Goal: Task Accomplishment & Management: Manage account settings

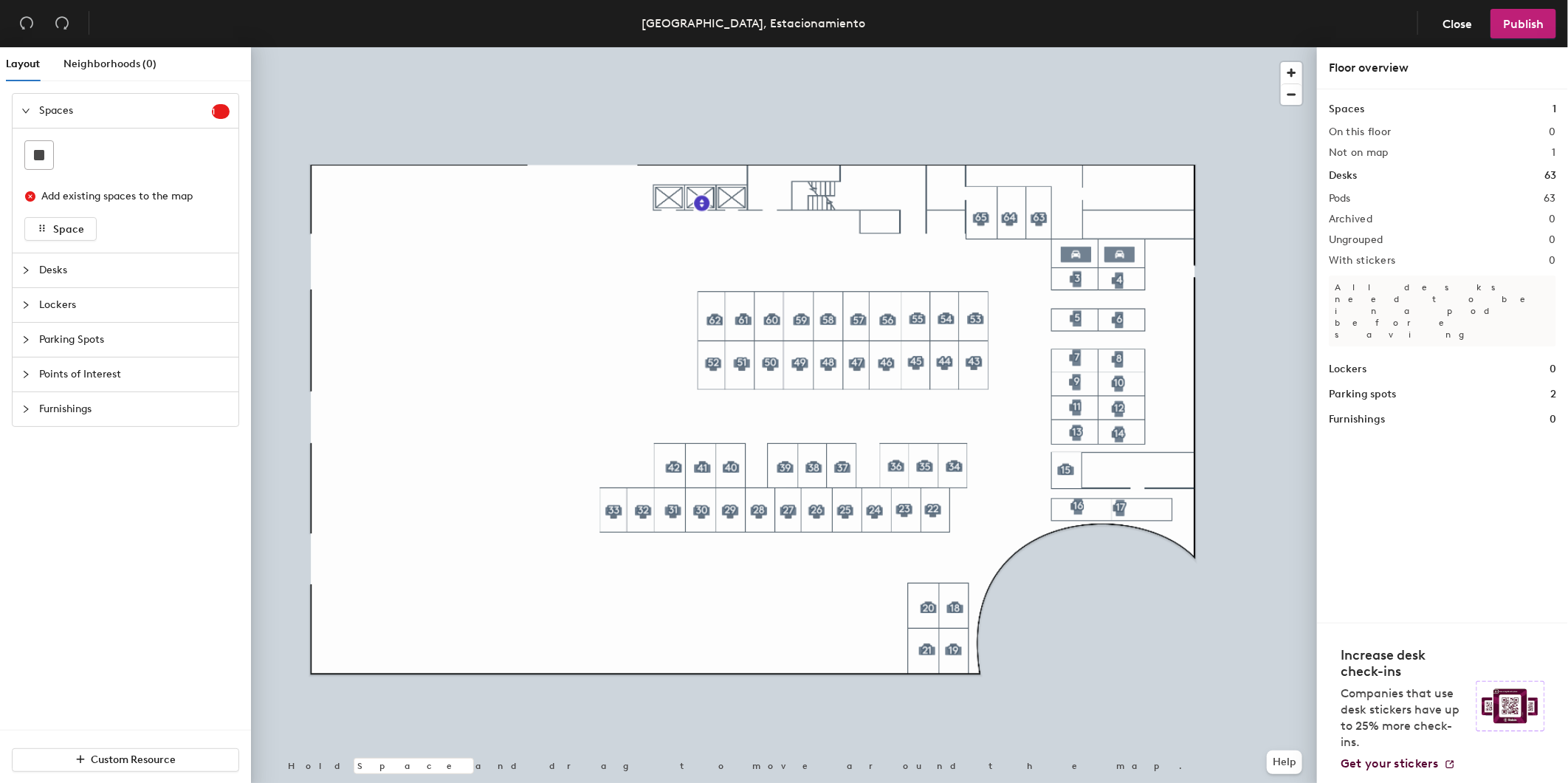
click at [982, 47] on div at bounding box center [784, 47] width 1066 height 0
click at [983, 47] on div at bounding box center [784, 47] width 1066 height 0
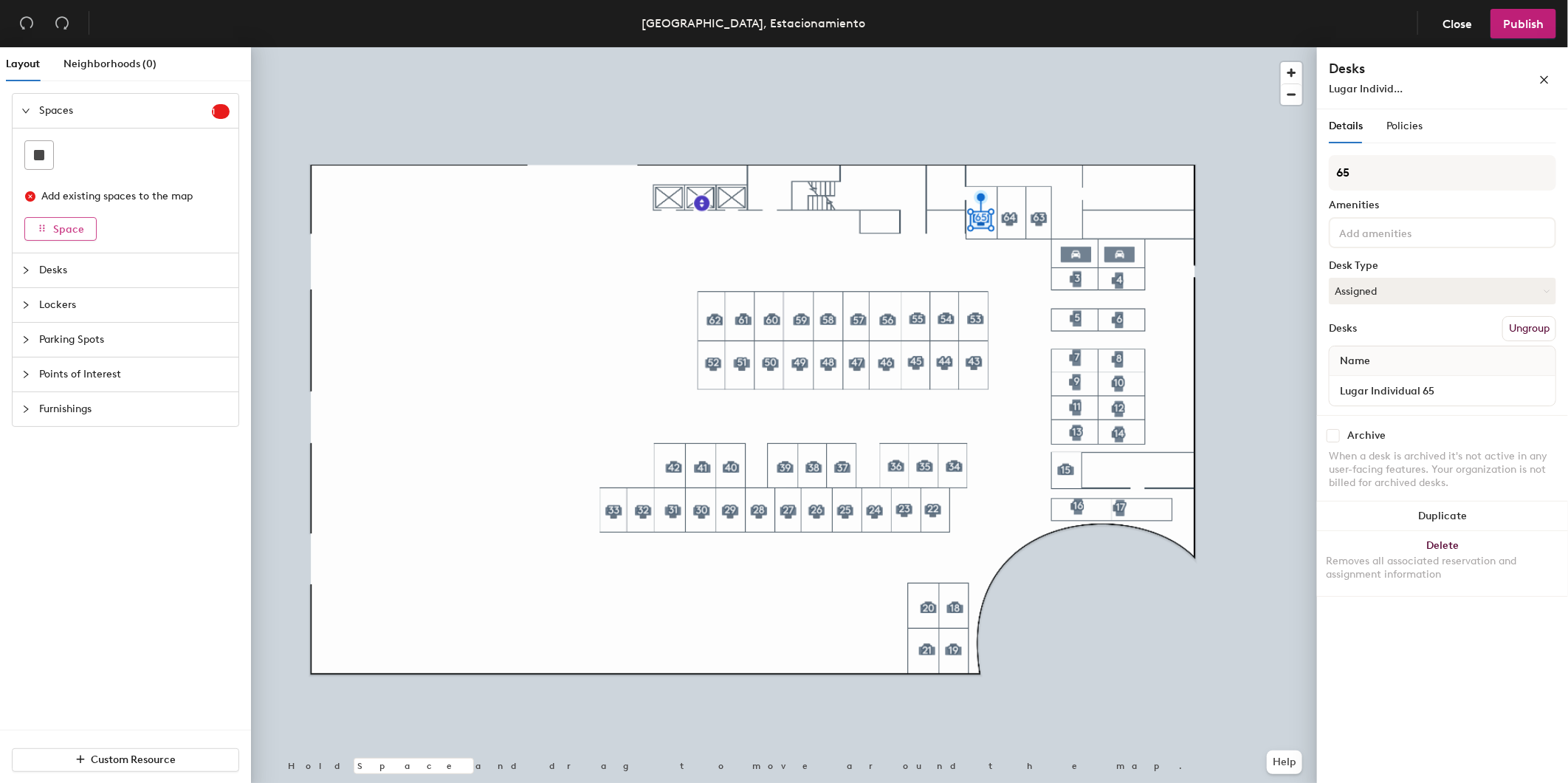
click at [67, 224] on span "Space" at bounding box center [69, 229] width 31 height 13
click at [215, 109] on sup "1" at bounding box center [221, 111] width 18 height 15
click at [27, 193] on icon "close-circle" at bounding box center [30, 196] width 11 height 11
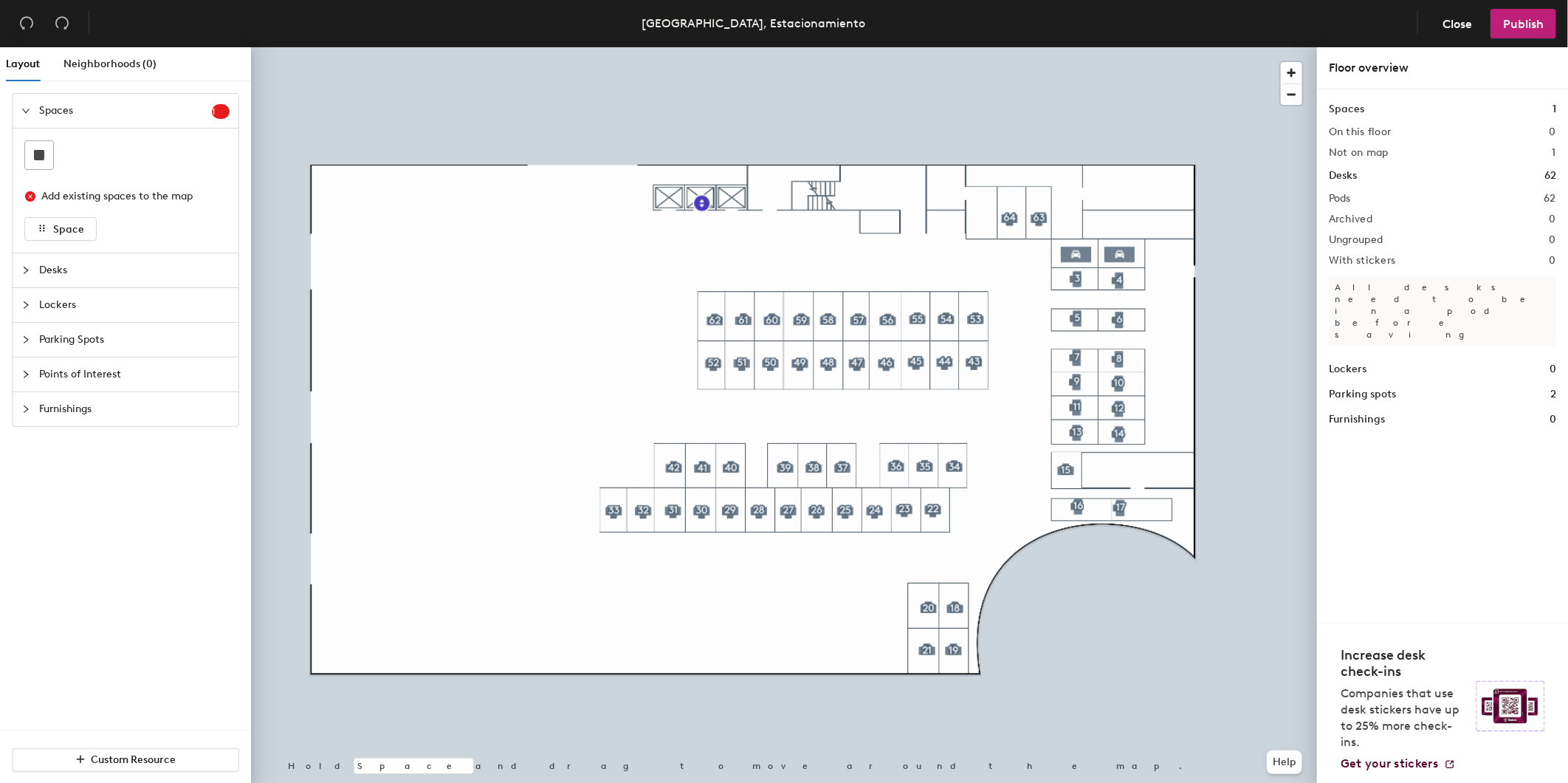
click at [90, 328] on span "Parking Spots" at bounding box center [135, 339] width 191 height 34
click at [980, 214] on div "Layout Neighborhoods (0) Spaces 1 Add existing spaces to the map Space Desks Lo…" at bounding box center [784, 418] width 1568 height 742
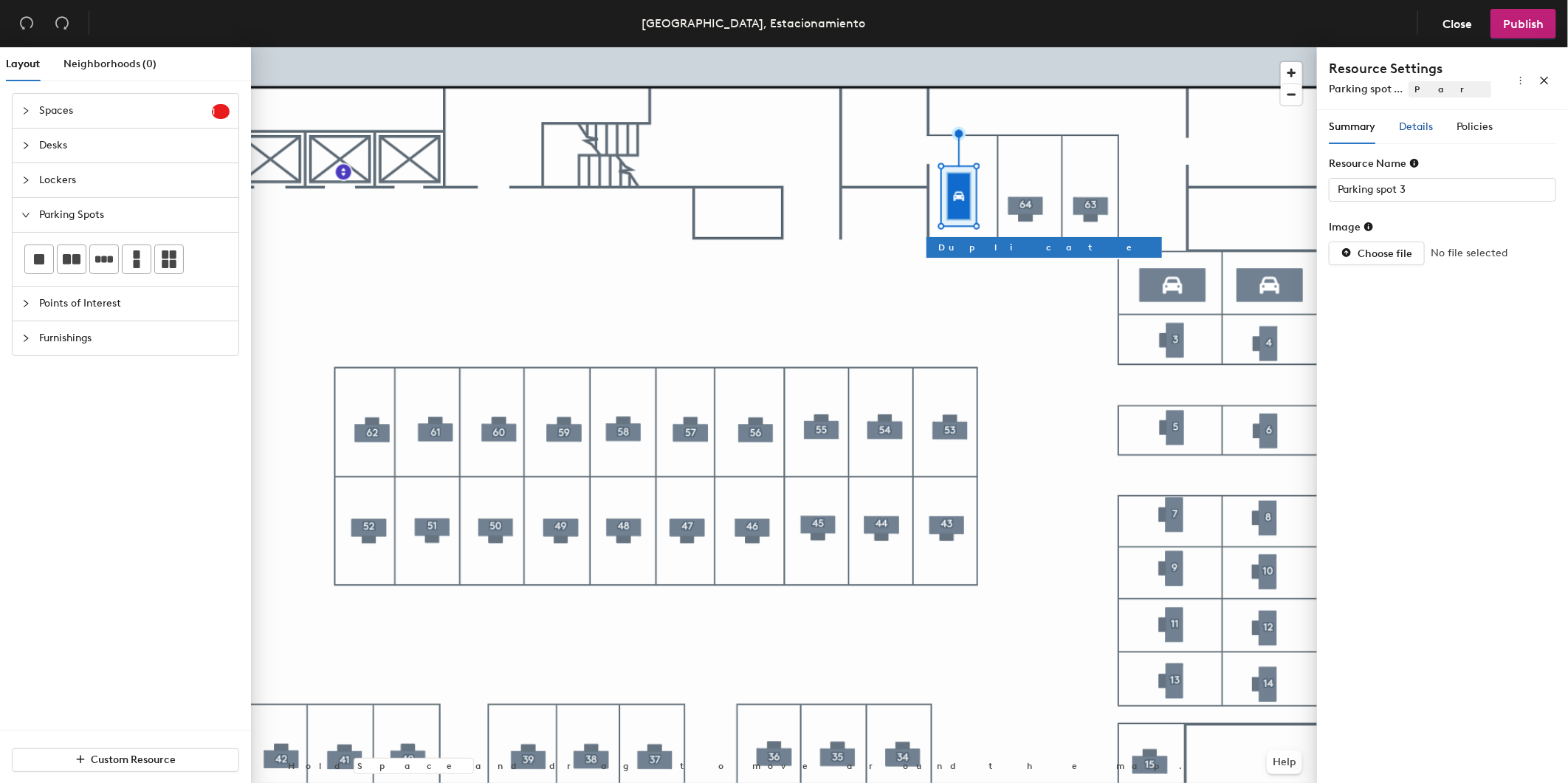
click at [1418, 124] on span "Details" at bounding box center [1416, 127] width 34 height 13
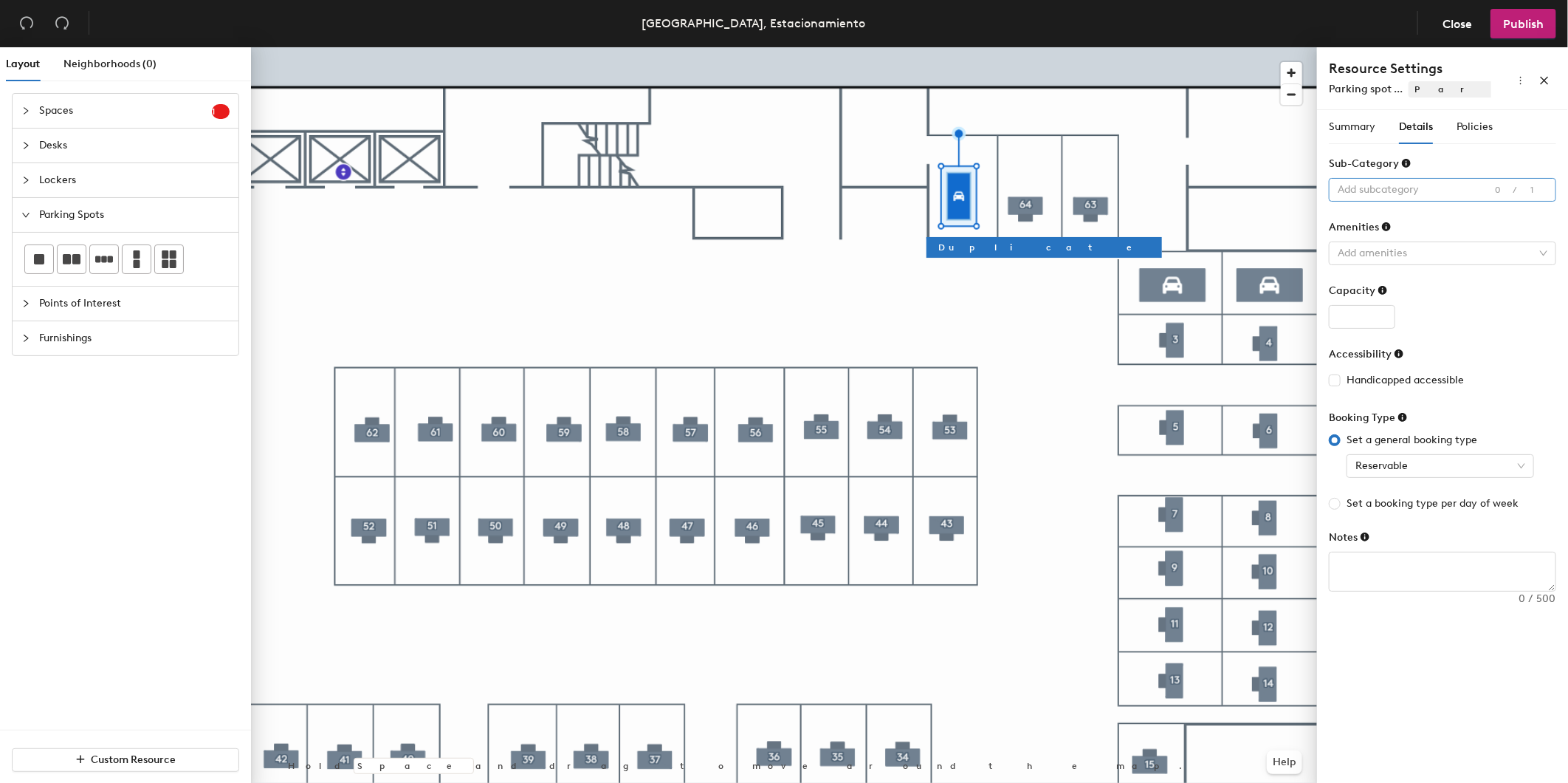
click at [1479, 188] on div at bounding box center [1435, 190] width 206 height 21
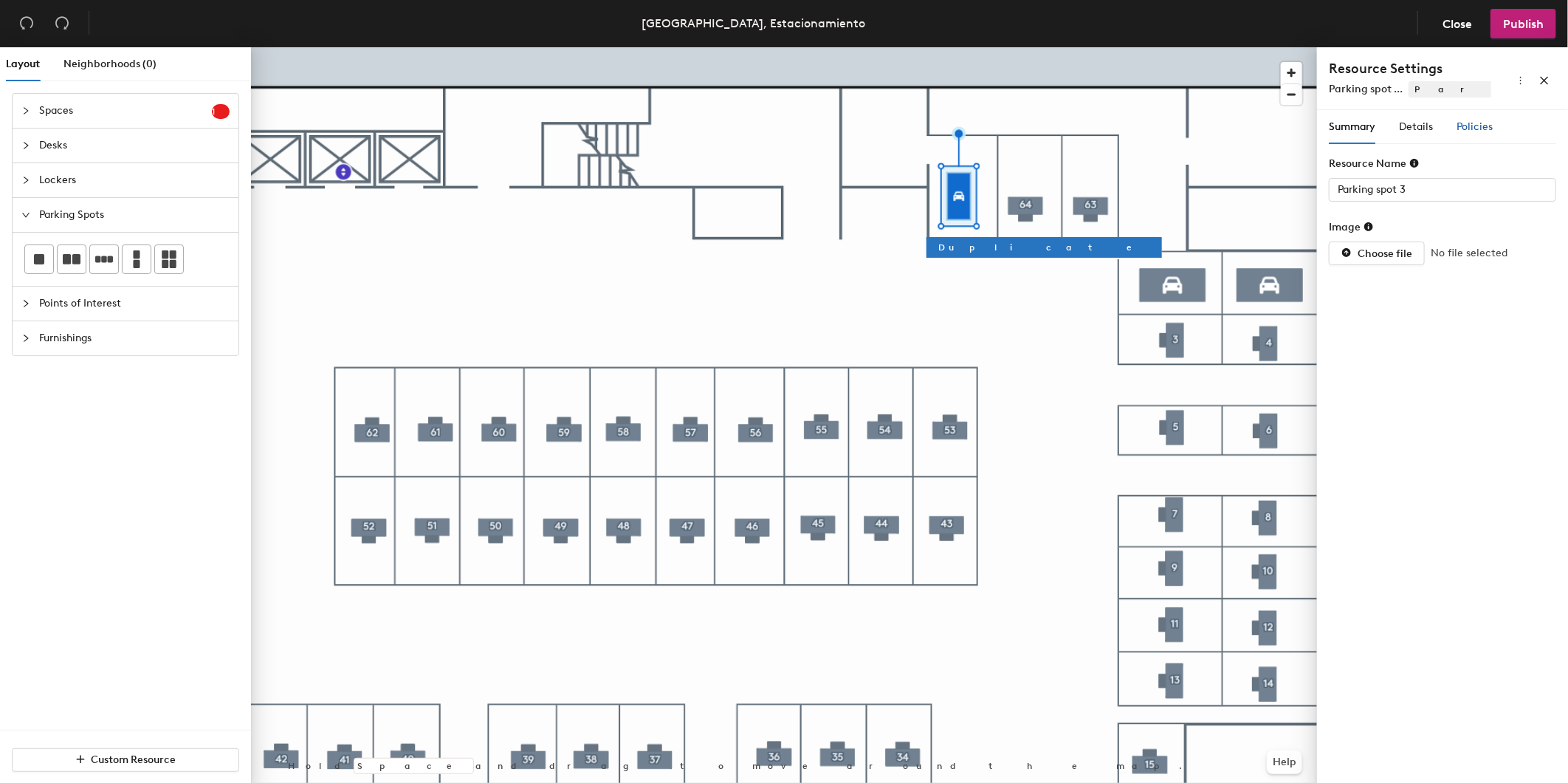
click at [1485, 131] on span "Policies" at bounding box center [1475, 127] width 36 height 13
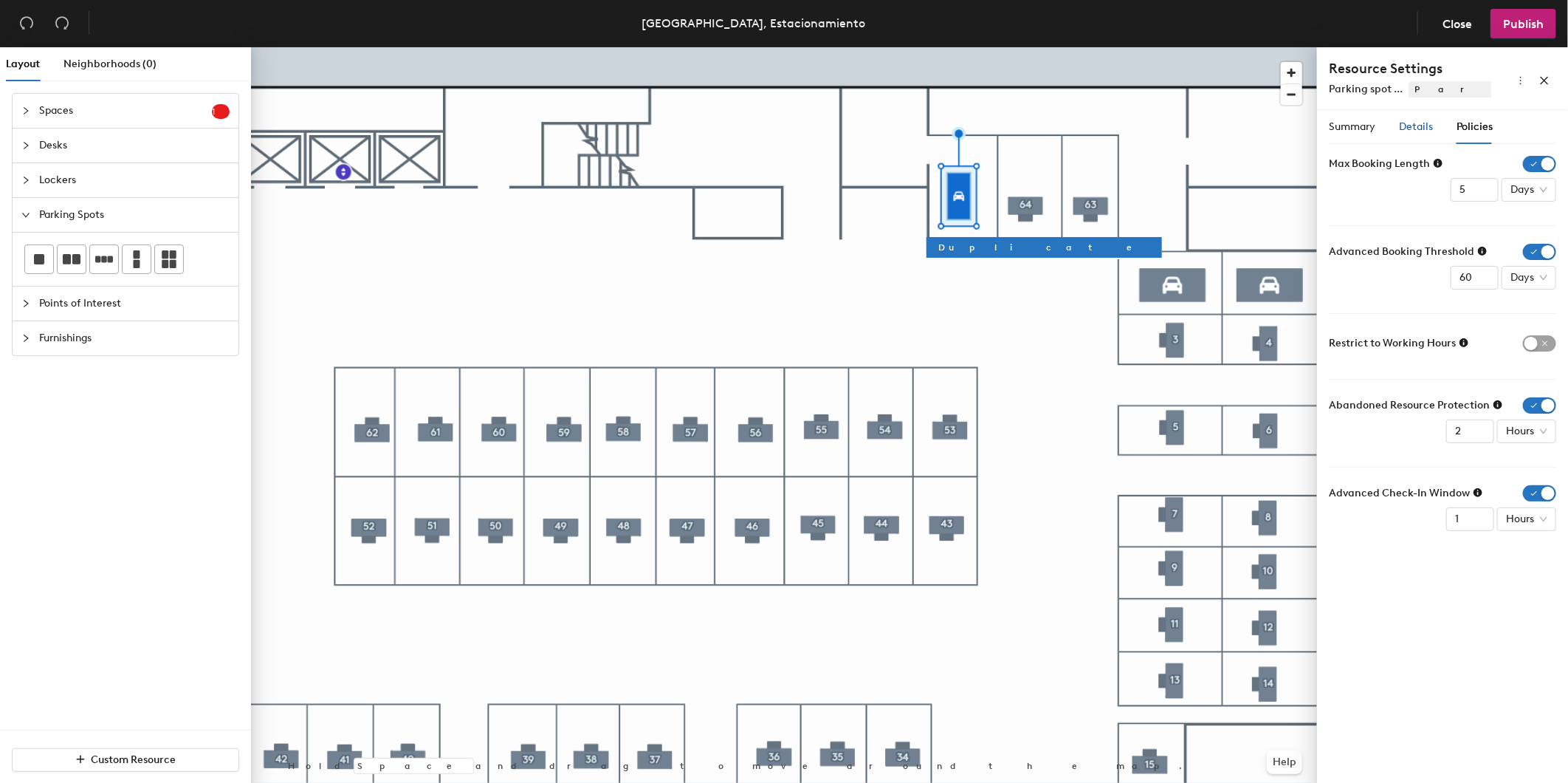
click at [1418, 124] on span "Details" at bounding box center [1416, 127] width 34 height 13
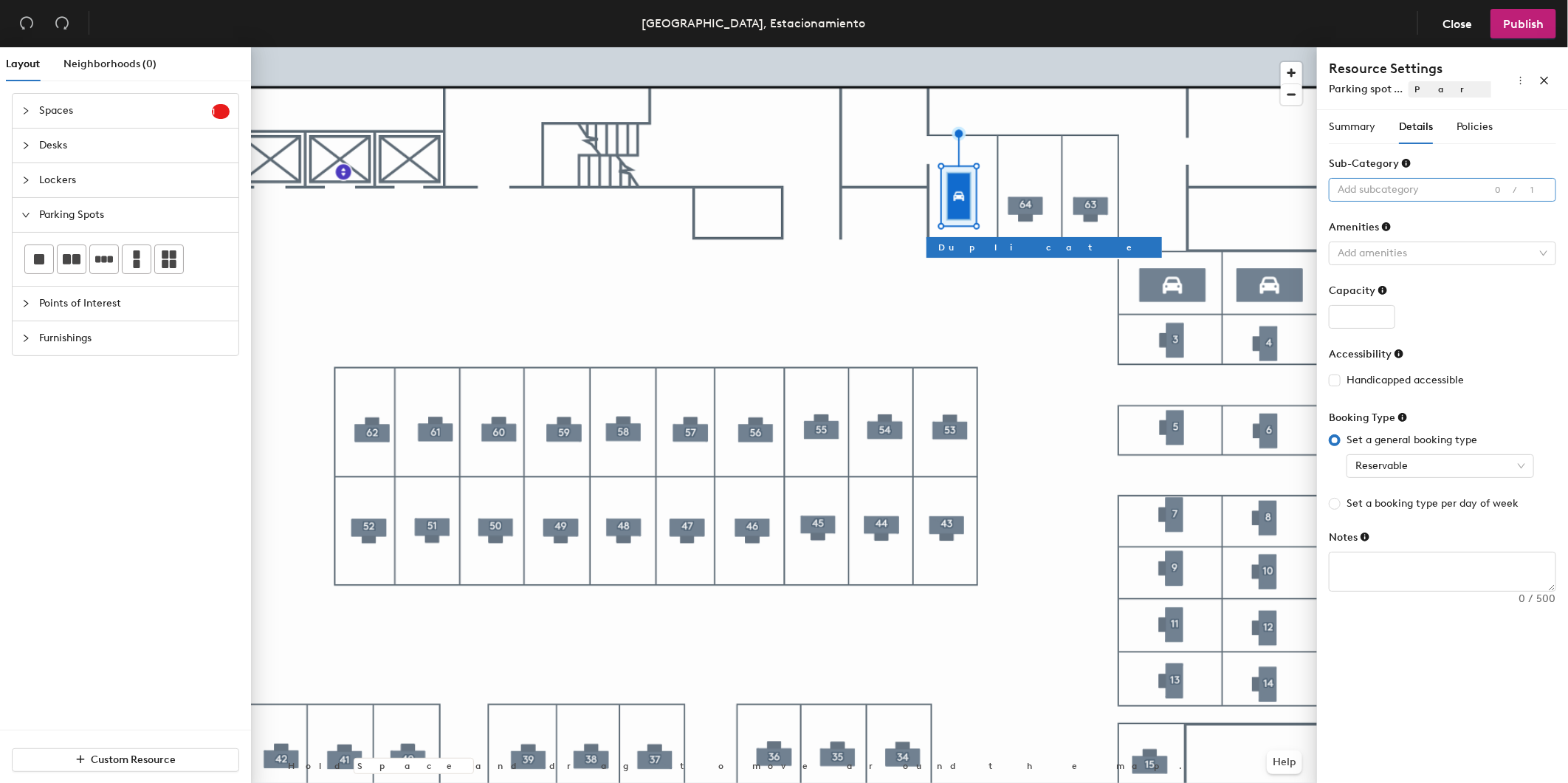
click at [1408, 192] on div at bounding box center [1435, 190] width 206 height 21
click at [1415, 230] on div "Electric vehicle (EV)" at bounding box center [1442, 221] width 203 height 21
click at [1428, 254] on div at bounding box center [1435, 252] width 206 height 21
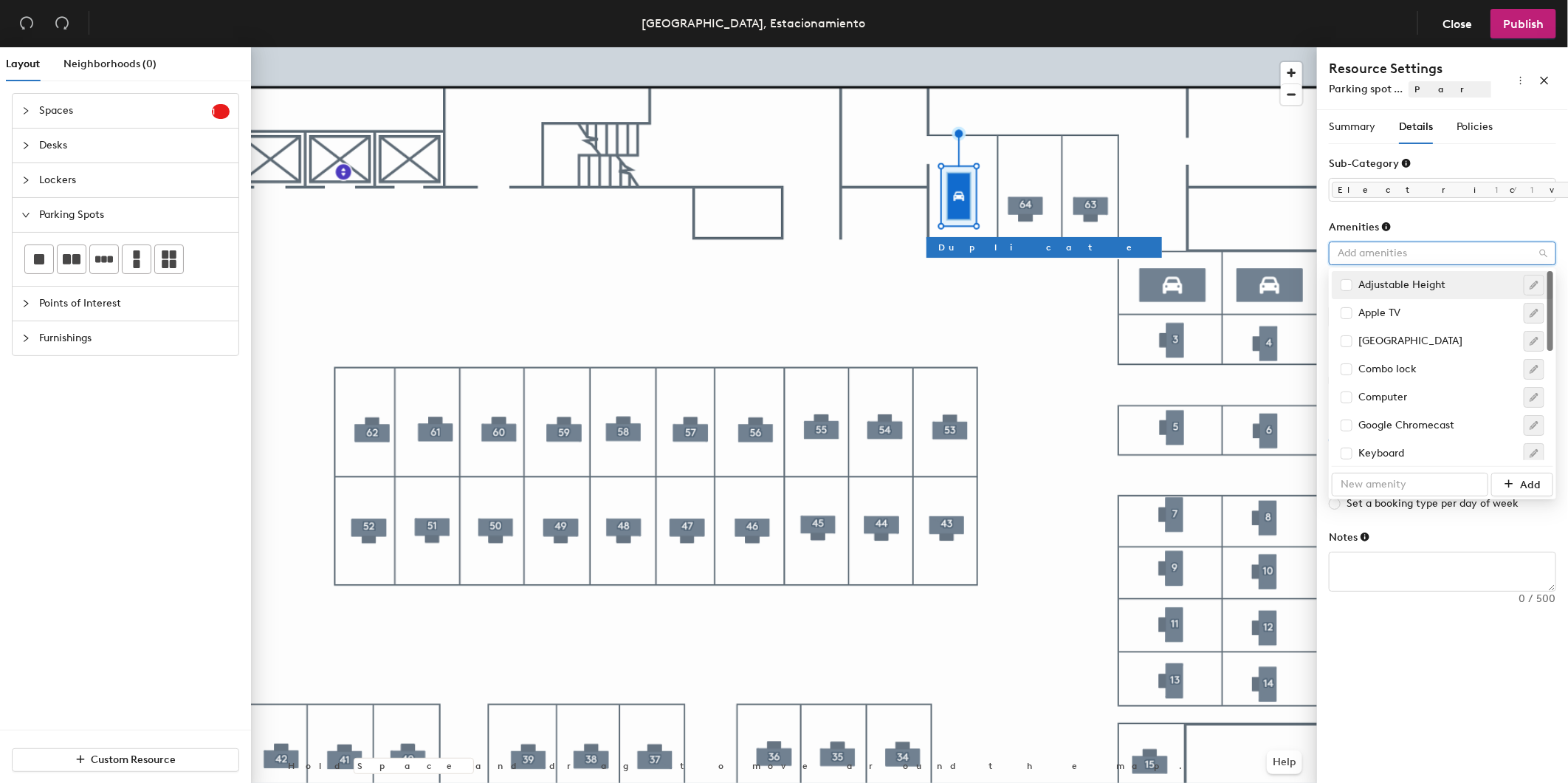
click at [1428, 254] on div at bounding box center [1435, 252] width 206 height 21
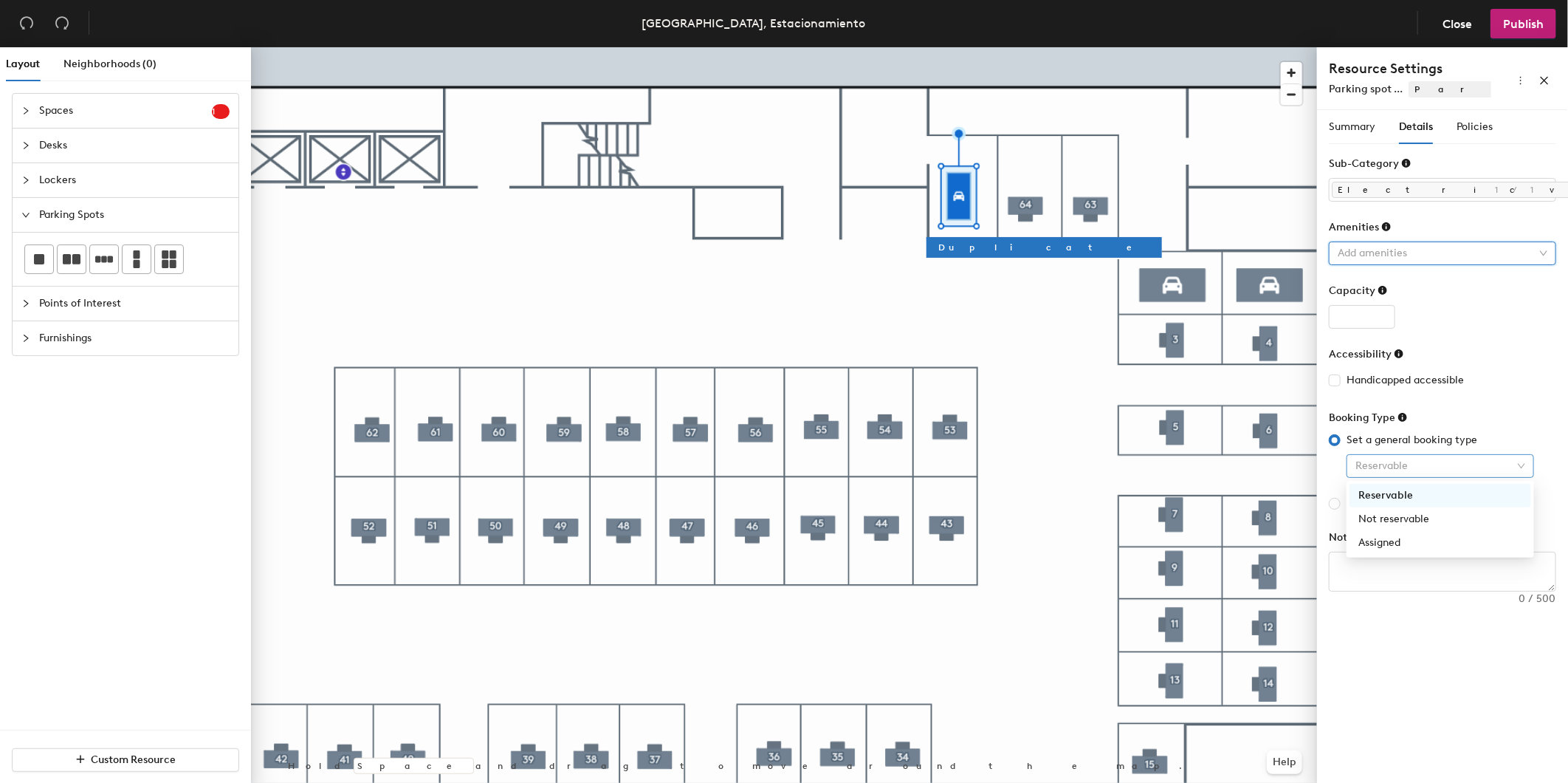
click at [1366, 471] on span "Reservable" at bounding box center [1440, 466] width 170 height 23
click at [1389, 544] on div "Assigned" at bounding box center [1440, 542] width 164 height 17
click at [1461, 130] on span "Policies" at bounding box center [1475, 127] width 36 height 13
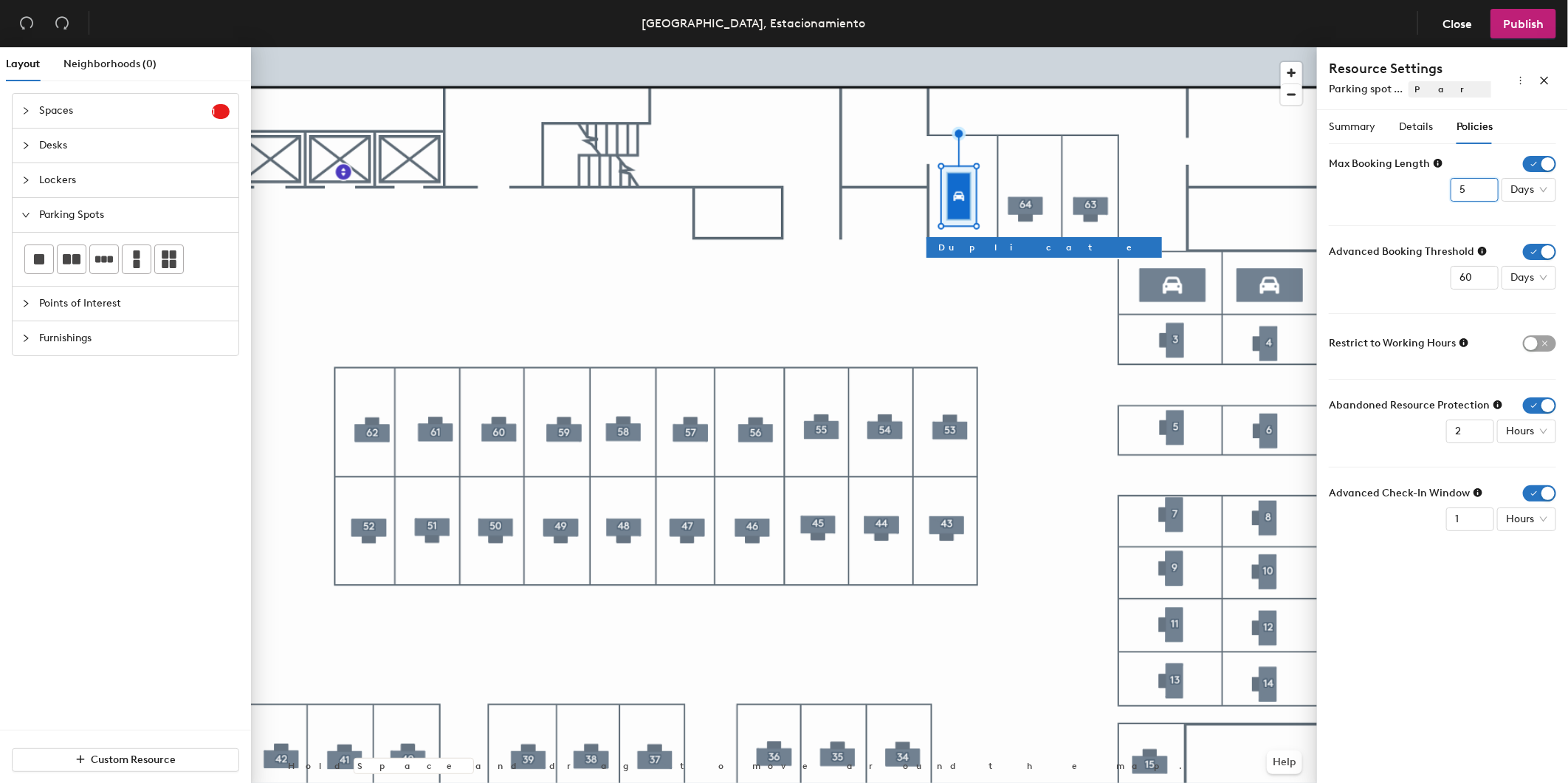
click at [1478, 187] on input "5" at bounding box center [1475, 190] width 48 height 24
type input "3"
click at [1533, 162] on span "button" at bounding box center [1540, 164] width 33 height 17
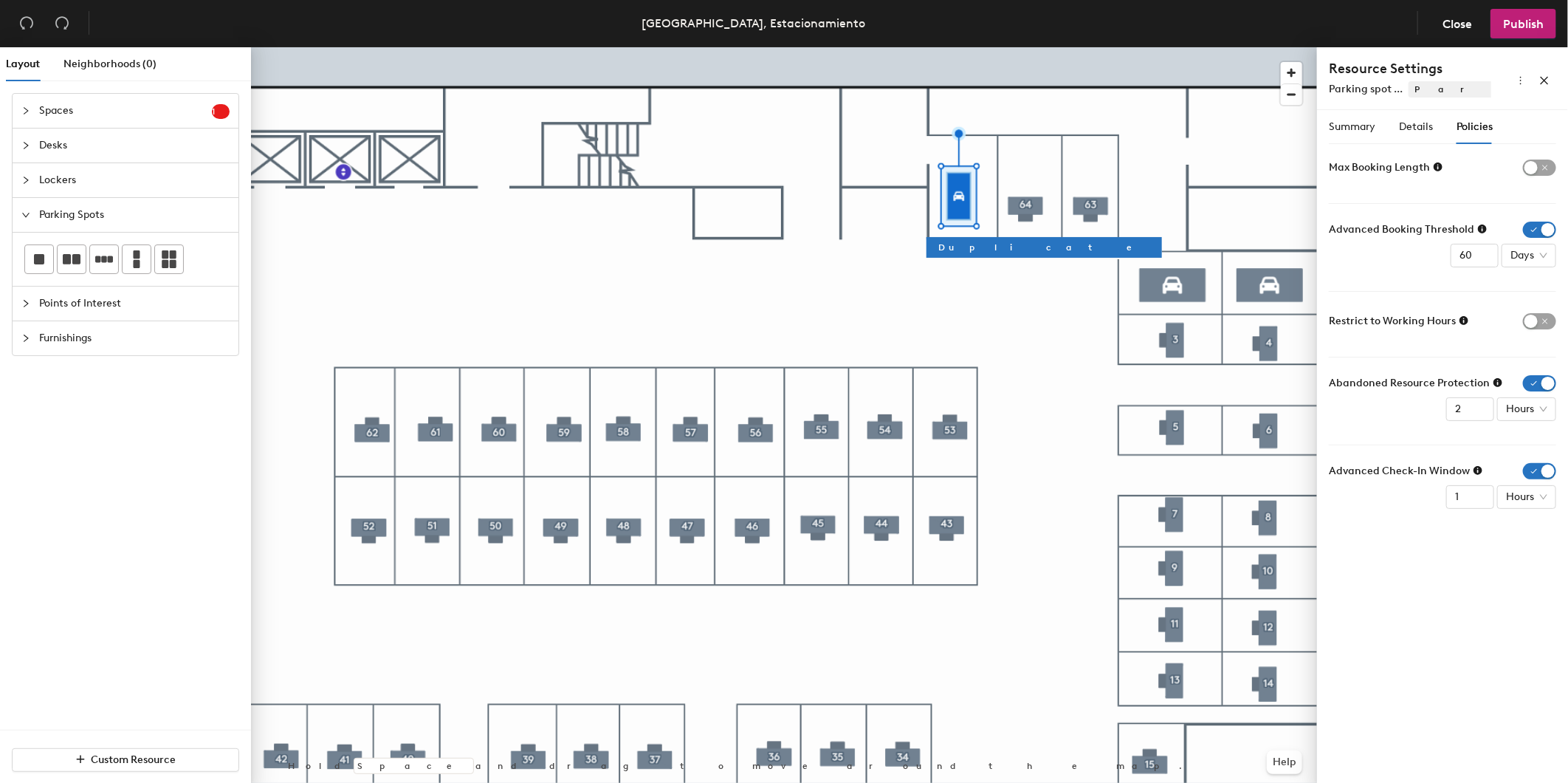
click at [1544, 223] on span "button" at bounding box center [1540, 229] width 33 height 17
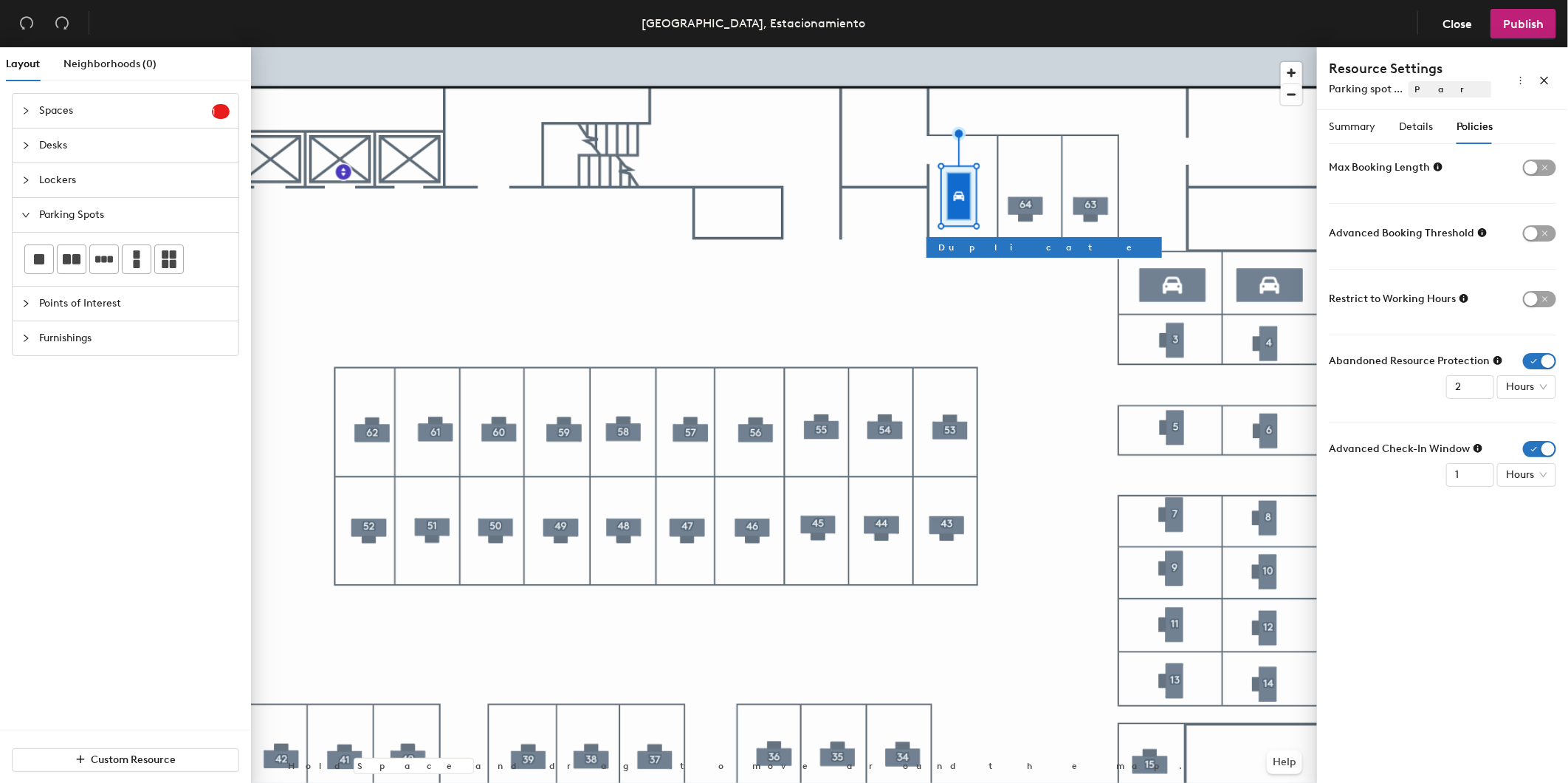
drag, startPoint x: 1547, startPoint y: 364, endPoint x: 1547, endPoint y: 376, distance: 12.0
click at [1547, 363] on span "button" at bounding box center [1540, 361] width 33 height 17
click at [1538, 421] on span "button" at bounding box center [1540, 426] width 33 height 17
click at [1514, 21] on span "Publish" at bounding box center [1523, 24] width 40 height 14
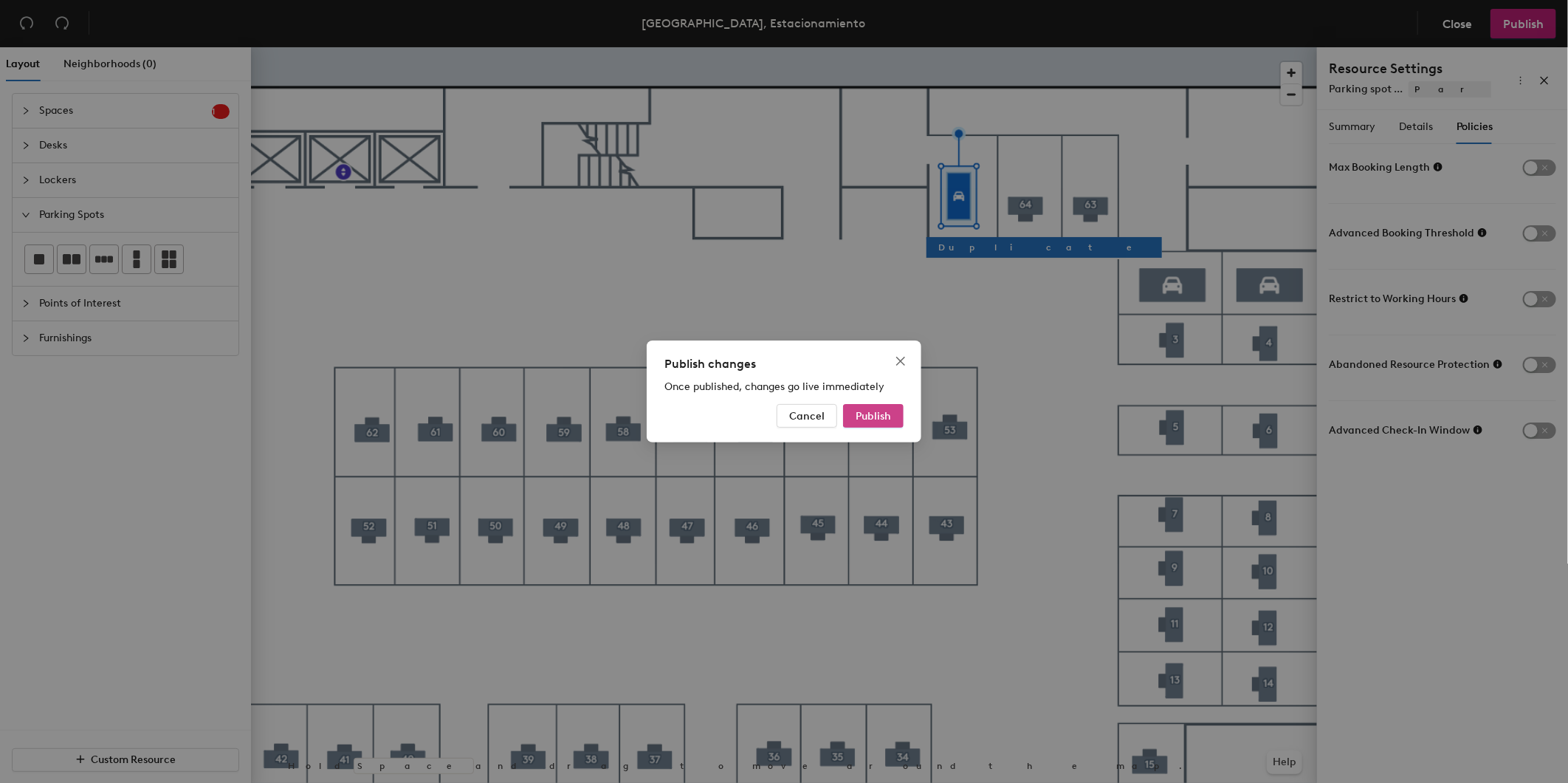
click at [866, 408] on button "Publish" at bounding box center [873, 416] width 61 height 24
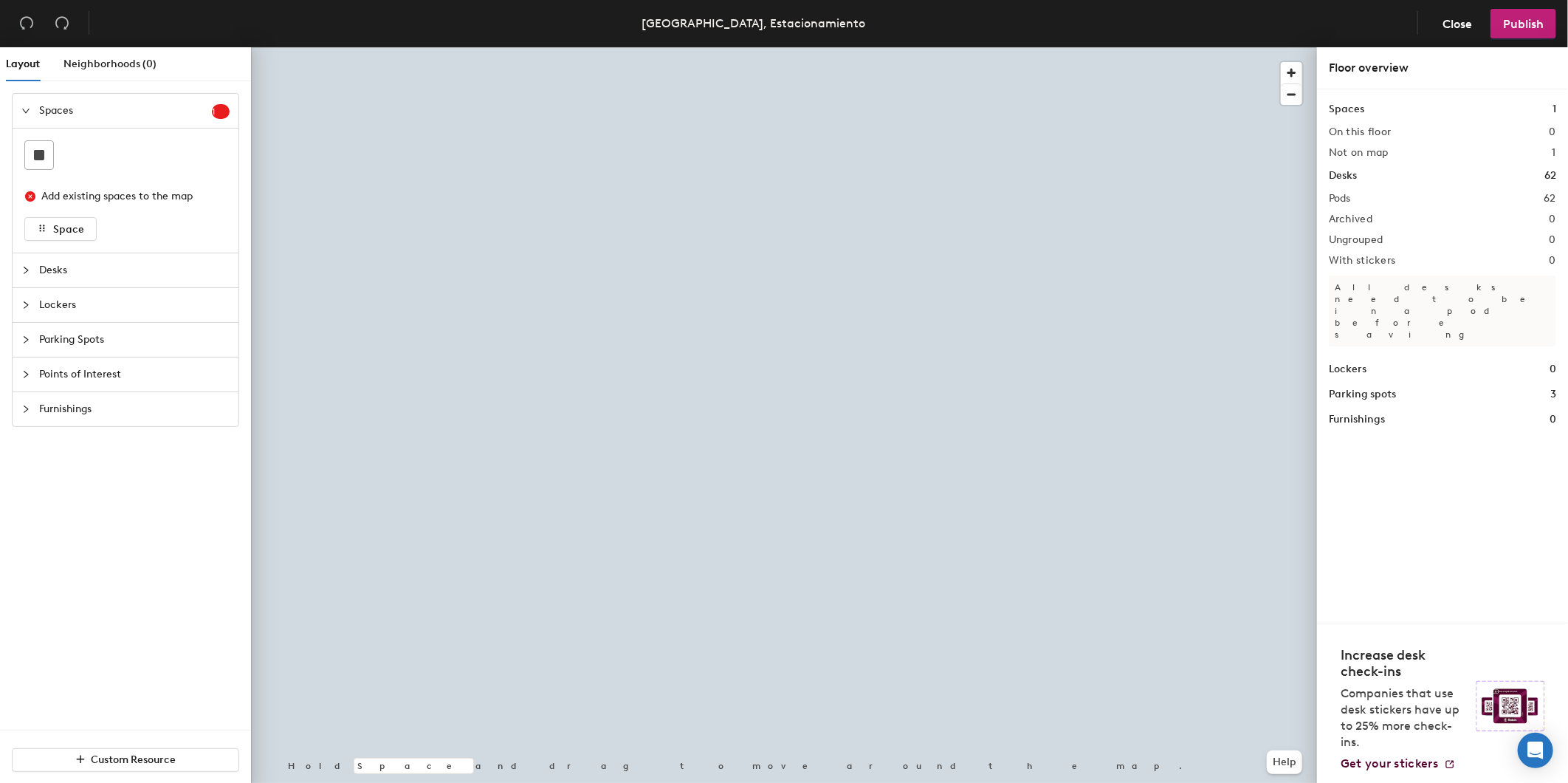
click at [941, 47] on div at bounding box center [784, 47] width 1066 height 0
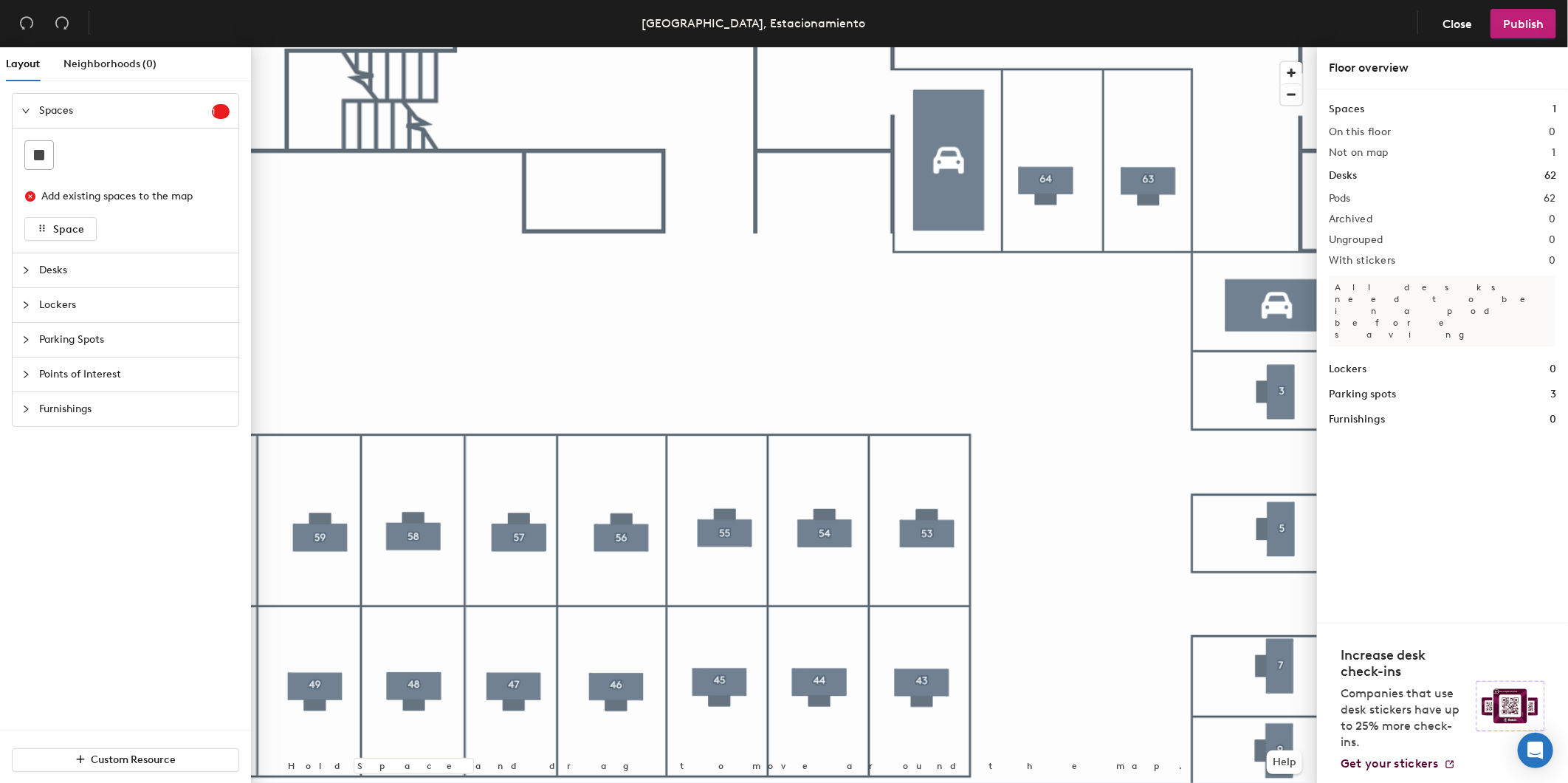
click at [1047, 47] on div at bounding box center [784, 47] width 1066 height 0
click at [961, 47] on div at bounding box center [784, 47] width 1066 height 0
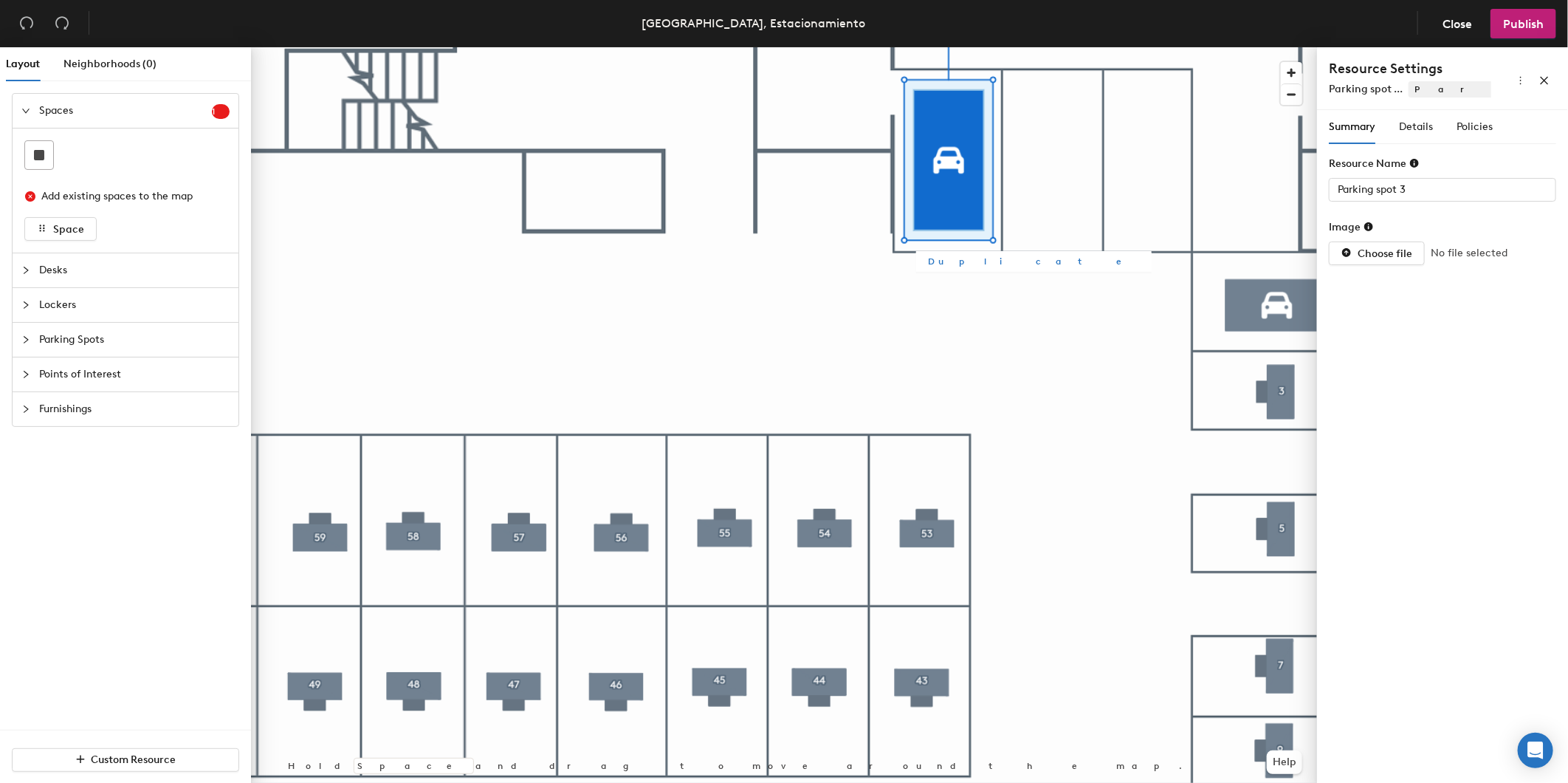
click at [963, 263] on span "Duplicate" at bounding box center [1035, 261] width 212 height 14
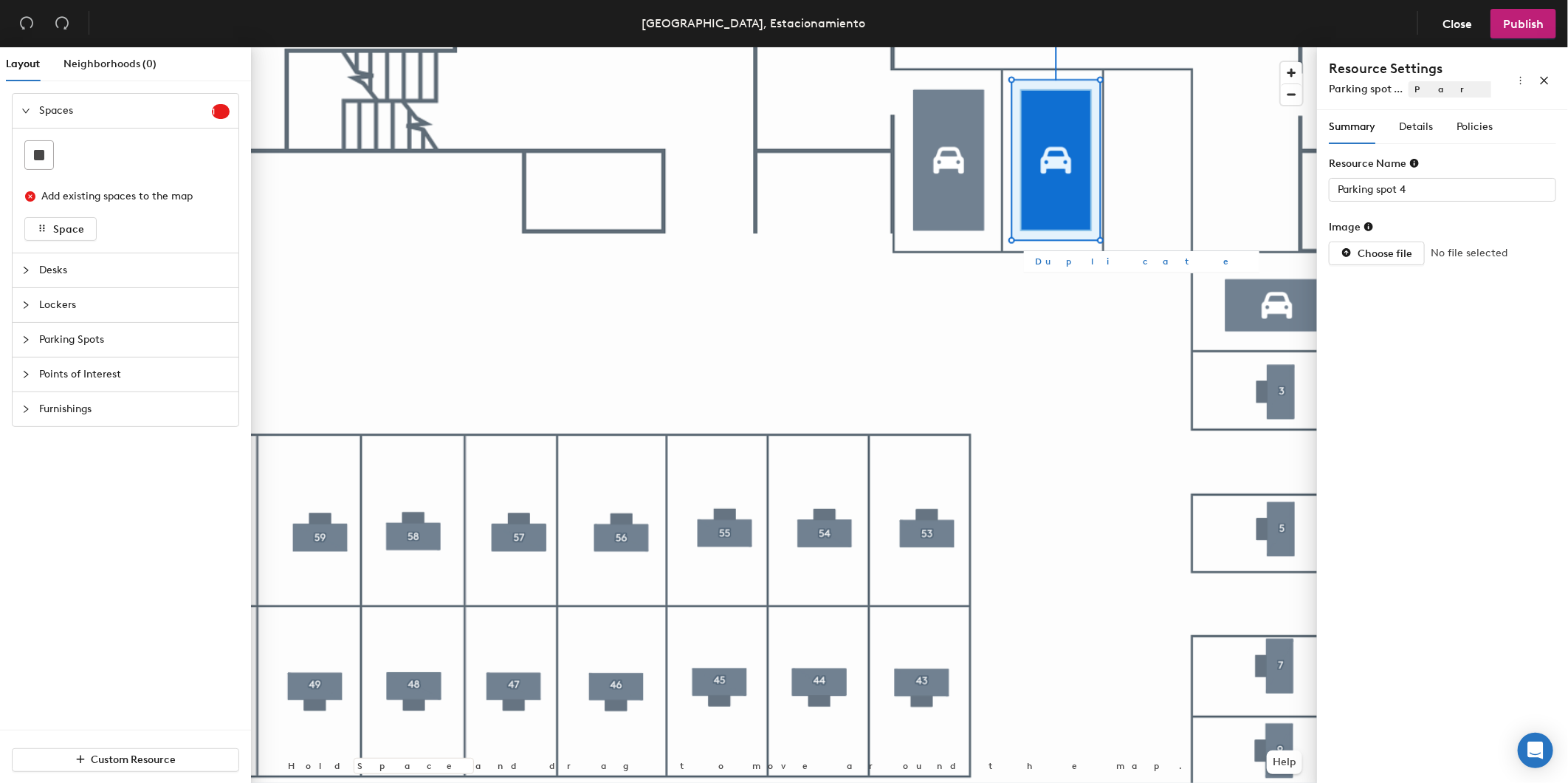
click at [1072, 268] on span "Duplicate" at bounding box center [1142, 261] width 212 height 14
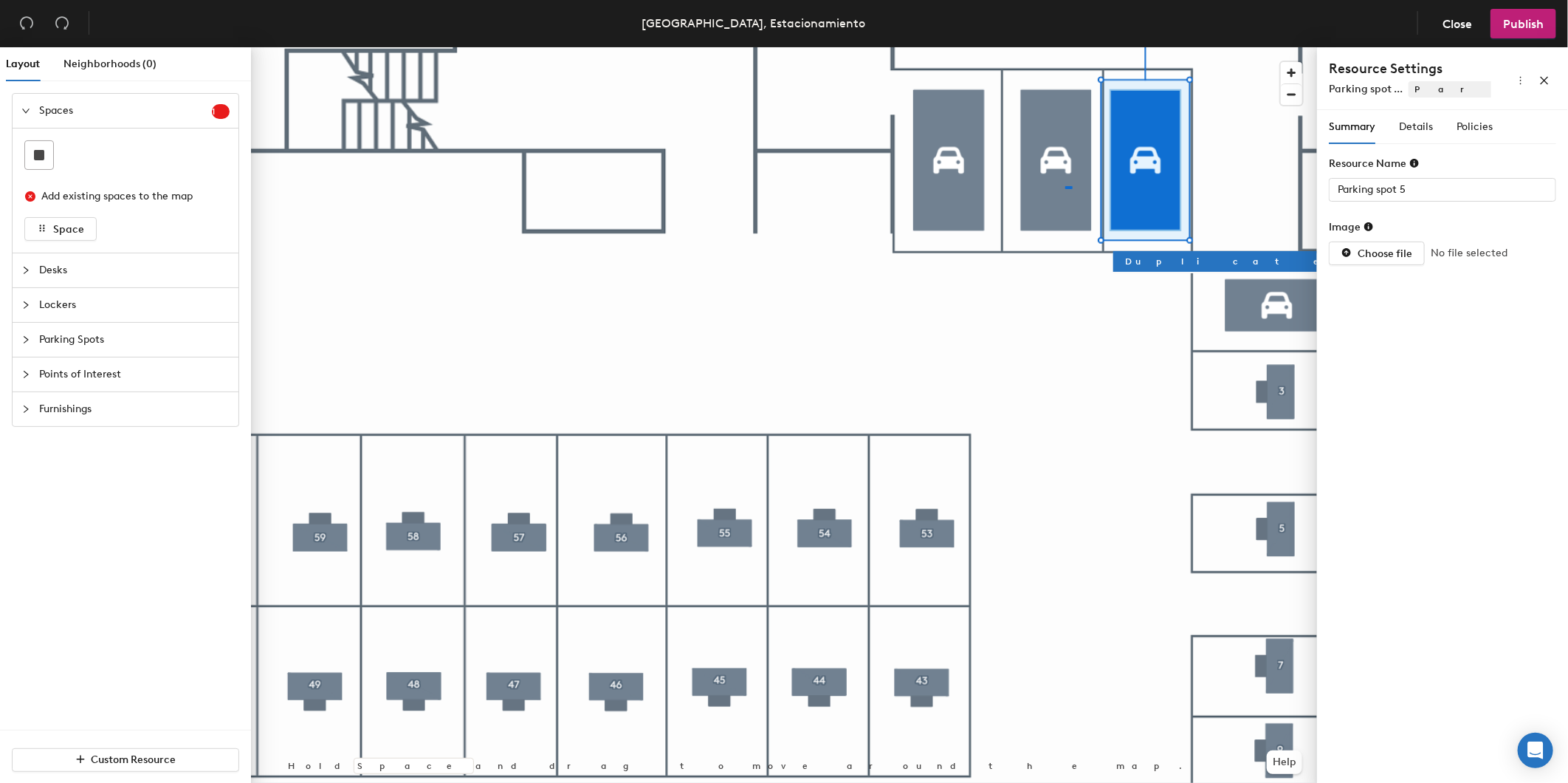
click at [1066, 47] on div at bounding box center [784, 47] width 1066 height 0
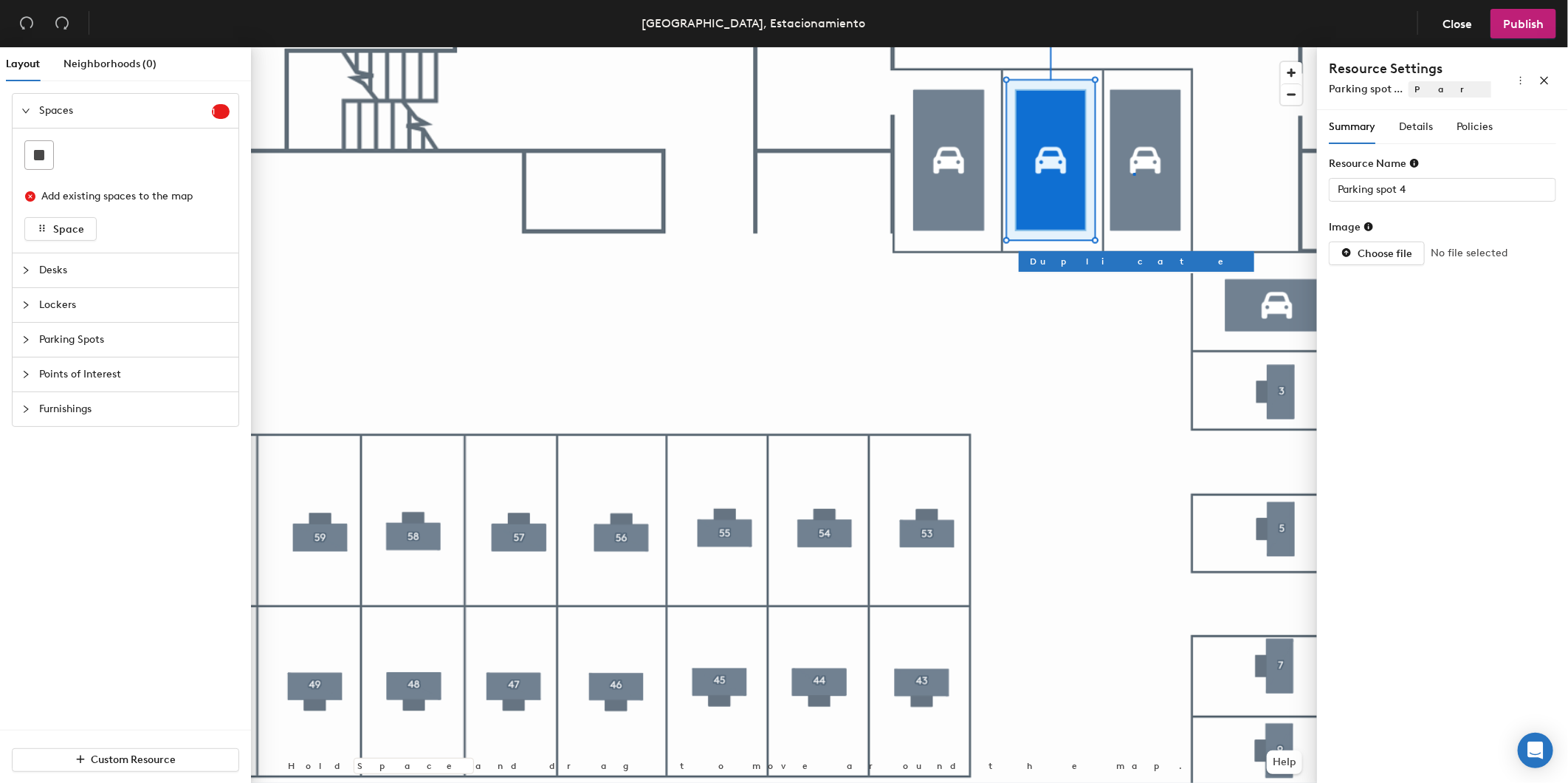
click at [1134, 47] on div at bounding box center [784, 47] width 1066 height 0
type input "Parking spot 5"
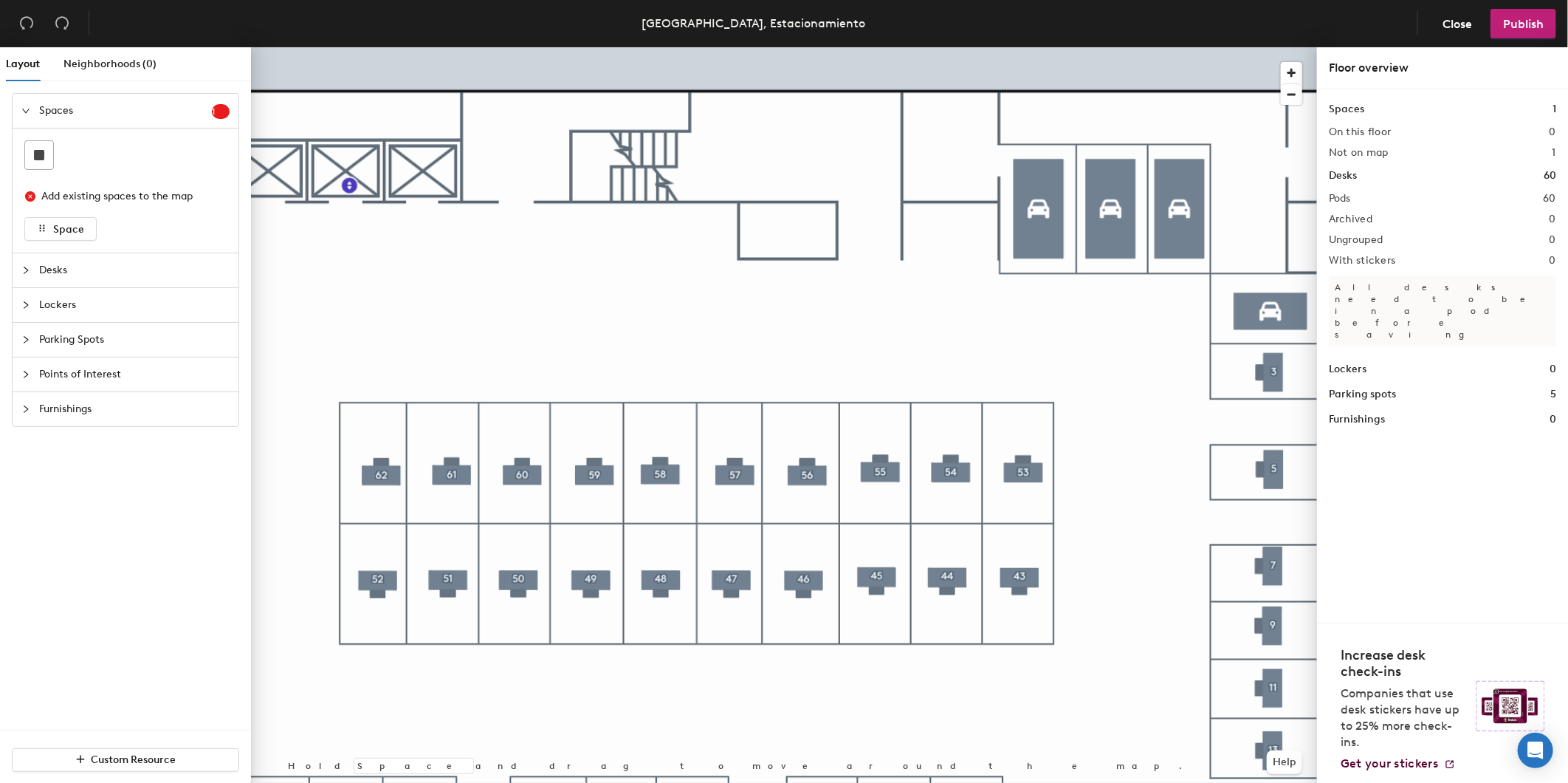
click at [382, 47] on div at bounding box center [784, 47] width 1066 height 0
click at [456, 47] on div at bounding box center [784, 47] width 1066 height 0
click at [591, 47] on div at bounding box center [784, 47] width 1066 height 0
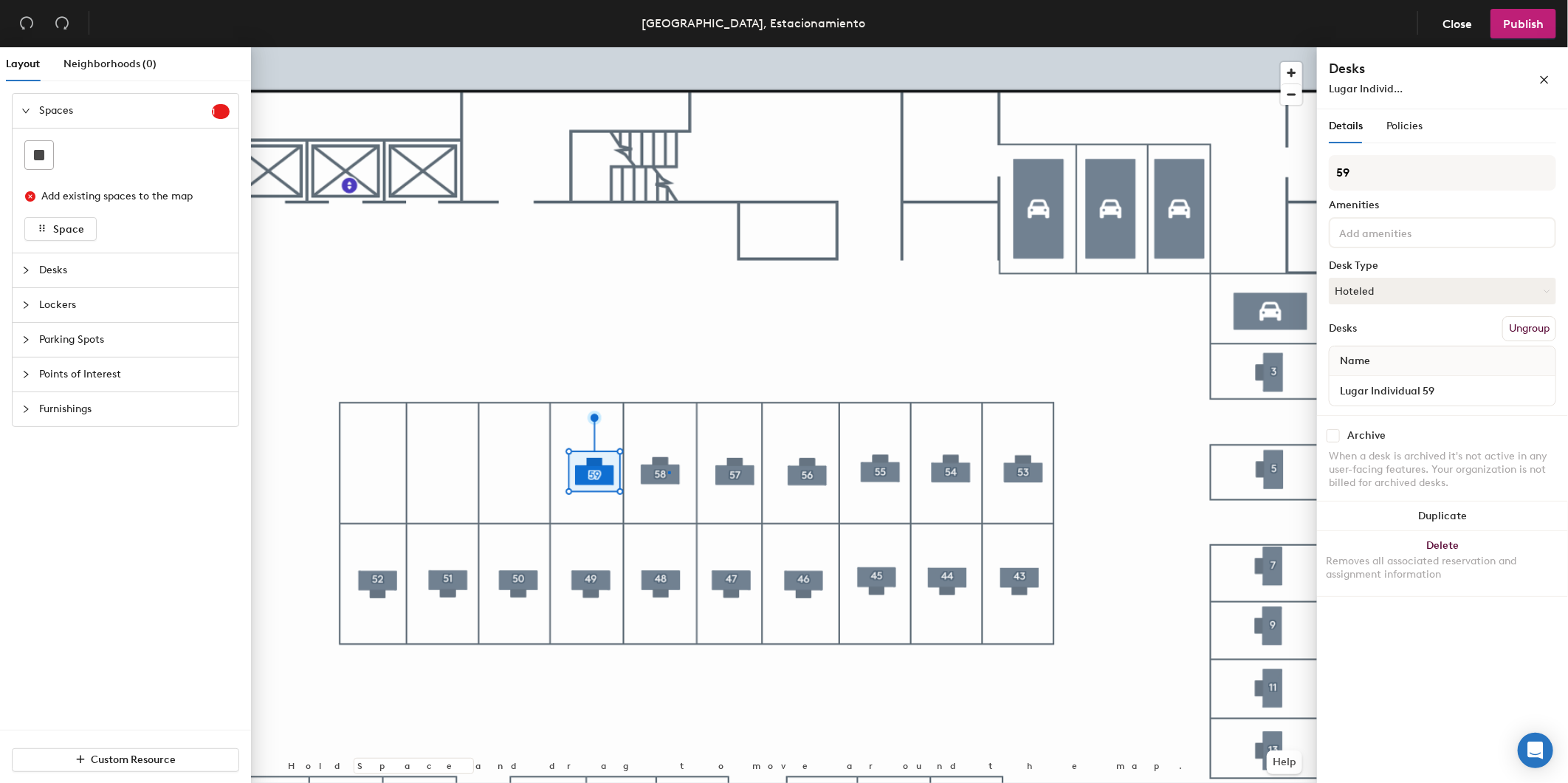
click at [668, 47] on div at bounding box center [784, 47] width 1066 height 0
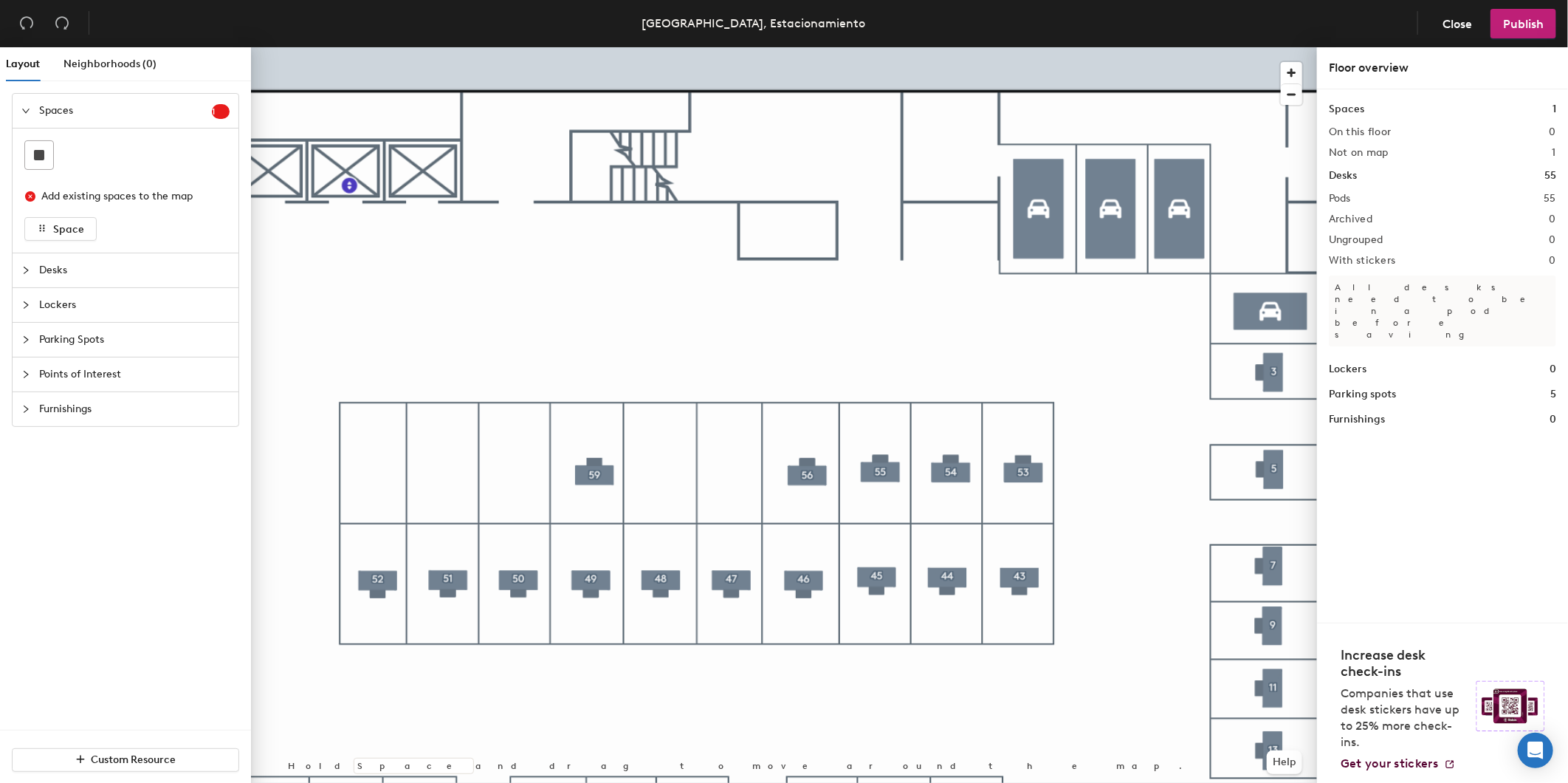
click at [803, 47] on div at bounding box center [784, 47] width 1066 height 0
click at [938, 47] on div at bounding box center [784, 47] width 1066 height 0
click at [1019, 47] on div at bounding box center [784, 47] width 1066 height 0
click at [448, 47] on div at bounding box center [784, 47] width 1066 height 0
click at [658, 47] on div at bounding box center [784, 47] width 1066 height 0
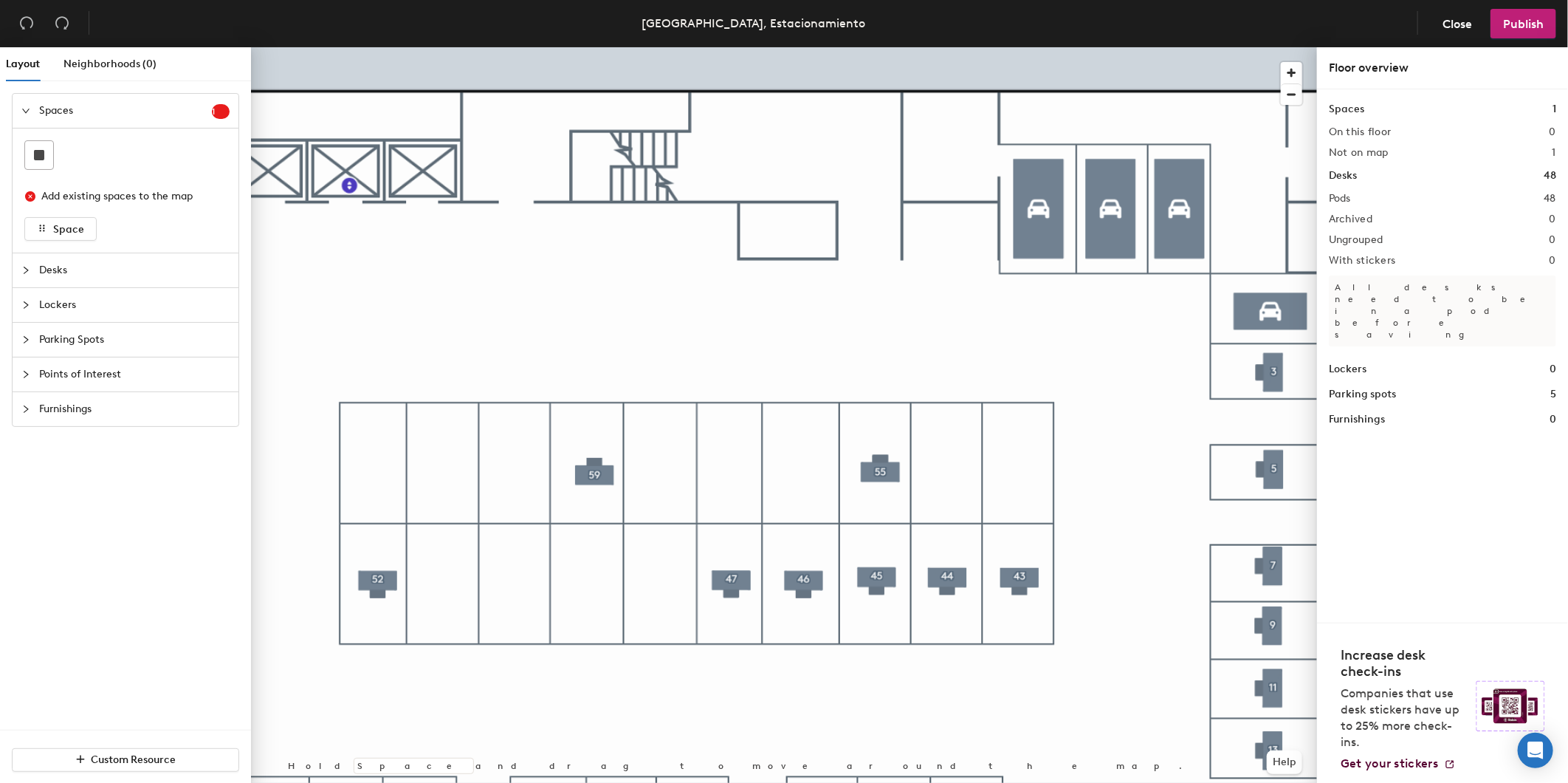
click at [801, 47] on div at bounding box center [784, 47] width 1066 height 0
click at [962, 47] on div at bounding box center [784, 47] width 1066 height 0
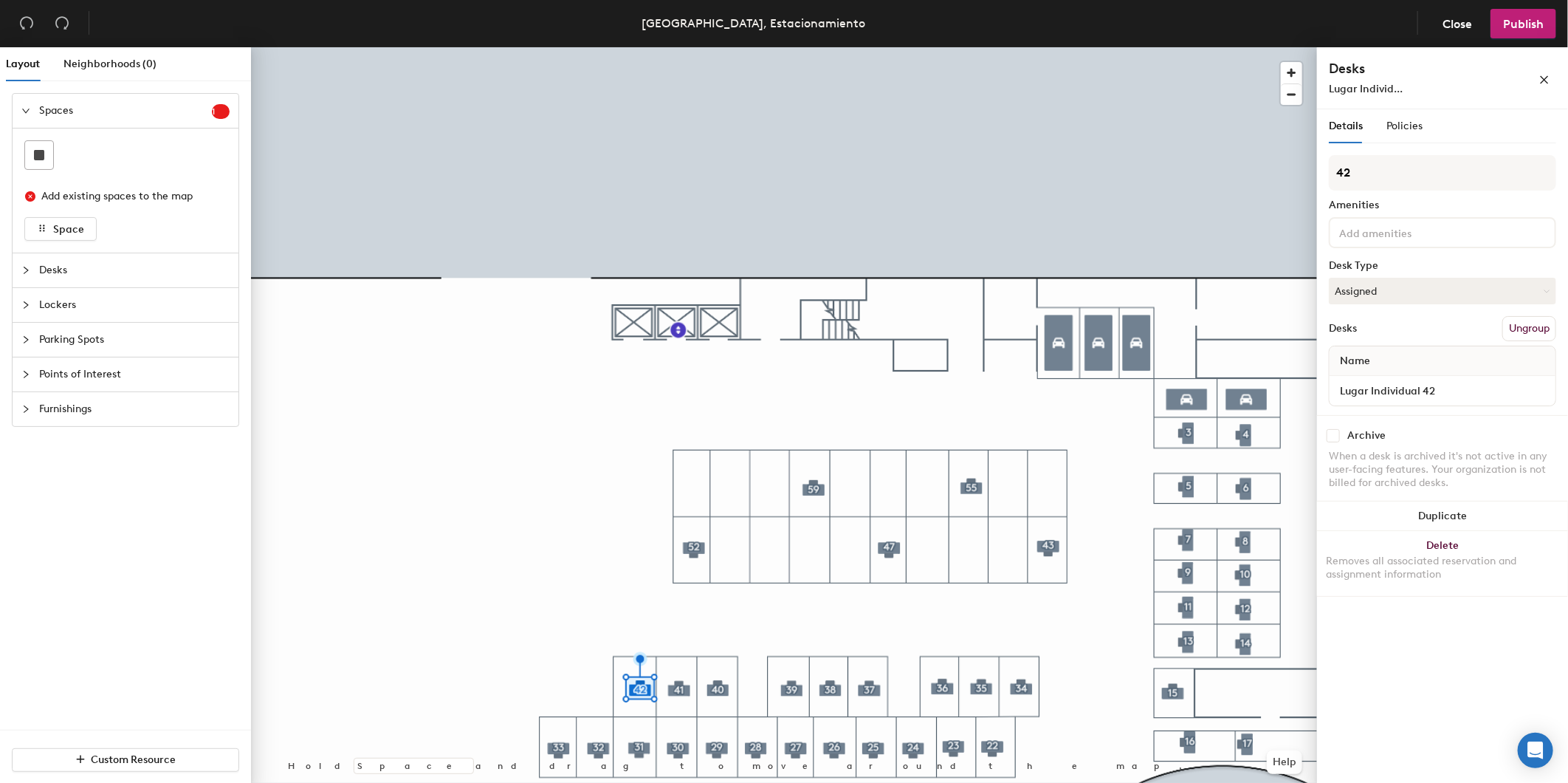
click at [474, 47] on div at bounding box center [784, 47] width 1066 height 0
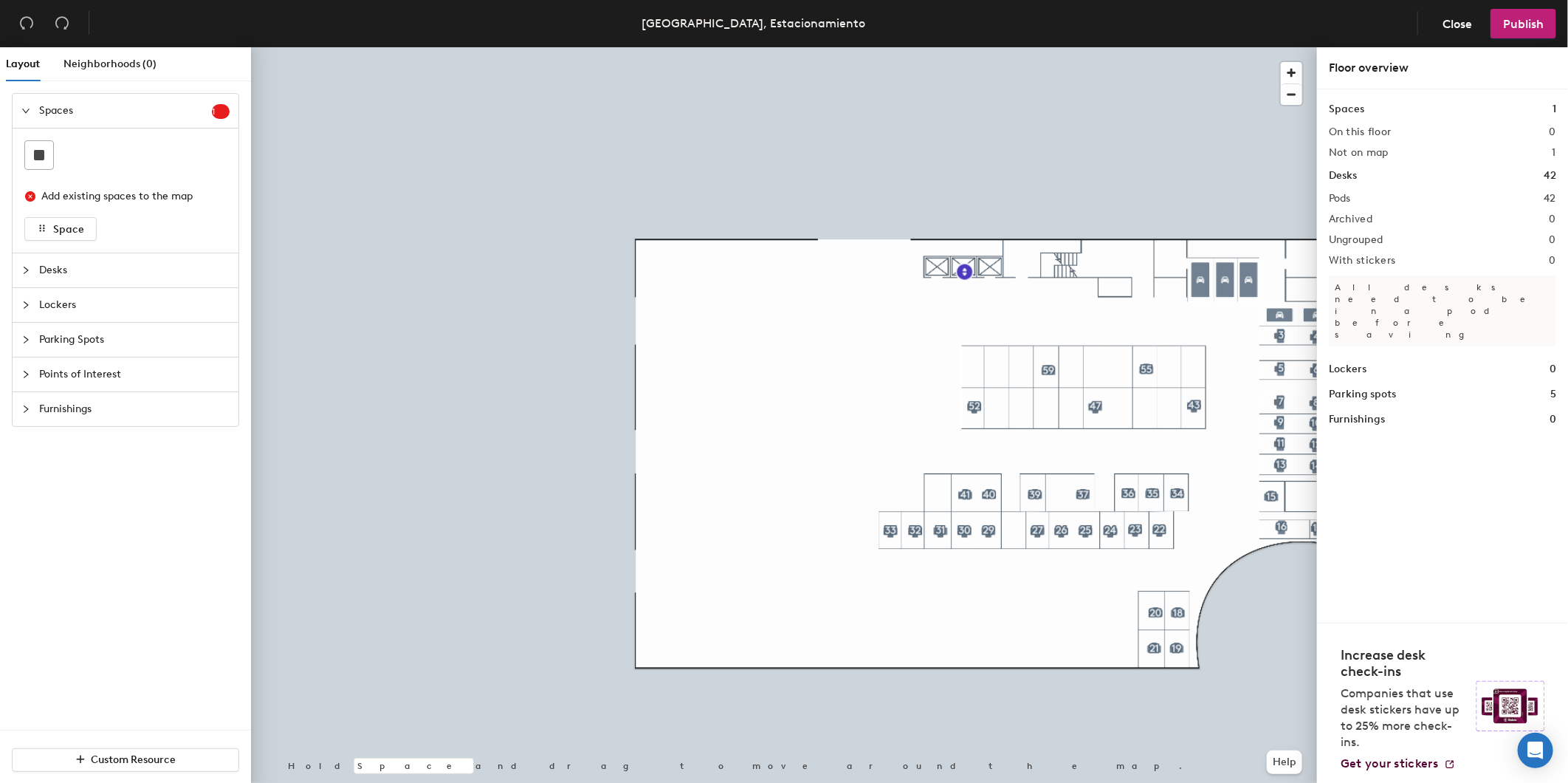
click at [1128, 47] on div at bounding box center [784, 47] width 1066 height 0
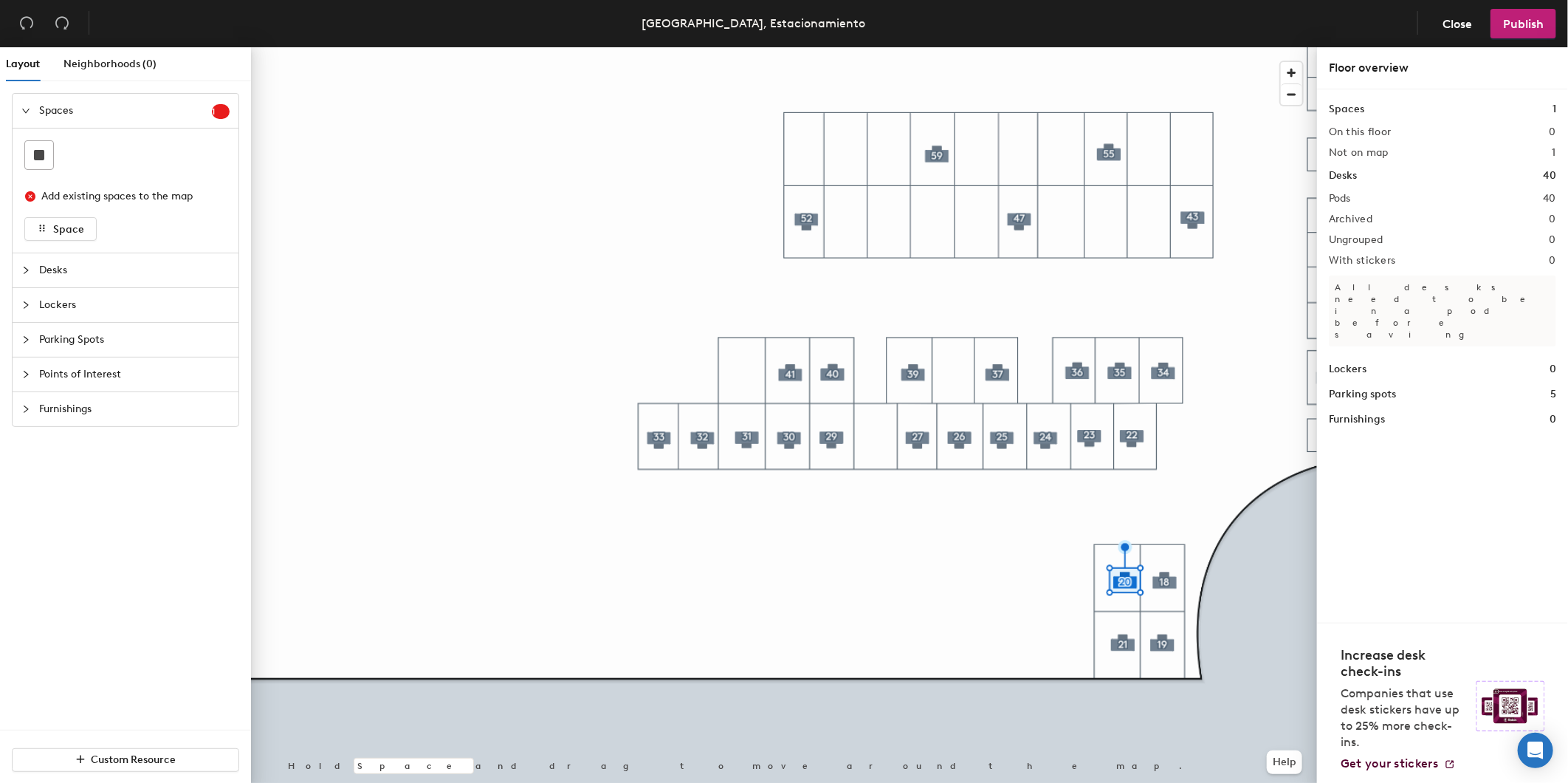
click at [1169, 47] on div at bounding box center [784, 47] width 1066 height 0
click at [1164, 47] on div at bounding box center [784, 47] width 1066 height 0
click at [1219, 47] on div at bounding box center [784, 47] width 1066 height 0
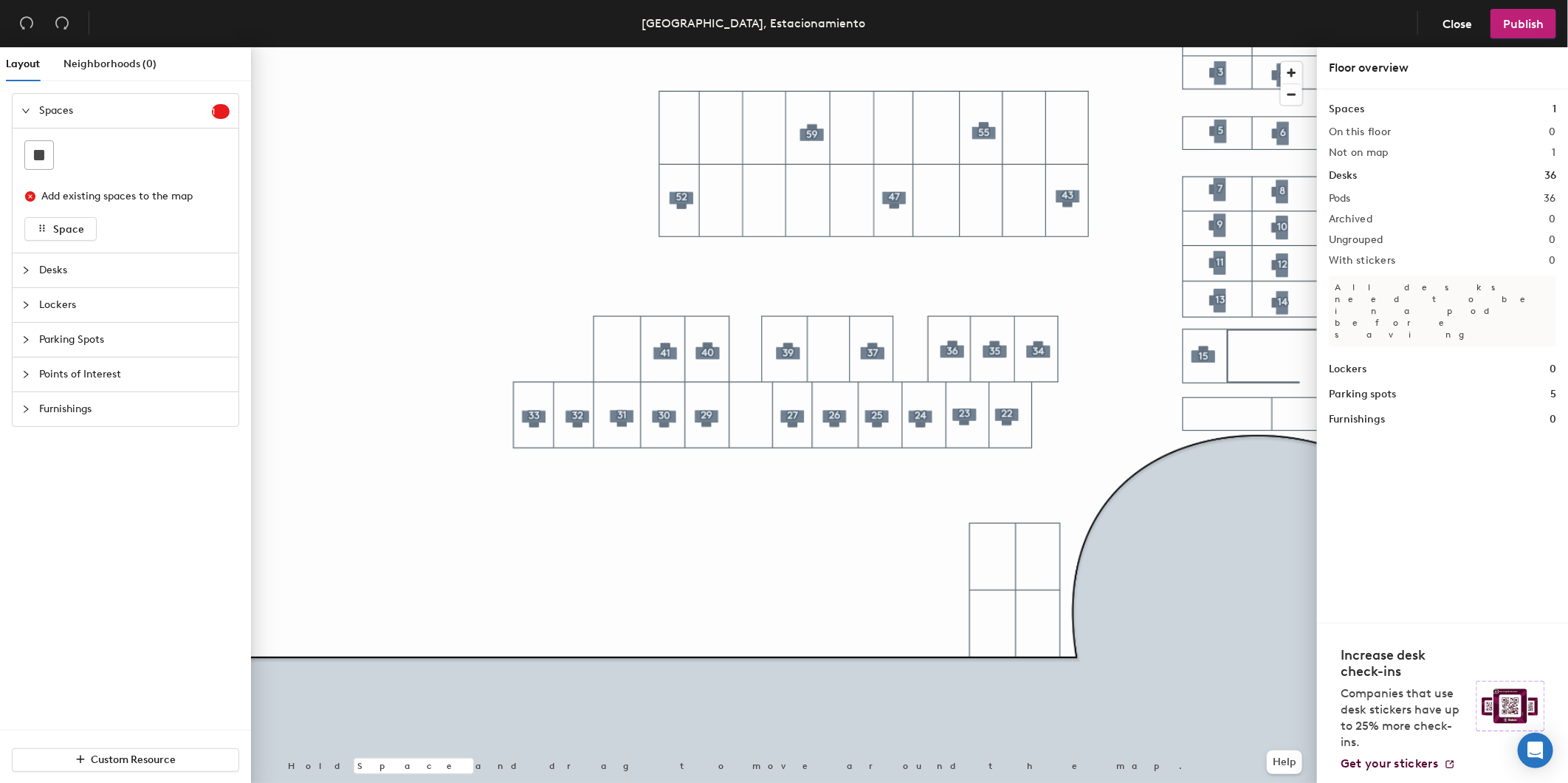
click at [1037, 47] on div at bounding box center [784, 47] width 1066 height 0
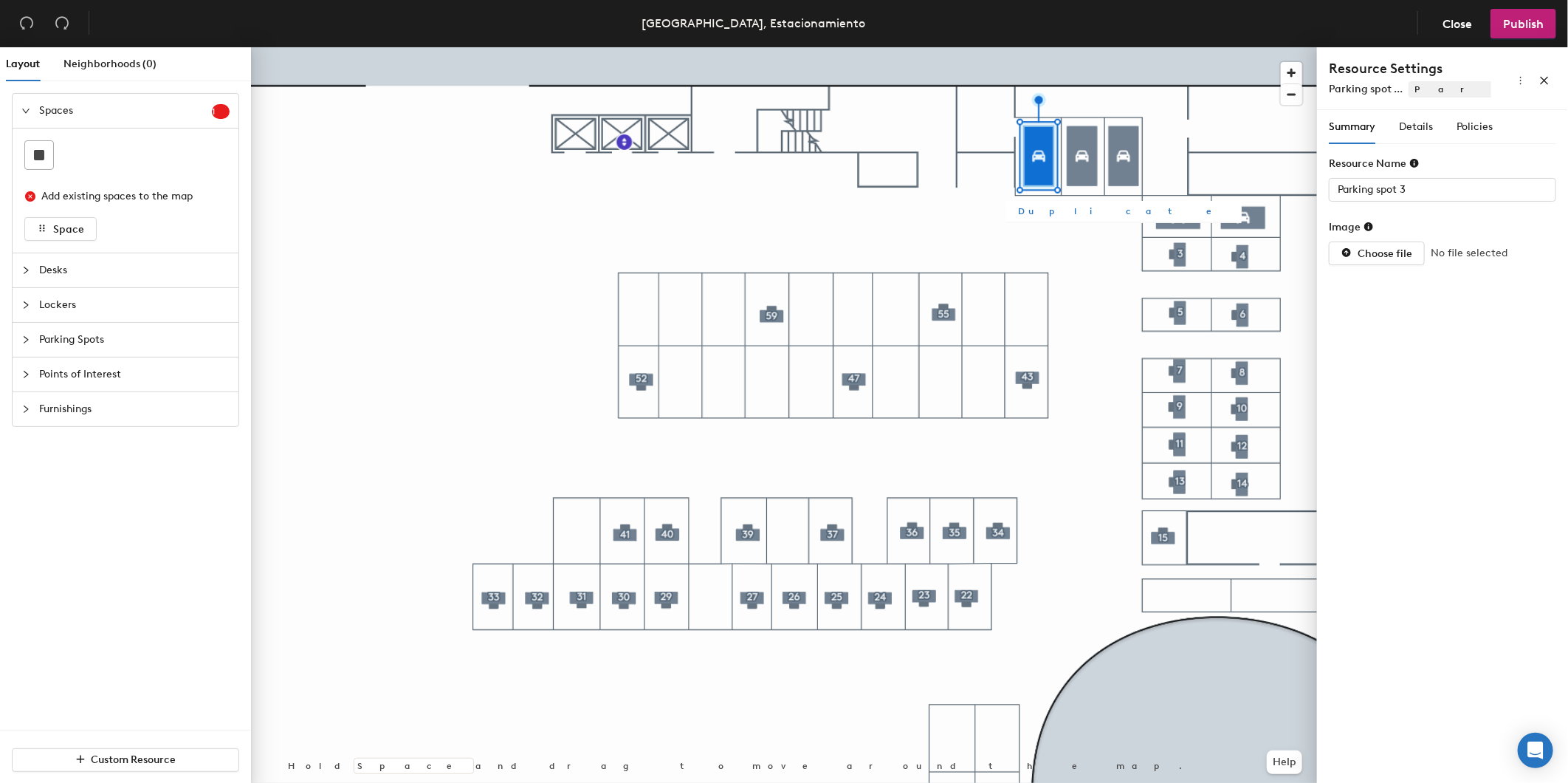
click at [1046, 208] on span "Duplicate" at bounding box center [1124, 211] width 212 height 14
click at [629, 364] on span "Duplicate" at bounding box center [723, 365] width 212 height 14
type input "Parking spot 7"
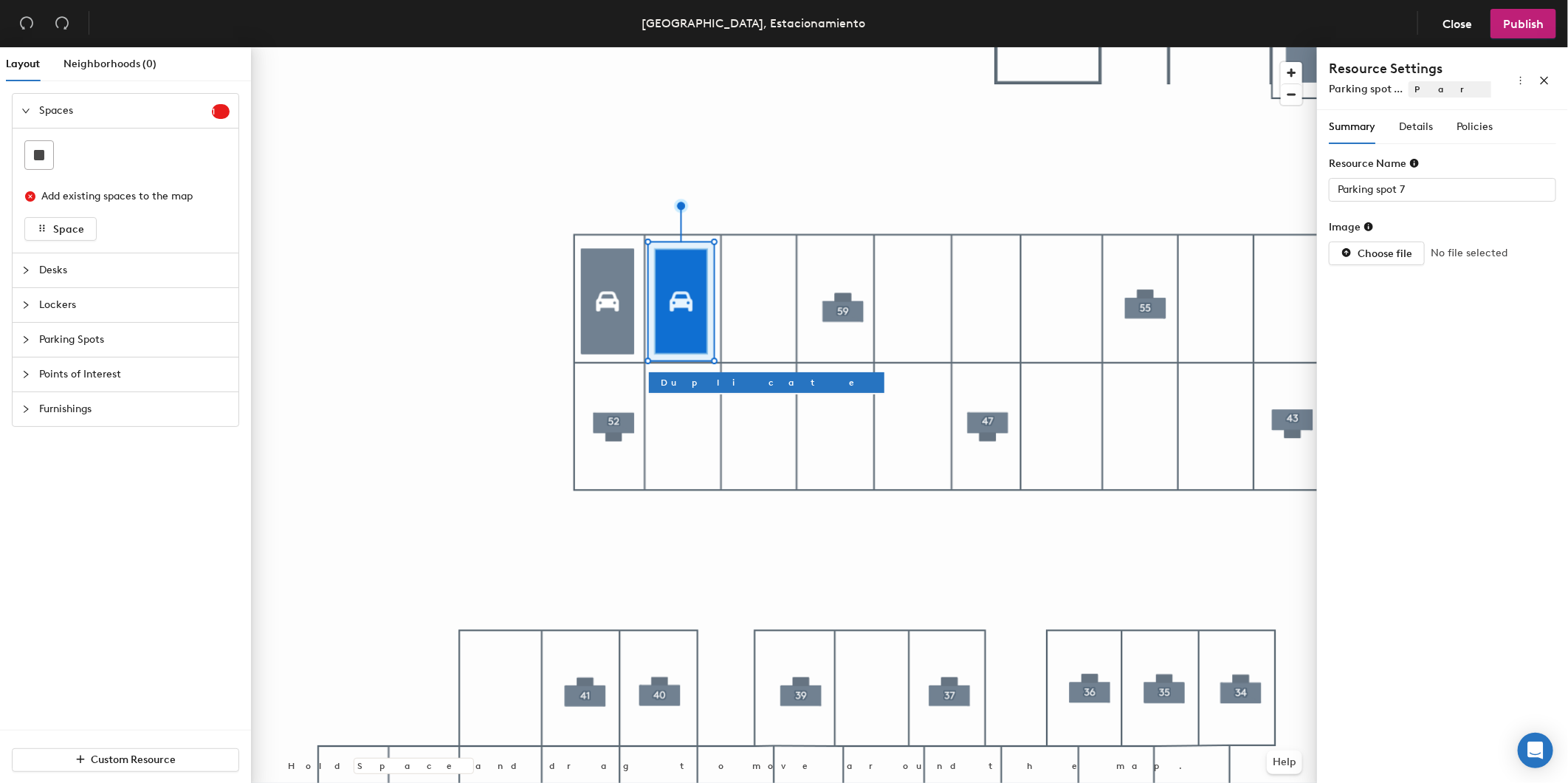
click at [408, 47] on div at bounding box center [784, 47] width 1066 height 0
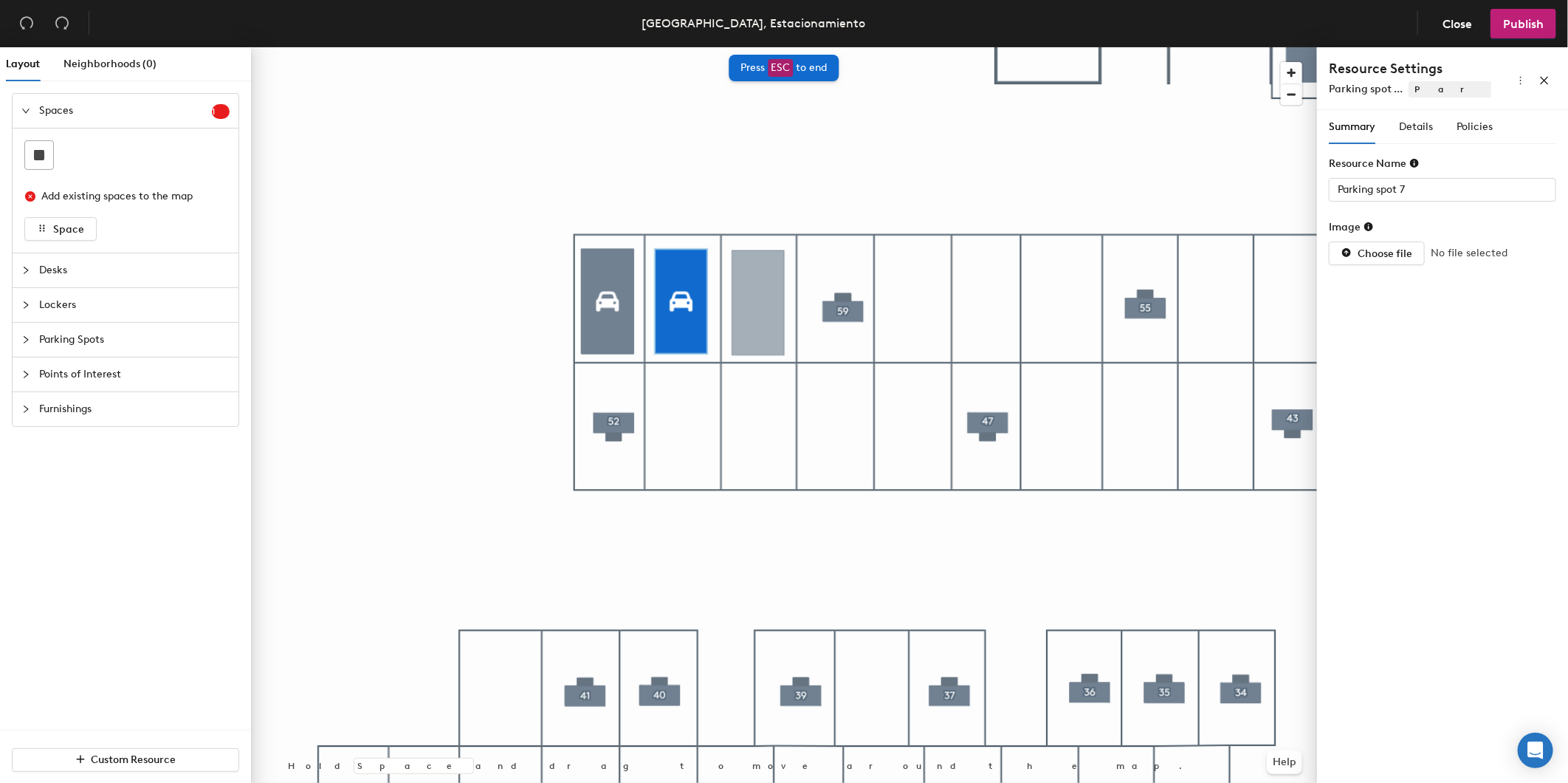
type input "undefined 8"
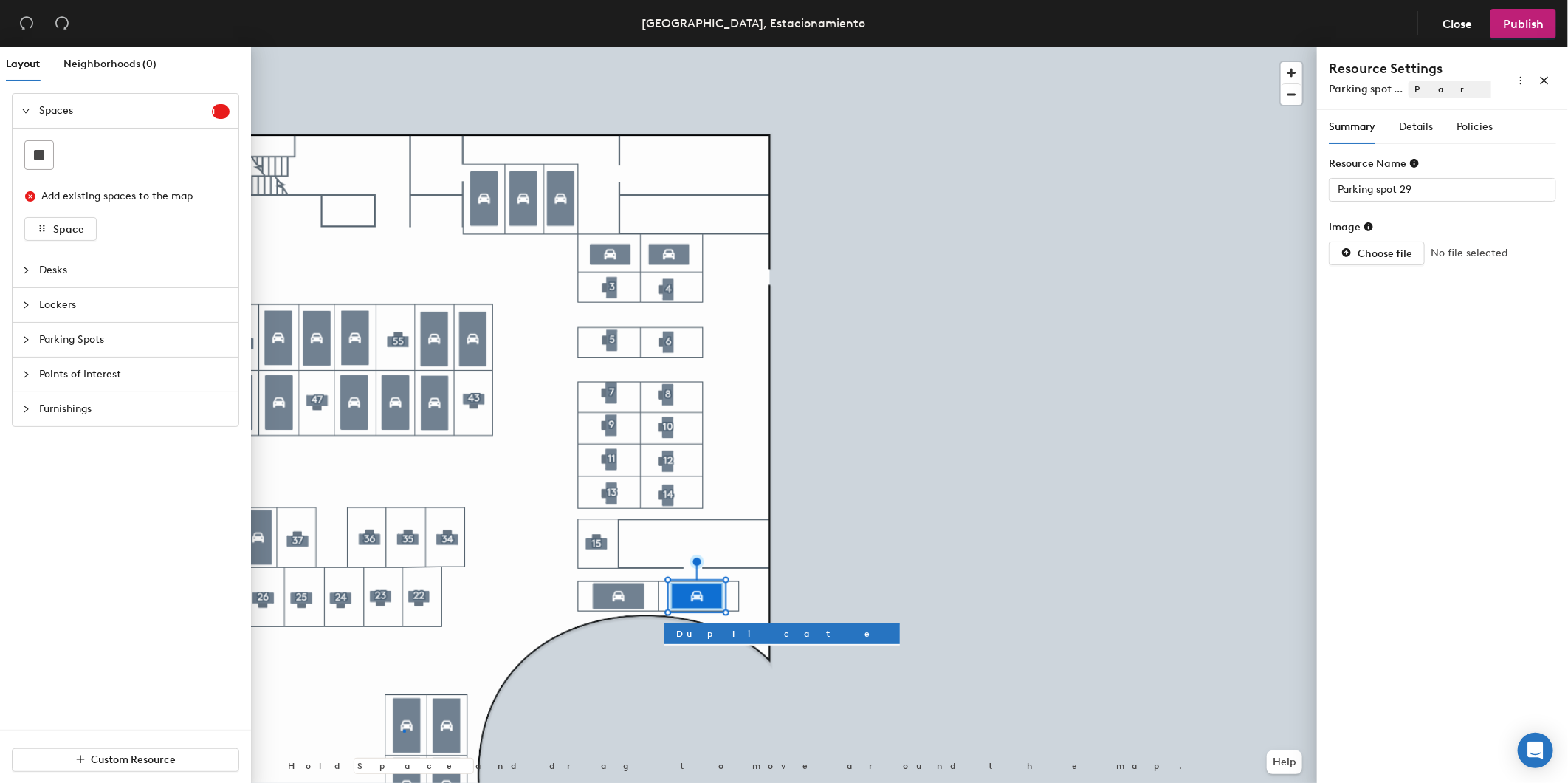
click at [403, 47] on div at bounding box center [784, 47] width 1066 height 0
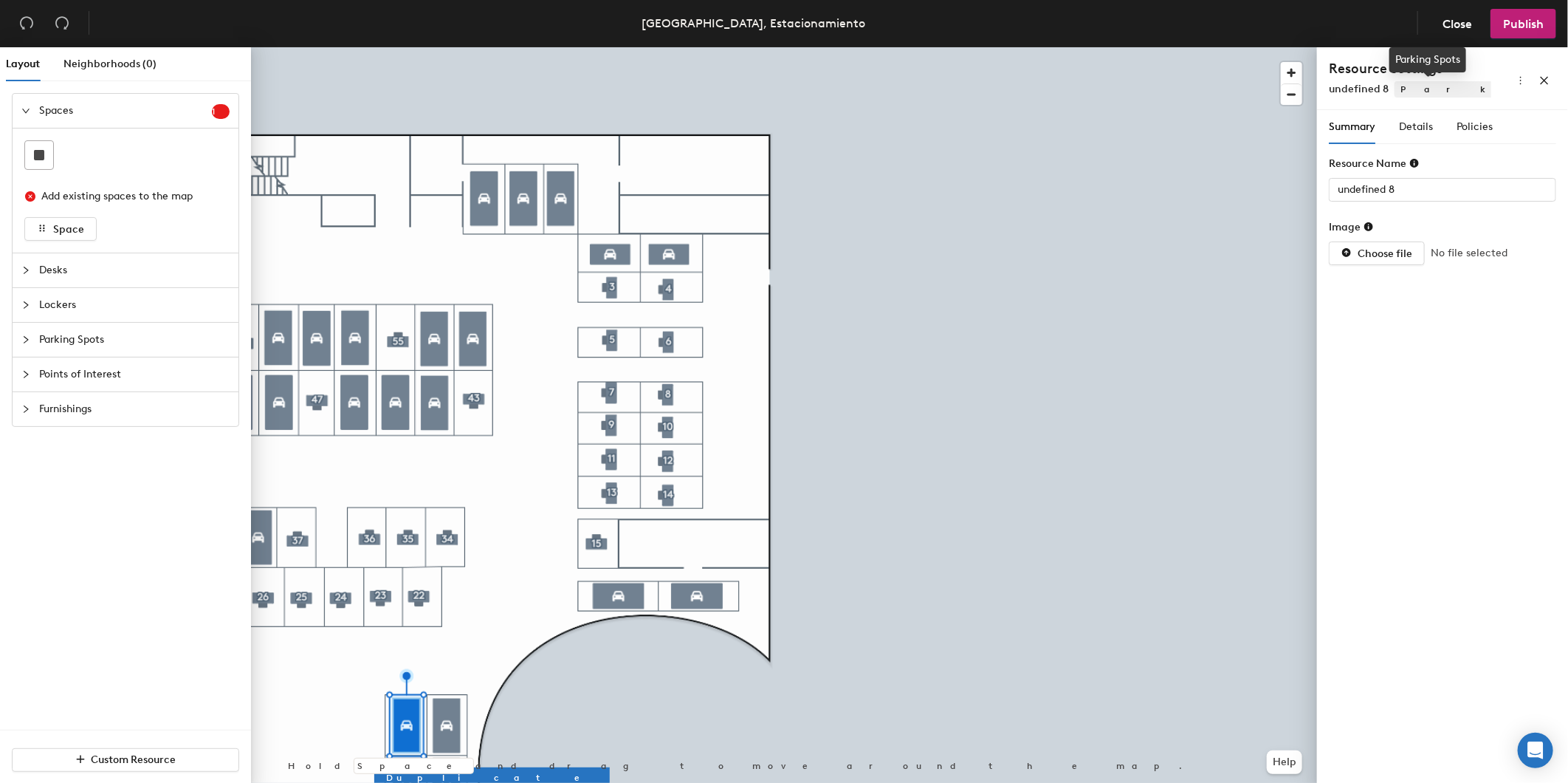
click at [1434, 88] on span "Parking Spots" at bounding box center [1568, 89] width 346 height 17
click at [1431, 99] on div "Resource Settings undefined 8 Parking Spots" at bounding box center [1443, 79] width 252 height 63
click at [1431, 93] on span "Parking Spots" at bounding box center [1568, 89] width 346 height 17
click at [1431, 88] on span "Parking Spots" at bounding box center [1568, 89] width 346 height 17
click at [1435, 134] on div "Summary Details Policies" at bounding box center [1411, 127] width 164 height 34
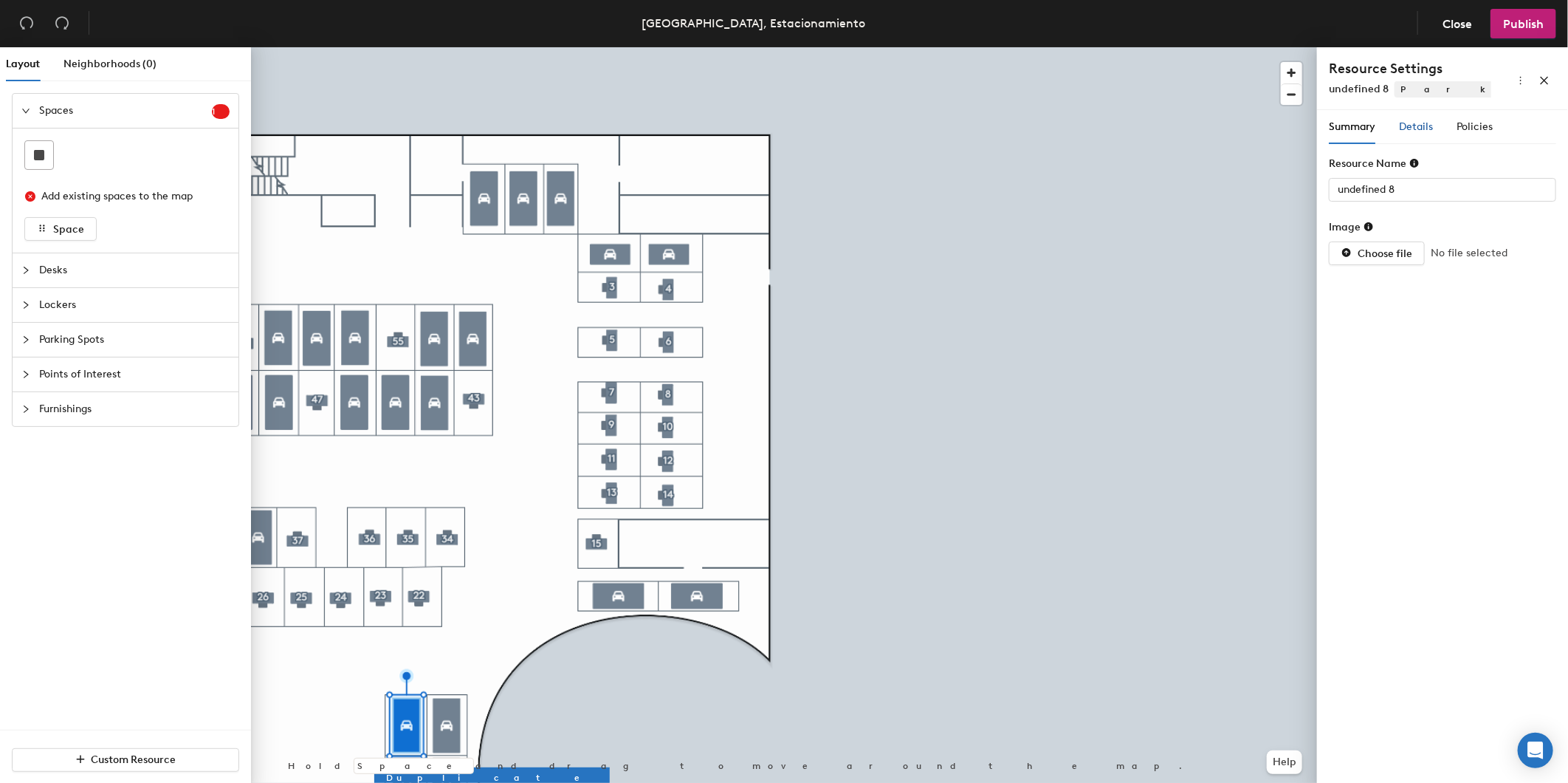
click at [1422, 127] on span "Details" at bounding box center [1416, 127] width 34 height 13
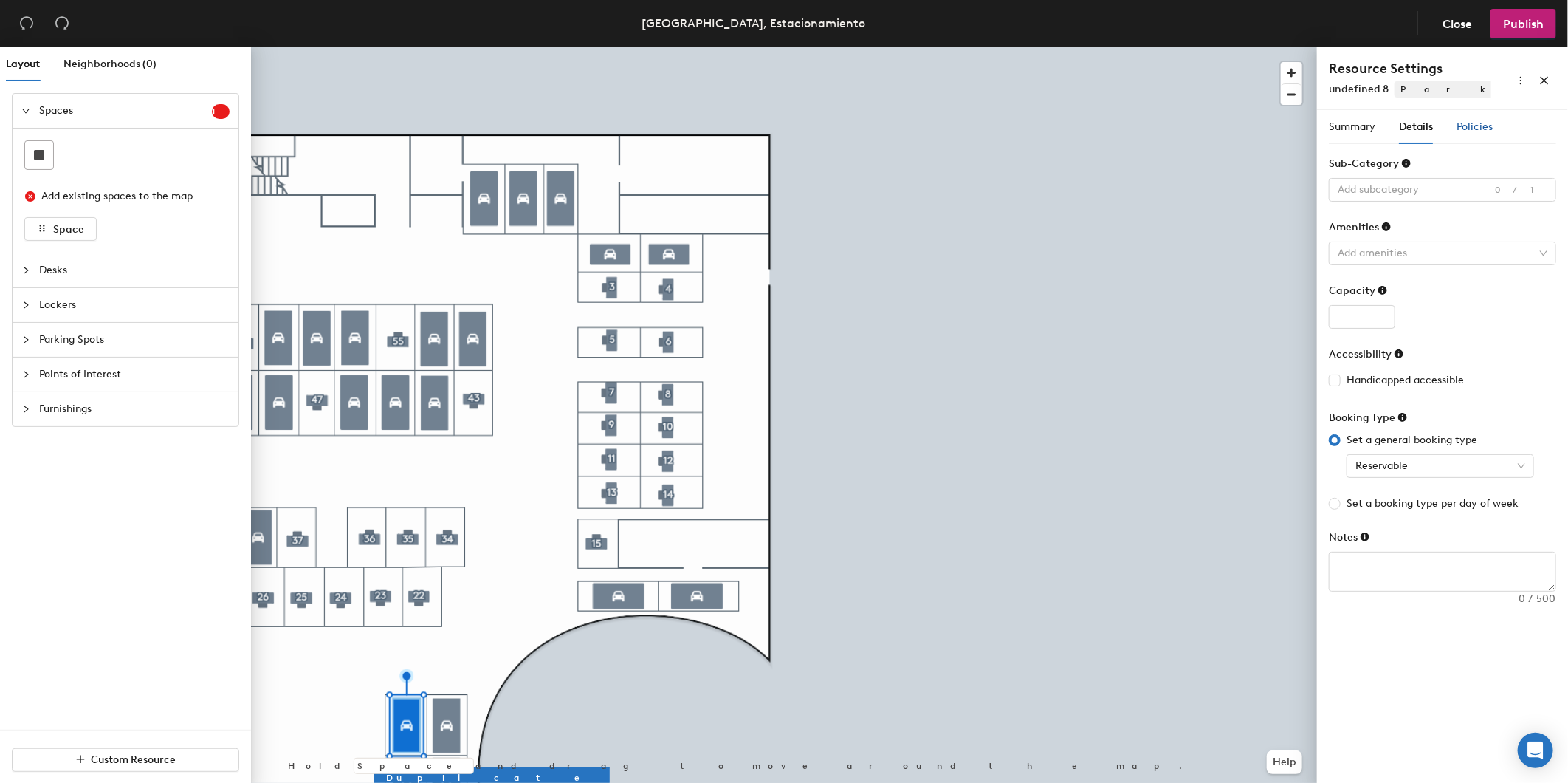
click at [1466, 123] on span "Policies" at bounding box center [1475, 127] width 36 height 13
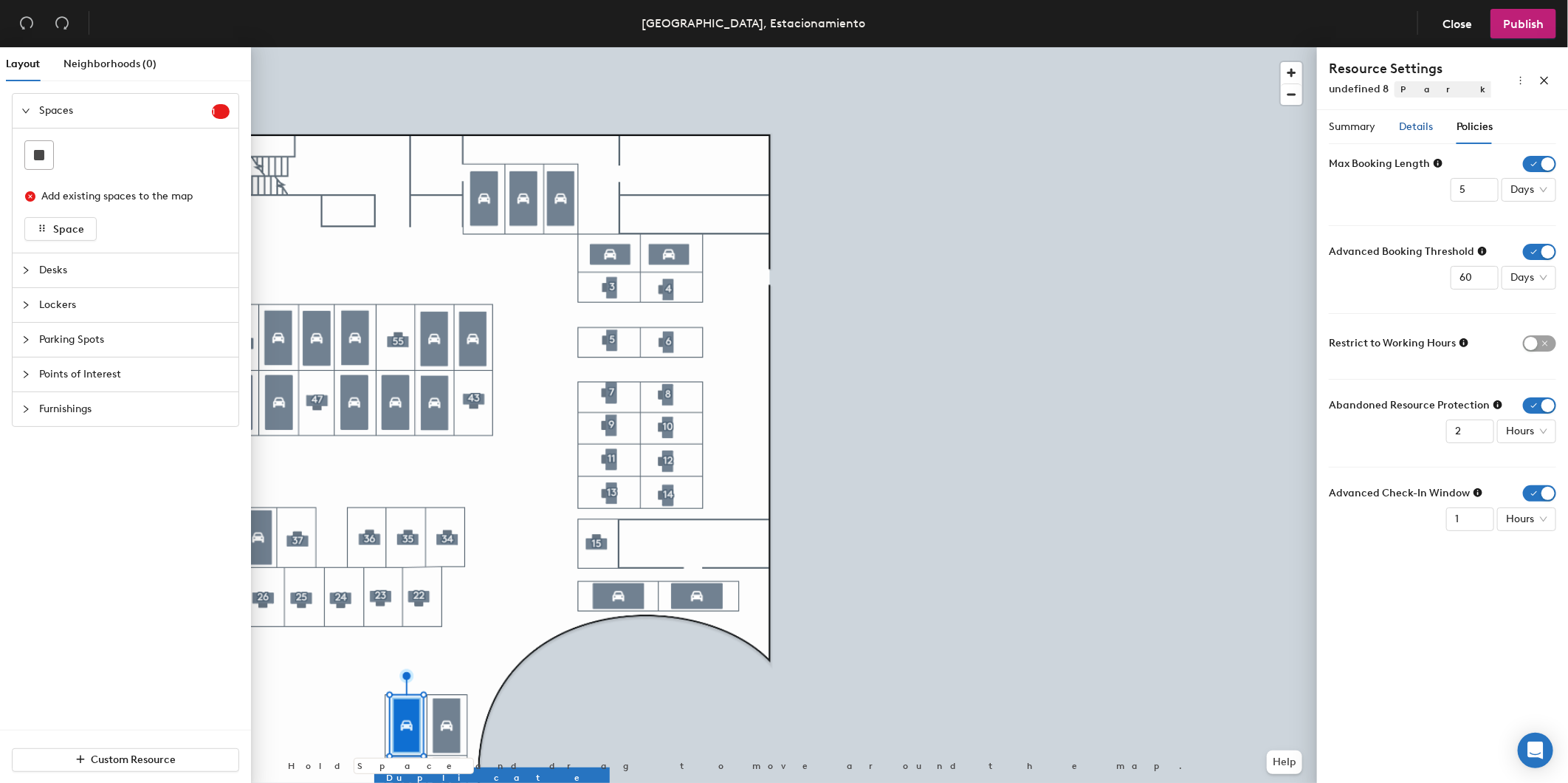
click at [1405, 130] on span "Details" at bounding box center [1416, 127] width 34 height 13
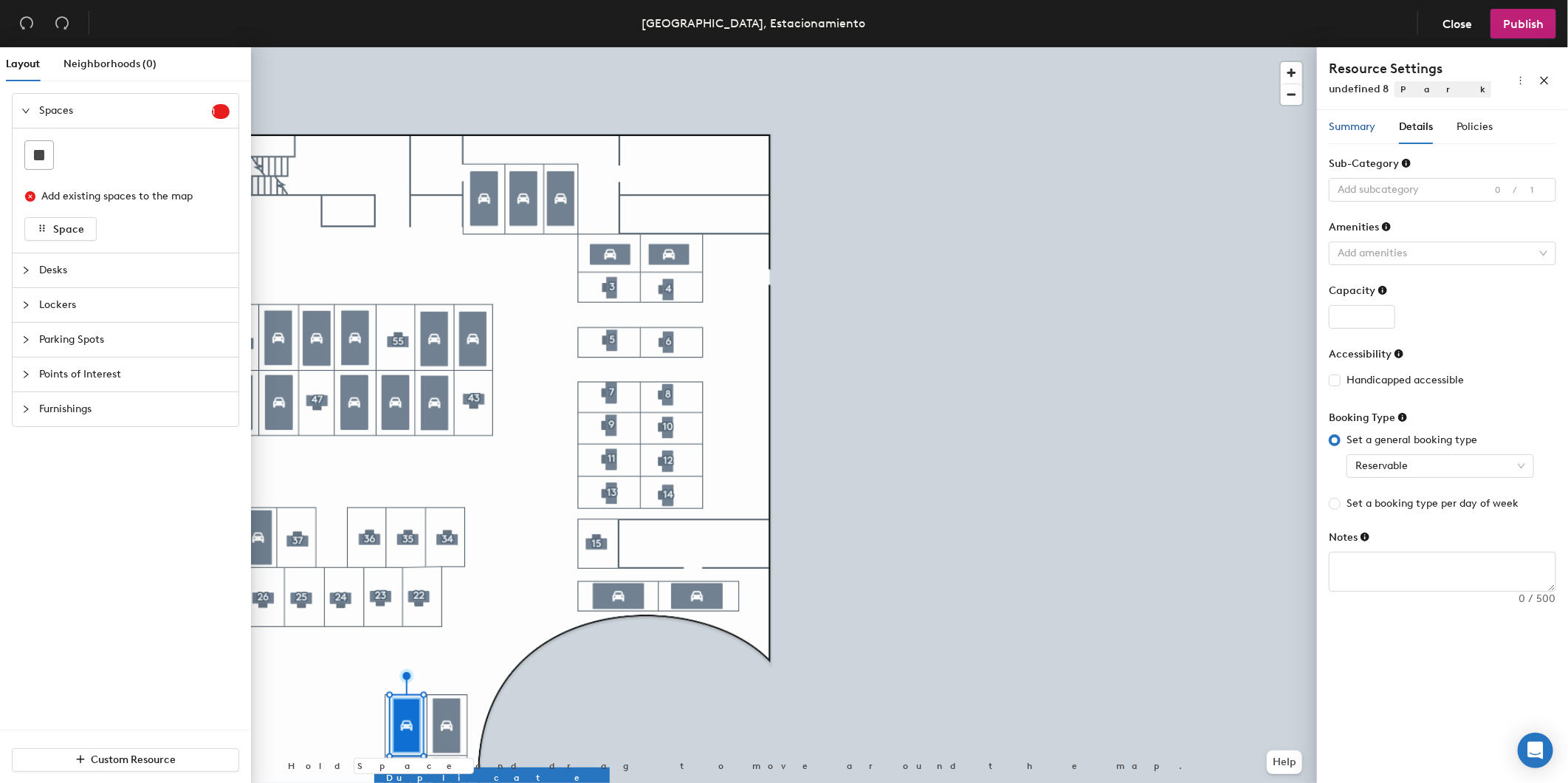
click at [1363, 133] on span "Summary" at bounding box center [1352, 127] width 46 height 13
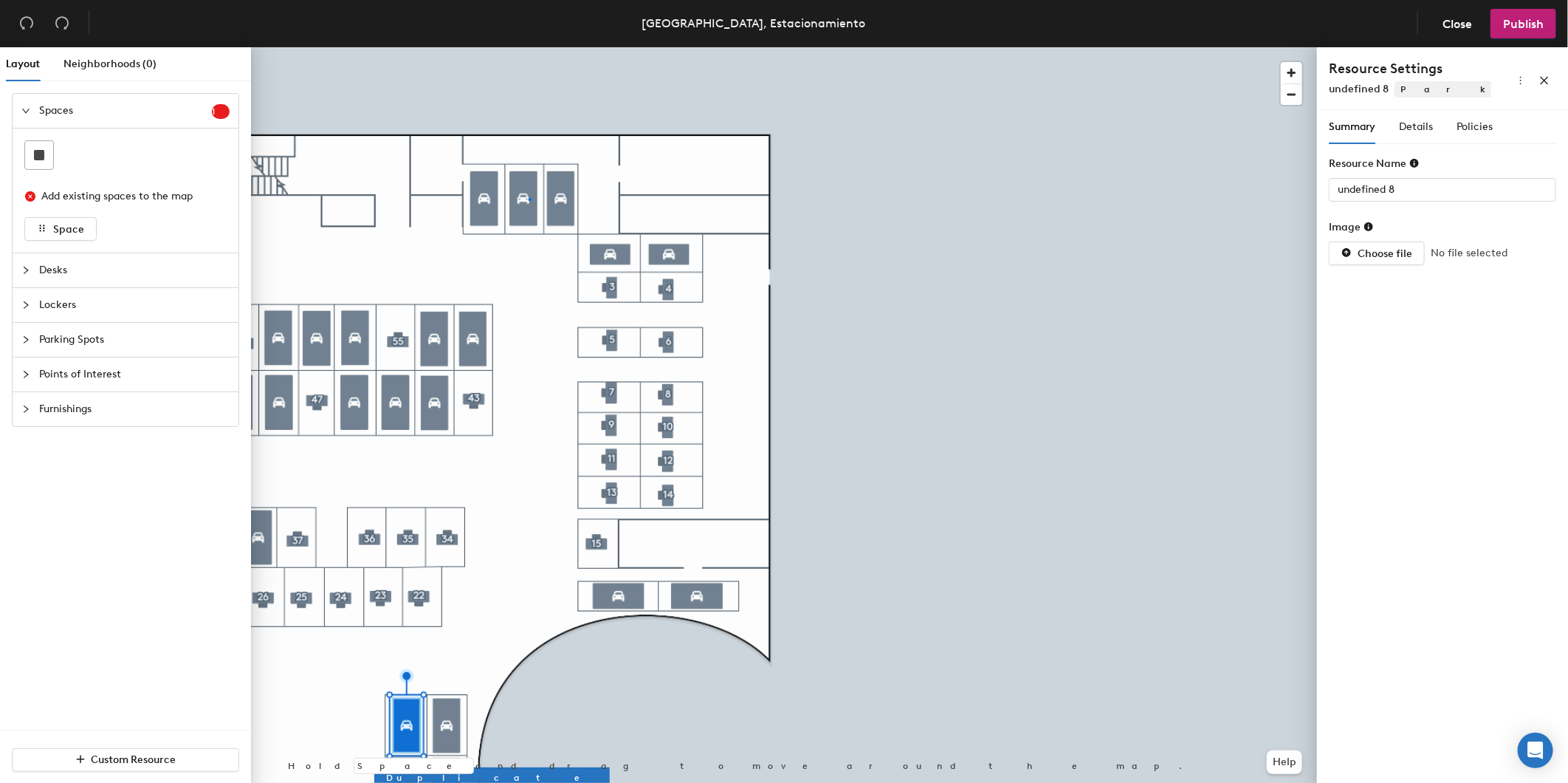
click at [529, 47] on div at bounding box center [784, 47] width 1066 height 0
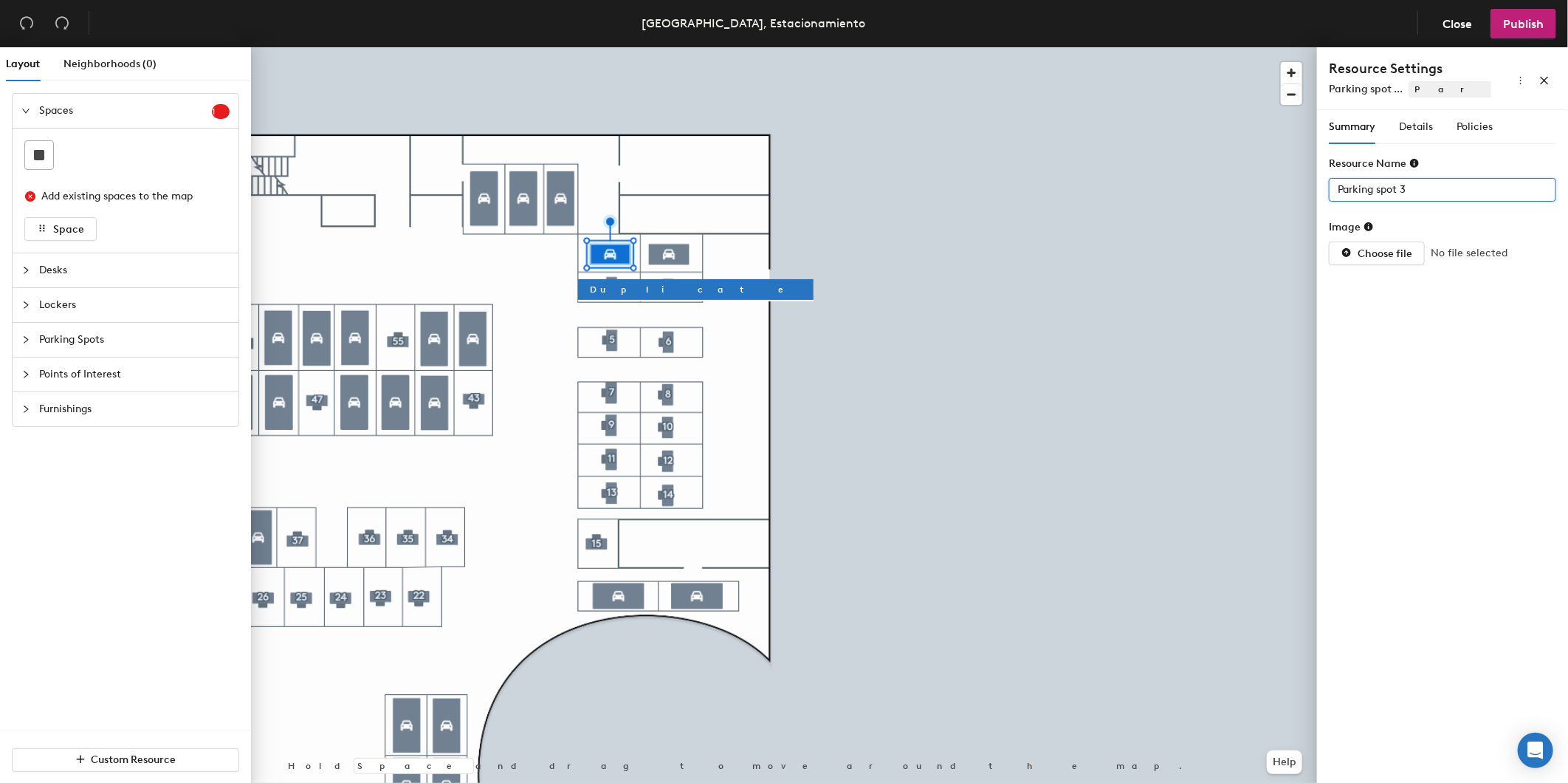
click at [1264, 179] on div "Layout Neighborhoods (0) Spaces 1 Add existing spaces to the map Space Desks Lo…" at bounding box center [784, 418] width 1568 height 742
click at [1263, 190] on div "Layout Neighborhoods (0) Spaces 1 Add existing spaces to the map Space Desks Lo…" at bounding box center [784, 418] width 1568 height 742
type input "2"
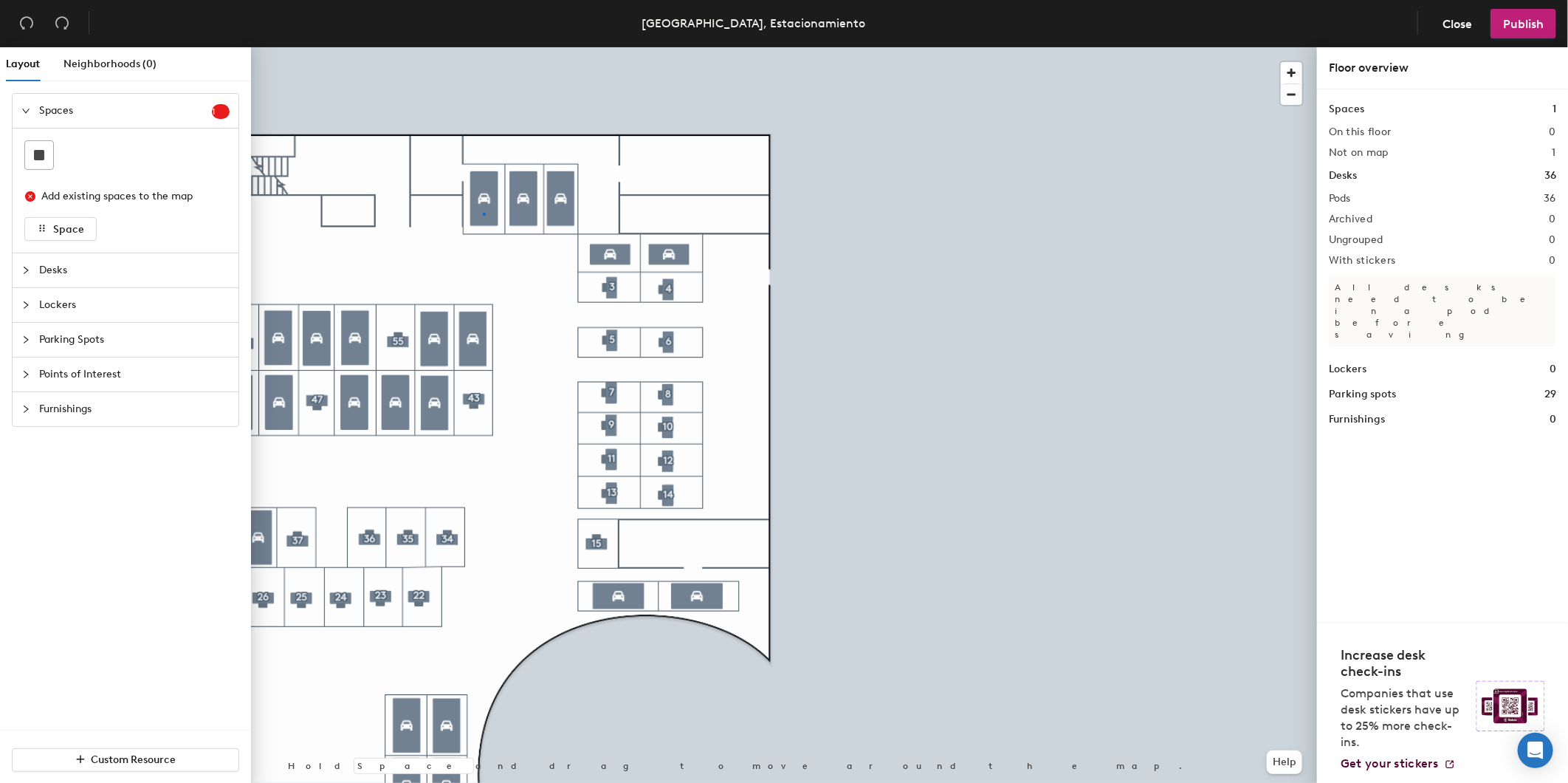
drag, startPoint x: 1416, startPoint y: 188, endPoint x: 1326, endPoint y: 192, distance: 90.1
click at [483, 47] on div at bounding box center [784, 47] width 1066 height 0
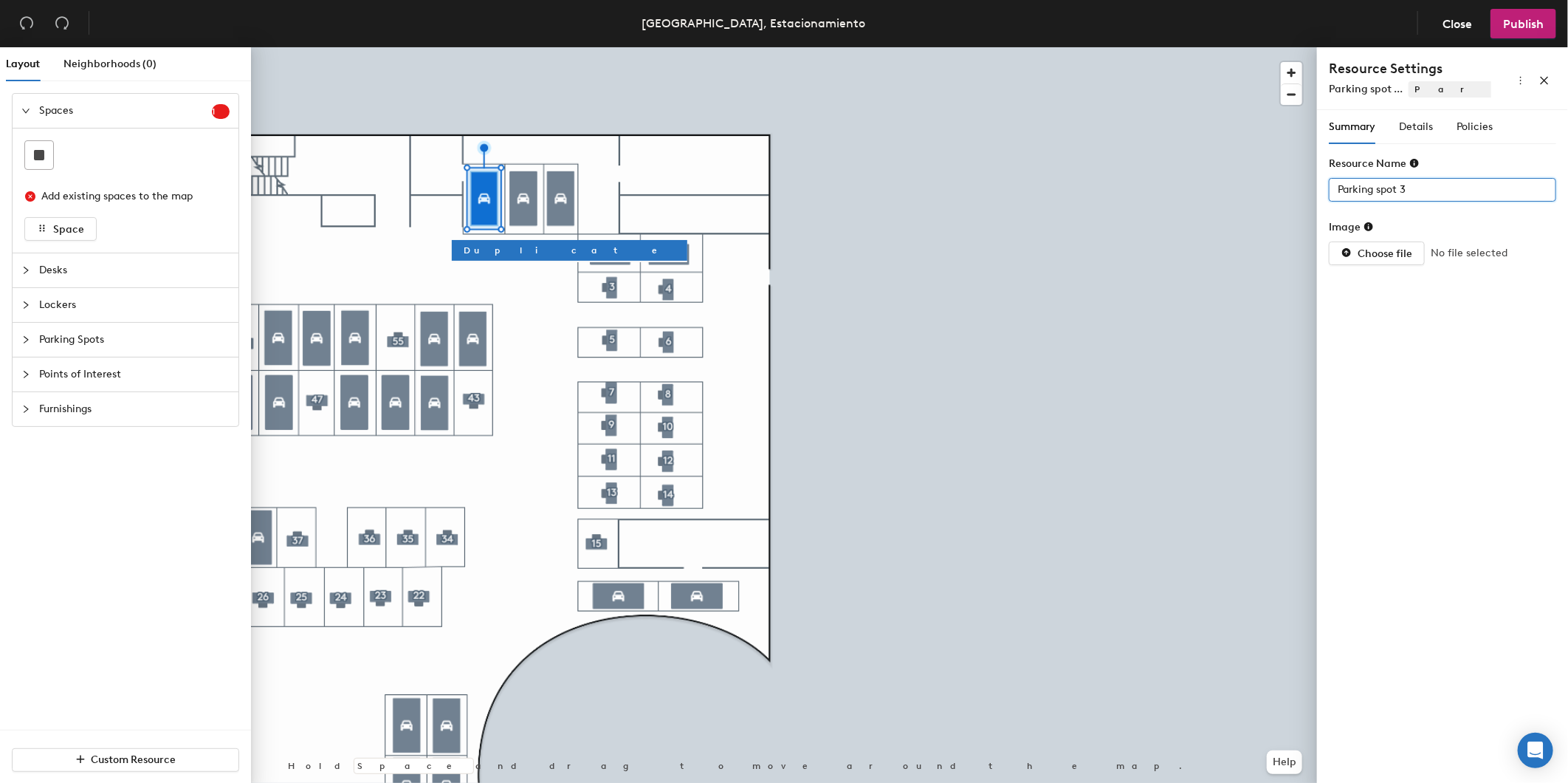
click at [1179, 194] on div "Layout Neighborhoods (0) Spaces 1 Add existing spaces to the map Space Desks Lo…" at bounding box center [784, 418] width 1568 height 742
click at [1201, 189] on div "Layout Neighborhoods (0) Spaces 1 Add existing spaces to the map Space Desks Lo…" at bounding box center [784, 418] width 1568 height 742
click at [1237, 187] on div "Layout Neighborhoods (0) Spaces 1 Add existing spaces to the map Space Desks Lo…" at bounding box center [784, 418] width 1568 height 742
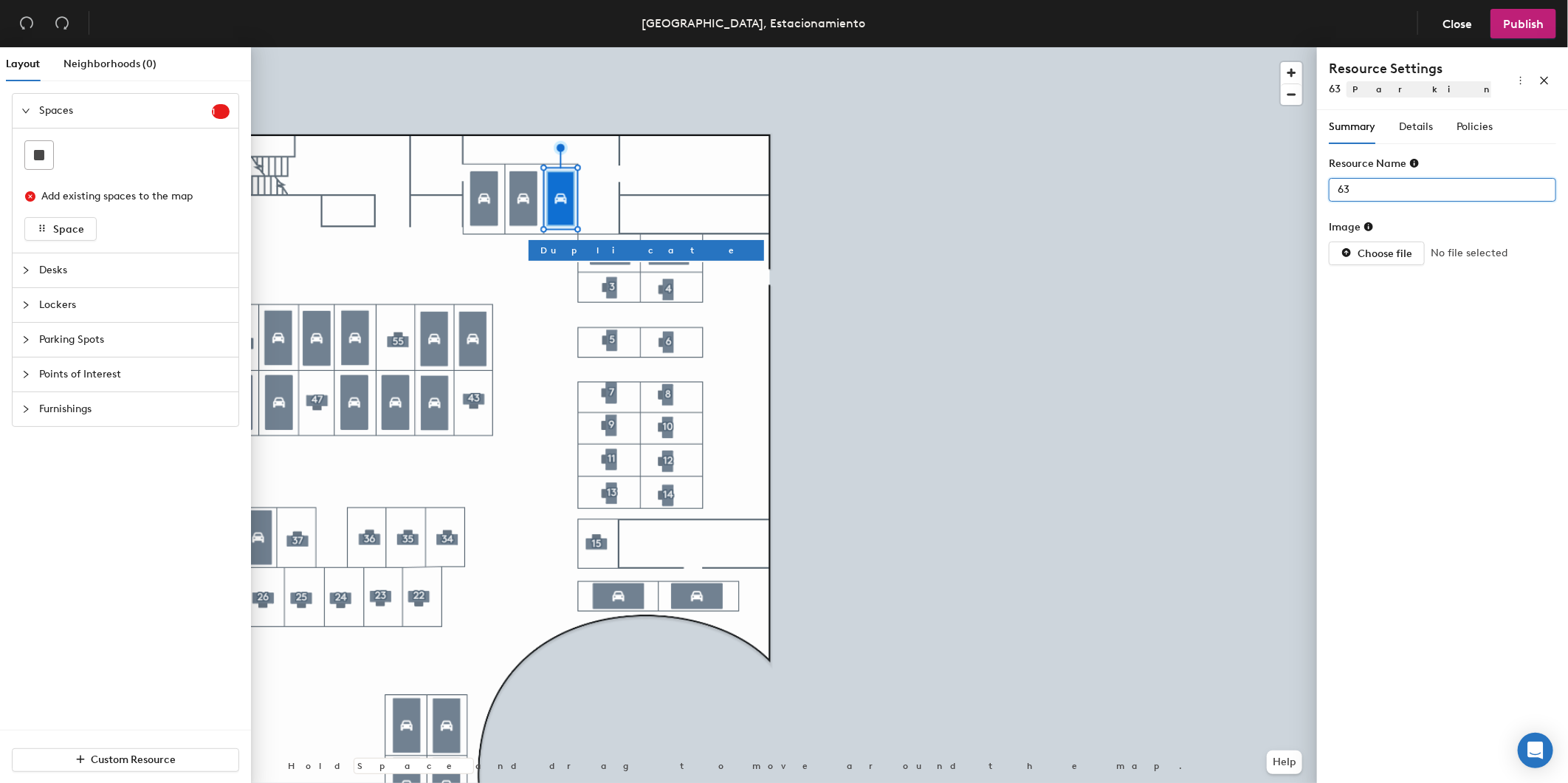
type input "63"
type input "65"
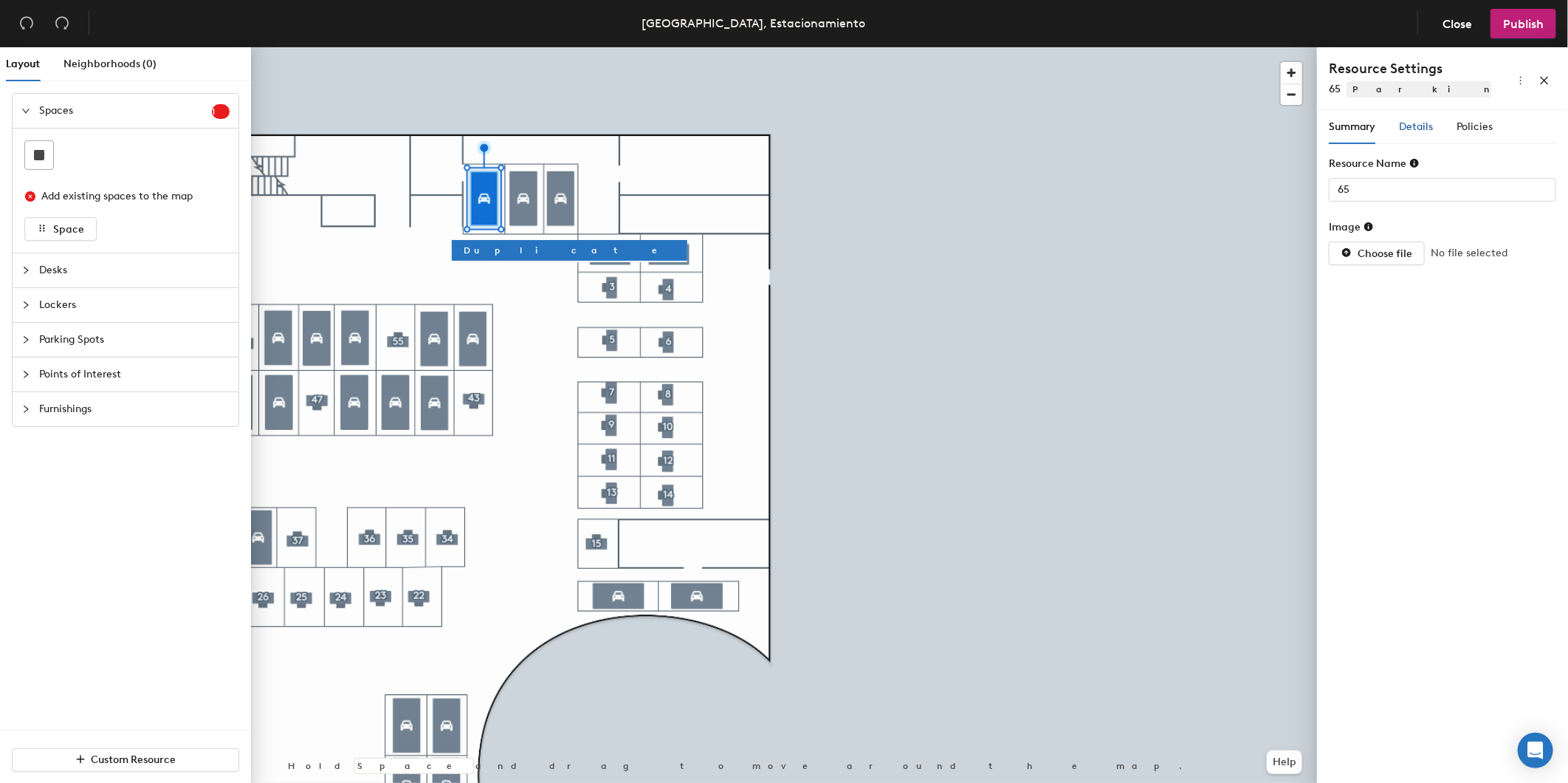
click at [1413, 134] on div "Details" at bounding box center [1416, 127] width 34 height 17
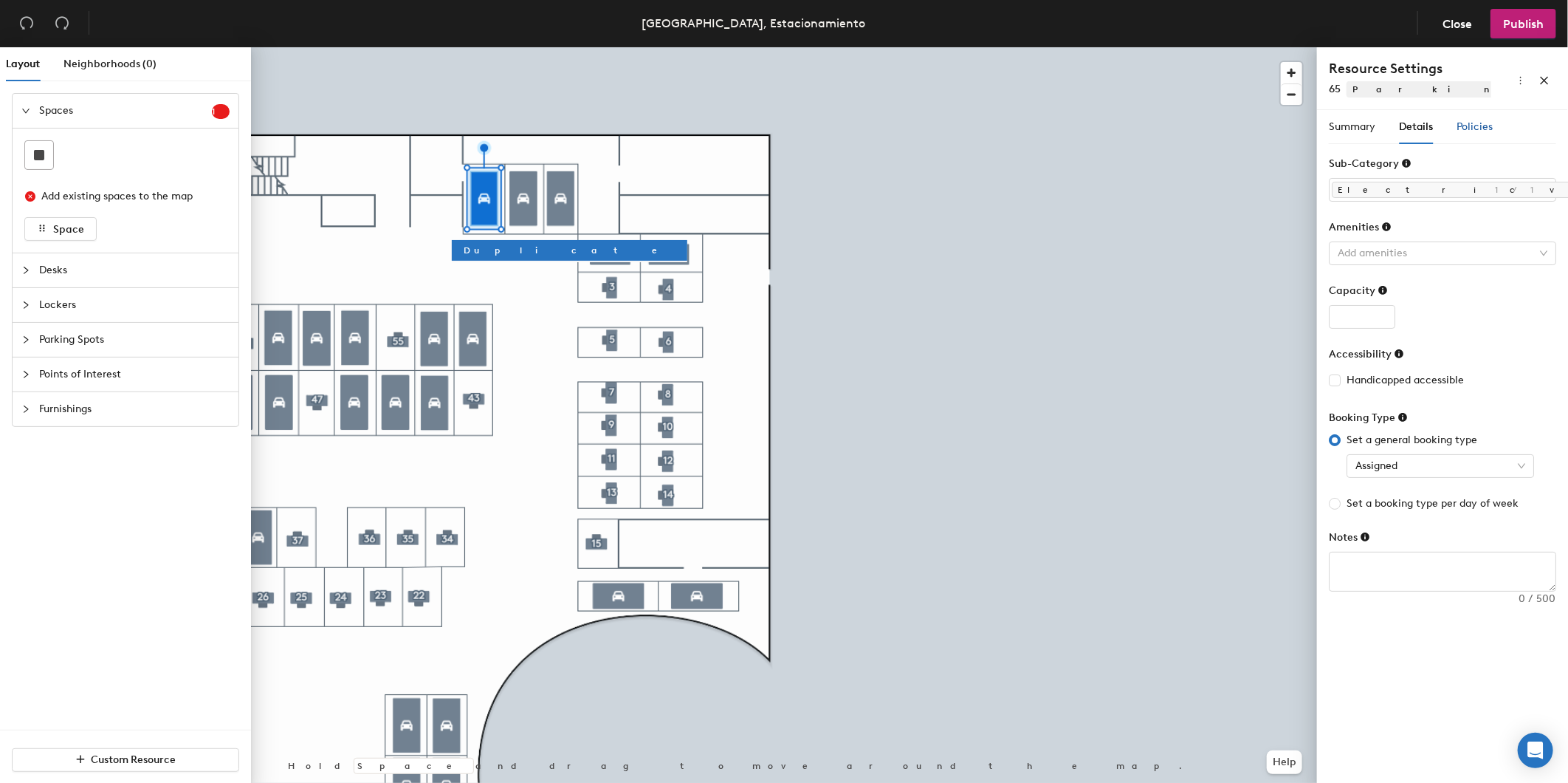
click at [1464, 126] on span "Policies" at bounding box center [1475, 127] width 36 height 13
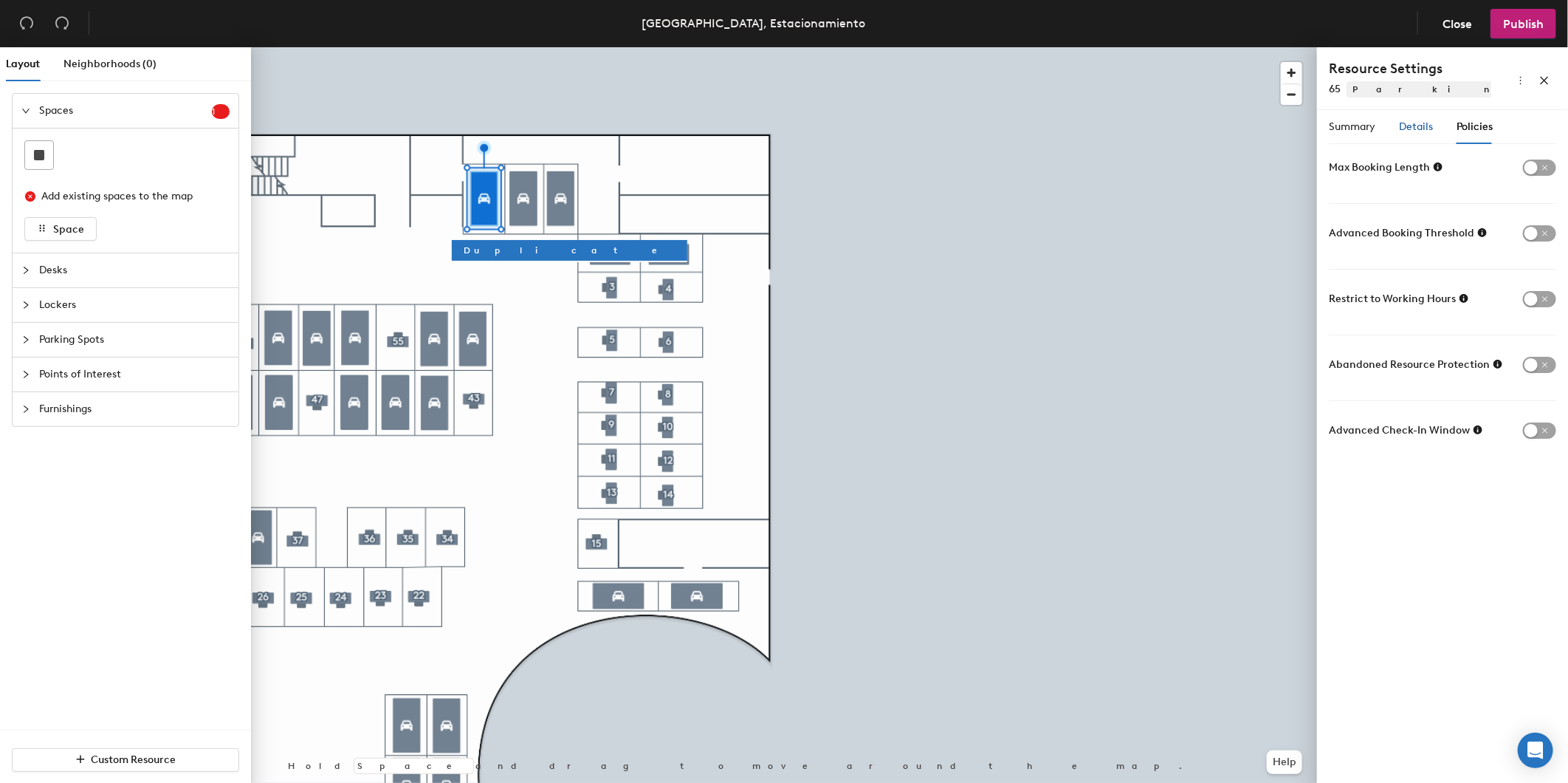
click at [1420, 123] on span "Details" at bounding box center [1416, 127] width 34 height 13
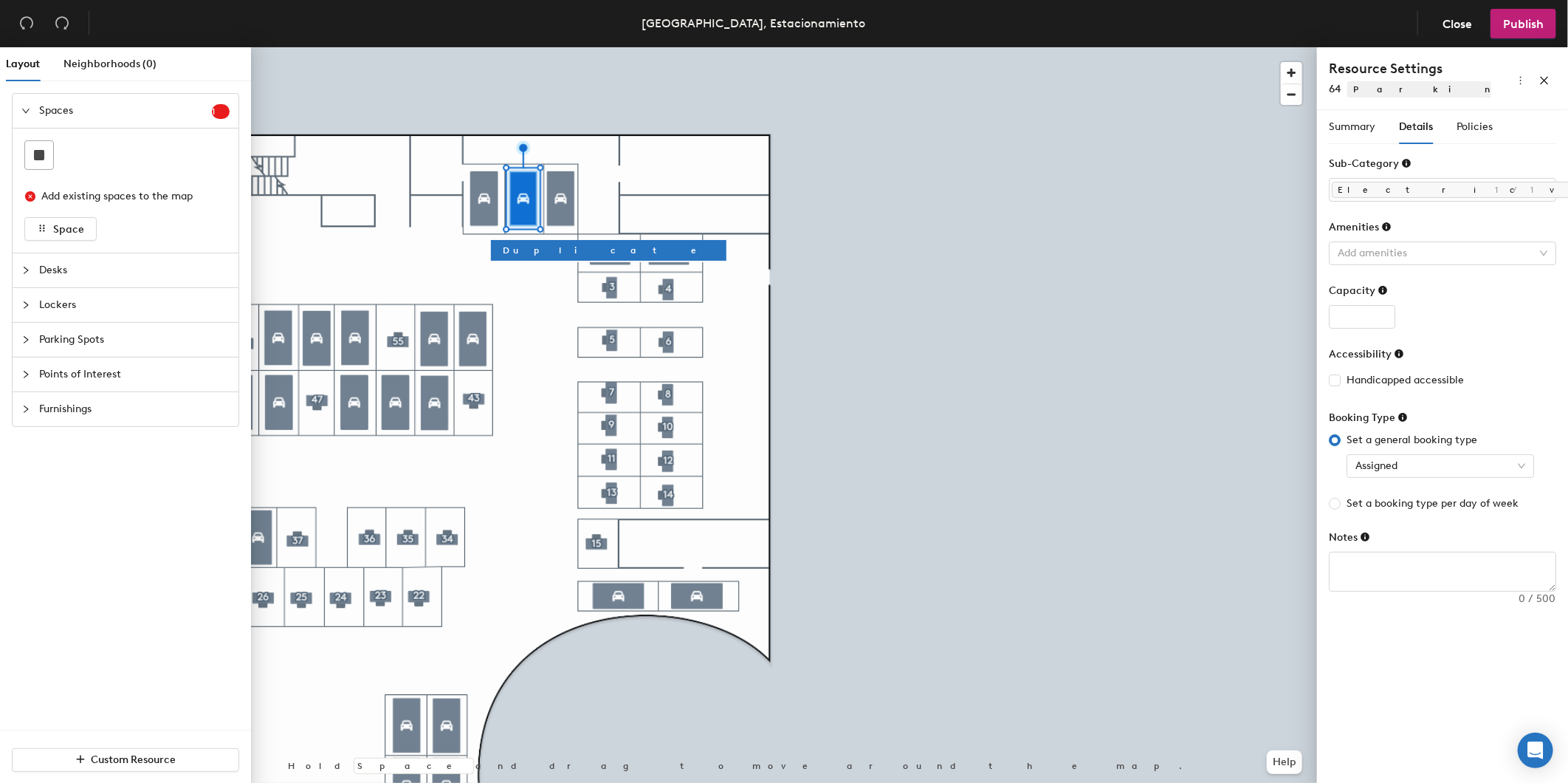
click at [1499, 124] on div "Summary Details Policies" at bounding box center [1442, 127] width 227 height 34
click at [1484, 127] on span "Policies" at bounding box center [1475, 127] width 36 height 13
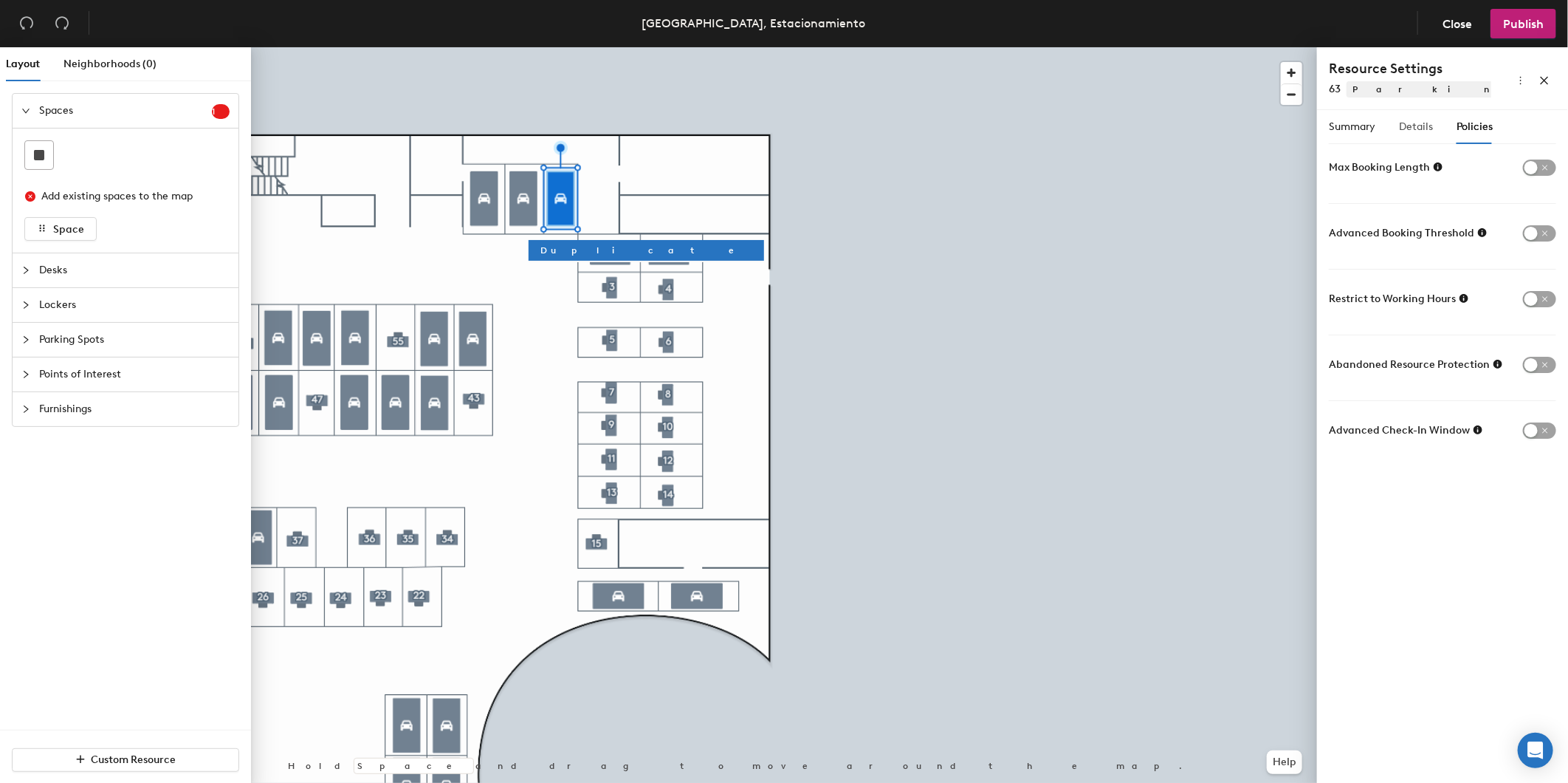
click at [1428, 136] on div "Details" at bounding box center [1416, 127] width 34 height 34
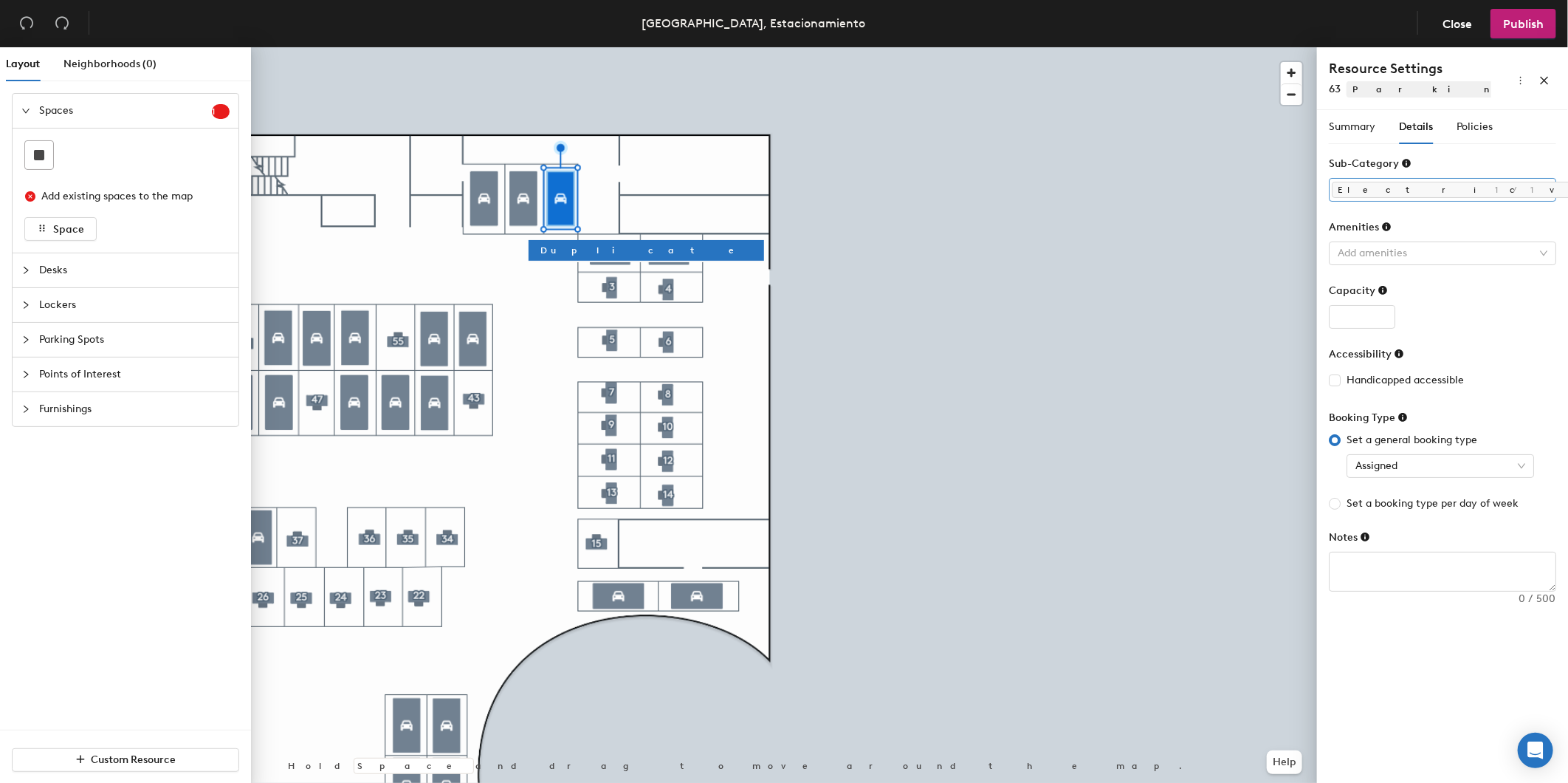
drag, startPoint x: 1370, startPoint y: 278, endPoint x: 1333, endPoint y: 277, distance: 37.0
click at [1370, 278] on div "Standard" at bounding box center [1442, 277] width 203 height 21
click at [1428, 190] on span "Electric vehicle (EV)" at bounding box center [1591, 190] width 518 height 17
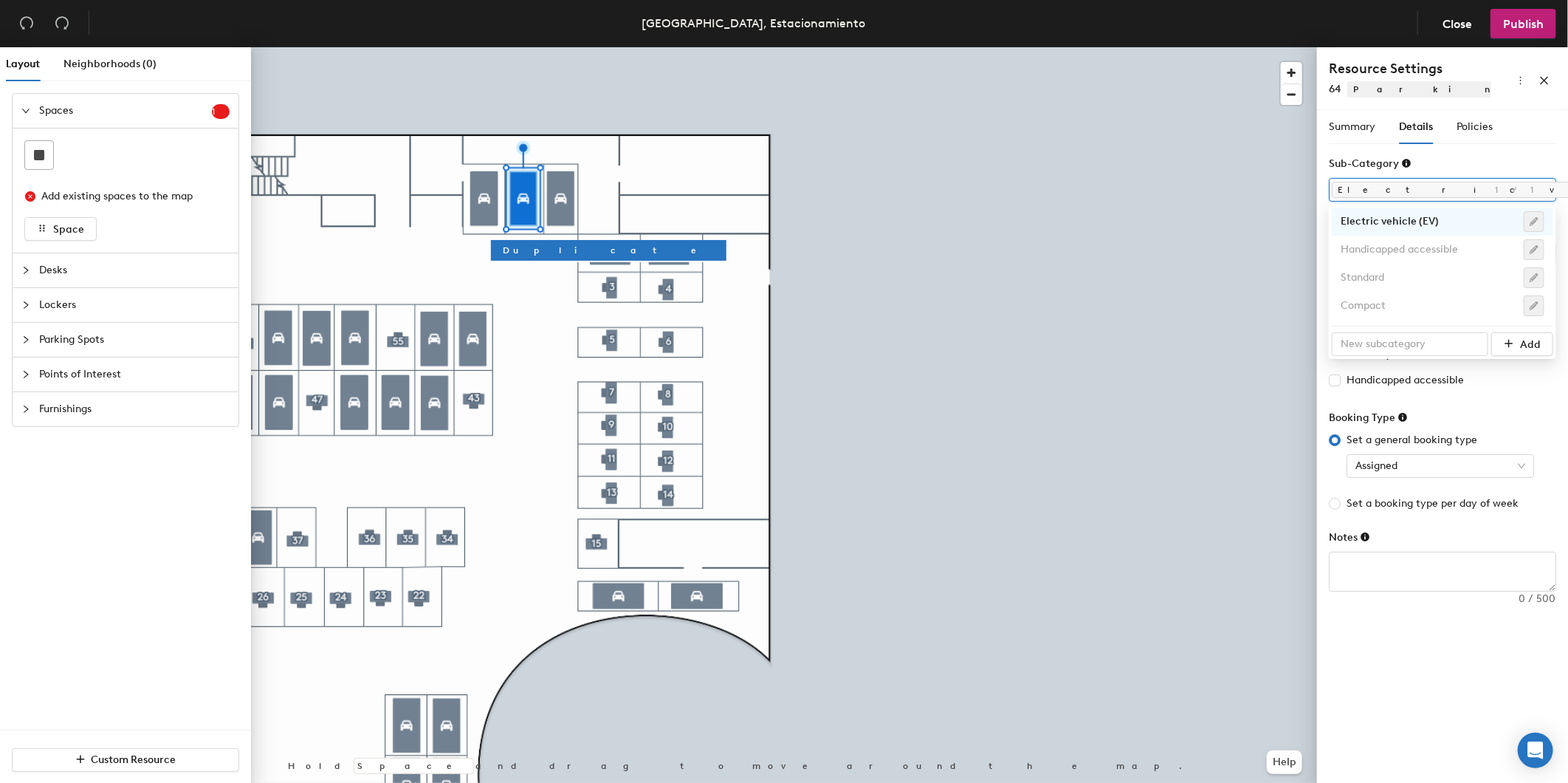
click at [1434, 195] on div at bounding box center [1435, 190] width 206 height 21
click at [1420, 281] on div "Standard" at bounding box center [1442, 277] width 203 height 21
click at [1473, 133] on span "Policies" at bounding box center [1475, 127] width 36 height 13
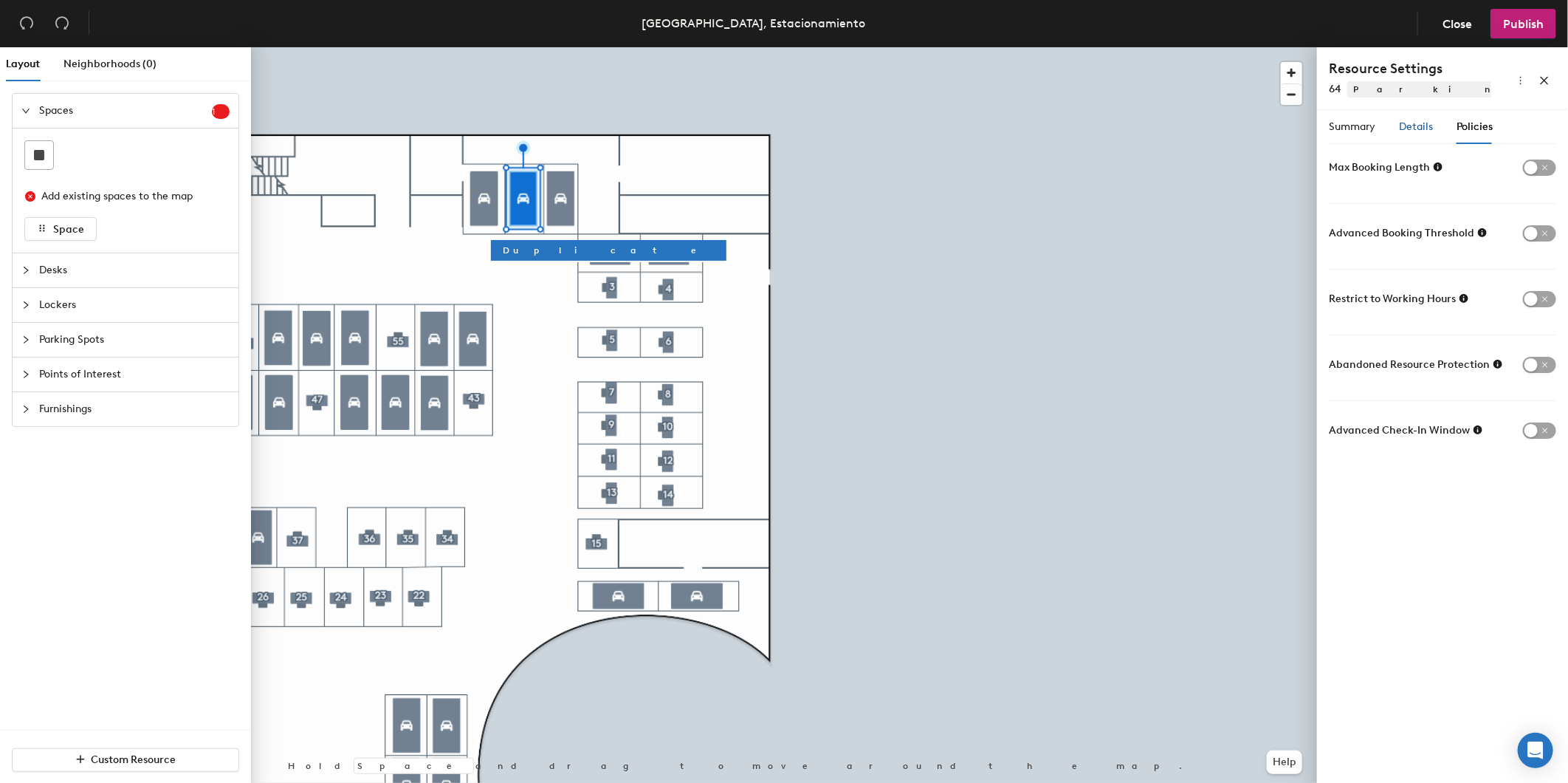
click at [1427, 127] on span "Details" at bounding box center [1416, 127] width 34 height 13
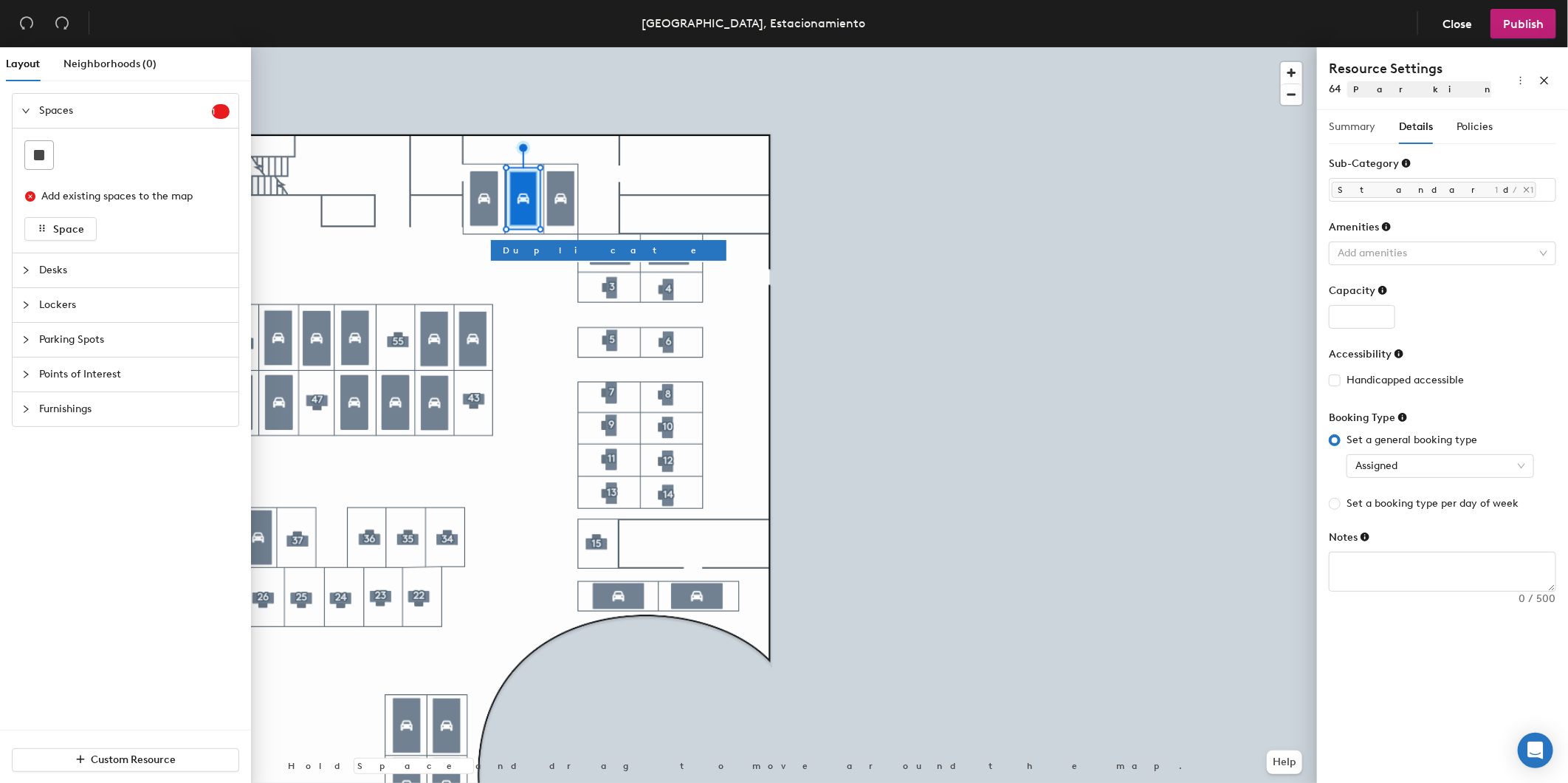
click at [563, 47] on div at bounding box center [784, 47] width 1066 height 0
click at [1456, 127] on div "Summary Details Policies" at bounding box center [1411, 127] width 164 height 34
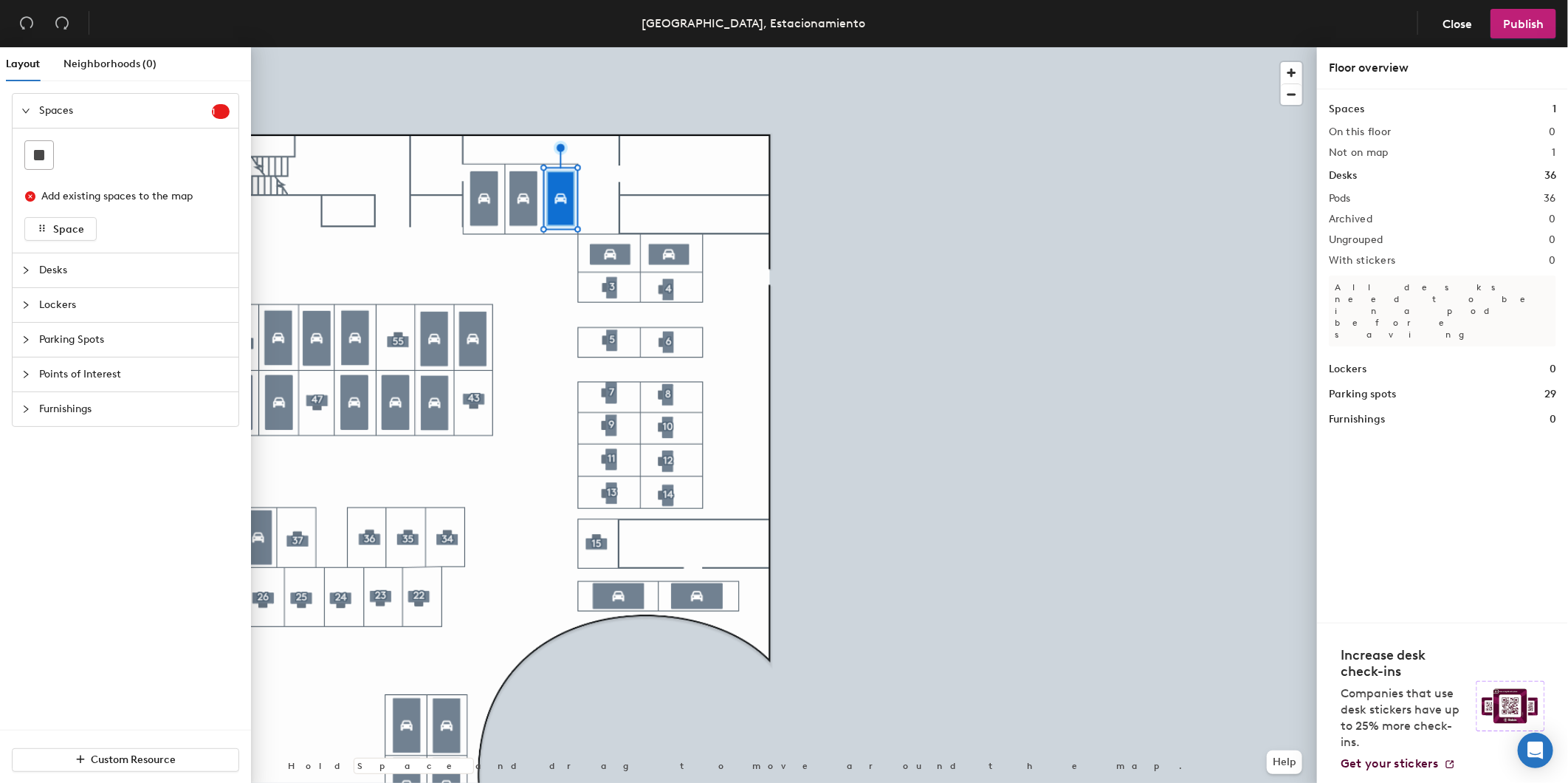
click at [558, 47] on div at bounding box center [784, 47] width 1066 height 0
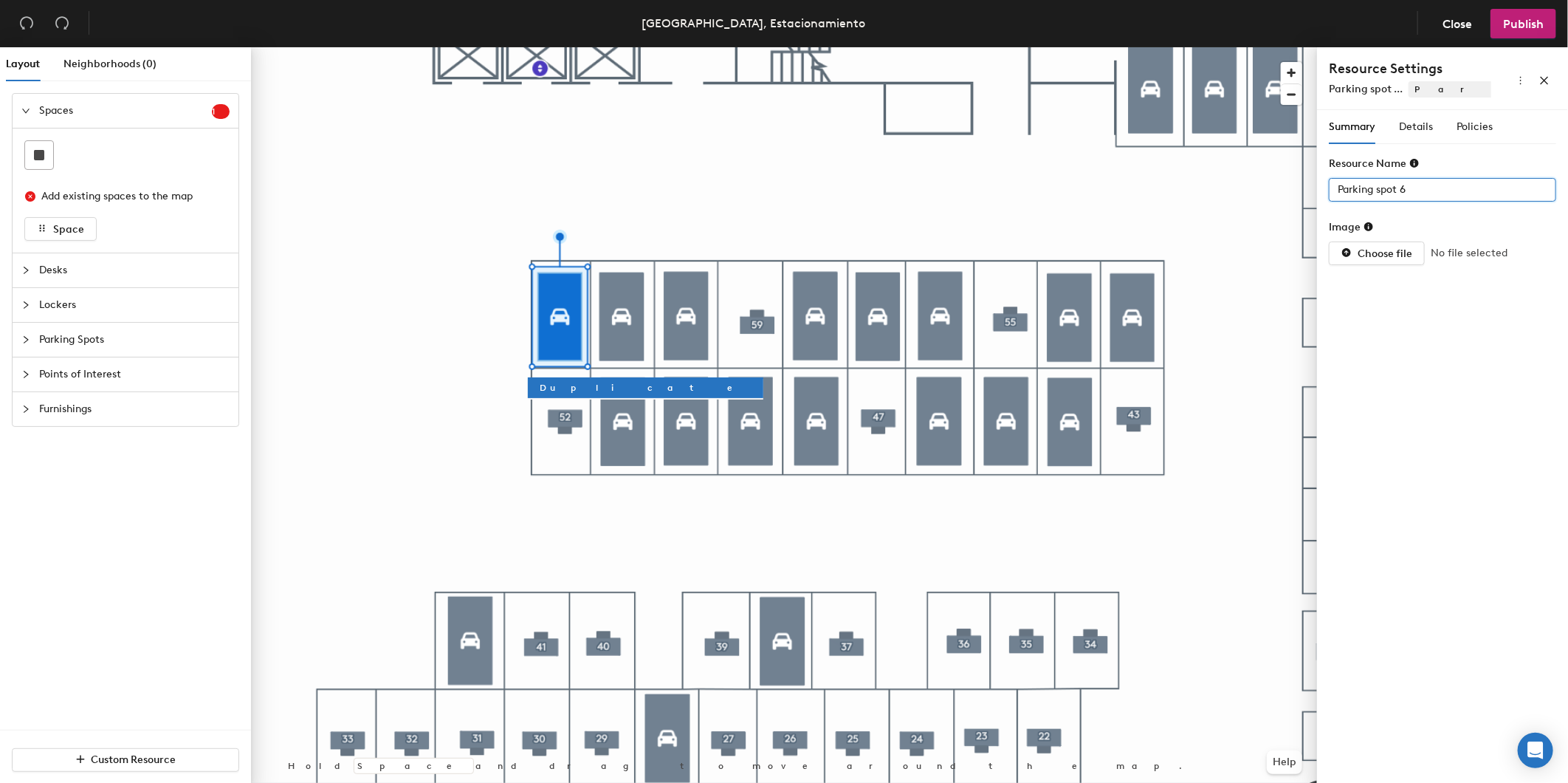
click at [1192, 177] on div "Layout Neighborhoods (0) Spaces 1 Add existing spaces to the map Space Desks Lo…" at bounding box center [784, 418] width 1568 height 742
click at [1433, 128] on span "Details" at bounding box center [1416, 127] width 34 height 13
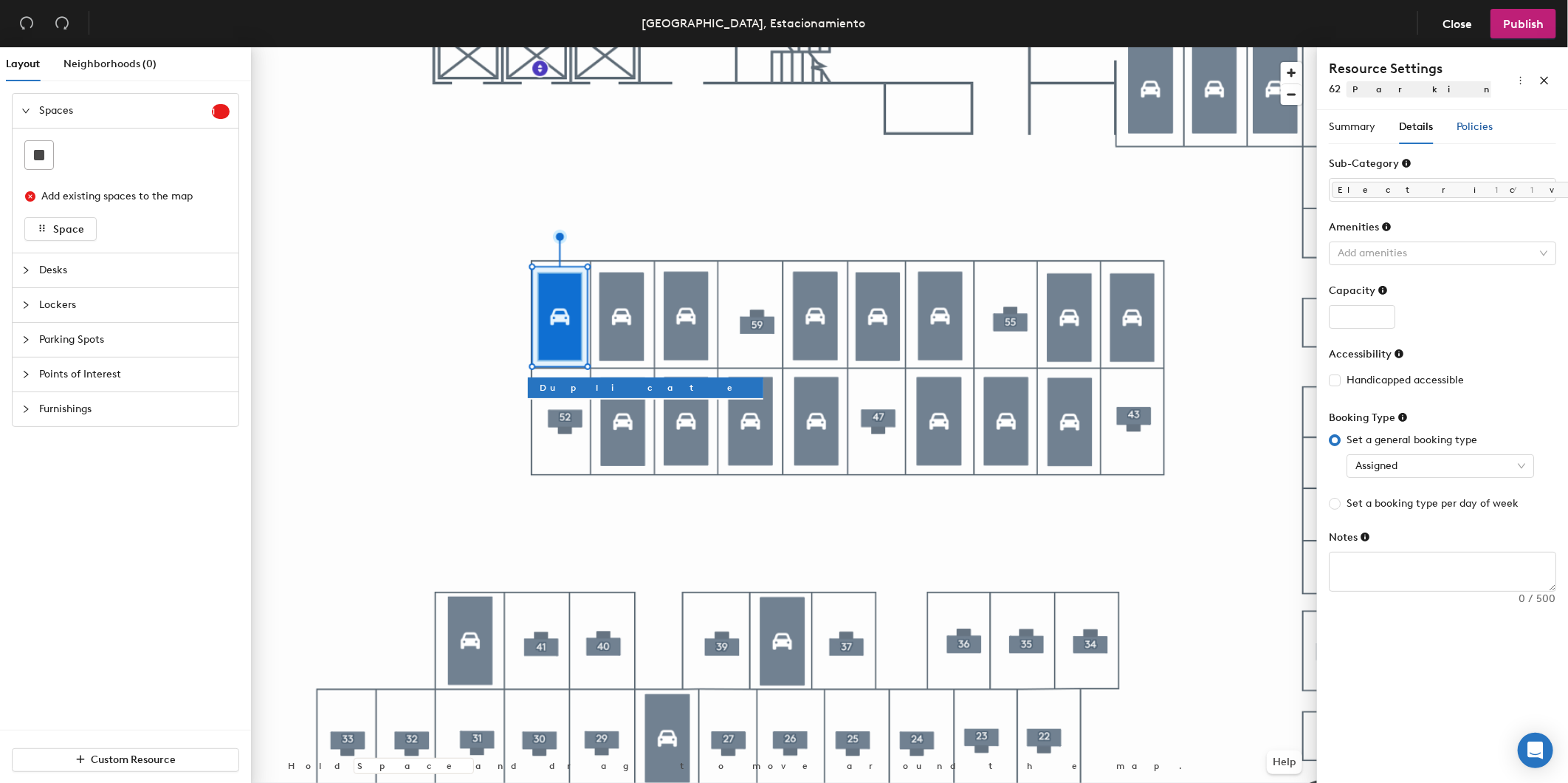
click at [1481, 121] on span "Policies" at bounding box center [1475, 127] width 36 height 13
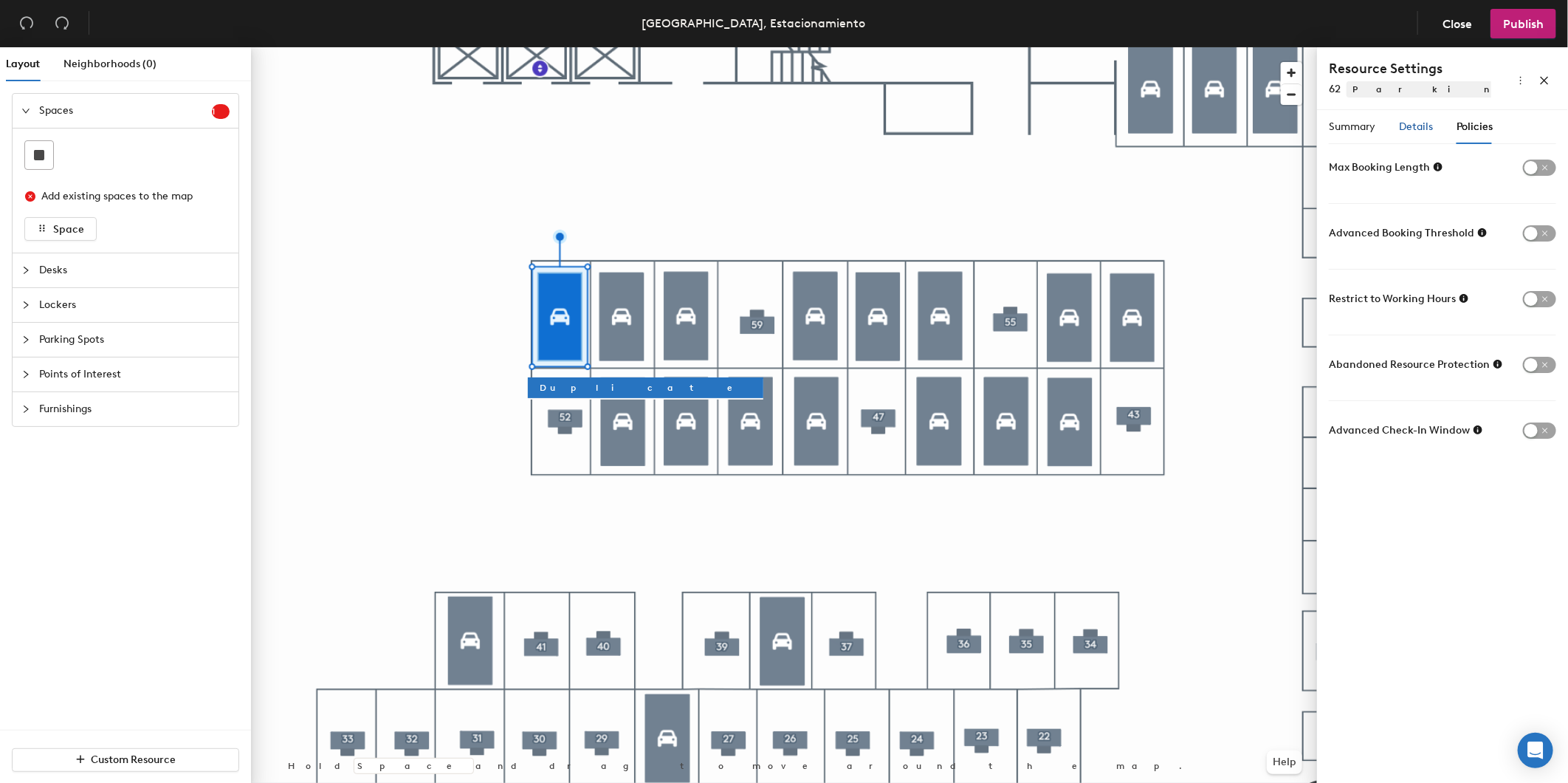
click at [1431, 133] on span "Details" at bounding box center [1416, 127] width 34 height 13
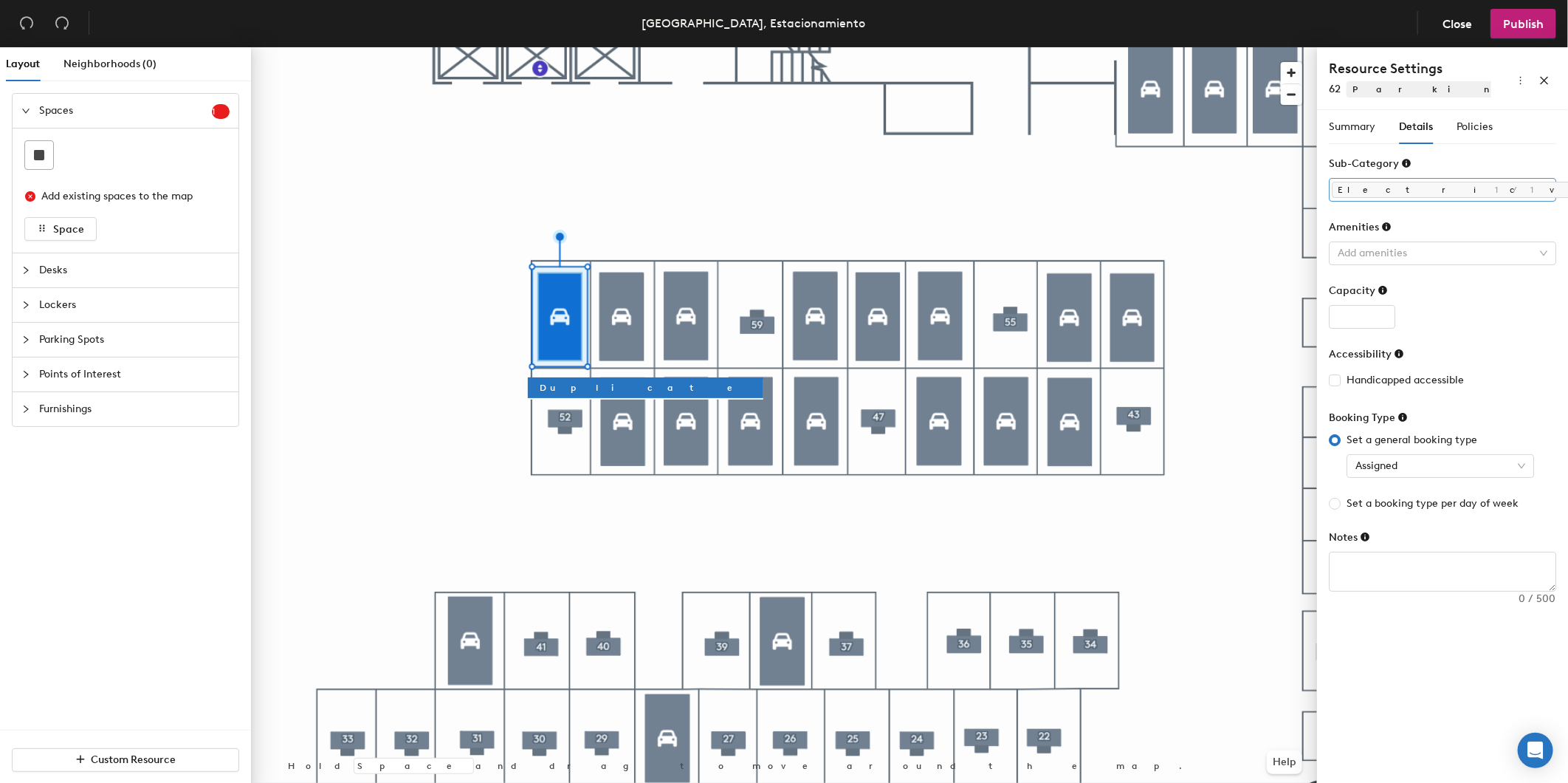
click at [1359, 111] on div "Summary" at bounding box center [1352, 127] width 46 height 34
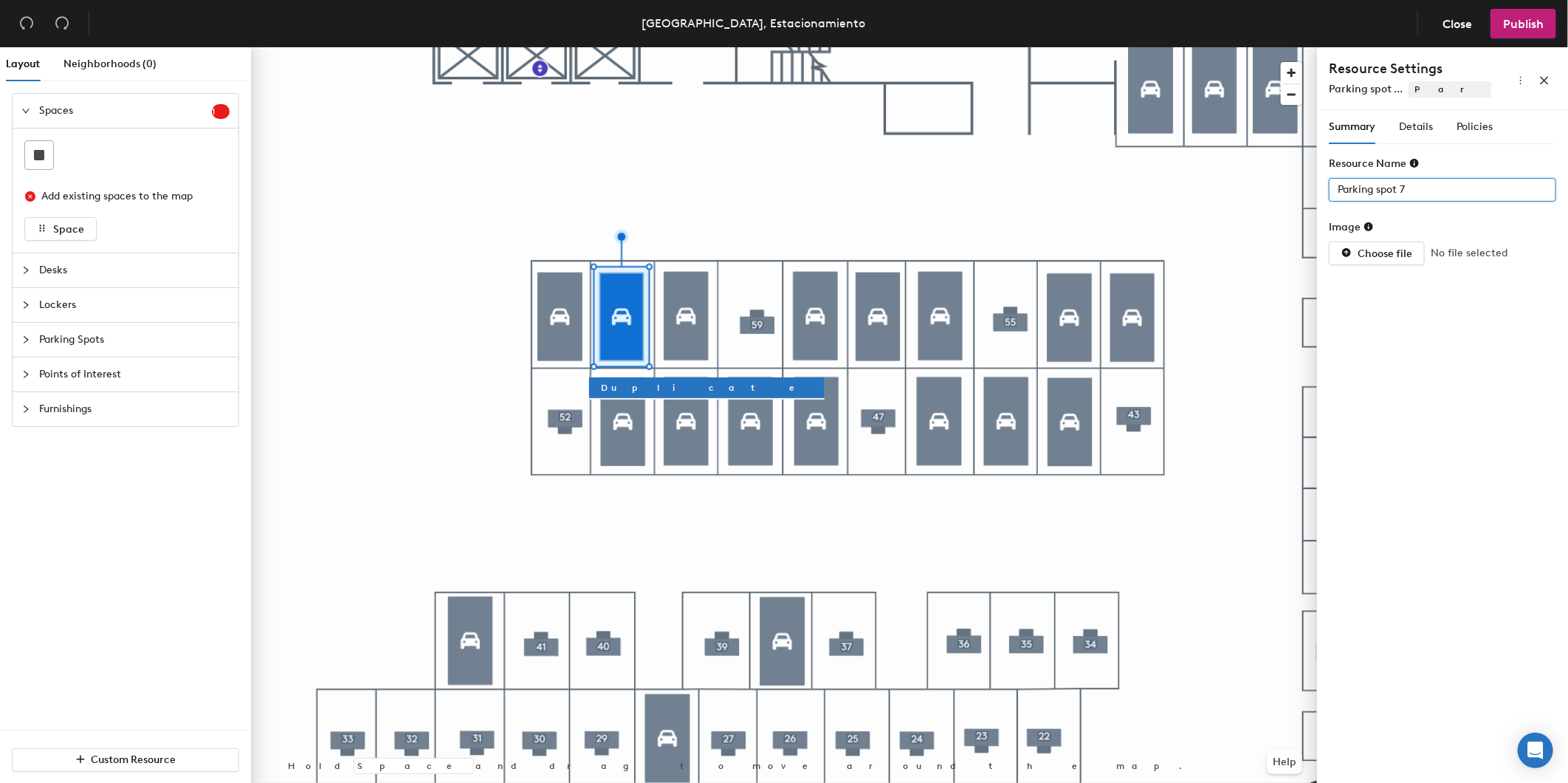
click at [1200, 194] on div "Layout Neighborhoods (0) Spaces 1 Add existing spaces to the map Space Desks Lo…" at bounding box center [784, 418] width 1568 height 742
click at [1427, 133] on span "Details" at bounding box center [1416, 127] width 34 height 13
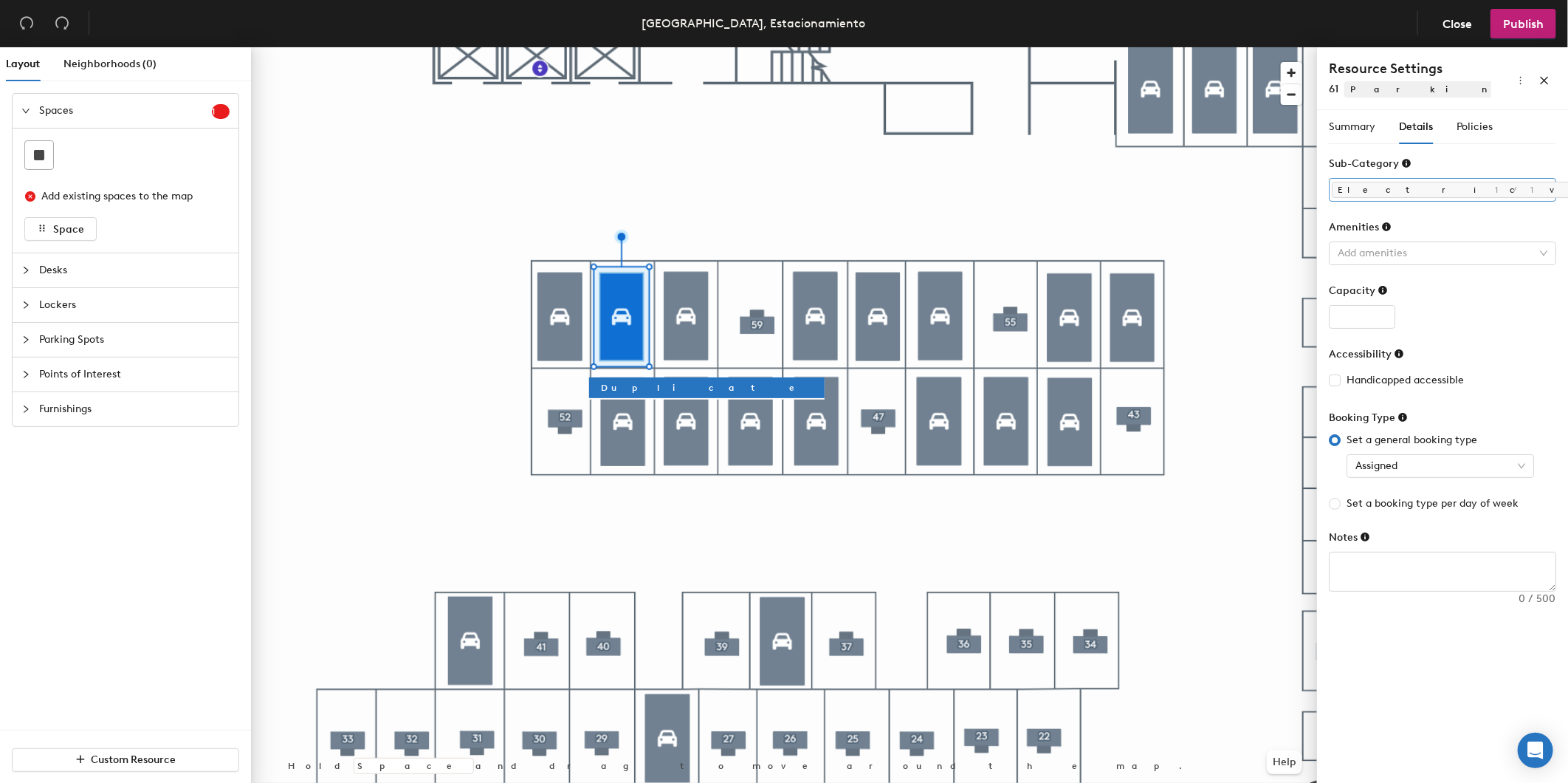
click at [1423, 224] on div "Electric vehicle (EV)" at bounding box center [1442, 221] width 203 height 21
click at [1485, 132] on span "Policies" at bounding box center [1475, 127] width 36 height 13
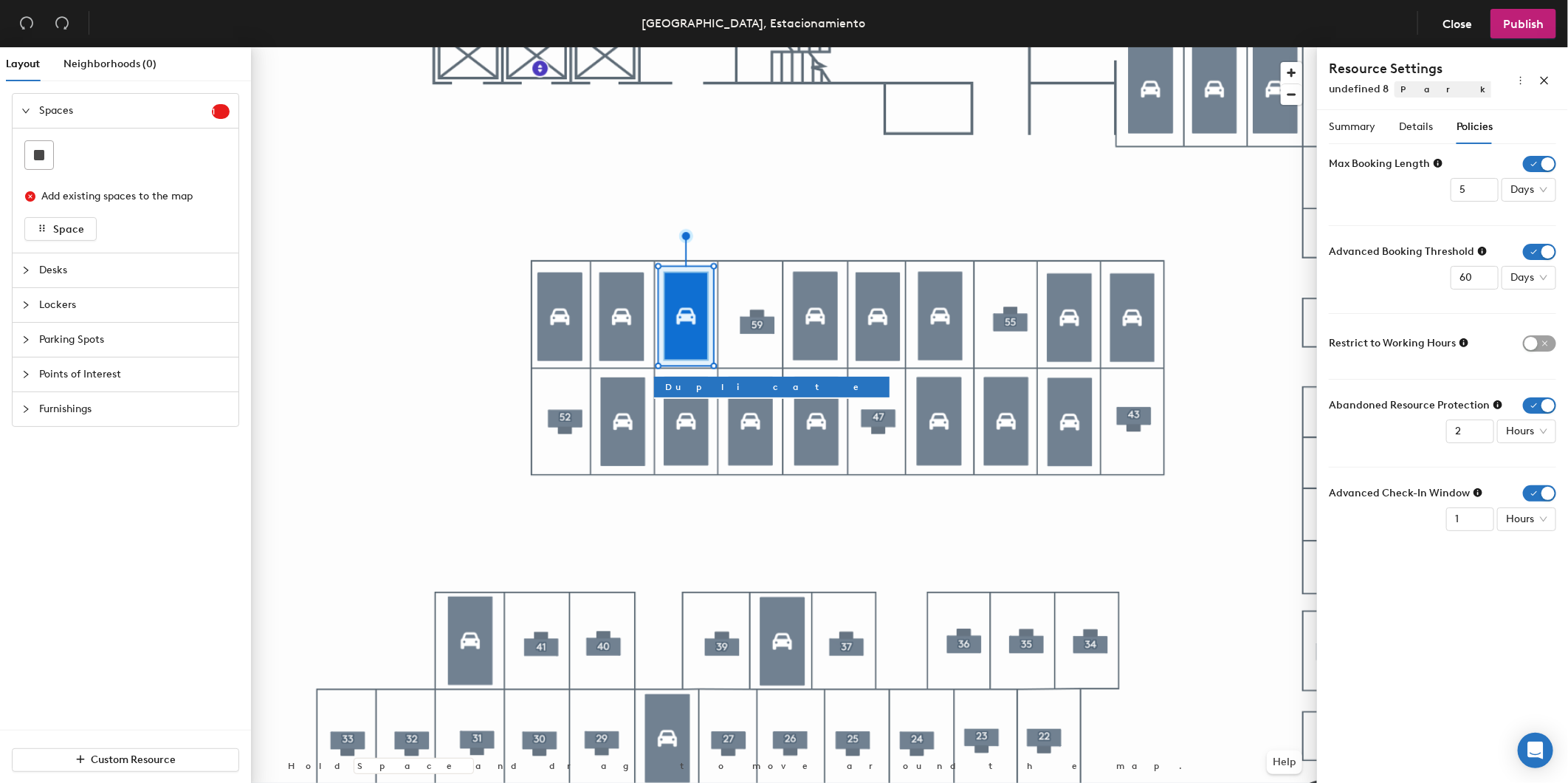
drag, startPoint x: 1539, startPoint y: 161, endPoint x: 1537, endPoint y: 203, distance: 42.0
click at [1539, 160] on span "button" at bounding box center [1540, 164] width 33 height 17
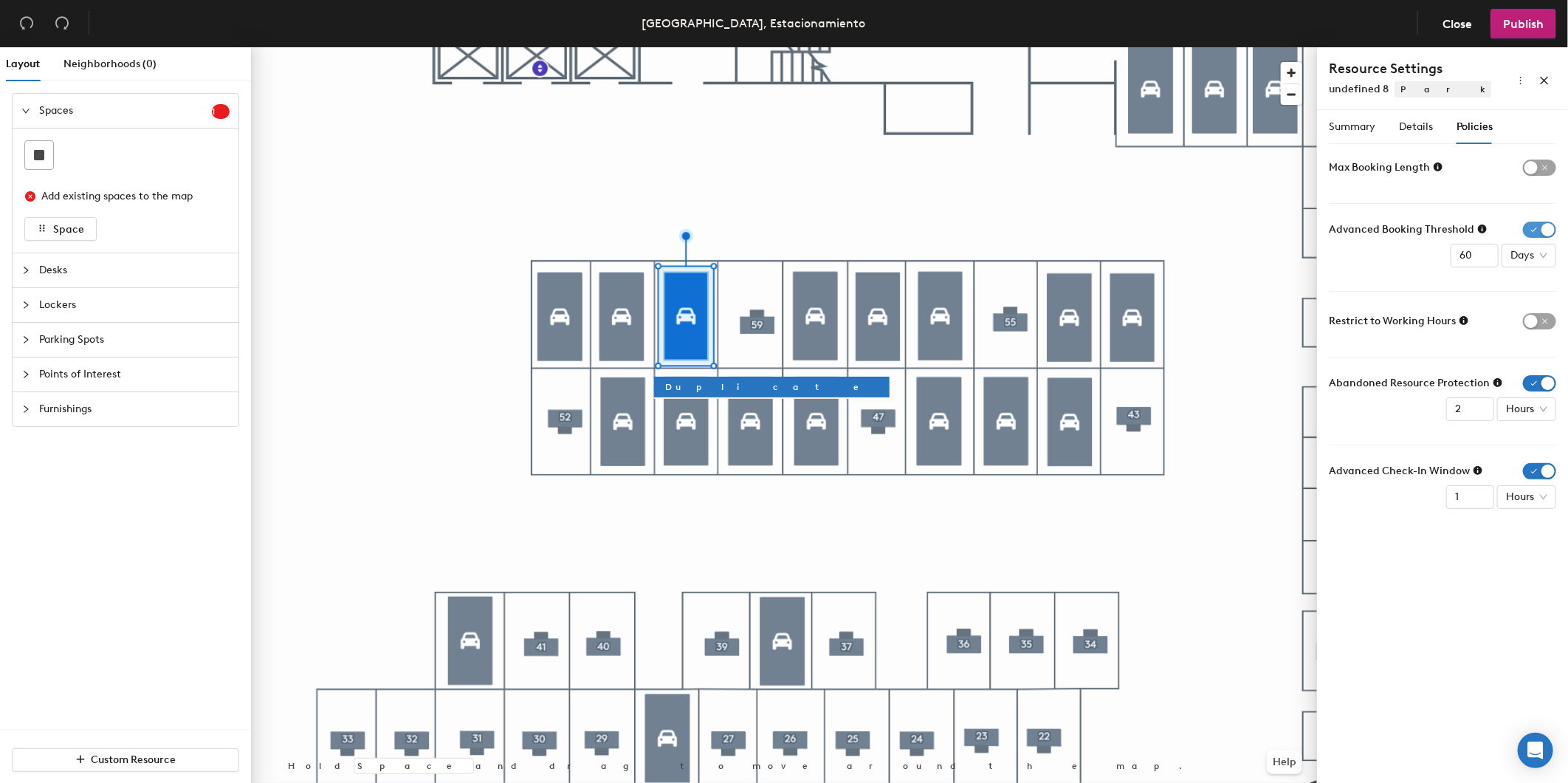
click at [1541, 237] on div "Advanced Booking Threshold 60 Days" at bounding box center [1442, 244] width 227 height 46
click at [1533, 232] on span "button" at bounding box center [1540, 229] width 33 height 17
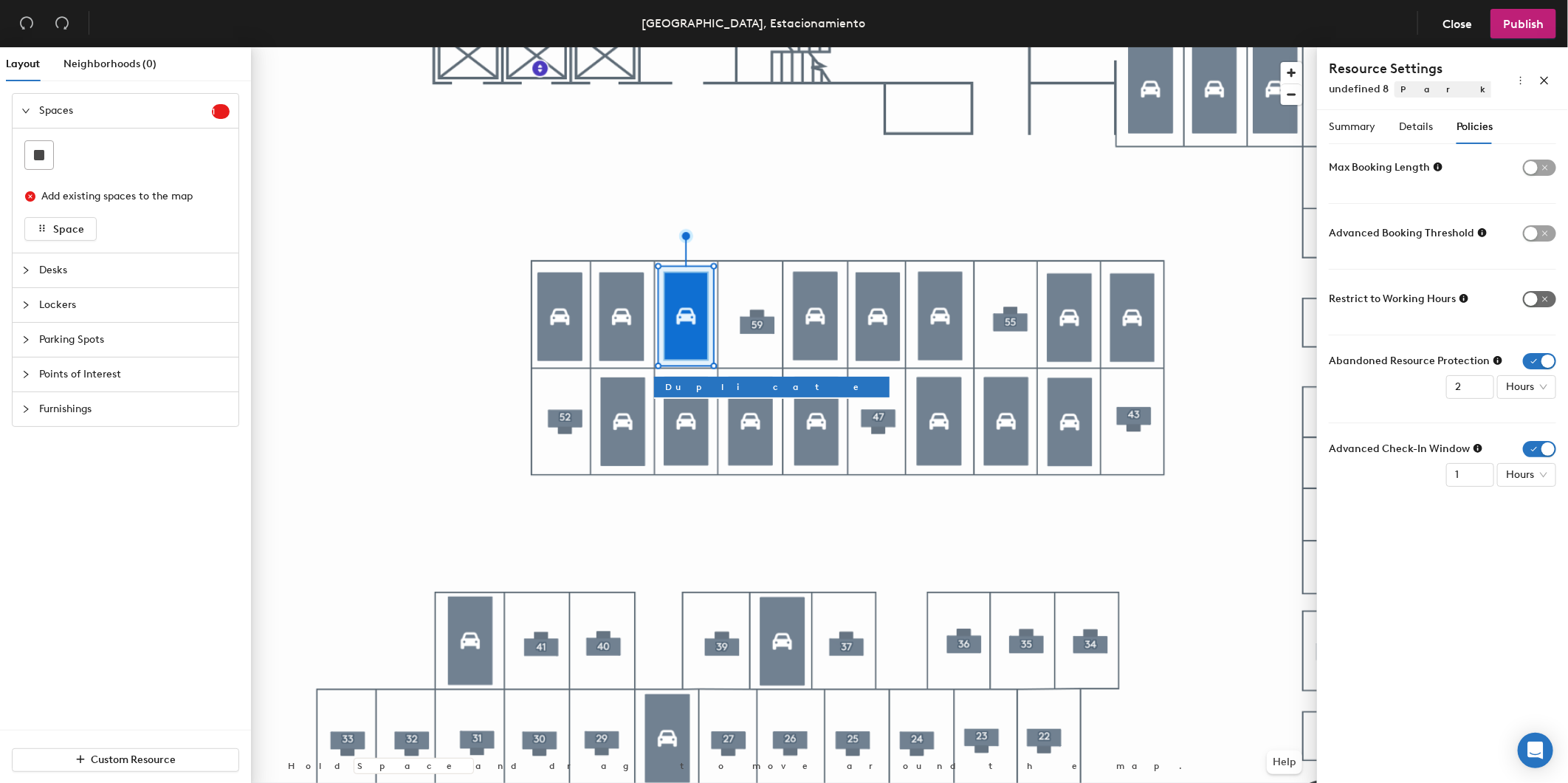
click at [1535, 294] on span "button" at bounding box center [1540, 299] width 33 height 17
click at [1540, 305] on span "button" at bounding box center [1540, 299] width 33 height 17
click at [1541, 356] on span "button" at bounding box center [1540, 361] width 33 height 17
click at [1541, 432] on span "button" at bounding box center [1540, 426] width 33 height 17
click at [1409, 130] on span "Details" at bounding box center [1416, 127] width 34 height 13
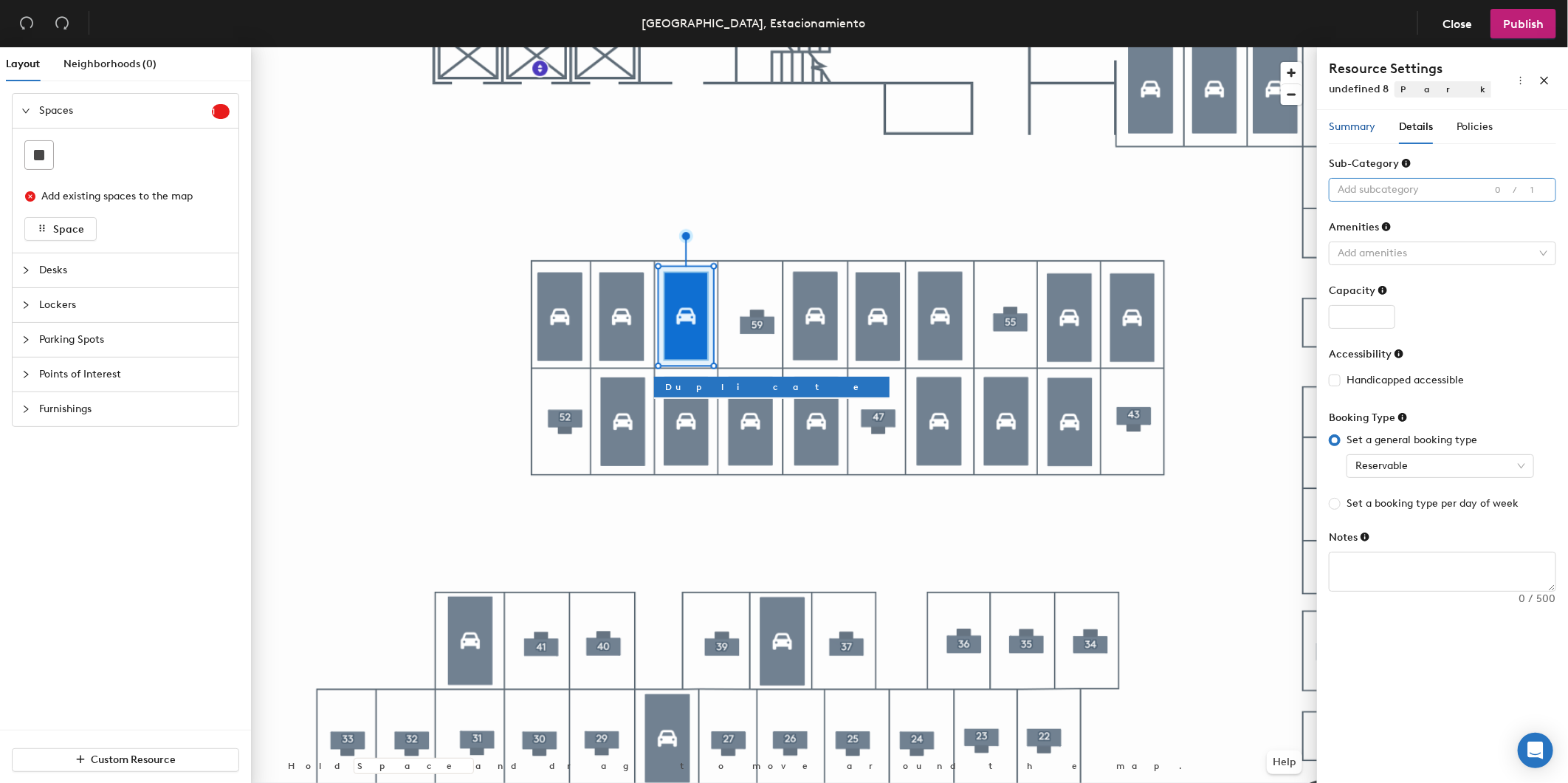
click at [1370, 129] on span "Summary" at bounding box center [1352, 127] width 46 height 13
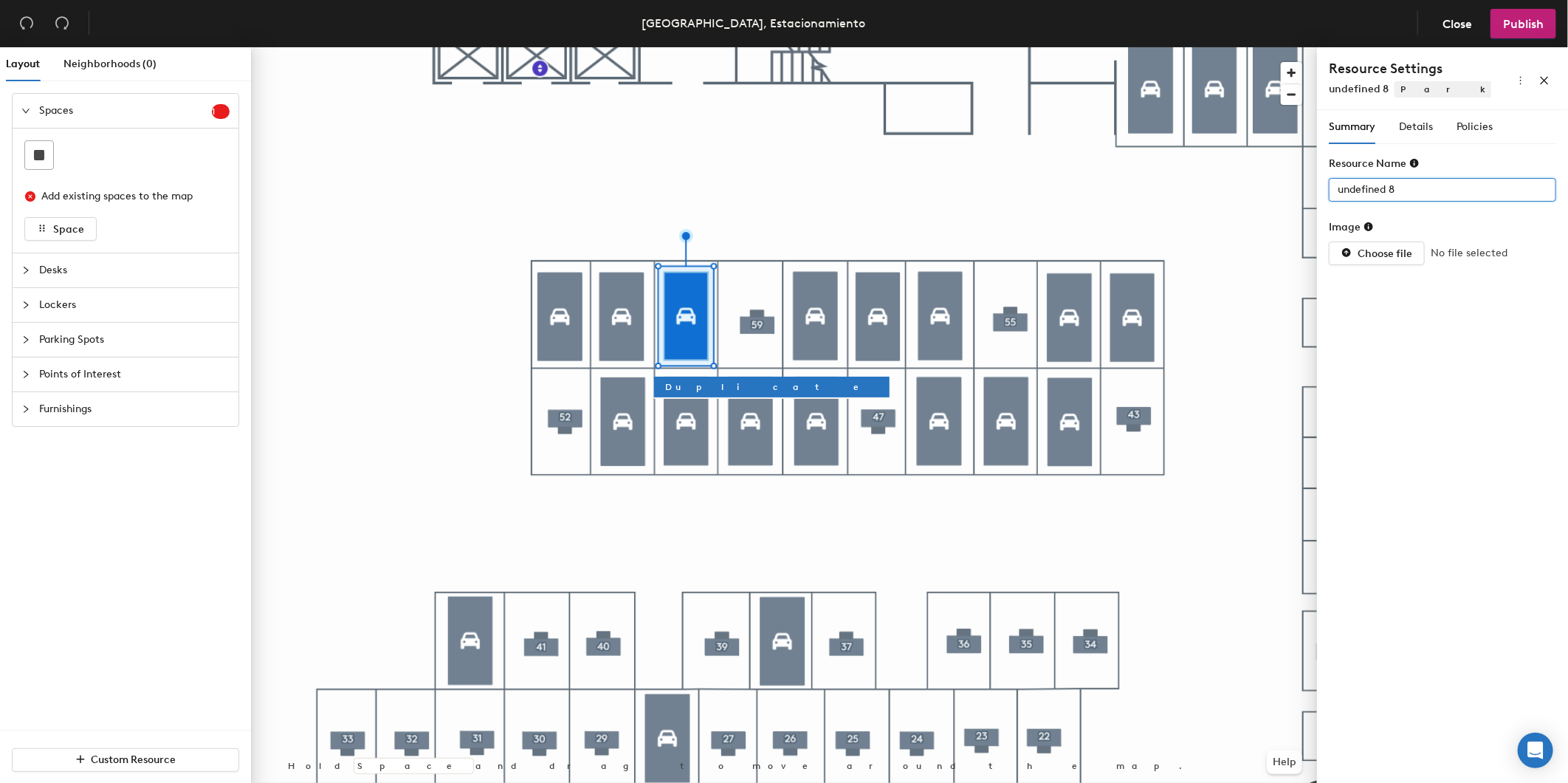
click at [1208, 164] on div "Layout Neighborhoods (0) Spaces 1 Add existing spaces to the map Space Desks Lo…" at bounding box center [784, 418] width 1568 height 742
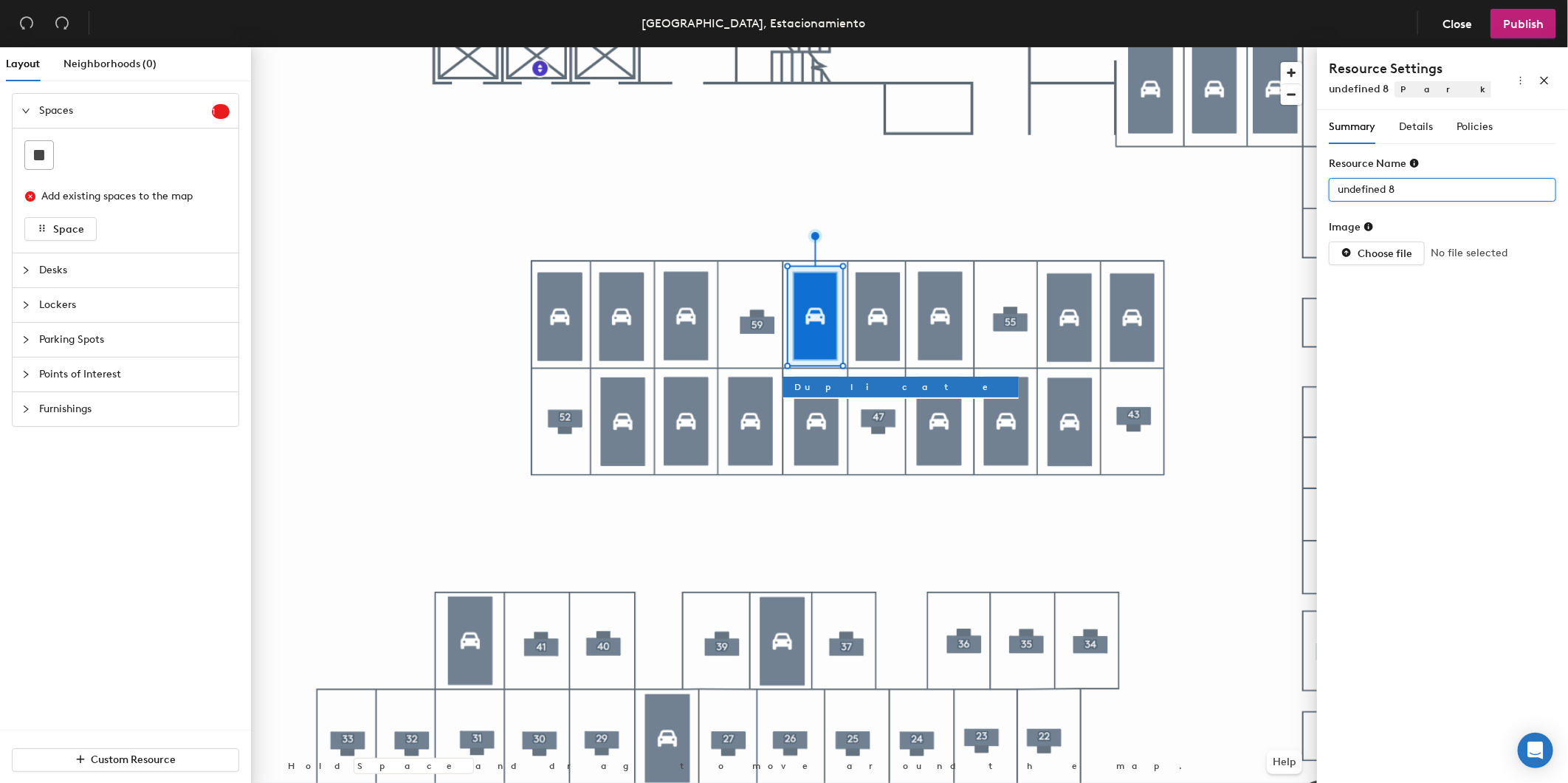
click at [1222, 178] on div "Layout Neighborhoods (0) Spaces 1 Add existing spaces to the map Space Desks Lo…" at bounding box center [784, 418] width 1568 height 742
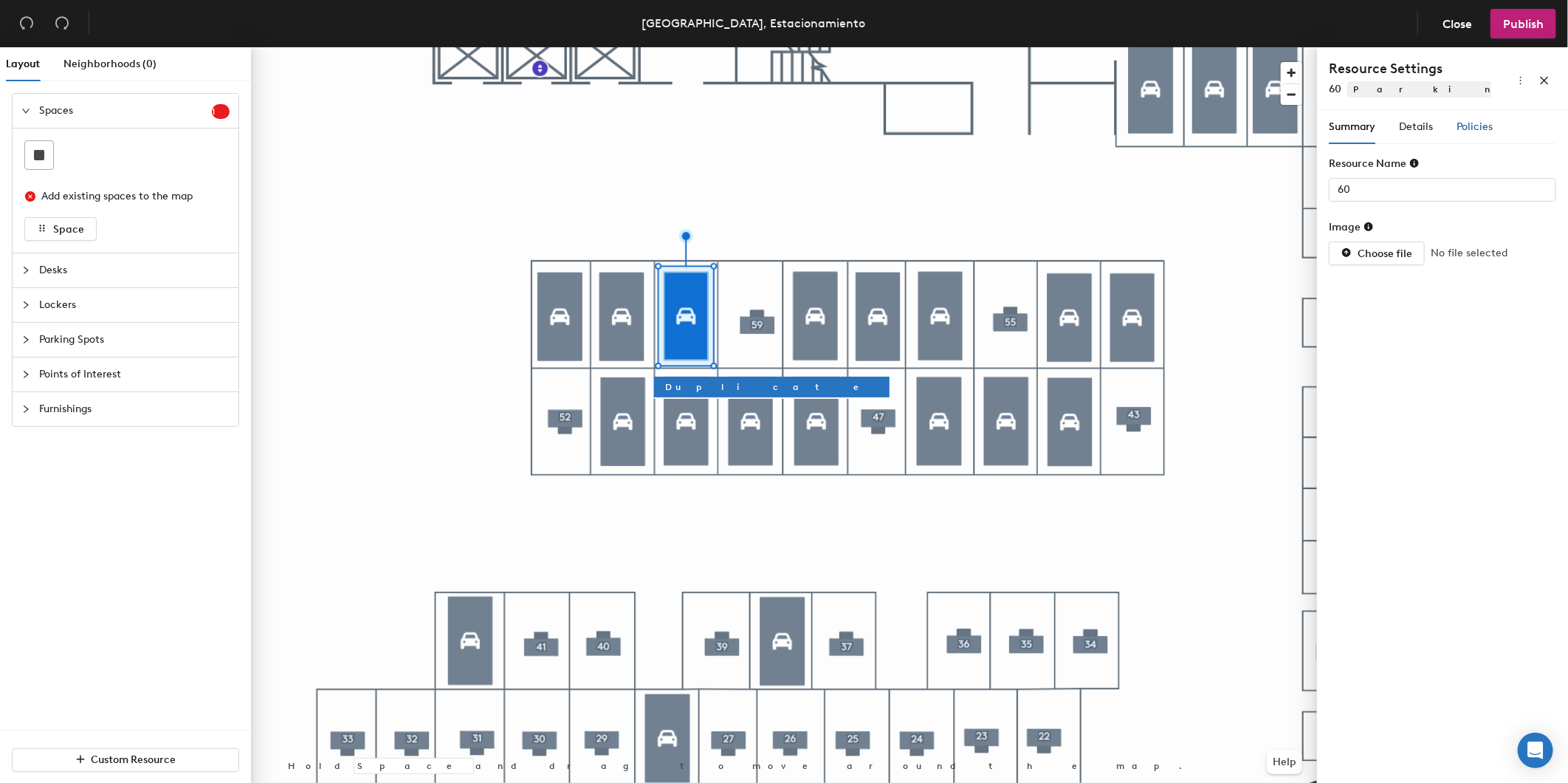
click at [1467, 126] on span "Policies" at bounding box center [1475, 127] width 36 height 13
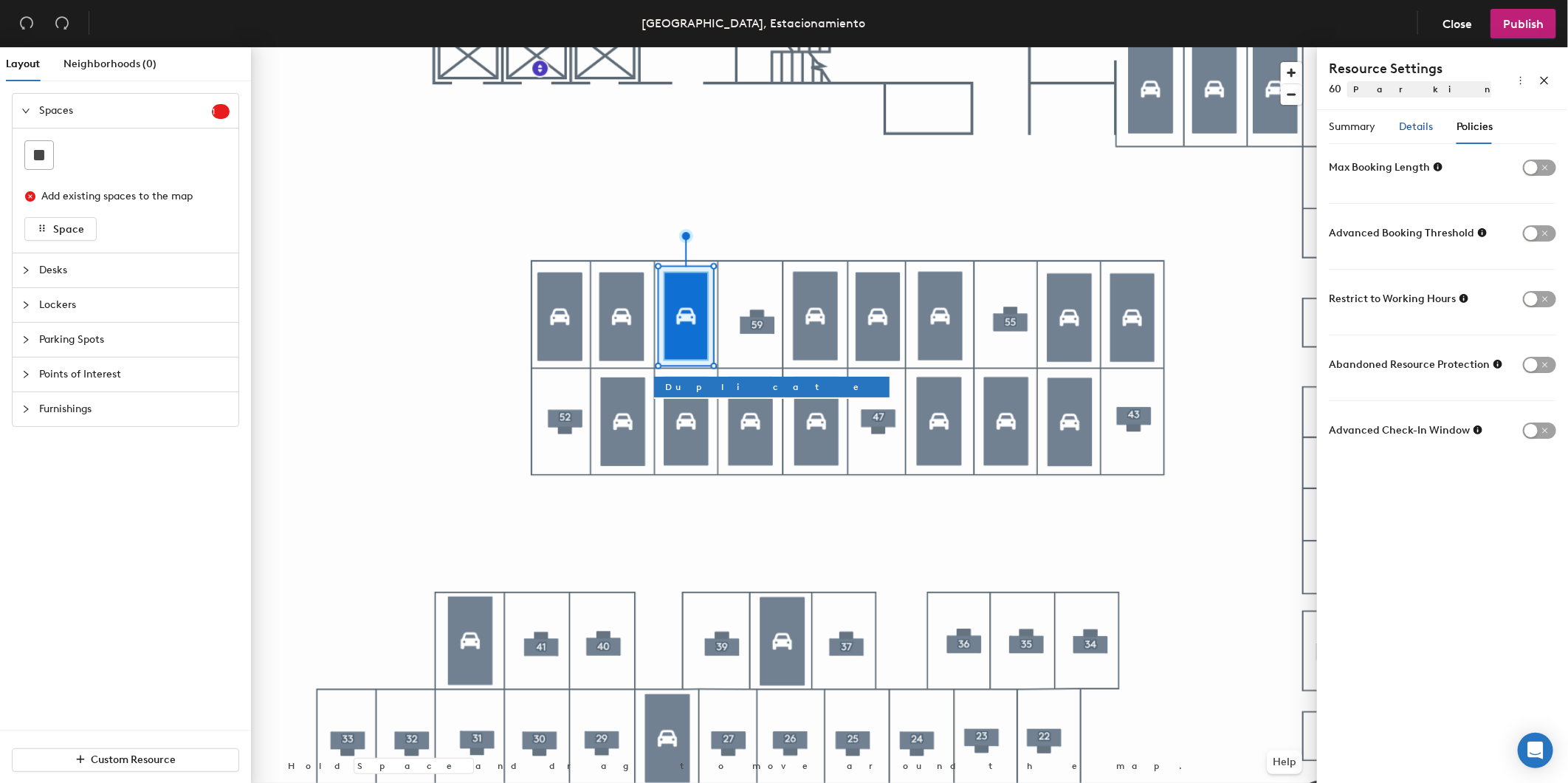
click at [1408, 123] on span "Details" at bounding box center [1416, 127] width 34 height 13
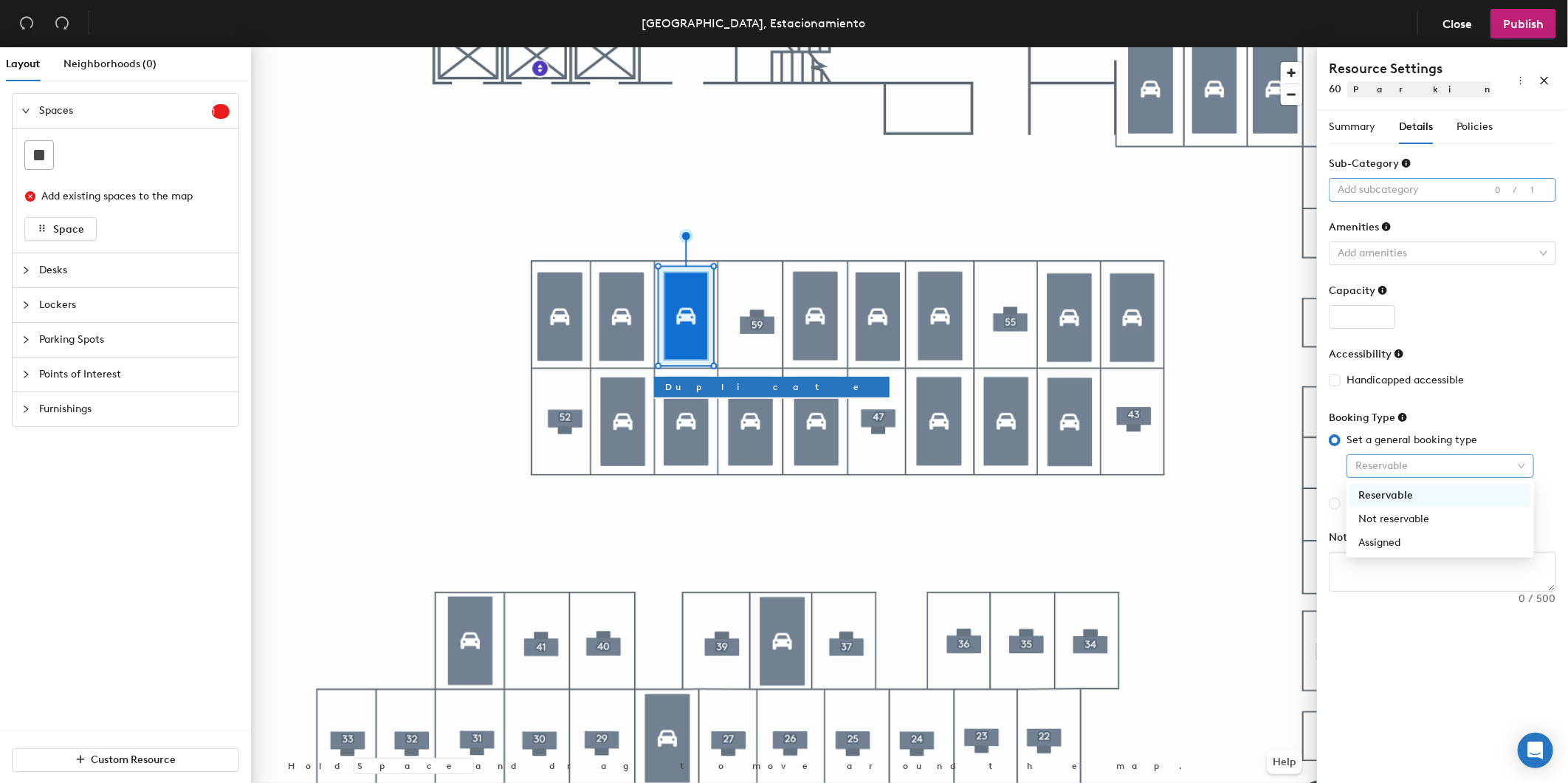
click at [1404, 469] on span "Reservable" at bounding box center [1440, 466] width 170 height 23
click at [1418, 536] on div "Assigned" at bounding box center [1440, 542] width 164 height 17
click at [621, 47] on div at bounding box center [784, 47] width 1066 height 0
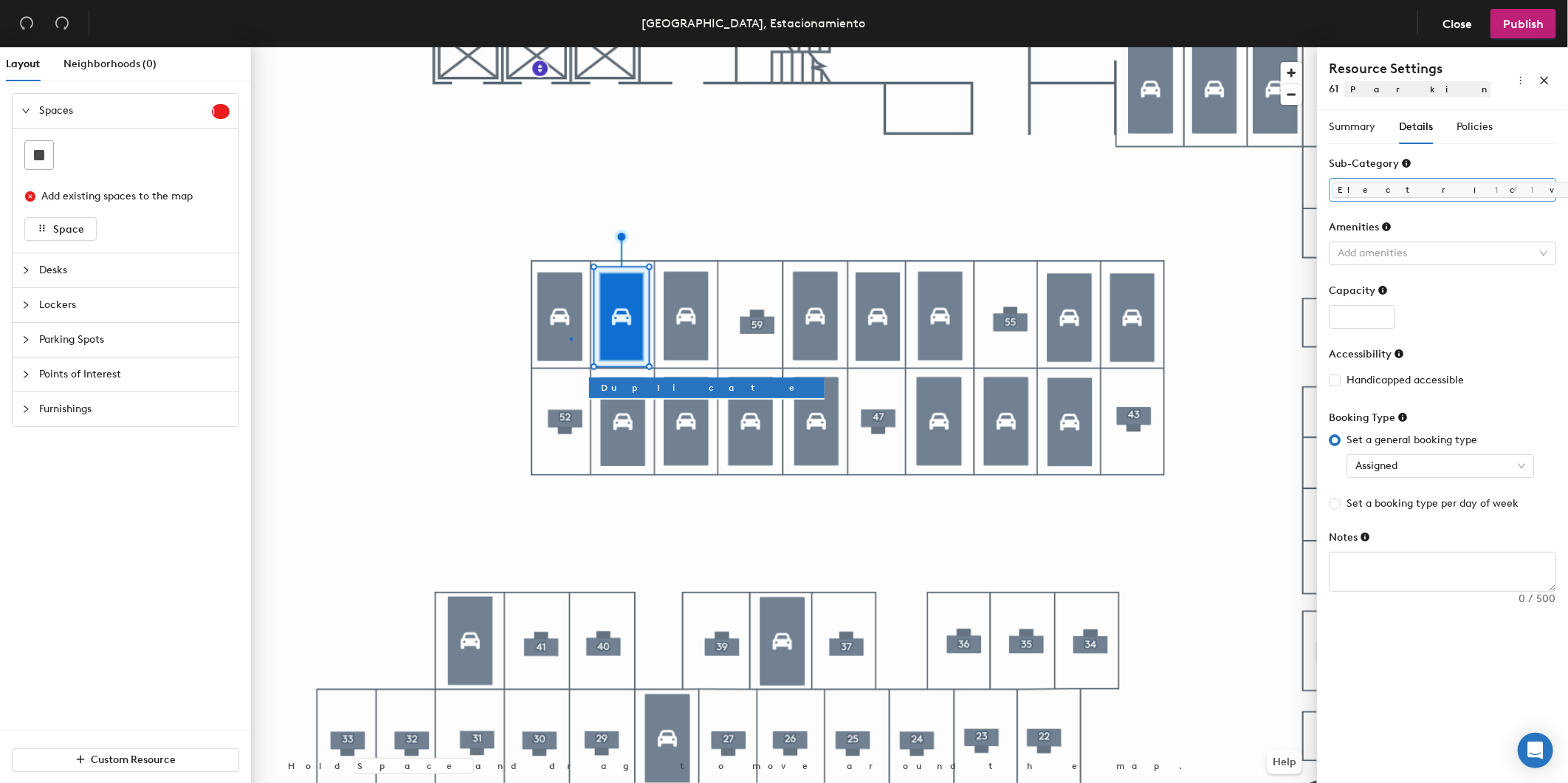
click at [570, 47] on div at bounding box center [784, 47] width 1066 height 0
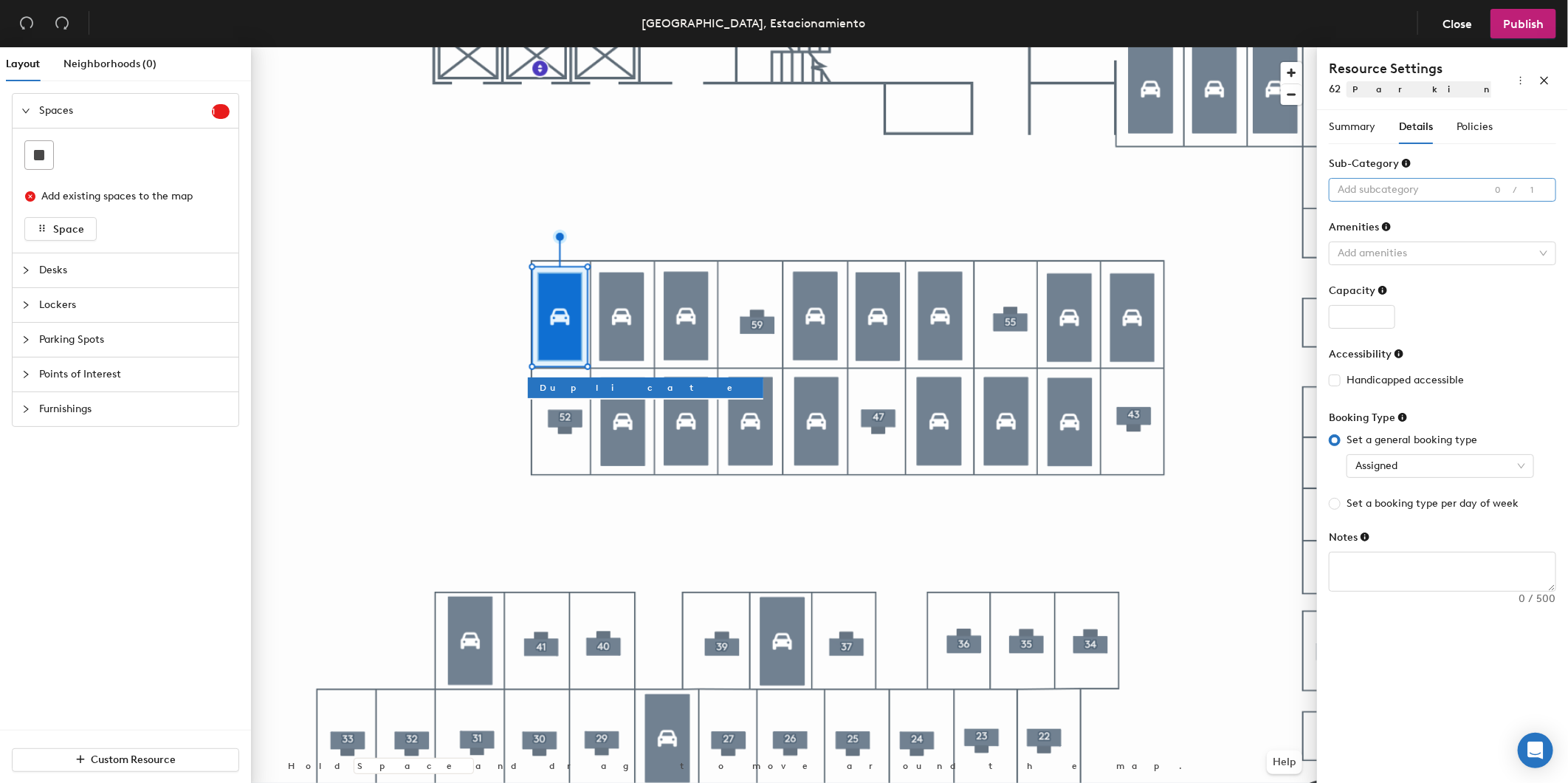
click at [682, 47] on div at bounding box center [784, 47] width 1066 height 0
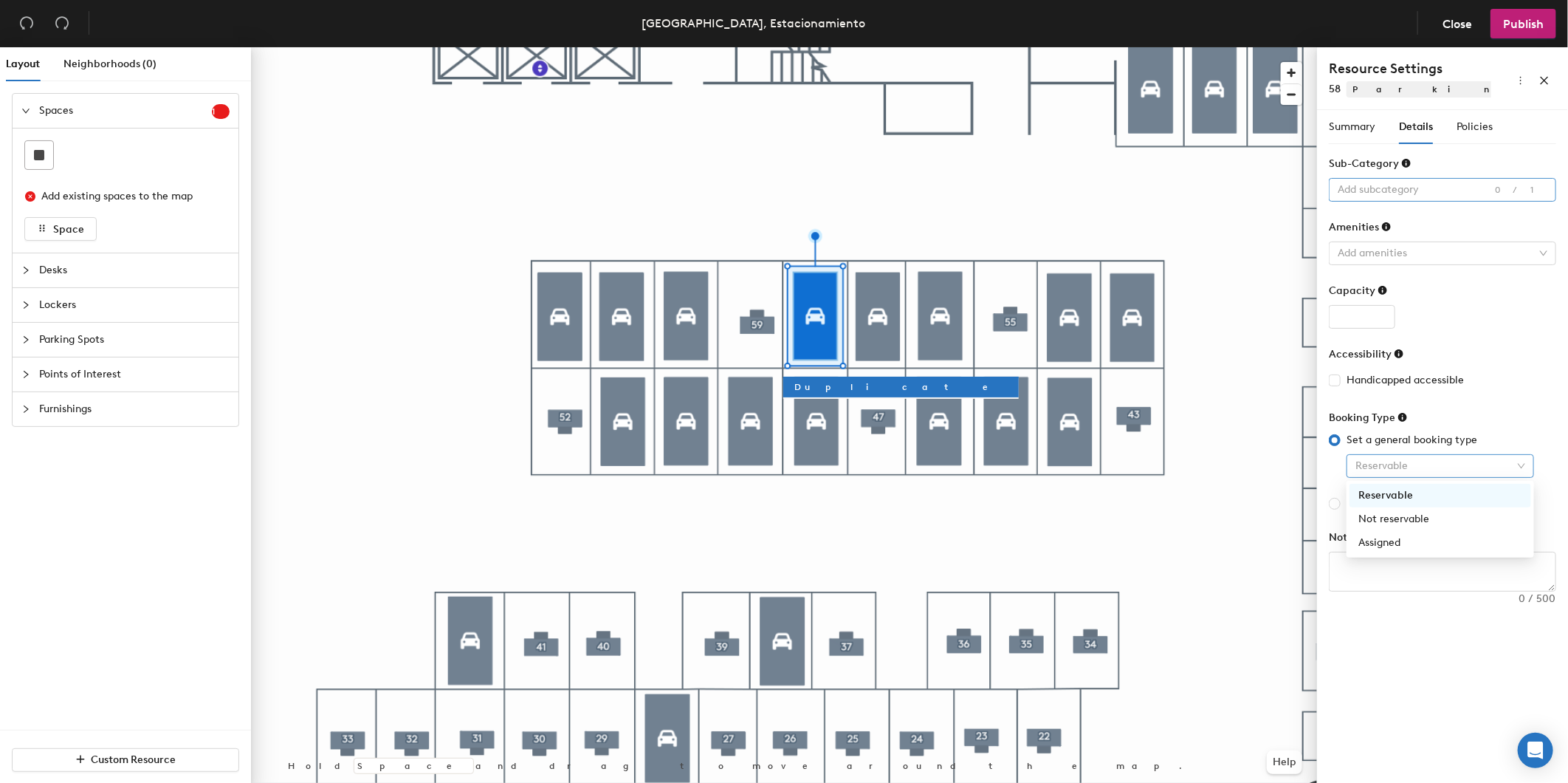
click at [1400, 464] on span "Reservable" at bounding box center [1440, 466] width 170 height 23
click at [1411, 542] on div "Assigned" at bounding box center [1440, 542] width 164 height 17
click at [1351, 117] on div "Summary" at bounding box center [1352, 127] width 46 height 34
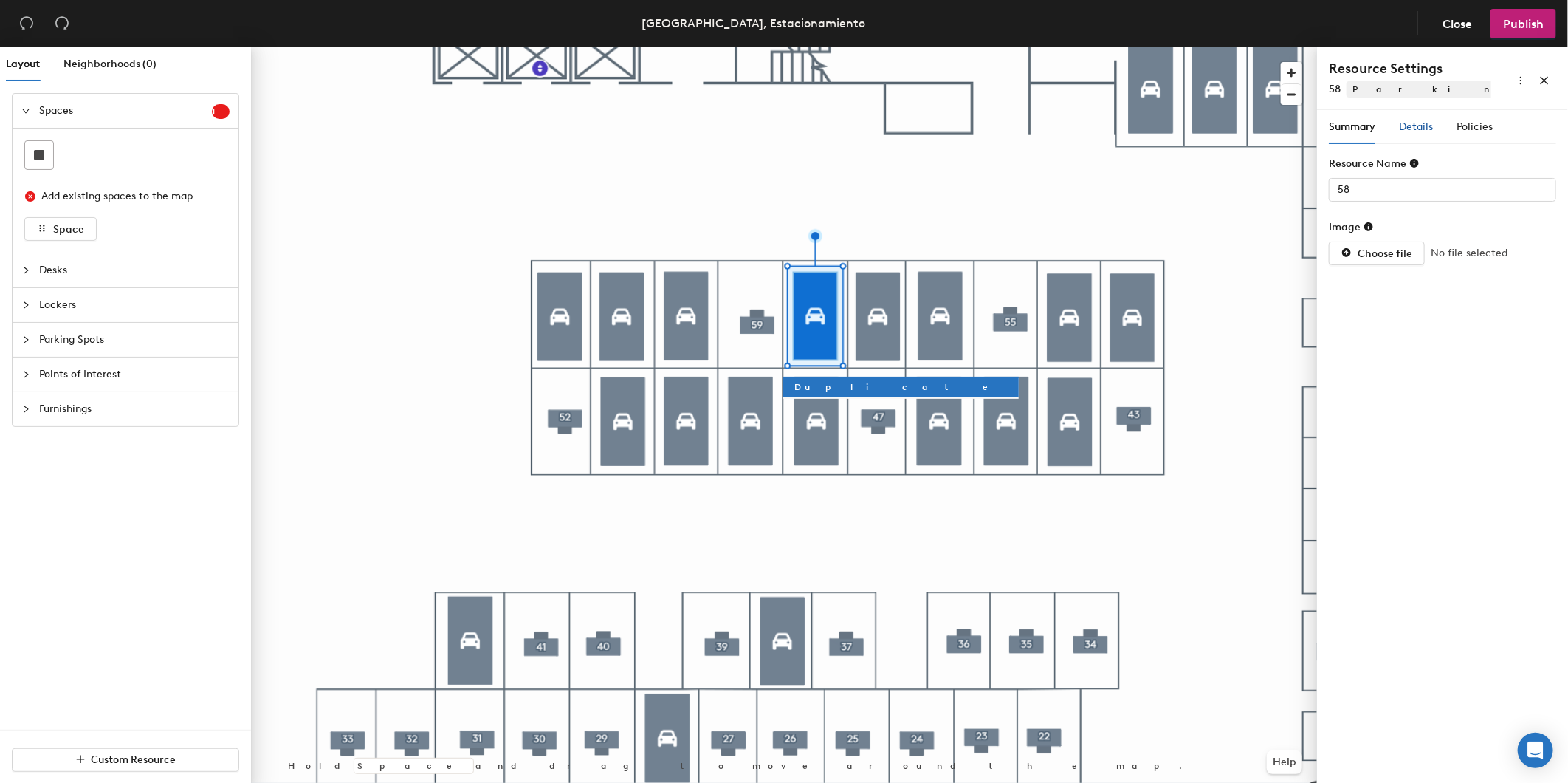
click at [1402, 124] on span "Details" at bounding box center [1416, 127] width 34 height 13
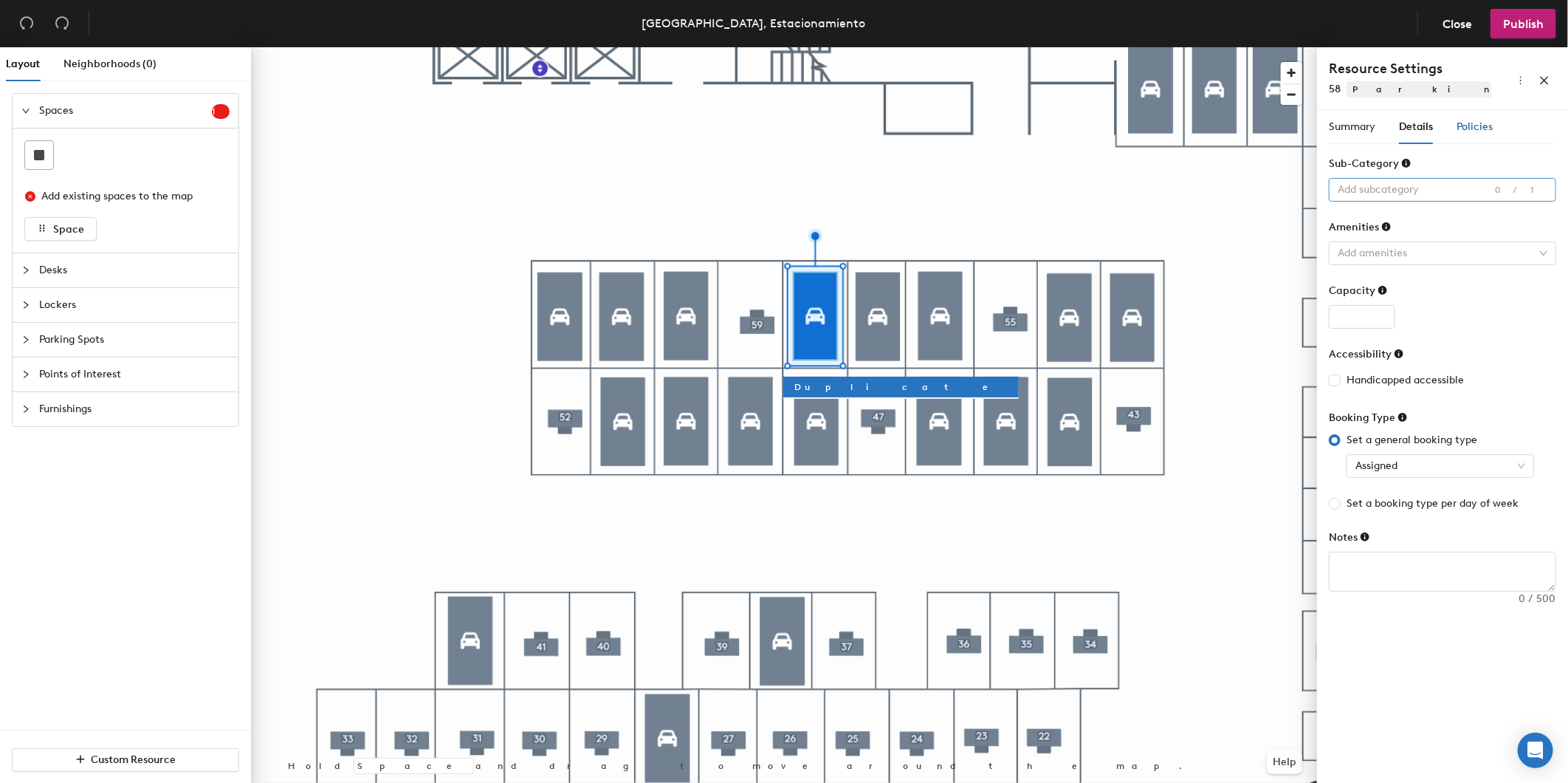
click at [1476, 123] on span "Policies" at bounding box center [1475, 127] width 36 height 13
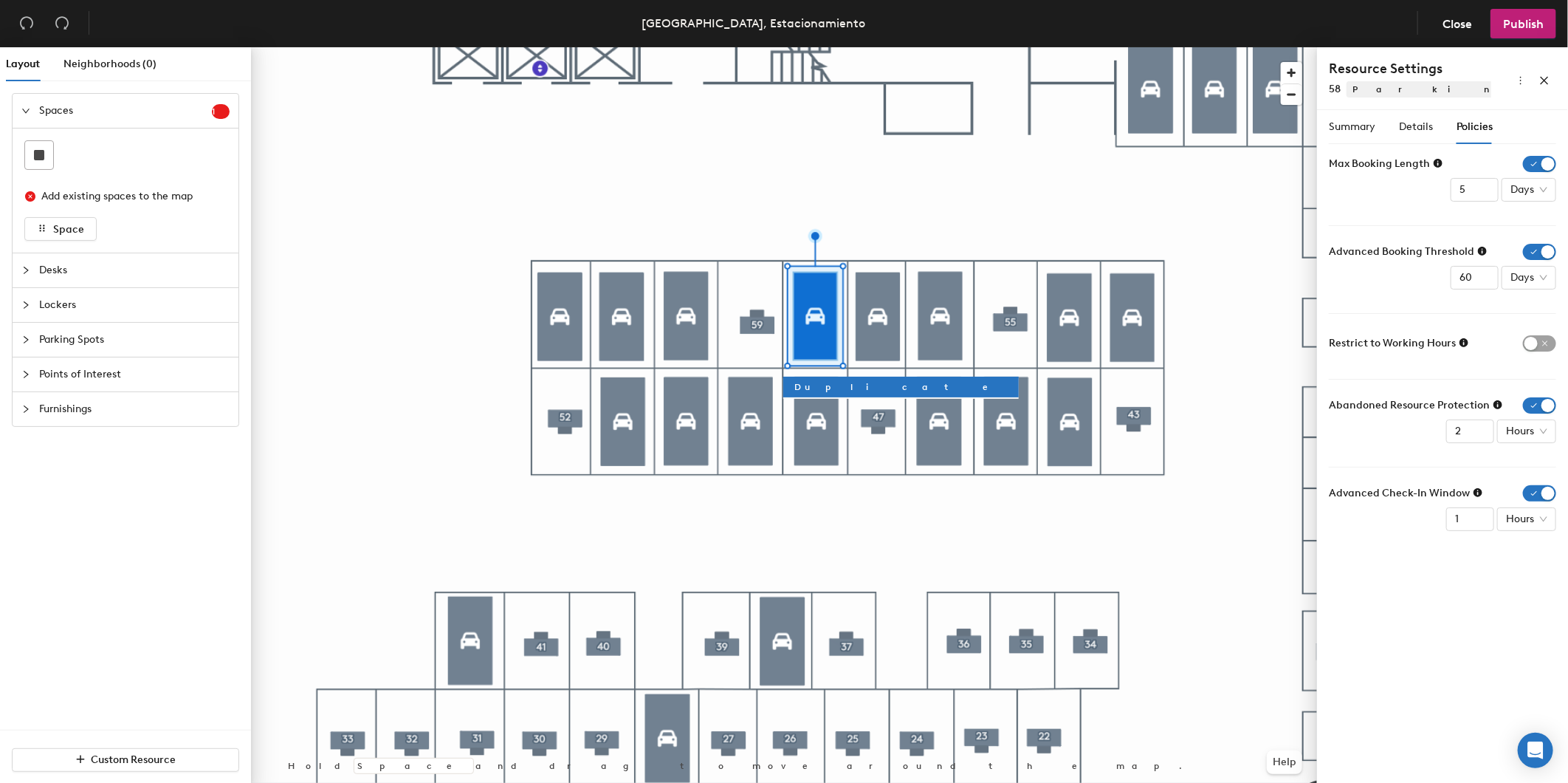
drag, startPoint x: 1544, startPoint y: 162, endPoint x: 1541, endPoint y: 199, distance: 37.1
click at [1544, 161] on span "button" at bounding box center [1540, 164] width 33 height 17
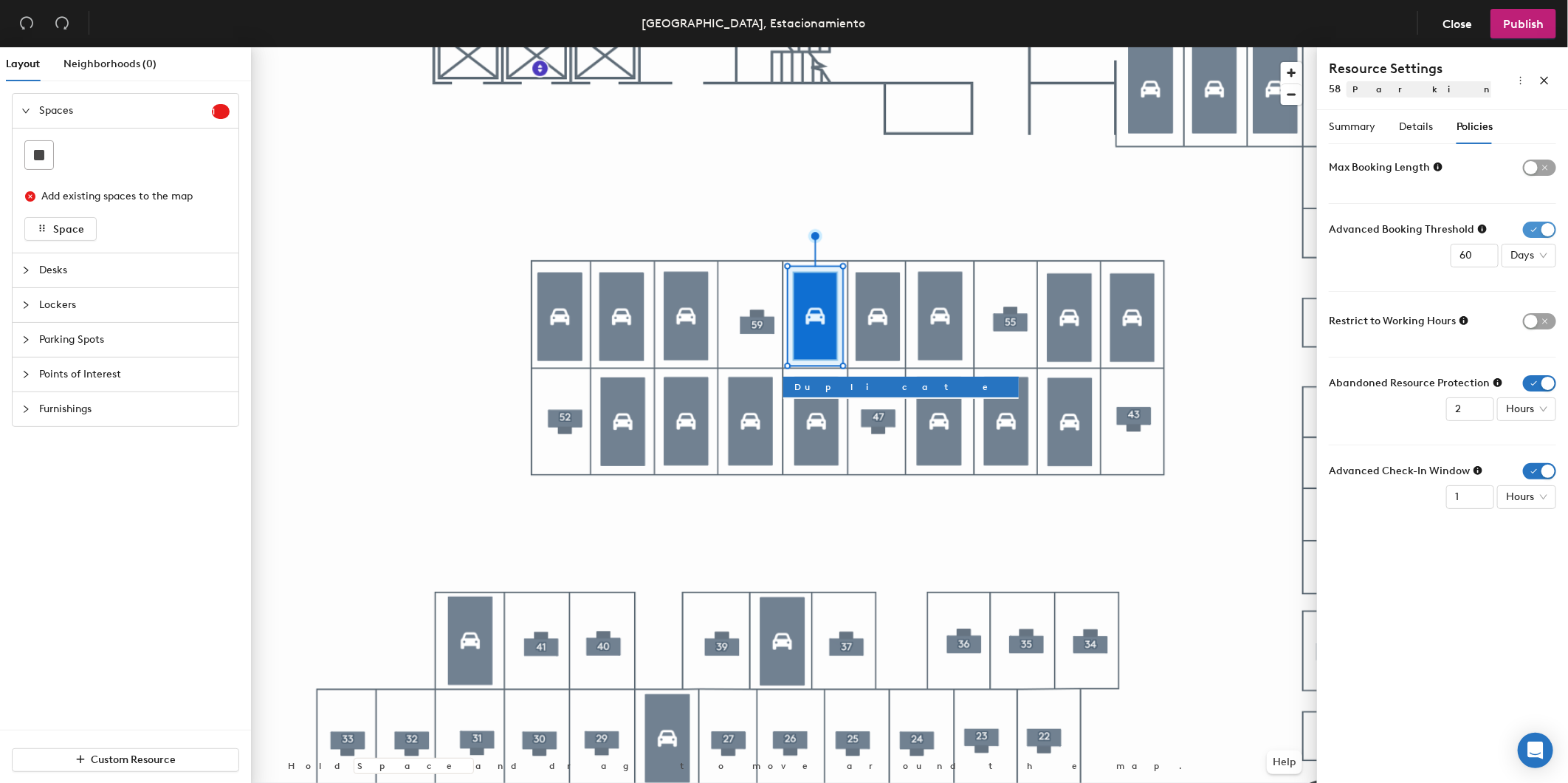
click at [1539, 232] on span "button" at bounding box center [1540, 229] width 33 height 17
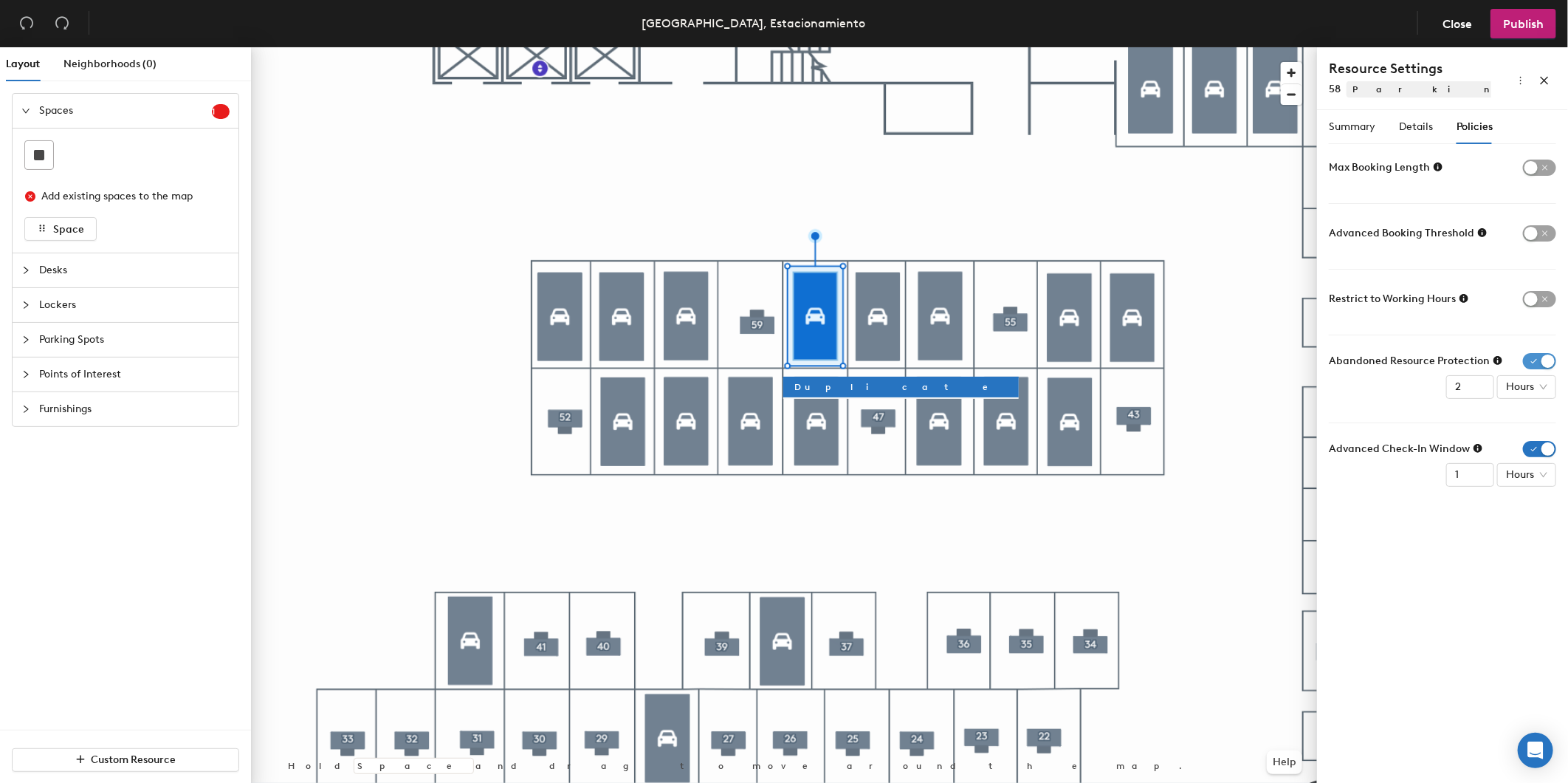
click at [1547, 359] on span "button" at bounding box center [1540, 361] width 33 height 17
click at [1539, 429] on span "button" at bounding box center [1540, 426] width 33 height 17
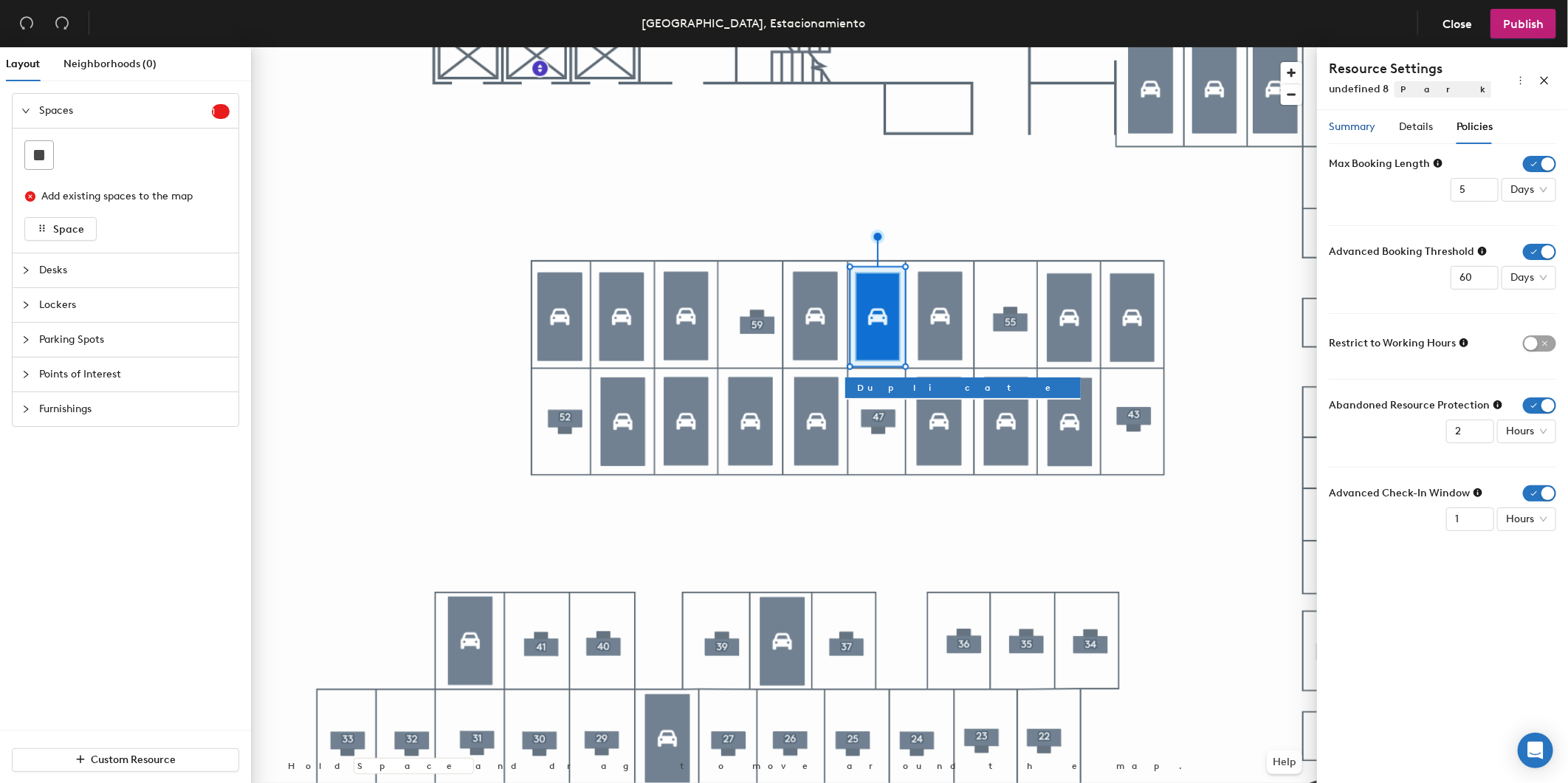
click at [1353, 124] on span "Summary" at bounding box center [1352, 127] width 46 height 13
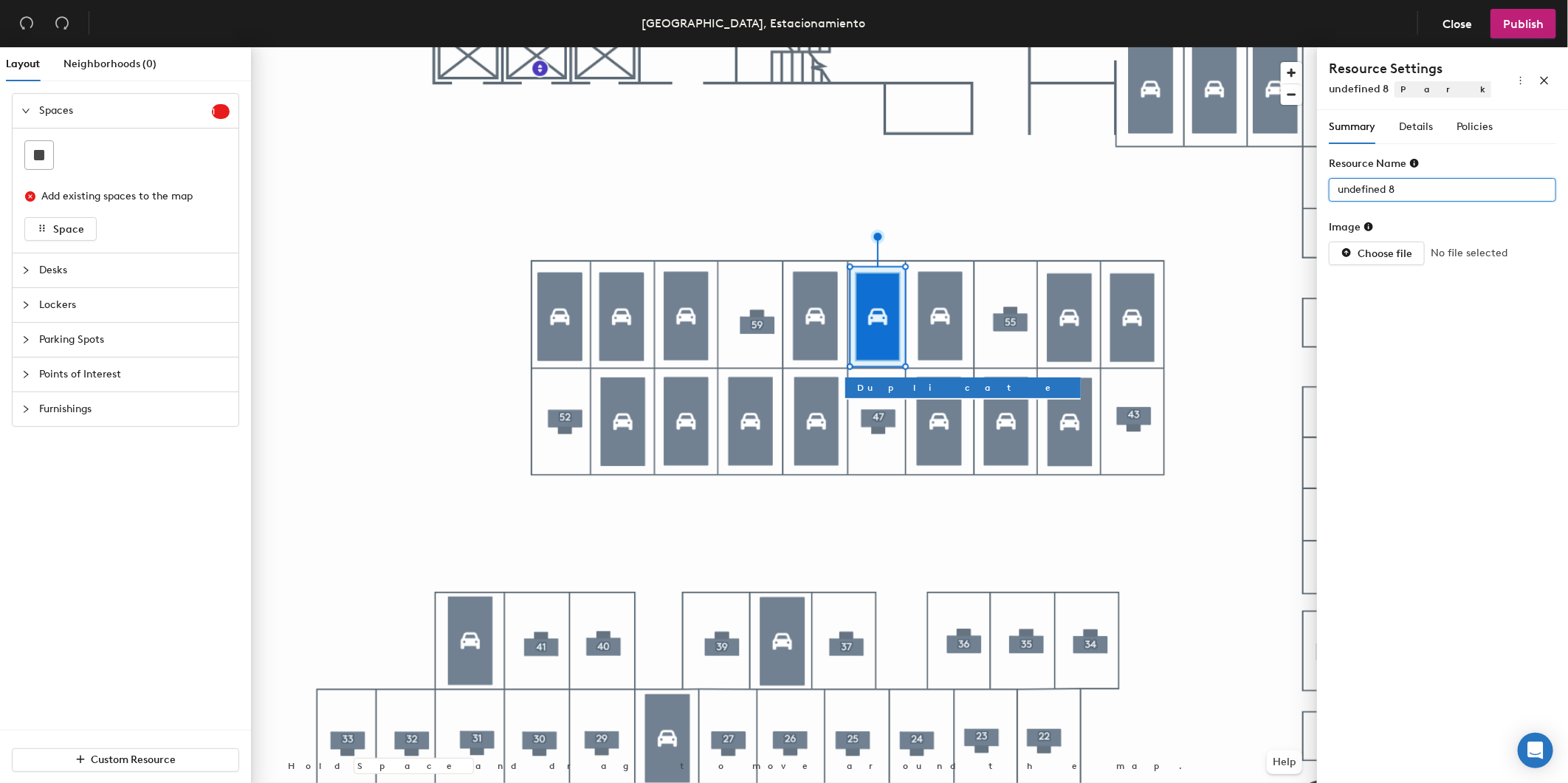
click at [1251, 181] on div "Layout Neighborhoods (0) Spaces 1 Add existing spaces to the map Space Desks Lo…" at bounding box center [784, 418] width 1568 height 742
click at [1419, 121] on span "Details" at bounding box center [1416, 127] width 34 height 13
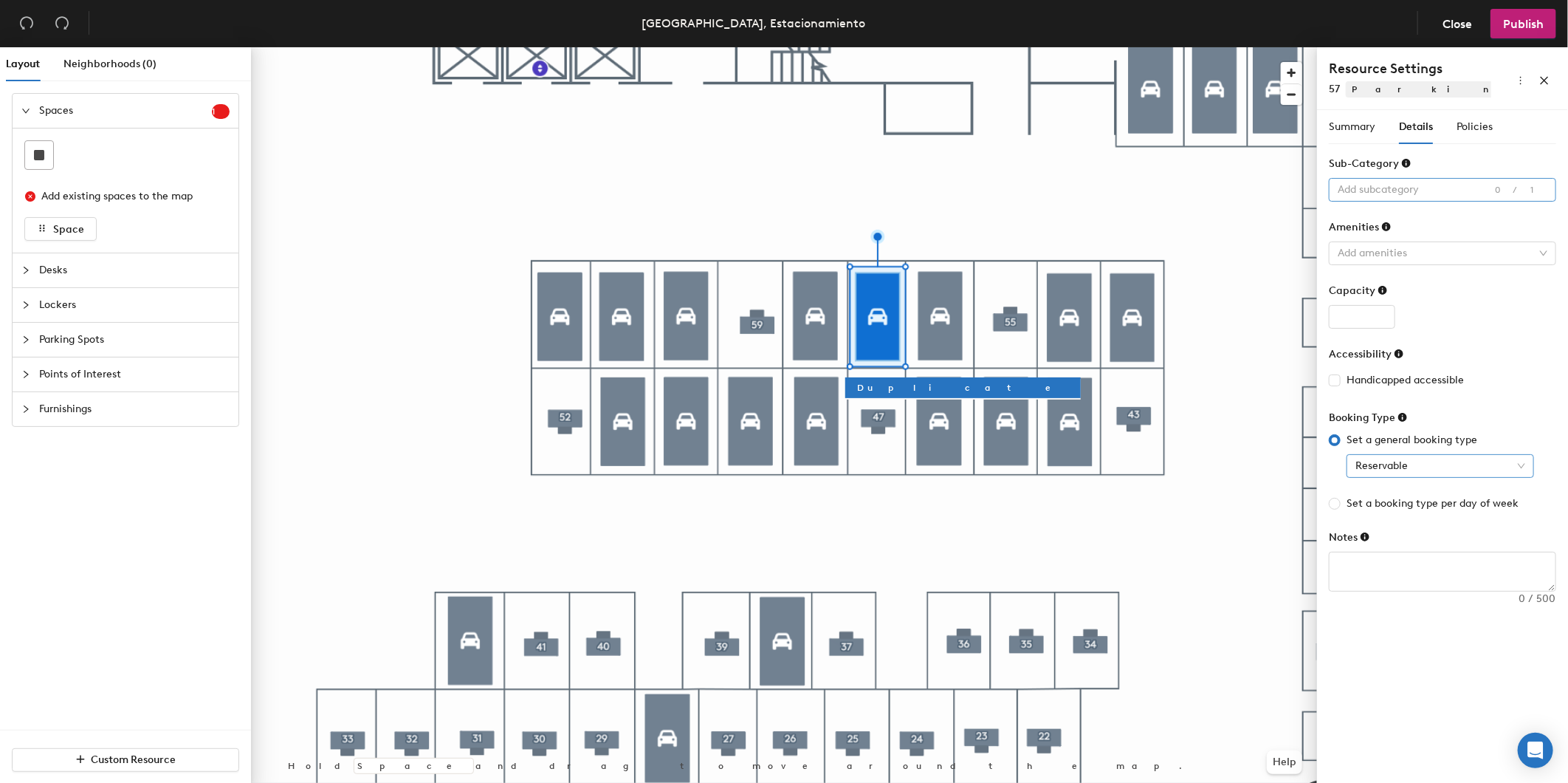
click at [1434, 459] on span "Reservable" at bounding box center [1440, 466] width 170 height 23
click at [1436, 536] on div "Assigned" at bounding box center [1440, 542] width 164 height 17
click at [1479, 136] on div "Policies" at bounding box center [1475, 127] width 36 height 34
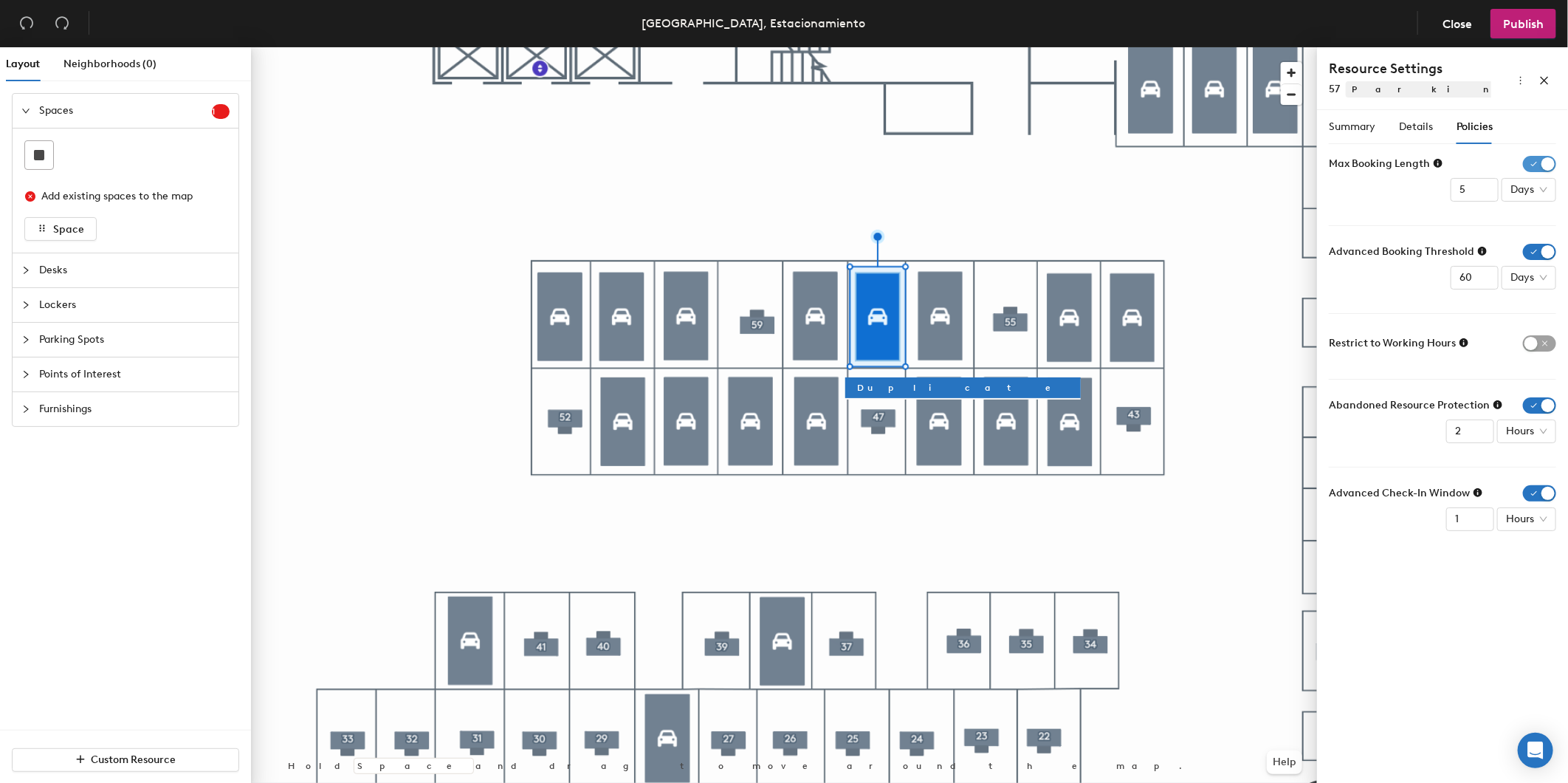
click at [1544, 167] on span "button" at bounding box center [1540, 164] width 33 height 17
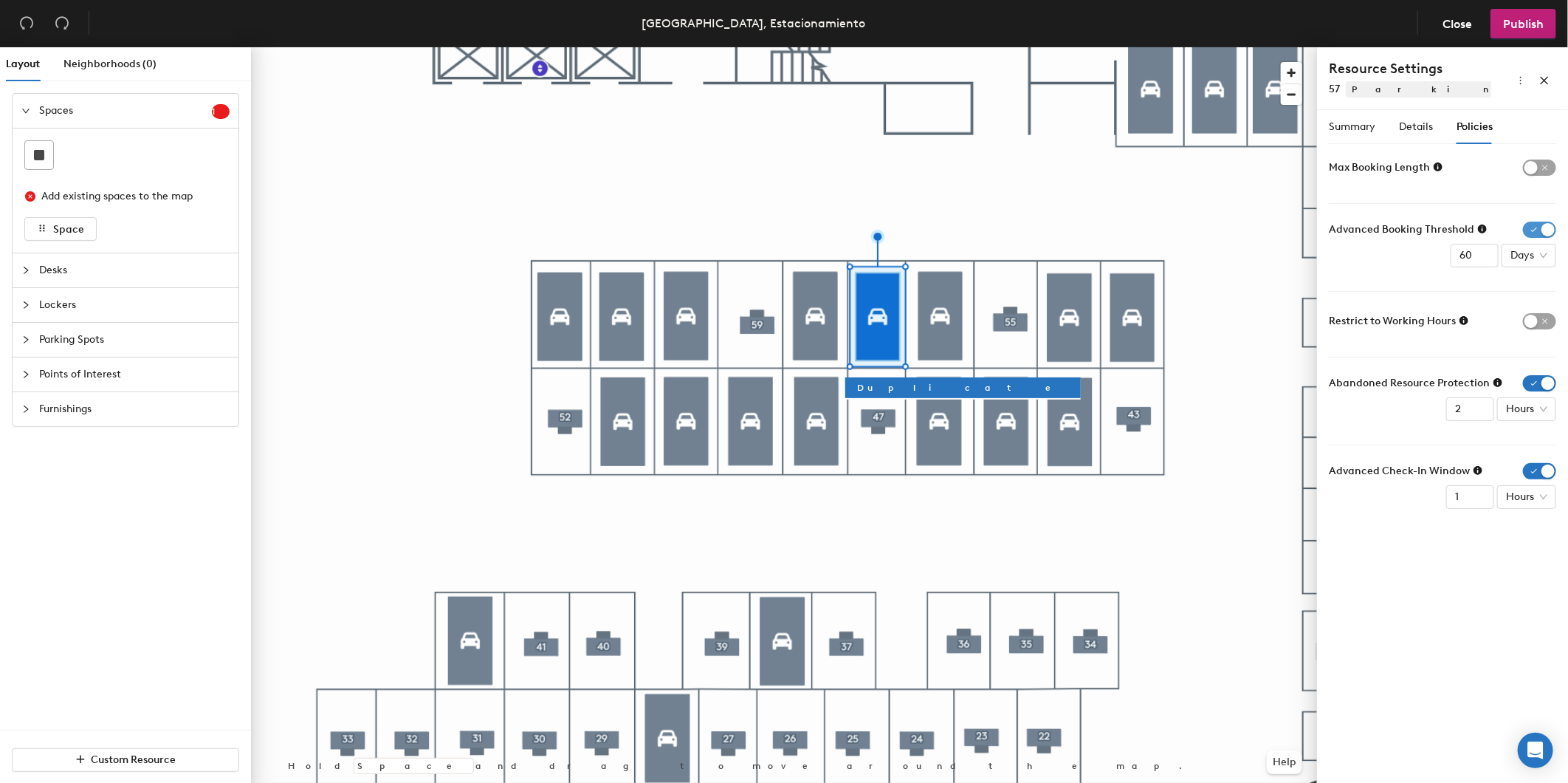
click at [1544, 227] on span "button" at bounding box center [1540, 229] width 33 height 17
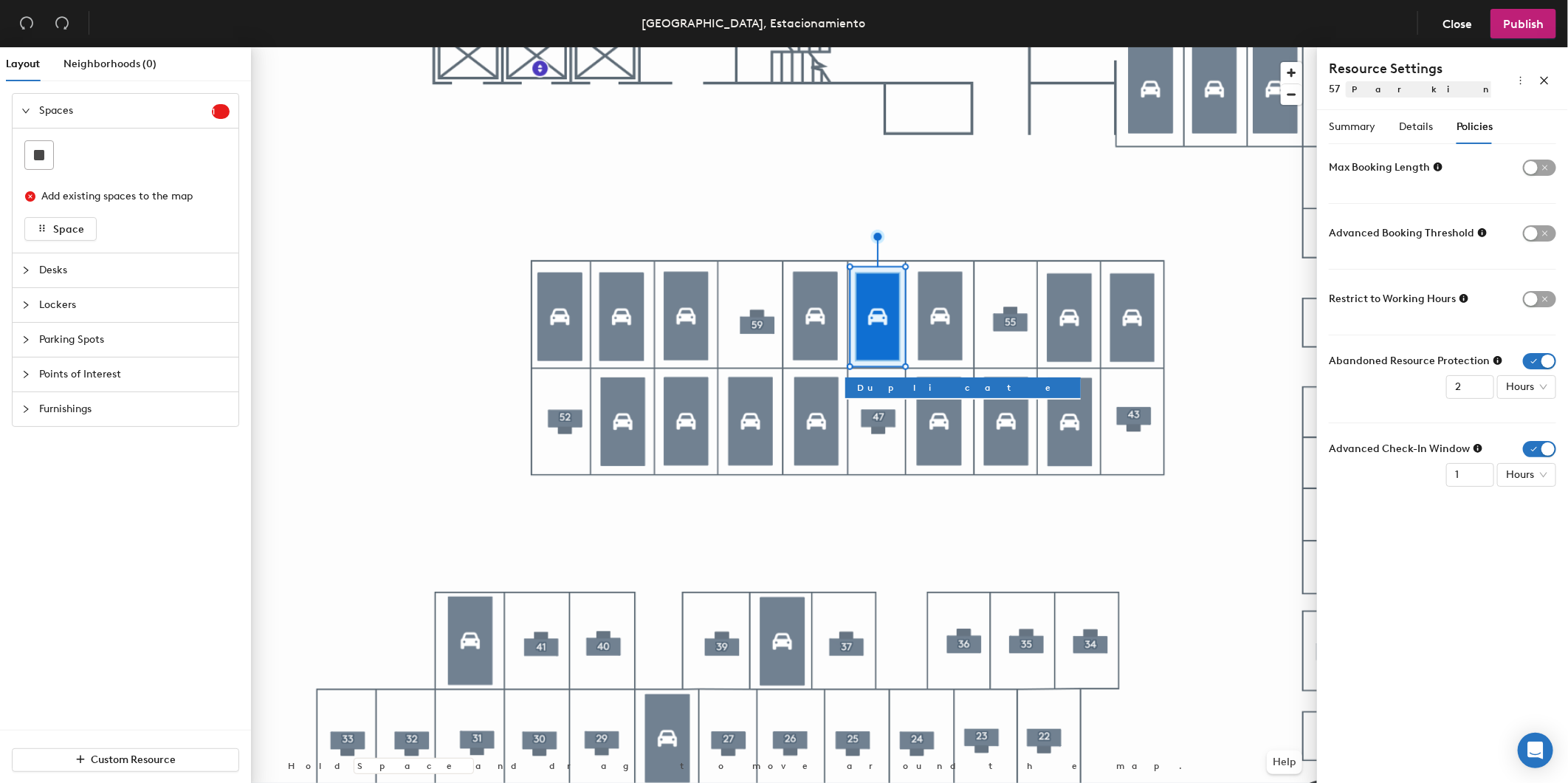
click at [1540, 350] on form "Max Booking Length Advanced Booking Threshold Restrict to Working Hours Abandon…" at bounding box center [1442, 321] width 227 height 331
click at [1543, 364] on span "button" at bounding box center [1540, 361] width 33 height 17
click at [1540, 431] on span "button" at bounding box center [1540, 426] width 33 height 17
click at [945, 47] on div at bounding box center [784, 47] width 1066 height 0
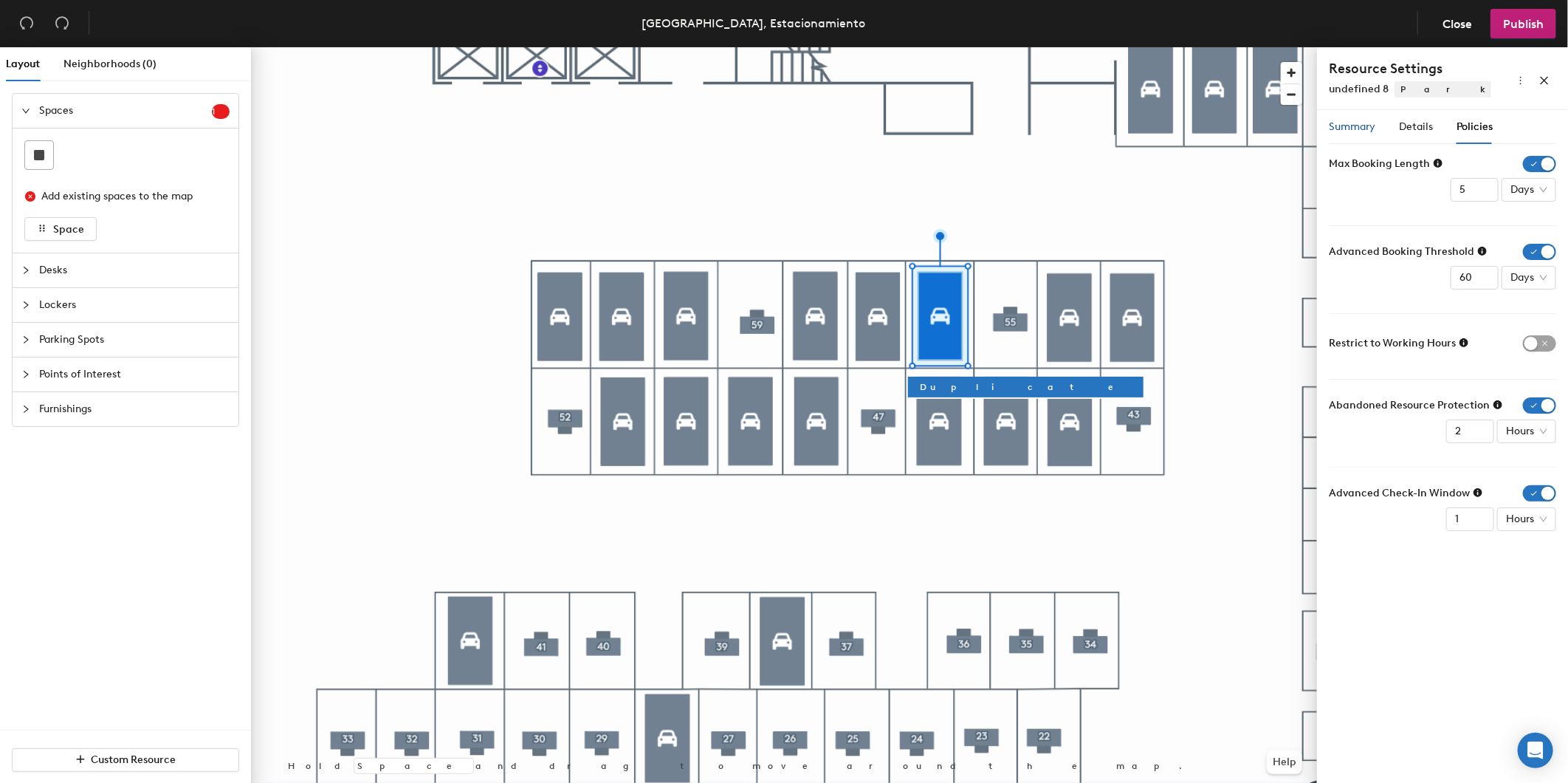
click at [1345, 130] on span "Summary" at bounding box center [1352, 127] width 46 height 13
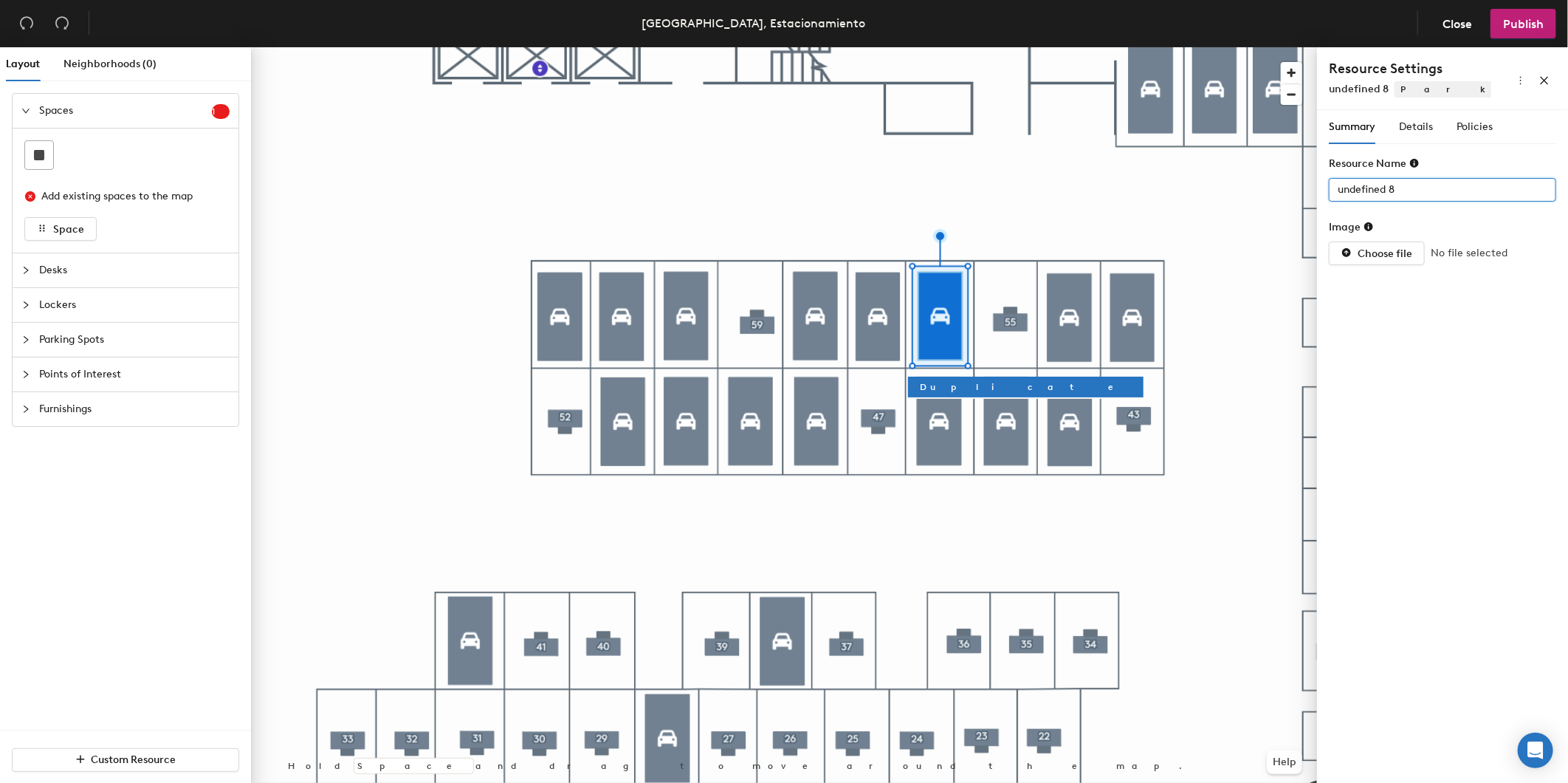
click at [1305, 189] on div "Layout Neighborhoods (0) Spaces 1 Add existing spaces to the map Space Desks Lo…" at bounding box center [784, 418] width 1568 height 742
click at [1423, 119] on div "Details" at bounding box center [1416, 127] width 34 height 17
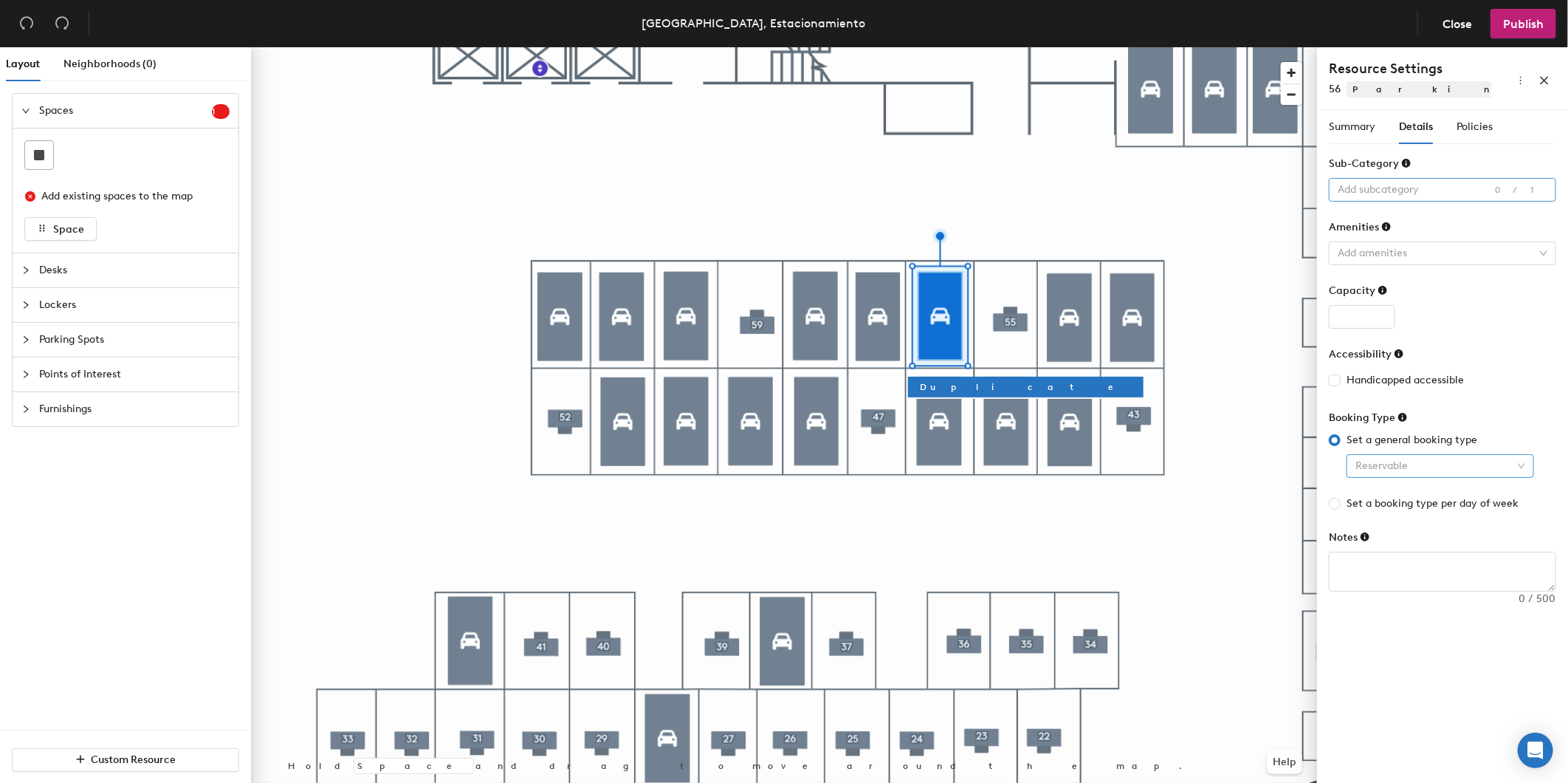
click at [1399, 463] on span "Reservable" at bounding box center [1440, 466] width 170 height 23
click at [1406, 535] on div "Assigned" at bounding box center [1440, 542] width 164 height 17
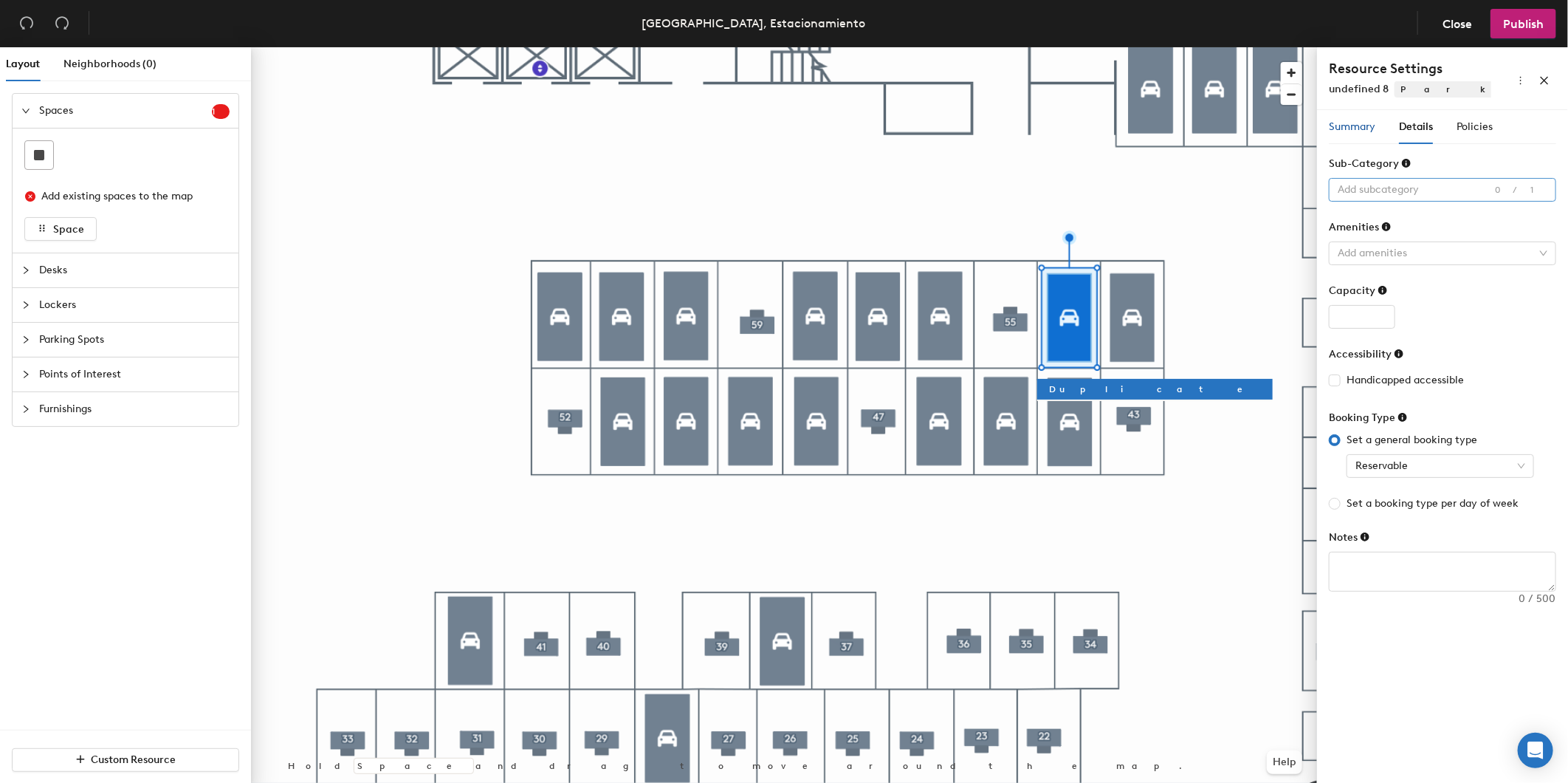
click at [1361, 127] on span "Summary" at bounding box center [1352, 127] width 46 height 13
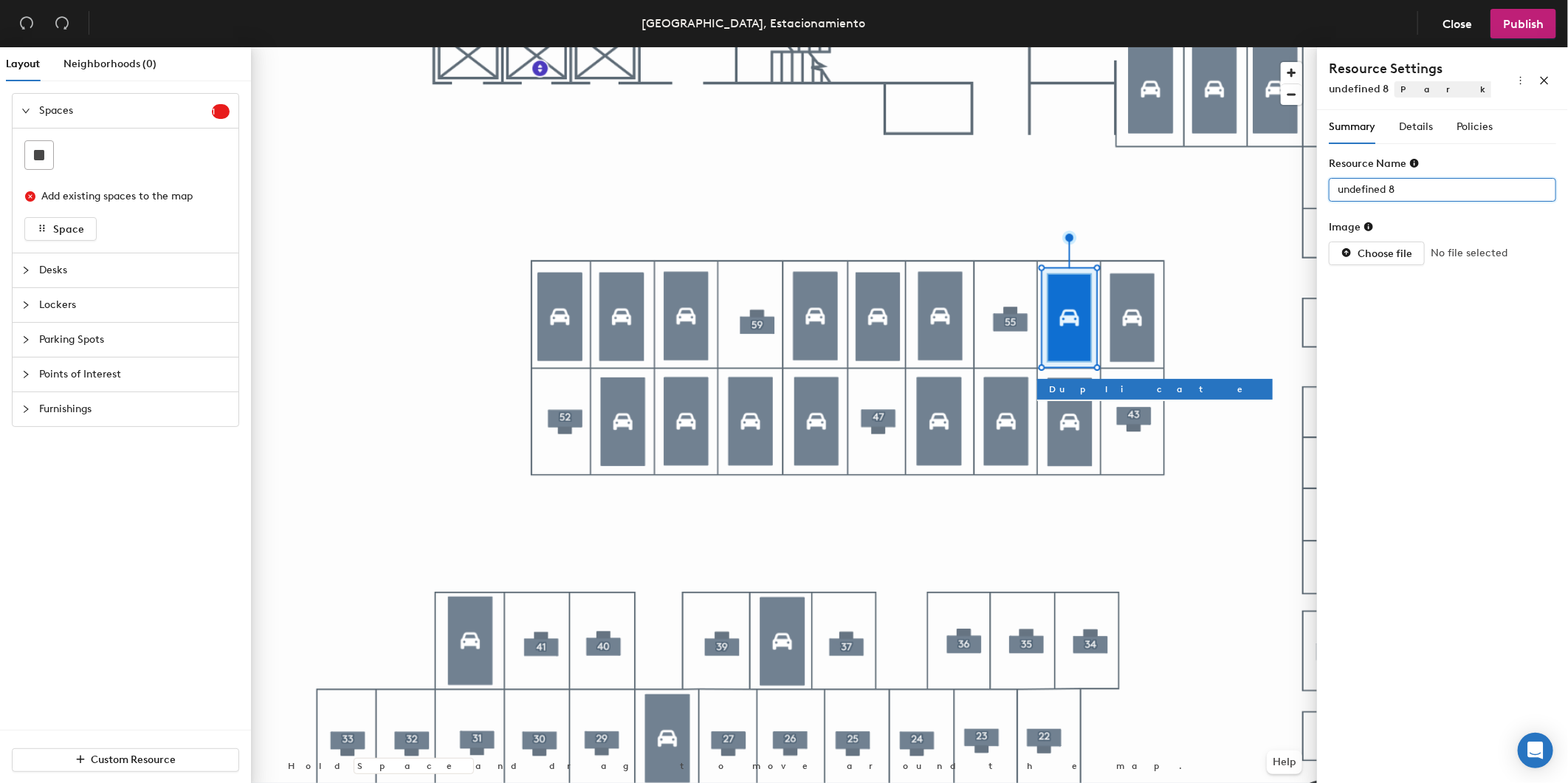
click at [1195, 192] on div "Layout Neighborhoods (0) Spaces 1 Add existing spaces to the map Space Desks Lo…" at bounding box center [784, 418] width 1568 height 742
click at [1419, 126] on span "Details" at bounding box center [1416, 127] width 34 height 13
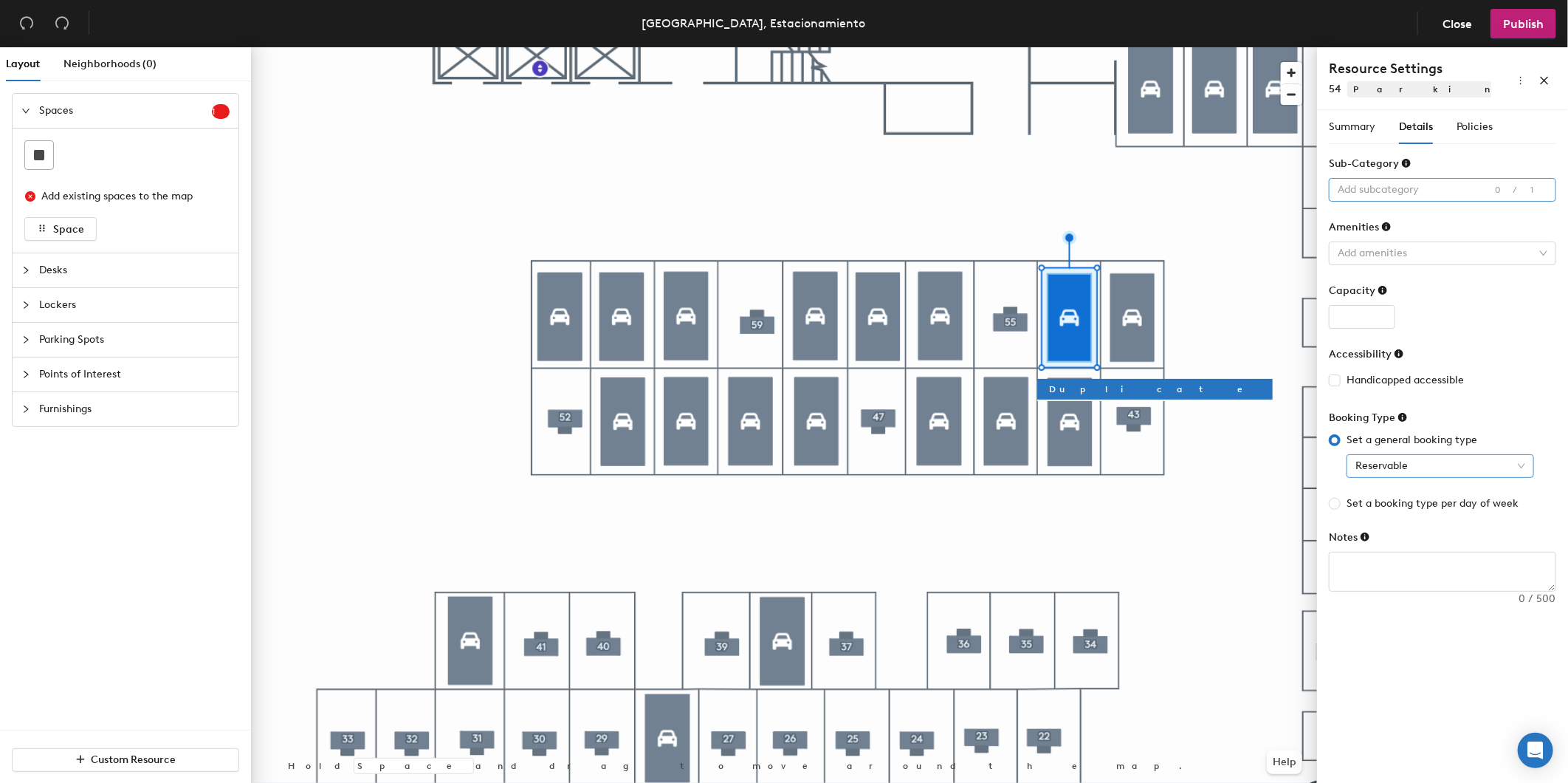
click at [1392, 460] on span "Reservable" at bounding box center [1440, 466] width 170 height 23
click at [1406, 535] on div "Assigned" at bounding box center [1440, 542] width 164 height 17
click at [1464, 127] on span "Policies" at bounding box center [1475, 127] width 36 height 13
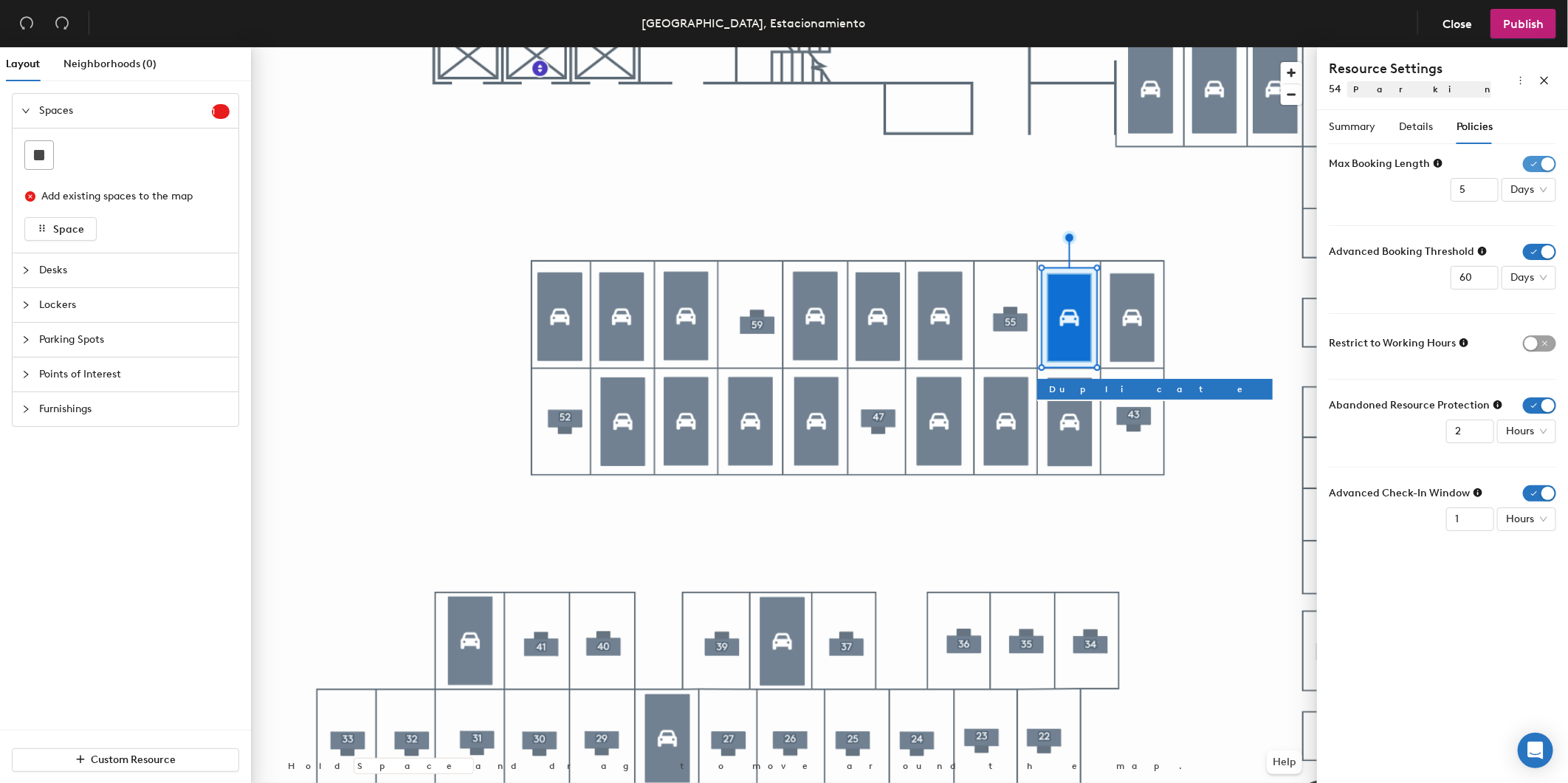
click at [1540, 160] on span "button" at bounding box center [1540, 164] width 33 height 17
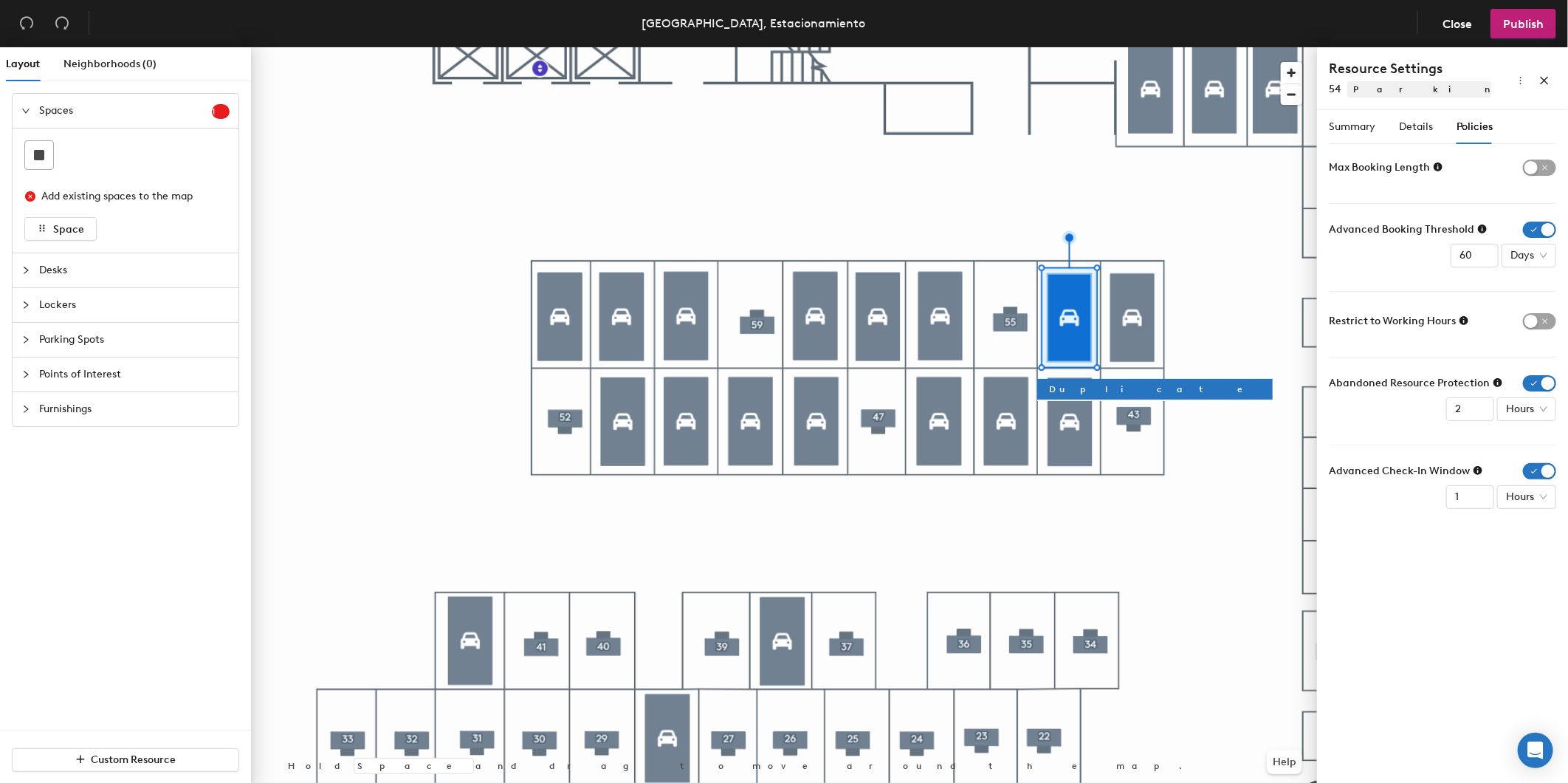
drag, startPoint x: 1536, startPoint y: 226, endPoint x: 1535, endPoint y: 263, distance: 37.0
click at [1536, 225] on span "button" at bounding box center [1540, 229] width 33 height 17
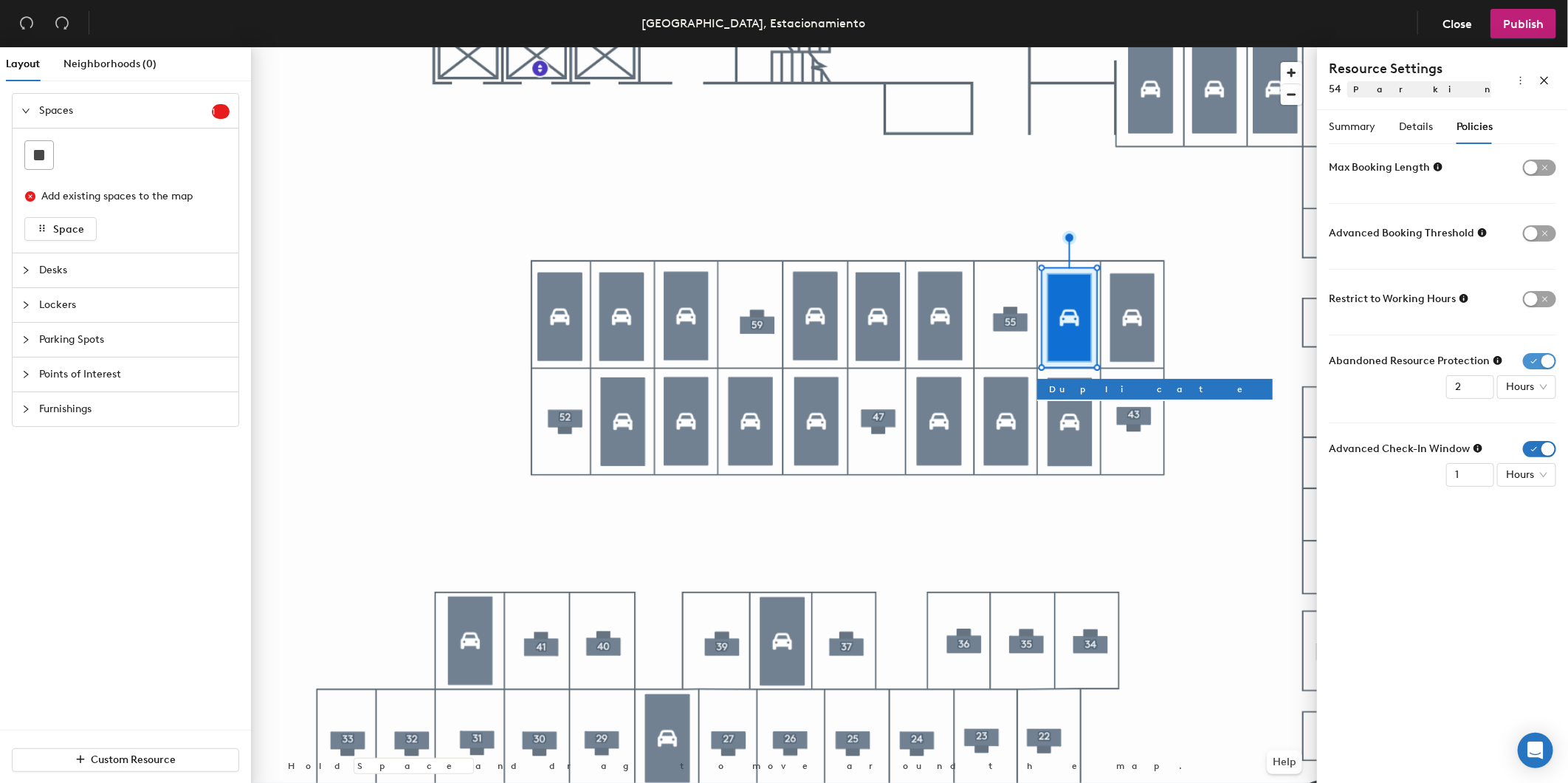
click at [1541, 356] on span "button" at bounding box center [1540, 361] width 33 height 17
drag, startPoint x: 1539, startPoint y: 429, endPoint x: 1521, endPoint y: 390, distance: 43.0
click at [1539, 429] on span "button" at bounding box center [1540, 426] width 33 height 17
click at [1371, 132] on span "Summary" at bounding box center [1352, 127] width 46 height 13
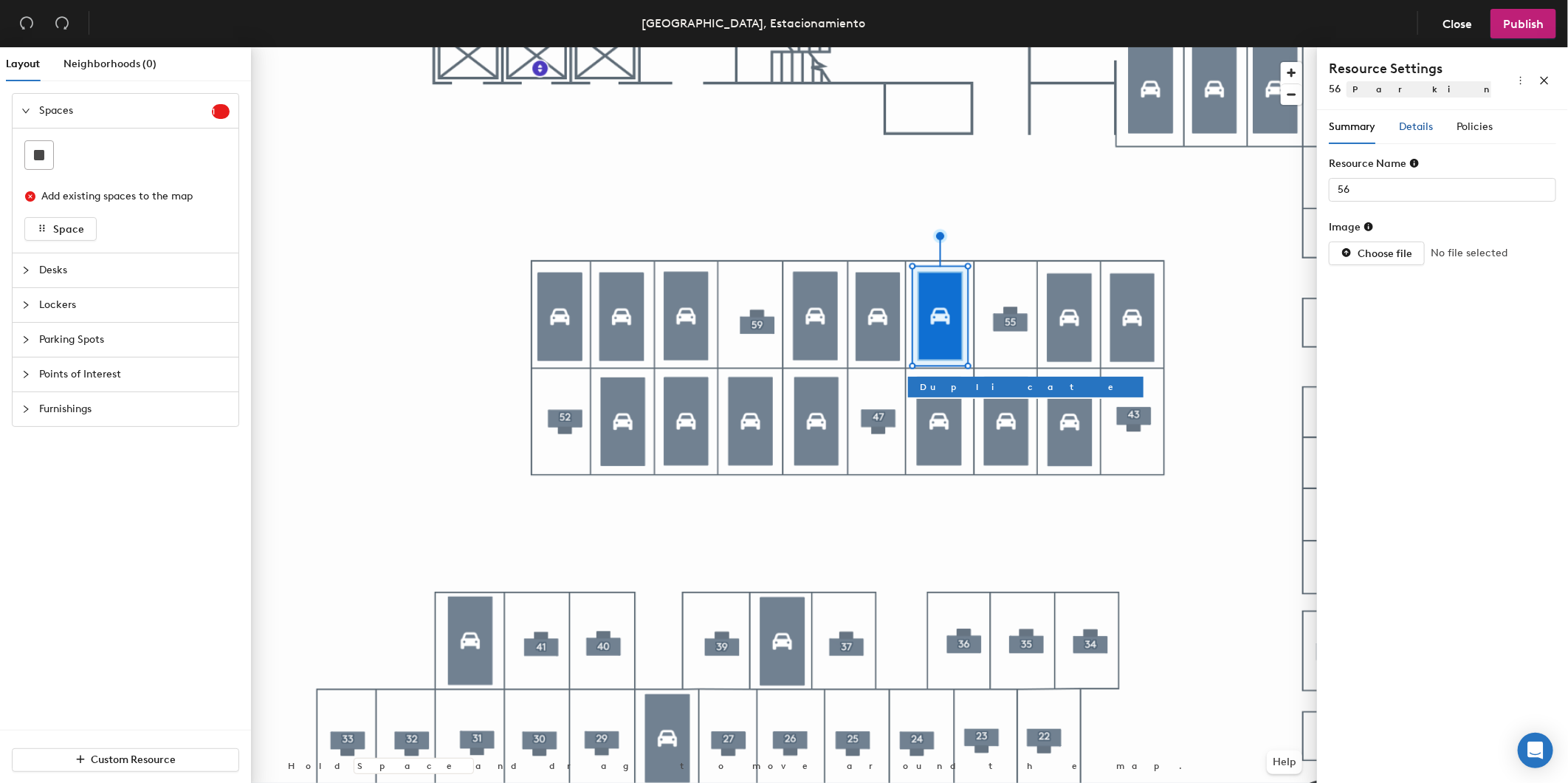
click at [1423, 130] on span "Details" at bounding box center [1416, 127] width 34 height 13
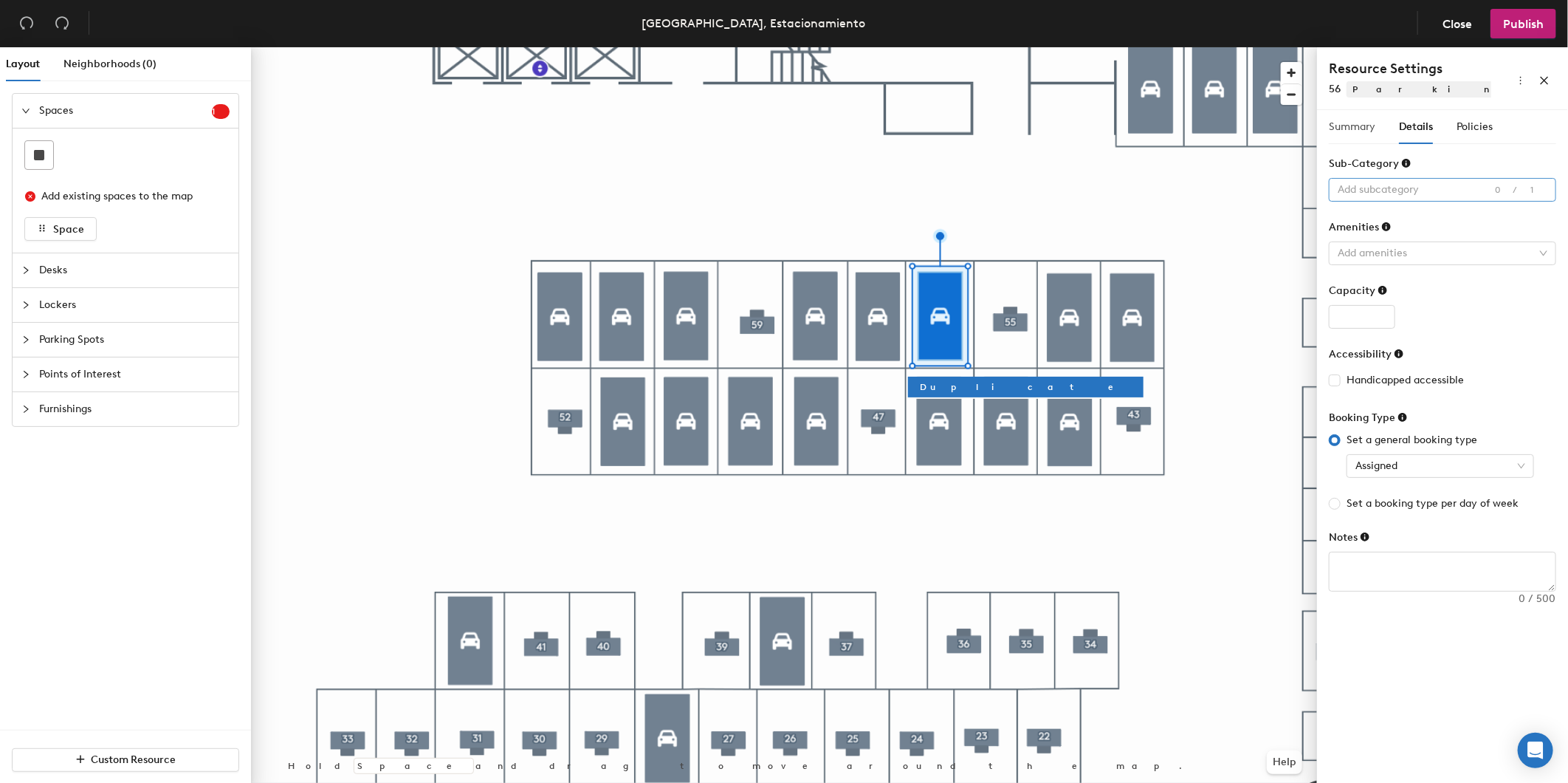
drag, startPoint x: 1376, startPoint y: 124, endPoint x: 1364, endPoint y: 130, distance: 13.4
click at [1376, 123] on div "Summary Details Policies" at bounding box center [1411, 127] width 164 height 34
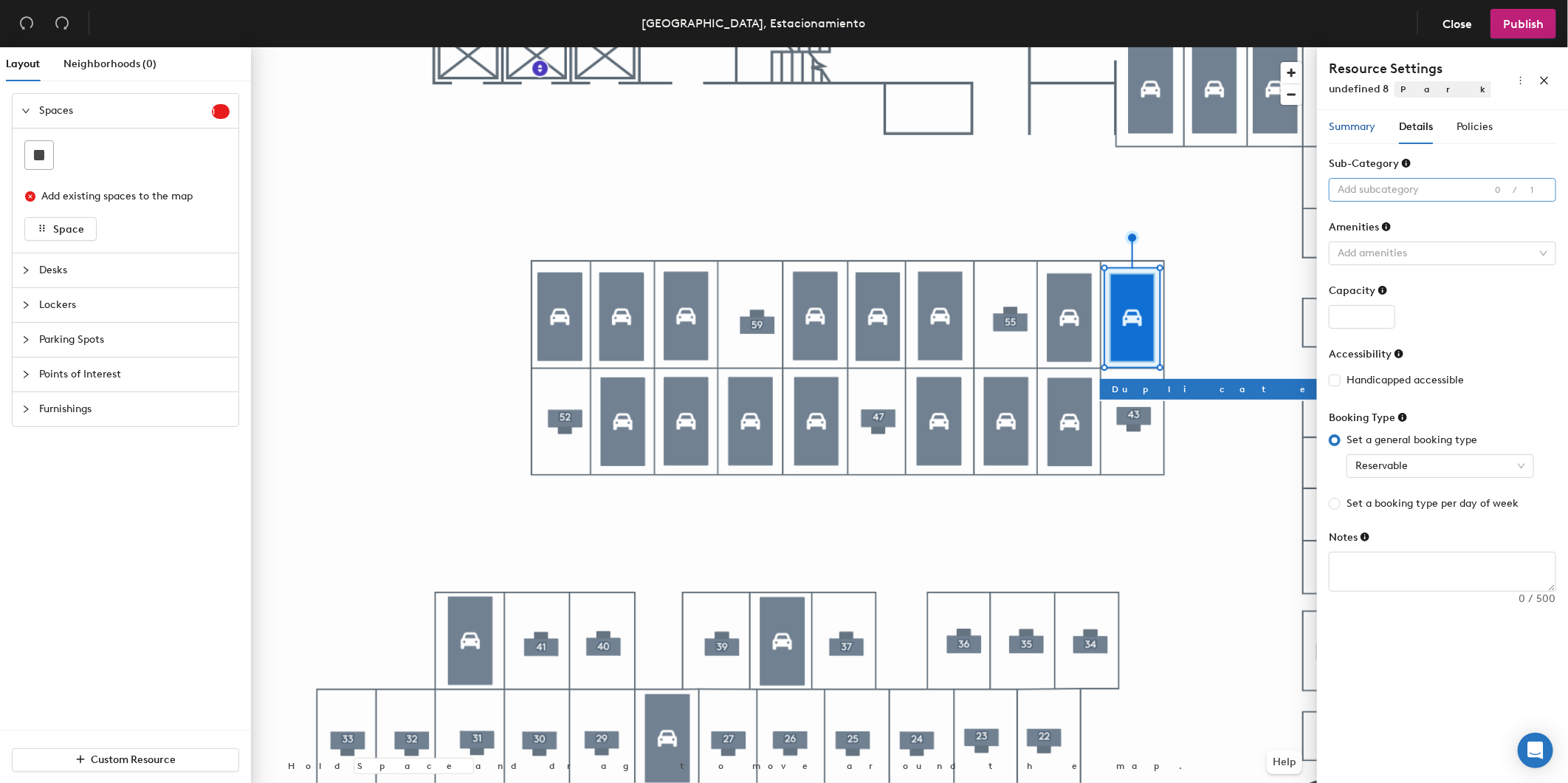
click at [1370, 127] on span "Summary" at bounding box center [1352, 127] width 46 height 13
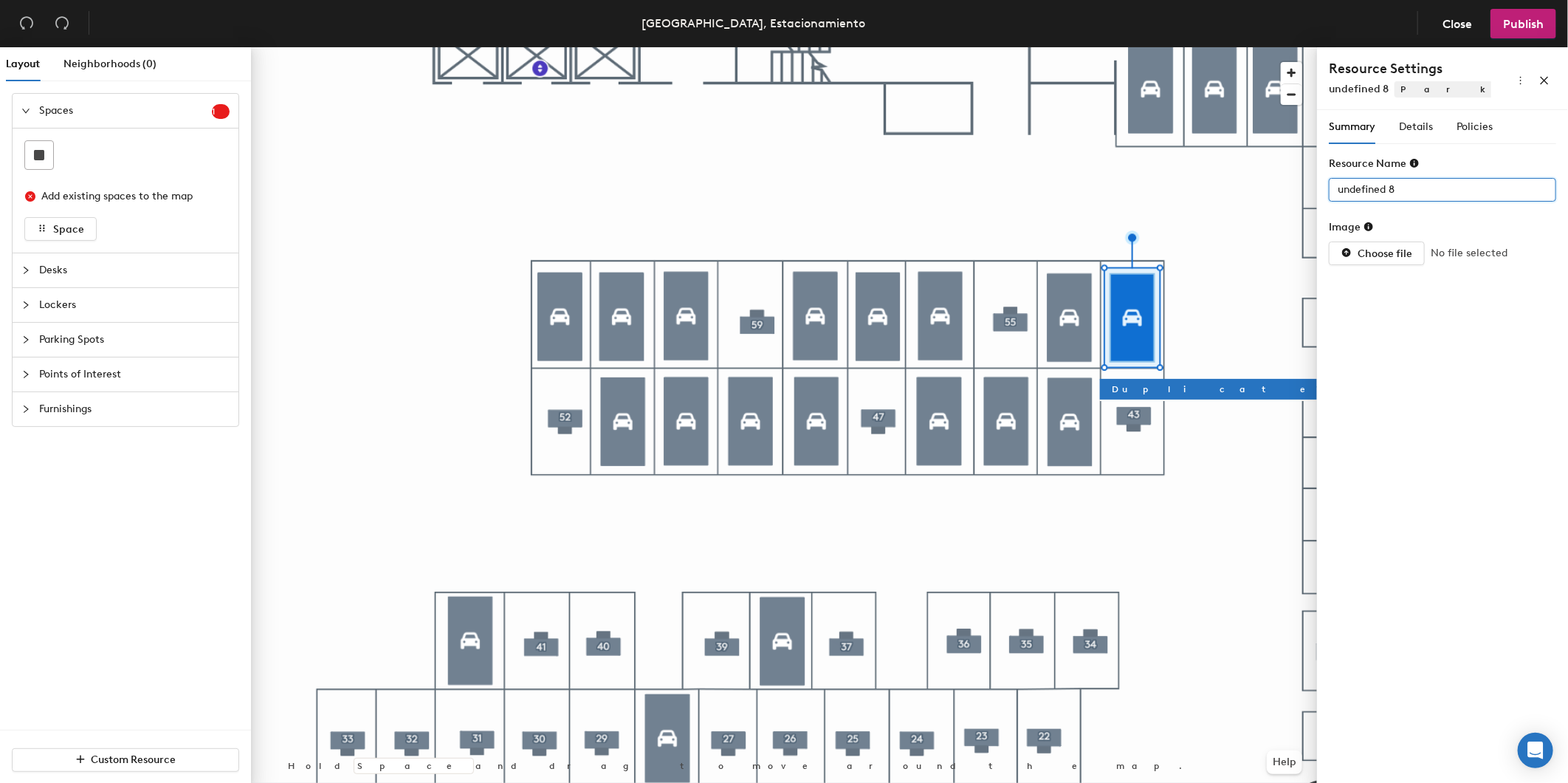
click at [1115, 168] on div "Layout Neighborhoods (0) Spaces 1 Add existing spaces to the map Space Desks Lo…" at bounding box center [784, 418] width 1568 height 742
type input "53"
click at [1407, 127] on span "Details" at bounding box center [1416, 127] width 34 height 13
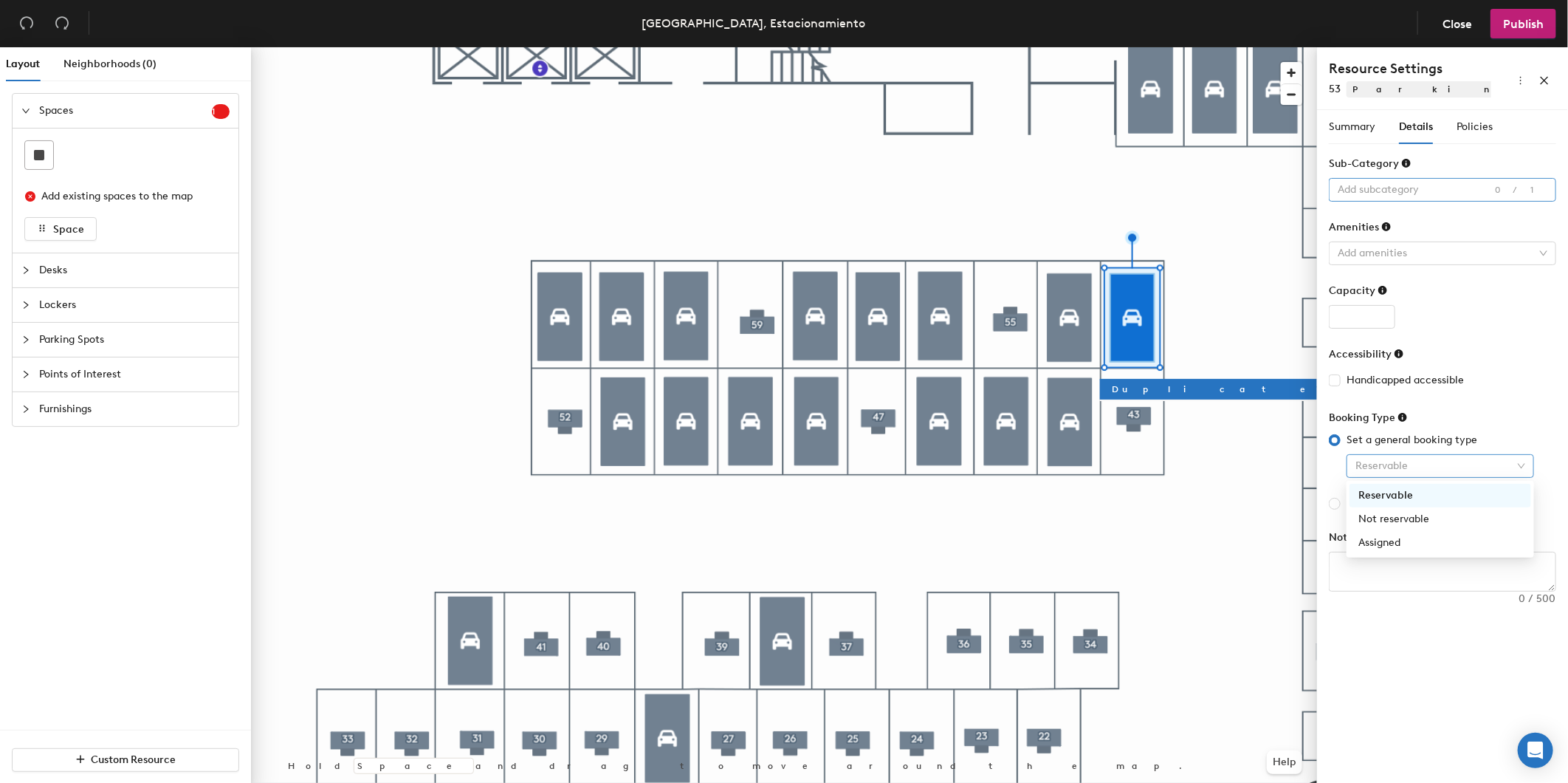
click at [1370, 467] on span "Reservable" at bounding box center [1440, 466] width 170 height 23
click at [1386, 551] on div "Assigned" at bounding box center [1440, 542] width 182 height 24
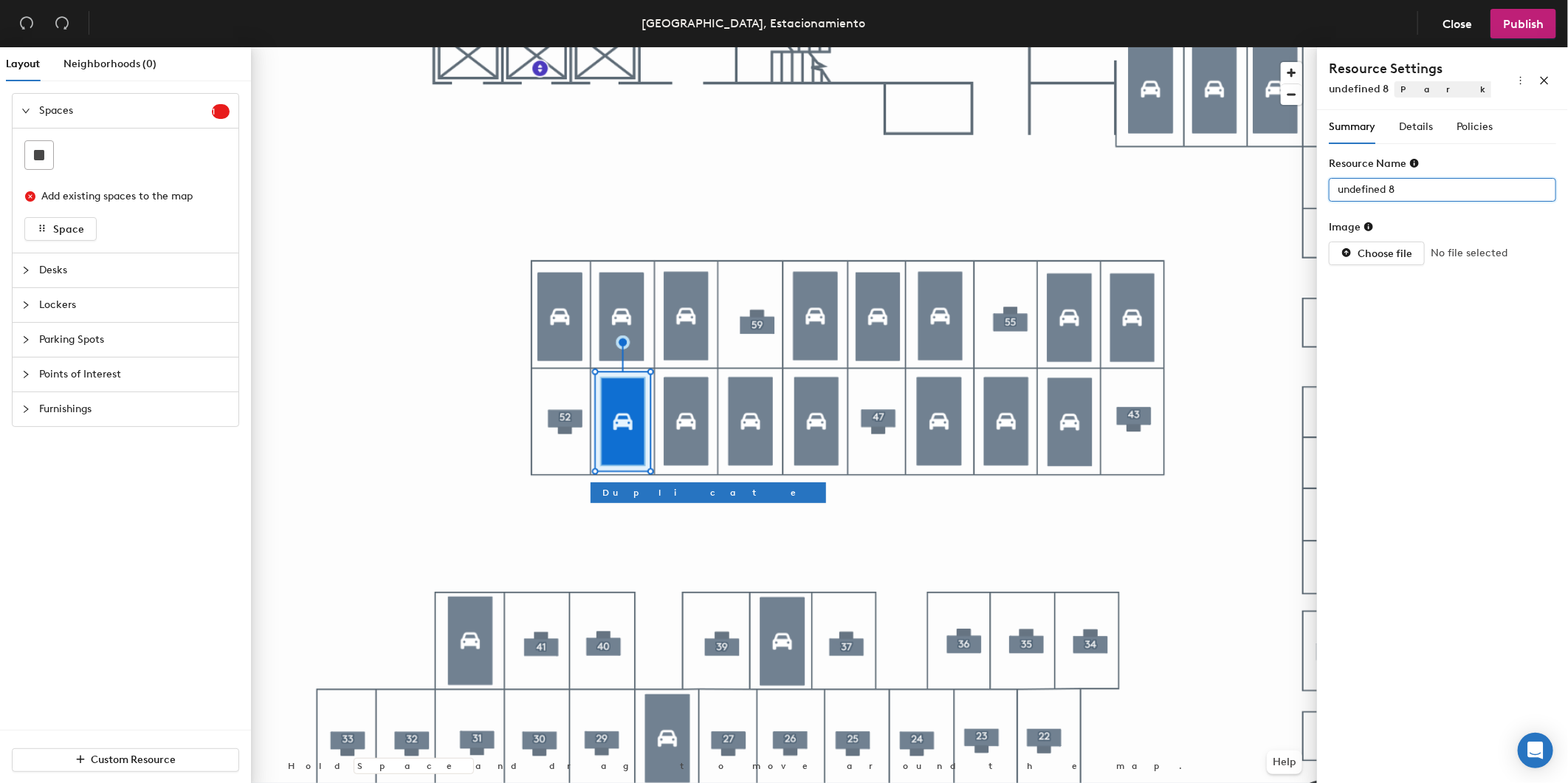
click at [1043, 136] on div "Layout Neighborhoods (0) Spaces 1 Add existing spaces to the map Space Desks Lo…" at bounding box center [784, 418] width 1568 height 742
click at [1406, 127] on span "Details" at bounding box center [1416, 127] width 34 height 13
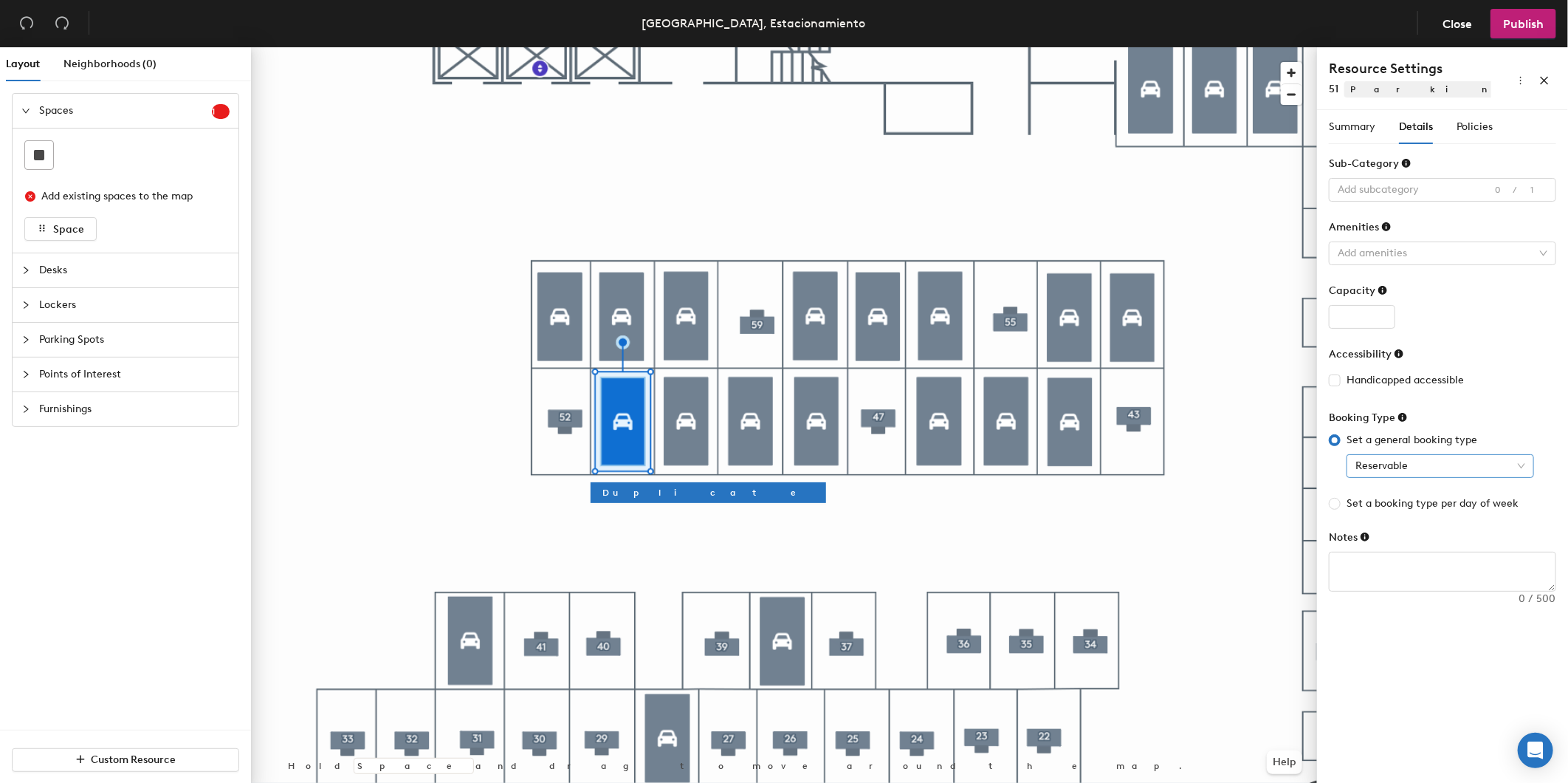
click at [1388, 467] on span "Reservable" at bounding box center [1440, 466] width 170 height 23
click at [1402, 534] on div "Assigned" at bounding box center [1440, 542] width 164 height 17
click at [1484, 135] on div "Policies" at bounding box center [1475, 127] width 36 height 34
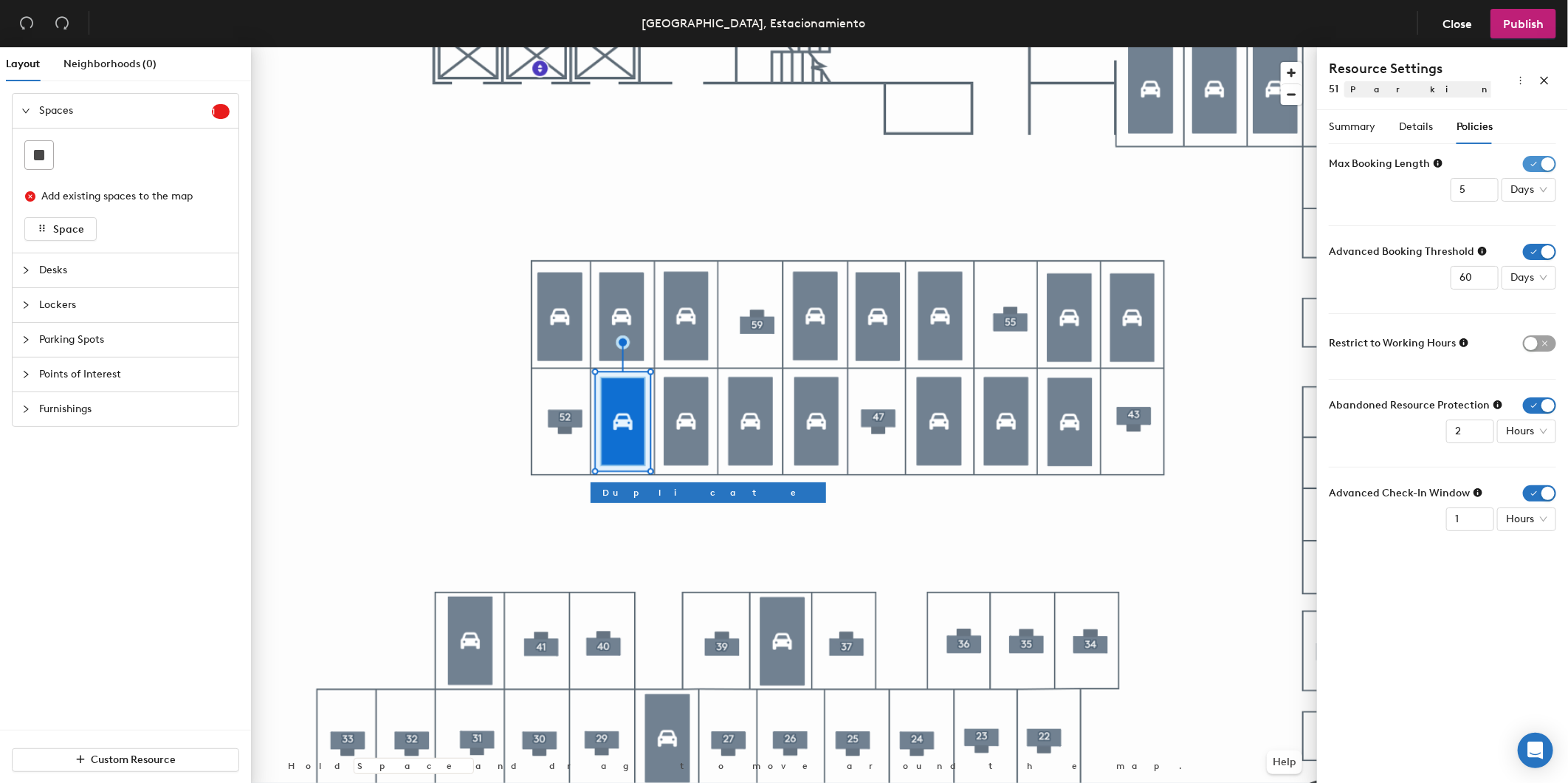
click at [1538, 165] on span "button" at bounding box center [1540, 164] width 33 height 17
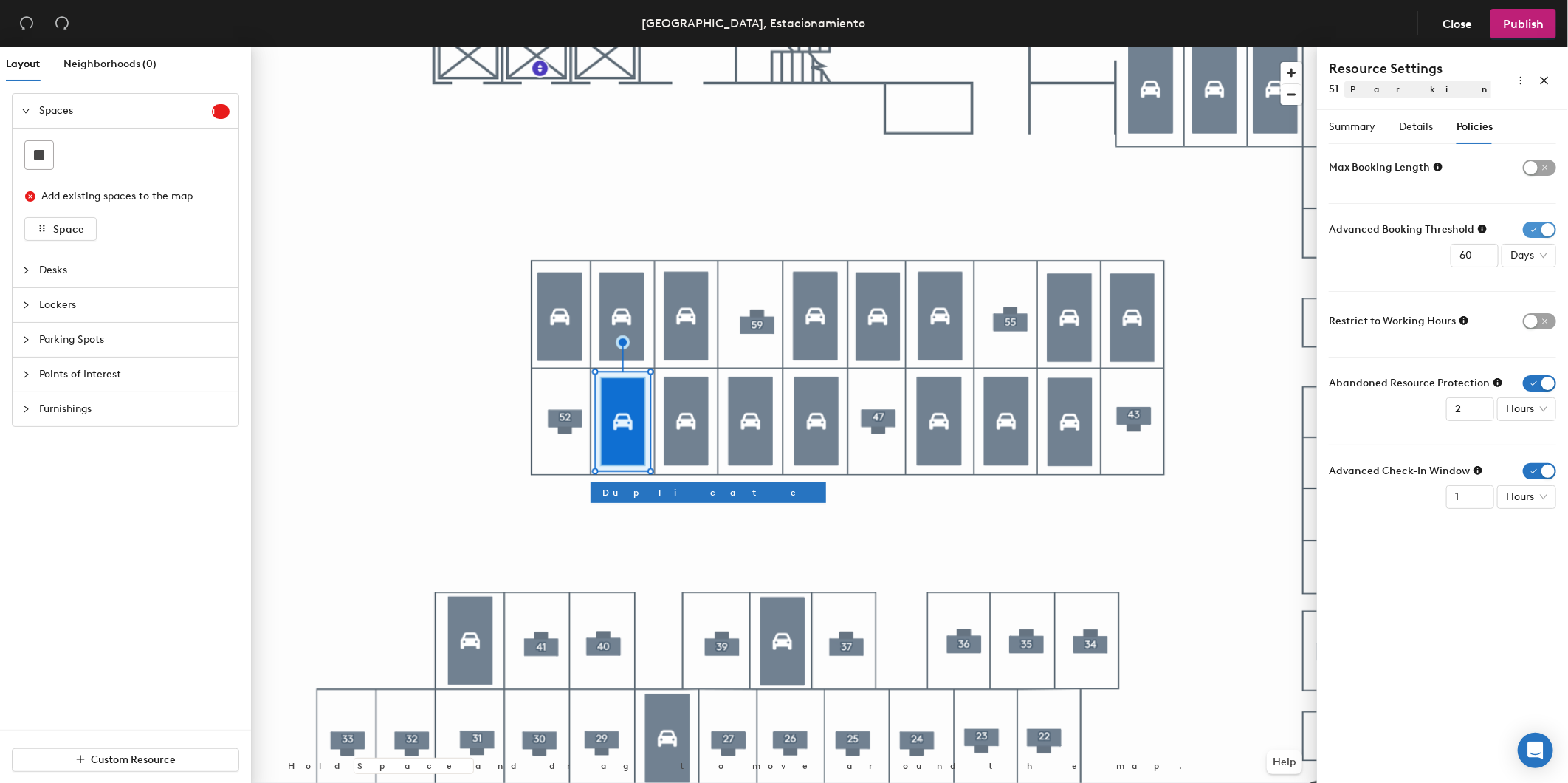
click at [1538, 225] on span "button" at bounding box center [1540, 229] width 33 height 17
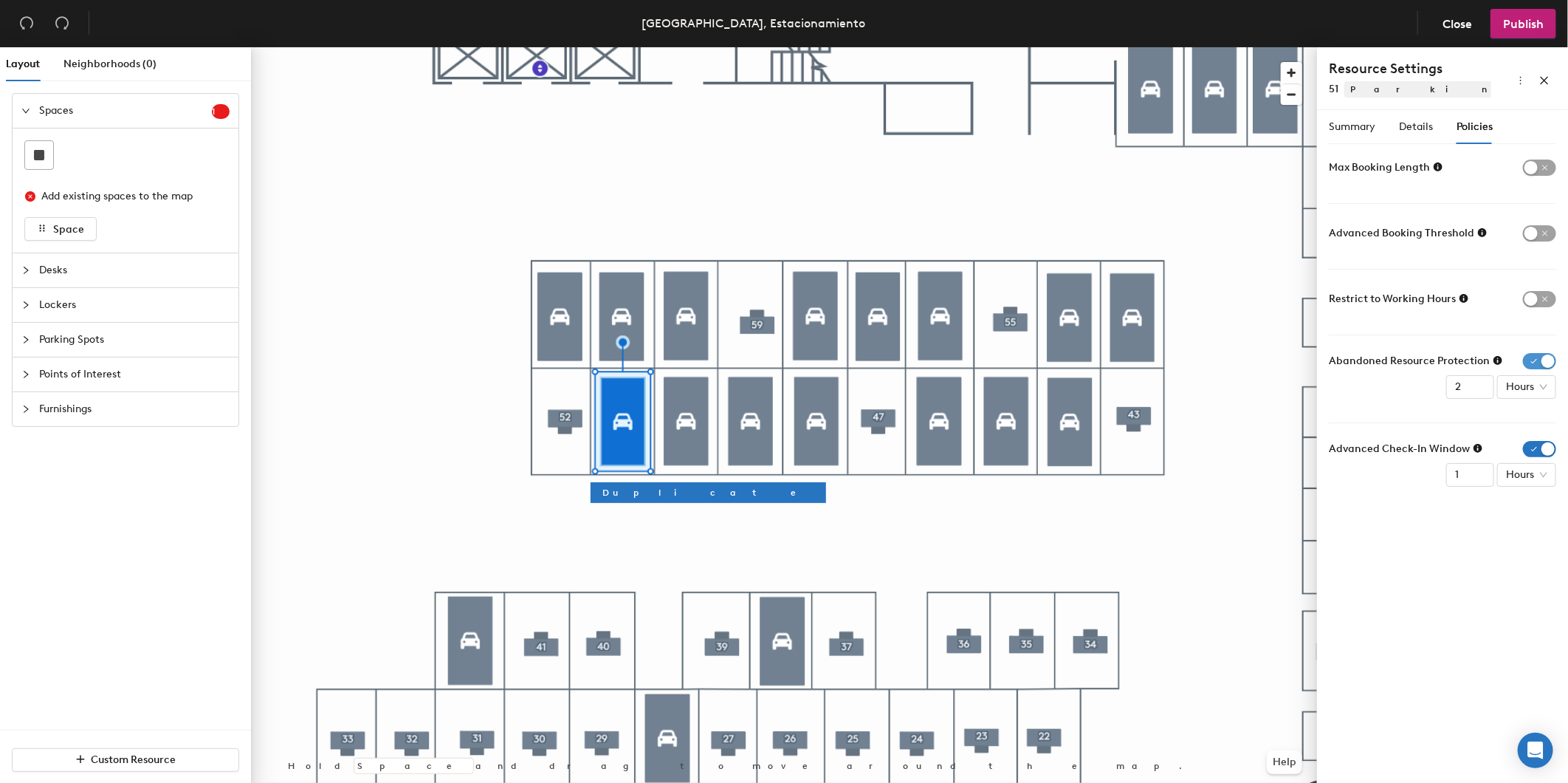
click at [1545, 357] on span "button" at bounding box center [1540, 361] width 33 height 17
click at [1532, 426] on span "button" at bounding box center [1540, 426] width 33 height 17
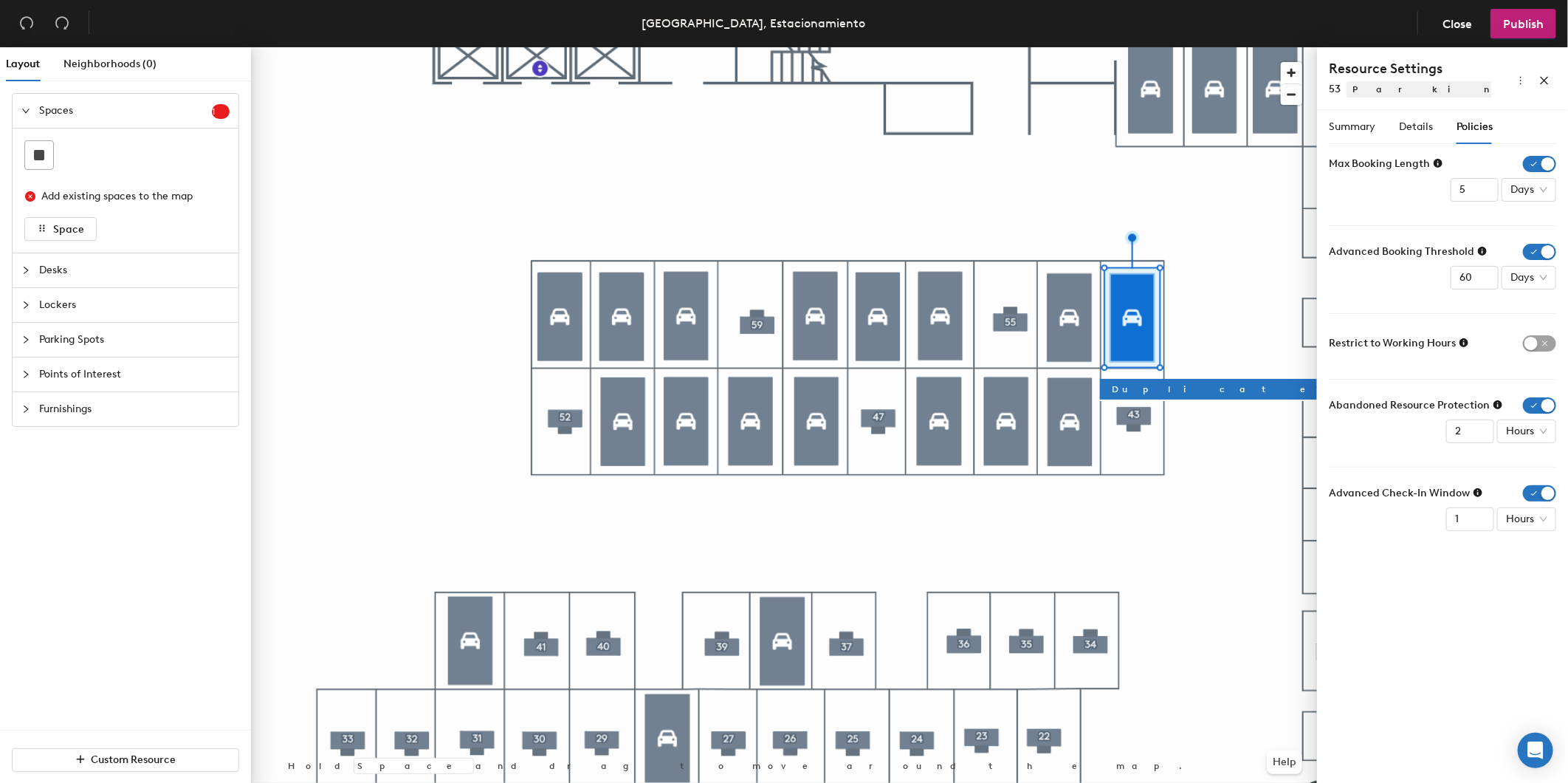
click at [1545, 162] on span "button" at bounding box center [1540, 164] width 33 height 17
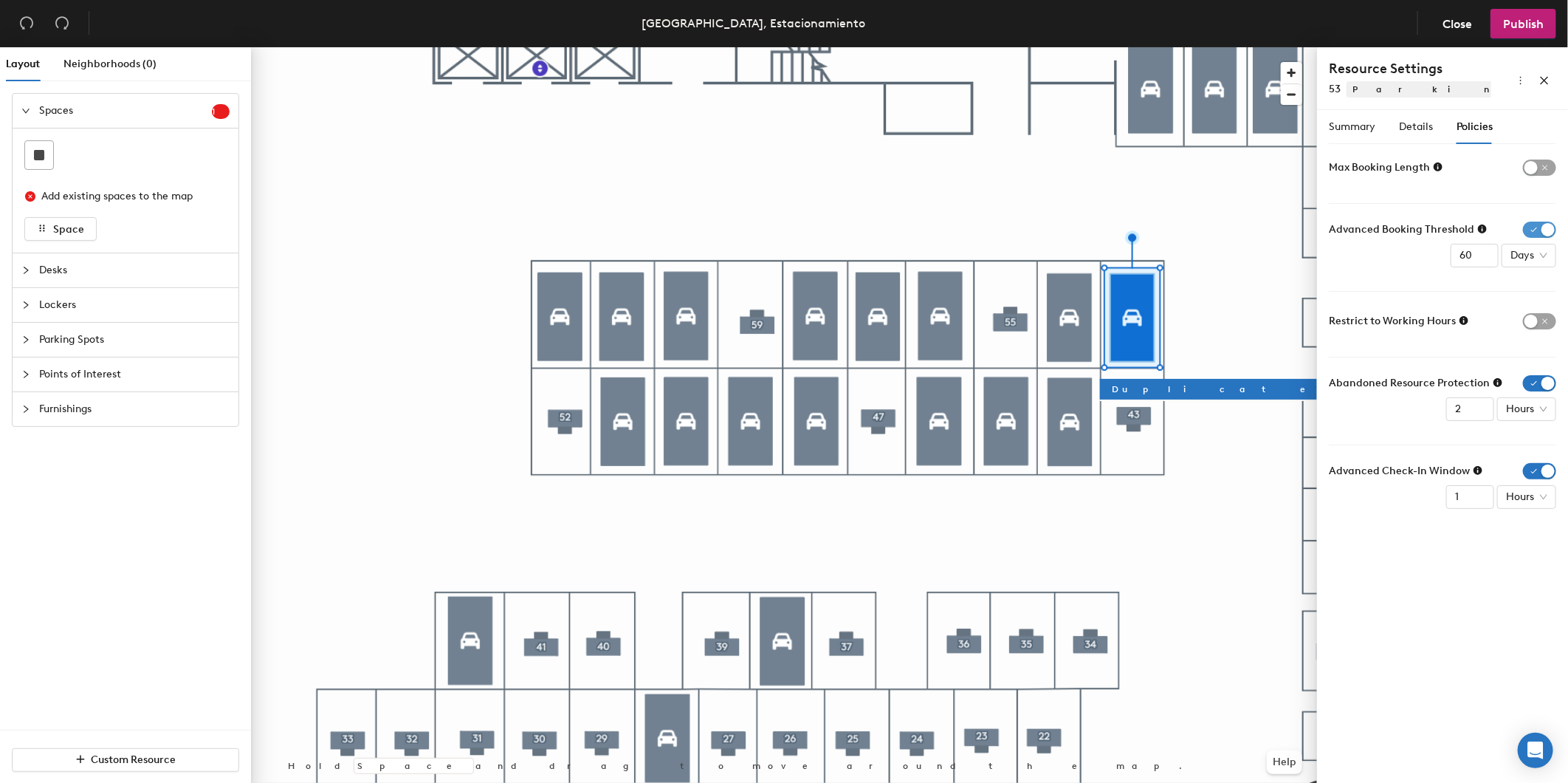
click at [1541, 224] on span "button" at bounding box center [1540, 229] width 33 height 17
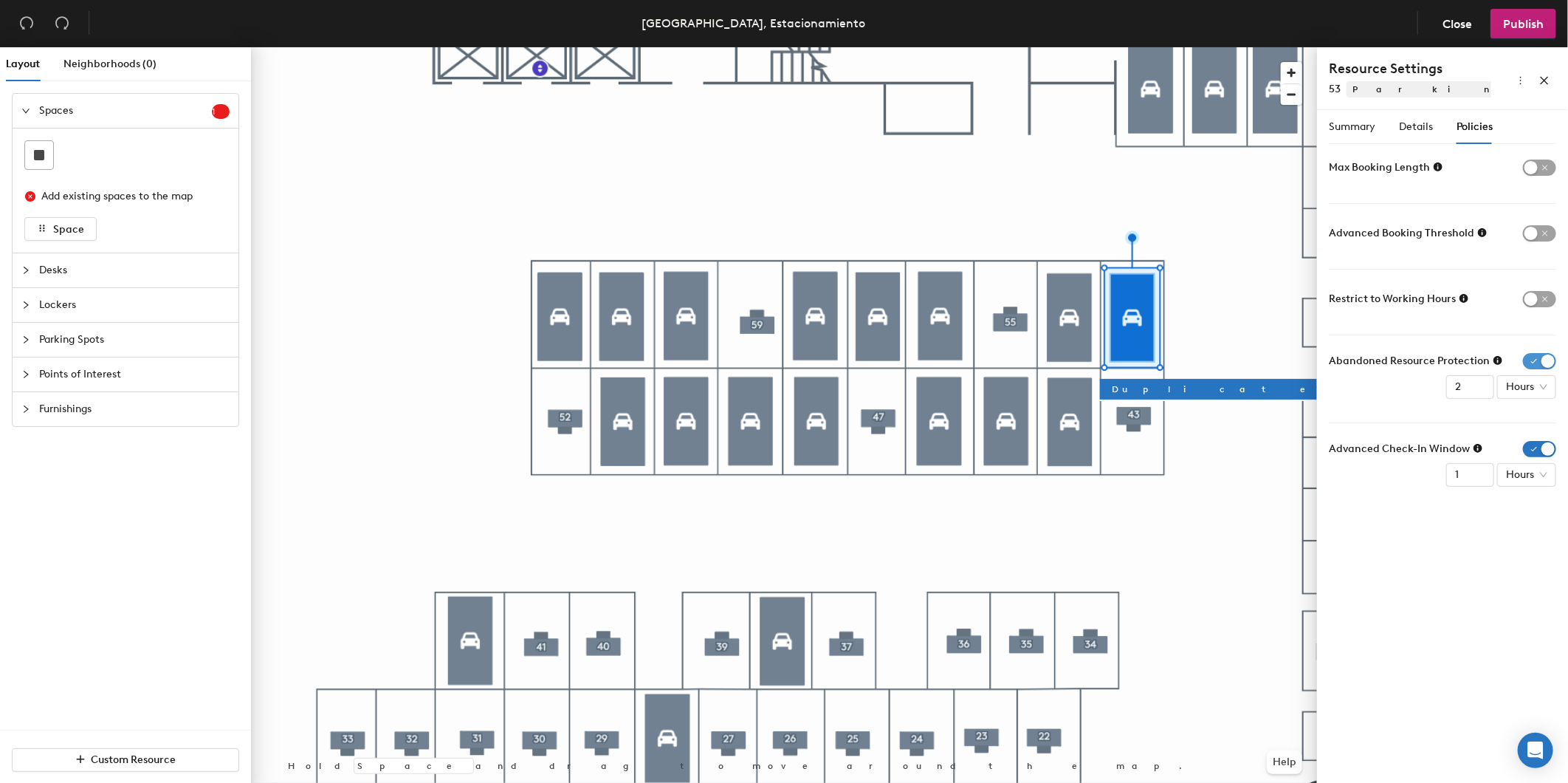
click at [1539, 359] on span "button" at bounding box center [1540, 361] width 33 height 17
click at [1537, 424] on span "button" at bounding box center [1540, 426] width 33 height 17
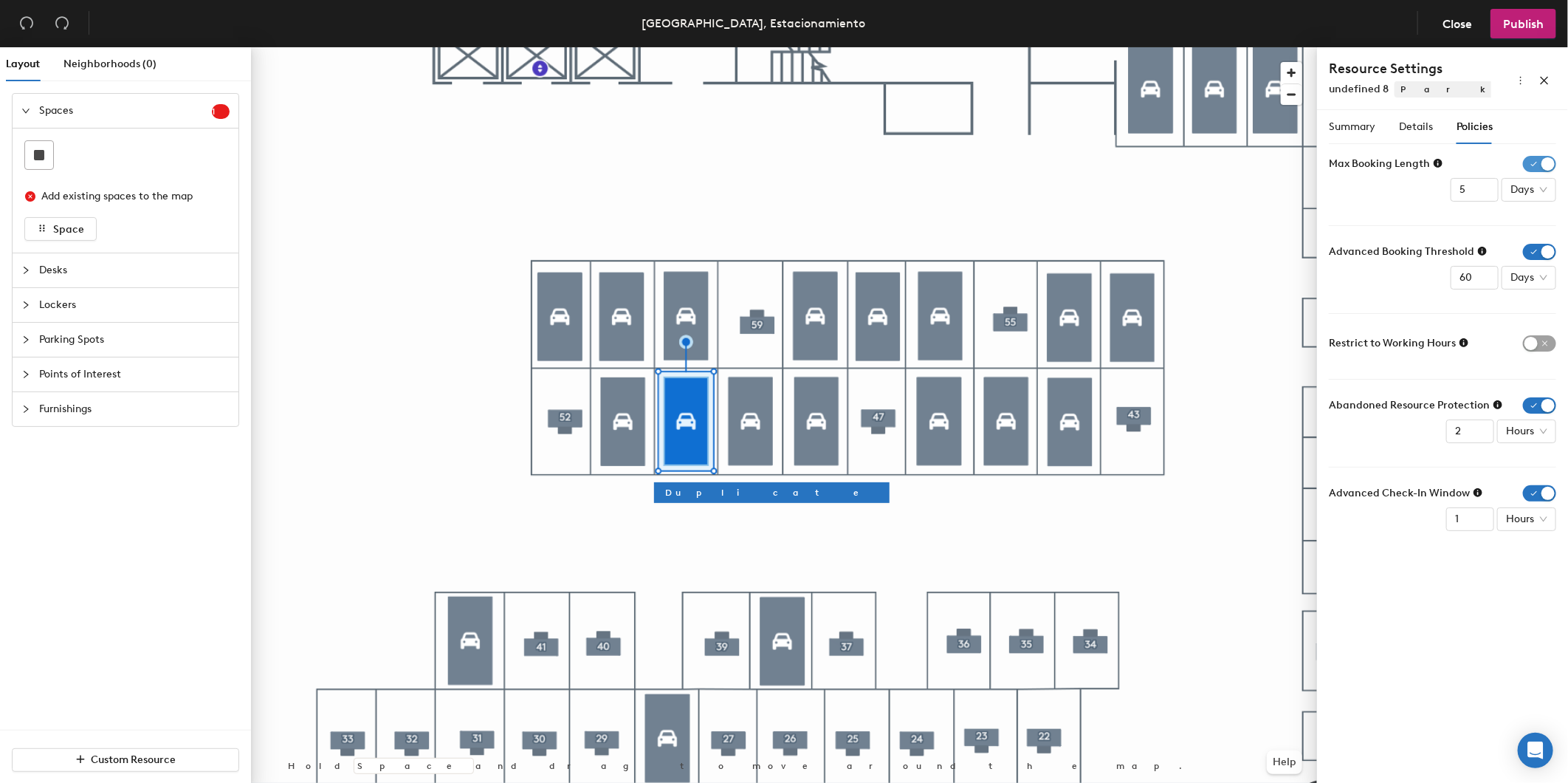
click at [1553, 162] on span "button" at bounding box center [1540, 164] width 33 height 17
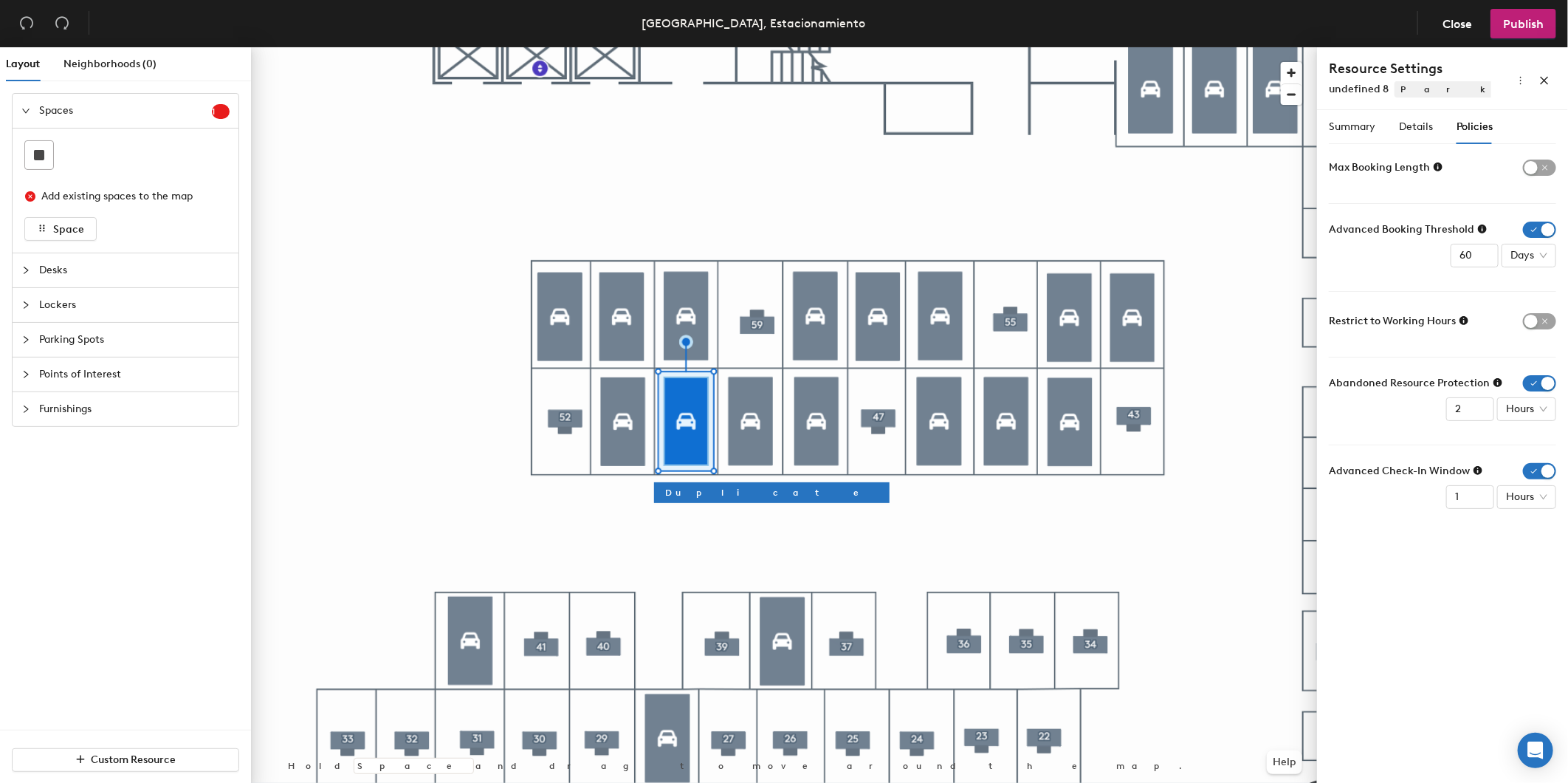
click at [1543, 218] on form "Max Booking Length Advanced Booking Threshold 60 Days Restrict to Working Hours…" at bounding box center [1442, 332] width 227 height 353
click at [1541, 224] on span "button" at bounding box center [1540, 229] width 33 height 17
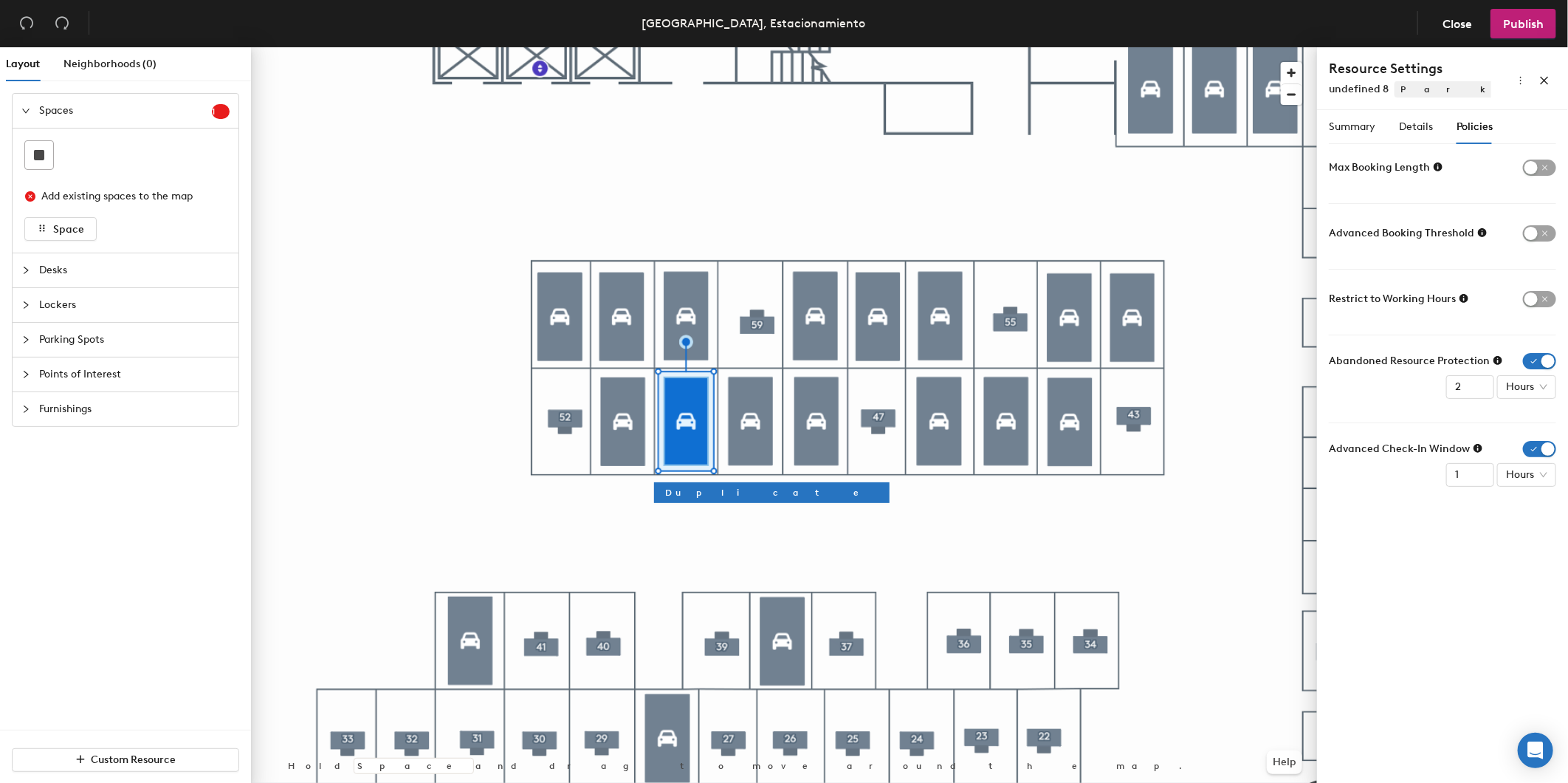
click at [1541, 351] on form "Max Booking Length Advanced Booking Threshold Restrict to Working Hours Abandon…" at bounding box center [1442, 321] width 227 height 331
click at [1540, 356] on span "button" at bounding box center [1540, 361] width 33 height 17
click at [1535, 421] on span "button" at bounding box center [1540, 426] width 33 height 17
click at [1345, 127] on span "Summary" at bounding box center [1352, 127] width 46 height 13
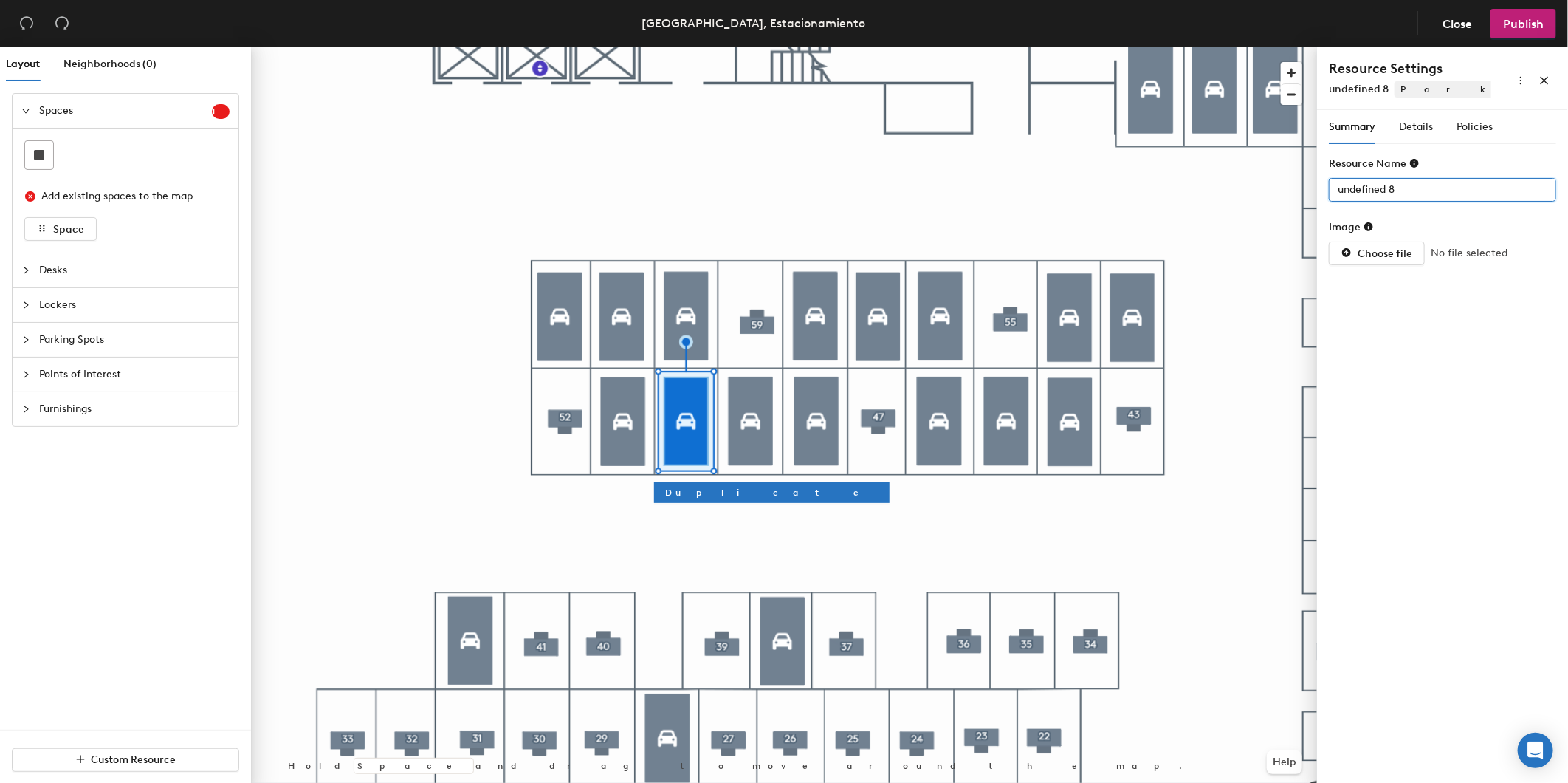
click at [1163, 138] on div "Layout Neighborhoods (0) Spaces 1 Add existing spaces to the map Space Desks Lo…" at bounding box center [784, 418] width 1568 height 742
drag, startPoint x: 1418, startPoint y: 188, endPoint x: 1338, endPoint y: 176, distance: 80.9
click at [754, 47] on div at bounding box center [784, 47] width 1066 height 0
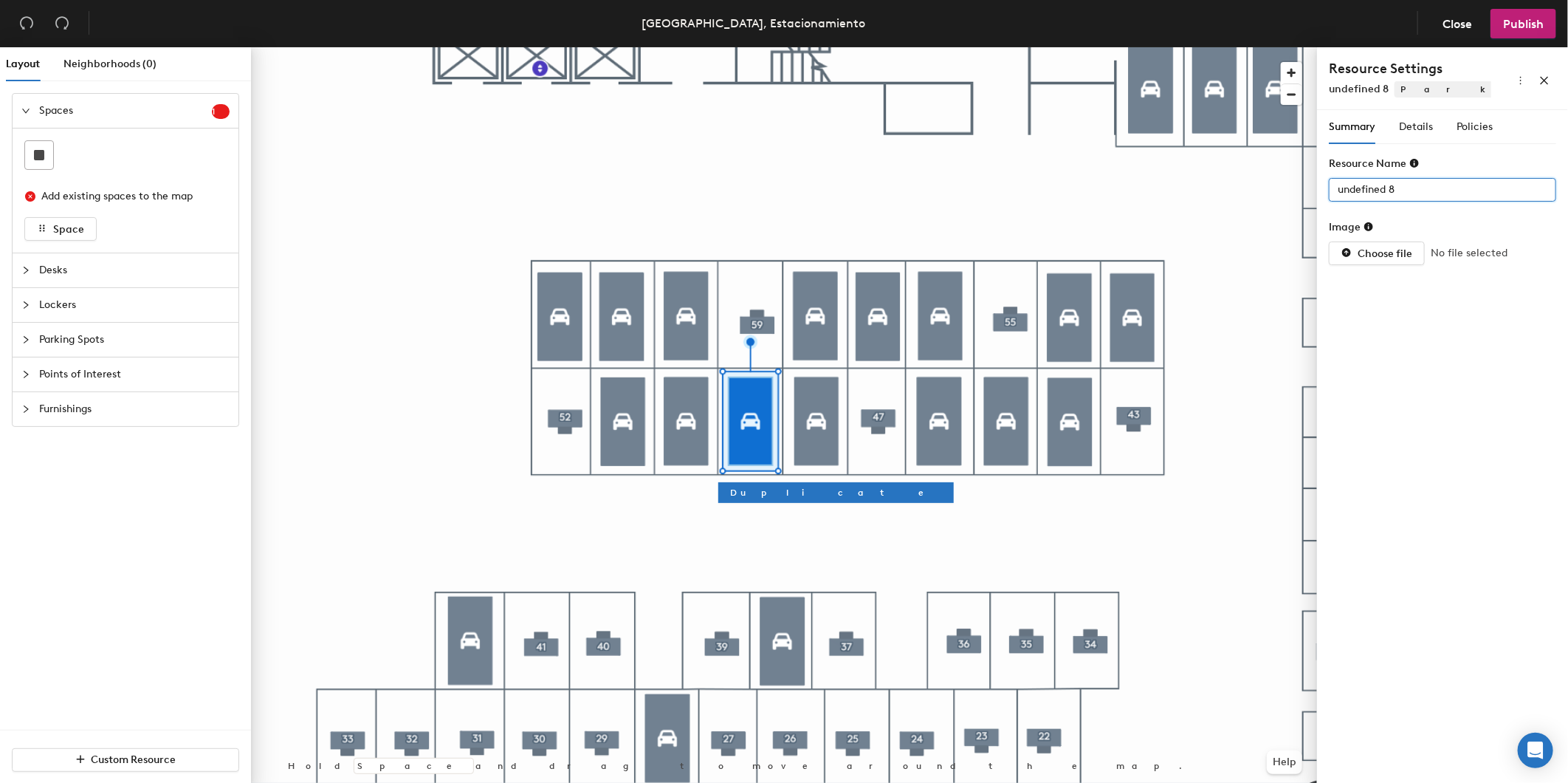
click at [1298, 188] on div "Layout Neighborhoods (0) Spaces 1 Add existing spaces to the map Space Desks Lo…" at bounding box center [784, 418] width 1568 height 742
click at [1408, 126] on span "Details" at bounding box center [1416, 127] width 34 height 13
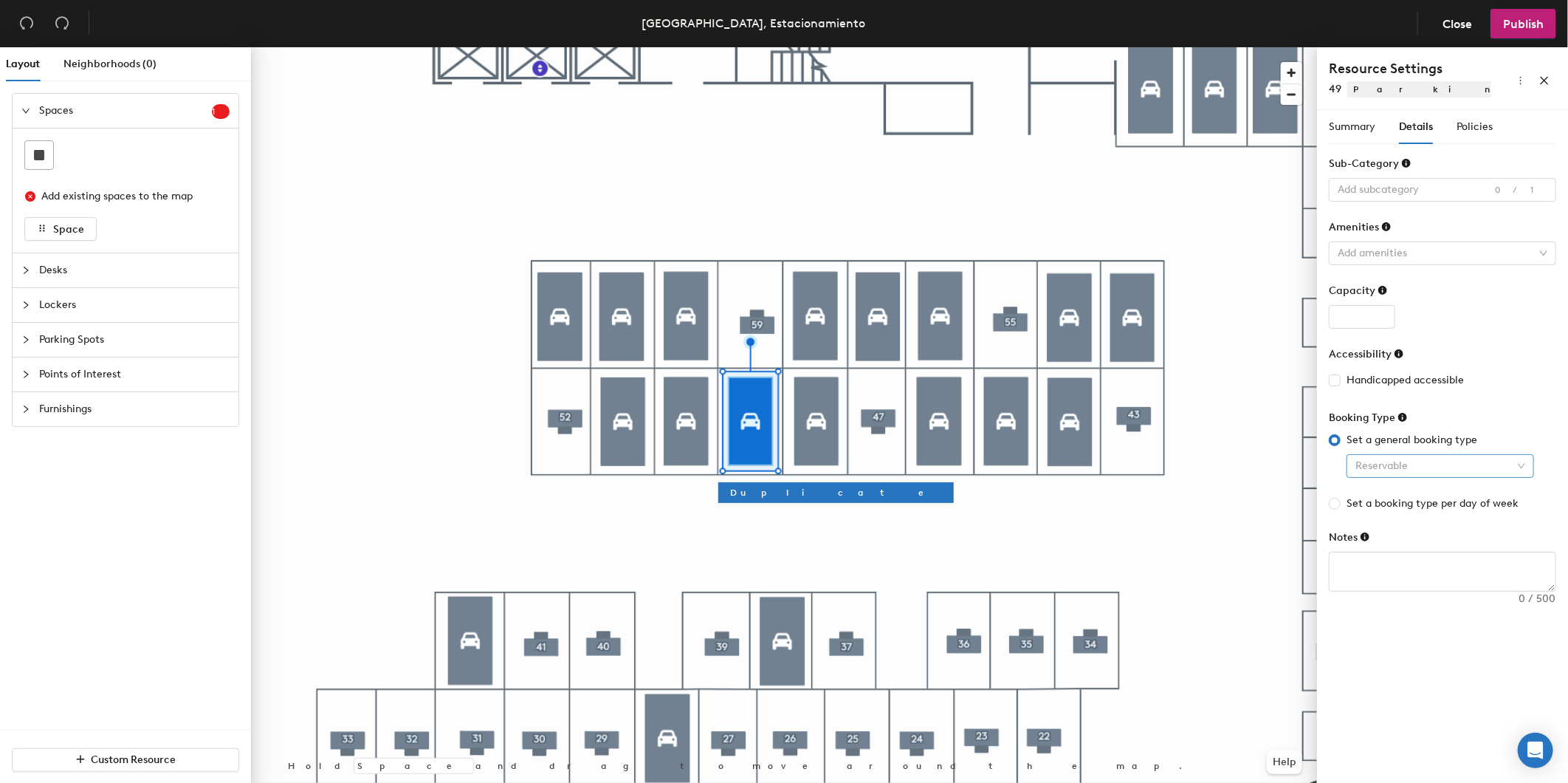
click at [1458, 472] on span "Reservable" at bounding box center [1440, 466] width 170 height 23
click at [1418, 543] on div "Assigned" at bounding box center [1440, 542] width 164 height 17
click at [1473, 131] on span "Policies" at bounding box center [1475, 127] width 36 height 13
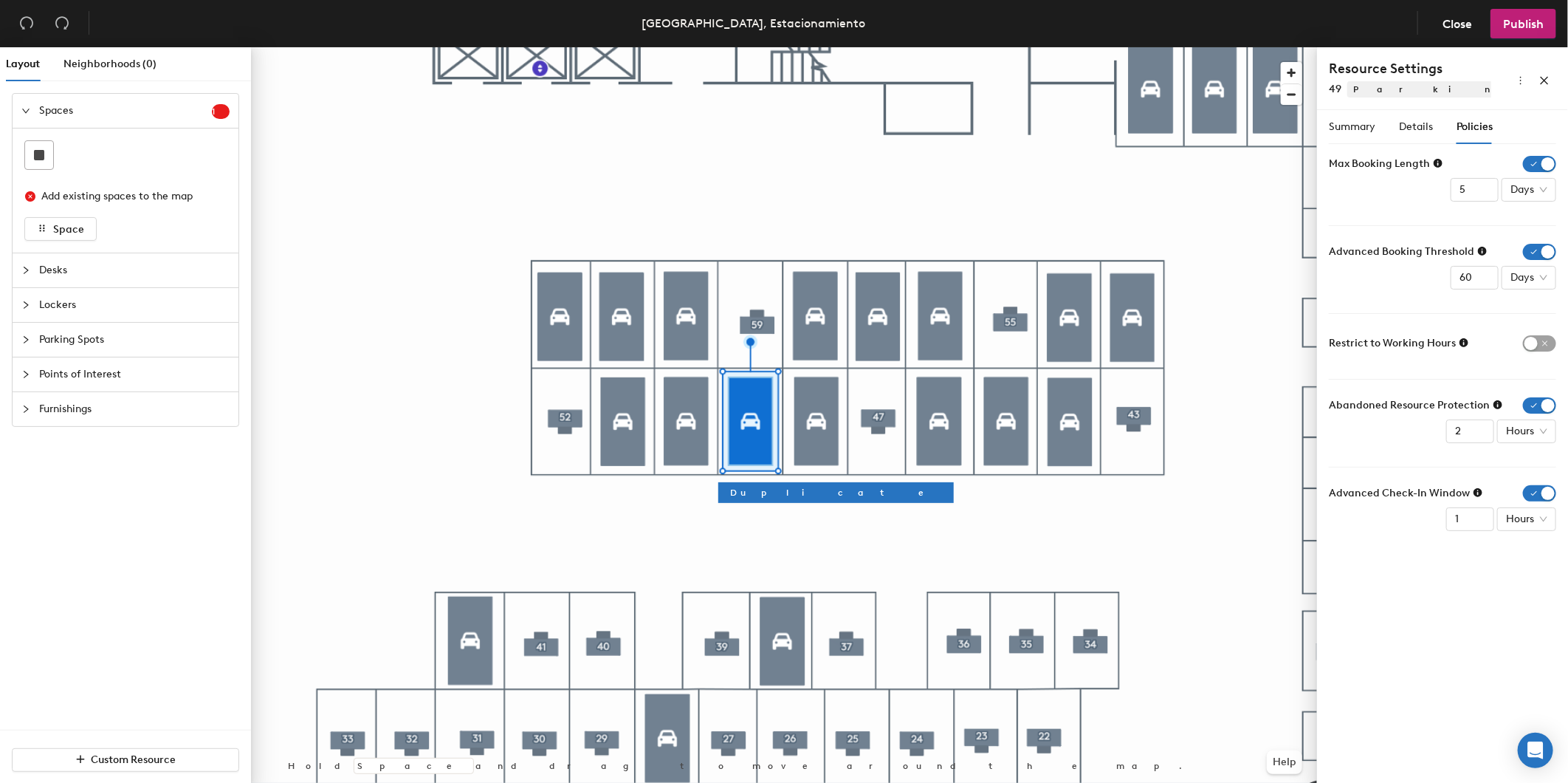
drag, startPoint x: 1536, startPoint y: 159, endPoint x: 1536, endPoint y: 188, distance: 29.0
click at [1536, 159] on span "button" at bounding box center [1540, 164] width 33 height 17
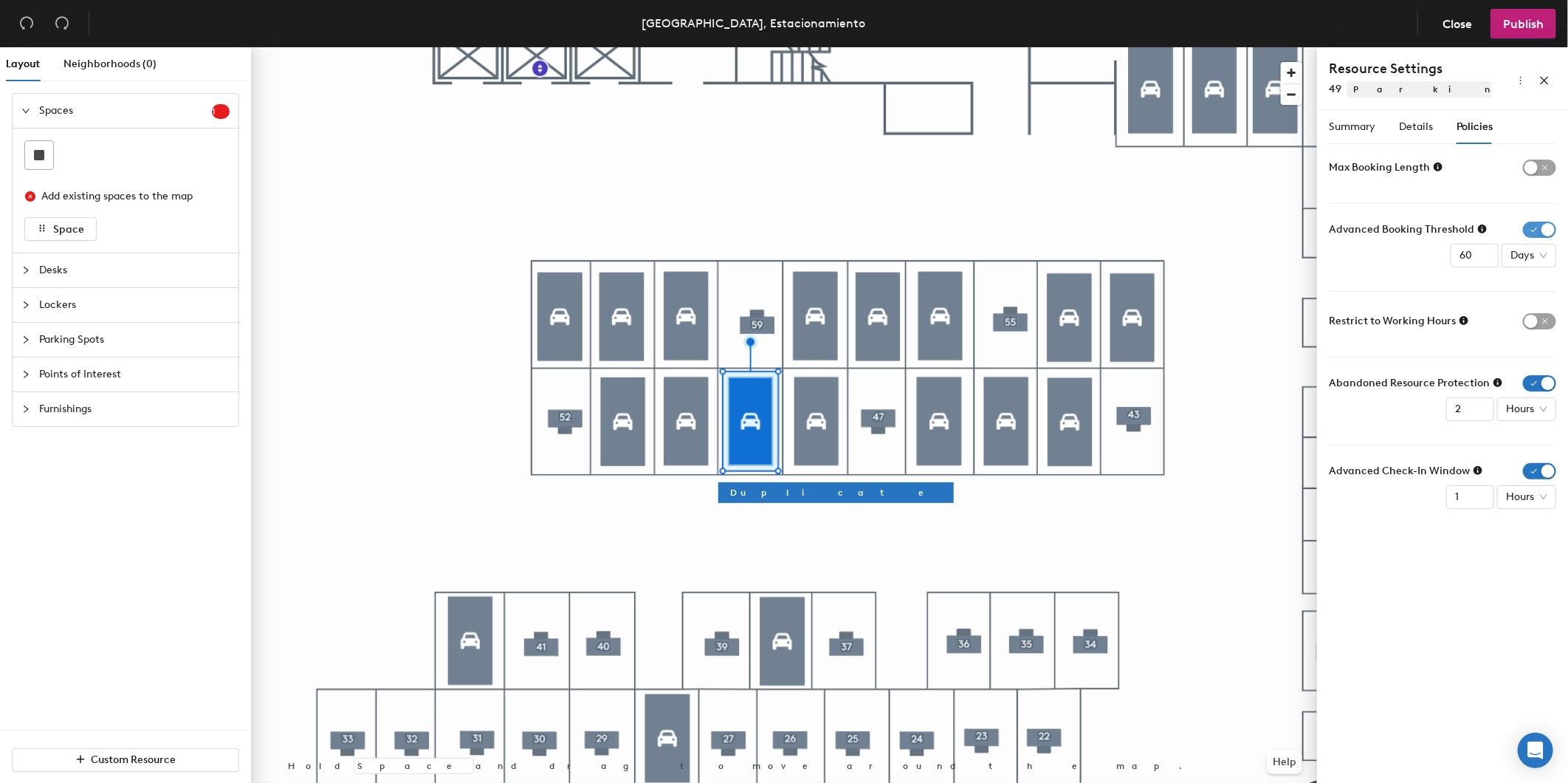
click at [1539, 224] on span "button" at bounding box center [1540, 229] width 33 height 17
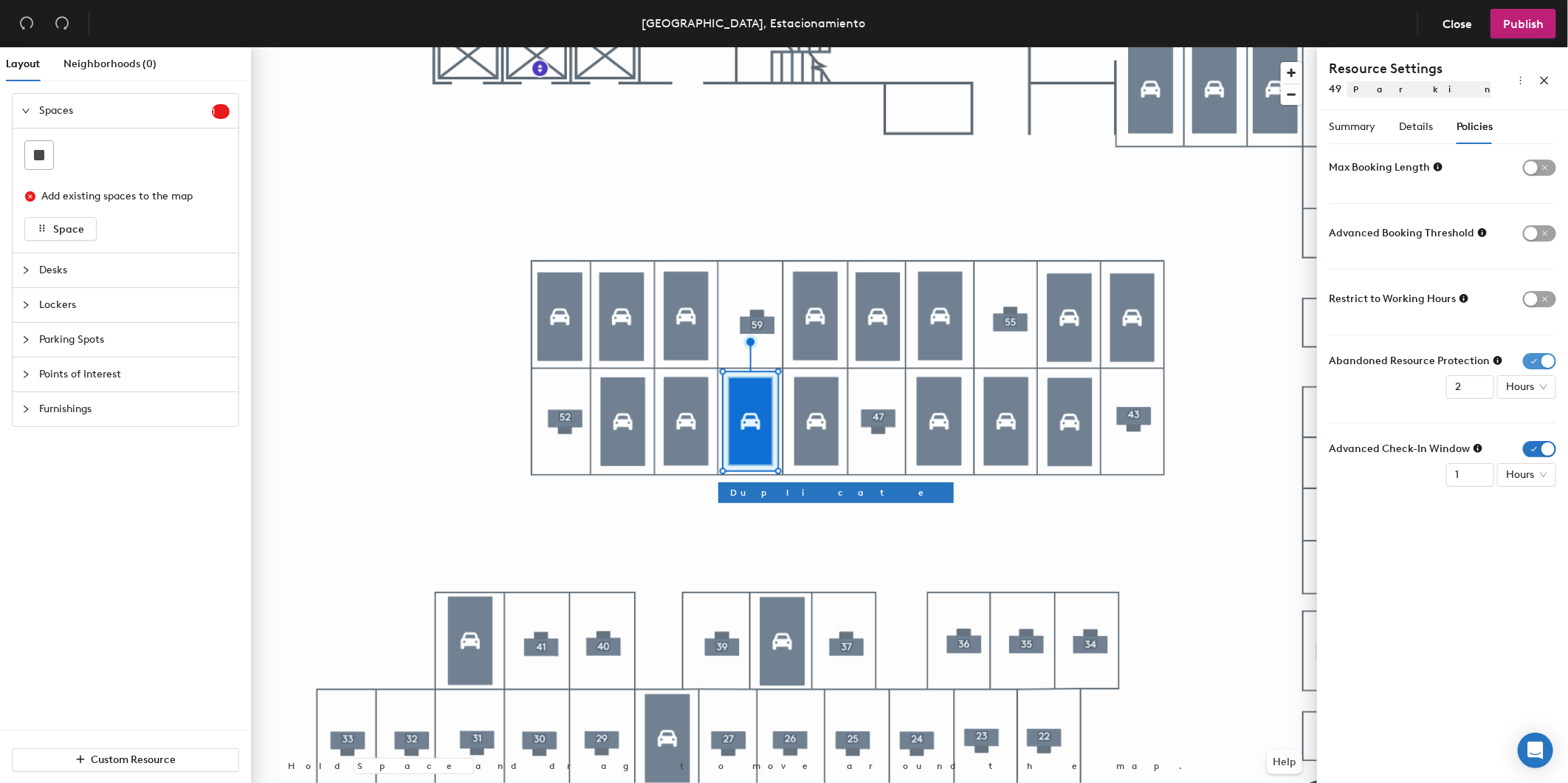
click at [1541, 358] on span "button" at bounding box center [1540, 361] width 33 height 17
click at [1540, 425] on span "button" at bounding box center [1540, 426] width 33 height 17
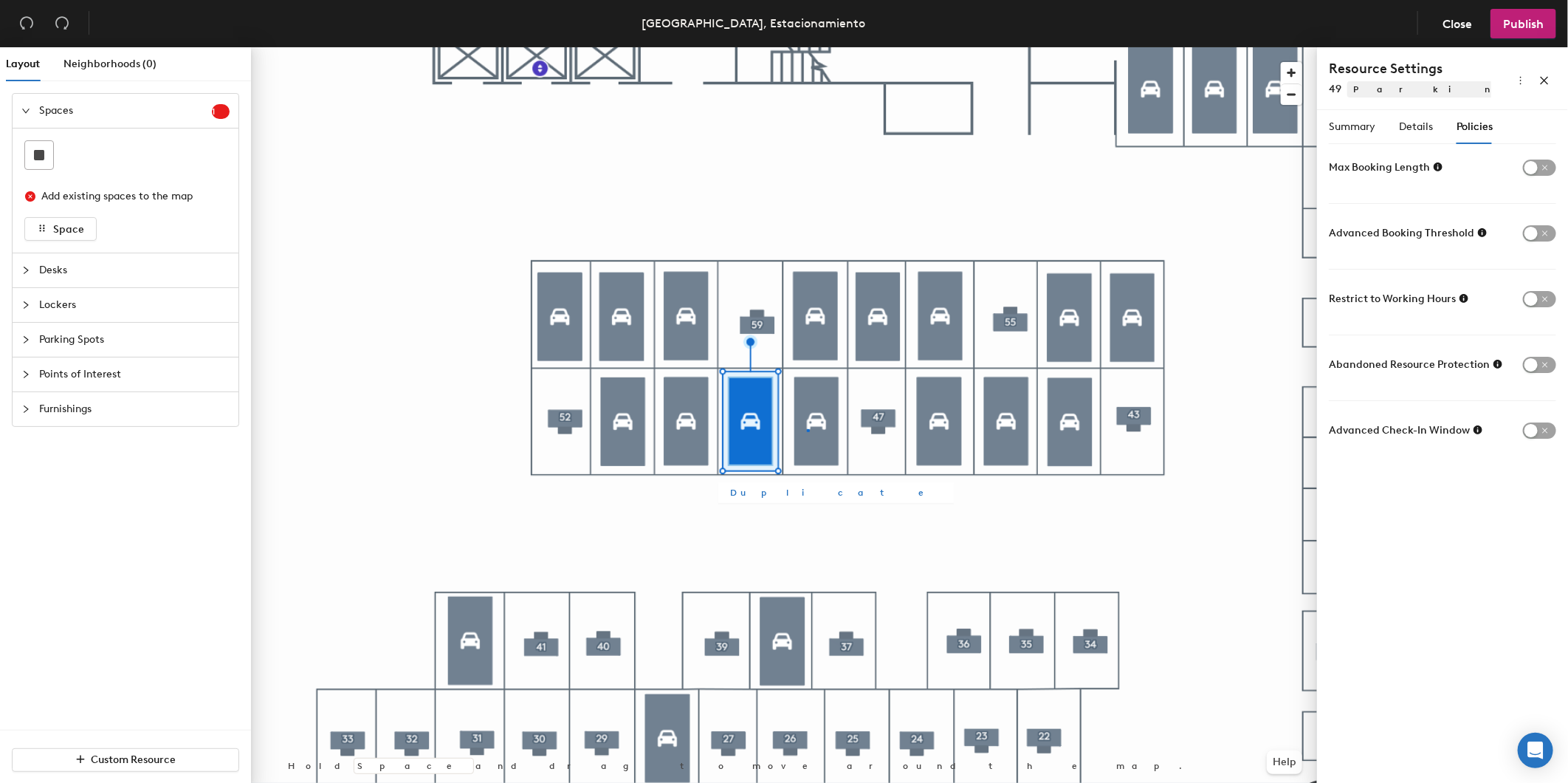
click at [807, 47] on div at bounding box center [784, 47] width 1066 height 0
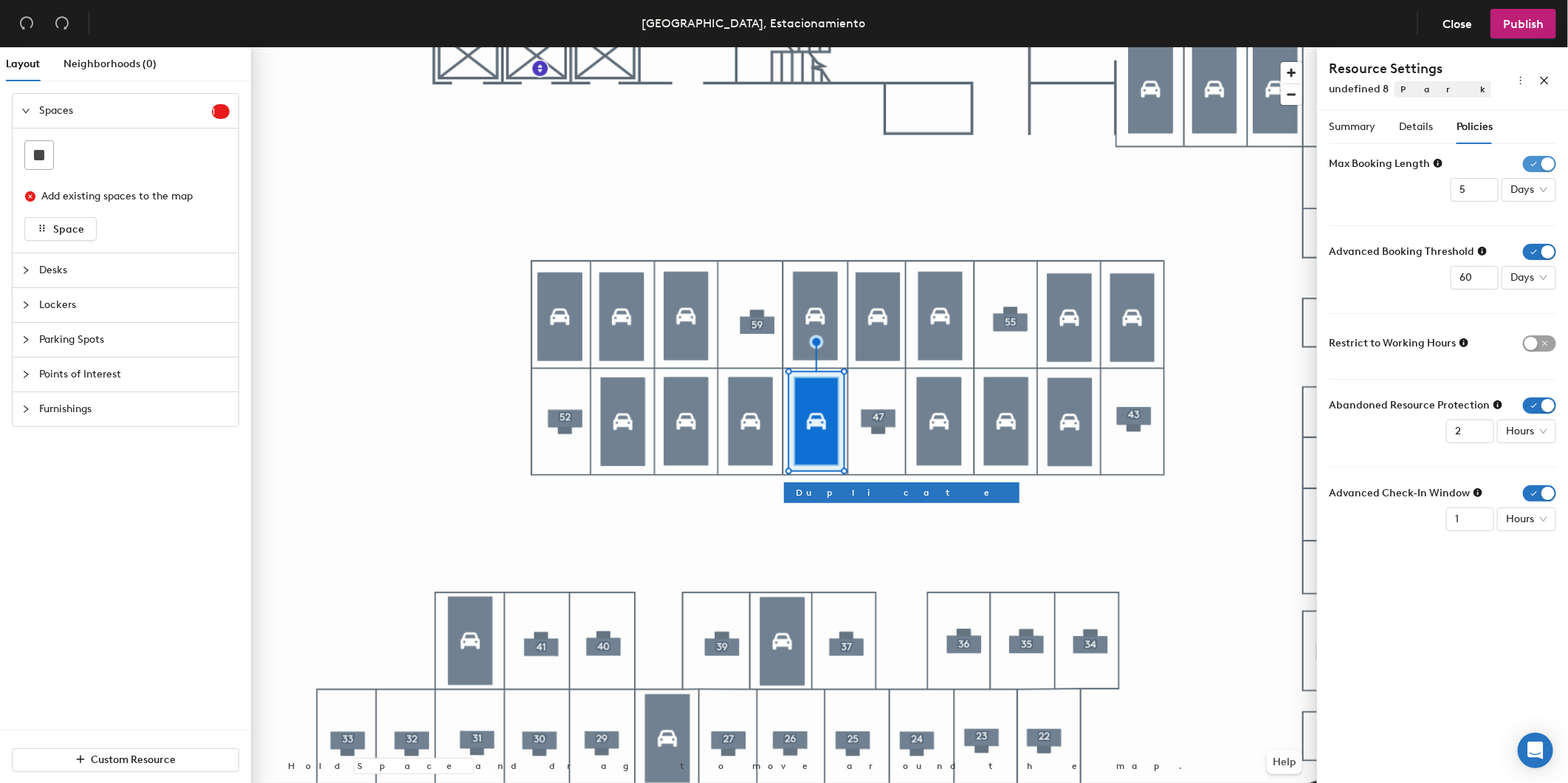
click at [1530, 159] on span "button" at bounding box center [1540, 164] width 33 height 17
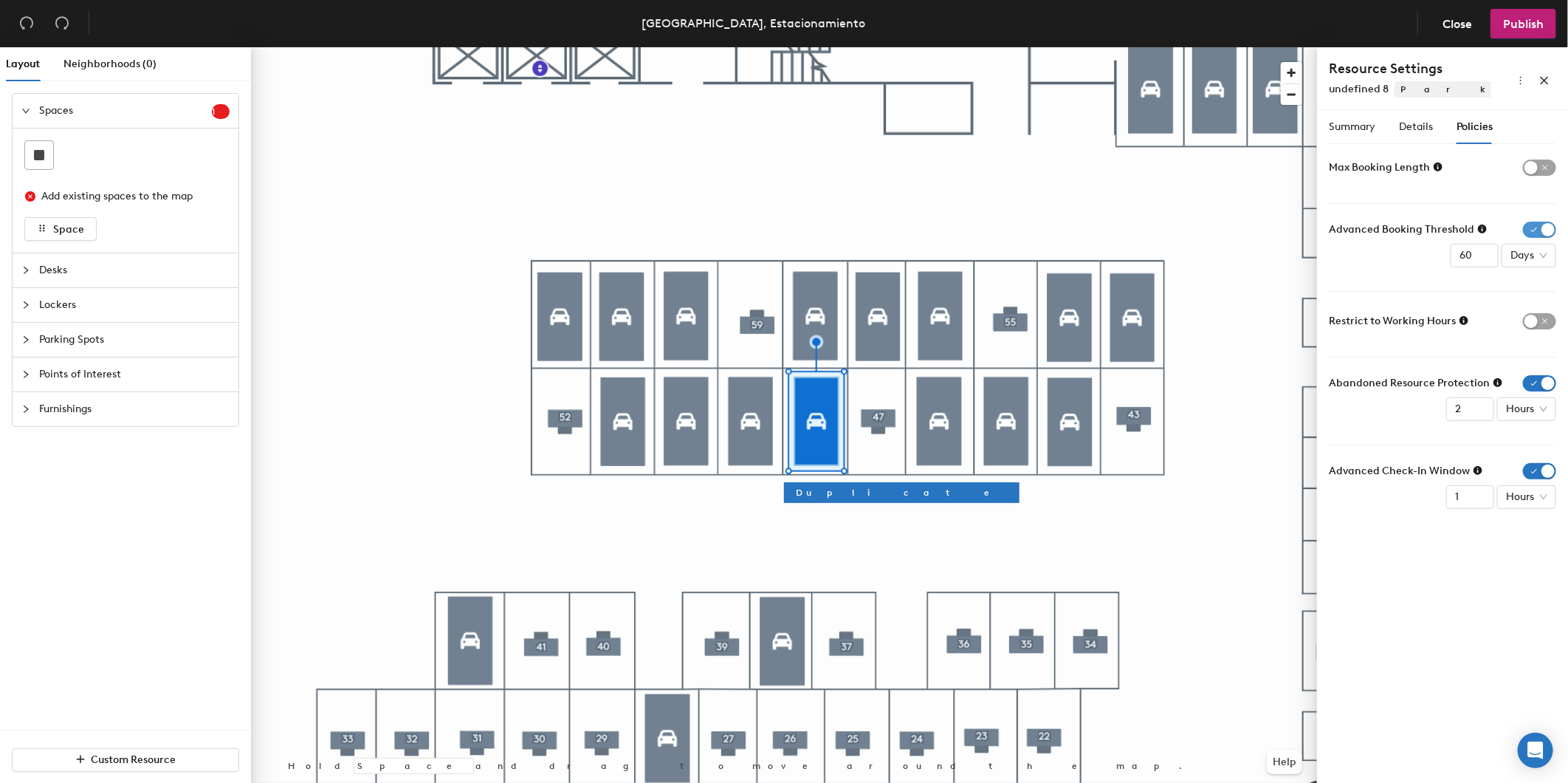
click at [1548, 222] on span "button" at bounding box center [1540, 229] width 33 height 17
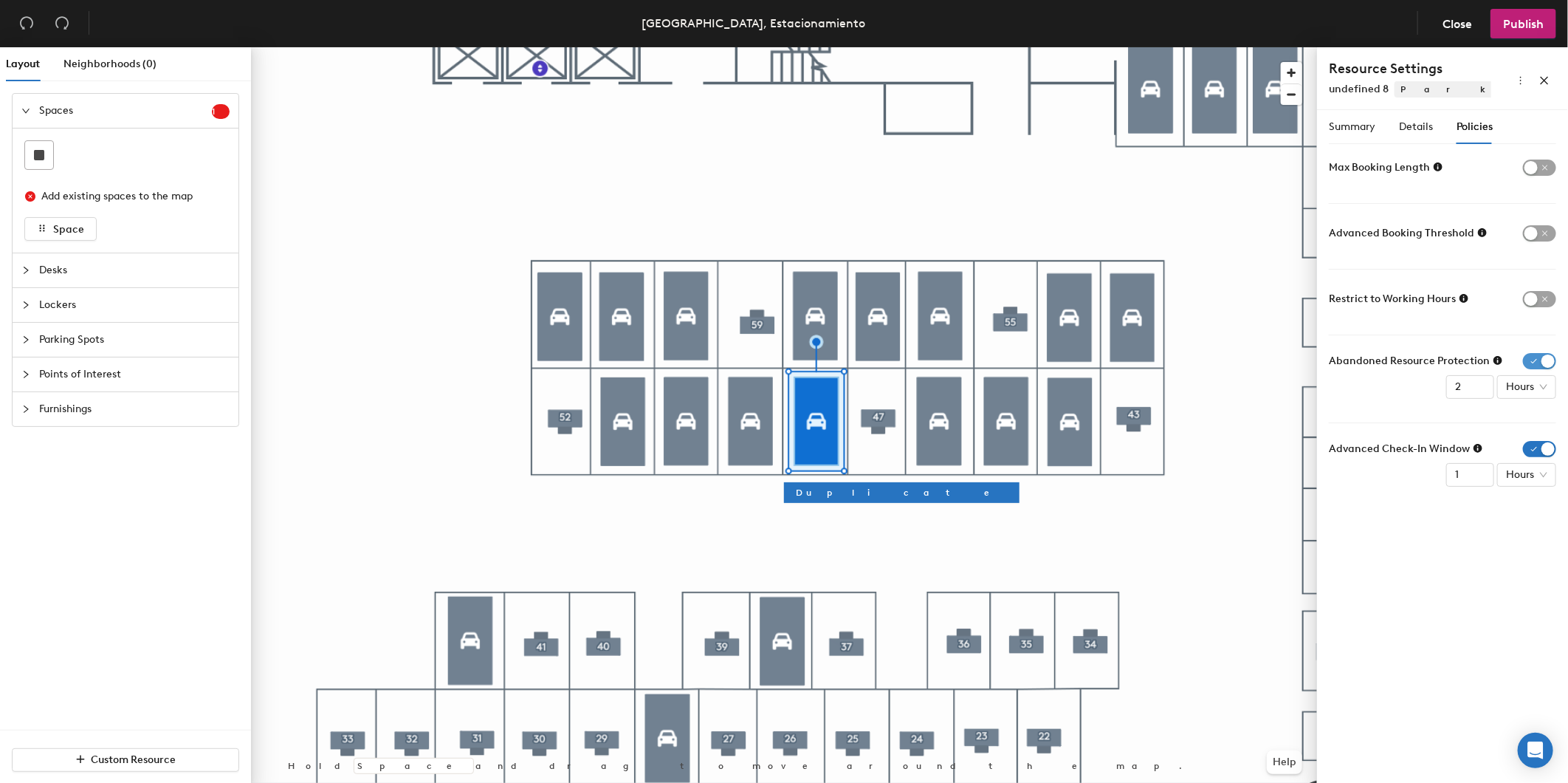
click at [1549, 357] on span "button" at bounding box center [1540, 361] width 33 height 17
click at [1538, 428] on span "button" at bounding box center [1540, 426] width 33 height 17
click at [1363, 131] on span "Summary" at bounding box center [1352, 127] width 46 height 13
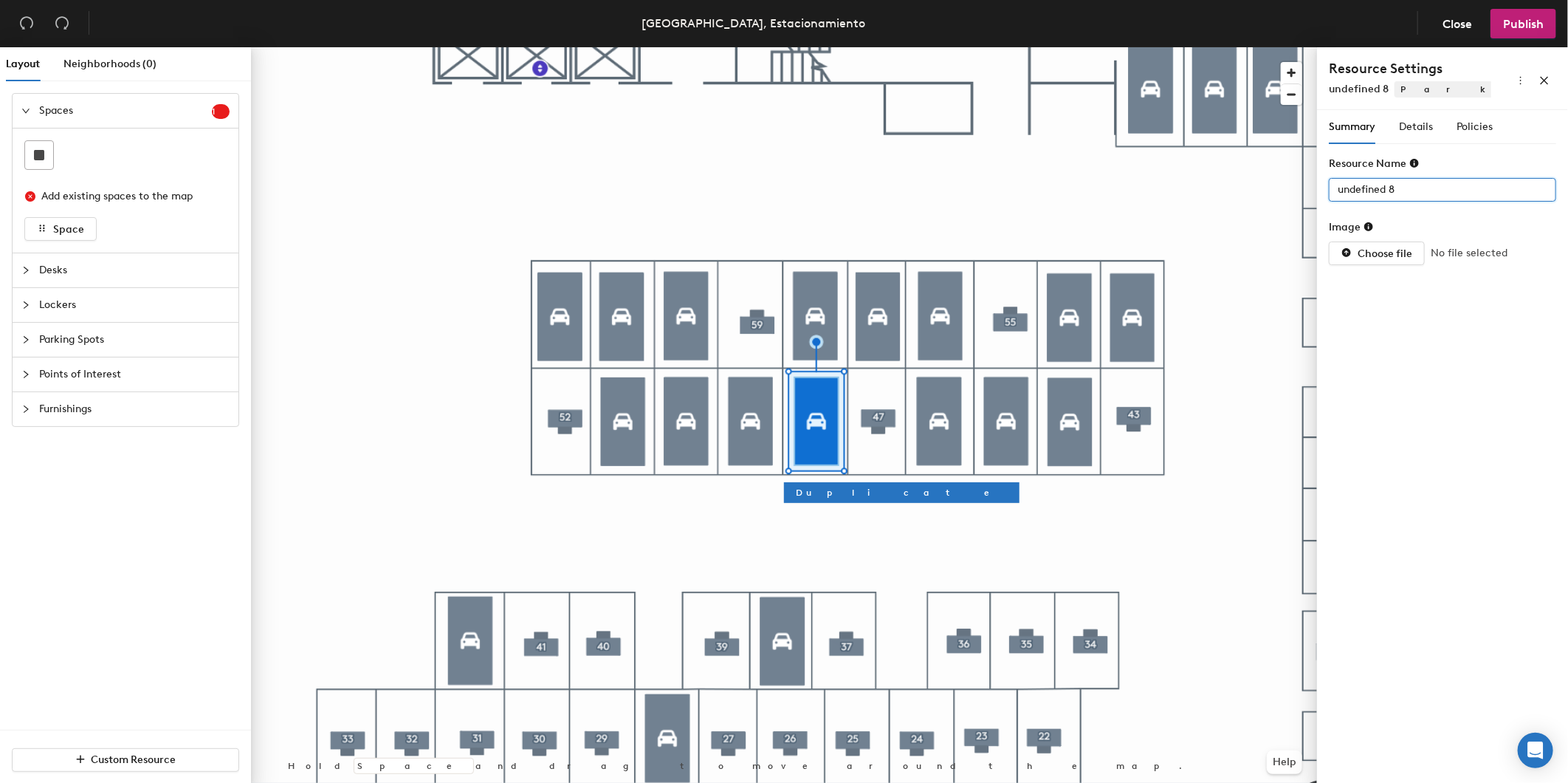
click at [1159, 157] on div "Layout Neighborhoods (0) Spaces 1 Add existing spaces to the map Space Desks Lo…" at bounding box center [784, 418] width 1568 height 742
drag, startPoint x: 1403, startPoint y: 190, endPoint x: 1340, endPoint y: 189, distance: 63.0
click at [928, 47] on div at bounding box center [784, 47] width 1066 height 0
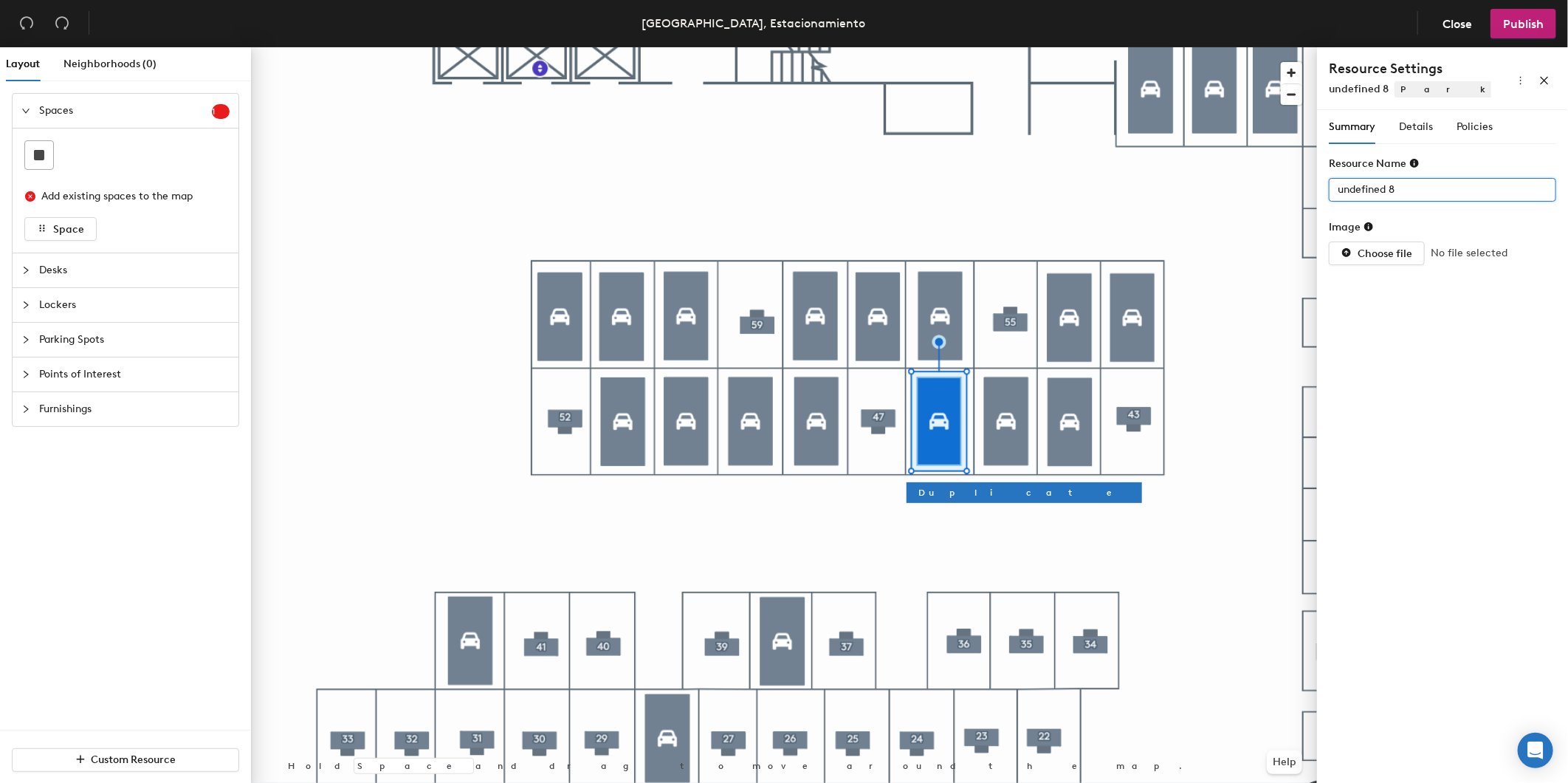
click at [1148, 183] on div "Layout Neighborhoods (0) Spaces 1 Add existing spaces to the map Space Desks Lo…" at bounding box center [784, 418] width 1568 height 742
click at [1422, 127] on span "Details" at bounding box center [1416, 127] width 34 height 13
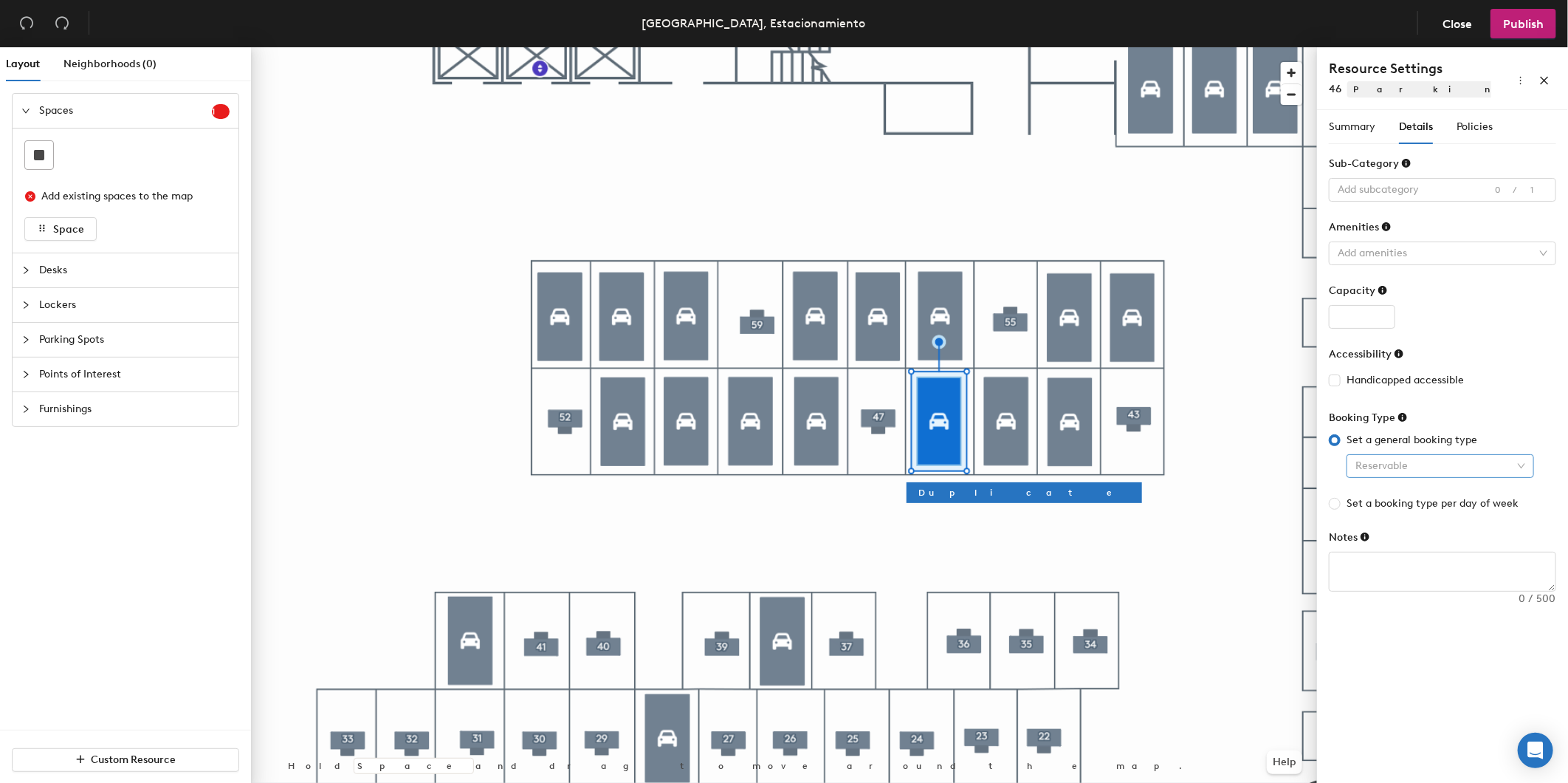
click at [1442, 462] on span "Reservable" at bounding box center [1440, 466] width 170 height 23
click at [1428, 547] on div "Assigned" at bounding box center [1440, 542] width 164 height 17
click at [1480, 132] on span "Policies" at bounding box center [1475, 127] width 36 height 13
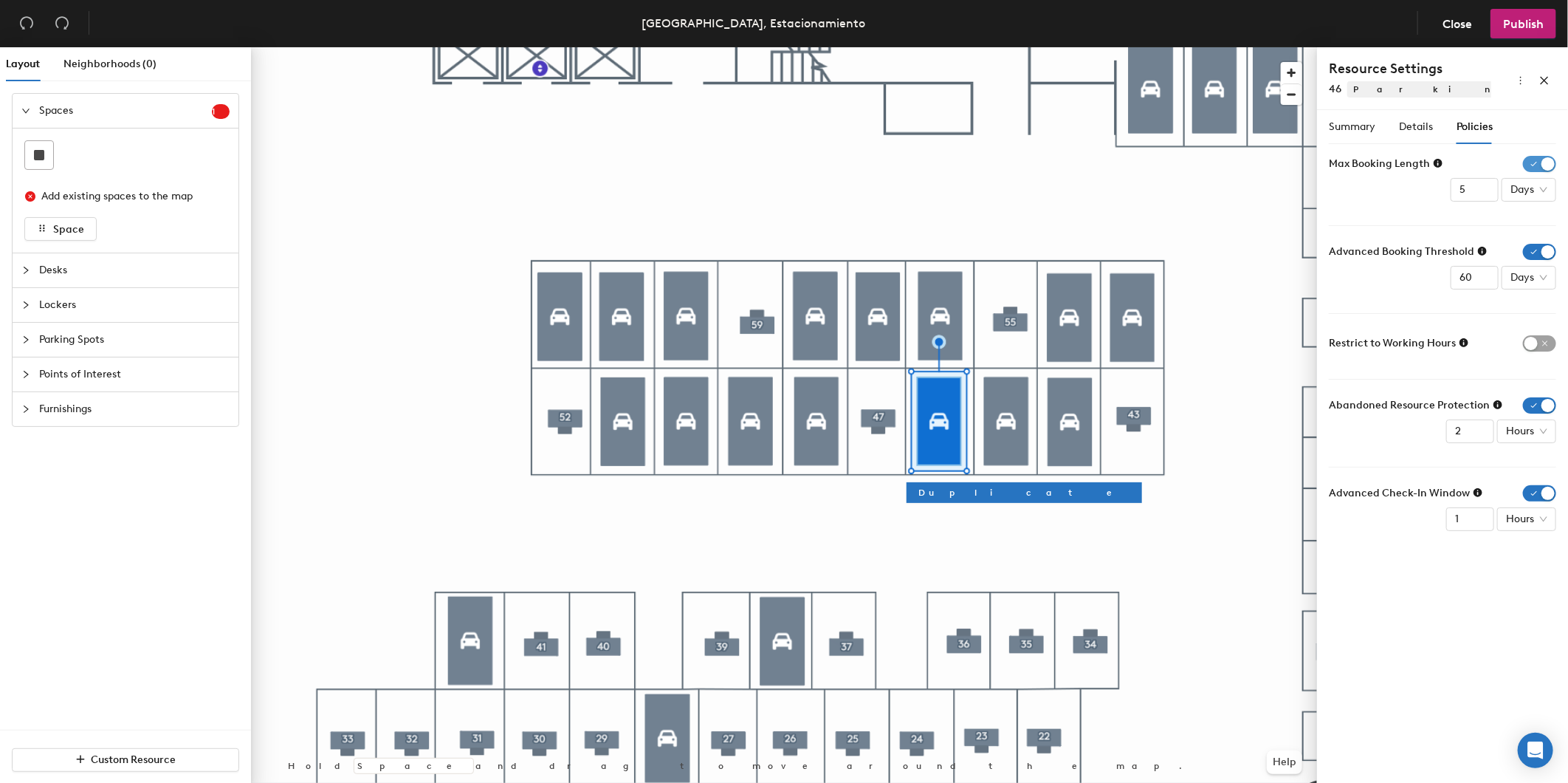
click at [1533, 168] on span "button" at bounding box center [1540, 164] width 33 height 17
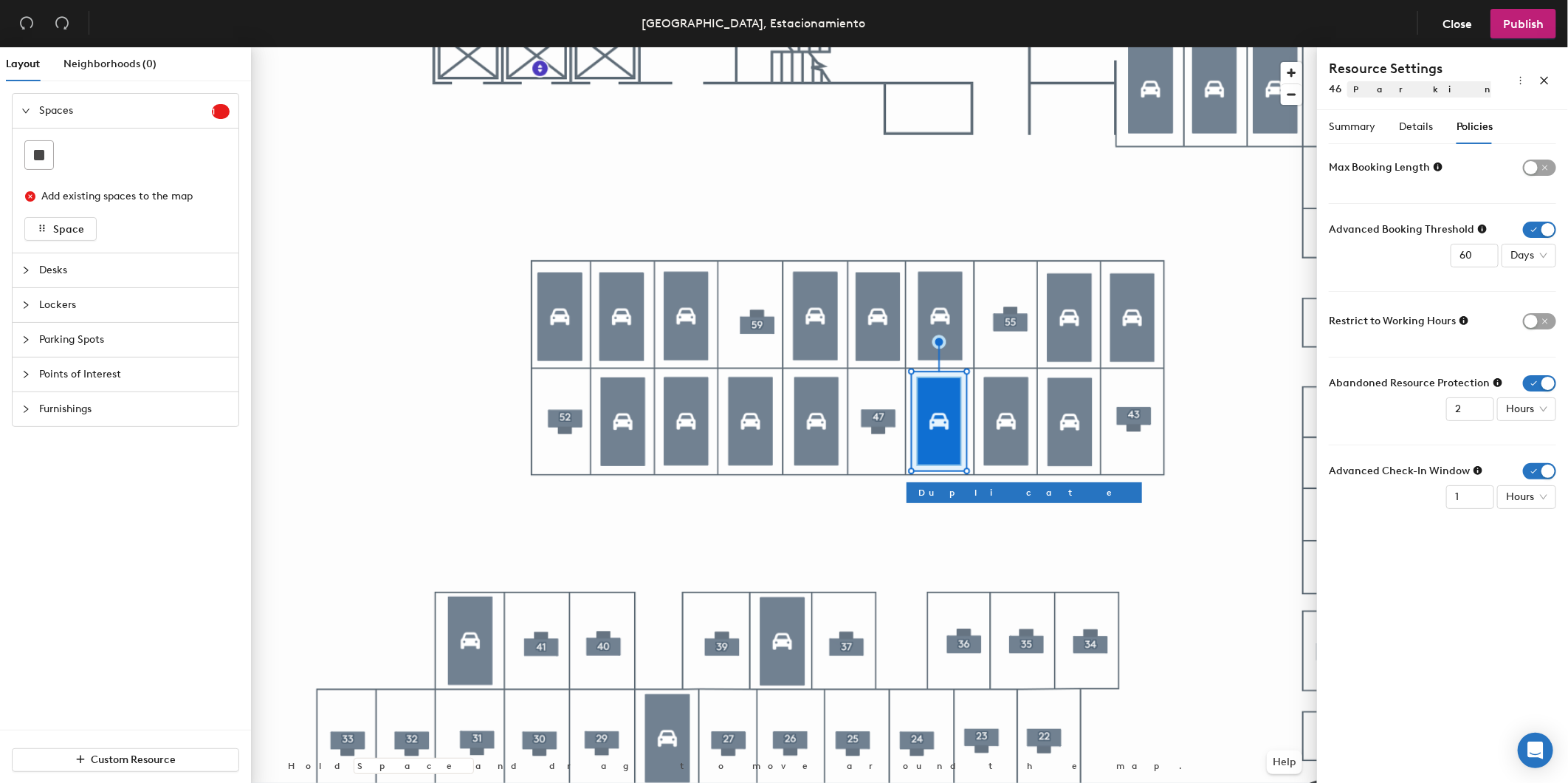
drag, startPoint x: 1540, startPoint y: 229, endPoint x: 1541, endPoint y: 254, distance: 25.0
click at [1540, 227] on span "button" at bounding box center [1540, 229] width 33 height 17
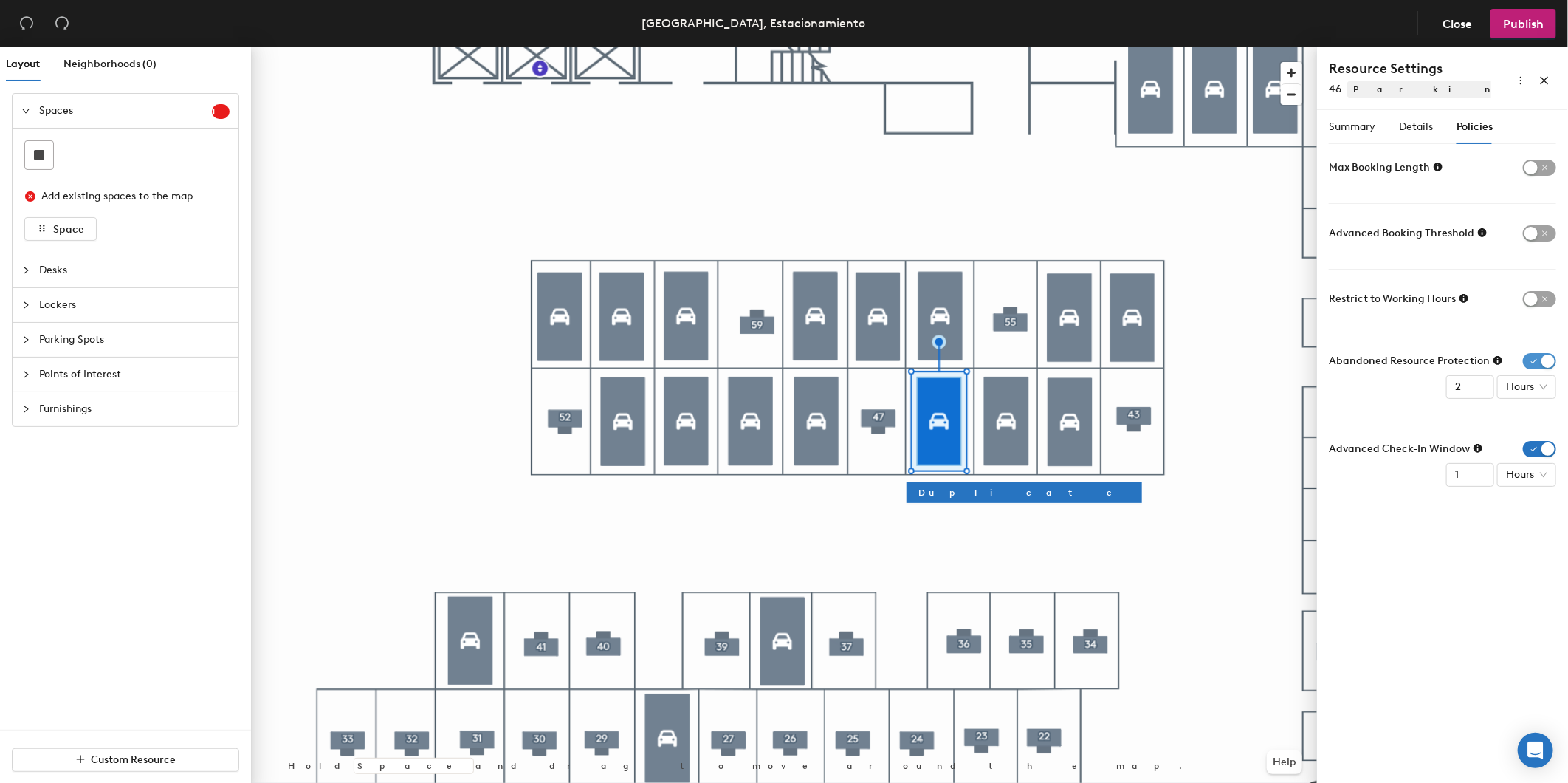
click at [1543, 356] on span "button" at bounding box center [1540, 361] width 33 height 17
click at [1539, 423] on span "button" at bounding box center [1540, 426] width 33 height 17
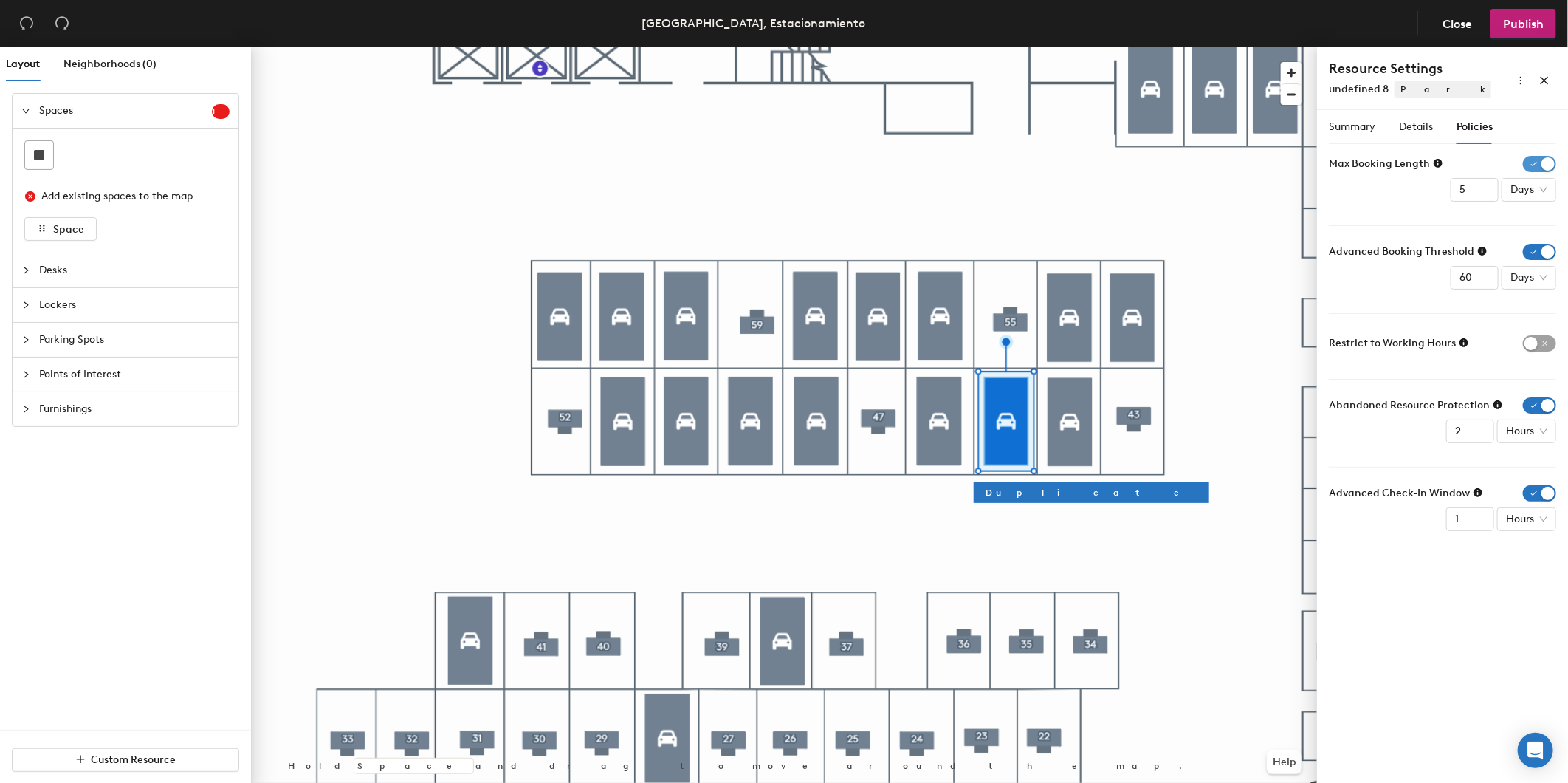
click at [1533, 162] on span "button" at bounding box center [1540, 164] width 33 height 17
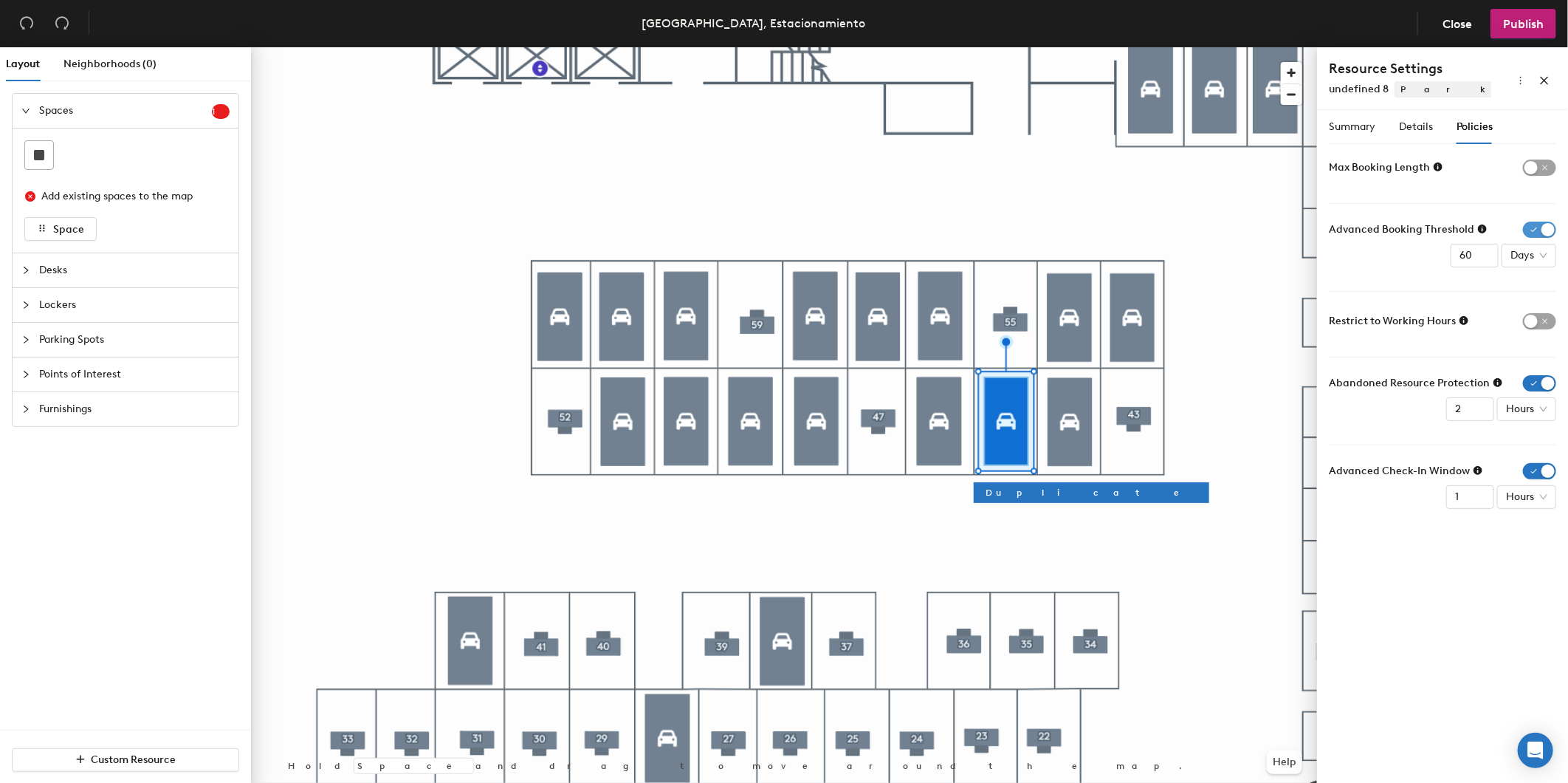
click at [1539, 227] on span "button" at bounding box center [1540, 229] width 33 height 17
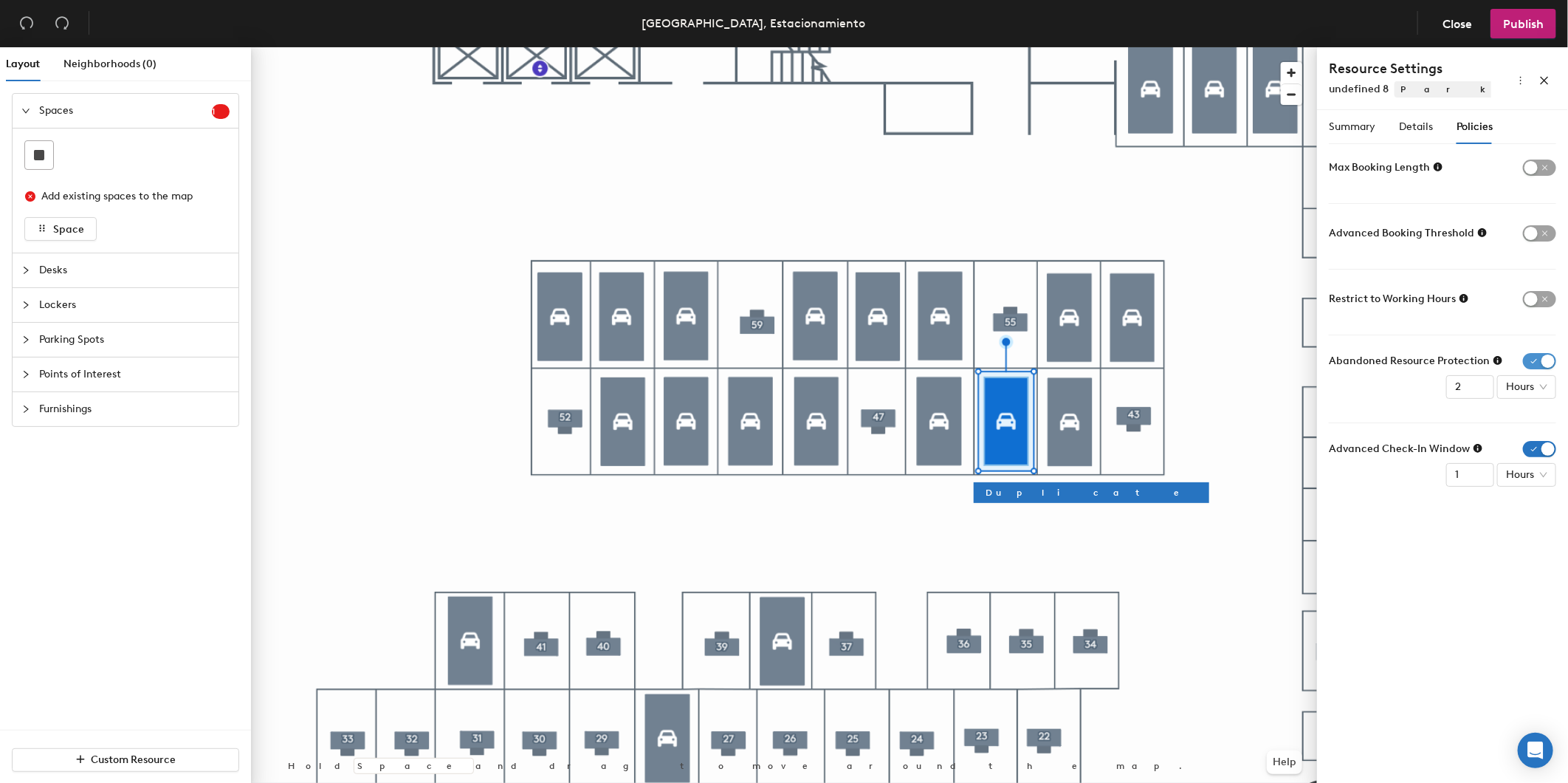
click at [1540, 356] on span "button" at bounding box center [1540, 361] width 33 height 17
click at [1536, 425] on span "button" at bounding box center [1540, 426] width 33 height 17
click at [1424, 119] on div "Details" at bounding box center [1416, 127] width 34 height 17
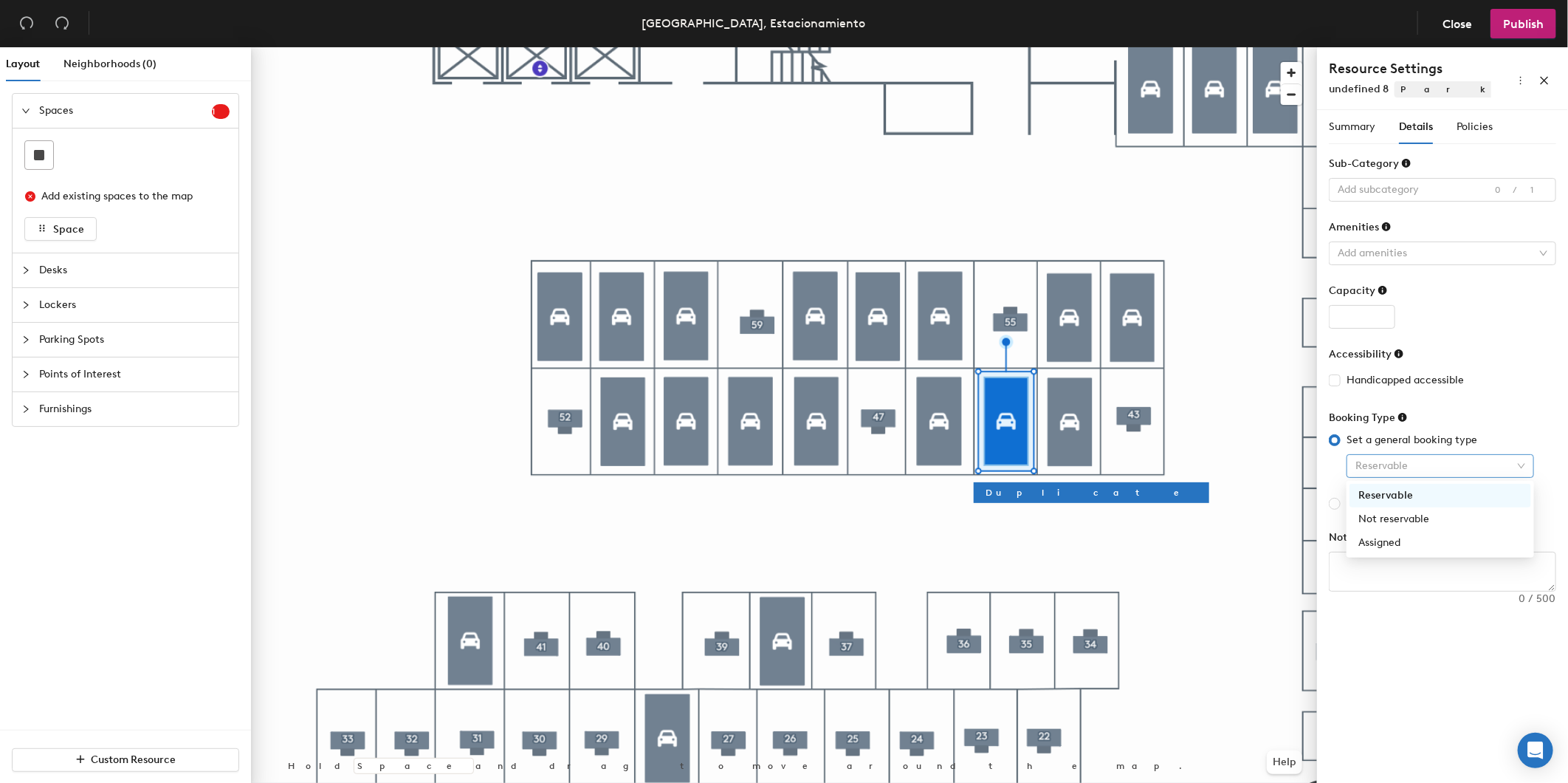
click at [1426, 458] on span "Reservable" at bounding box center [1440, 466] width 170 height 23
click at [1422, 544] on div "Assigned" at bounding box center [1440, 542] width 164 height 17
click at [1346, 126] on span "Summary" at bounding box center [1352, 127] width 46 height 13
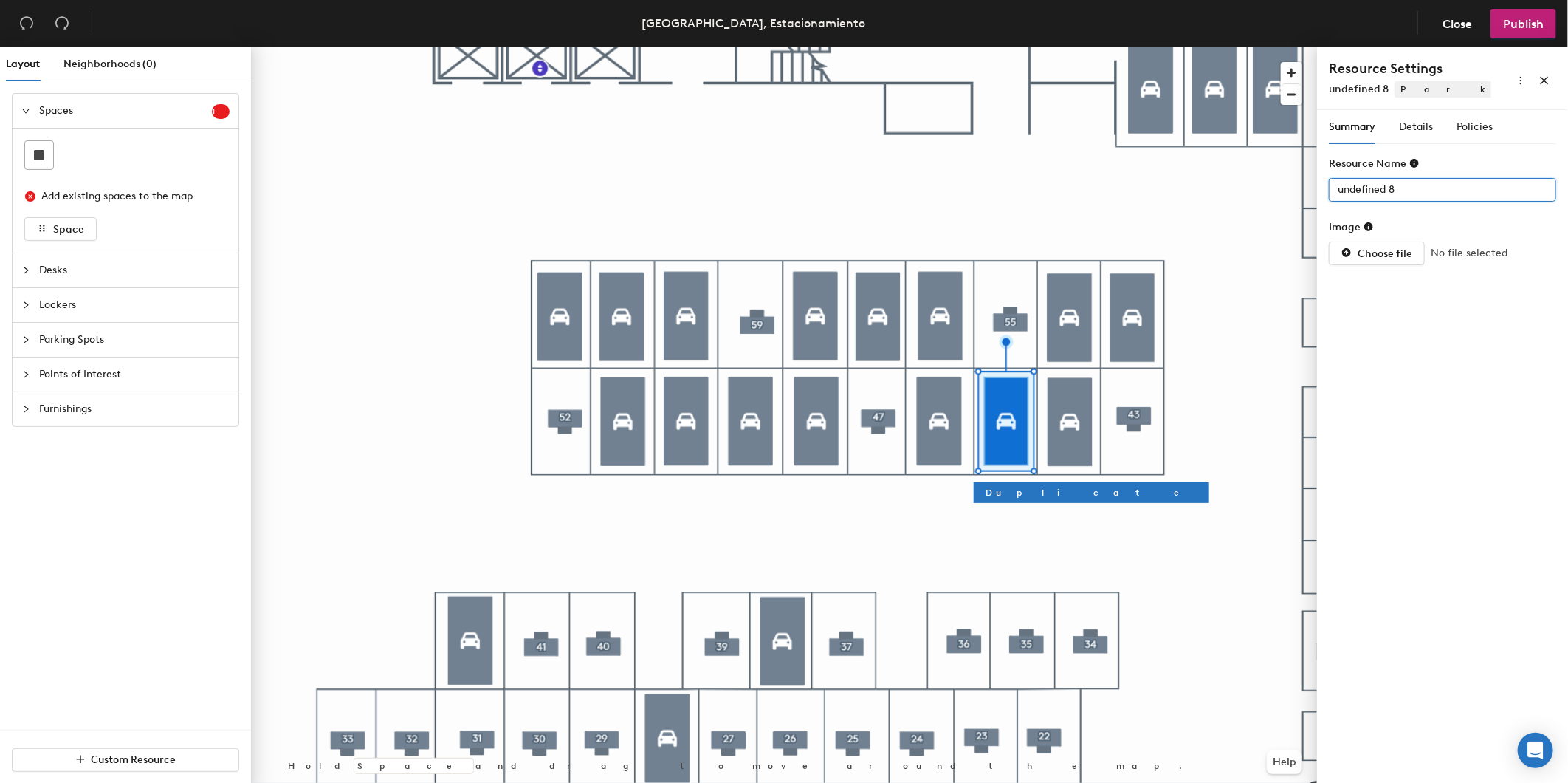
click at [852, 61] on div "Layout Neighborhoods (0) Spaces 1 Add existing spaces to the map Space Desks Lo…" at bounding box center [784, 418] width 1568 height 742
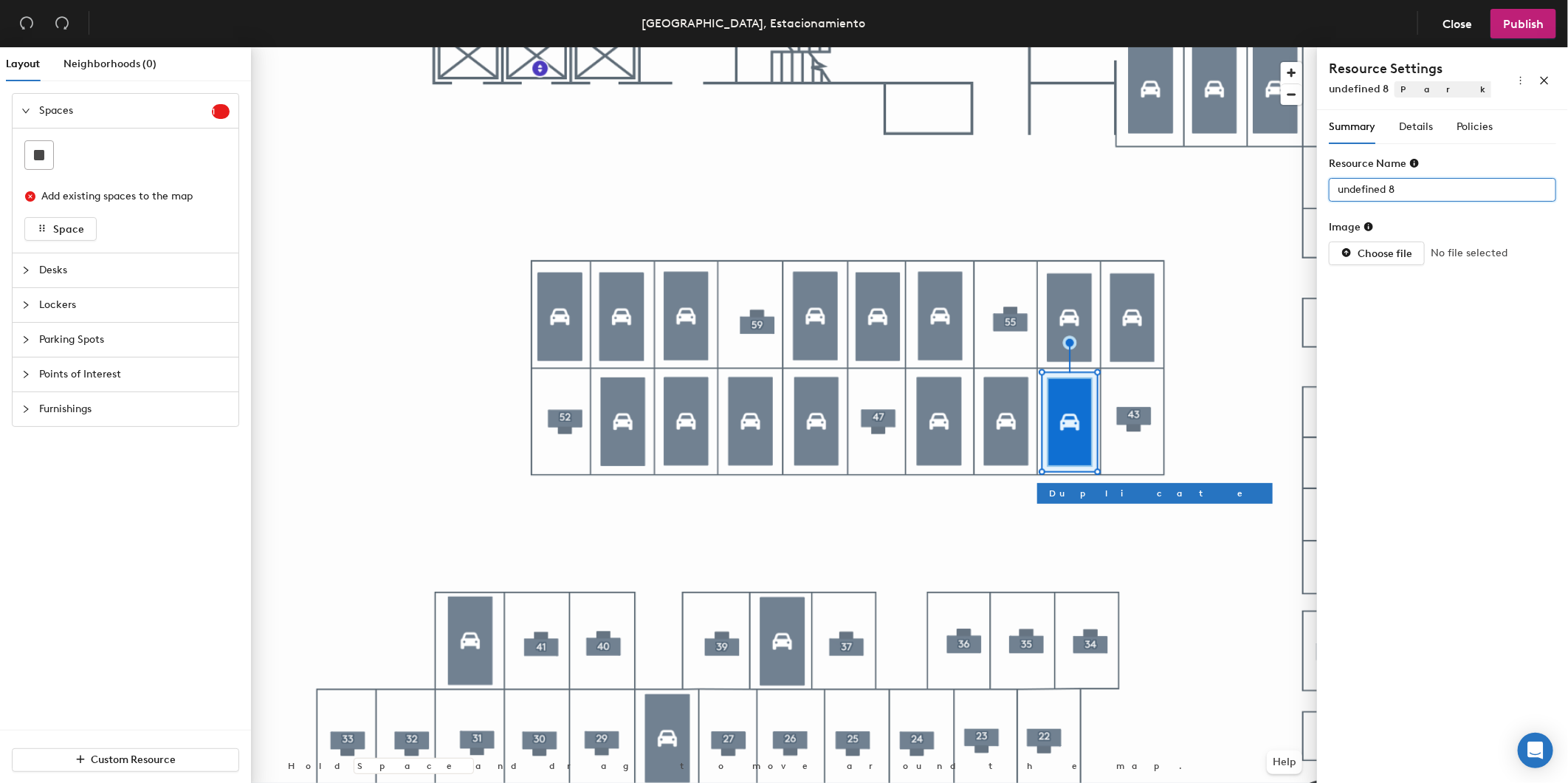
click at [1120, 168] on div "Layout Neighborhoods (0) Spaces 1 Add existing spaces to the map Space Desks Lo…" at bounding box center [784, 418] width 1568 height 742
click at [1420, 130] on span "Details" at bounding box center [1416, 127] width 34 height 13
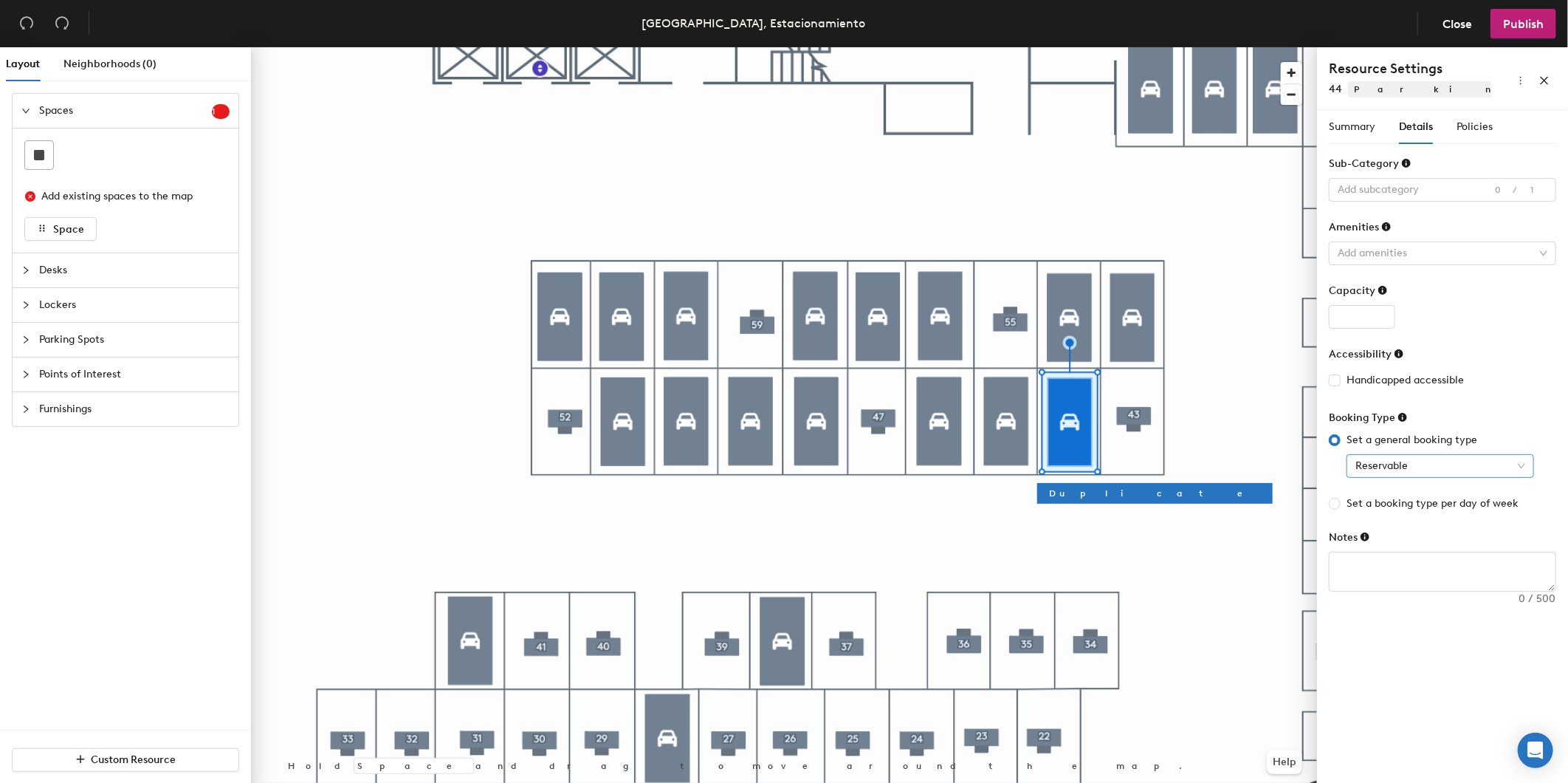
click at [1399, 470] on span "Reservable" at bounding box center [1440, 466] width 170 height 23
click at [1413, 548] on div "Assigned" at bounding box center [1440, 542] width 164 height 17
click at [1467, 124] on span "Policies" at bounding box center [1475, 127] width 36 height 13
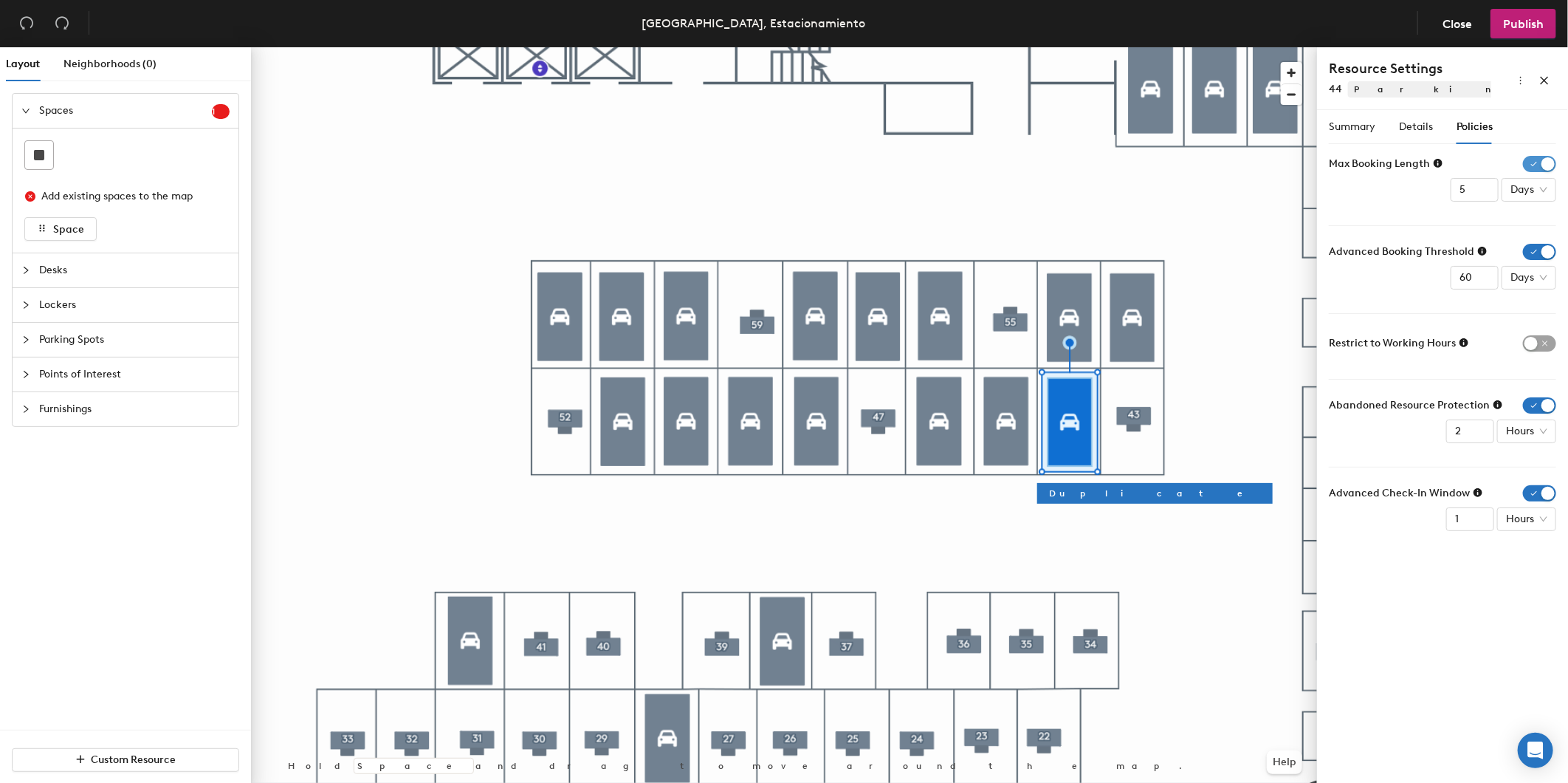
click at [1549, 156] on span "button" at bounding box center [1540, 164] width 33 height 17
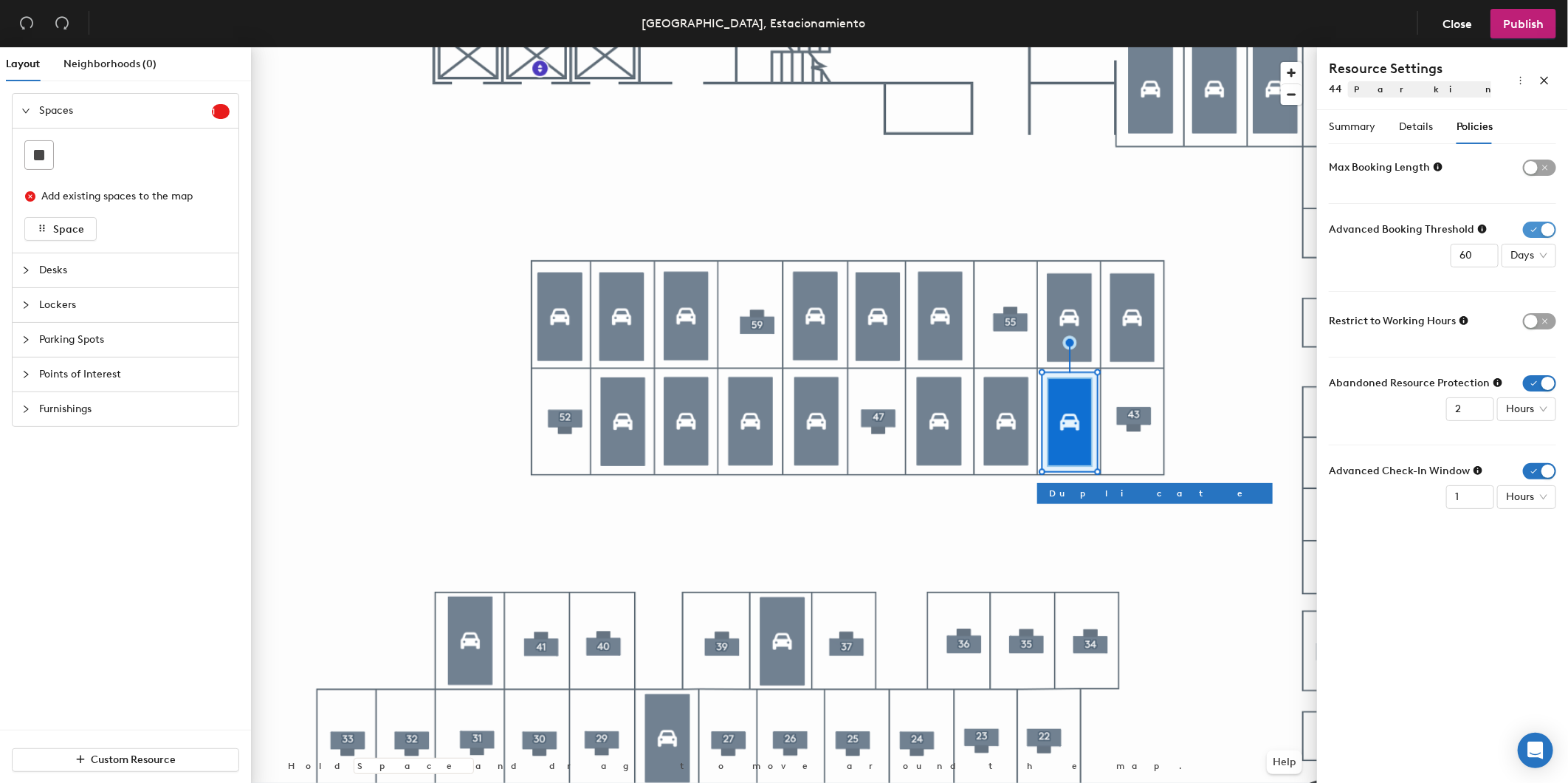
click at [1545, 227] on span "button" at bounding box center [1540, 229] width 33 height 17
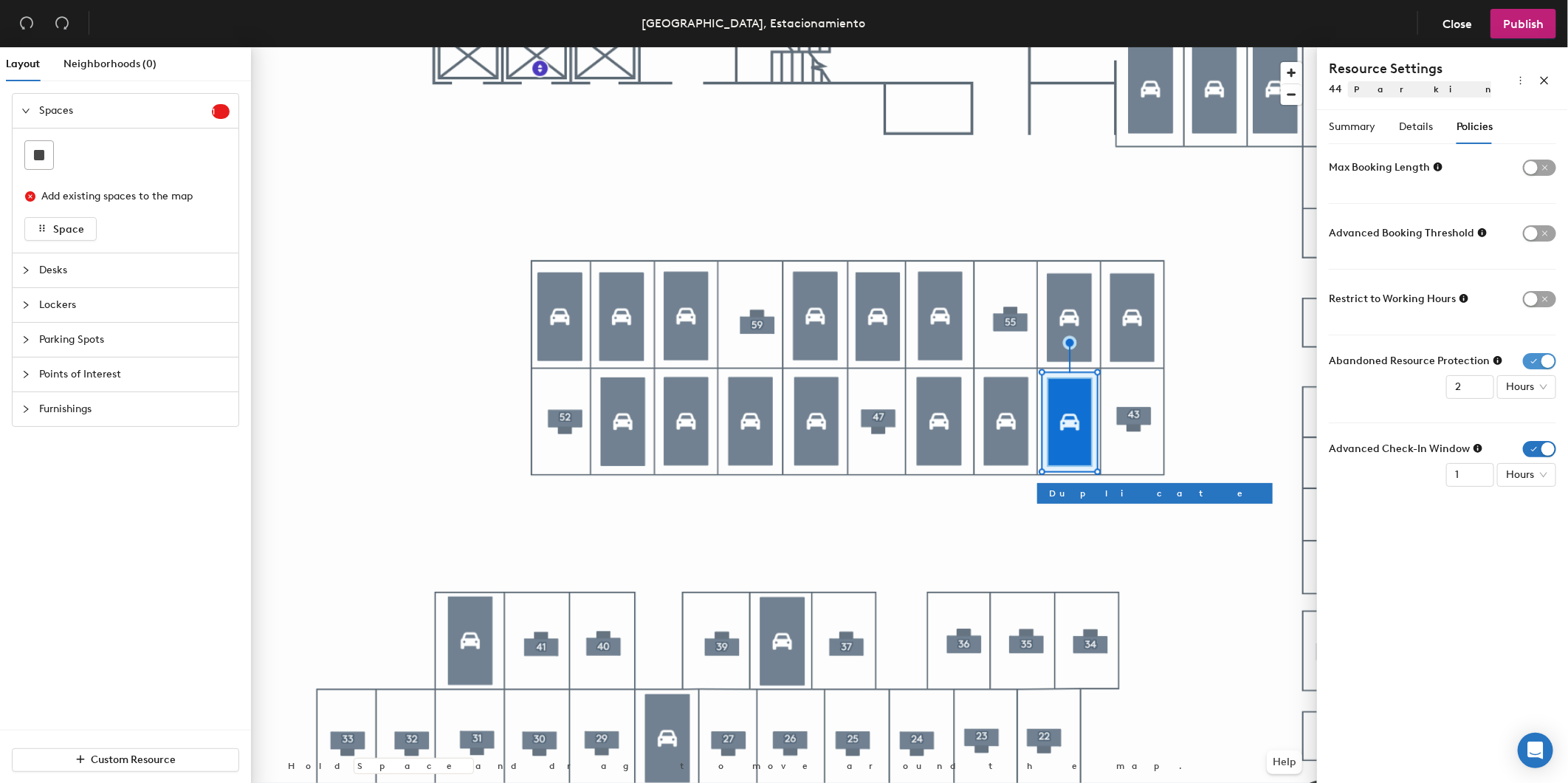
click at [1544, 358] on span "button" at bounding box center [1540, 361] width 33 height 17
click at [1548, 422] on span "button" at bounding box center [1540, 426] width 33 height 17
click at [1375, 128] on span "Summary" at bounding box center [1352, 127] width 46 height 13
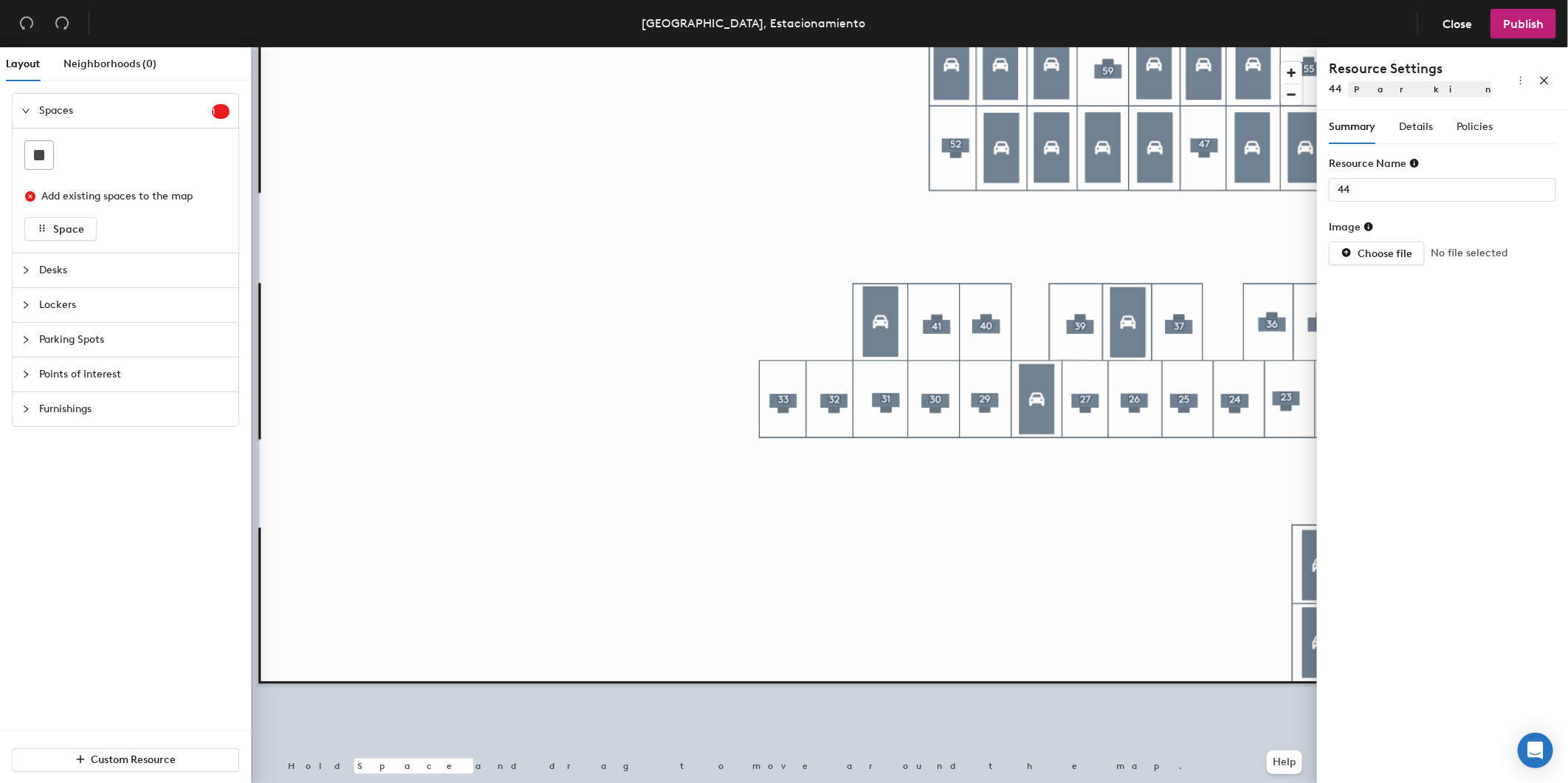
click at [879, 47] on div at bounding box center [784, 47] width 1066 height 0
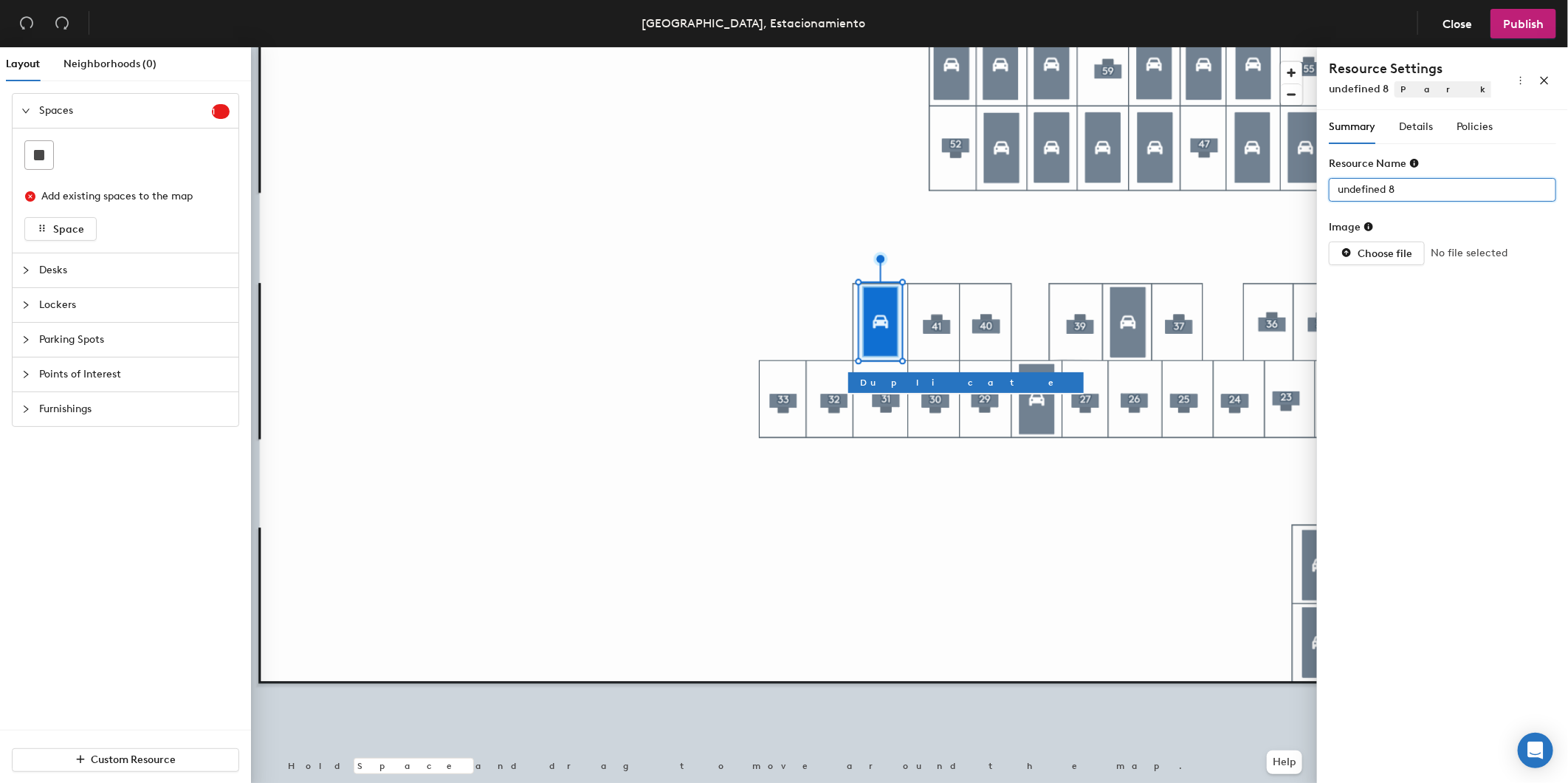
click at [1177, 180] on div "Layout Neighborhoods (0) Spaces 1 Add existing spaces to the map Space Desks Lo…" at bounding box center [784, 418] width 1568 height 742
click at [1422, 128] on span "Details" at bounding box center [1416, 127] width 34 height 13
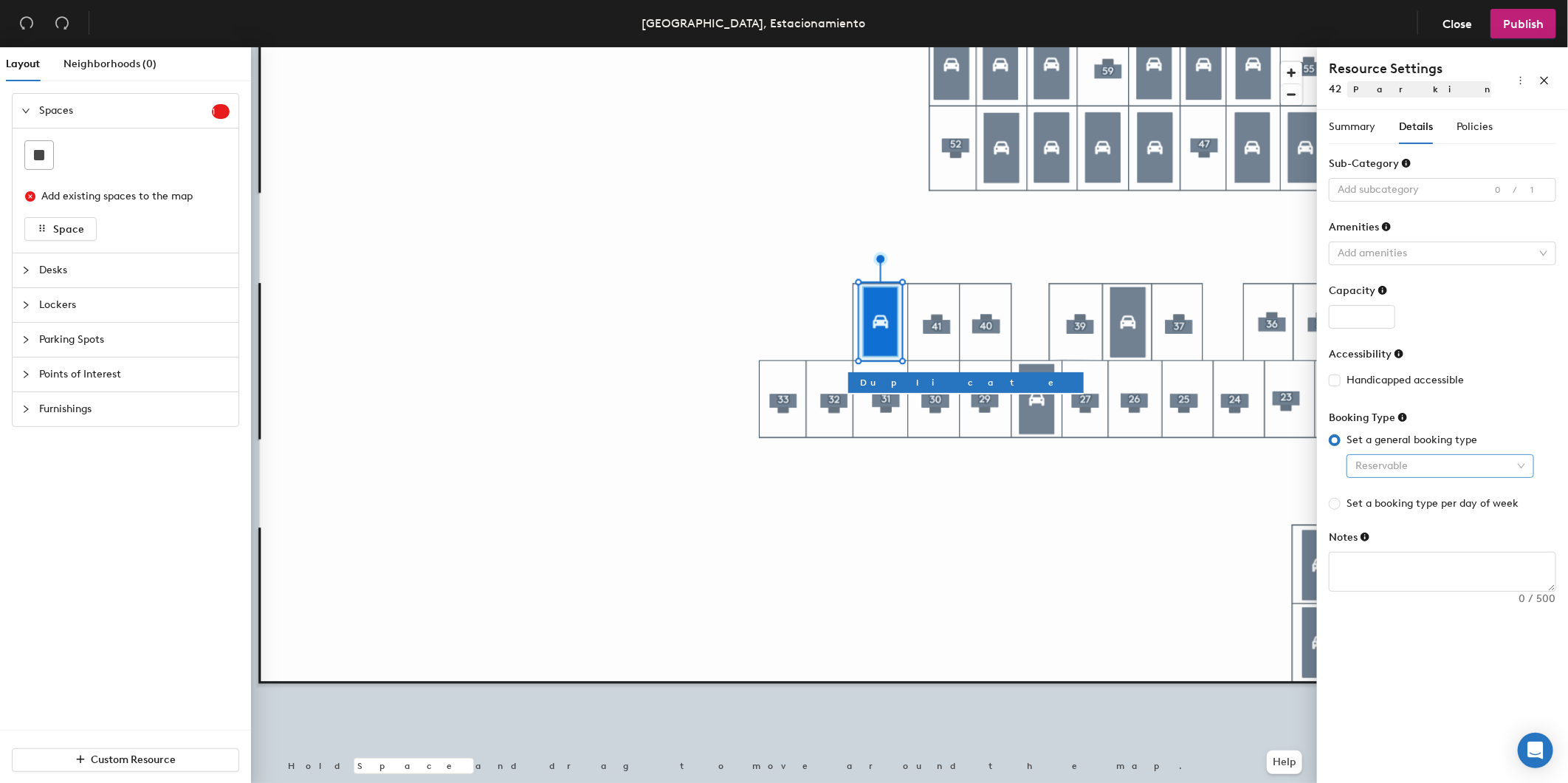
click at [1430, 462] on span "Reservable" at bounding box center [1440, 466] width 170 height 23
click at [1431, 547] on div "Assigned" at bounding box center [1440, 542] width 164 height 17
click at [1479, 132] on span "Policies" at bounding box center [1475, 127] width 36 height 13
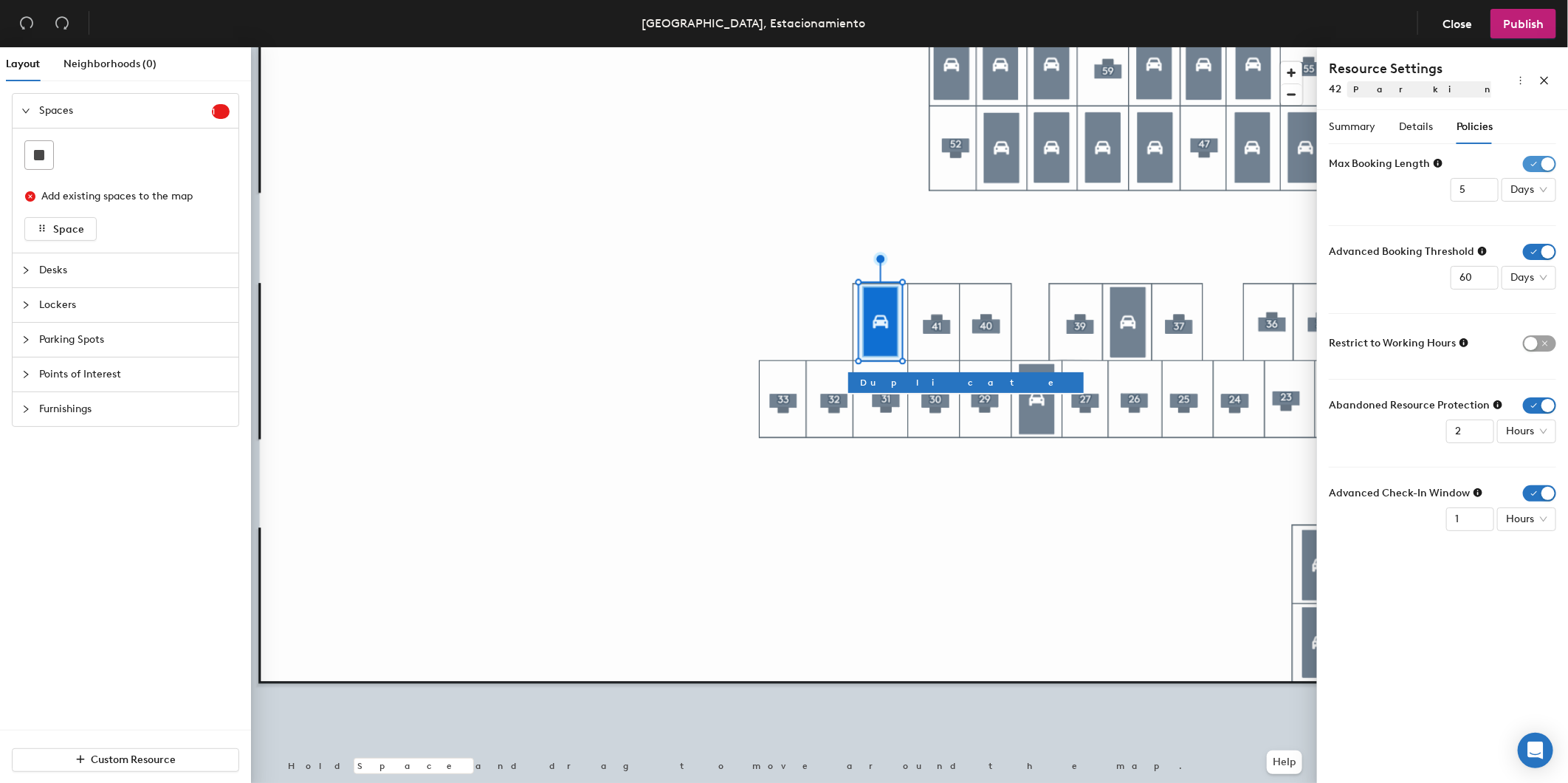
click at [1539, 168] on span "button" at bounding box center [1540, 164] width 33 height 17
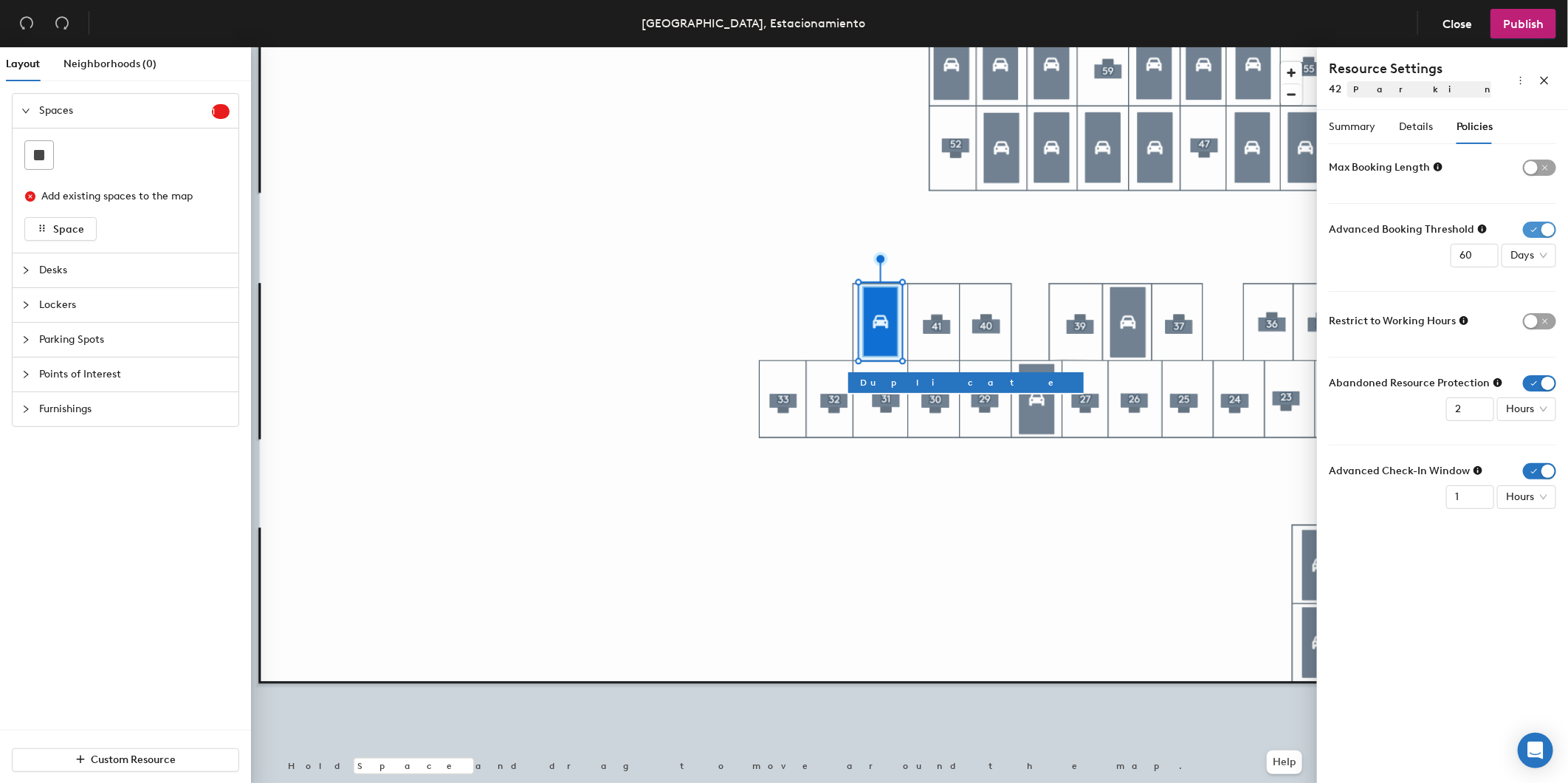
click at [1544, 222] on span "button" at bounding box center [1540, 229] width 33 height 17
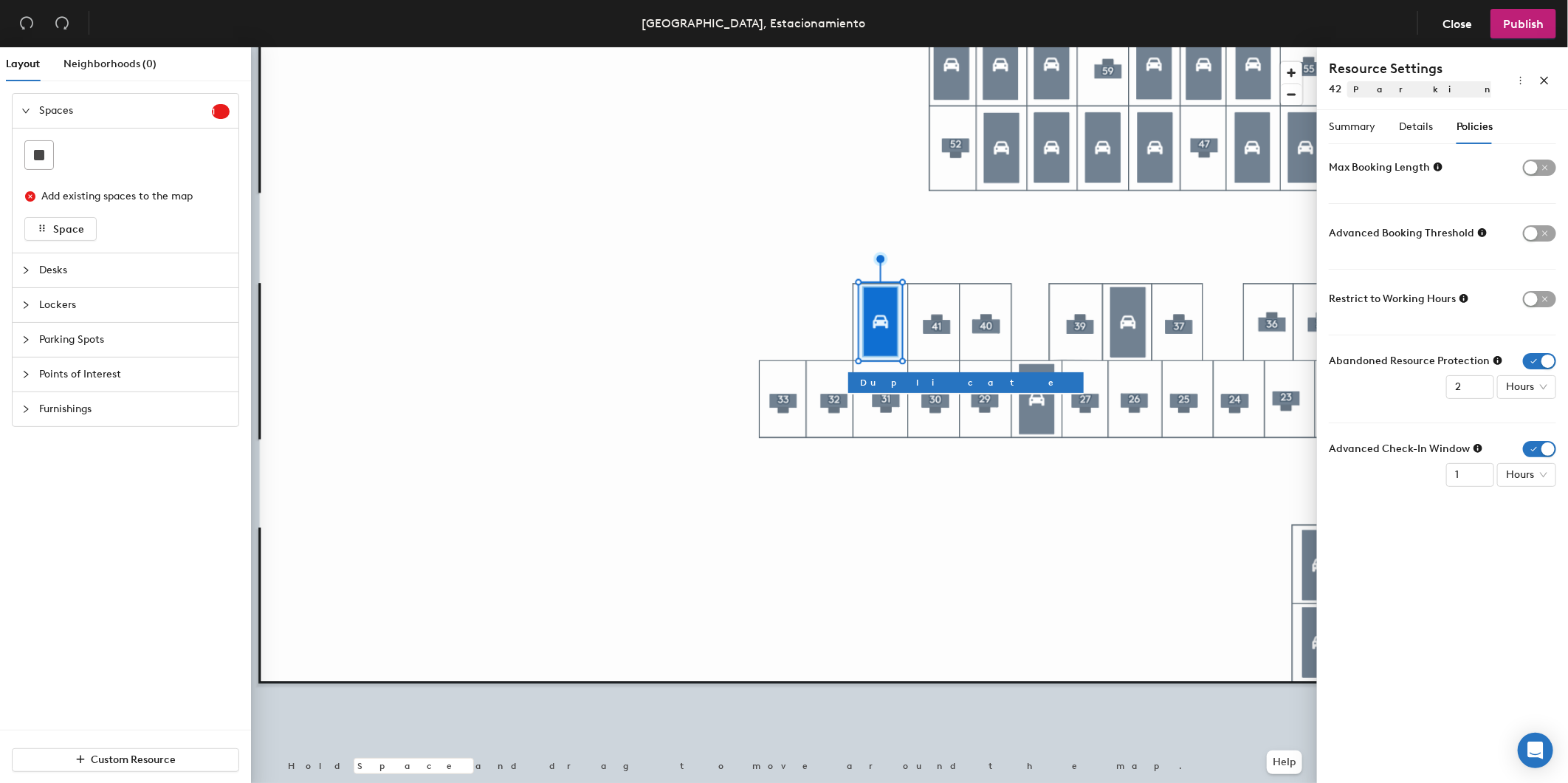
drag, startPoint x: 1545, startPoint y: 362, endPoint x: 1548, endPoint y: 418, distance: 56.1
click at [1545, 361] on span "button" at bounding box center [1540, 361] width 33 height 17
click at [1545, 430] on span "button" at bounding box center [1540, 426] width 33 height 17
click at [1420, 136] on div "Details" at bounding box center [1416, 127] width 34 height 34
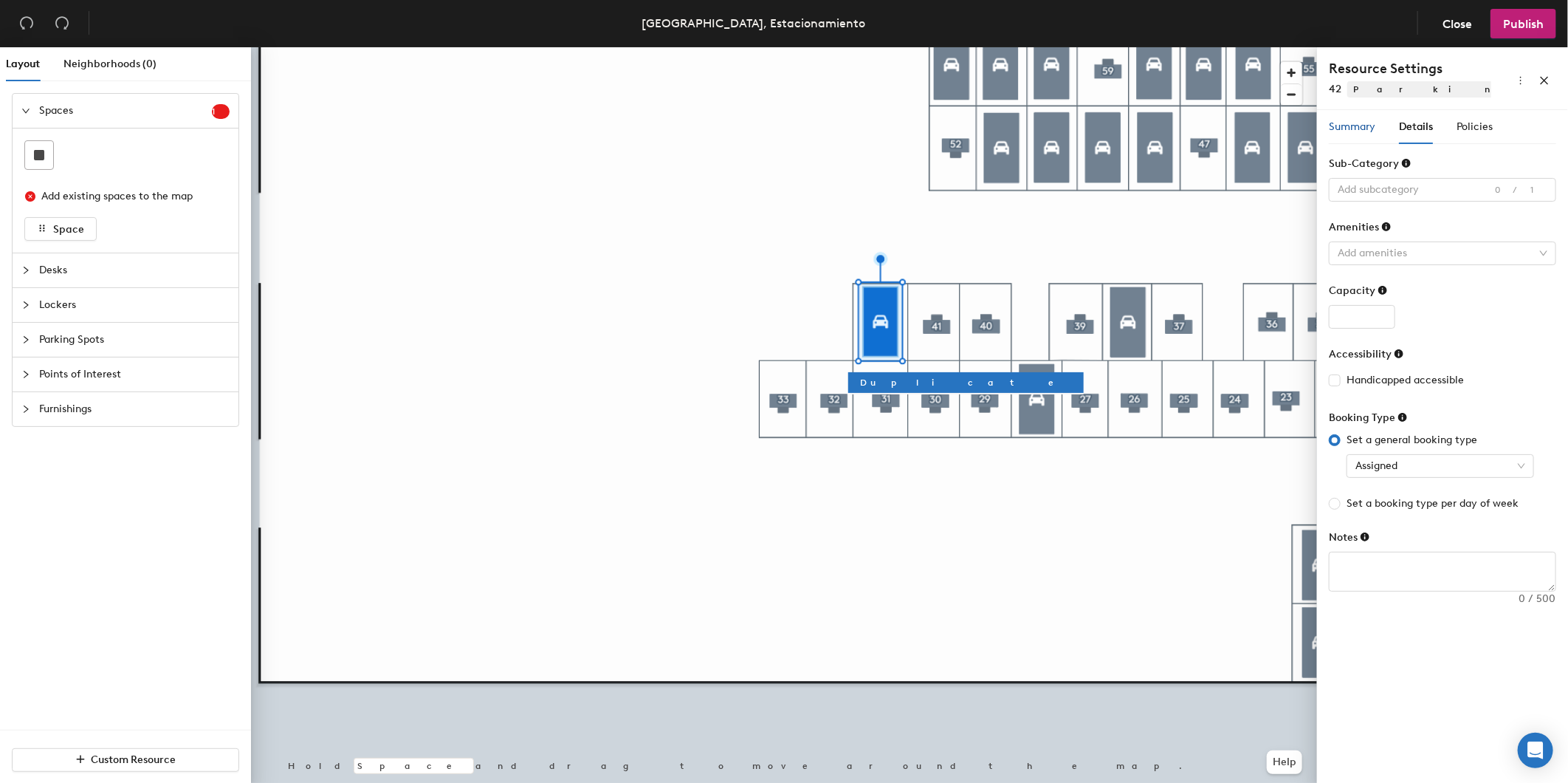
click at [1354, 119] on div "Summary" at bounding box center [1352, 127] width 46 height 17
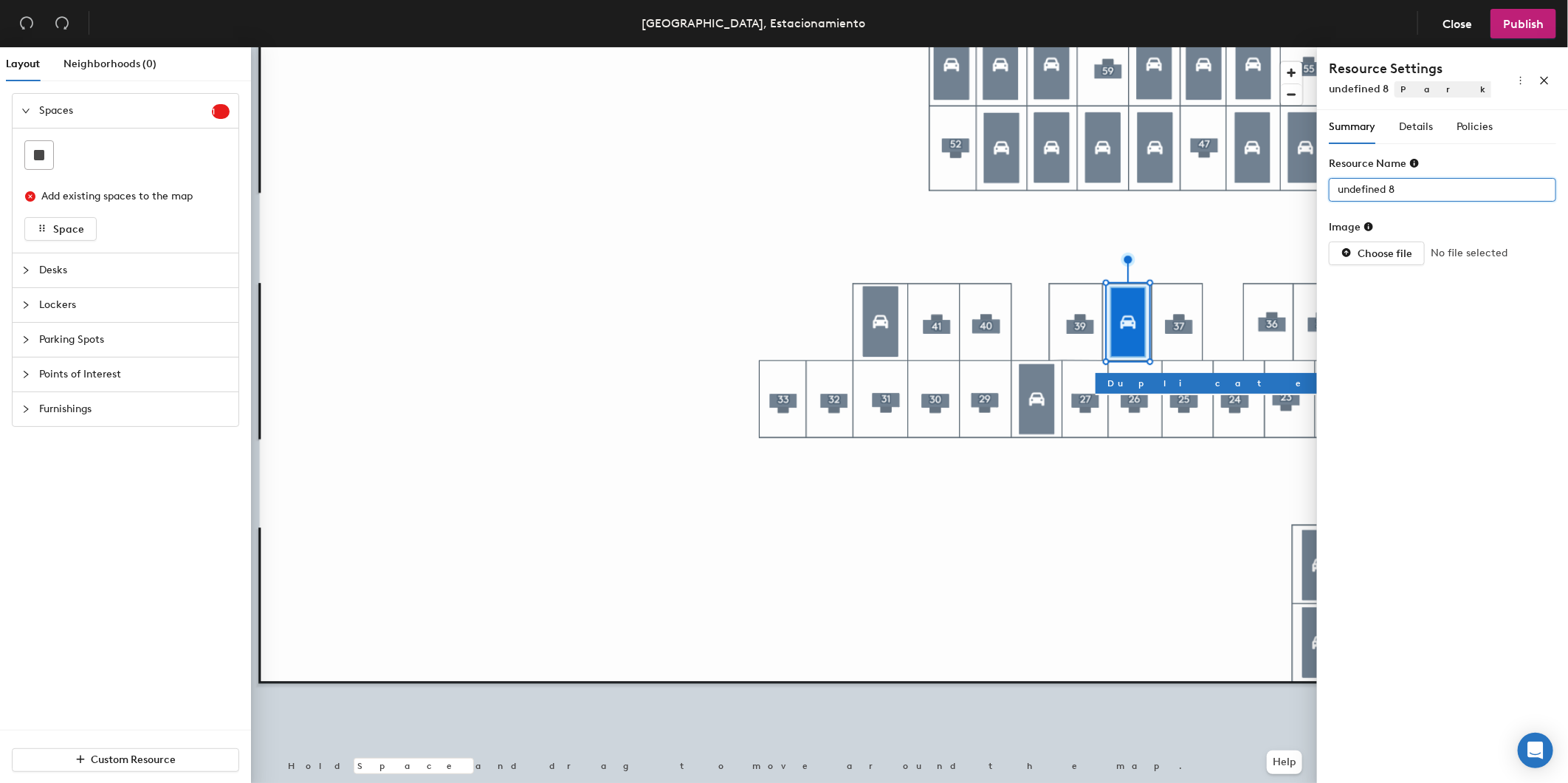
click at [1165, 168] on div "Layout Neighborhoods (0) Spaces 1 Add existing spaces to the map Space Desks Lo…" at bounding box center [784, 418] width 1568 height 742
click at [1428, 129] on span "Details" at bounding box center [1416, 127] width 34 height 13
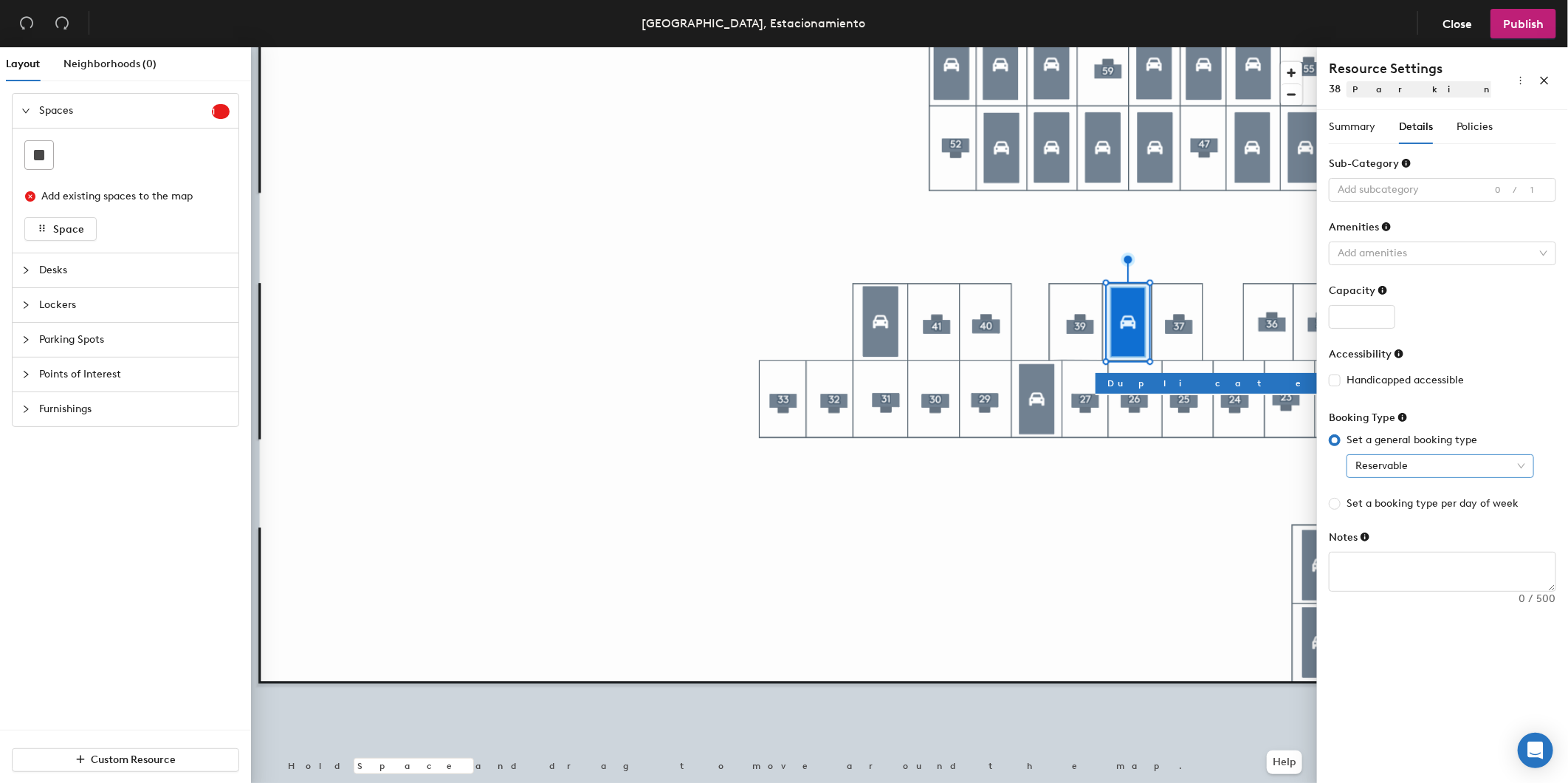
click at [1450, 469] on span "Reservable" at bounding box center [1440, 466] width 170 height 23
click at [1419, 547] on div "Assigned" at bounding box center [1440, 542] width 164 height 17
click at [1476, 127] on span "Policies" at bounding box center [1475, 127] width 36 height 13
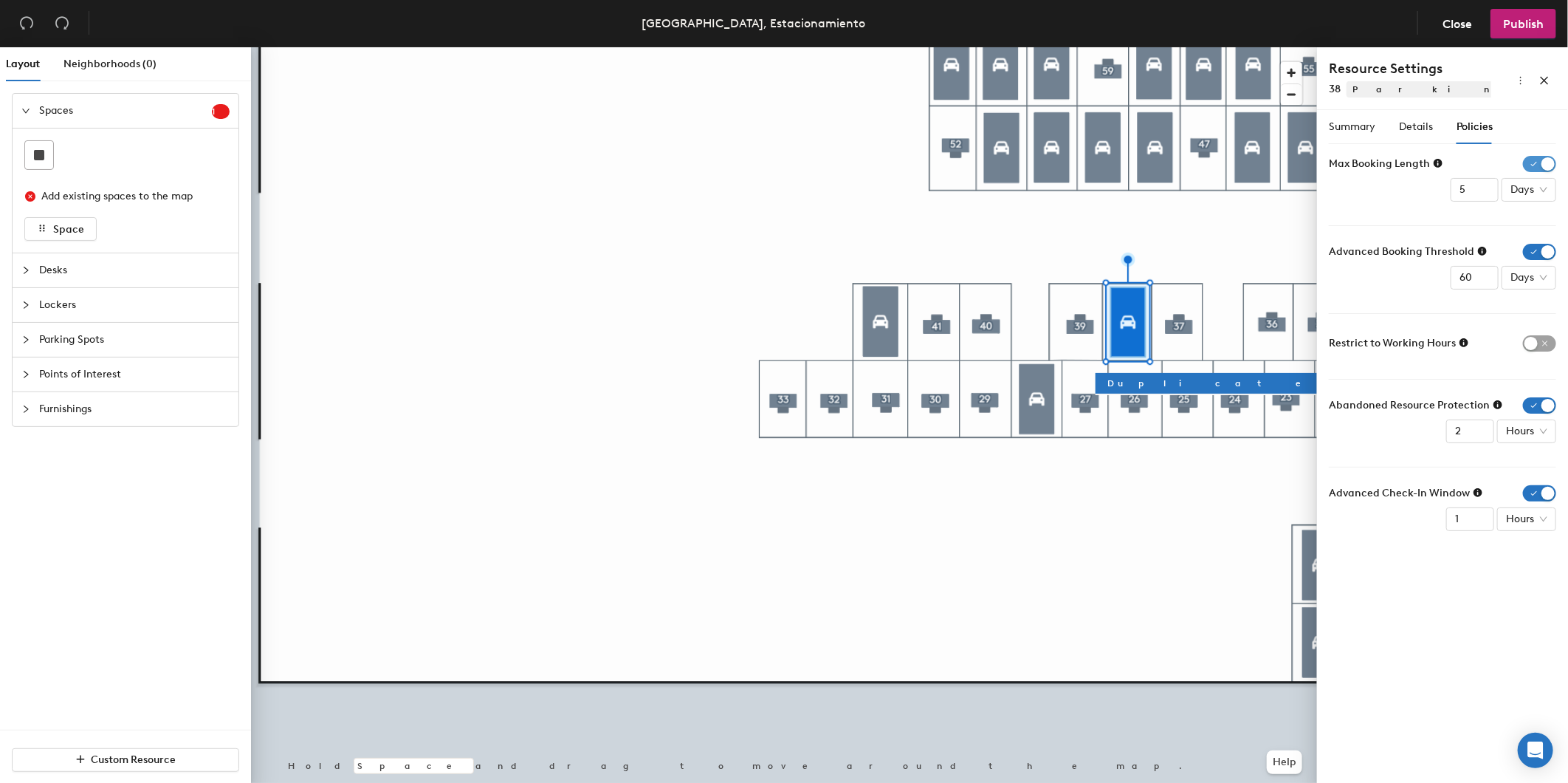
click at [1539, 166] on span "button" at bounding box center [1540, 164] width 33 height 17
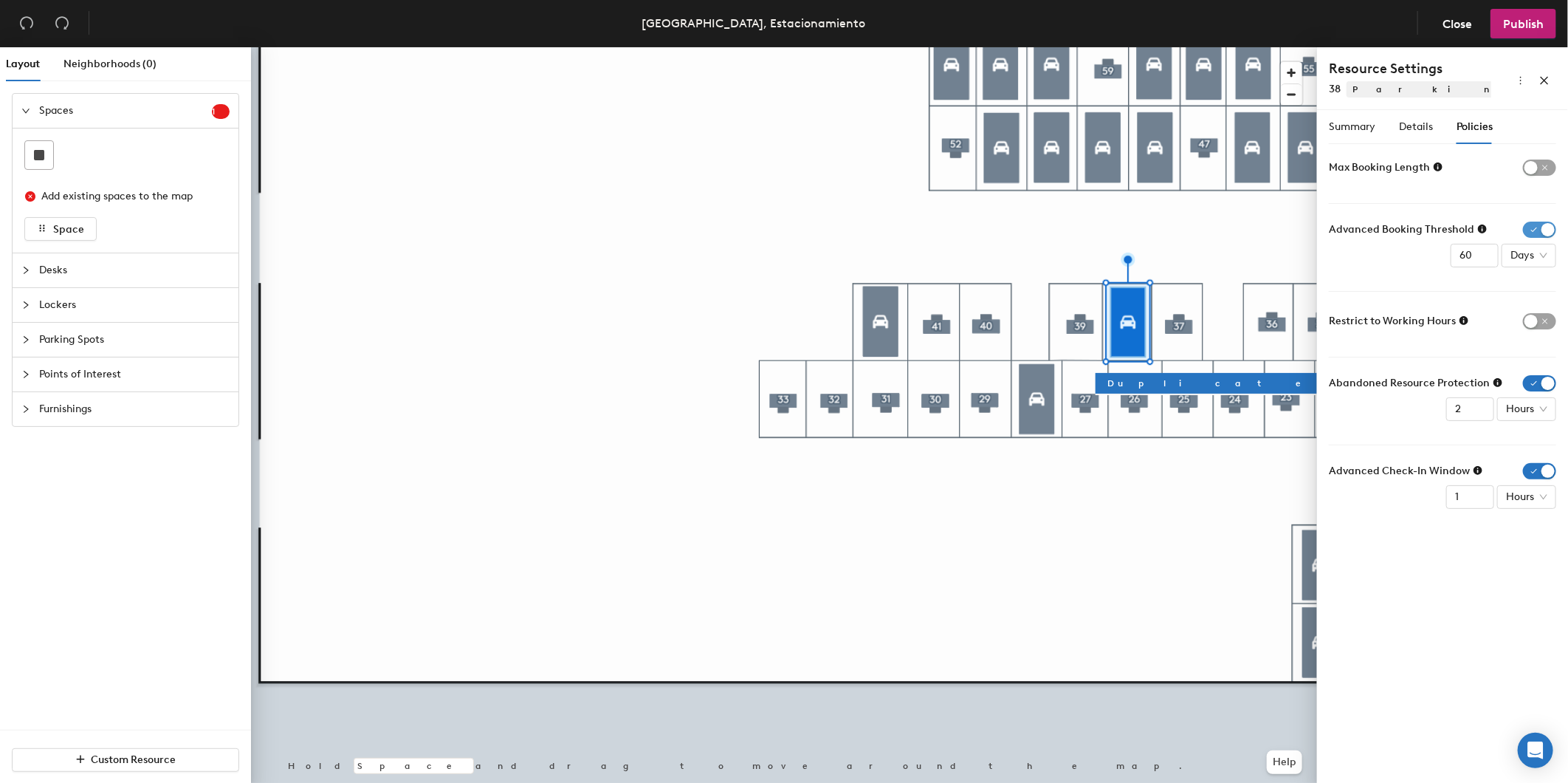
click at [1547, 234] on span "button" at bounding box center [1540, 229] width 33 height 17
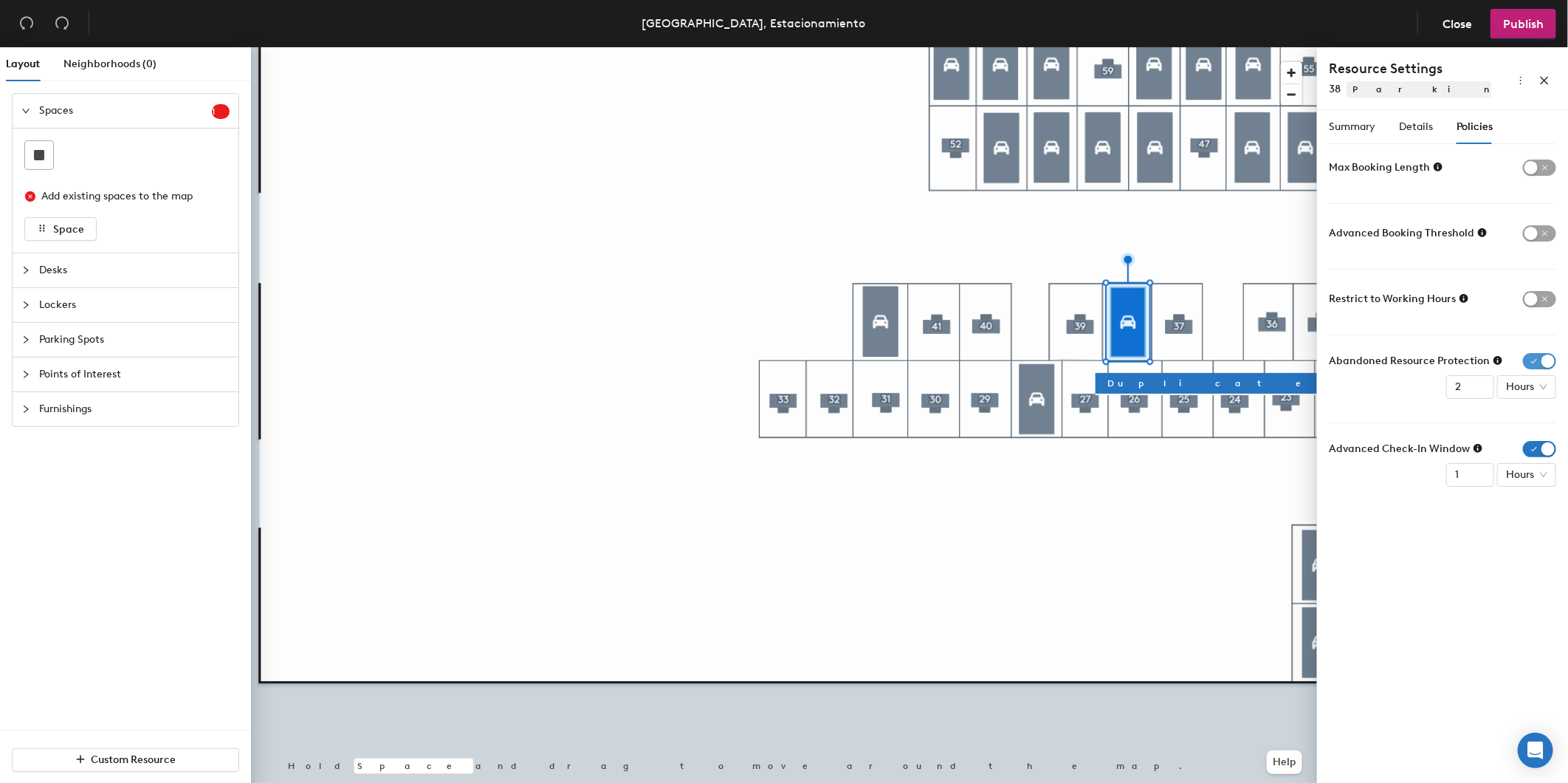
click at [1547, 363] on span "button" at bounding box center [1540, 361] width 33 height 17
click at [1548, 431] on span "button" at bounding box center [1540, 426] width 33 height 17
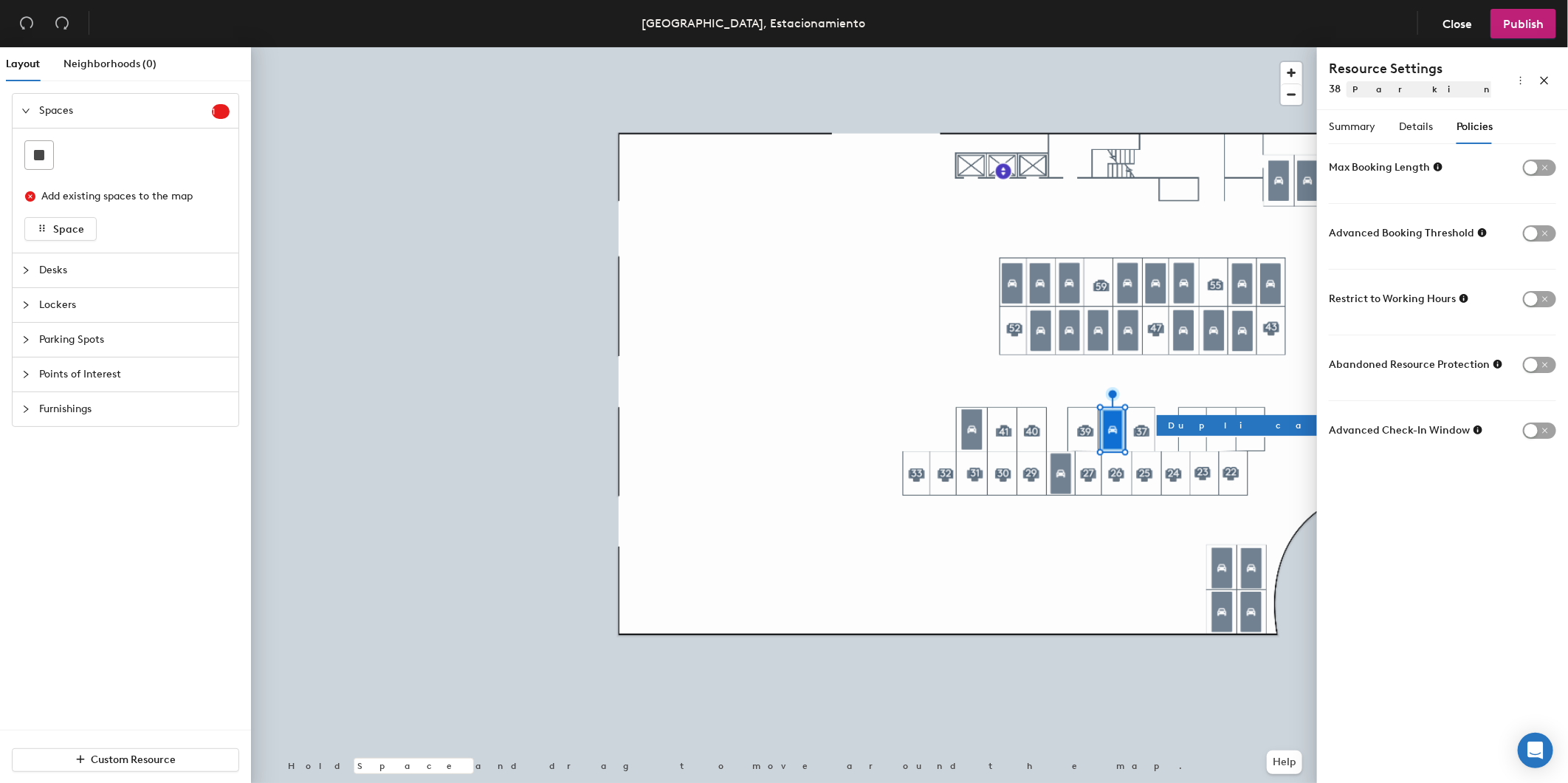
click at [1098, 47] on div at bounding box center [784, 47] width 1066 height 0
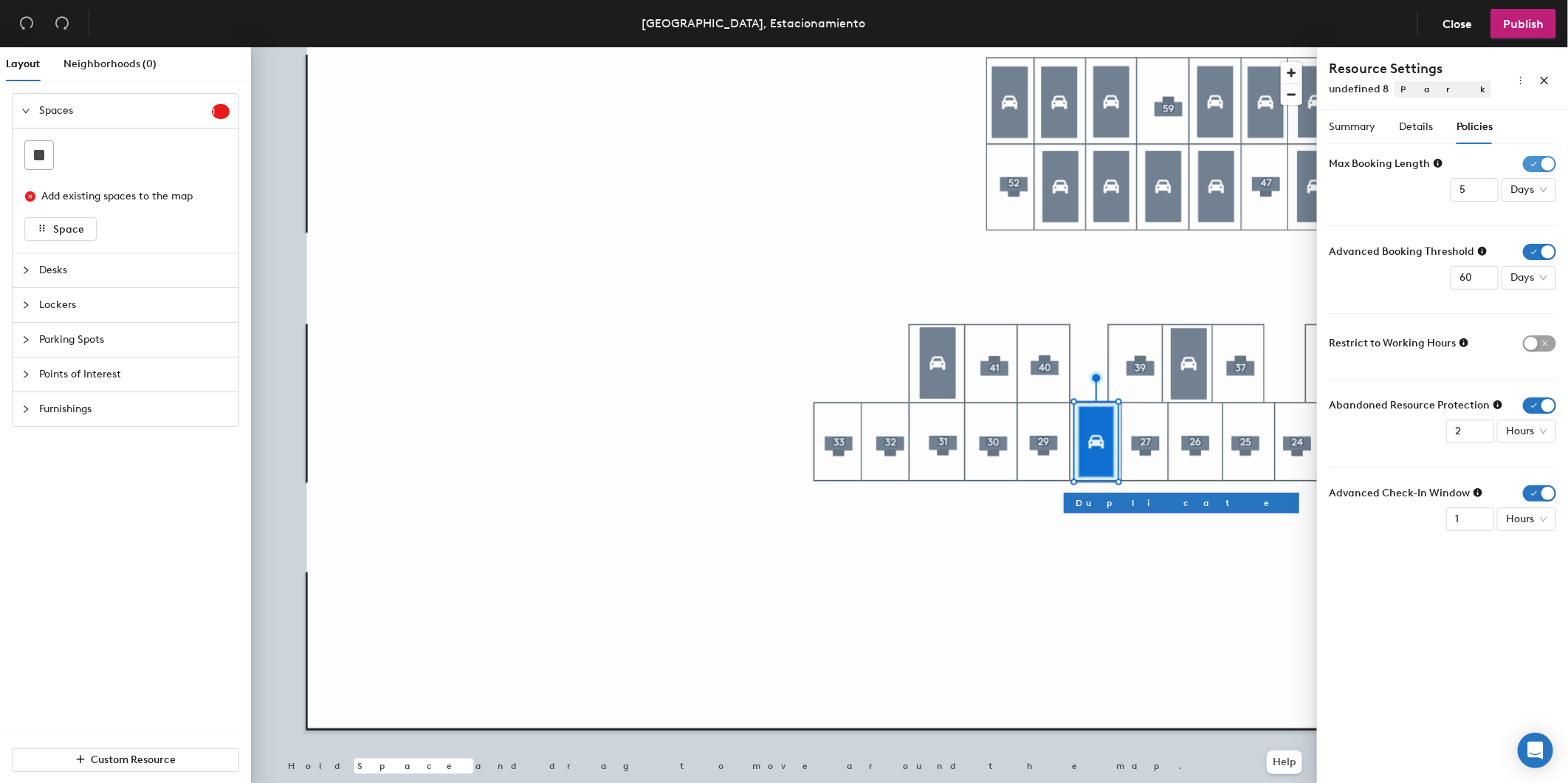
click at [1537, 162] on span "button" at bounding box center [1540, 164] width 33 height 17
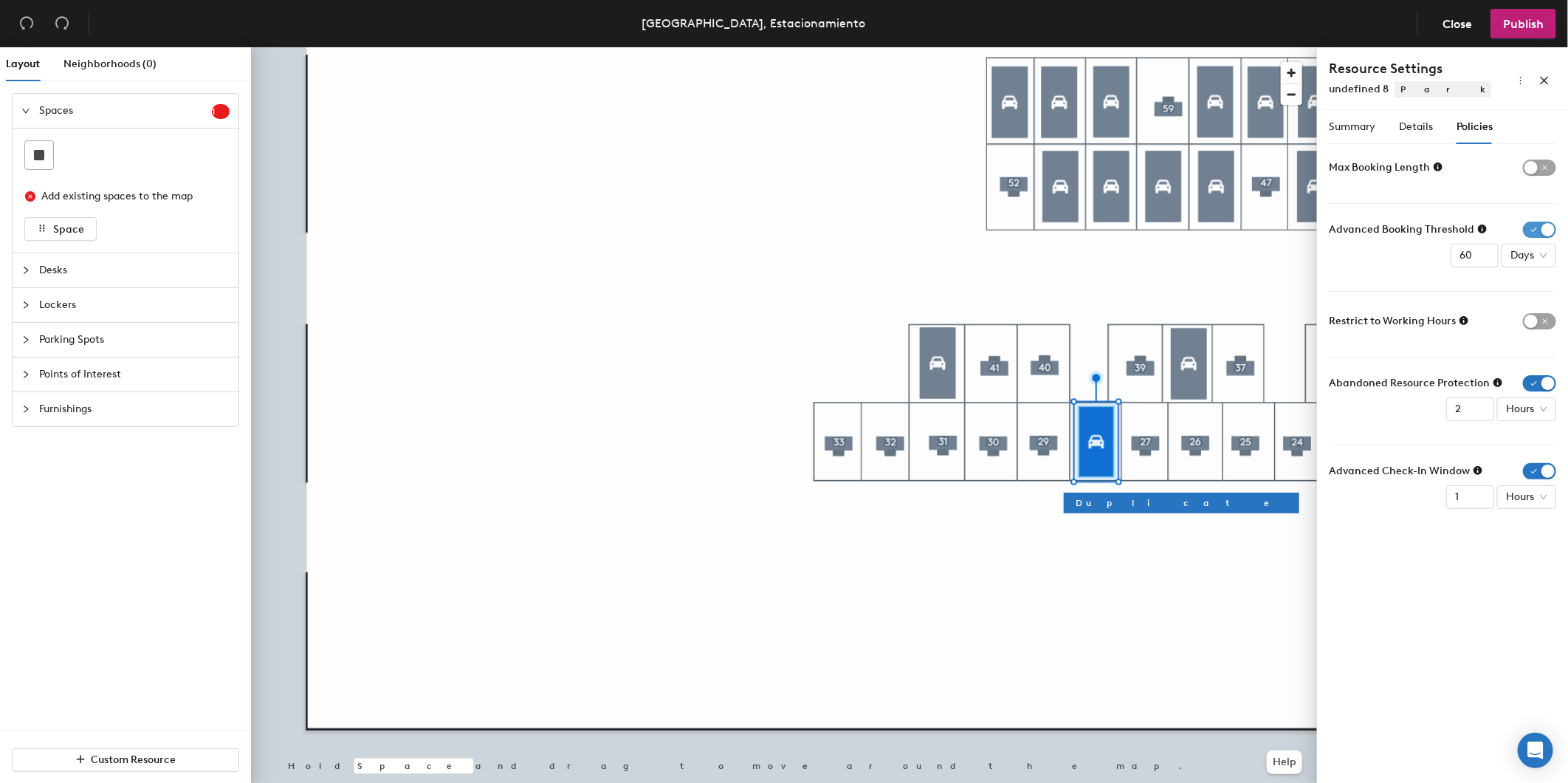
click at [1533, 226] on span "button" at bounding box center [1540, 229] width 33 height 17
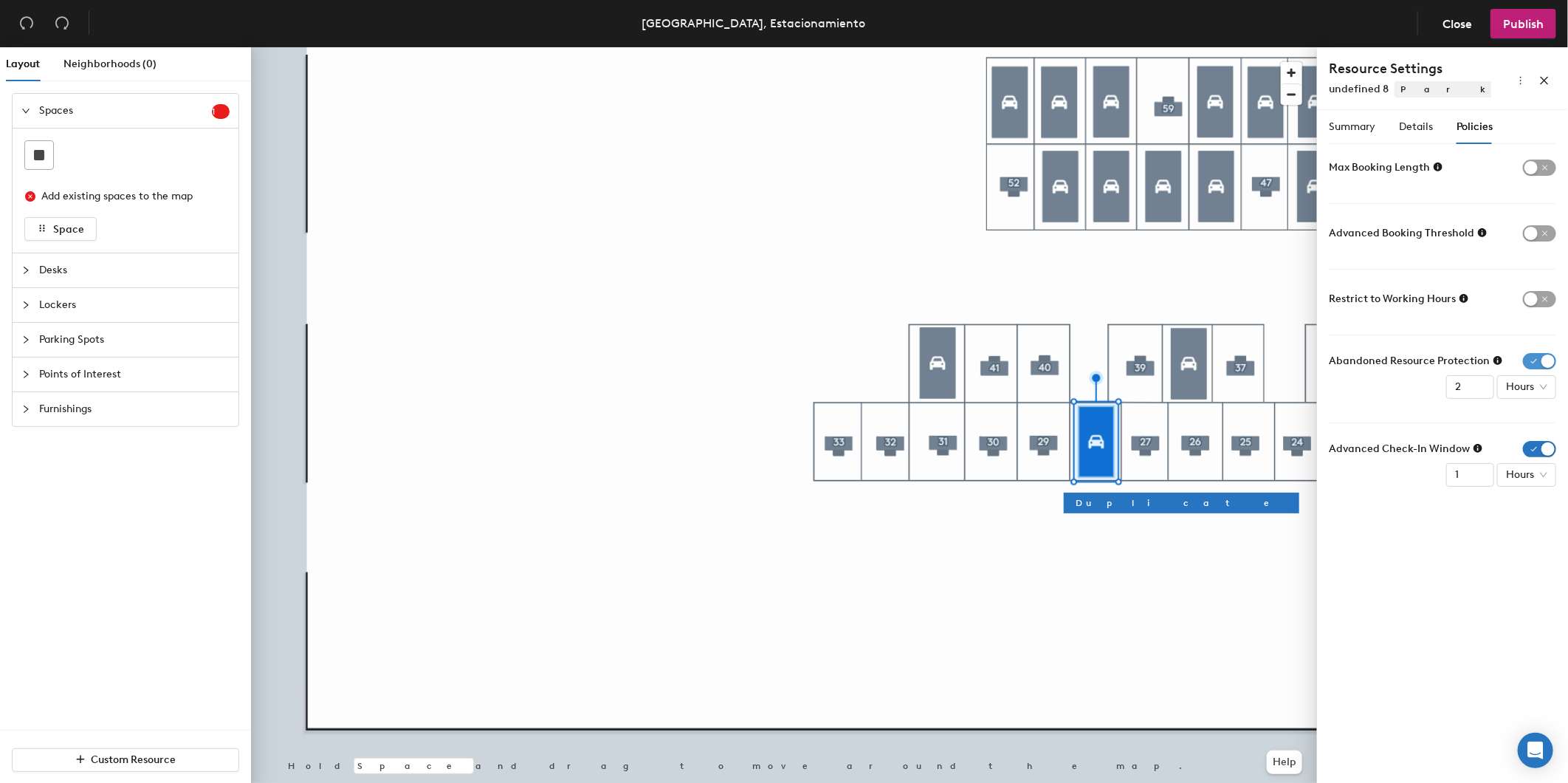
click at [1544, 357] on span "button" at bounding box center [1540, 361] width 33 height 17
click at [1544, 432] on span "button" at bounding box center [1540, 426] width 33 height 17
click at [1417, 122] on span "Details" at bounding box center [1416, 127] width 34 height 13
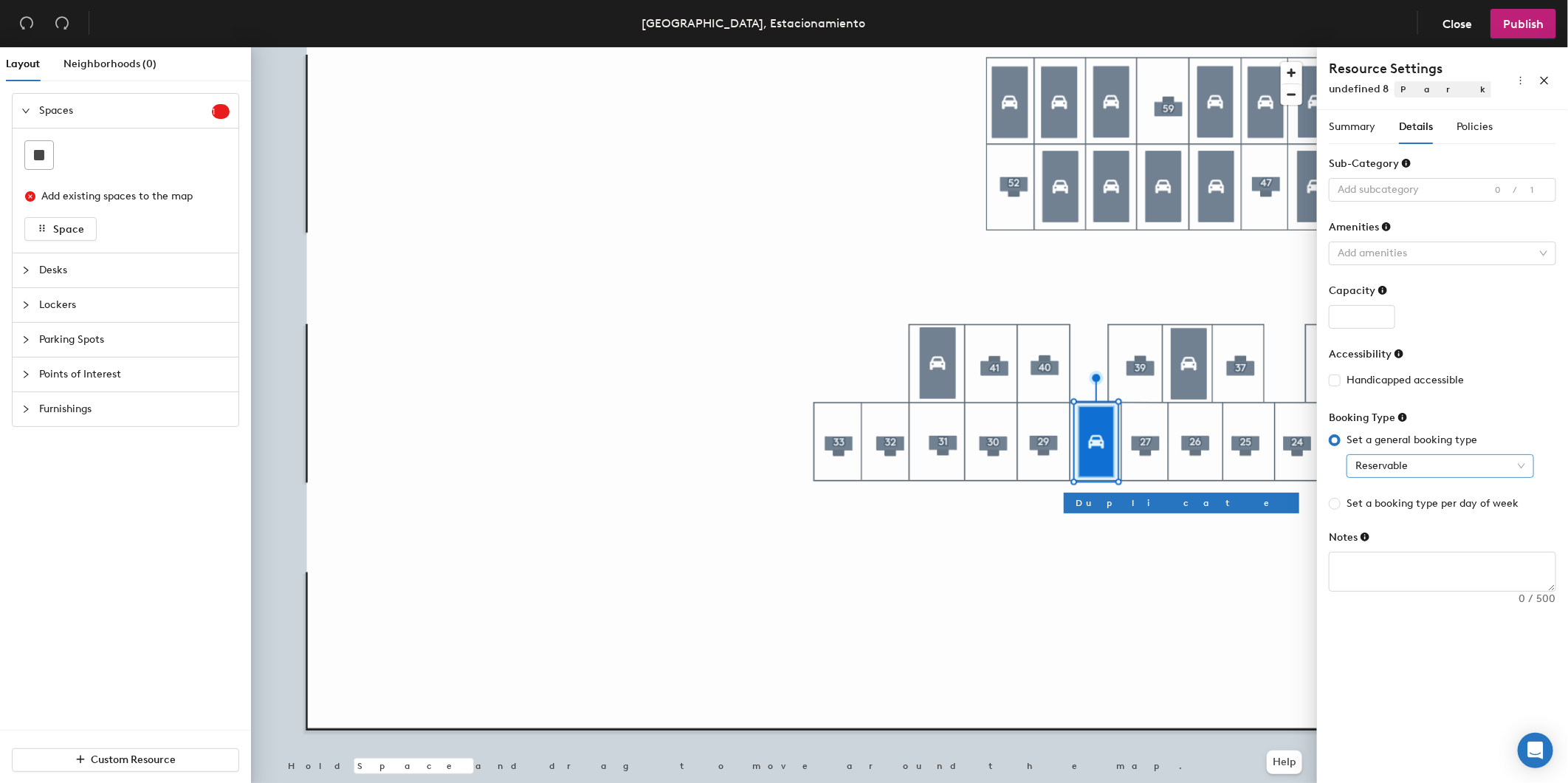
click at [1470, 467] on span "Reservable" at bounding box center [1440, 466] width 170 height 23
click at [1452, 536] on div "Assigned" at bounding box center [1440, 542] width 164 height 17
click at [1368, 117] on div "Summary" at bounding box center [1352, 127] width 46 height 34
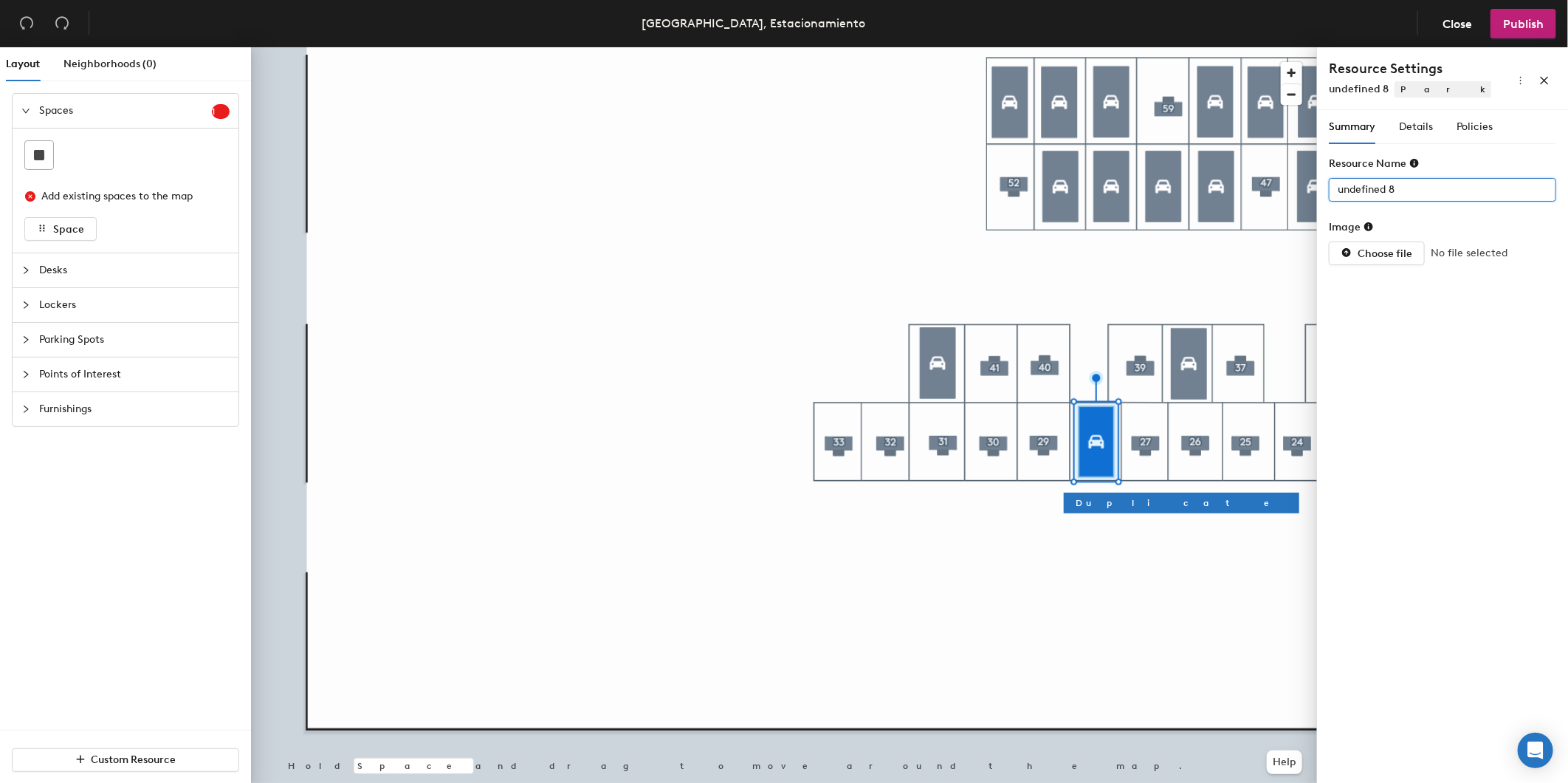
click at [1151, 167] on div "Layout Neighborhoods (0) Spaces 1 Add existing spaces to the map Space Desks Lo…" at bounding box center [784, 418] width 1568 height 742
type input "28"
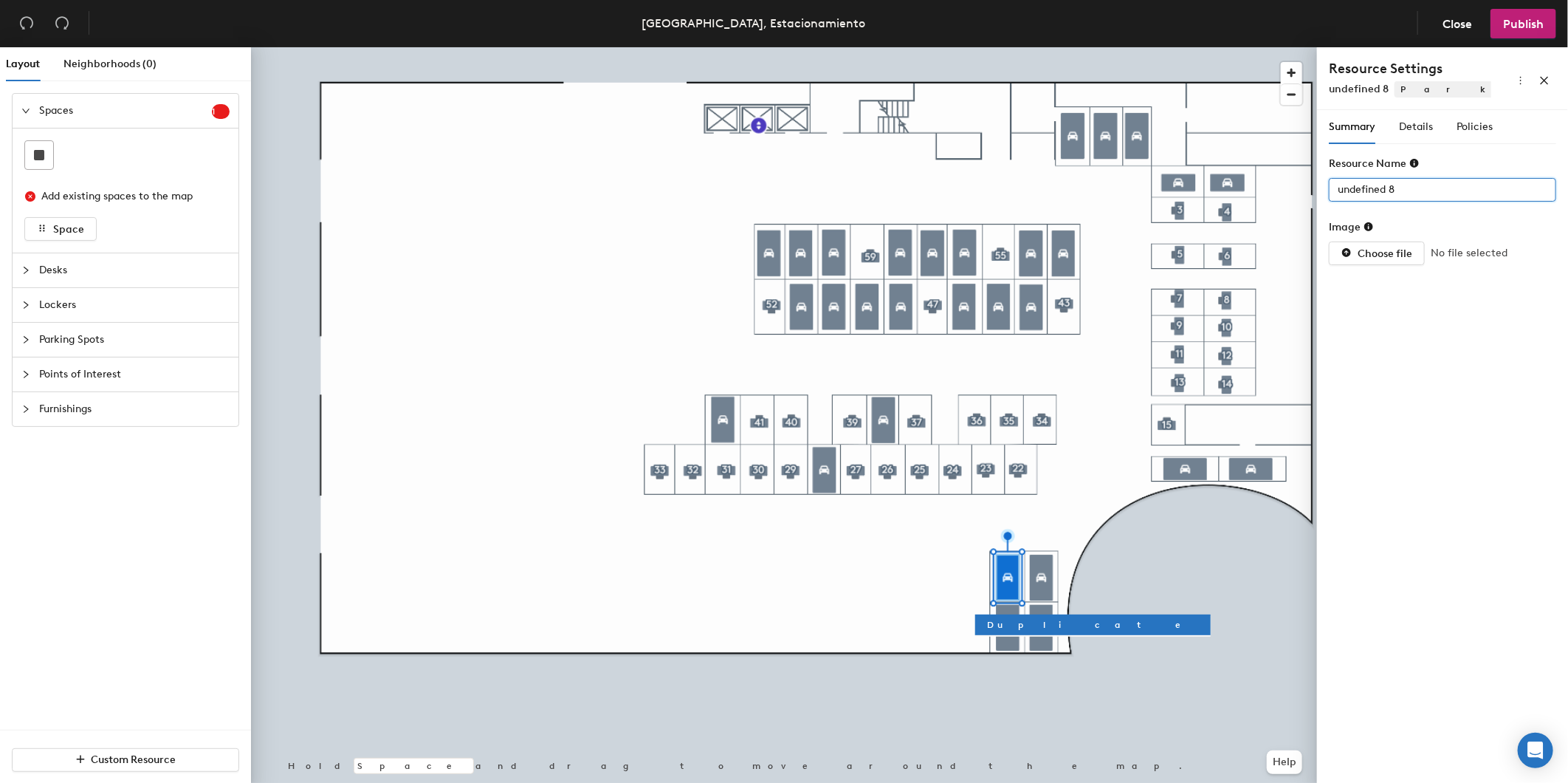
click at [1157, 190] on div "Layout Neighborhoods (0) Spaces 1 Add existing spaces to the map Space Desks Lo…" at bounding box center [784, 418] width 1568 height 742
click at [1428, 130] on span "Details" at bounding box center [1416, 127] width 34 height 13
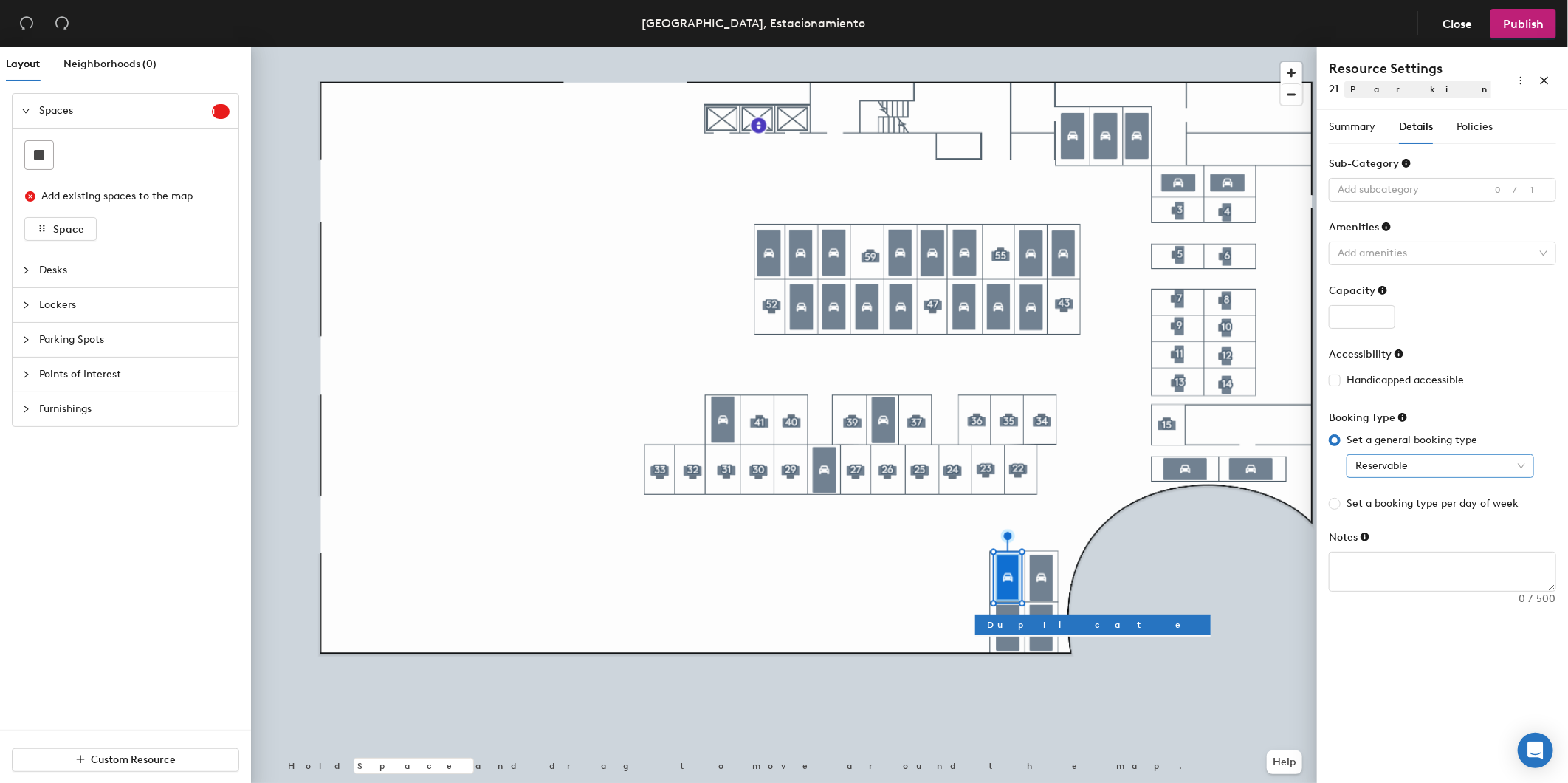
click at [1408, 469] on span "Reservable" at bounding box center [1440, 466] width 170 height 23
click at [1407, 533] on div "Assigned" at bounding box center [1440, 542] width 182 height 24
click at [1487, 139] on div "Policies" at bounding box center [1475, 127] width 36 height 34
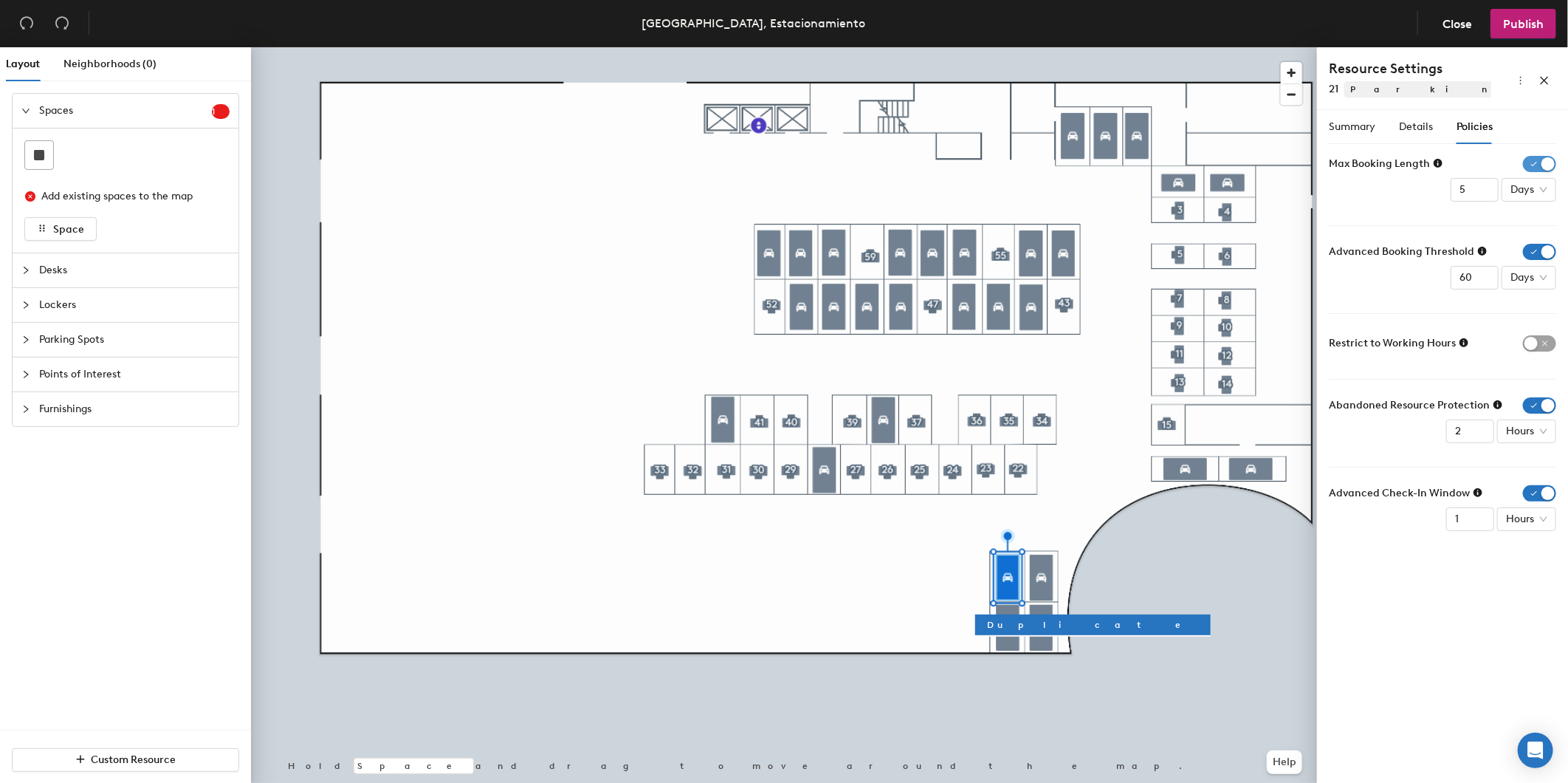
click at [1533, 159] on span "button" at bounding box center [1540, 164] width 33 height 17
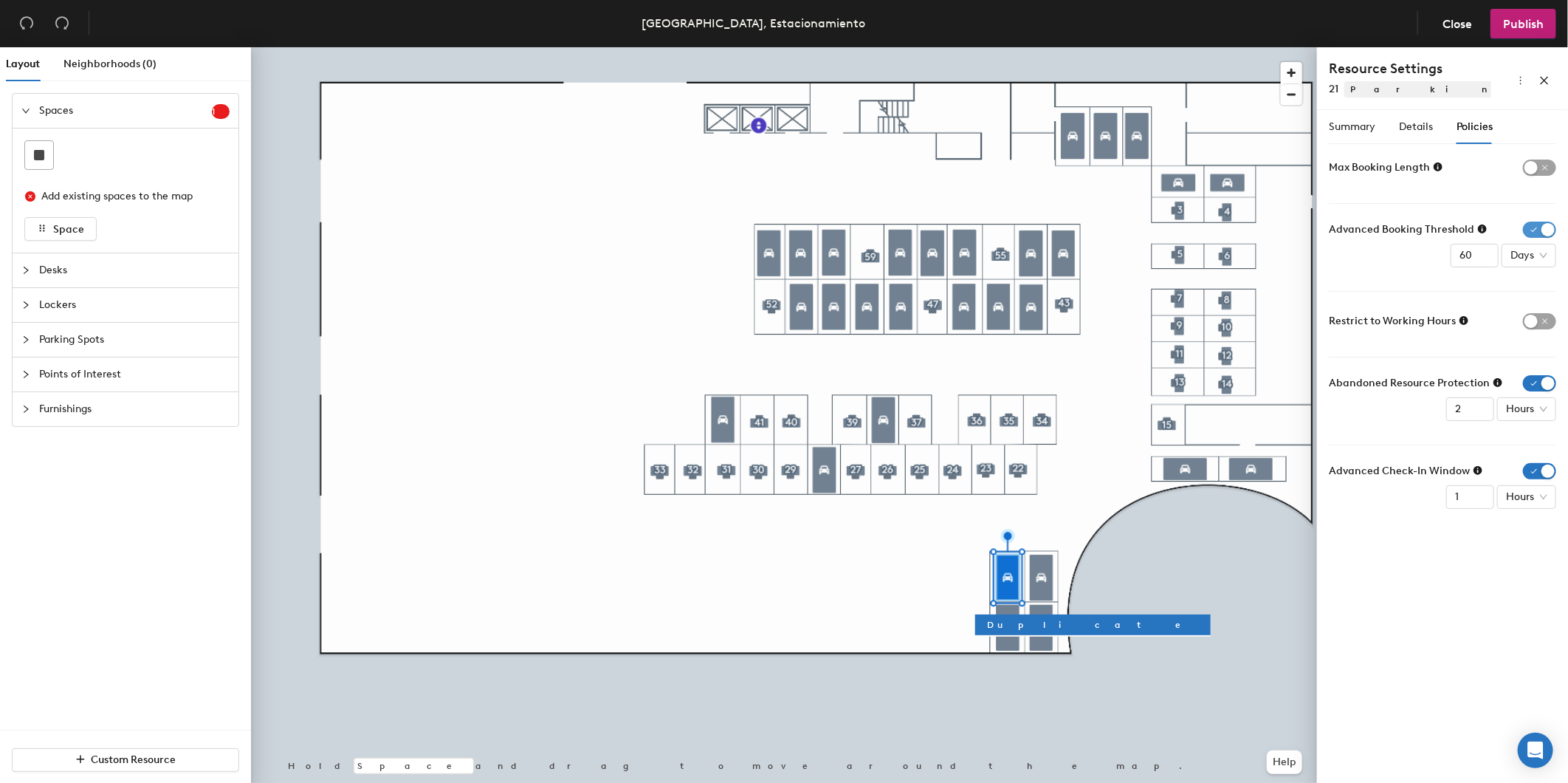
click at [1538, 229] on span "button" at bounding box center [1540, 229] width 33 height 17
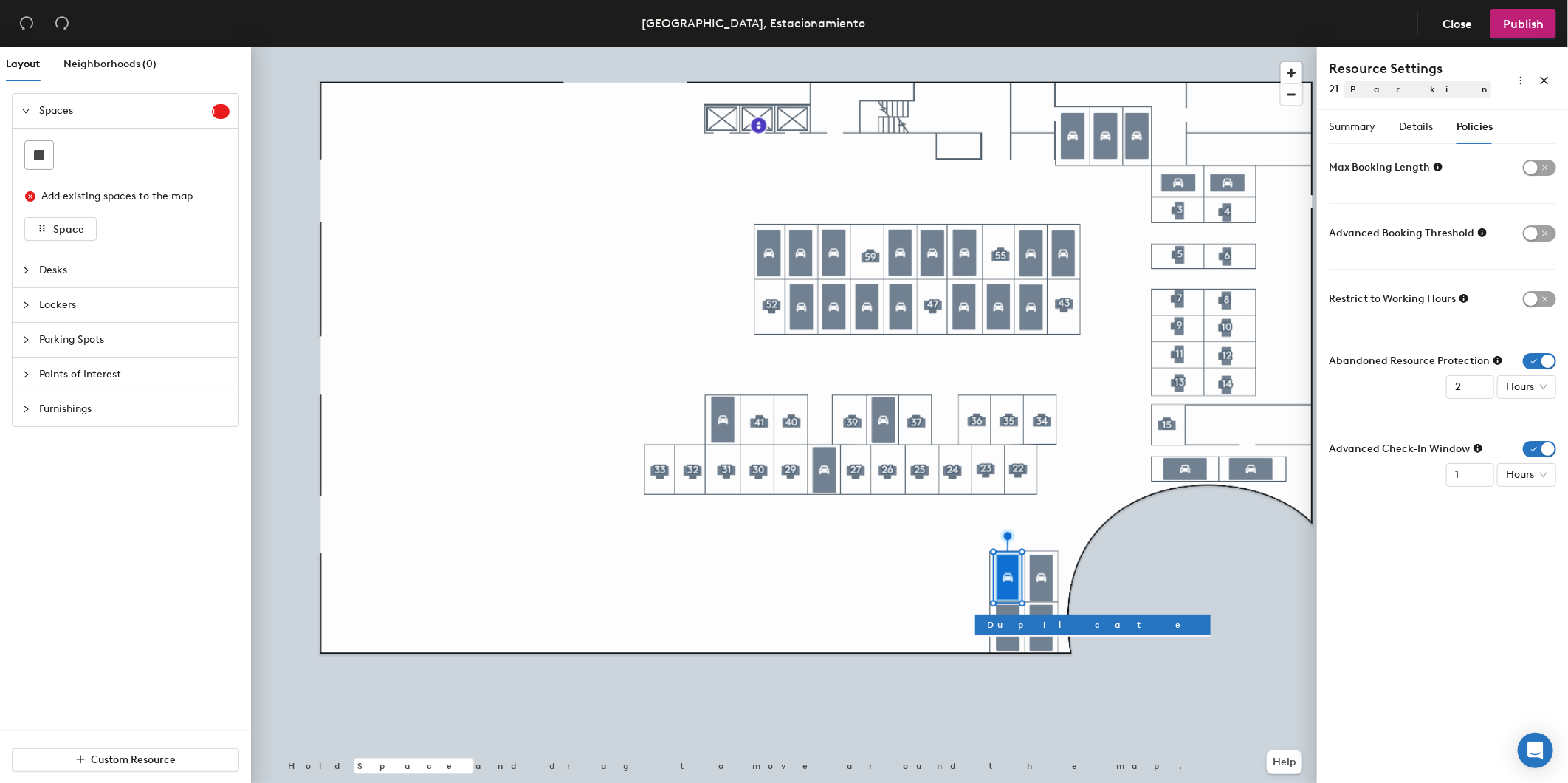
click at [1541, 349] on form "Max Booking Length Advanced Booking Threshold Restrict to Working Hours Abandon…" at bounding box center [1442, 321] width 227 height 331
click at [1543, 361] on span "button" at bounding box center [1540, 361] width 33 height 17
click at [1544, 432] on span "button" at bounding box center [1540, 426] width 33 height 17
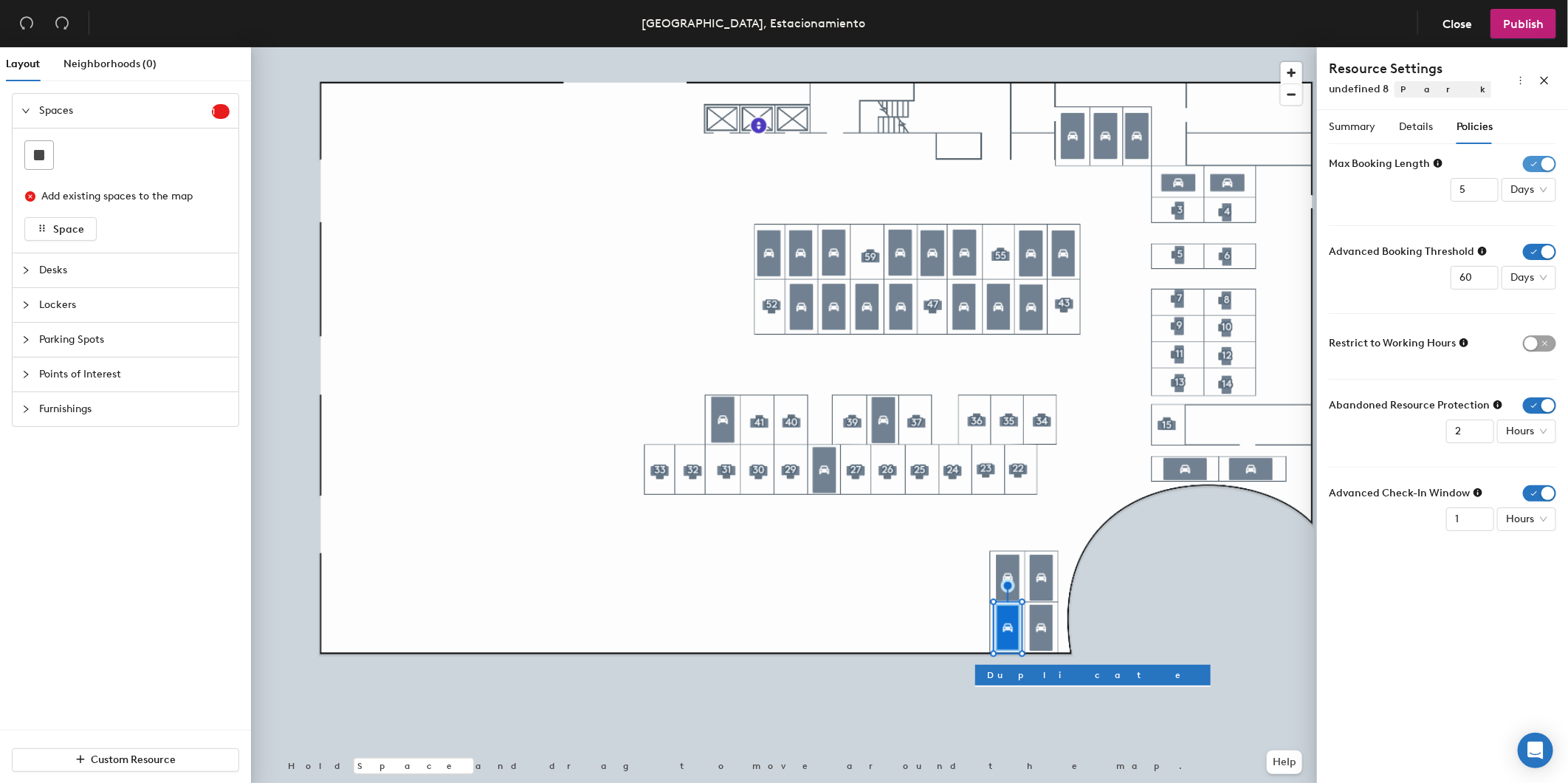
click at [1530, 157] on span "button" at bounding box center [1540, 164] width 33 height 17
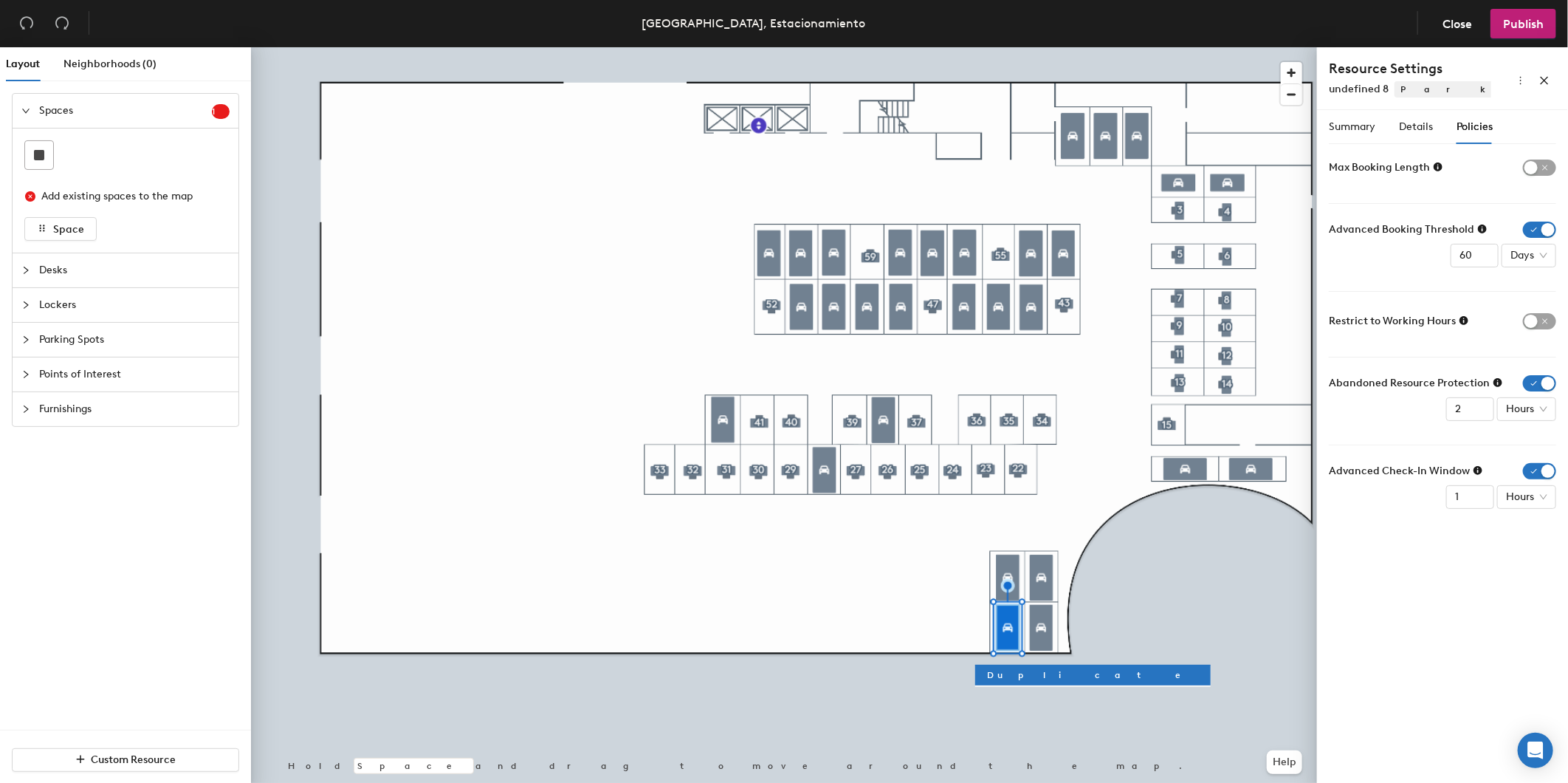
click at [1541, 241] on div "Advanced Booking Threshold 60 Days" at bounding box center [1442, 244] width 227 height 46
click at [1541, 234] on span "button" at bounding box center [1540, 229] width 33 height 17
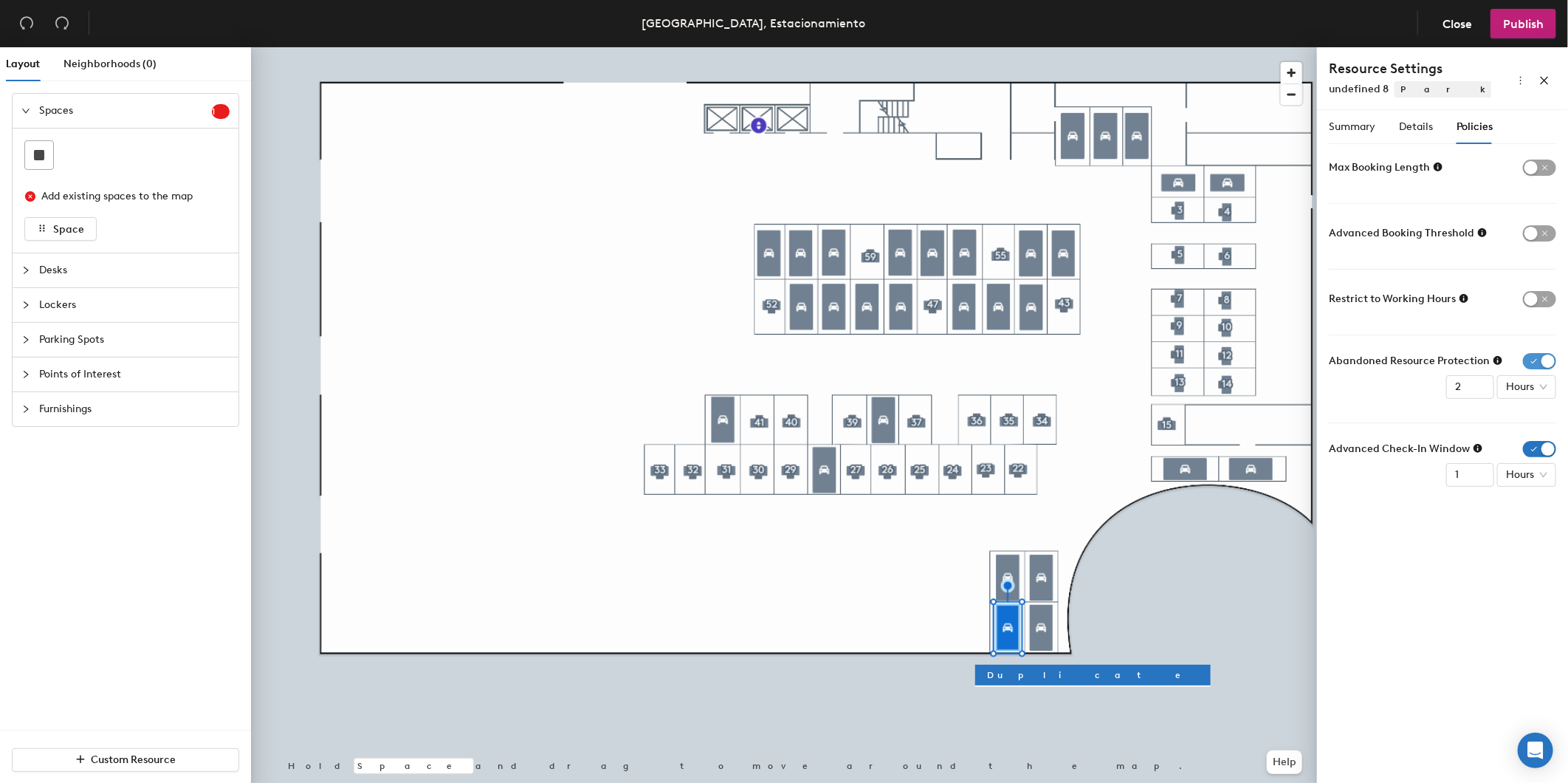
click at [1540, 357] on span "button" at bounding box center [1540, 361] width 33 height 17
click at [1524, 426] on span "button" at bounding box center [1540, 426] width 33 height 17
click at [1411, 124] on span "Details" at bounding box center [1416, 127] width 34 height 13
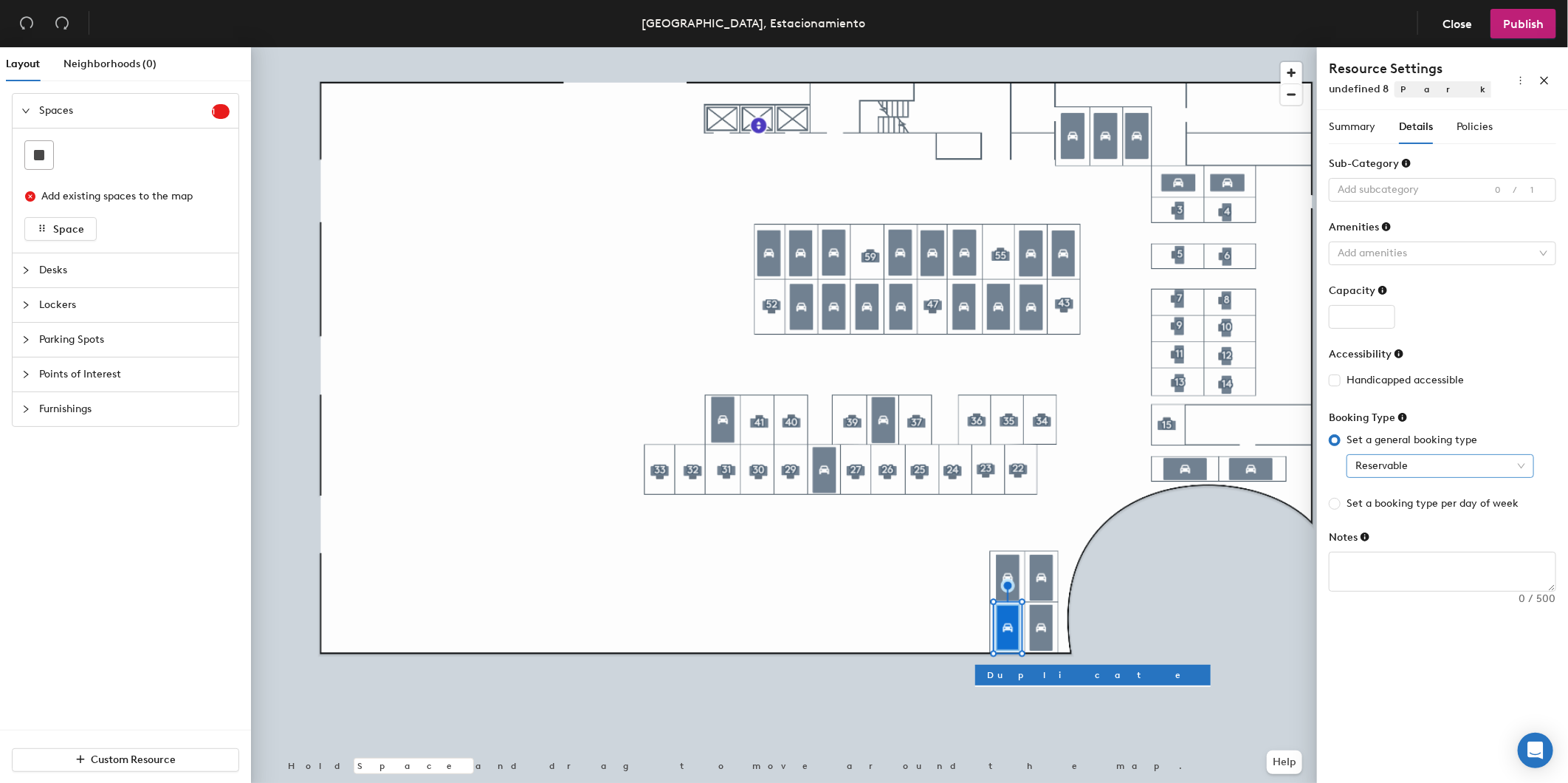
click at [1418, 463] on span "Reservable" at bounding box center [1440, 466] width 170 height 23
click at [1419, 536] on div "Assigned" at bounding box center [1440, 542] width 164 height 17
click at [1359, 124] on span "Summary" at bounding box center [1352, 127] width 46 height 13
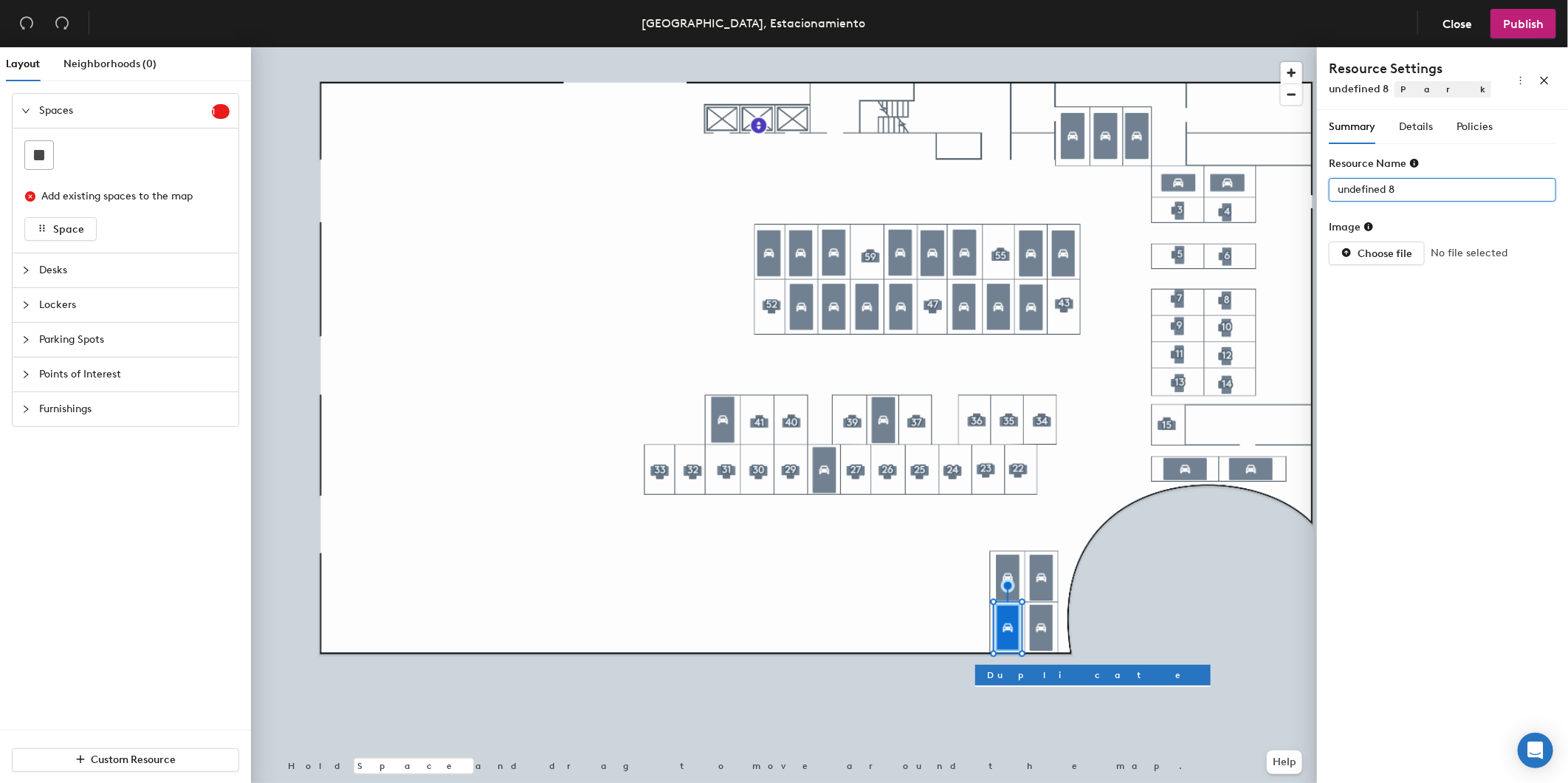
click at [1089, 141] on div "Layout Neighborhoods (0) Spaces 1 Add existing spaces to the map Space Desks Lo…" at bounding box center [784, 418] width 1568 height 742
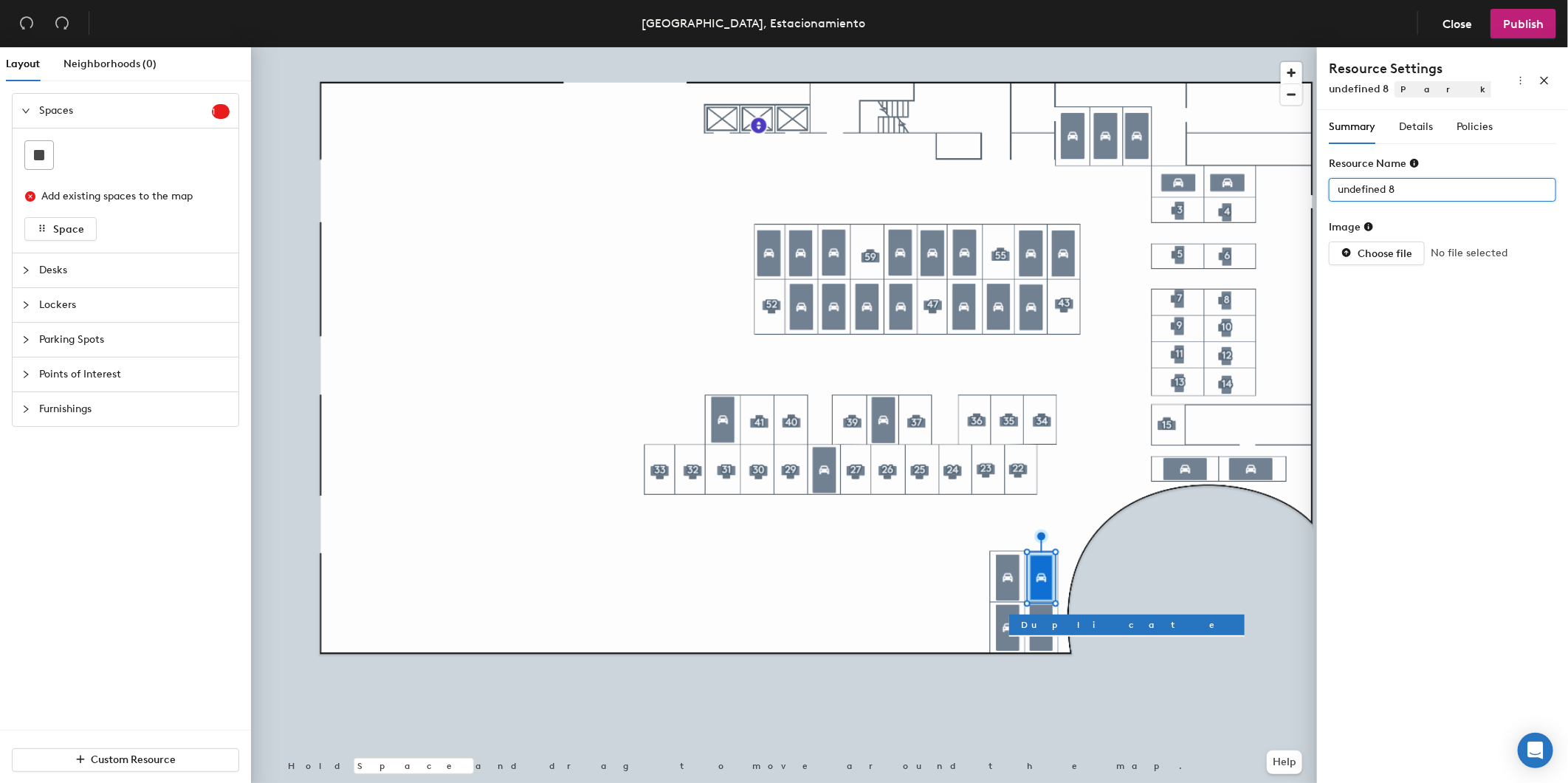
click at [1012, 181] on div "Layout Neighborhoods (0) Spaces 1 Add existing spaces to the map Space Desks Lo…" at bounding box center [784, 418] width 1568 height 742
click at [1409, 124] on span "Details" at bounding box center [1416, 127] width 34 height 13
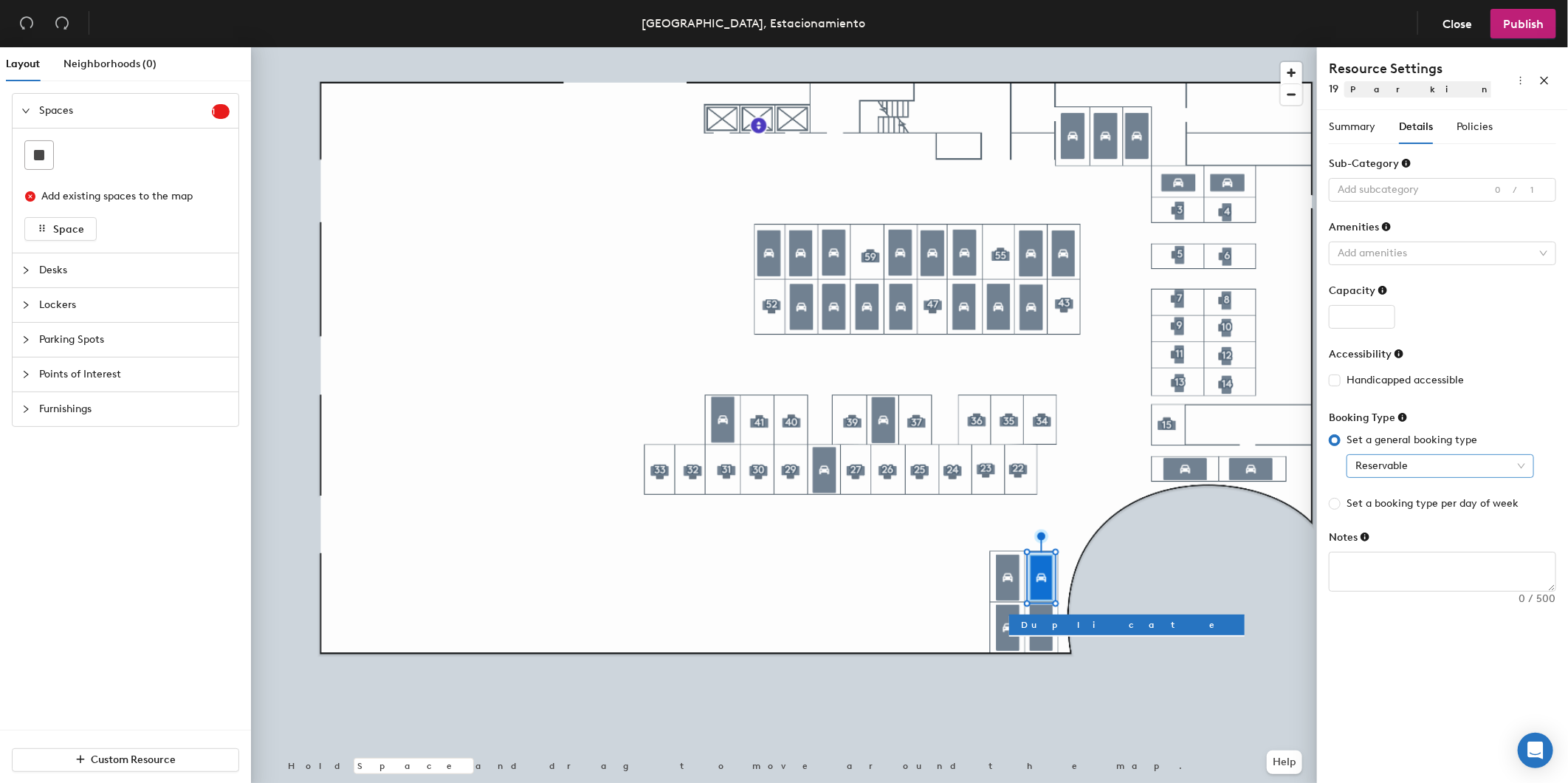
click at [1434, 475] on span "Reservable" at bounding box center [1440, 466] width 170 height 23
click at [1426, 549] on div "Assigned" at bounding box center [1440, 542] width 164 height 17
click at [1476, 121] on span "Policies" at bounding box center [1475, 127] width 36 height 13
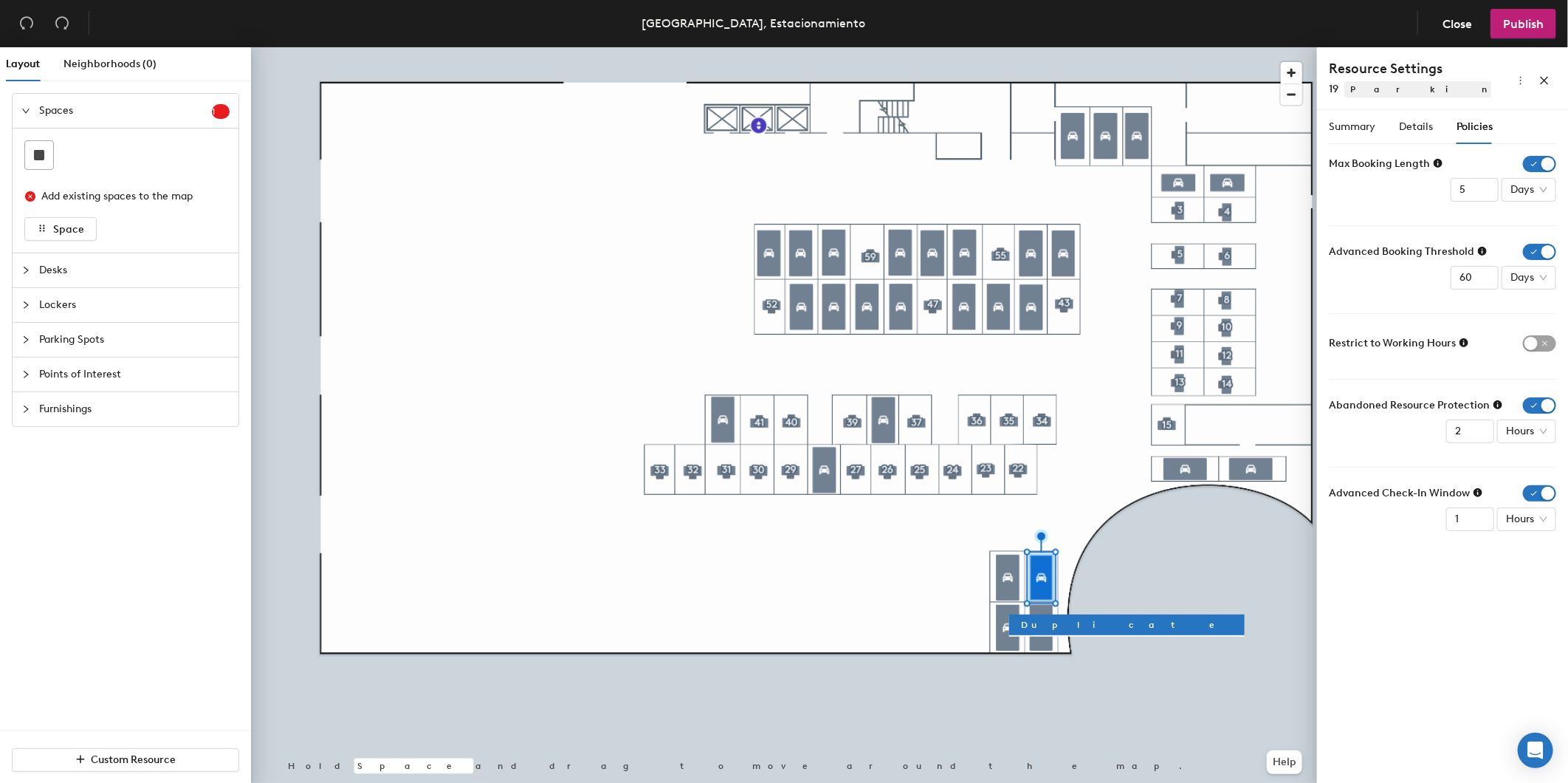
click at [1546, 147] on div "Summary Details Policies Resource Name 19 Image Choose file No file selected Su…" at bounding box center [1442, 332] width 227 height 444
click at [1549, 165] on span "button" at bounding box center [1540, 164] width 33 height 17
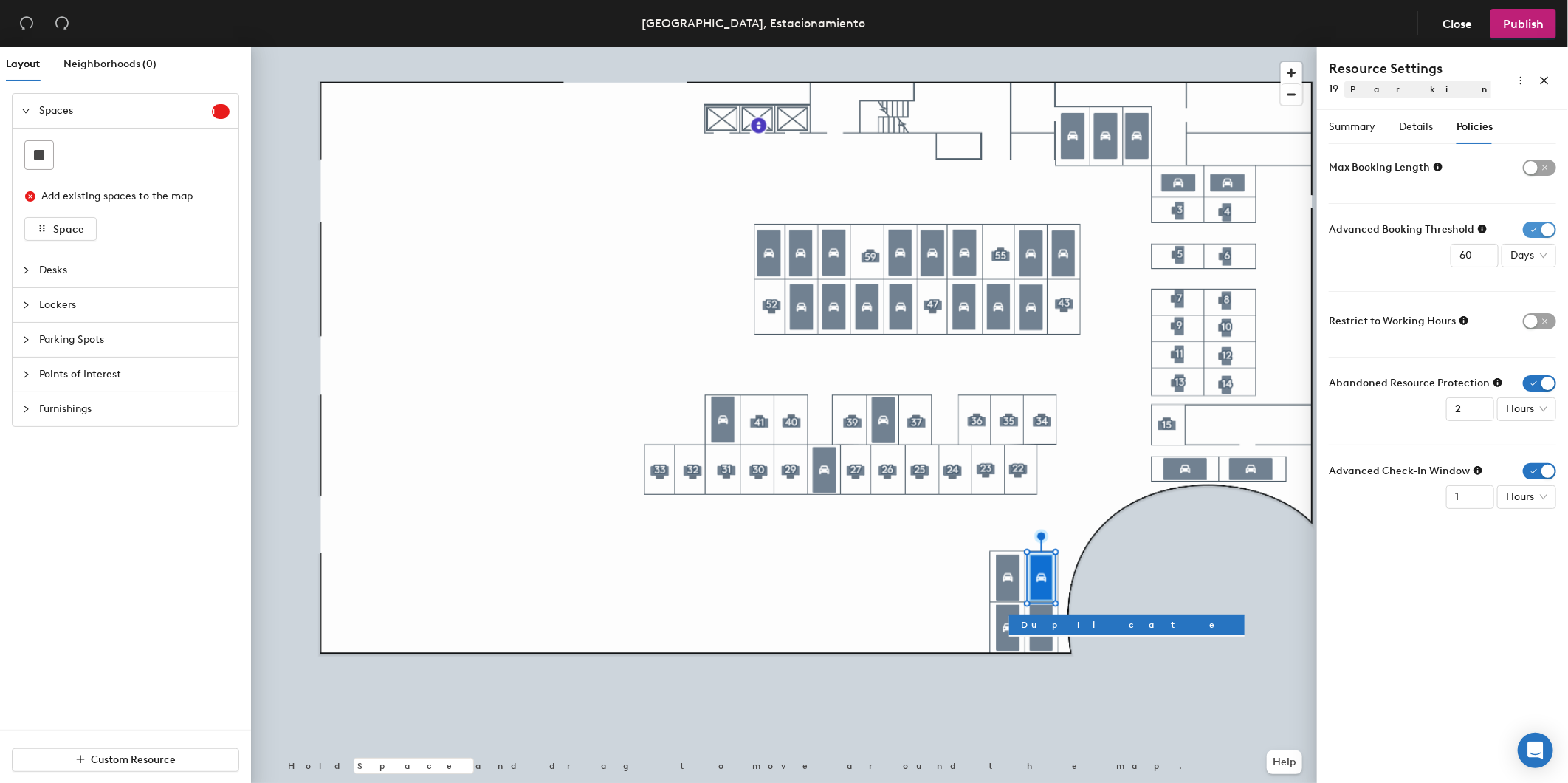
click at [1547, 230] on span "button" at bounding box center [1540, 229] width 33 height 17
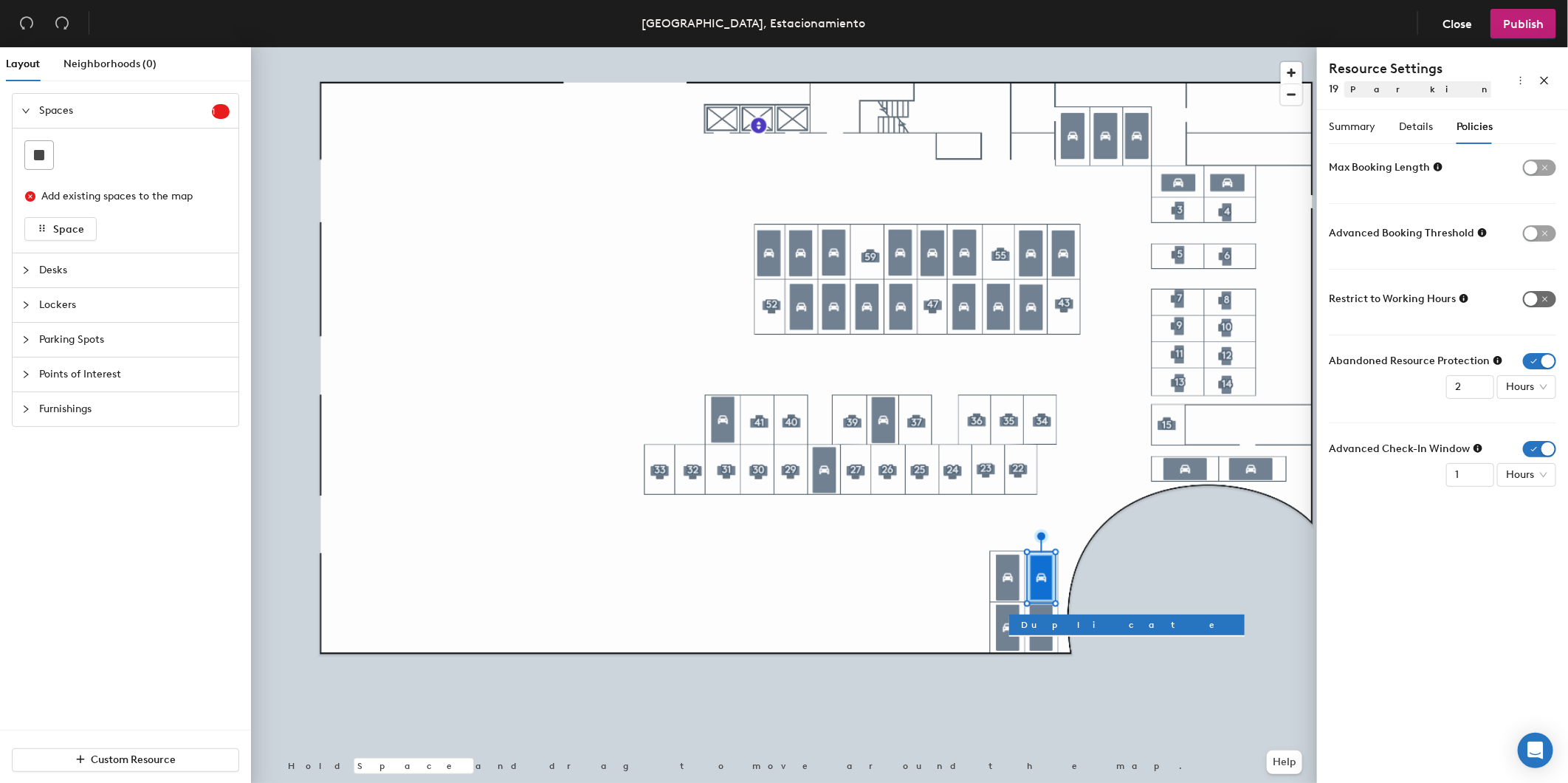
click at [1541, 297] on span "button" at bounding box center [1540, 299] width 33 height 17
click at [1540, 353] on span "button" at bounding box center [1540, 361] width 33 height 17
click at [1540, 432] on span "button" at bounding box center [1540, 426] width 33 height 17
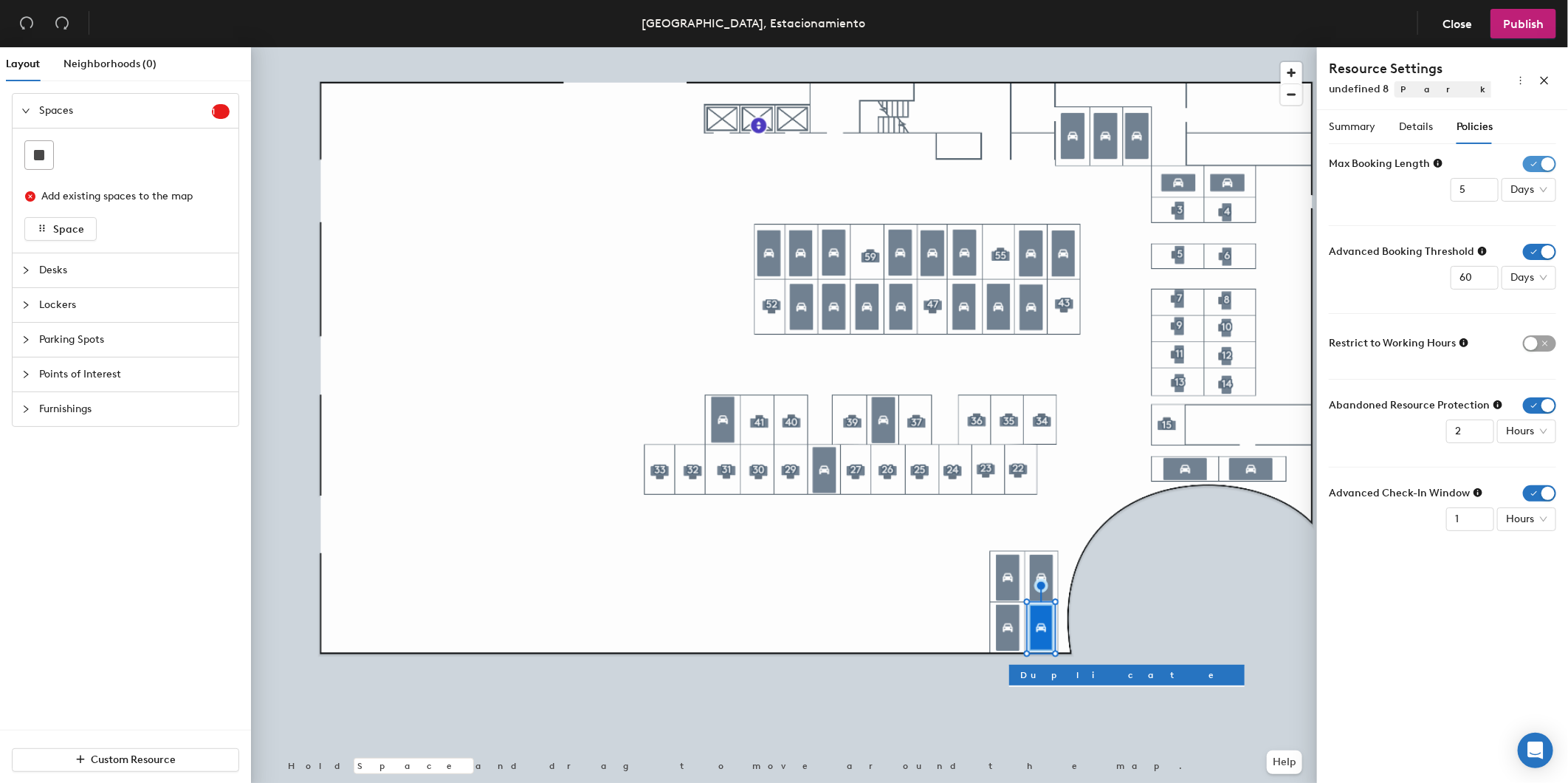
click at [1533, 165] on span "button" at bounding box center [1540, 164] width 33 height 17
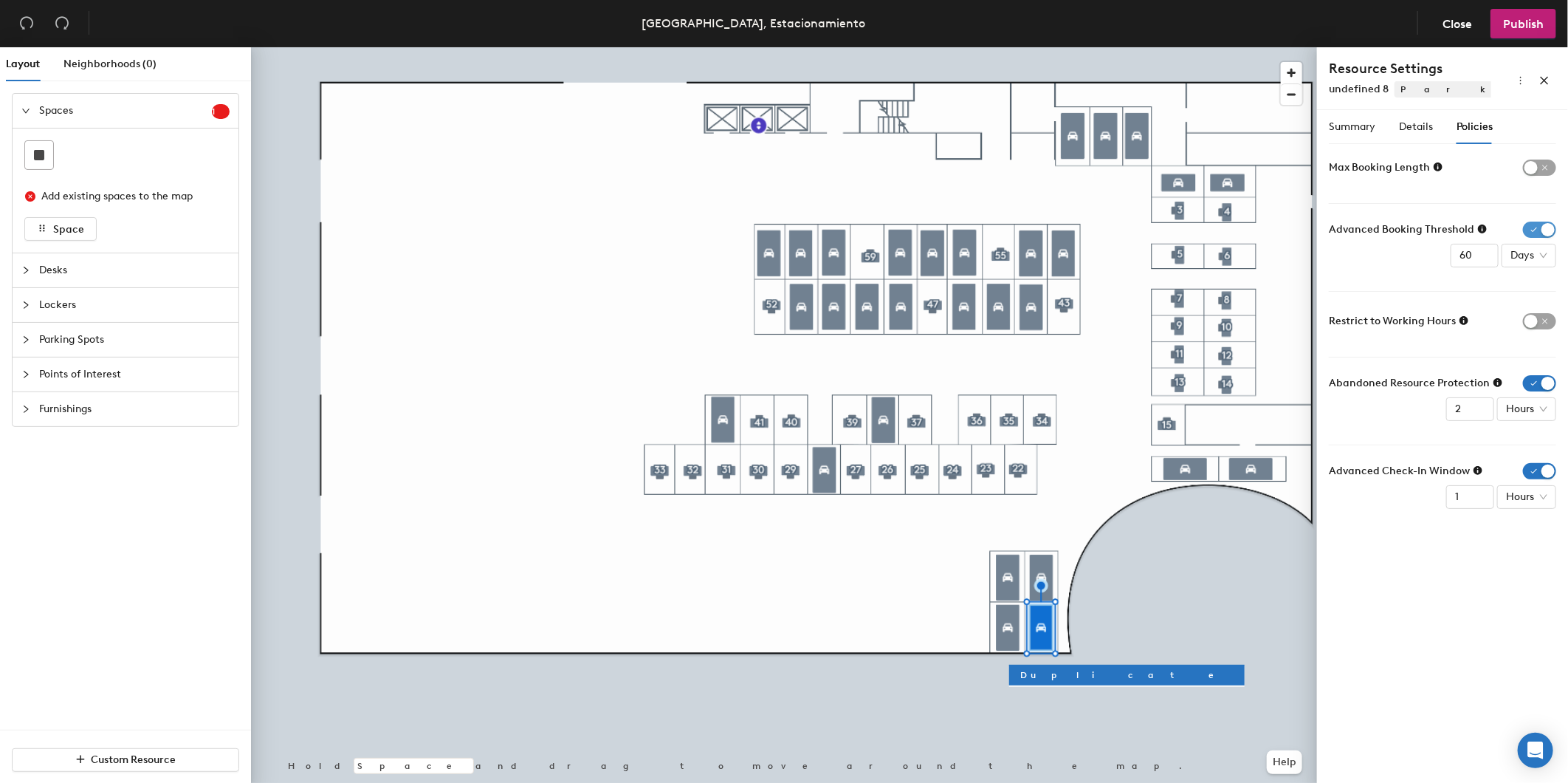
click at [1537, 226] on span "button" at bounding box center [1540, 229] width 33 height 17
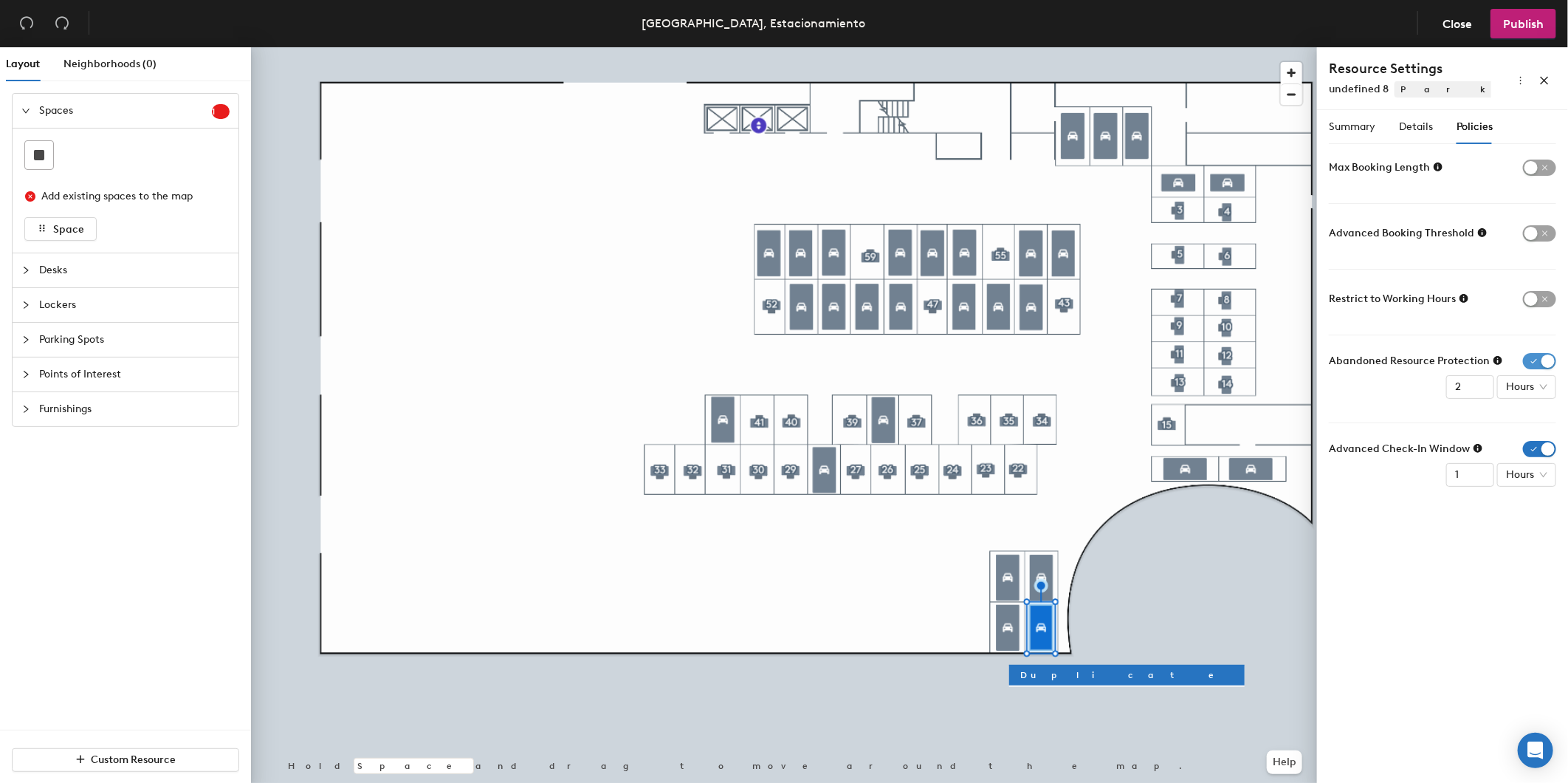
click at [1547, 359] on span "button" at bounding box center [1540, 361] width 33 height 17
click at [1532, 433] on span "button" at bounding box center [1540, 426] width 33 height 17
click at [1426, 141] on div "Details" at bounding box center [1416, 127] width 34 height 34
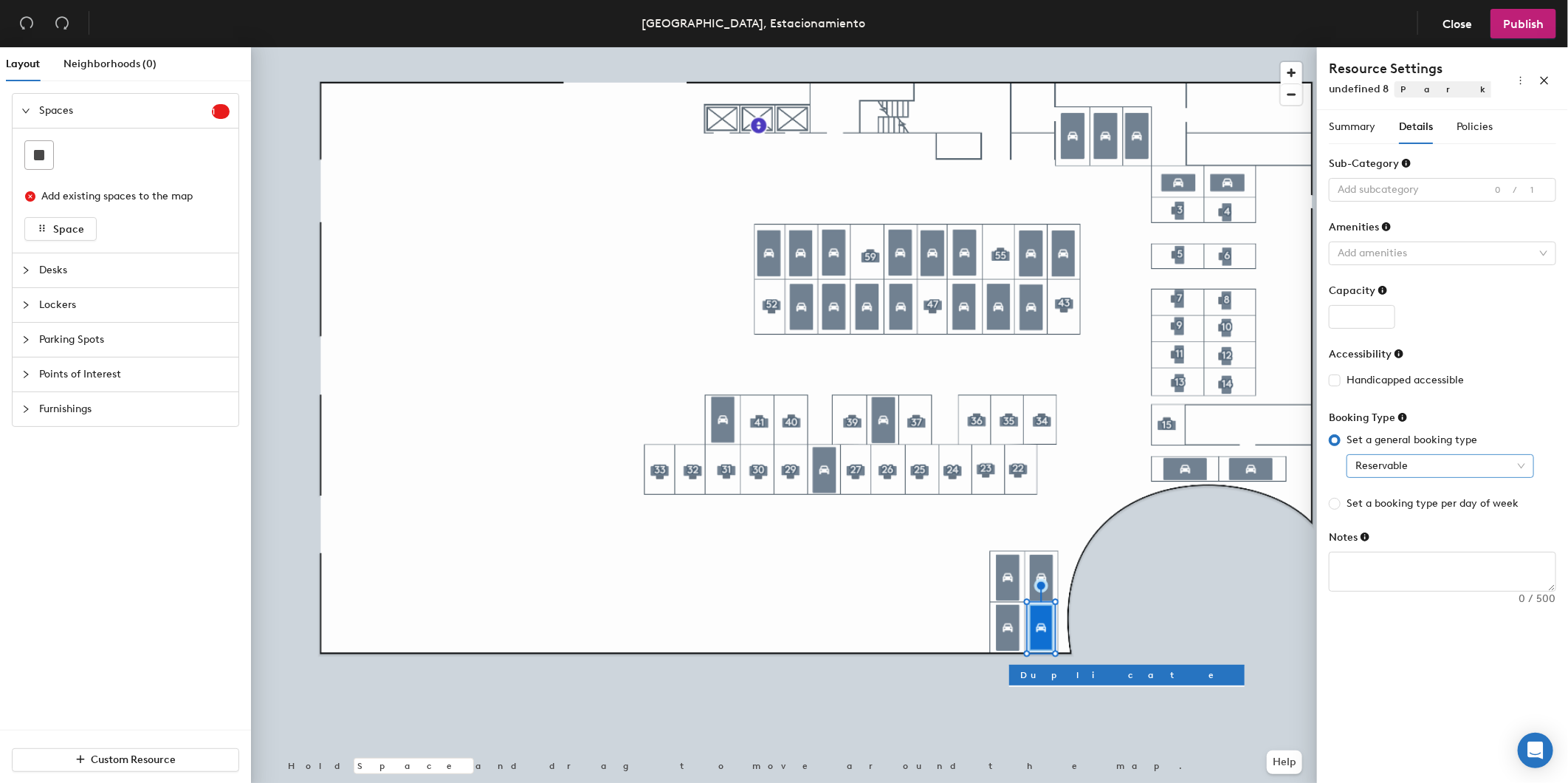
click at [1419, 462] on span "Reservable" at bounding box center [1440, 466] width 170 height 23
click at [1413, 536] on div "Assigned" at bounding box center [1440, 542] width 164 height 17
click at [1361, 127] on span "Summary" at bounding box center [1352, 127] width 46 height 13
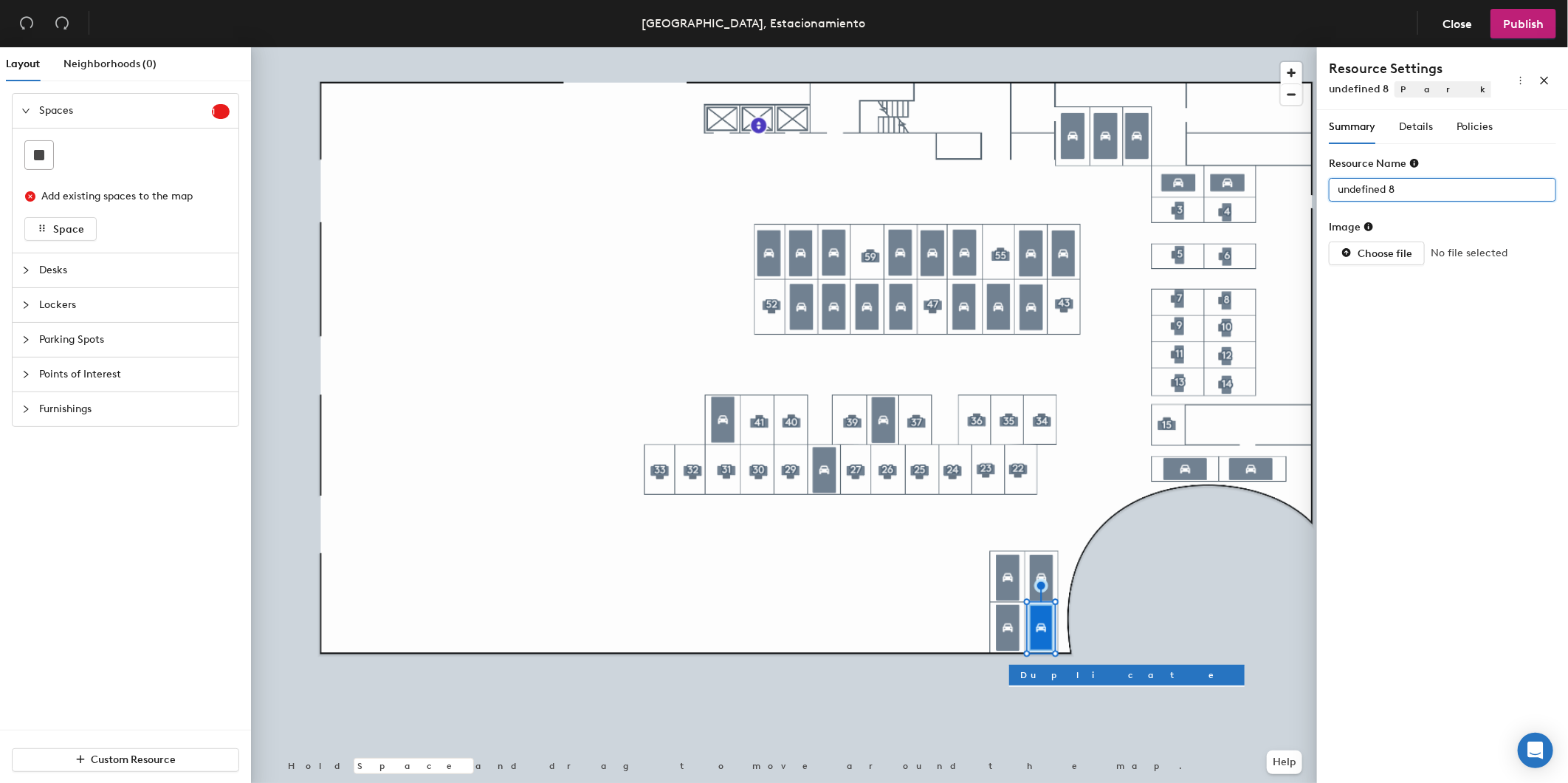
click at [1377, 186] on input "undefined 8" at bounding box center [1442, 190] width 227 height 24
type input "18"
click at [1252, 47] on div at bounding box center [784, 47] width 1066 height 0
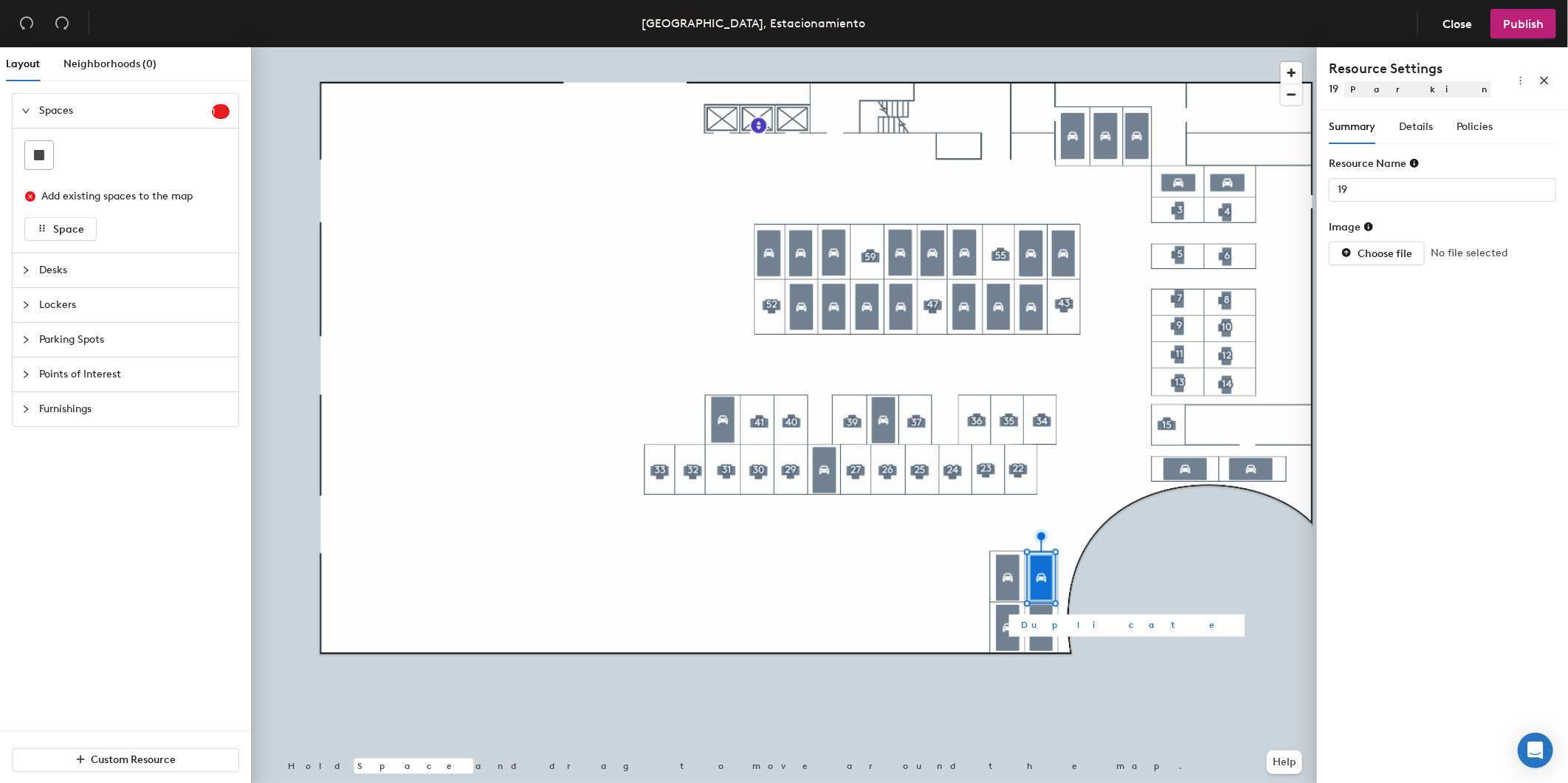
type input "18"
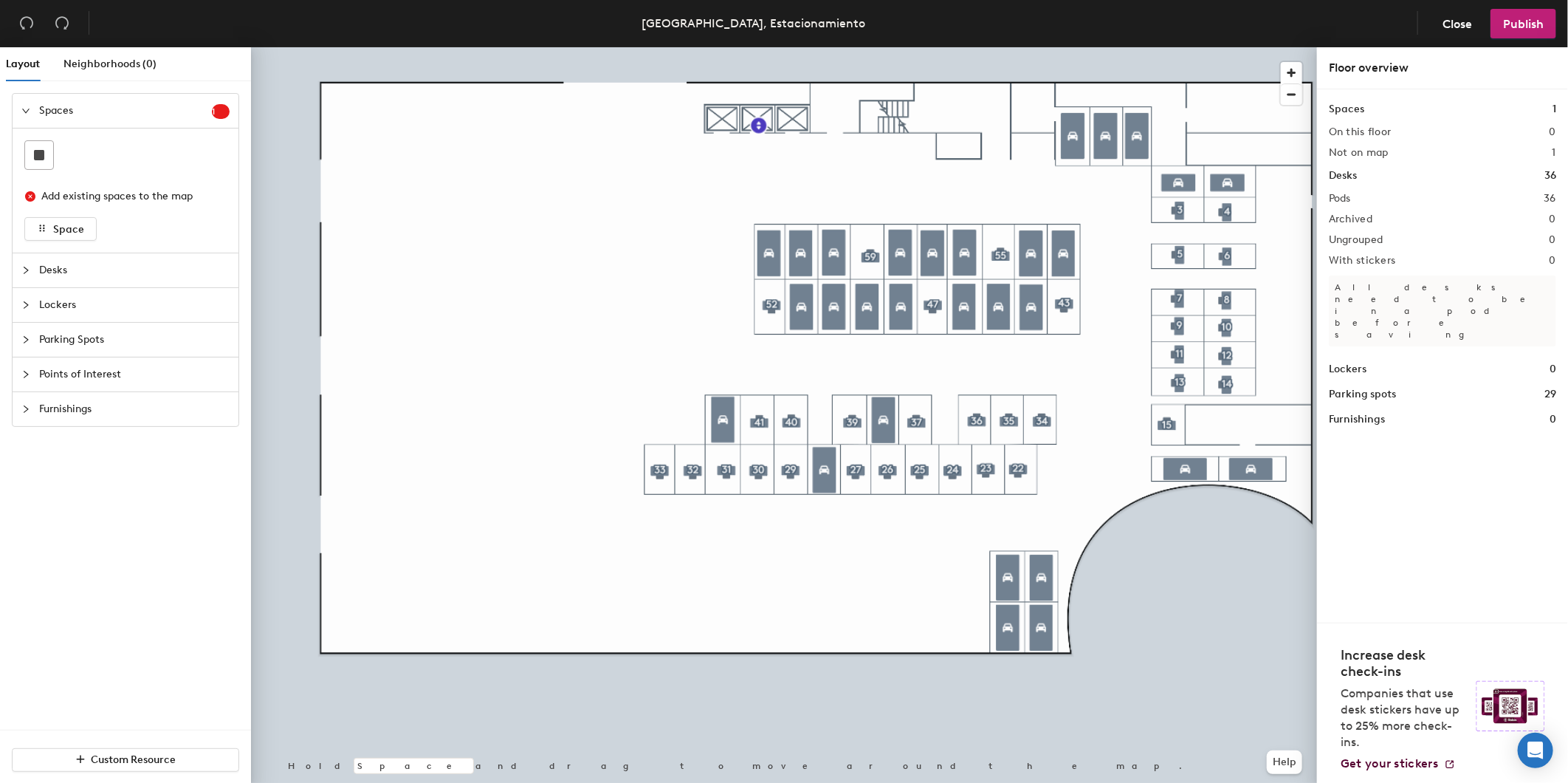
click at [1256, 47] on div at bounding box center [784, 47] width 1066 height 0
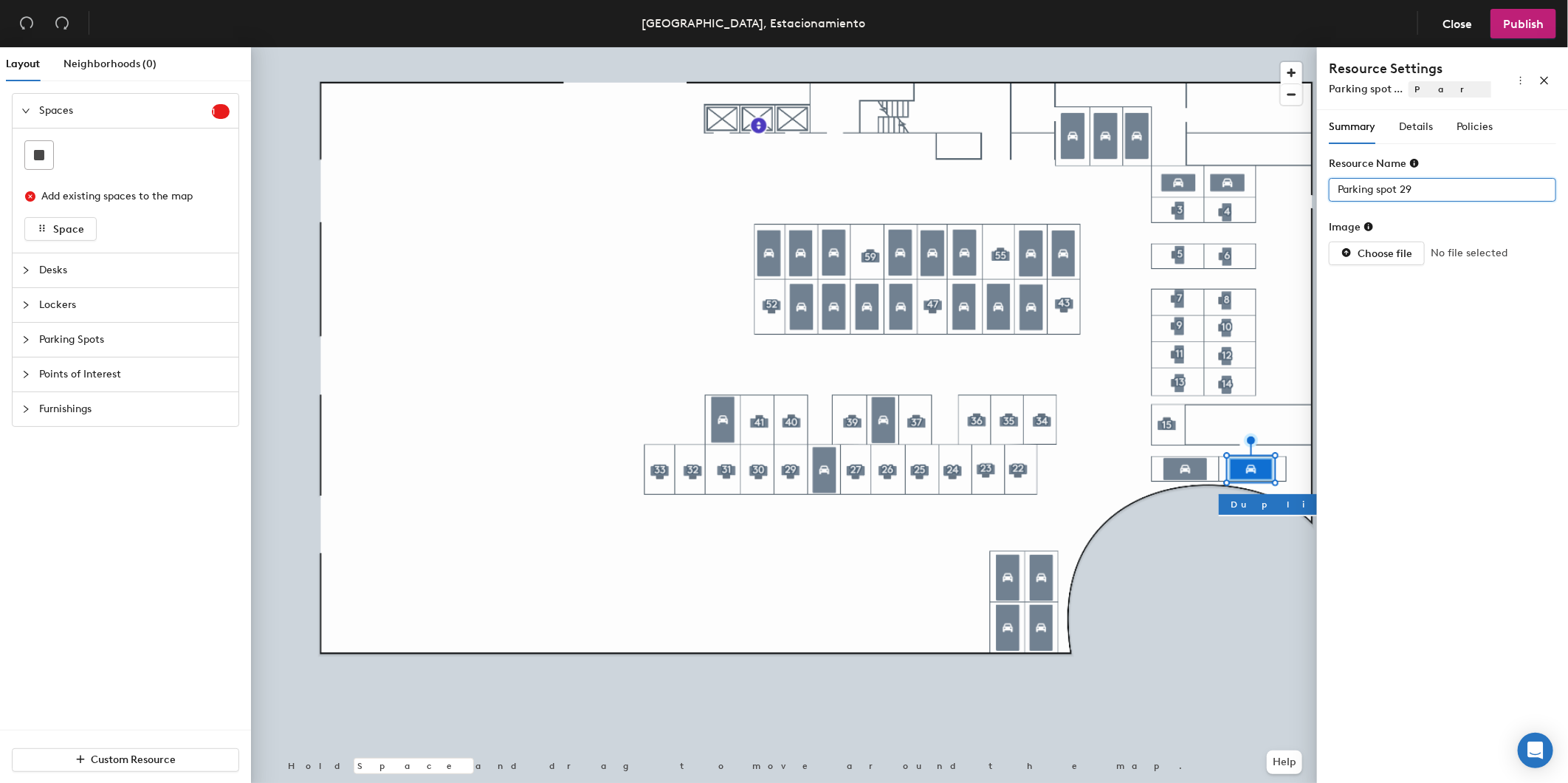
click at [992, 196] on div "Layout Neighborhoods (0) Spaces 1 Add existing spaces to the map Space Desks Lo…" at bounding box center [784, 418] width 1568 height 742
click at [1402, 138] on div "Details" at bounding box center [1416, 127] width 34 height 34
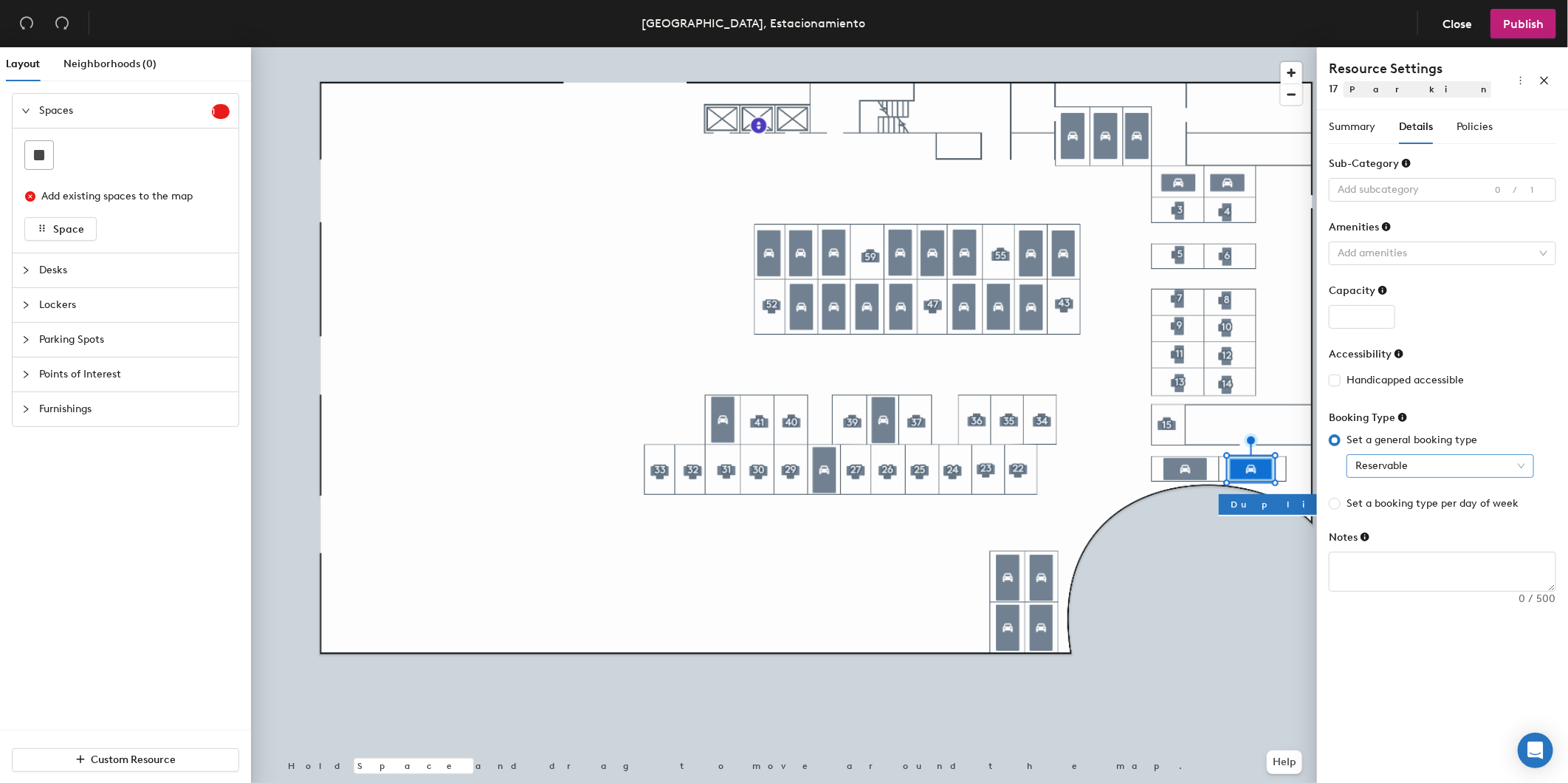
click at [1458, 468] on span "Reservable" at bounding box center [1440, 466] width 170 height 23
click at [1431, 544] on div "Assigned" at bounding box center [1440, 542] width 164 height 17
click at [1484, 124] on span "Policies" at bounding box center [1475, 127] width 36 height 13
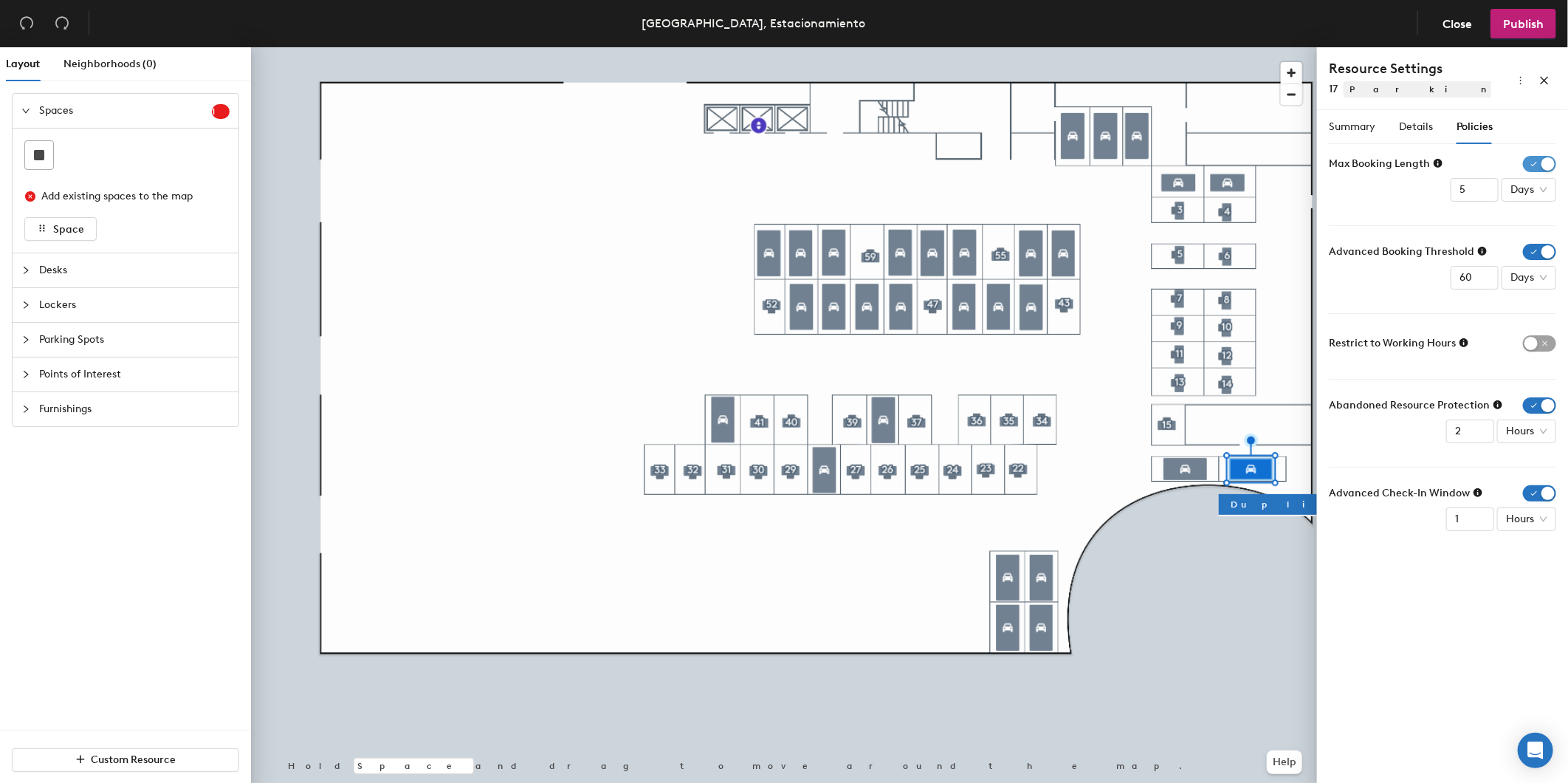
click at [1541, 163] on span "button" at bounding box center [1540, 164] width 33 height 17
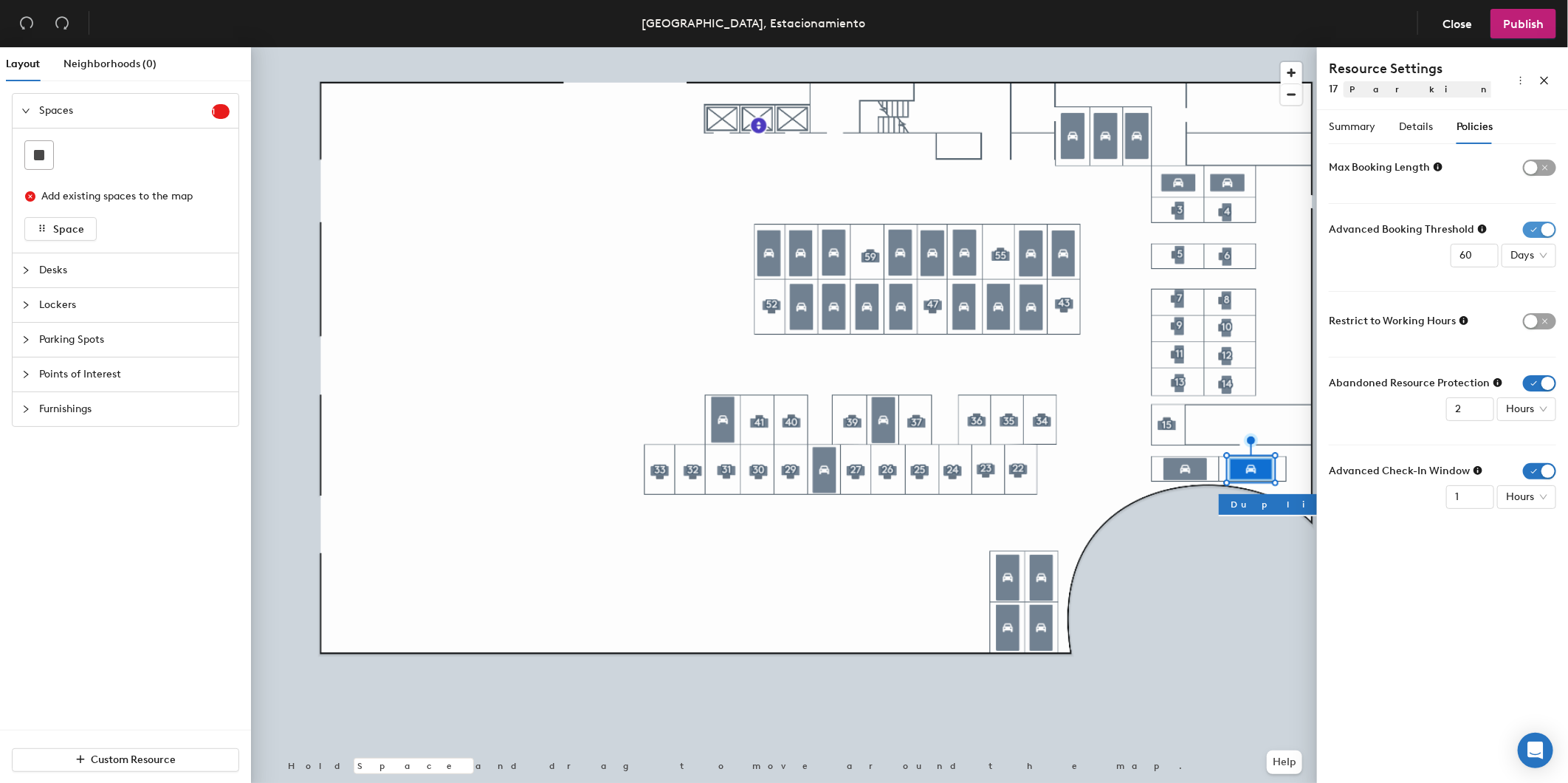
click at [1543, 232] on span "button" at bounding box center [1540, 229] width 33 height 17
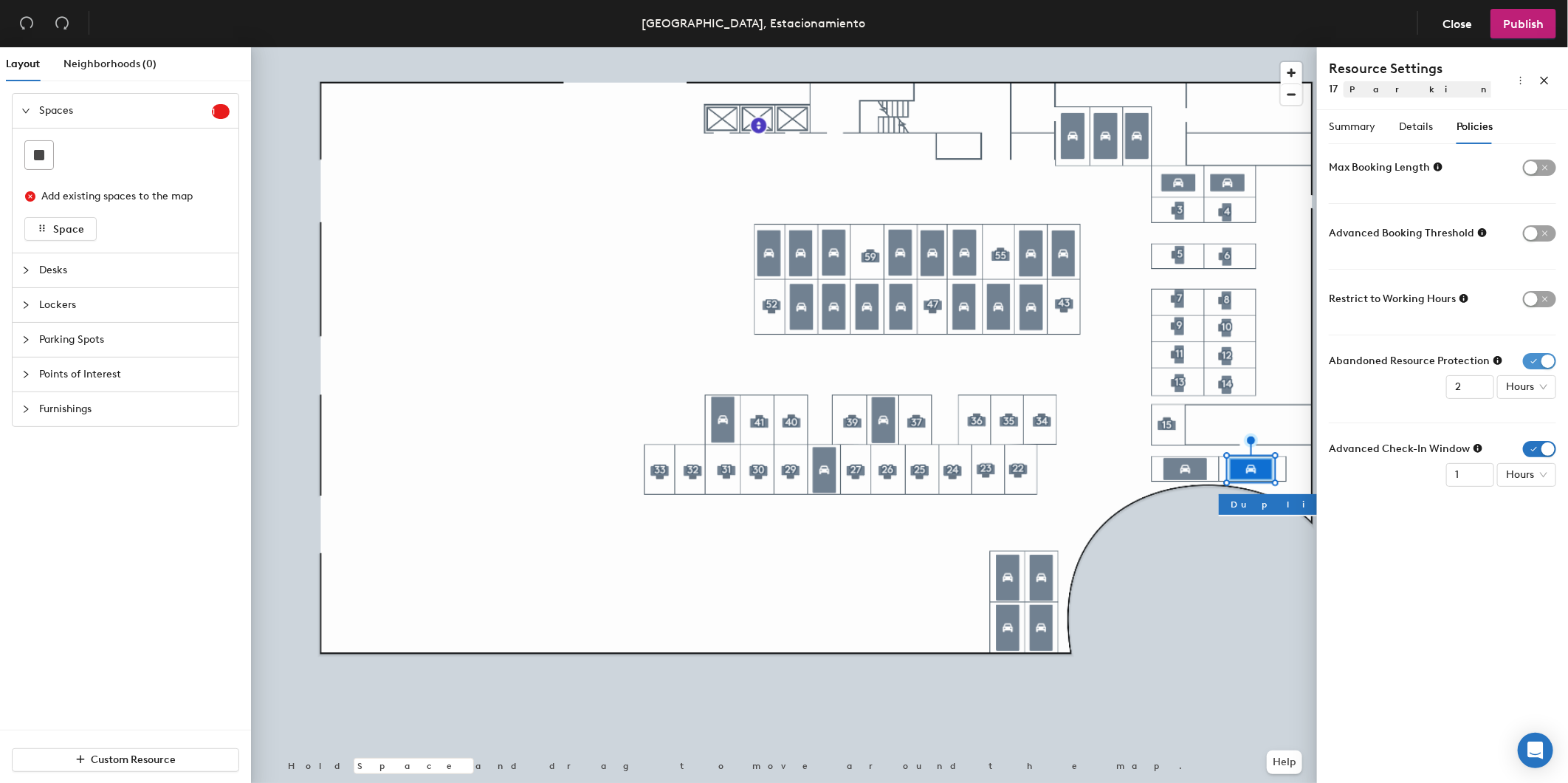
click at [1538, 359] on span "button" at bounding box center [1540, 361] width 33 height 17
click at [1539, 433] on span "button" at bounding box center [1540, 426] width 33 height 17
click at [1417, 121] on span "Details" at bounding box center [1416, 127] width 34 height 13
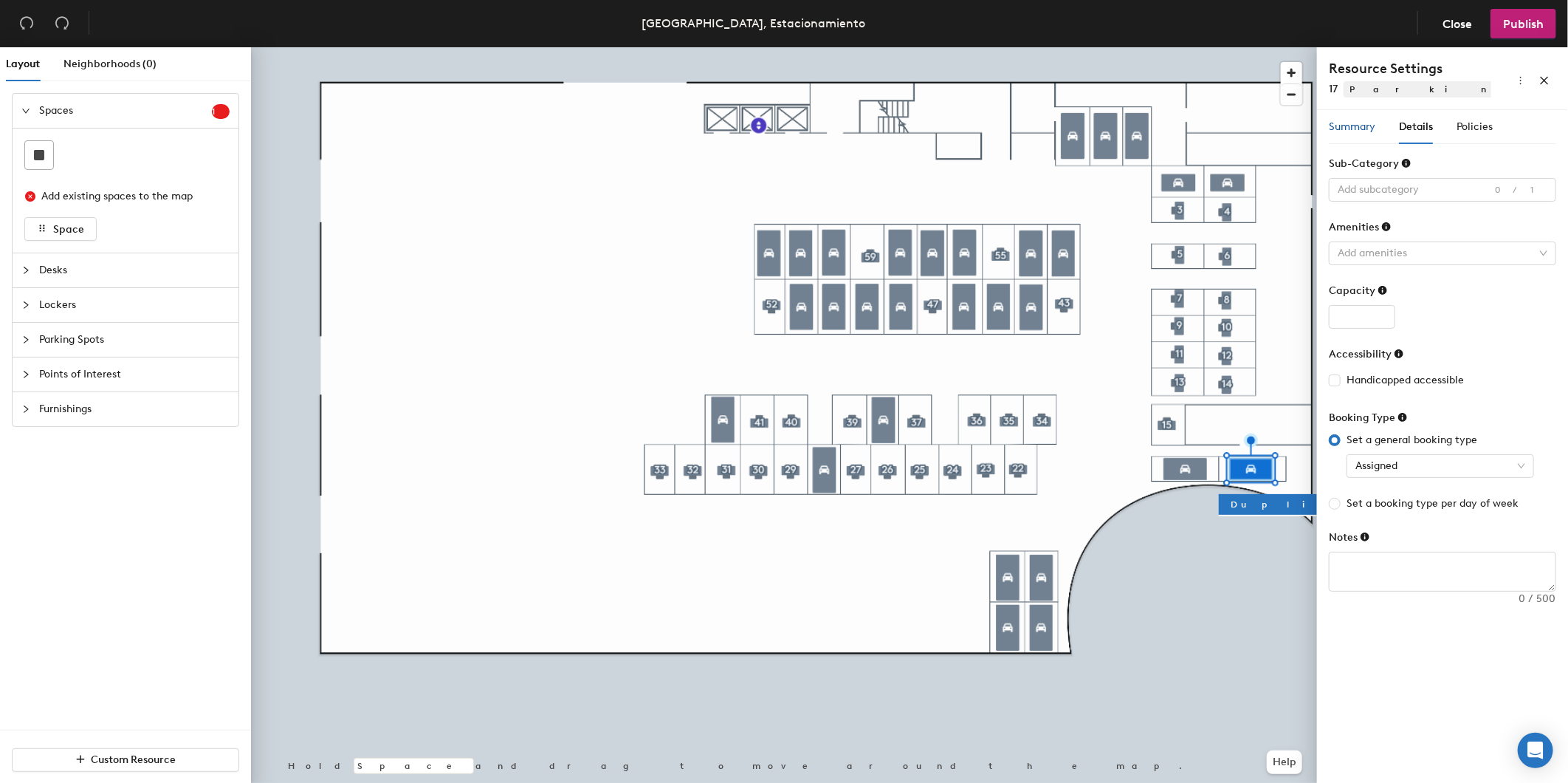
click at [1354, 124] on span "Summary" at bounding box center [1352, 127] width 46 height 13
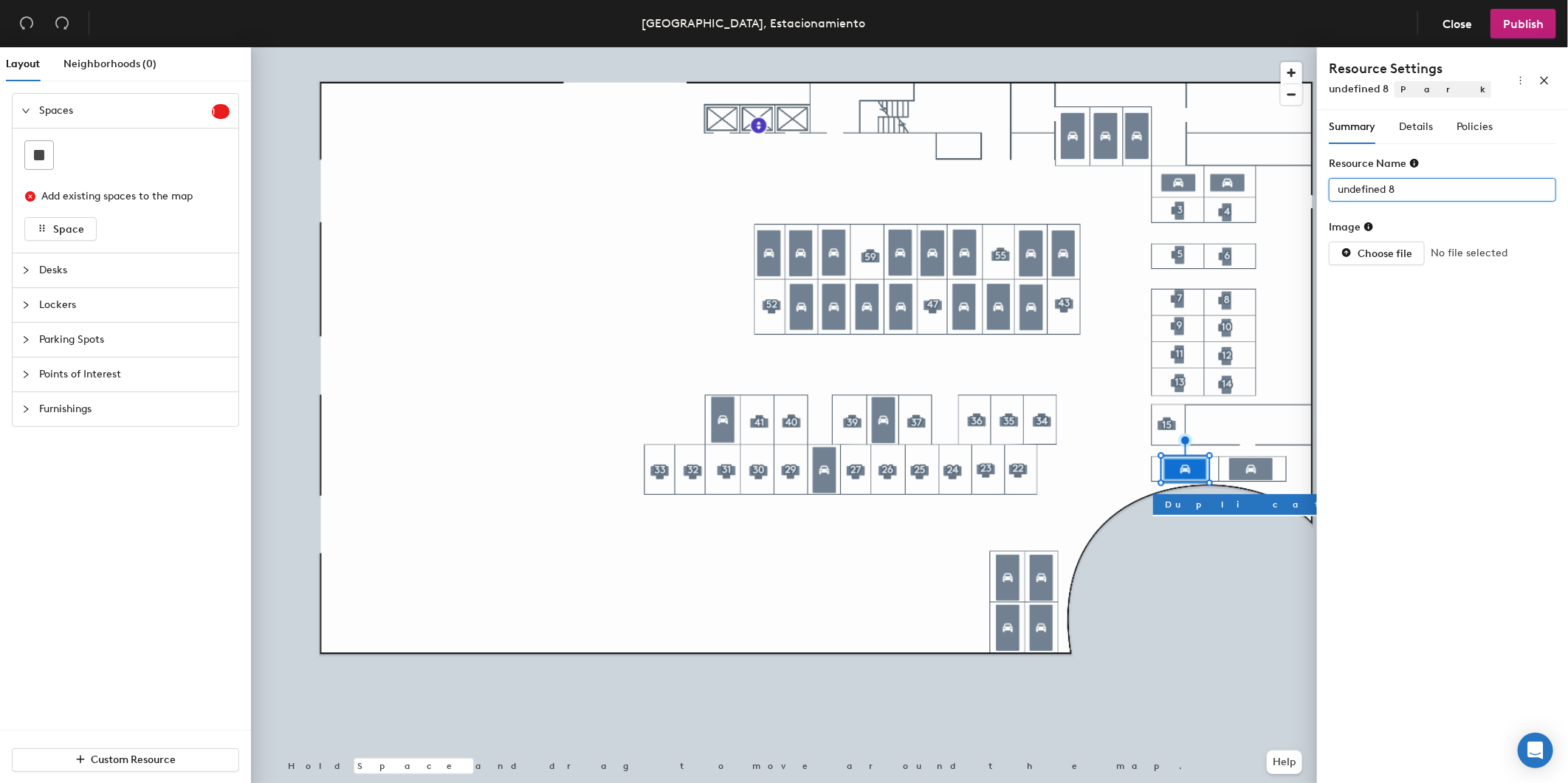
click at [1201, 186] on div "Layout Neighborhoods (0) Spaces 1 Add existing spaces to the map Space Desks Lo…" at bounding box center [784, 418] width 1568 height 742
type input "16"
click at [1411, 129] on span "Details" at bounding box center [1416, 127] width 34 height 13
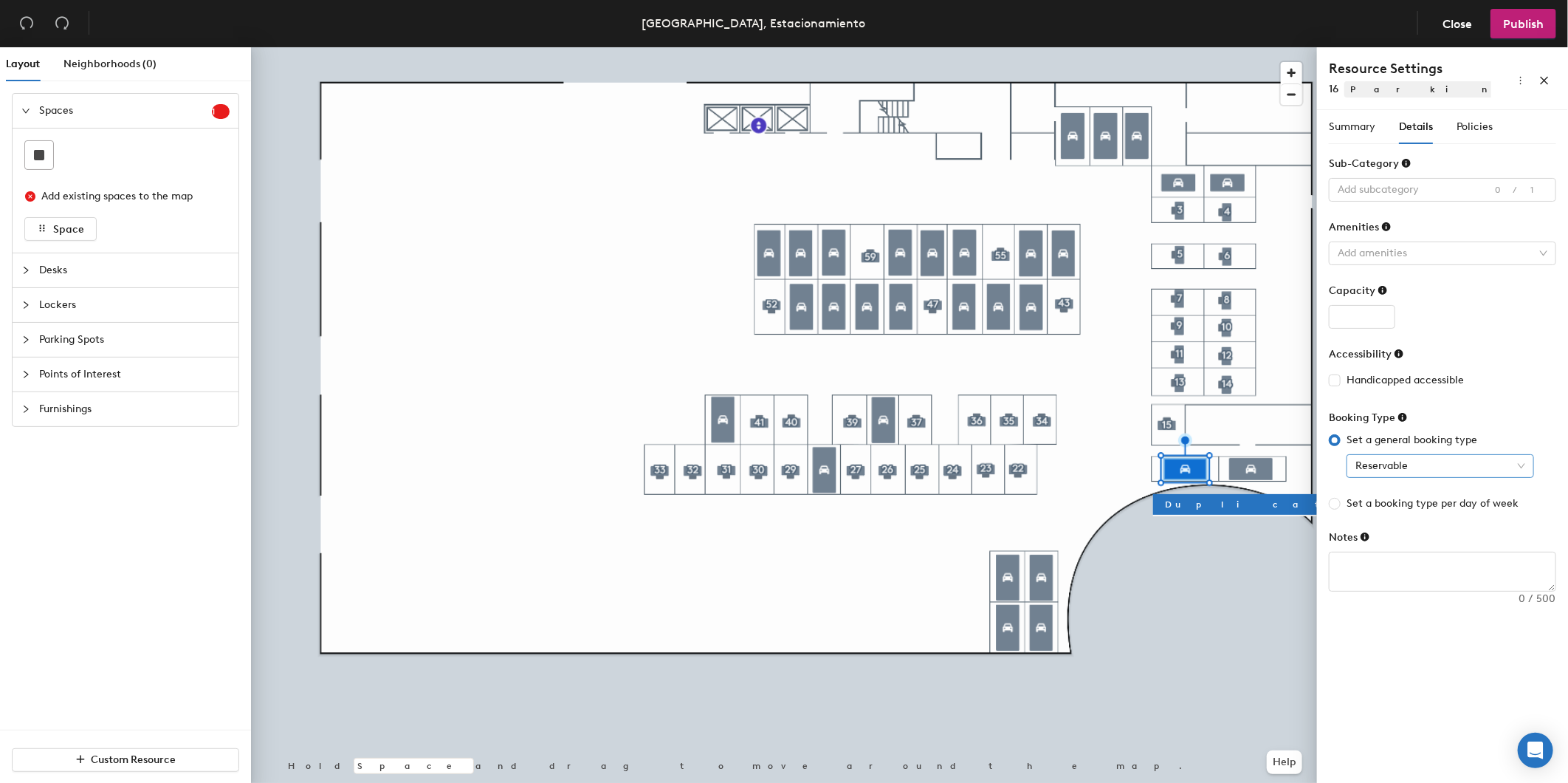
click at [1424, 473] on span "Reservable" at bounding box center [1440, 466] width 170 height 23
click at [1420, 547] on div "Assigned" at bounding box center [1440, 542] width 164 height 17
click at [1490, 130] on span "Policies" at bounding box center [1475, 127] width 36 height 13
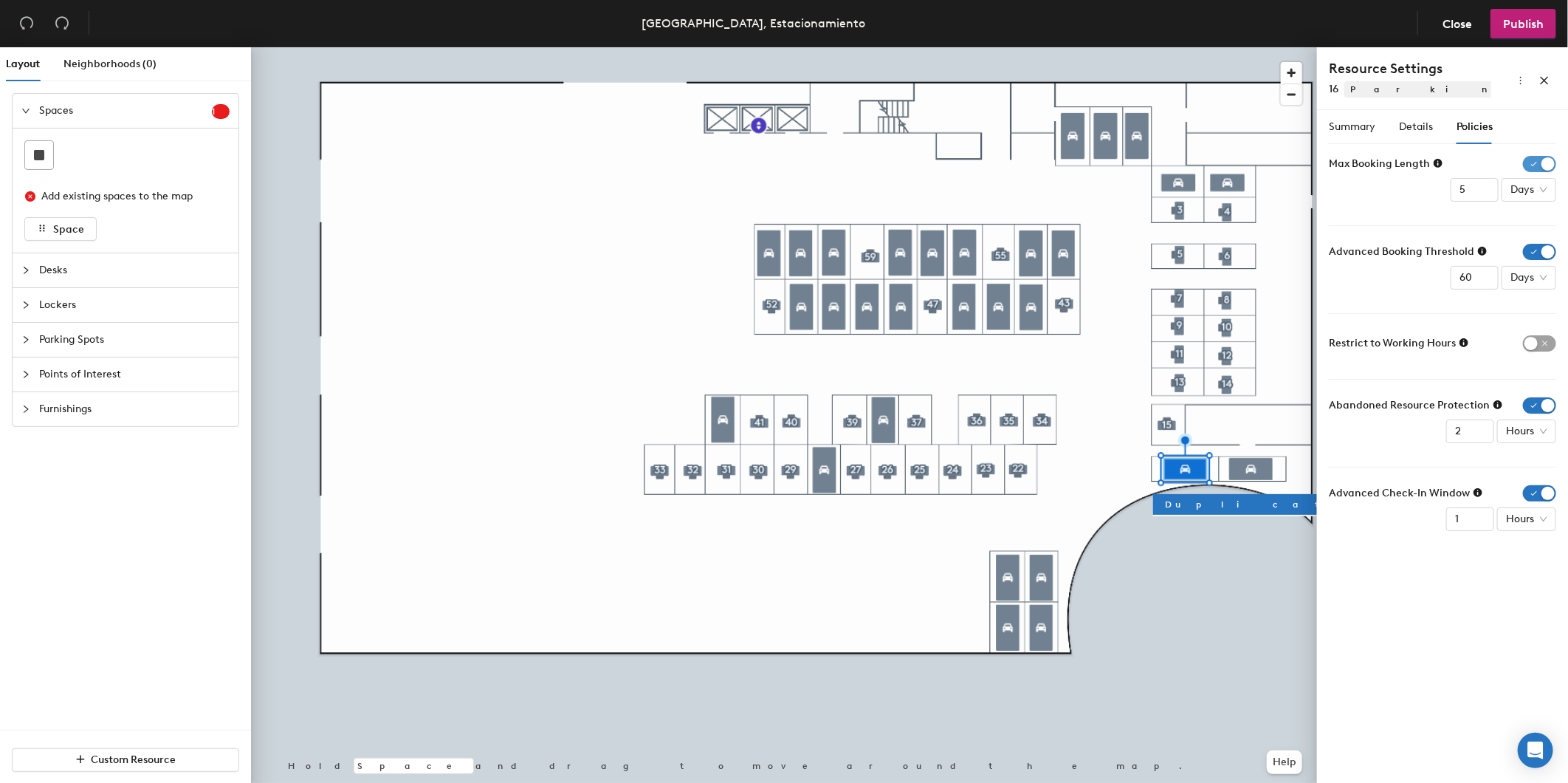
click at [1538, 163] on span "button" at bounding box center [1540, 164] width 33 height 17
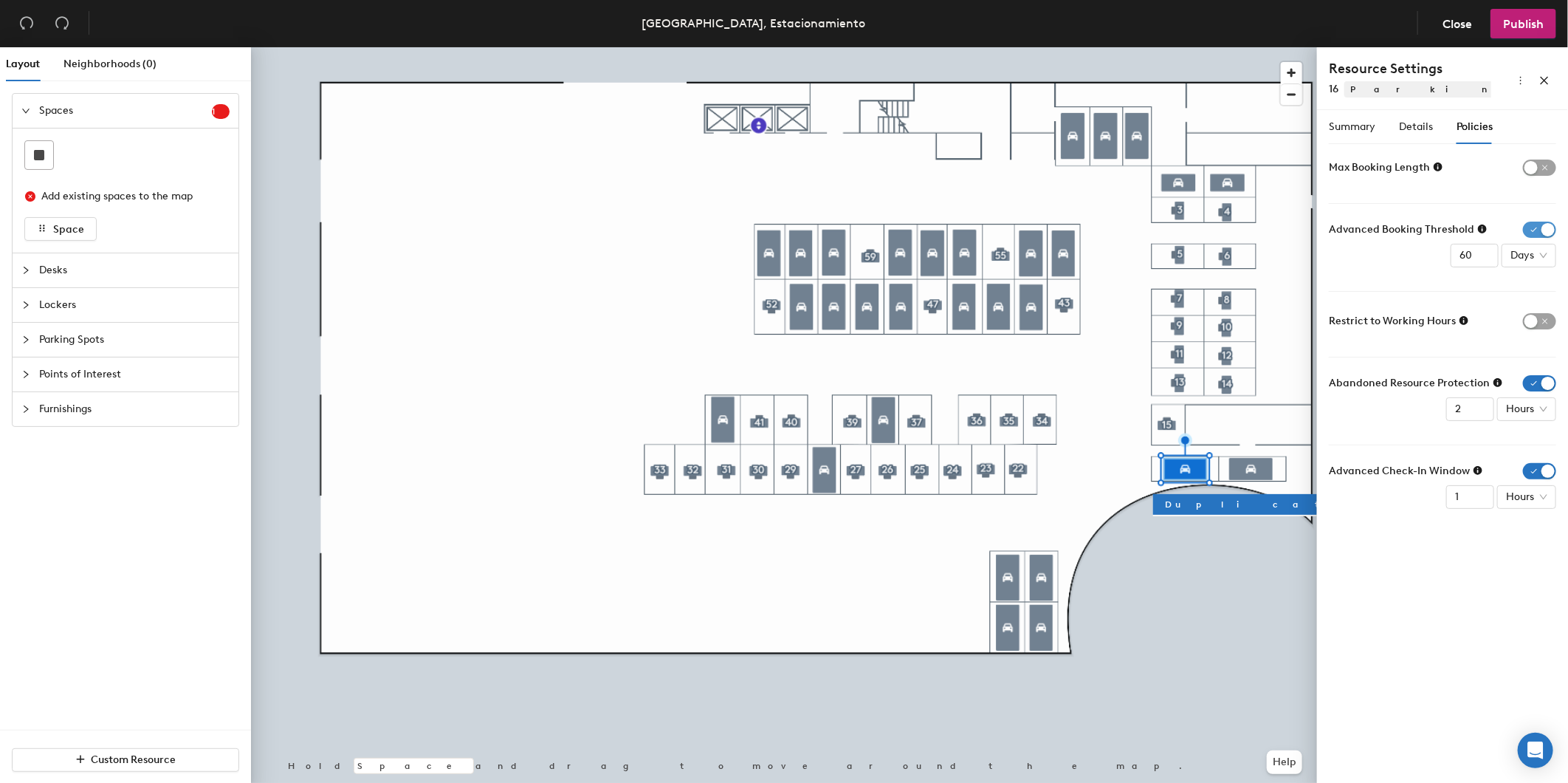
click at [1539, 224] on span "button" at bounding box center [1540, 229] width 33 height 17
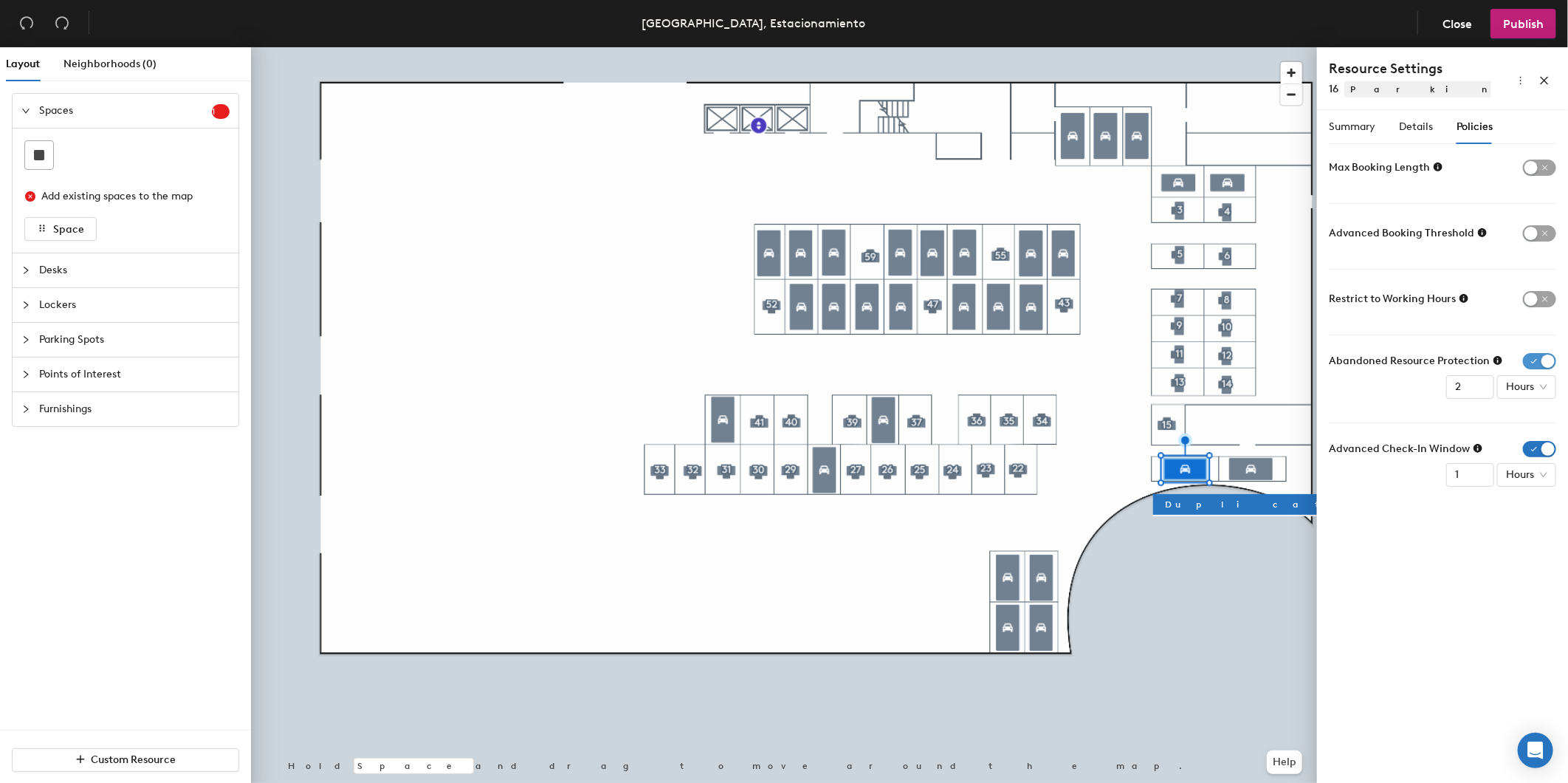
click at [1544, 359] on span "button" at bounding box center [1540, 361] width 33 height 17
click at [1544, 423] on span "button" at bounding box center [1540, 426] width 33 height 17
click at [1424, 135] on div "Details" at bounding box center [1416, 127] width 34 height 34
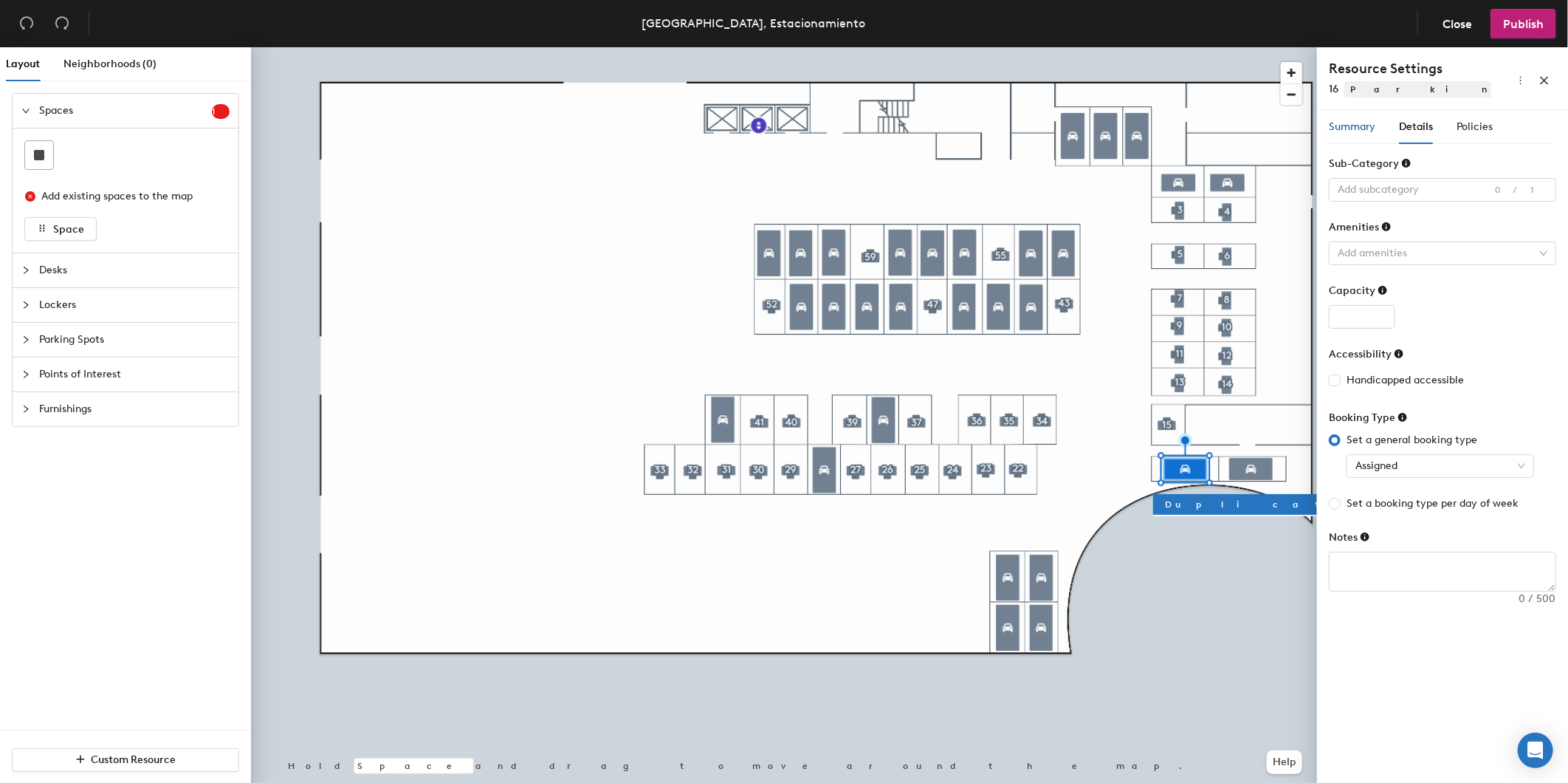
click at [1349, 128] on span "Summary" at bounding box center [1352, 127] width 46 height 13
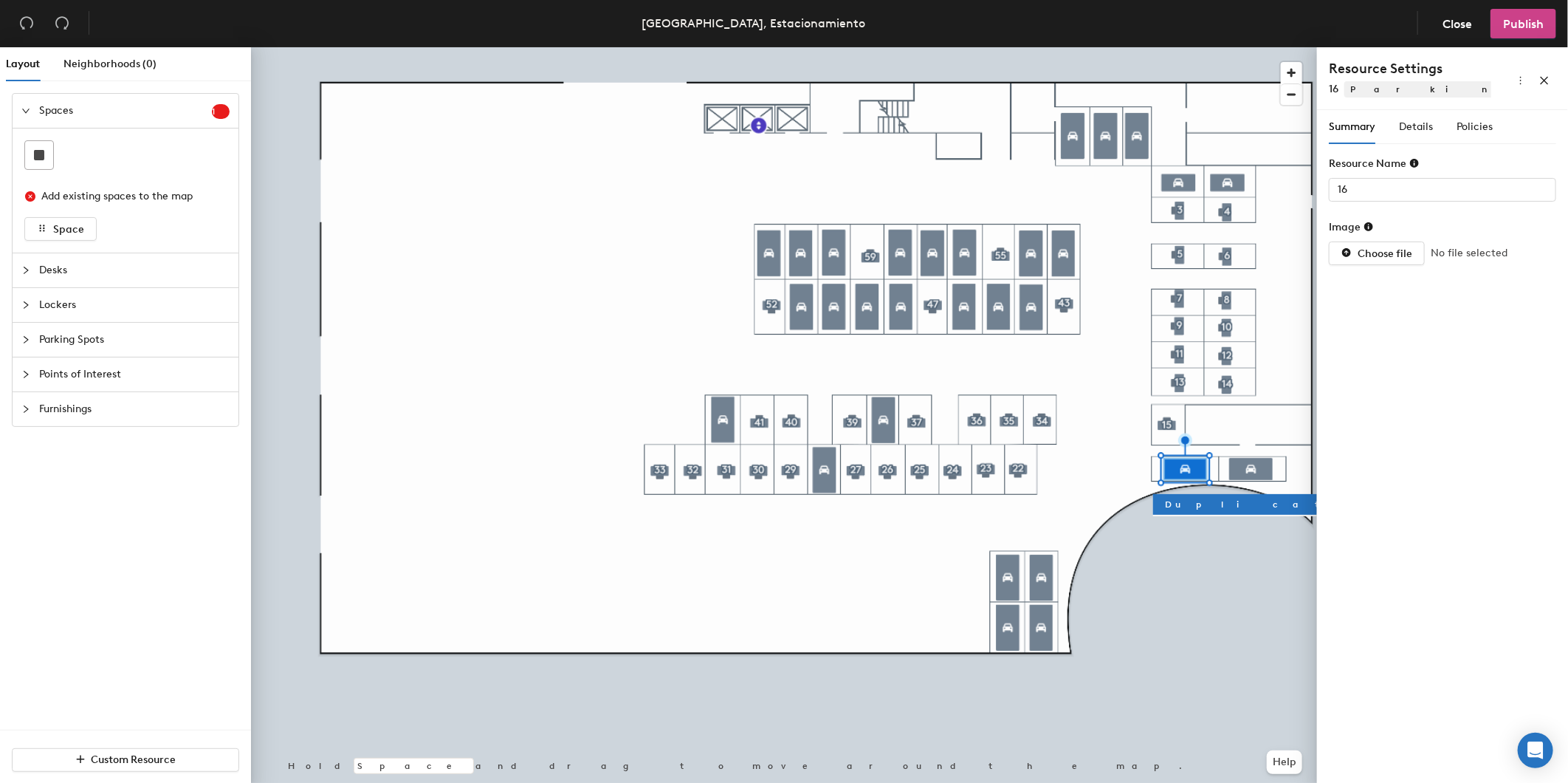
click at [1511, 25] on span "Publish" at bounding box center [1523, 24] width 40 height 14
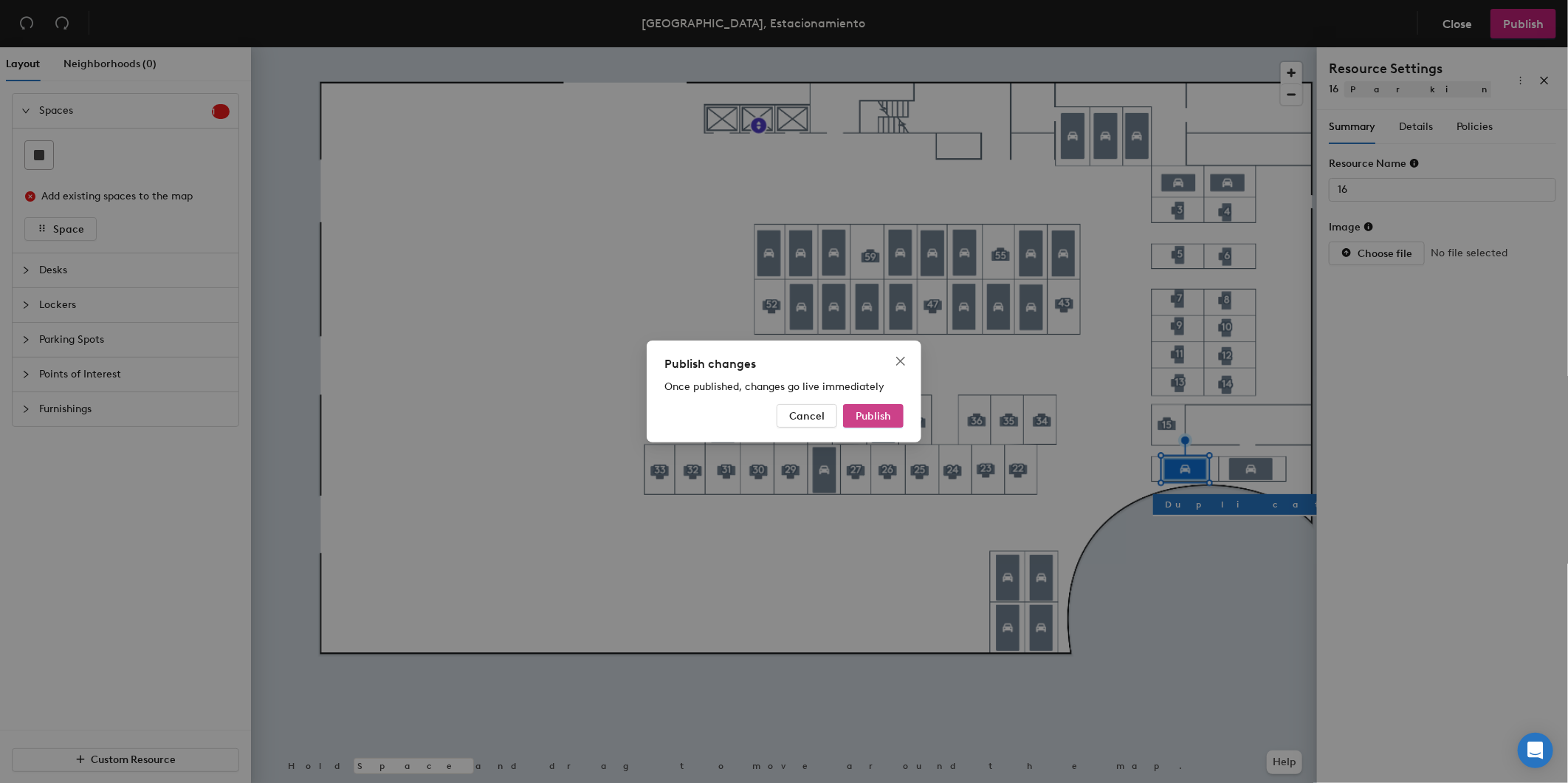
click at [898, 418] on button "Publish" at bounding box center [873, 416] width 61 height 24
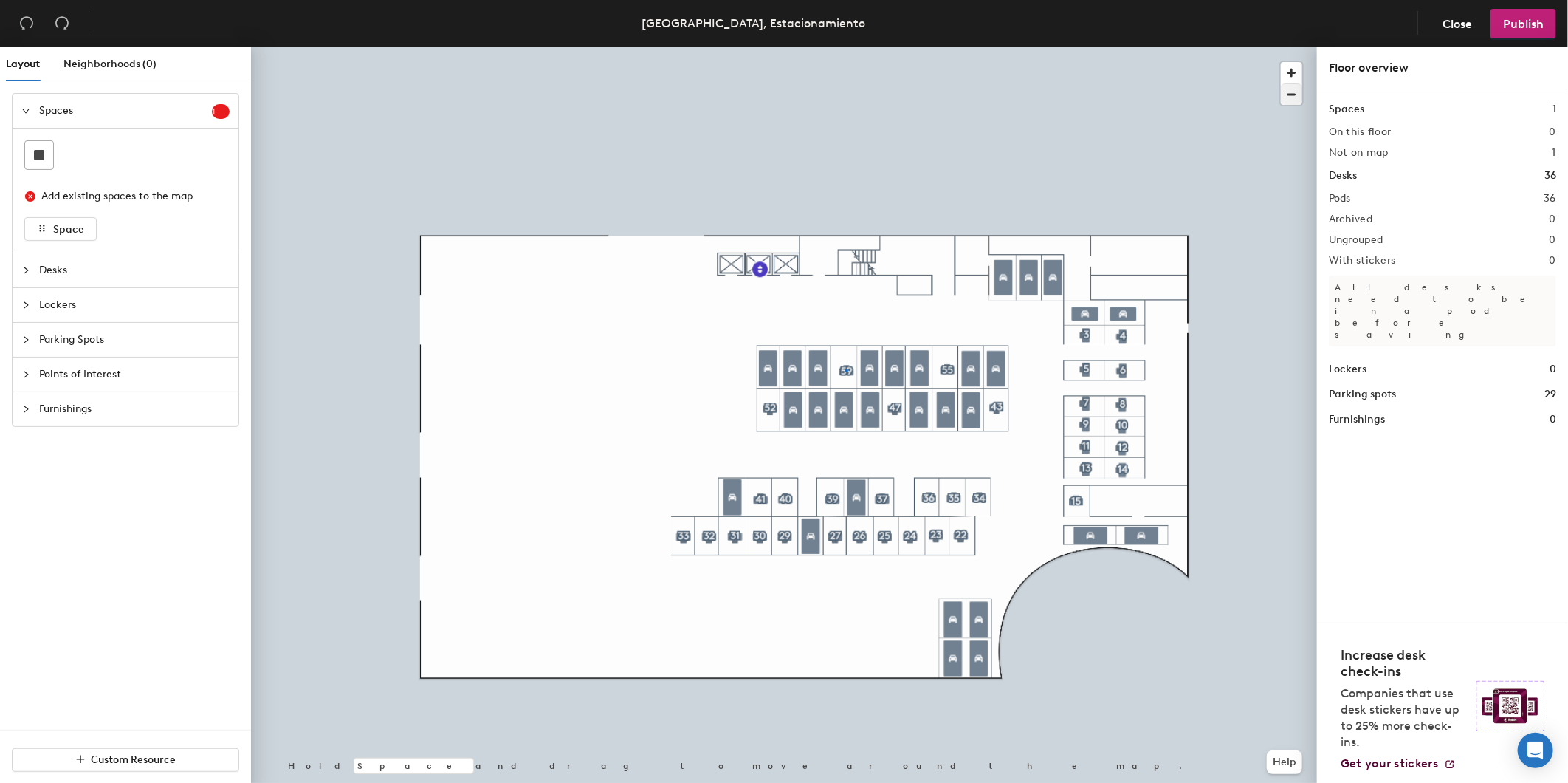
click at [846, 47] on div at bounding box center [784, 47] width 1066 height 0
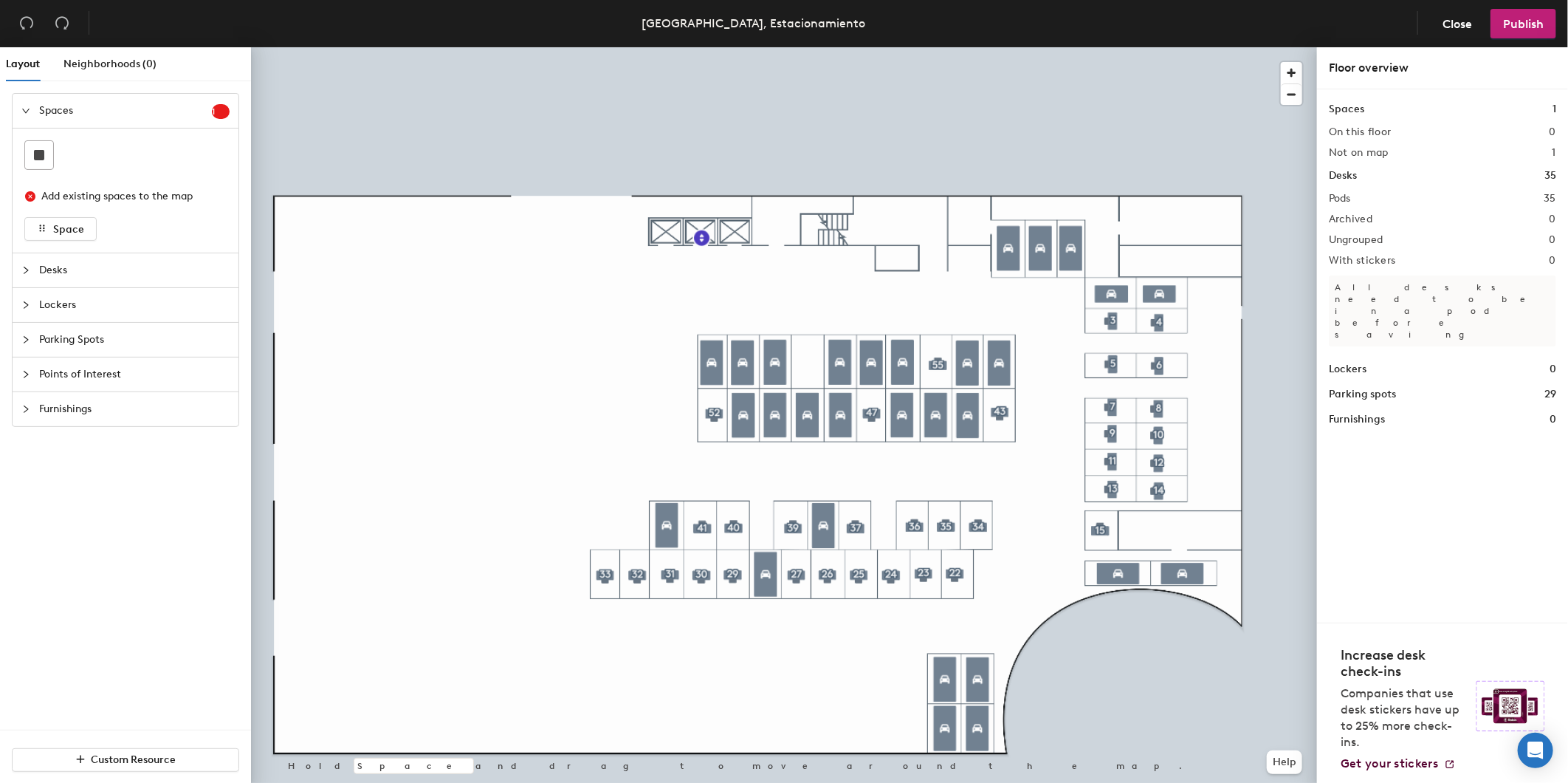
click at [64, 337] on span "Parking Spots" at bounding box center [135, 339] width 191 height 34
click at [35, 263] on rect at bounding box center [39, 259] width 11 height 11
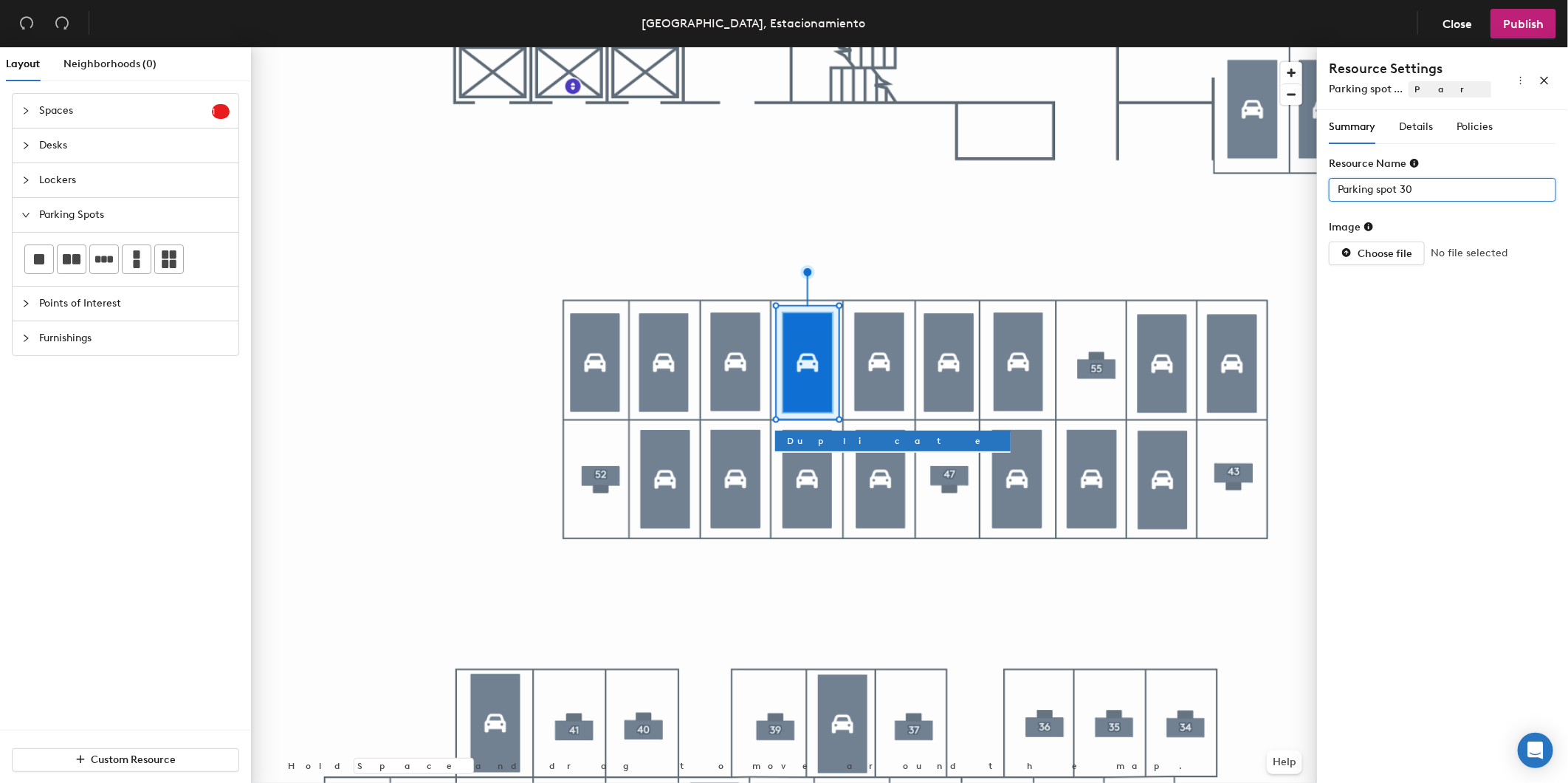
click at [1184, 191] on div "Layout Neighborhoods (0) Spaces 1 Add existing spaces to the map Space Desks Lo…" at bounding box center [784, 418] width 1568 height 742
type input "59"
click at [1433, 120] on div "Details" at bounding box center [1416, 127] width 34 height 17
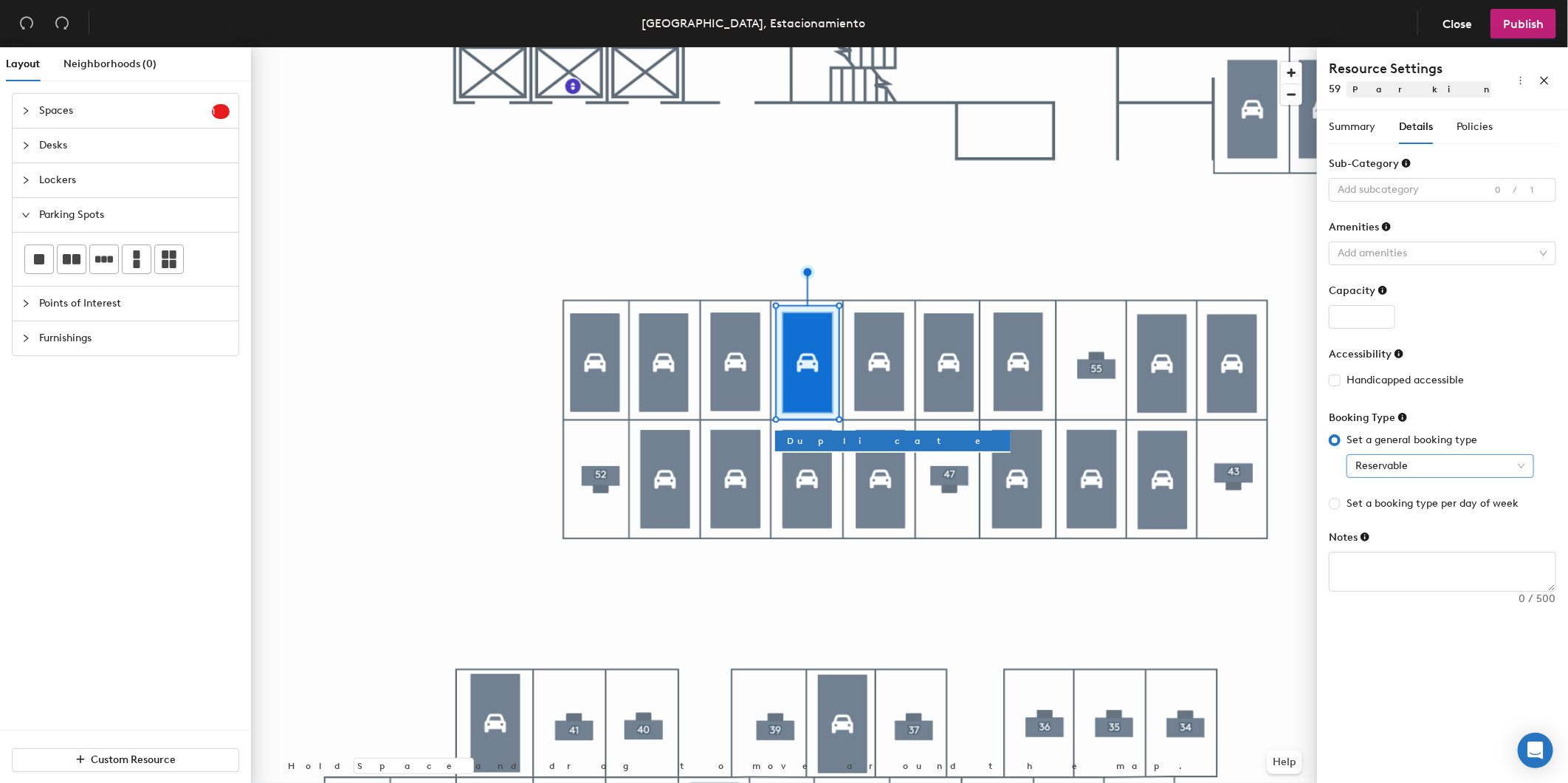
click at [1412, 472] on span "Reservable" at bounding box center [1440, 466] width 170 height 23
click at [1482, 119] on div "Policies" at bounding box center [1475, 127] width 36 height 17
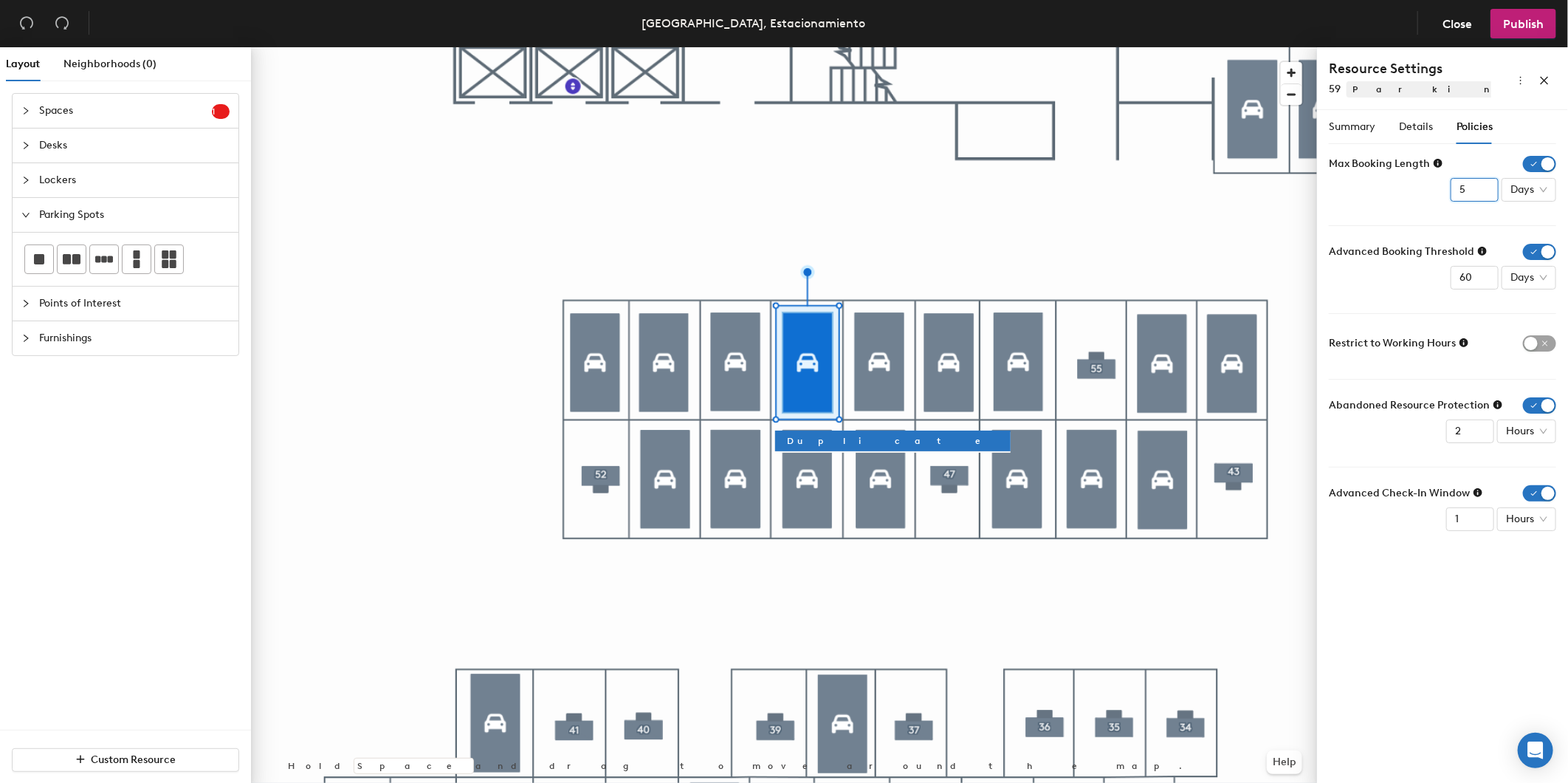
drag, startPoint x: 1491, startPoint y: 195, endPoint x: 1396, endPoint y: 190, distance: 95.1
click at [1396, 190] on div "Max Booking Length 5 Days" at bounding box center [1442, 179] width 227 height 46
click at [1486, 191] on input "4" at bounding box center [1475, 190] width 48 height 24
click at [1486, 191] on input "3" at bounding box center [1475, 190] width 48 height 24
click at [1486, 191] on input "2" at bounding box center [1475, 190] width 48 height 24
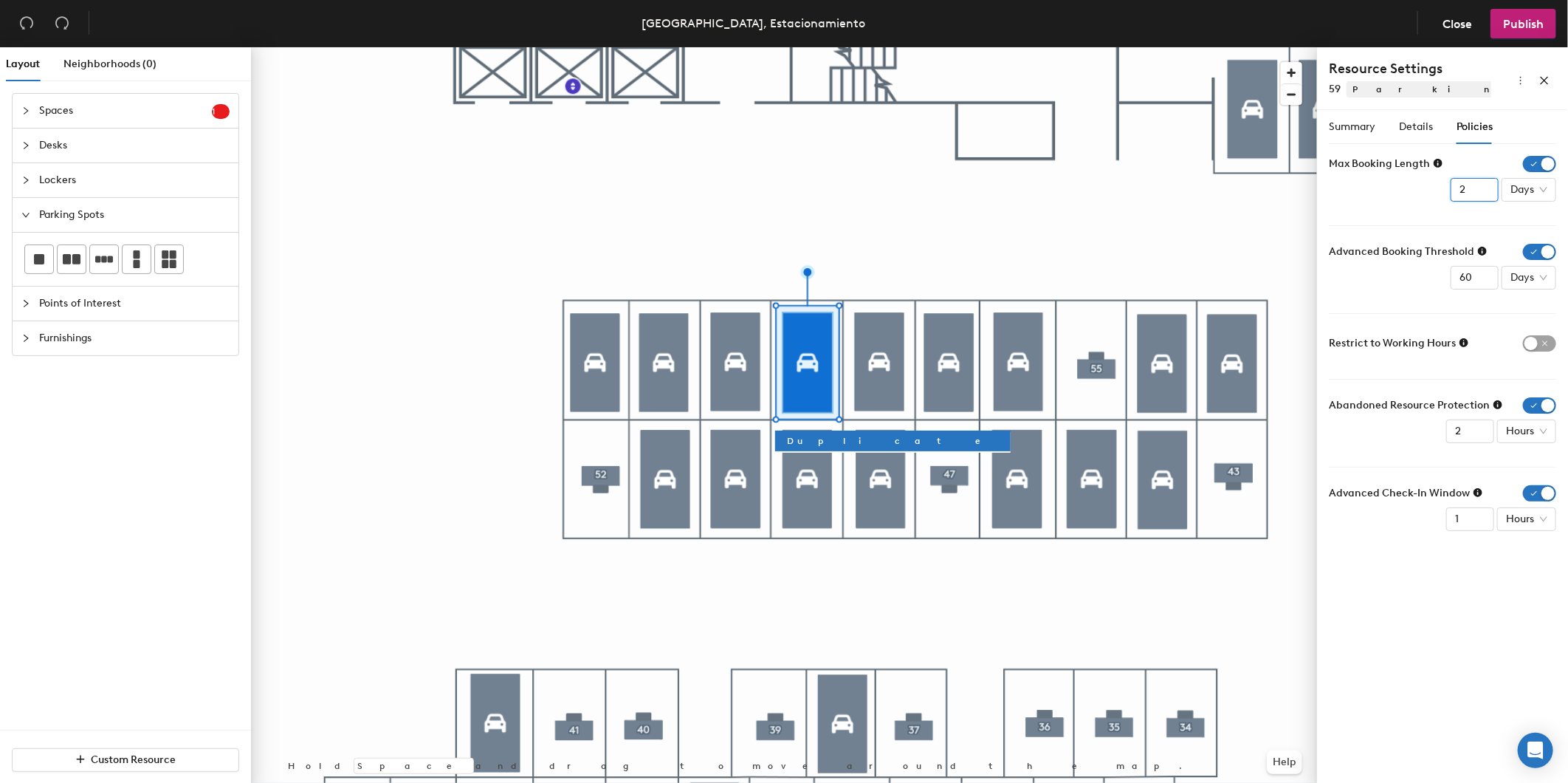
click at [1485, 185] on input "3" at bounding box center [1475, 190] width 48 height 24
click at [1484, 194] on input "2" at bounding box center [1475, 190] width 48 height 24
type input "1"
click at [1484, 194] on input "1" at bounding box center [1475, 190] width 48 height 24
click at [1482, 282] on input "59" at bounding box center [1475, 278] width 48 height 24
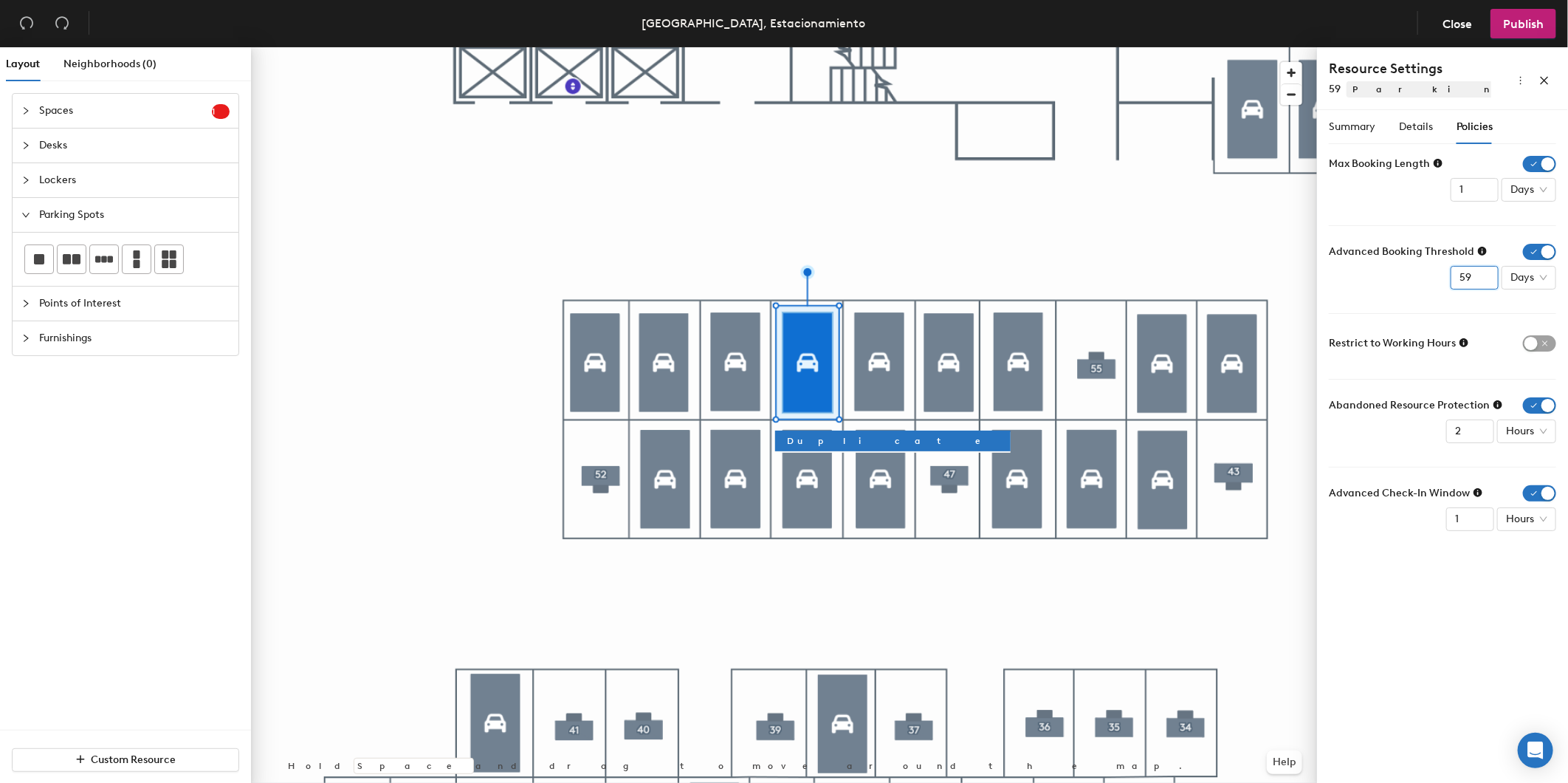
click at [1482, 282] on input "58" at bounding box center [1475, 278] width 48 height 24
drag, startPoint x: 1471, startPoint y: 276, endPoint x: 1421, endPoint y: 275, distance: 50.0
click at [1421, 275] on div "Advanced Booking Threshold 58 Days" at bounding box center [1442, 266] width 227 height 46
type input "3"
click at [1421, 275] on div "Advanced Booking Threshold 3 Days" at bounding box center [1442, 266] width 227 height 46
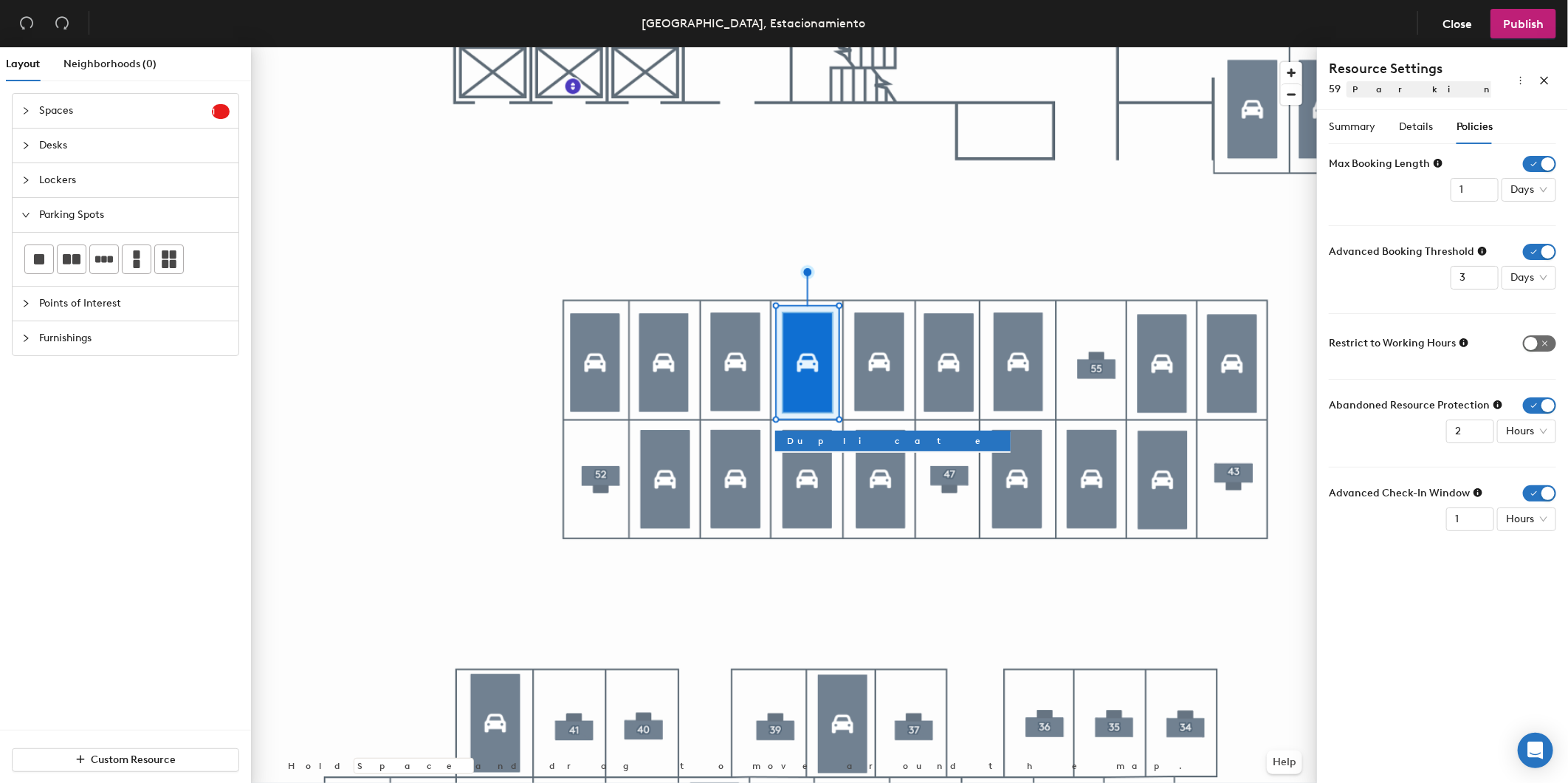
click at [1533, 344] on span "button" at bounding box center [1540, 343] width 33 height 17
click at [1551, 402] on span "button" at bounding box center [1540, 405] width 33 height 17
click at [1545, 465] on span "button" at bounding box center [1540, 471] width 33 height 17
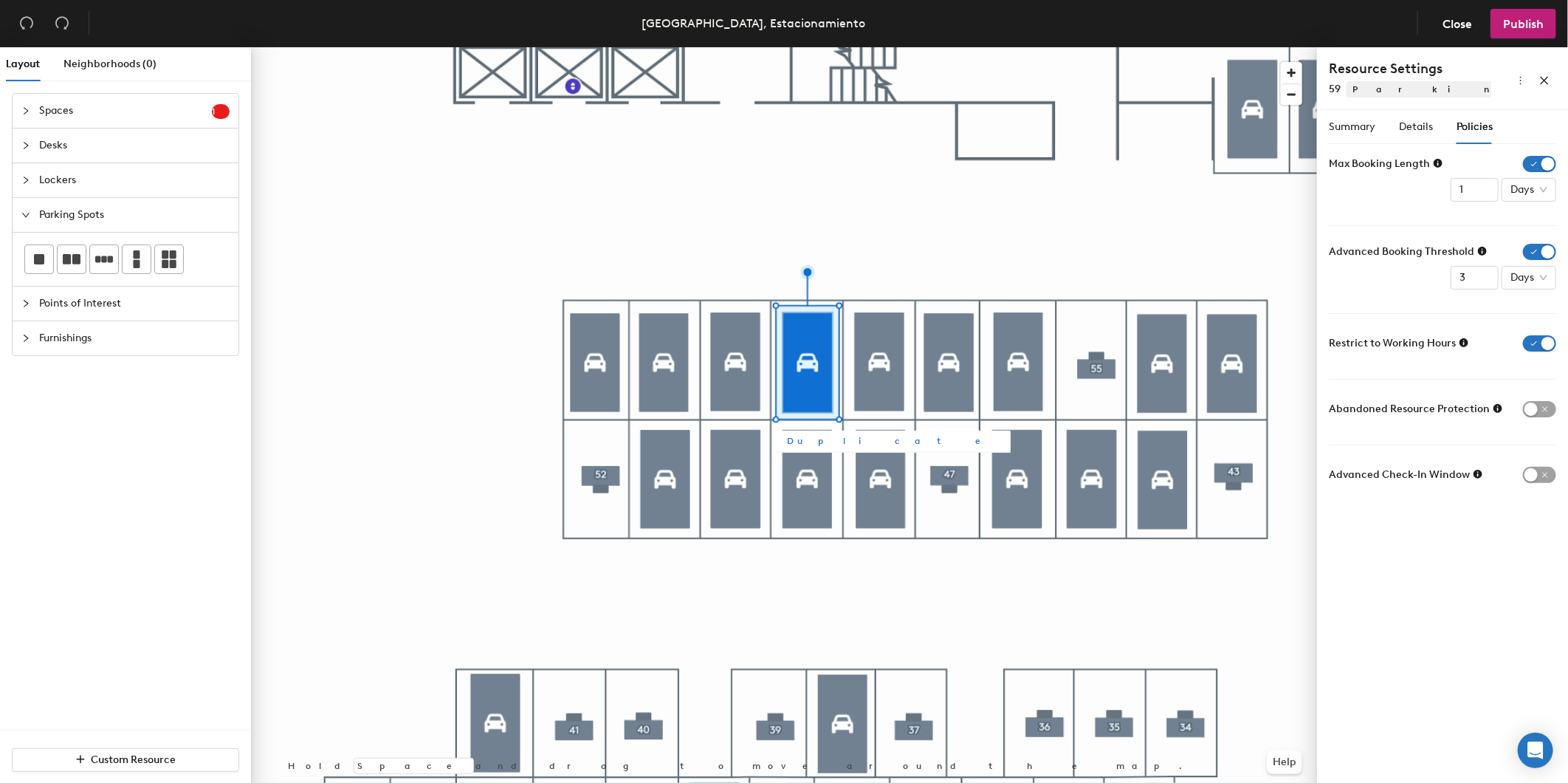
click at [801, 443] on span "Duplicate" at bounding box center [893, 441] width 212 height 14
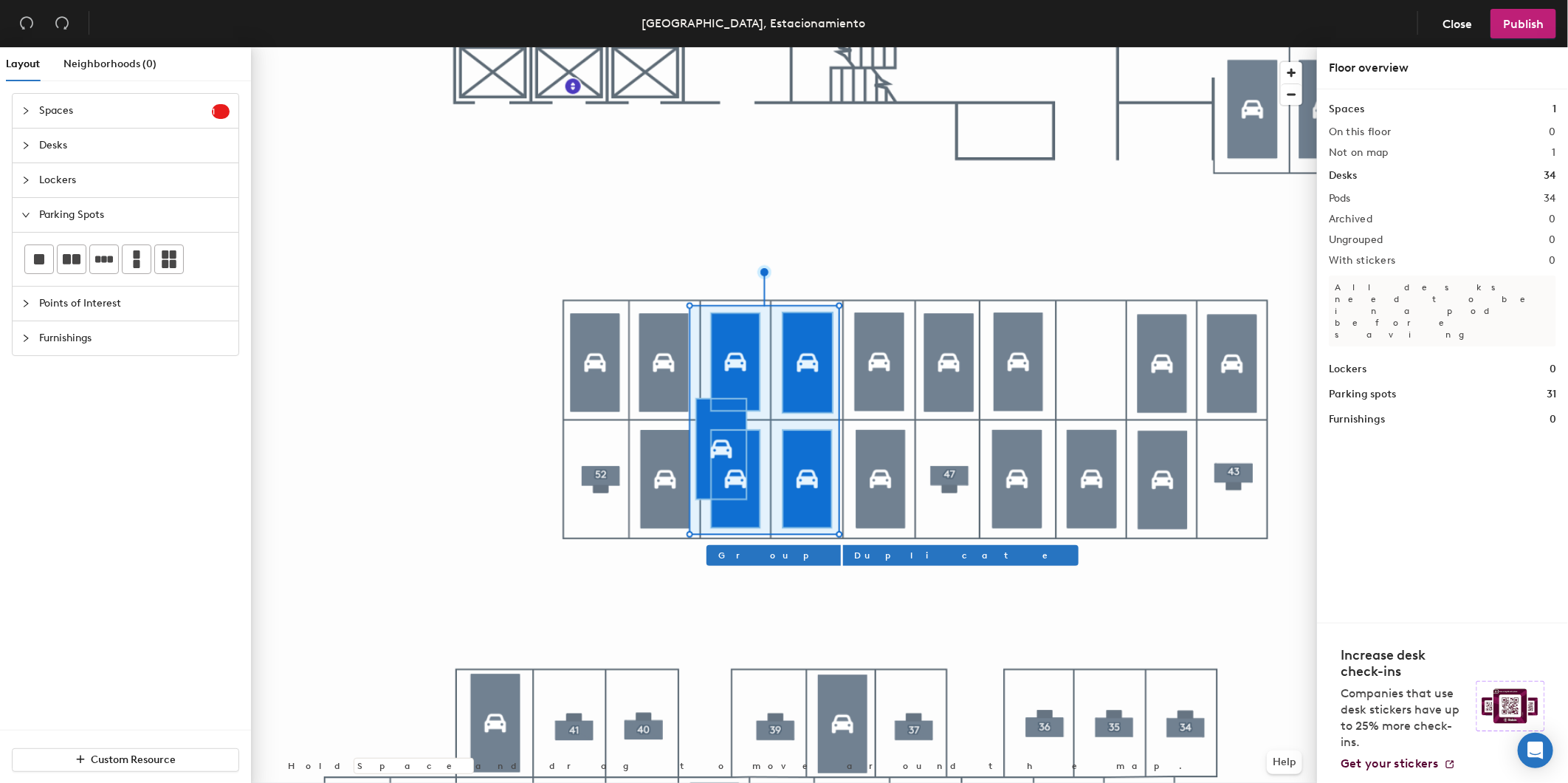
click at [634, 47] on div at bounding box center [784, 47] width 1066 height 0
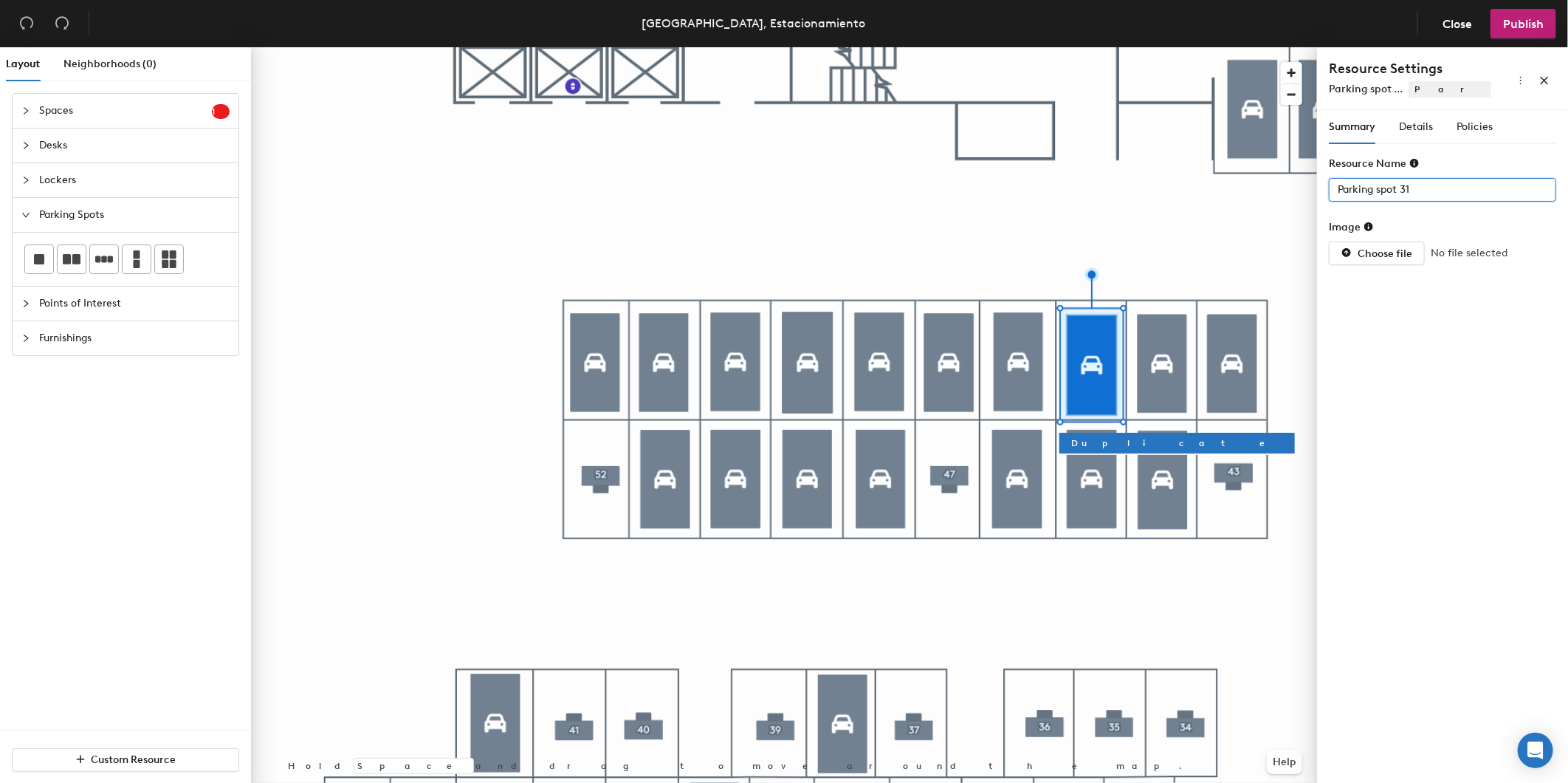
click at [1216, 181] on div "Layout Neighborhoods (0) Spaces 1 Add existing spaces to the map Space Desks Lo…" at bounding box center [784, 418] width 1568 height 742
type input "55"
click at [1405, 127] on span "Details" at bounding box center [1416, 127] width 34 height 13
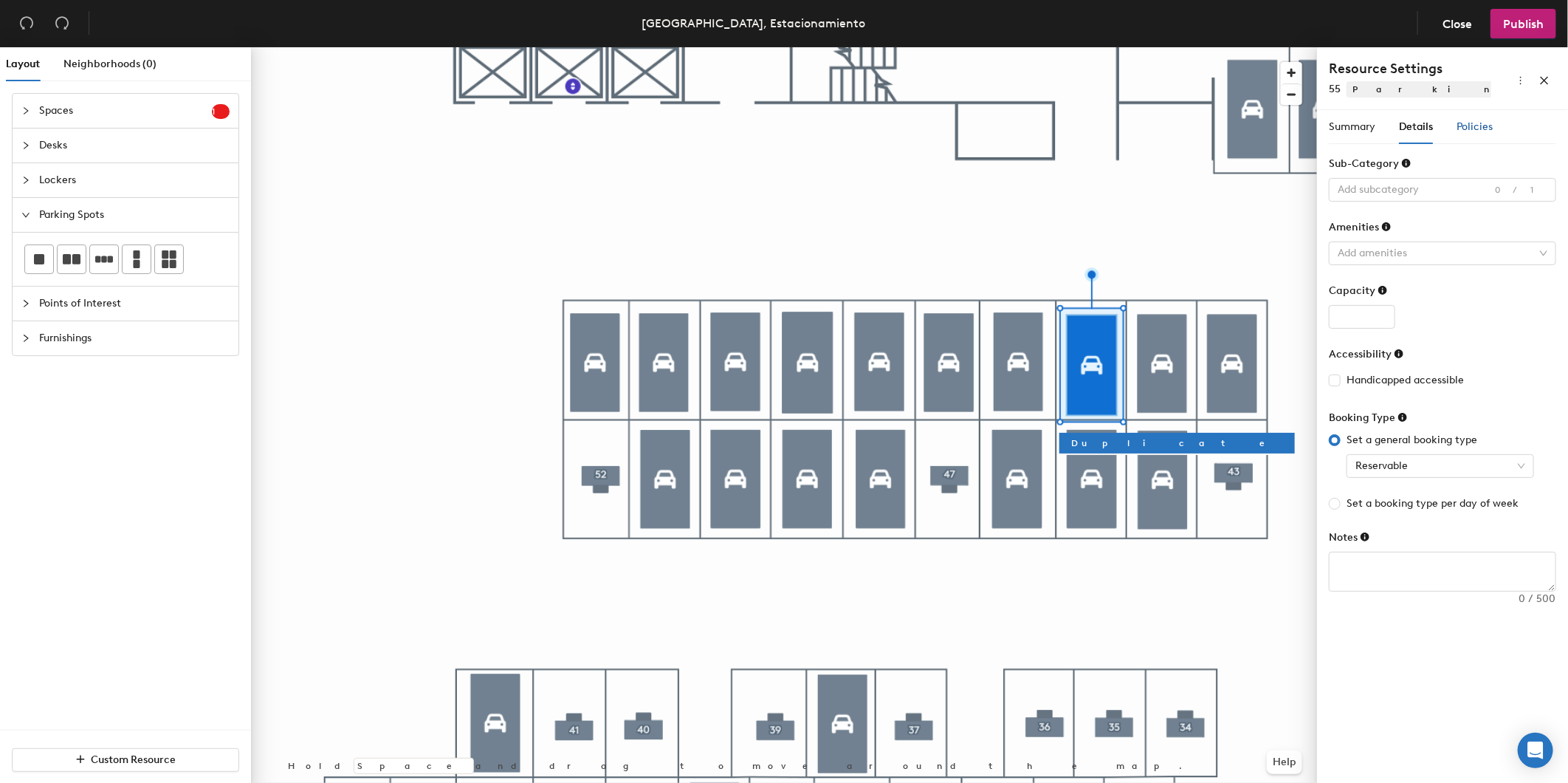
click at [1466, 121] on span "Policies" at bounding box center [1475, 127] width 36 height 13
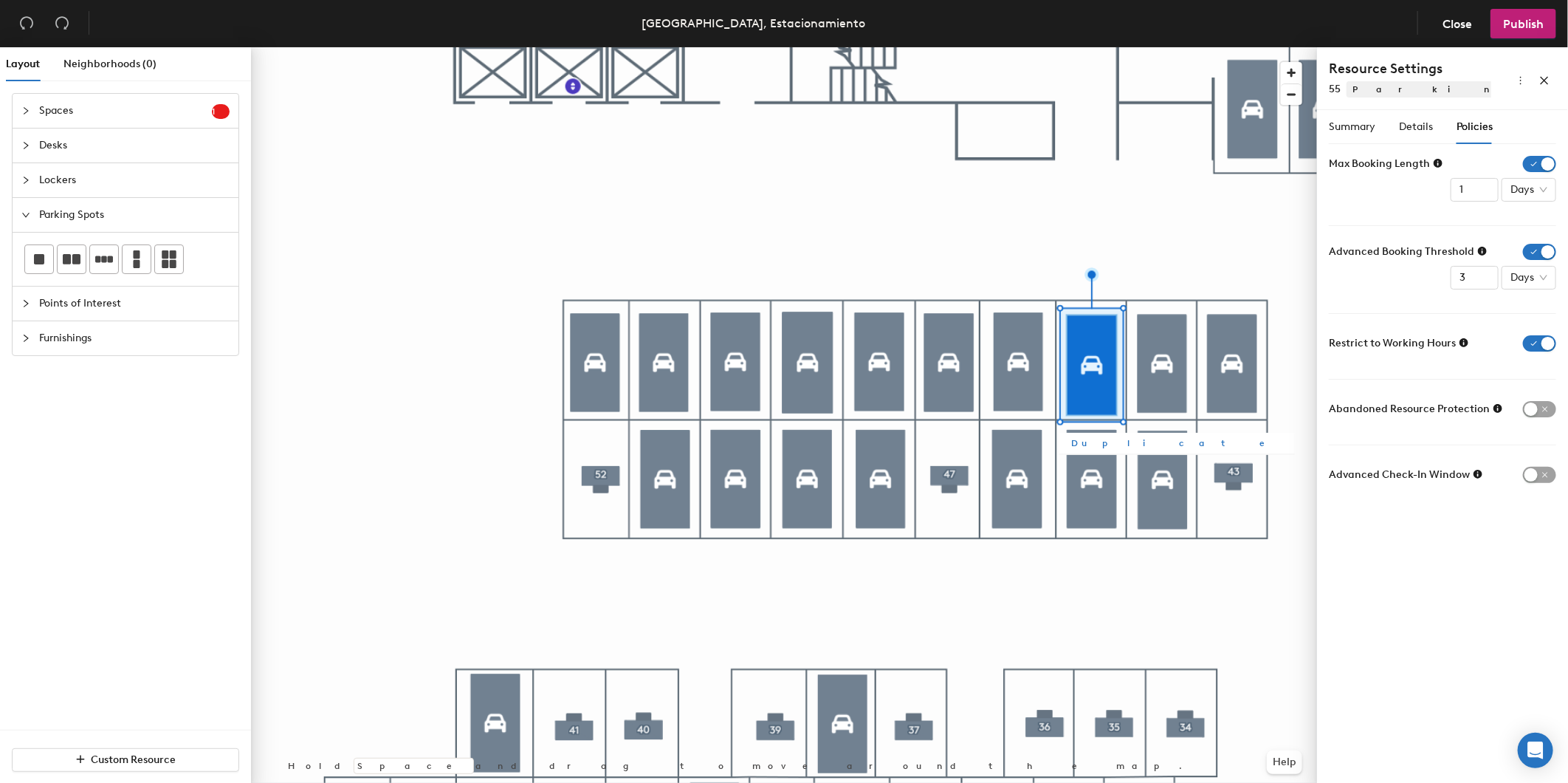
click at [1083, 441] on span "Duplicate" at bounding box center [1178, 443] width 212 height 14
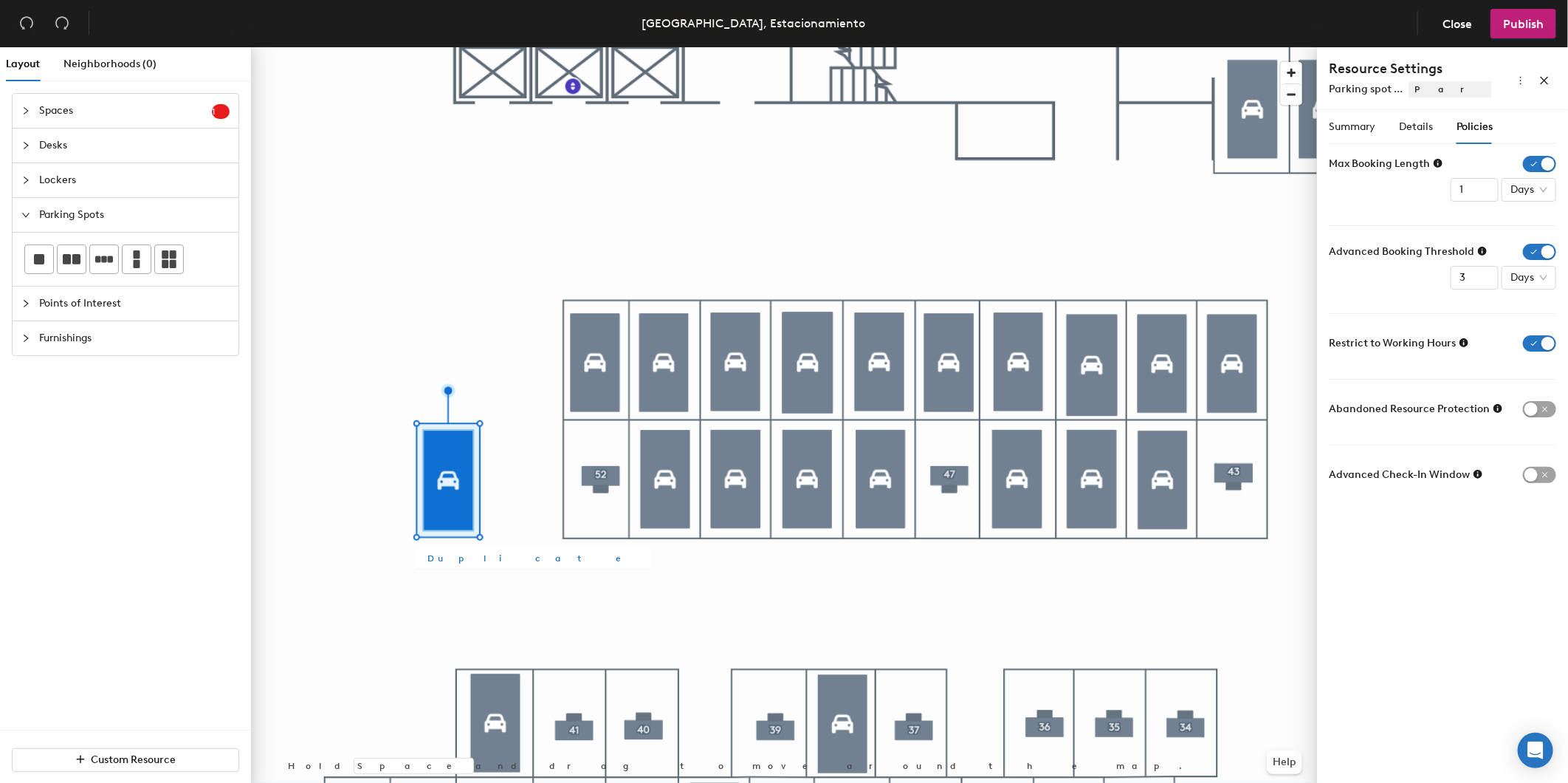
click at [456, 562] on span "Duplicate" at bounding box center [533, 558] width 212 height 14
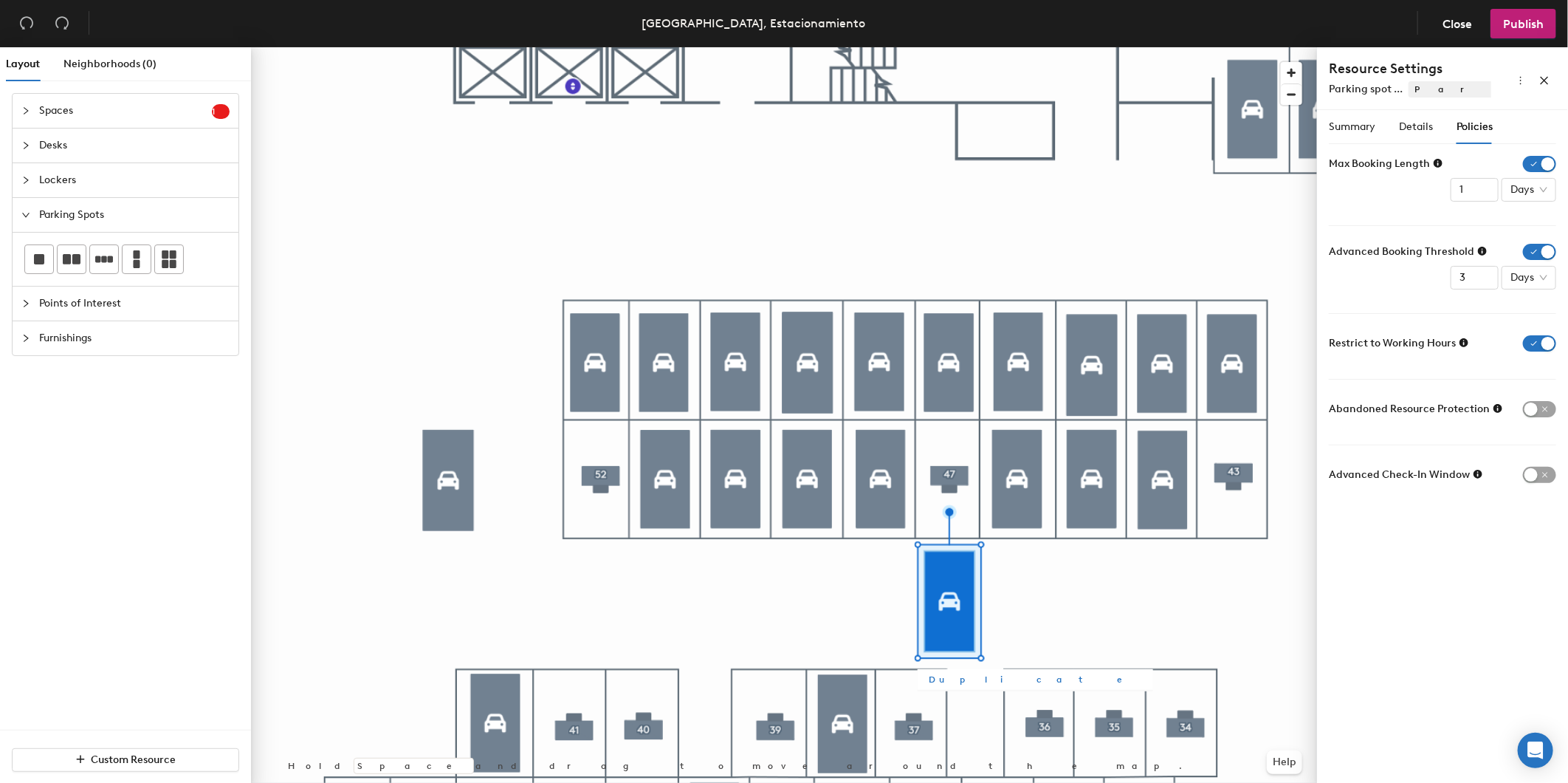
click at [945, 673] on span "Duplicate" at bounding box center [1036, 680] width 212 height 14
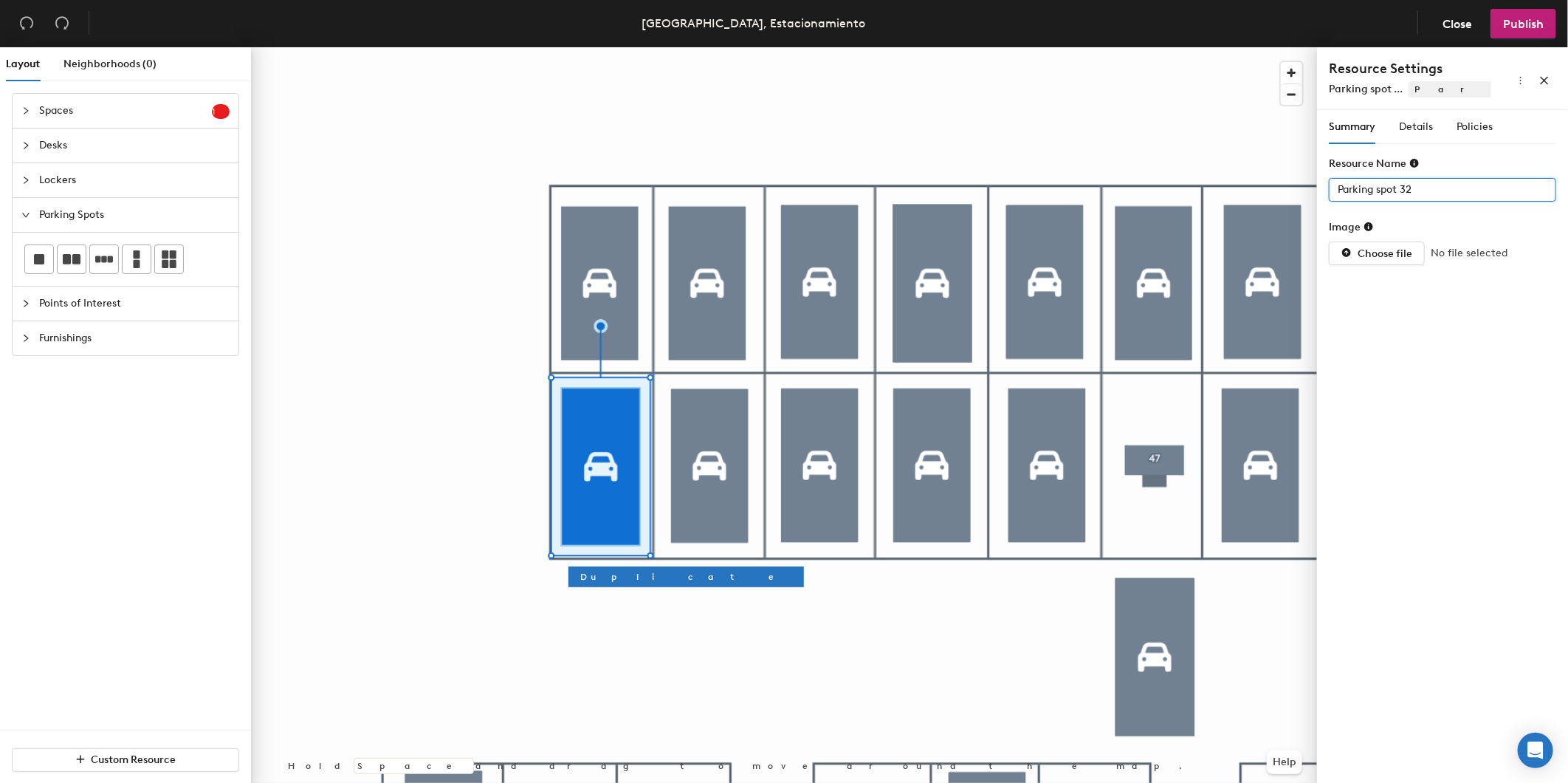
click at [1267, 191] on div "Layout Neighborhoods (0) Spaces 1 Add existing spaces to the map Space Desks Lo…" at bounding box center [784, 418] width 1568 height 742
type input "52"
drag, startPoint x: 1406, startPoint y: 132, endPoint x: 1426, endPoint y: 127, distance: 20.6
click at [1406, 131] on span "Details" at bounding box center [1416, 127] width 34 height 13
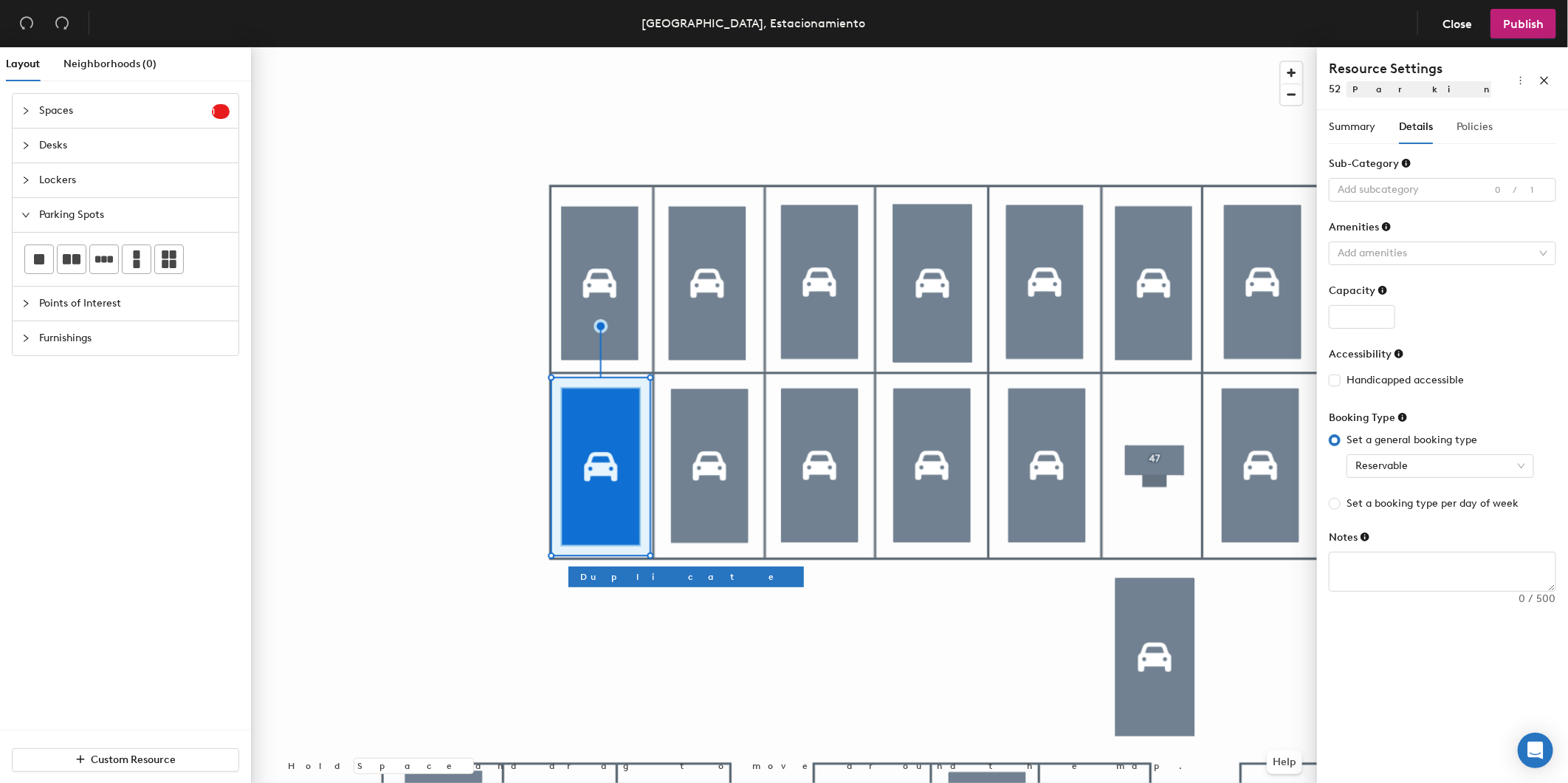
click at [1470, 114] on div "Policies" at bounding box center [1475, 127] width 36 height 34
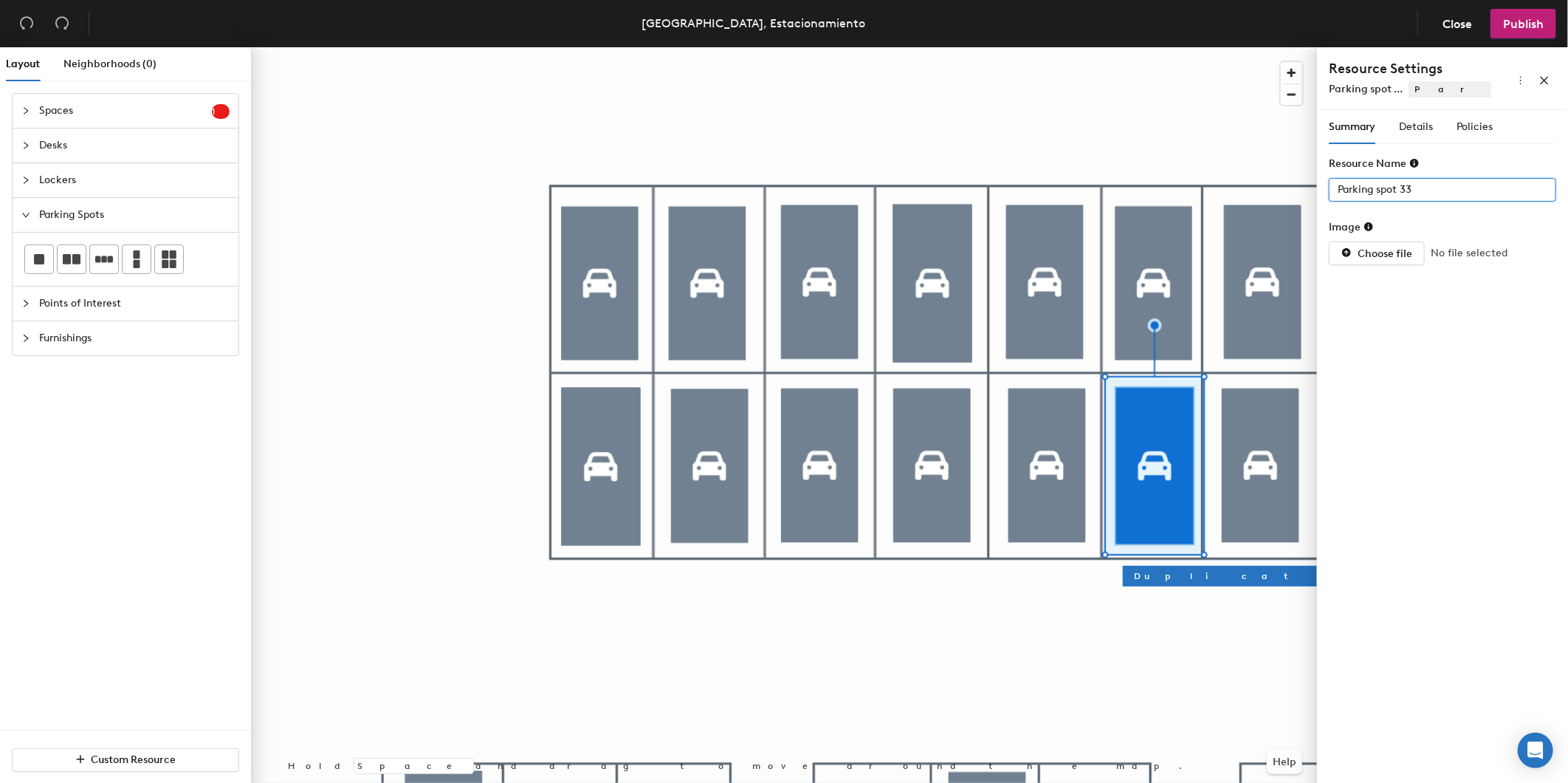
click at [1215, 187] on div "Layout Neighborhoods (0) Spaces 1 Add existing spaces to the map Space Desks Lo…" at bounding box center [784, 418] width 1568 height 742
type input "47"
click at [1422, 126] on span "Details" at bounding box center [1416, 127] width 34 height 13
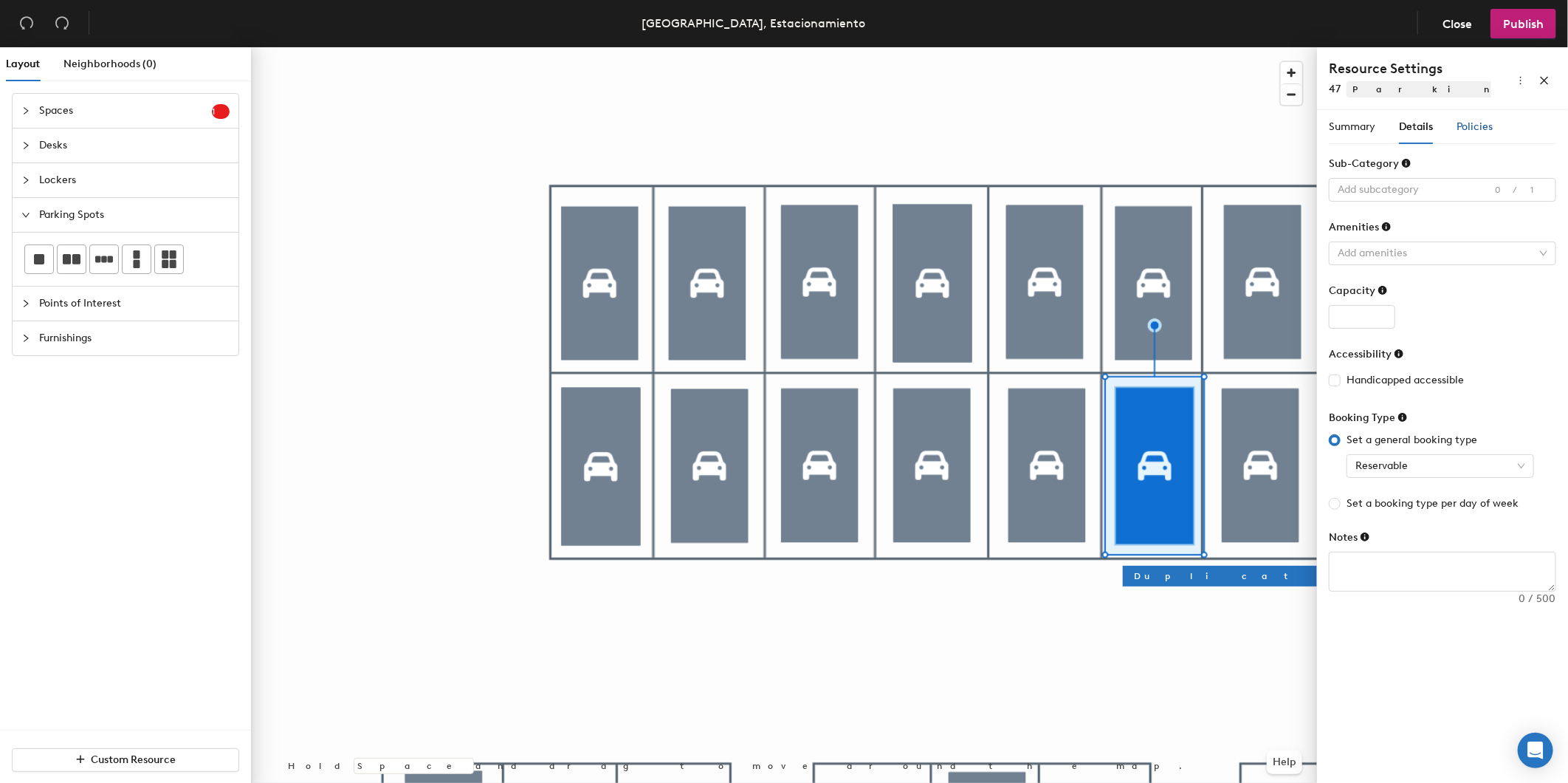
click at [1472, 124] on span "Policies" at bounding box center [1475, 127] width 36 height 13
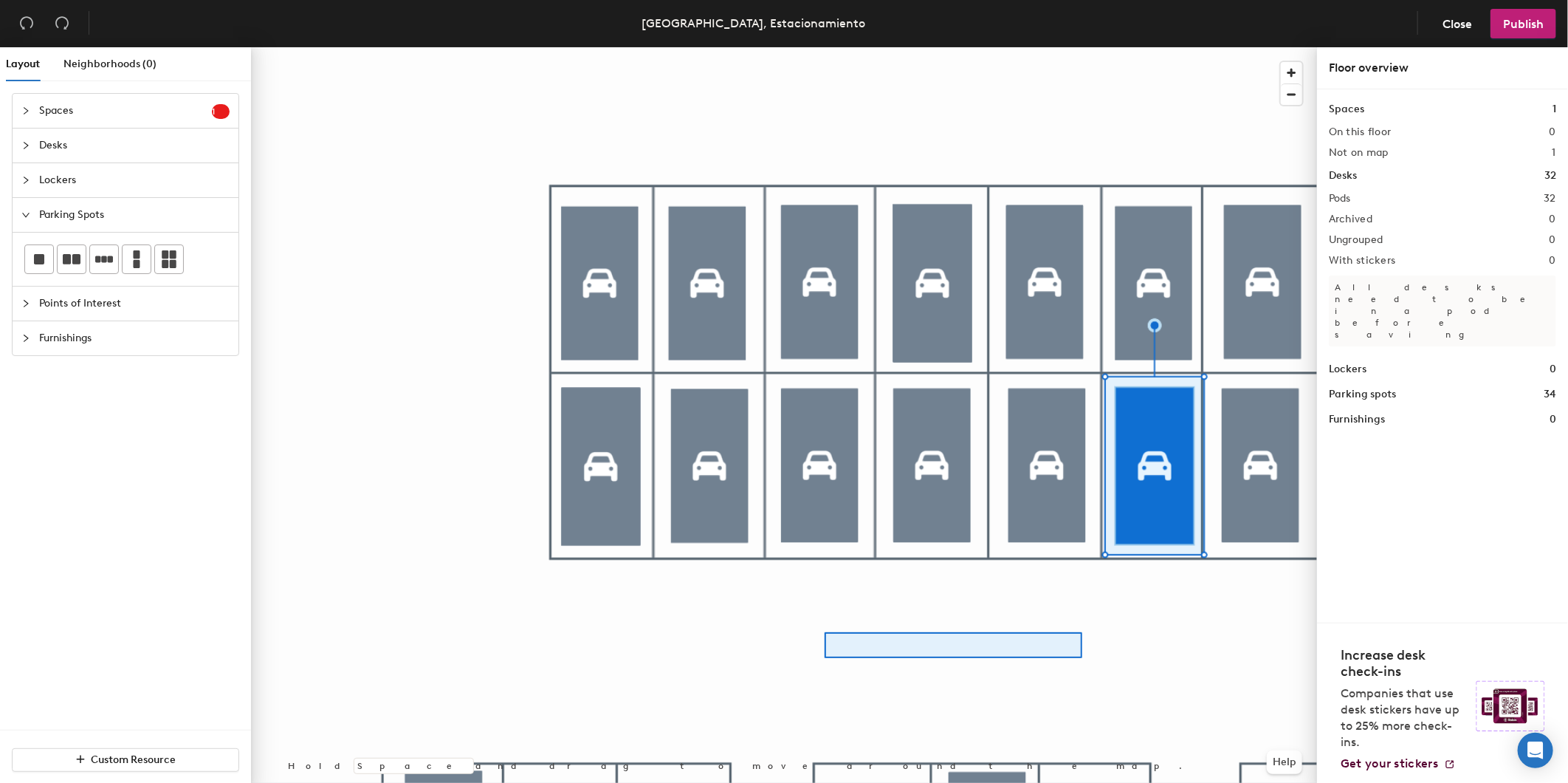
click at [796, 47] on div at bounding box center [784, 47] width 1066 height 0
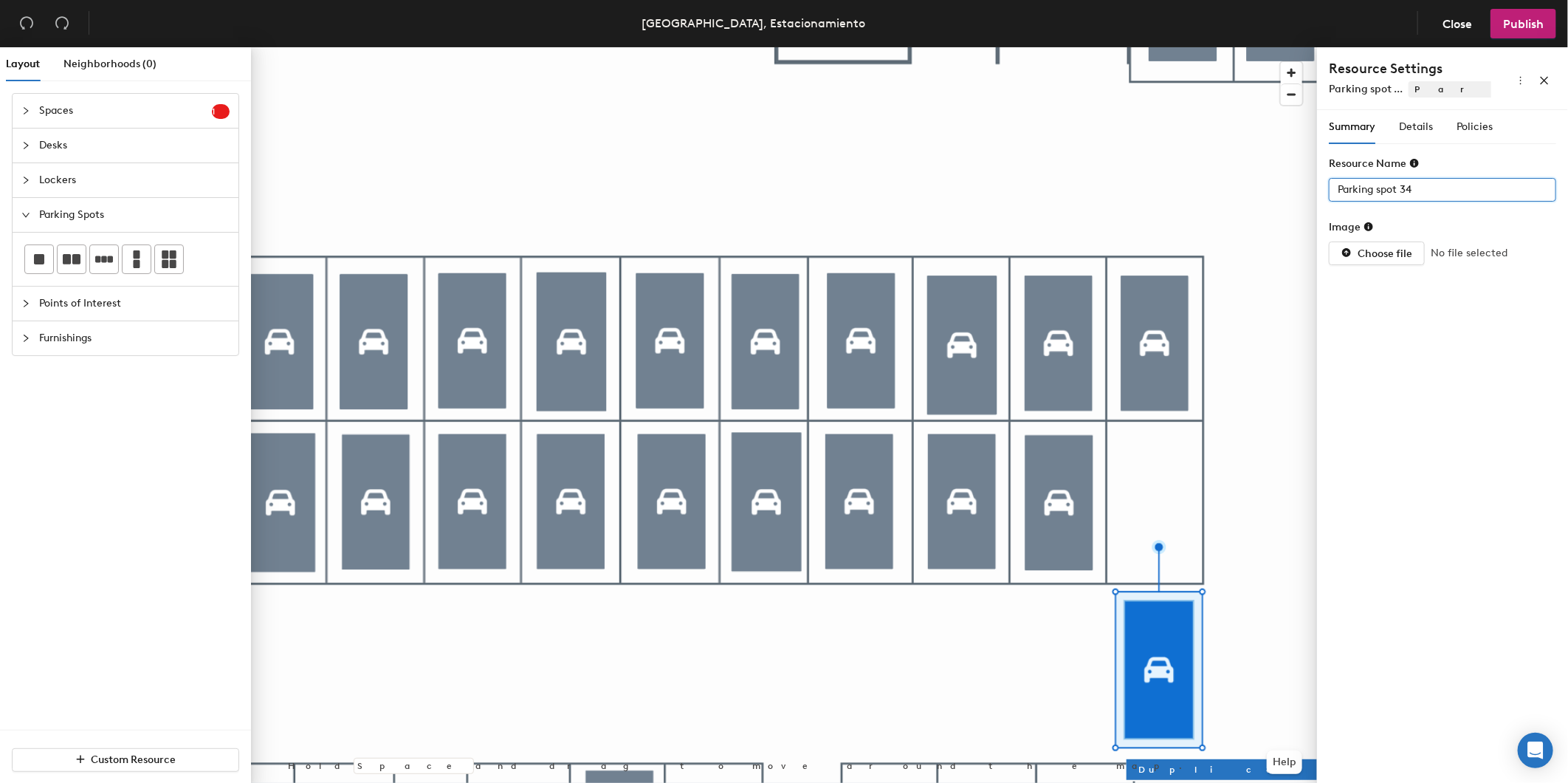
click at [1090, 179] on div "Layout Neighborhoods (0) Spaces 1 Add existing spaces to the map Space Desks Lo…" at bounding box center [784, 418] width 1568 height 742
type input "43"
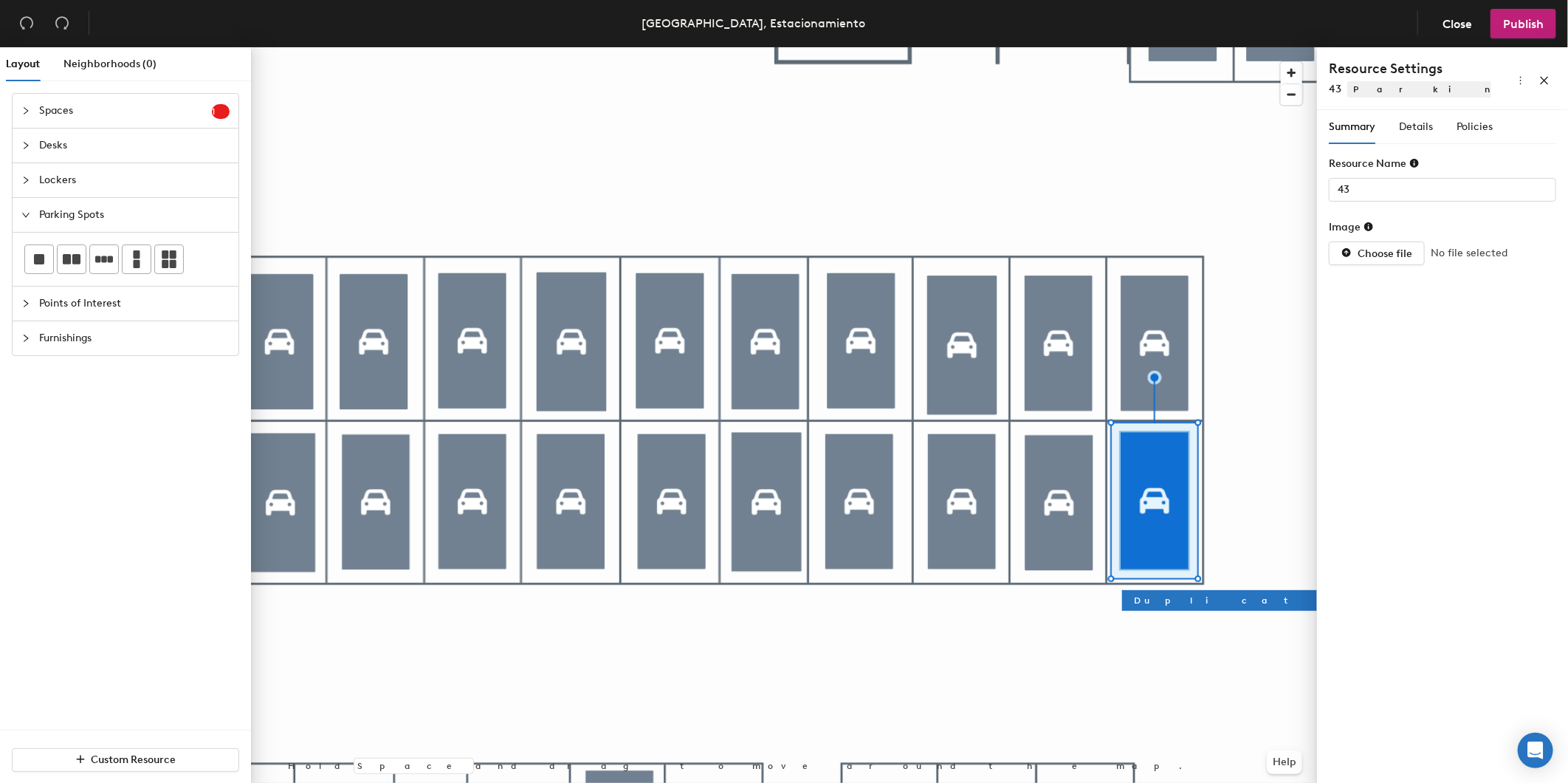
click at [1434, 127] on div "Summary Details Policies" at bounding box center [1411, 127] width 164 height 34
click at [1405, 129] on span "Details" at bounding box center [1416, 127] width 34 height 13
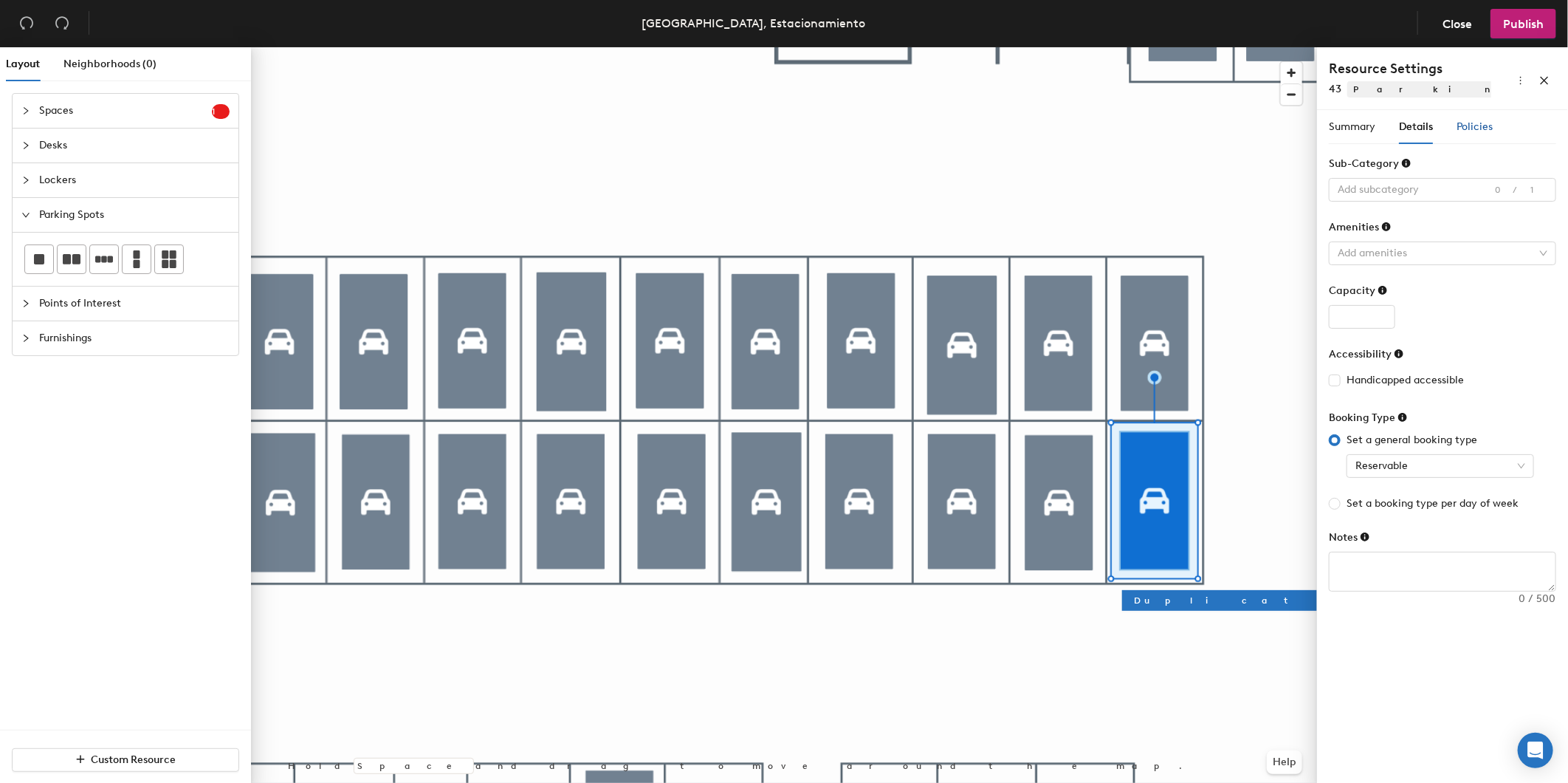
click at [1489, 127] on span "Policies" at bounding box center [1475, 127] width 36 height 13
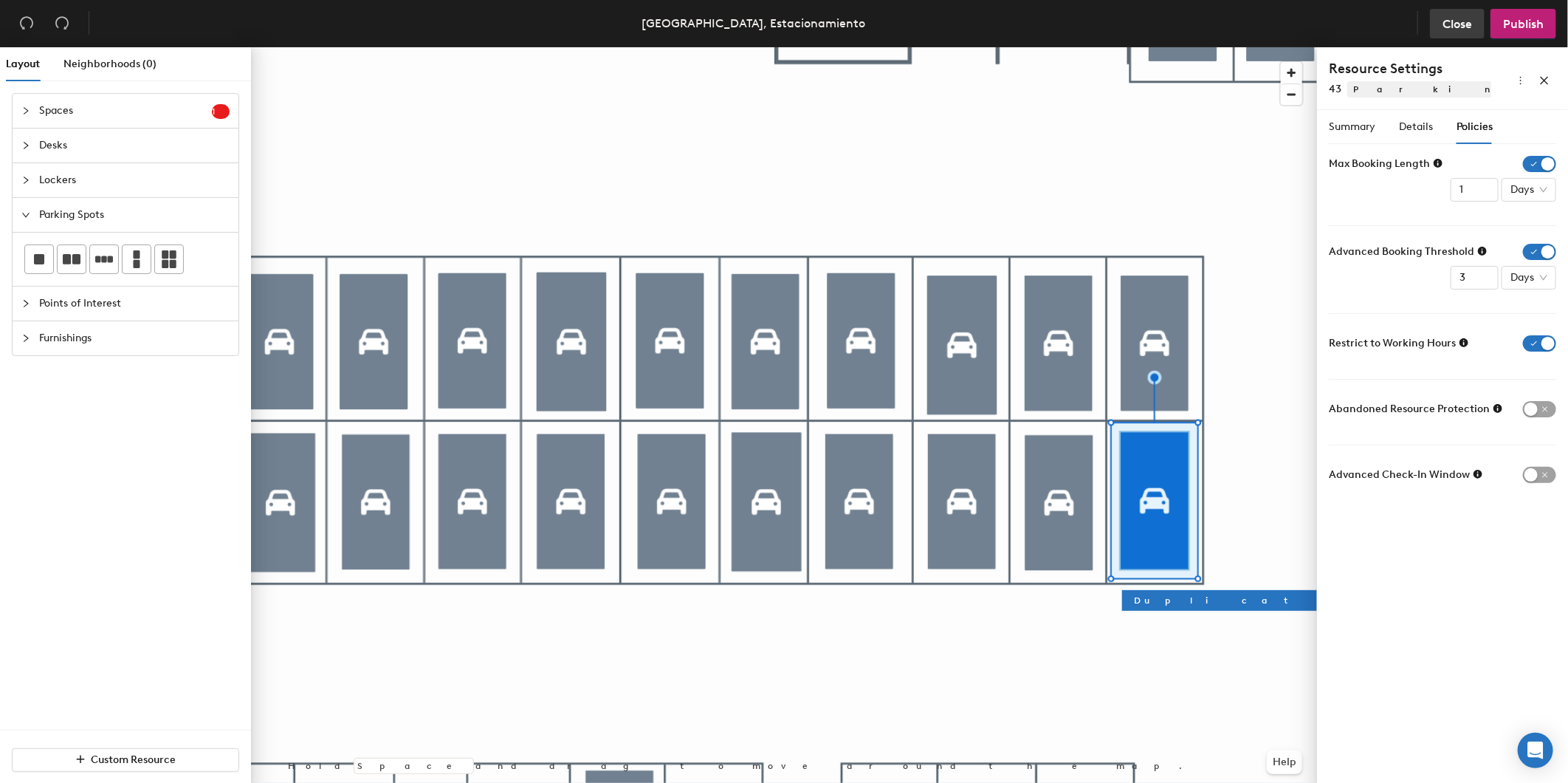
click at [1477, 24] on button "Close" at bounding box center [1458, 24] width 55 height 29
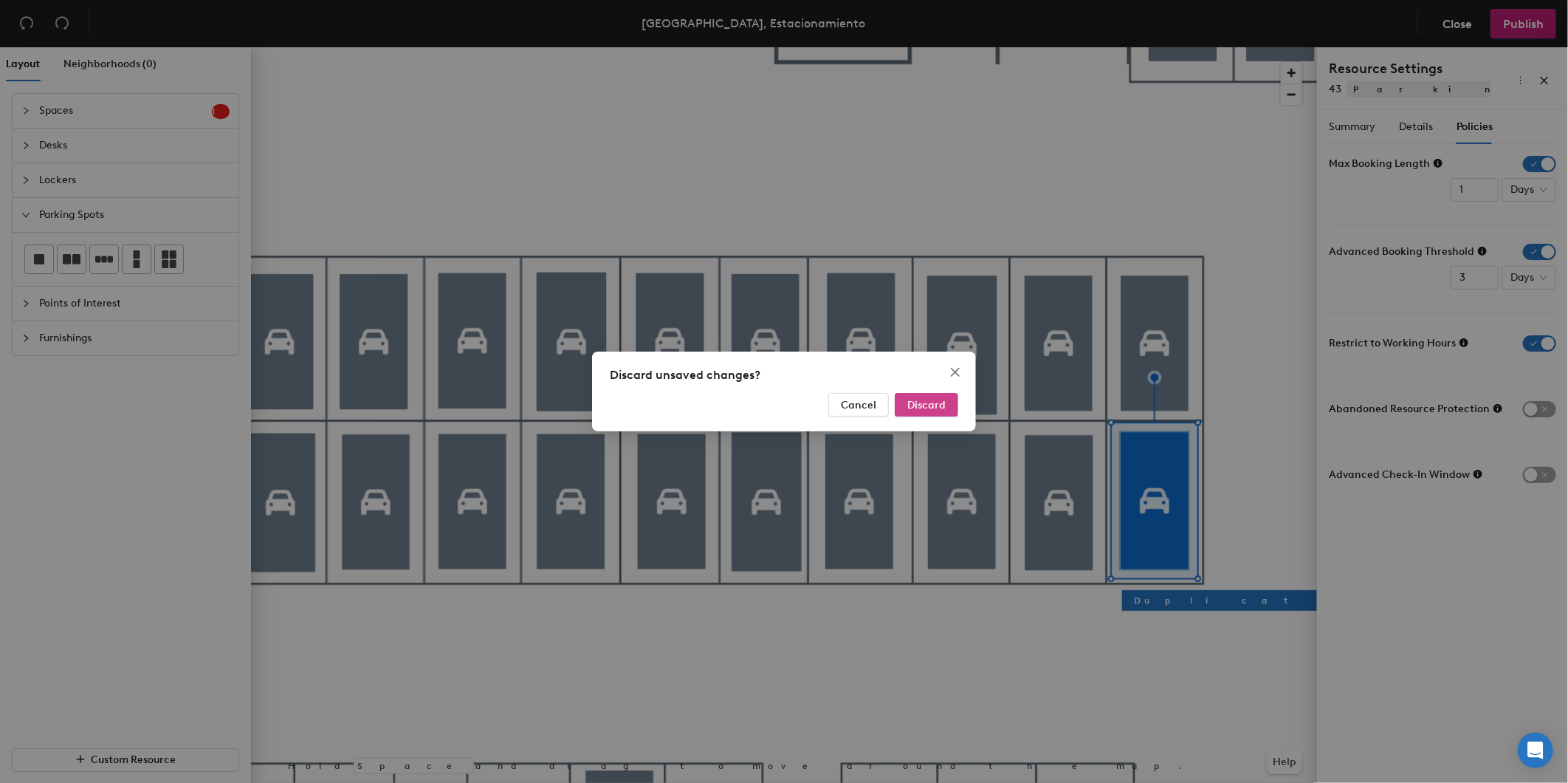
click at [930, 409] on span "Discard" at bounding box center [926, 405] width 38 height 13
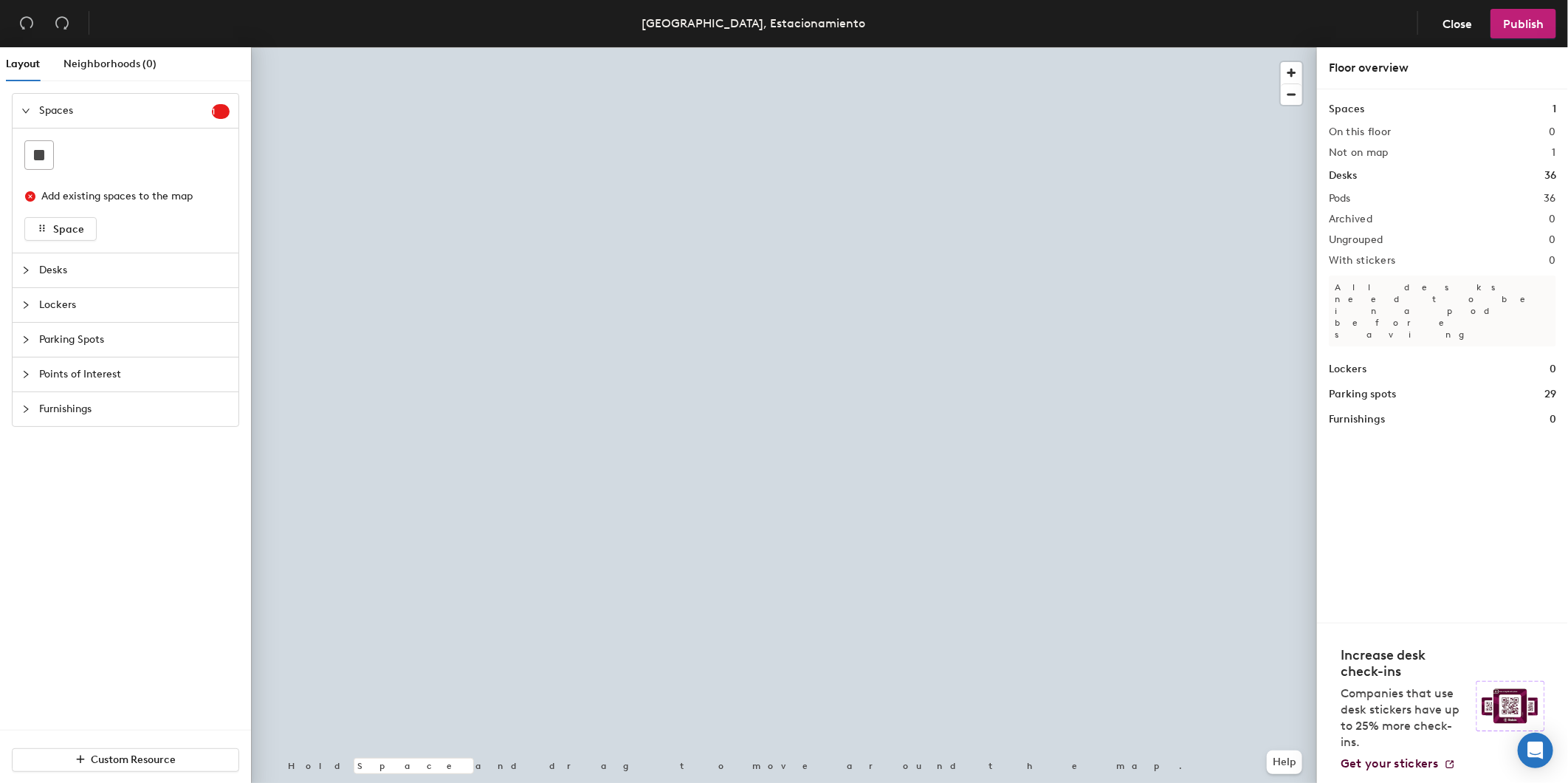
click at [719, 47] on div at bounding box center [784, 47] width 1066 height 0
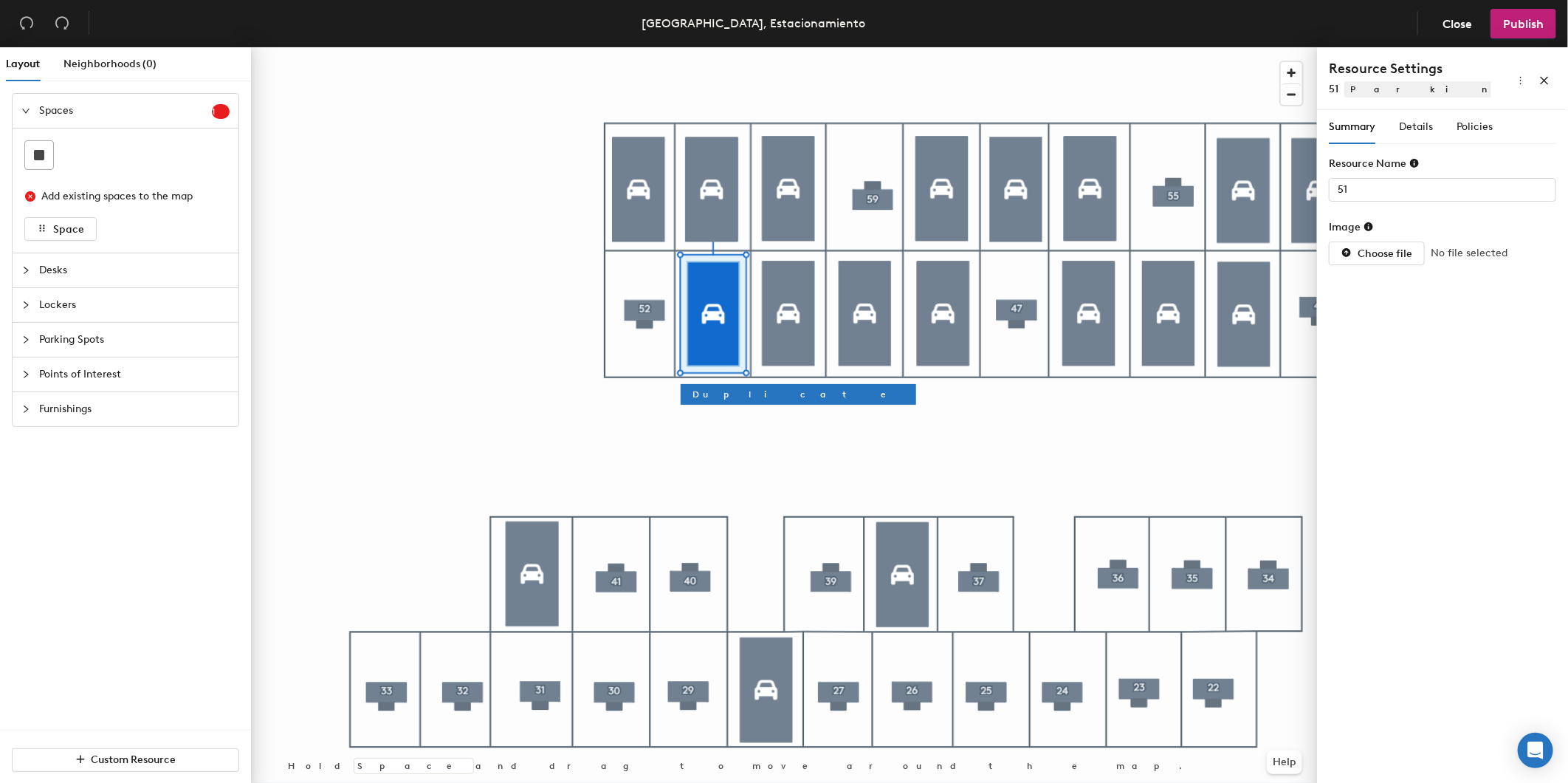
click at [1435, 124] on div "Summary Details Policies" at bounding box center [1411, 127] width 164 height 34
click at [1428, 129] on span "Details" at bounding box center [1416, 127] width 34 height 13
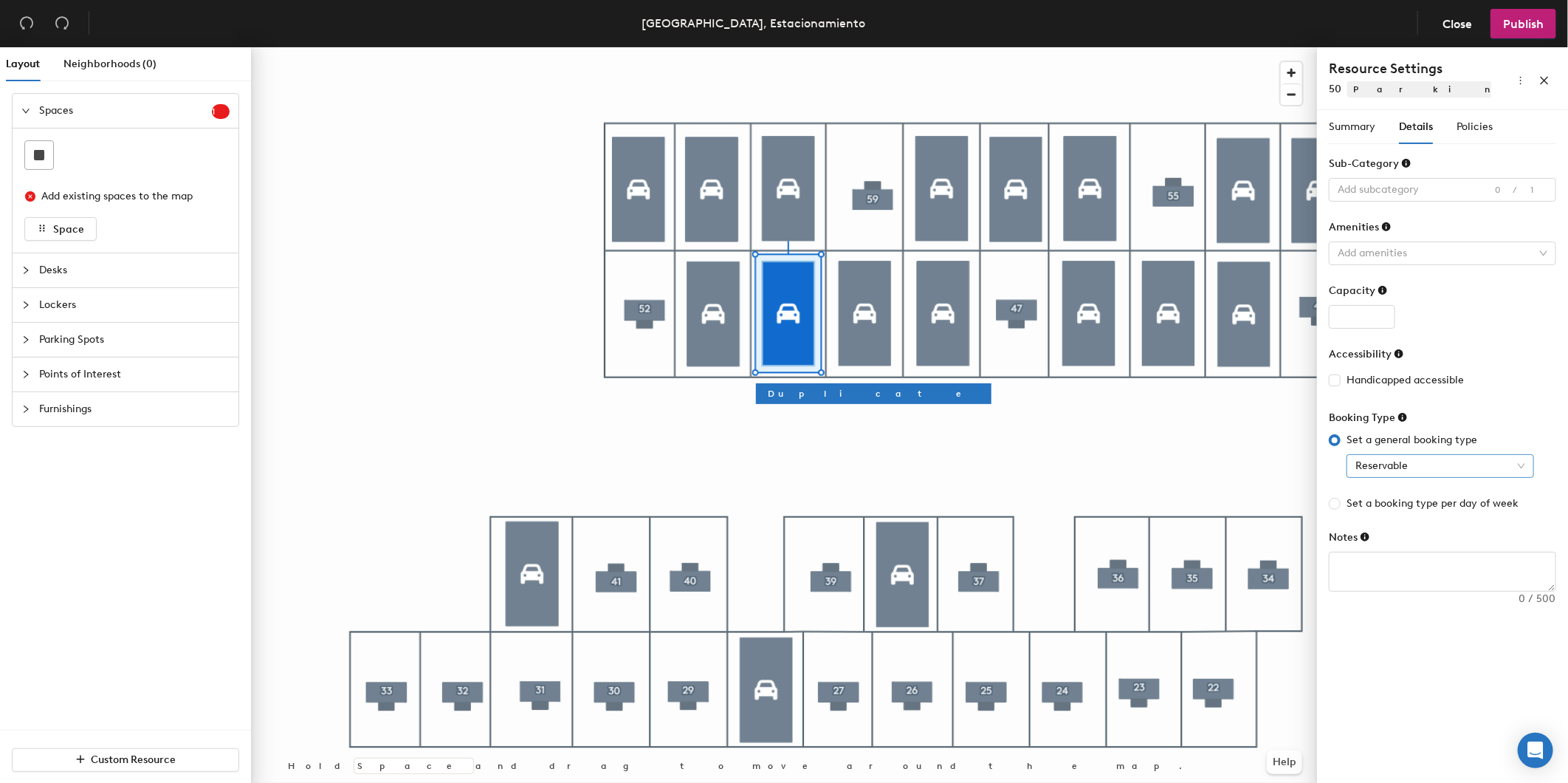
click at [1433, 474] on span "Reservable" at bounding box center [1440, 466] width 170 height 23
click at [1414, 542] on div "Assigned" at bounding box center [1440, 542] width 164 height 17
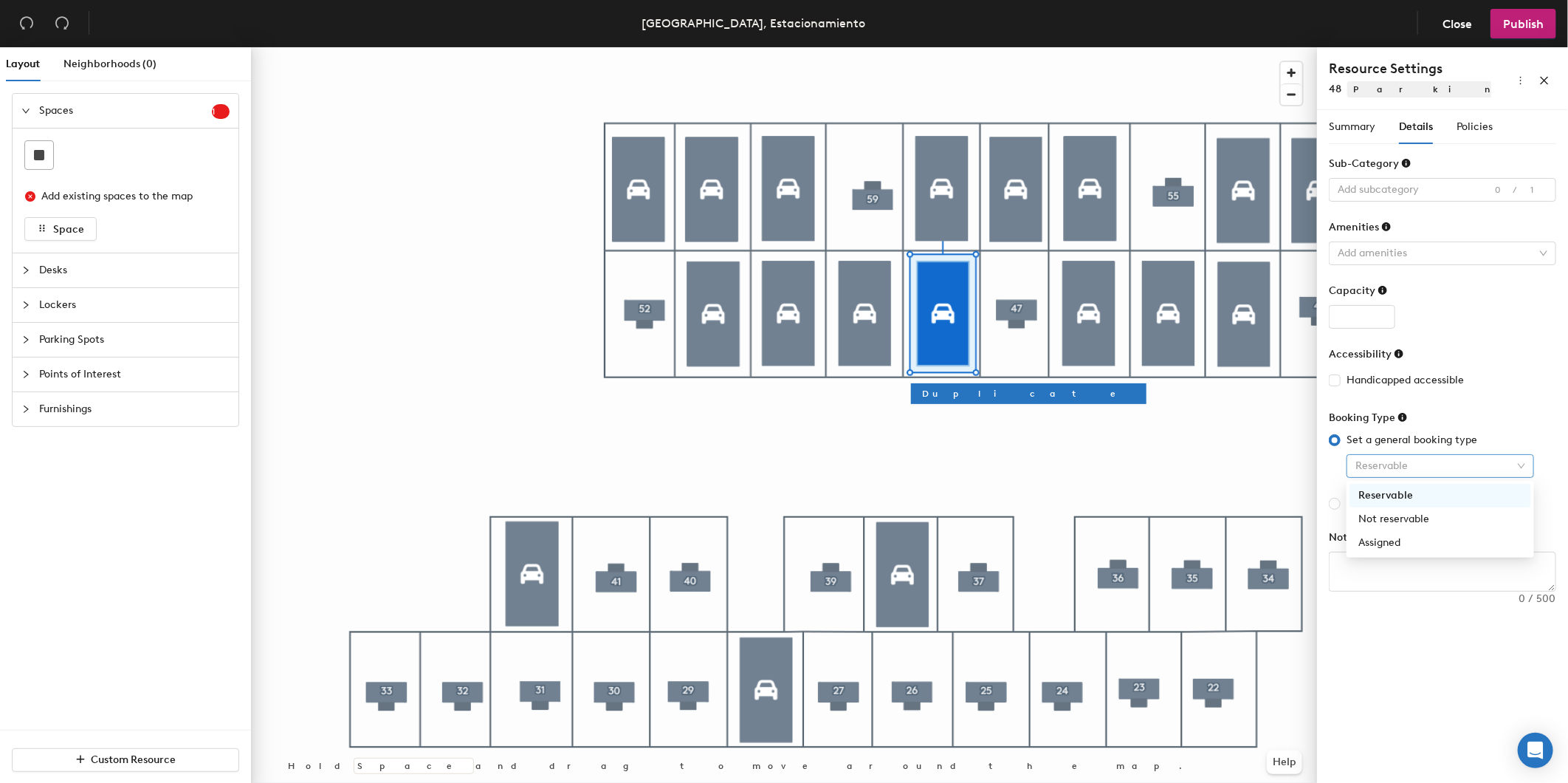
click at [1414, 459] on span "Reservable" at bounding box center [1440, 466] width 170 height 23
click at [1423, 540] on div "Assigned" at bounding box center [1440, 542] width 164 height 17
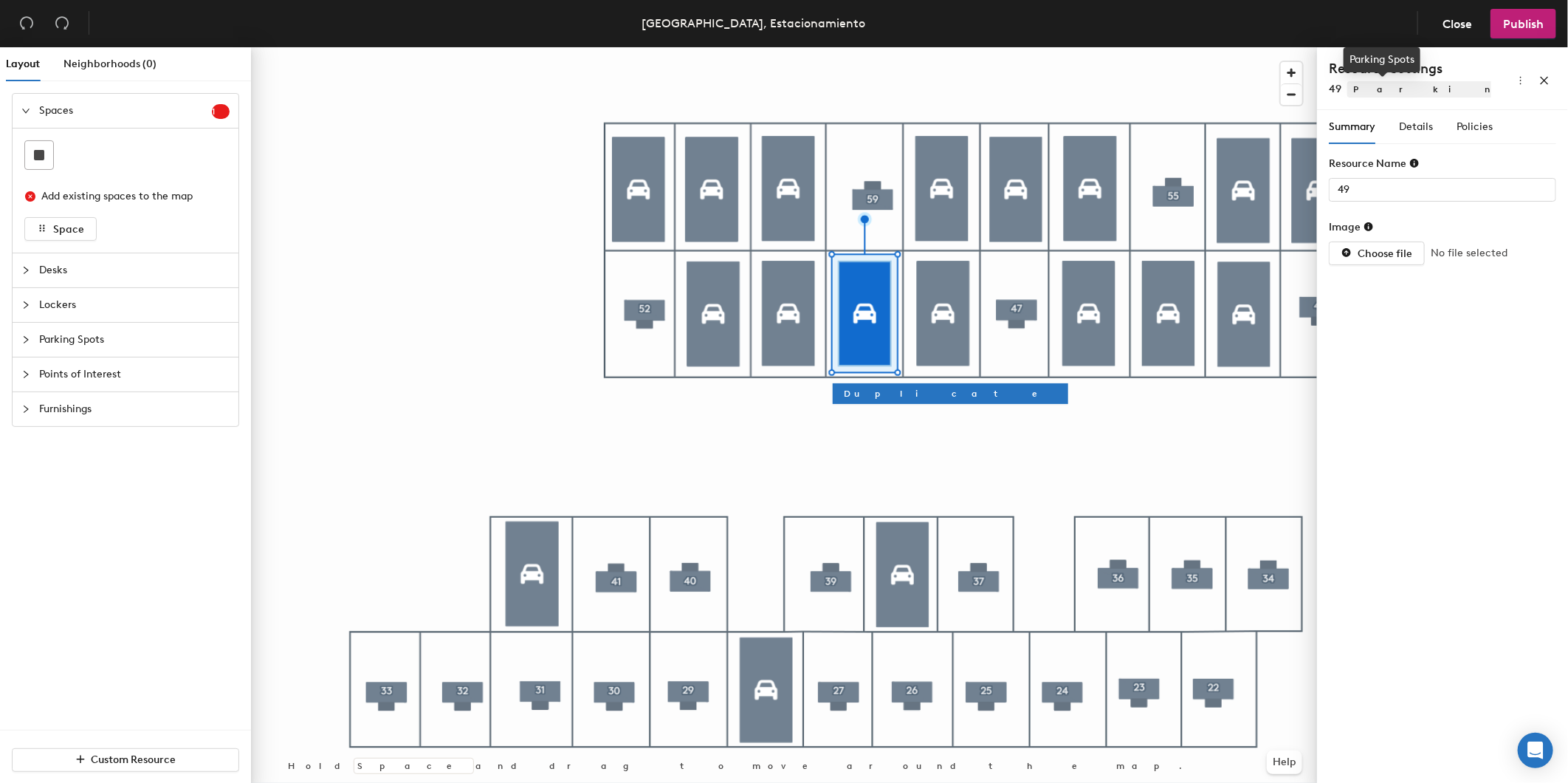
click at [1382, 87] on span "Parking Spots" at bounding box center [1521, 89] width 346 height 17
click at [1430, 132] on span "Details" at bounding box center [1416, 127] width 34 height 13
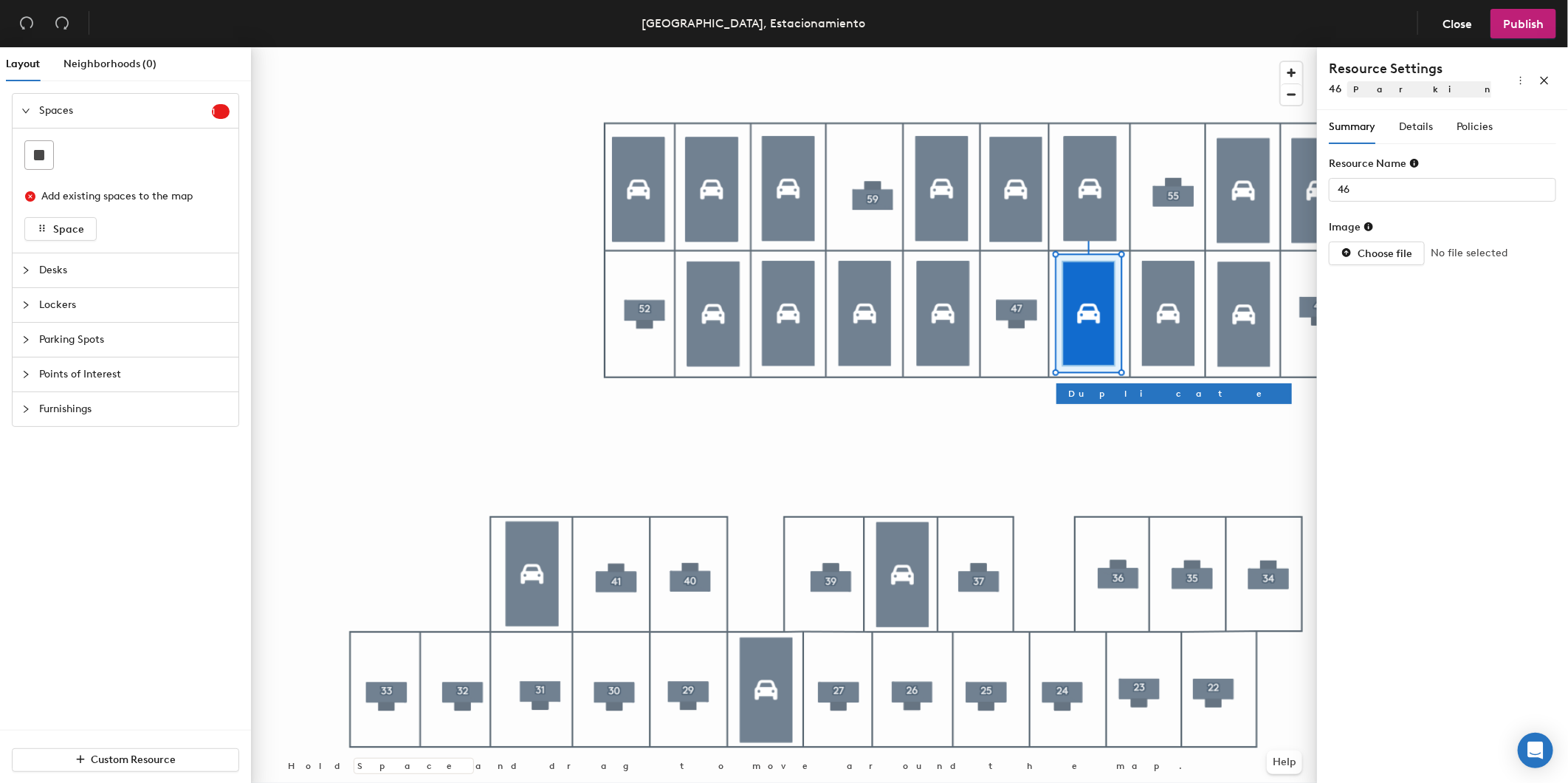
click at [1434, 126] on div "Summary Details Policies" at bounding box center [1411, 127] width 164 height 34
click at [1417, 126] on span "Details" at bounding box center [1416, 127] width 34 height 13
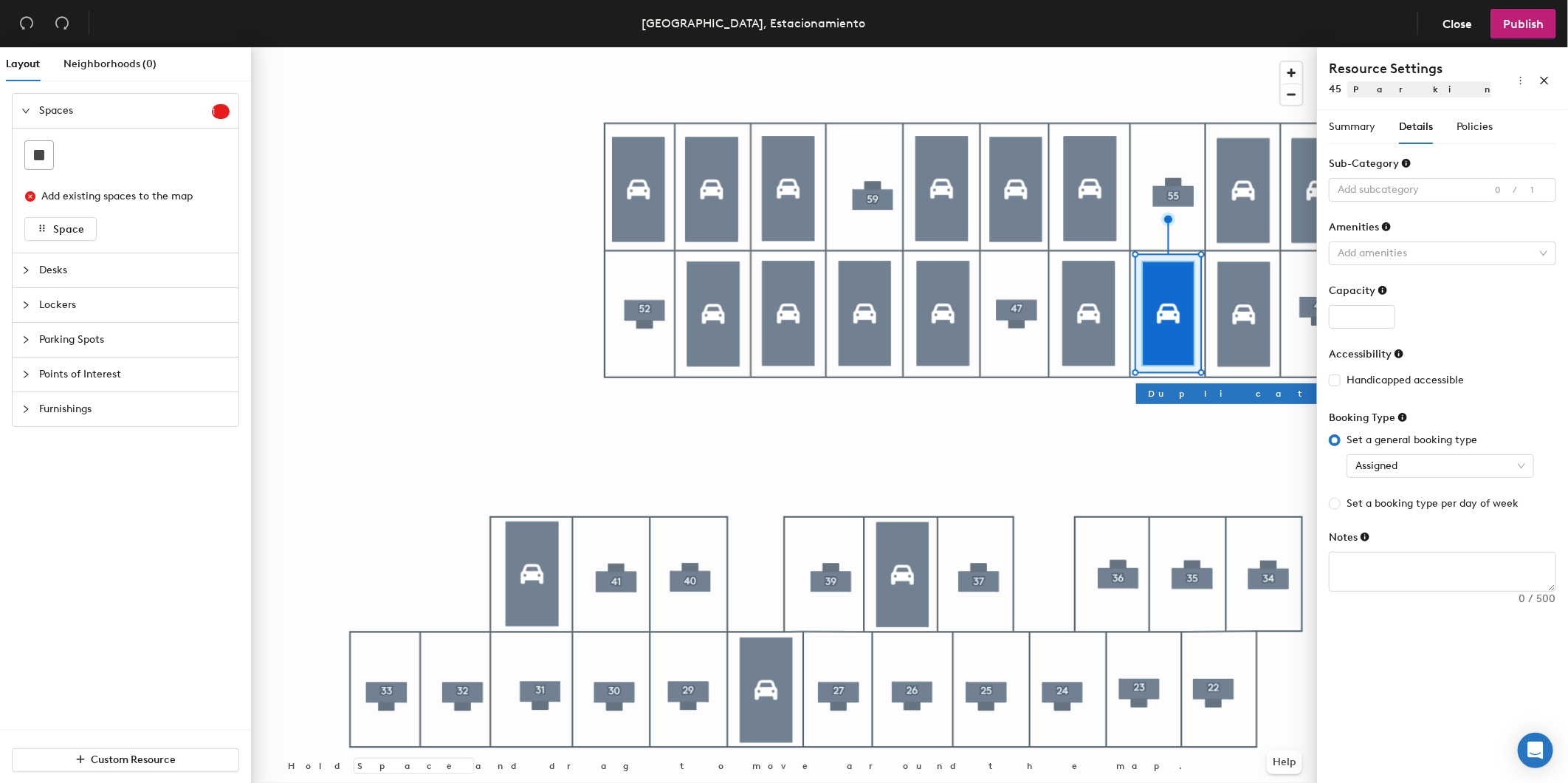
click at [1241, 47] on div at bounding box center [784, 47] width 1066 height 0
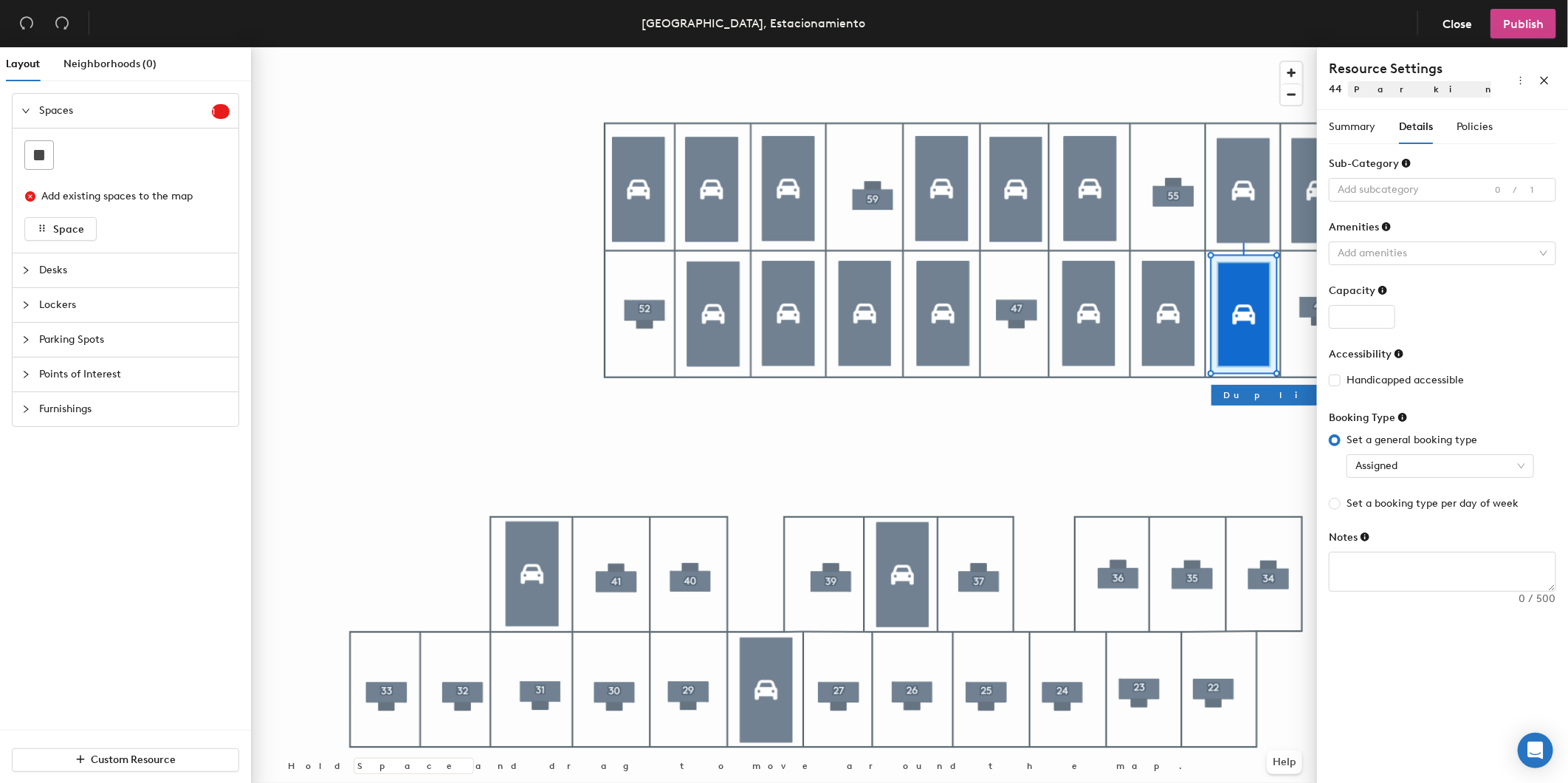
click at [1514, 26] on span "Publish" at bounding box center [1523, 24] width 40 height 14
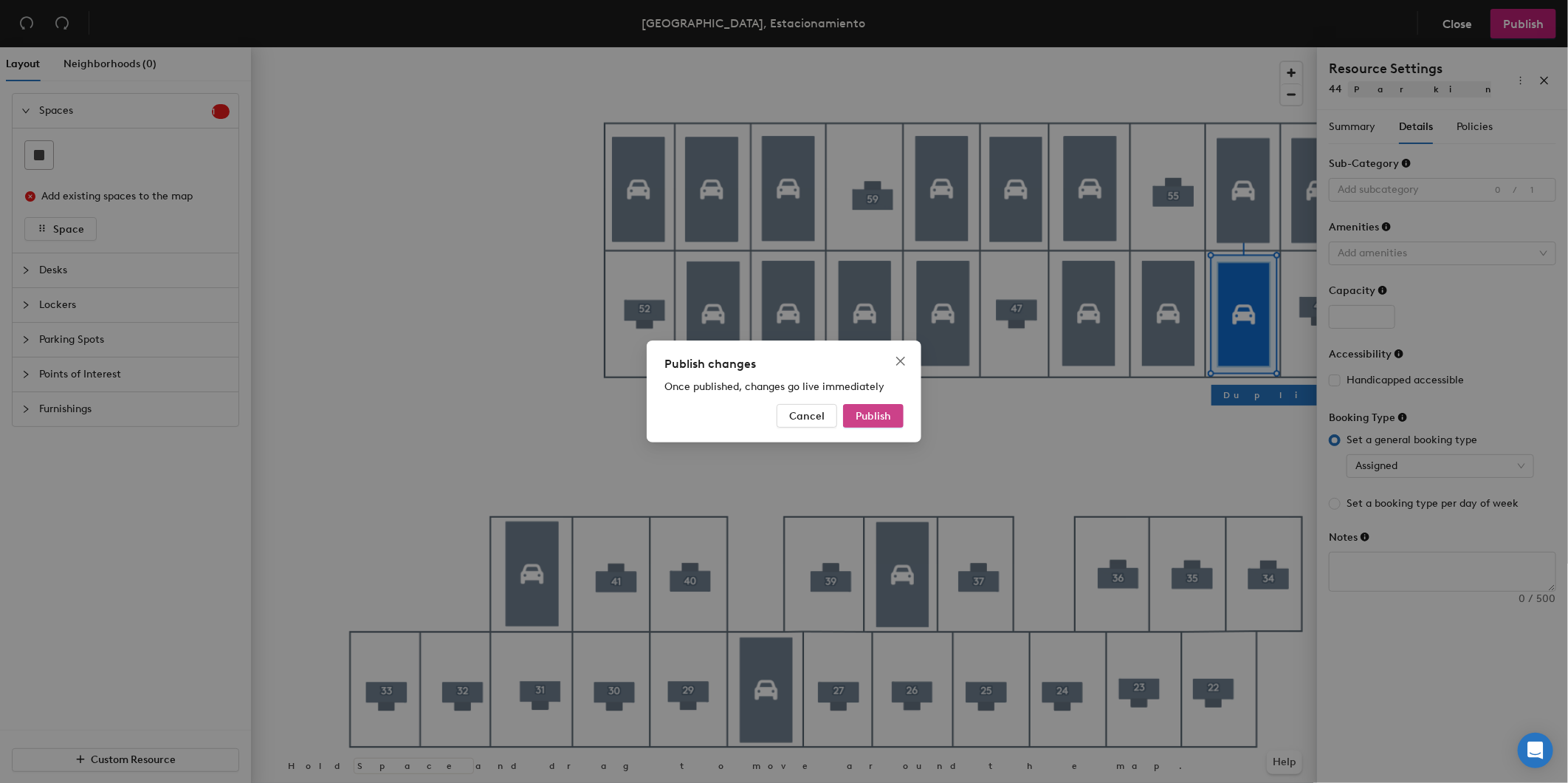
click at [879, 421] on span "Publish" at bounding box center [873, 416] width 35 height 13
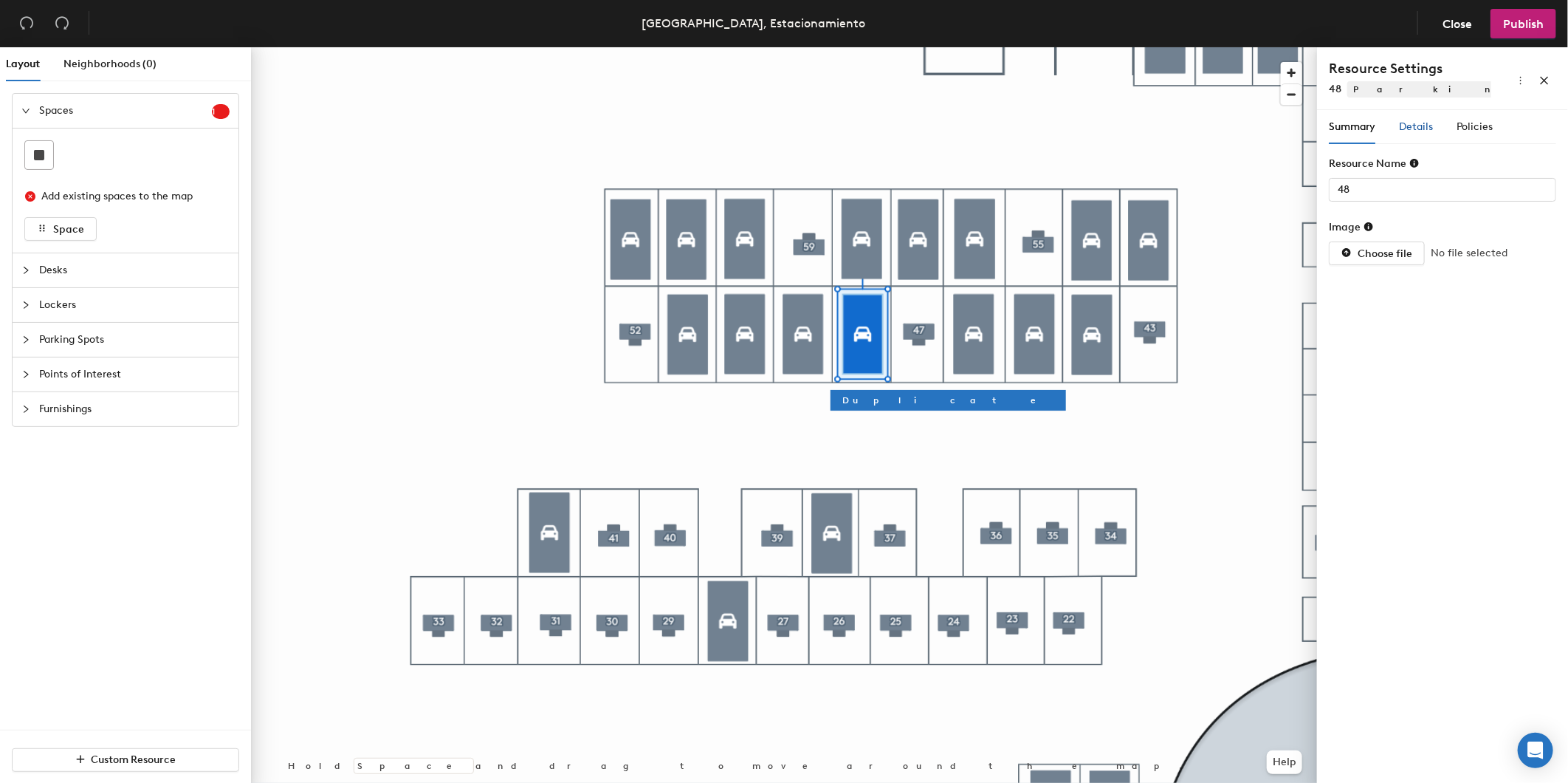
click at [1420, 119] on div "Details" at bounding box center [1416, 127] width 34 height 17
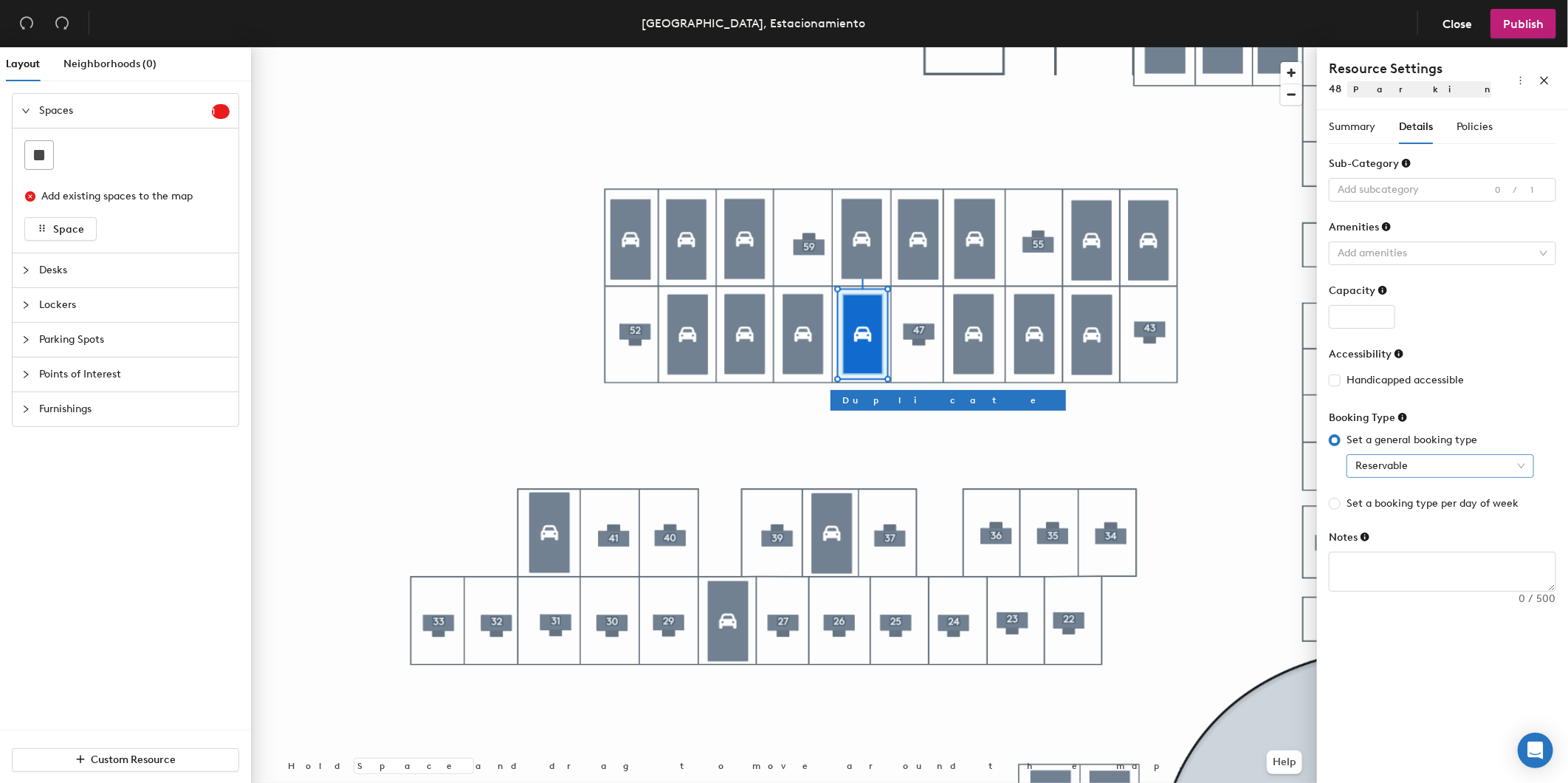
click at [1411, 466] on span "Reservable" at bounding box center [1440, 466] width 170 height 23
click at [1407, 536] on div "Assigned" at bounding box center [1440, 542] width 164 height 17
click at [1527, 34] on button "Publish" at bounding box center [1523, 24] width 66 height 29
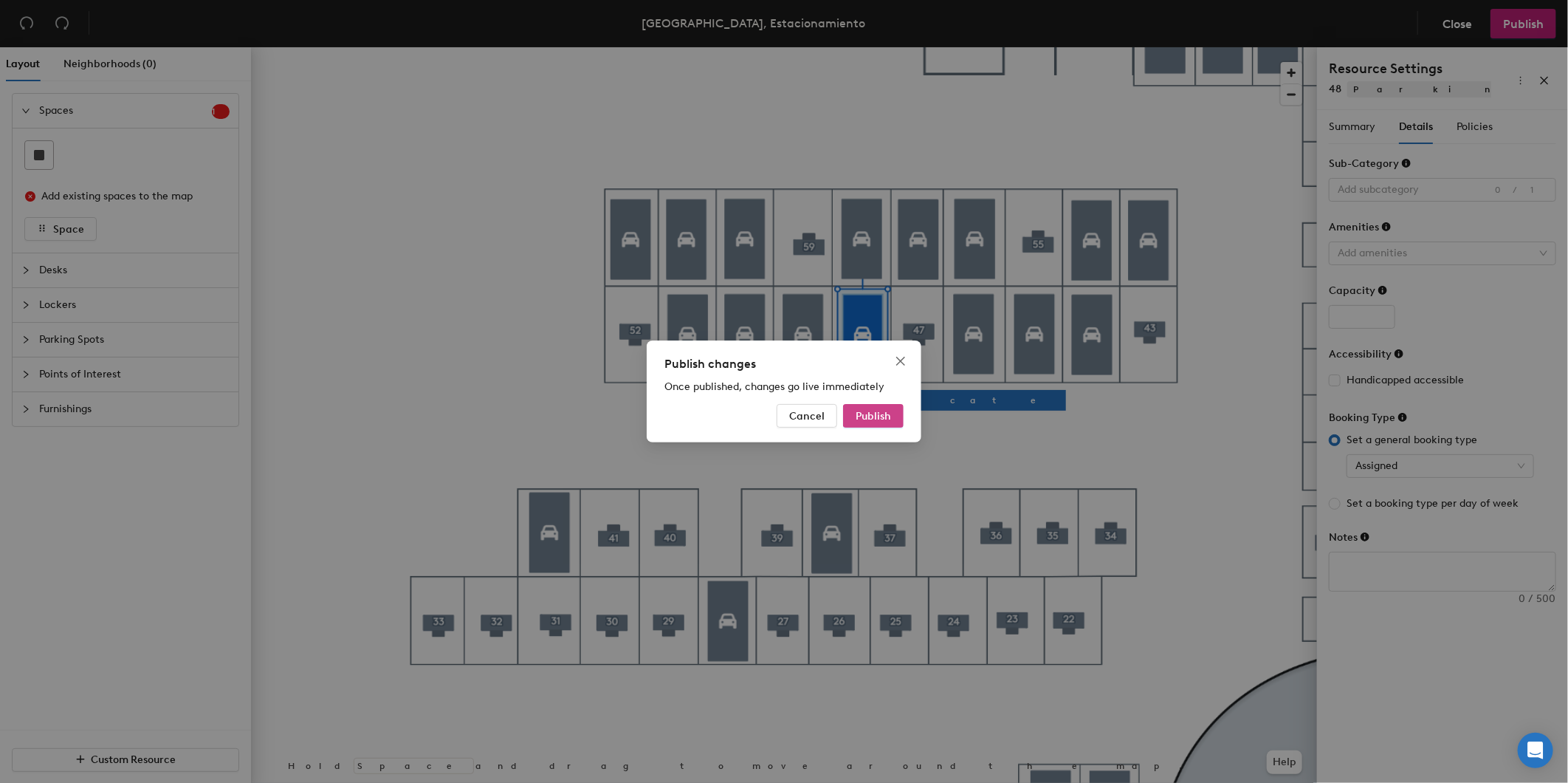
click at [876, 422] on button "Publish" at bounding box center [873, 416] width 61 height 24
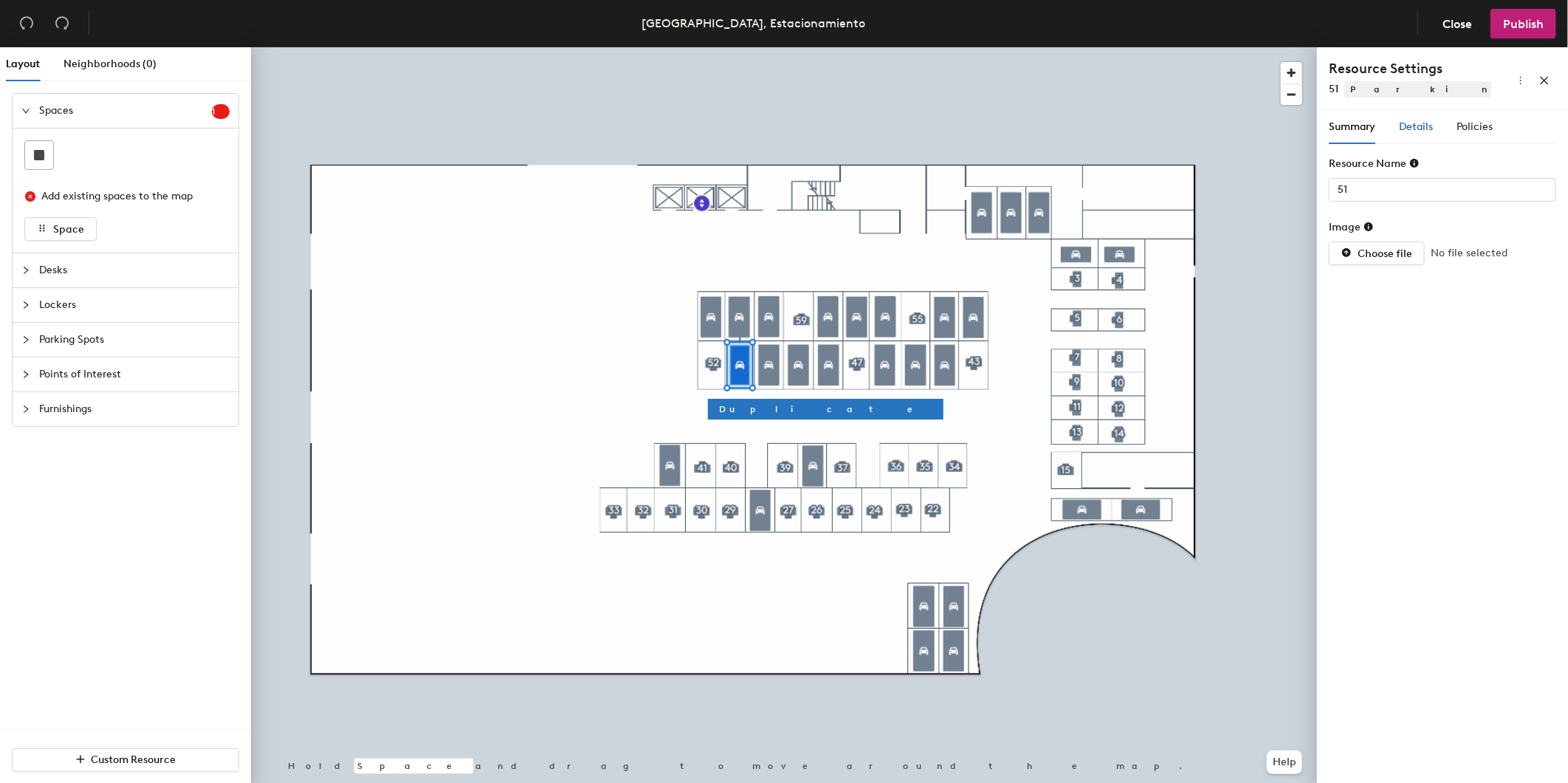
click at [1423, 132] on span "Details" at bounding box center [1416, 127] width 34 height 13
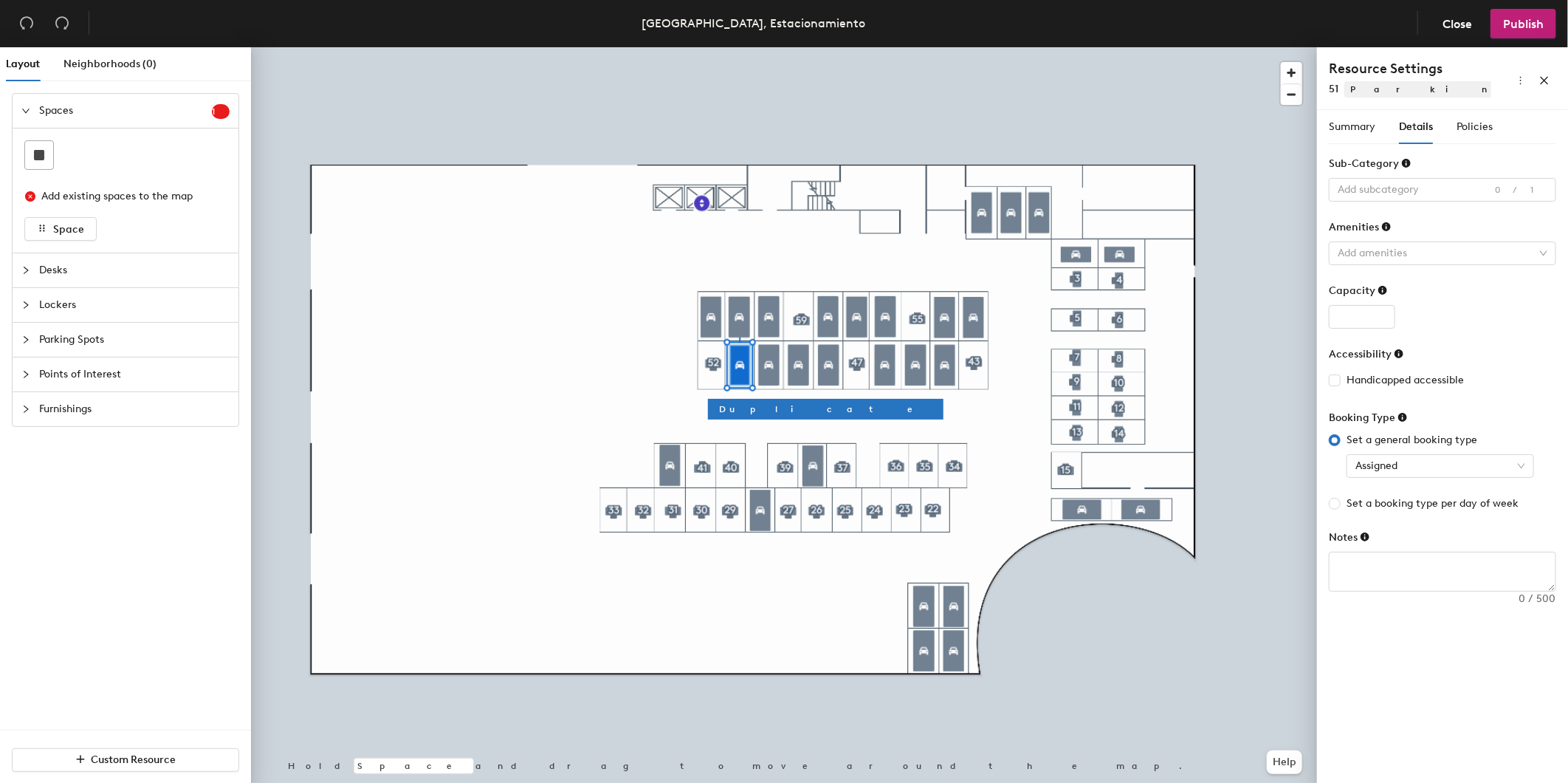
click at [1472, 477] on div "Set a general booking type Assigned Set a booking type per day of week" at bounding box center [1442, 472] width 227 height 80
click at [1472, 461] on span "Assigned" at bounding box center [1440, 466] width 170 height 23
click at [1525, 375] on div "Handicapped accessible" at bounding box center [1442, 380] width 227 height 17
click at [1437, 505] on span "Set a booking type per day of week" at bounding box center [1432, 503] width 184 height 17
click at [1341, 505] on input "Set a booking type per day of week" at bounding box center [1335, 504] width 12 height 12
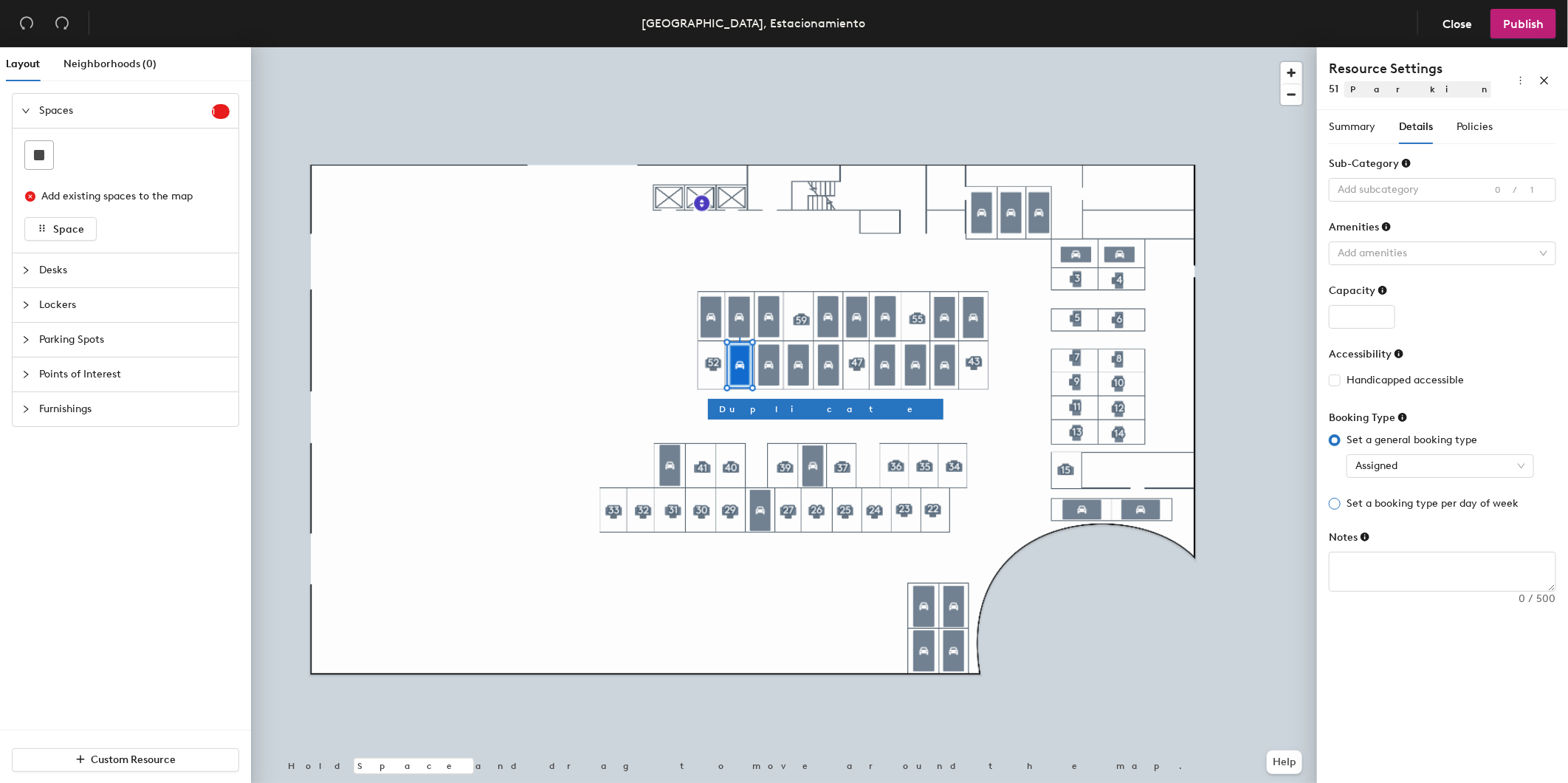
radio input "true"
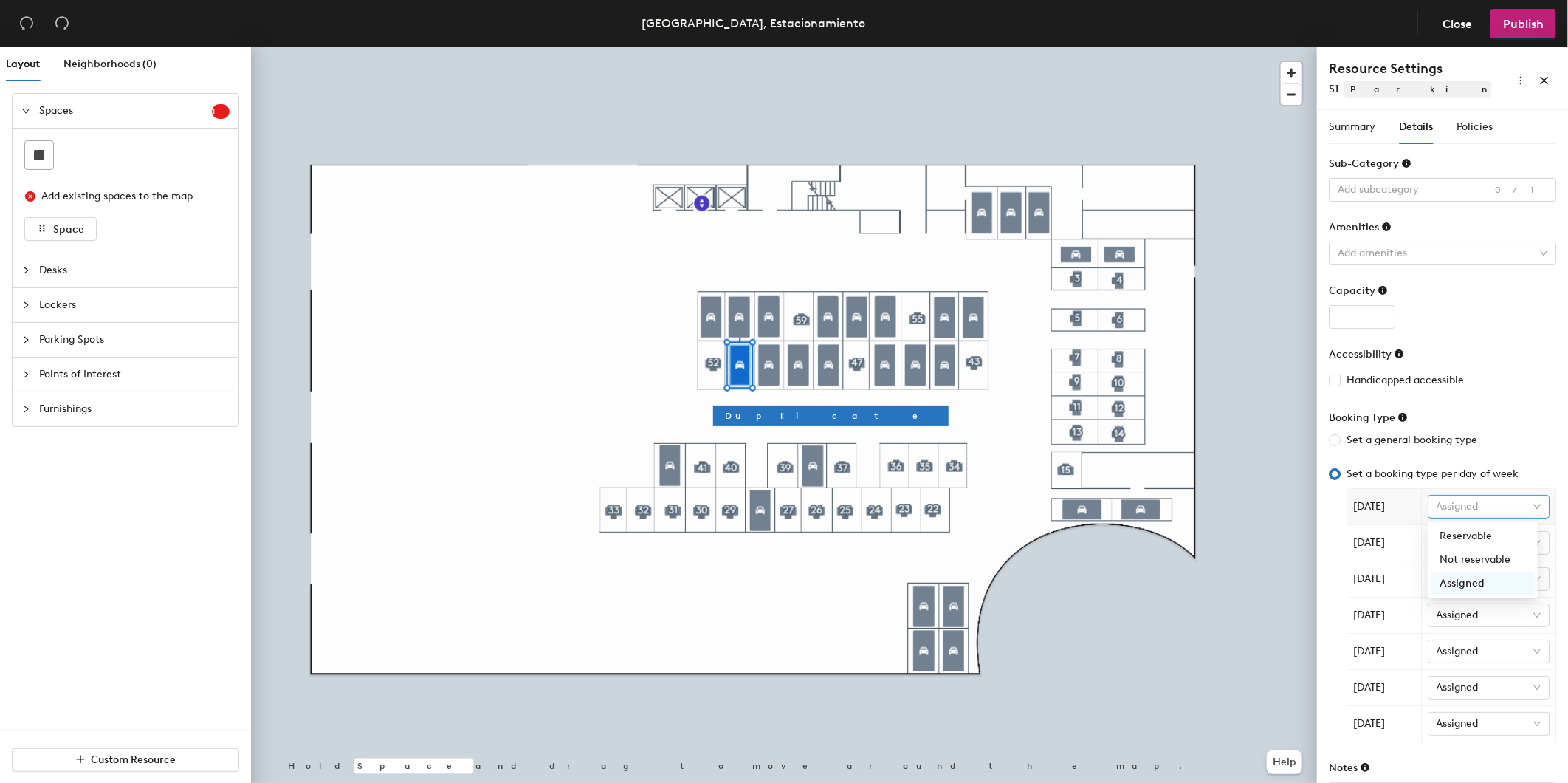
click at [1465, 510] on span "Assigned" at bounding box center [1489, 506] width 105 height 23
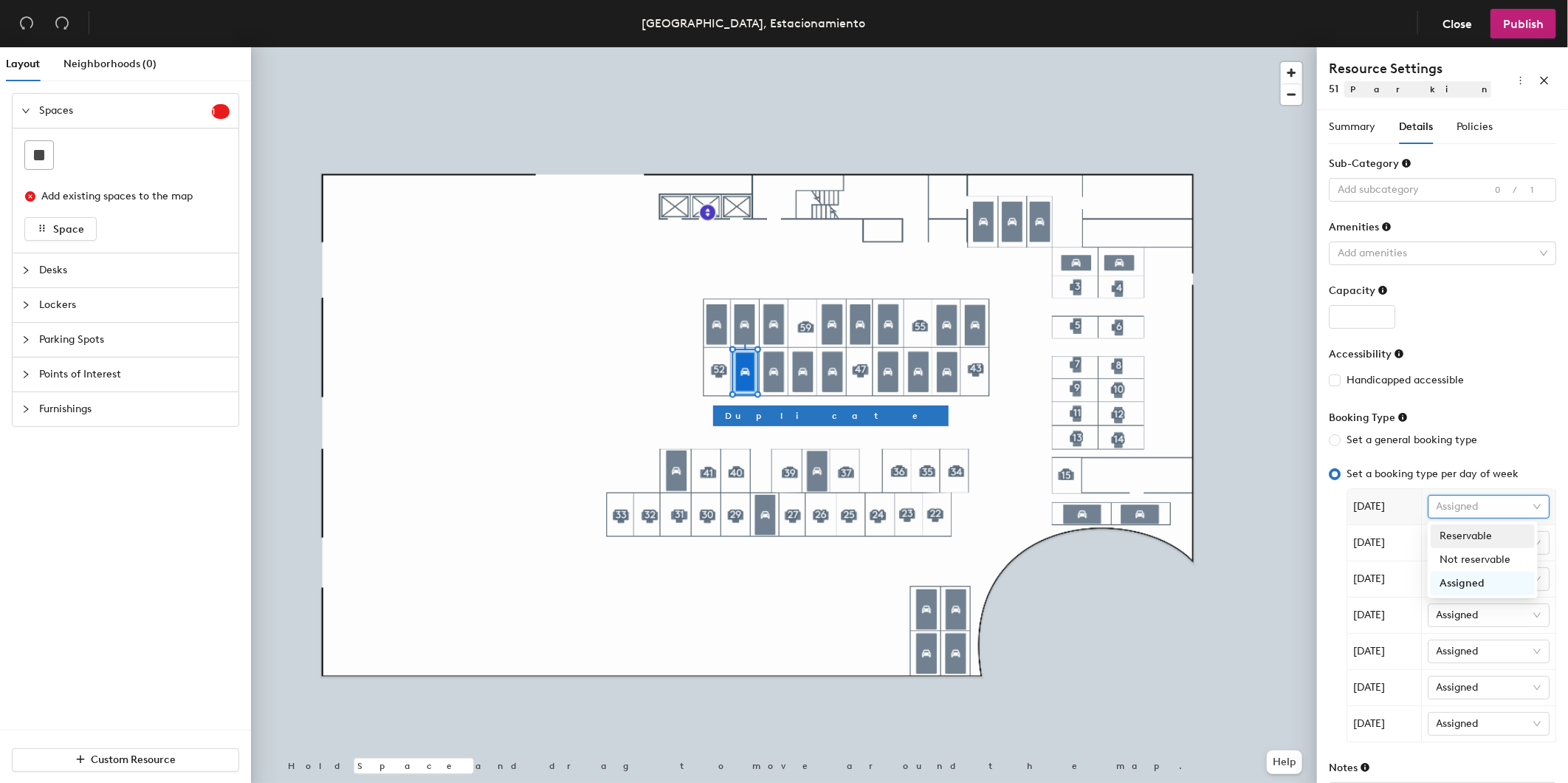
click at [1470, 532] on div "Reservable" at bounding box center [1484, 535] width 86 height 17
click at [1470, 510] on span "Reservable" at bounding box center [1489, 506] width 105 height 23
click at [1476, 587] on div "Assigned" at bounding box center [1484, 583] width 86 height 17
radio input "true"
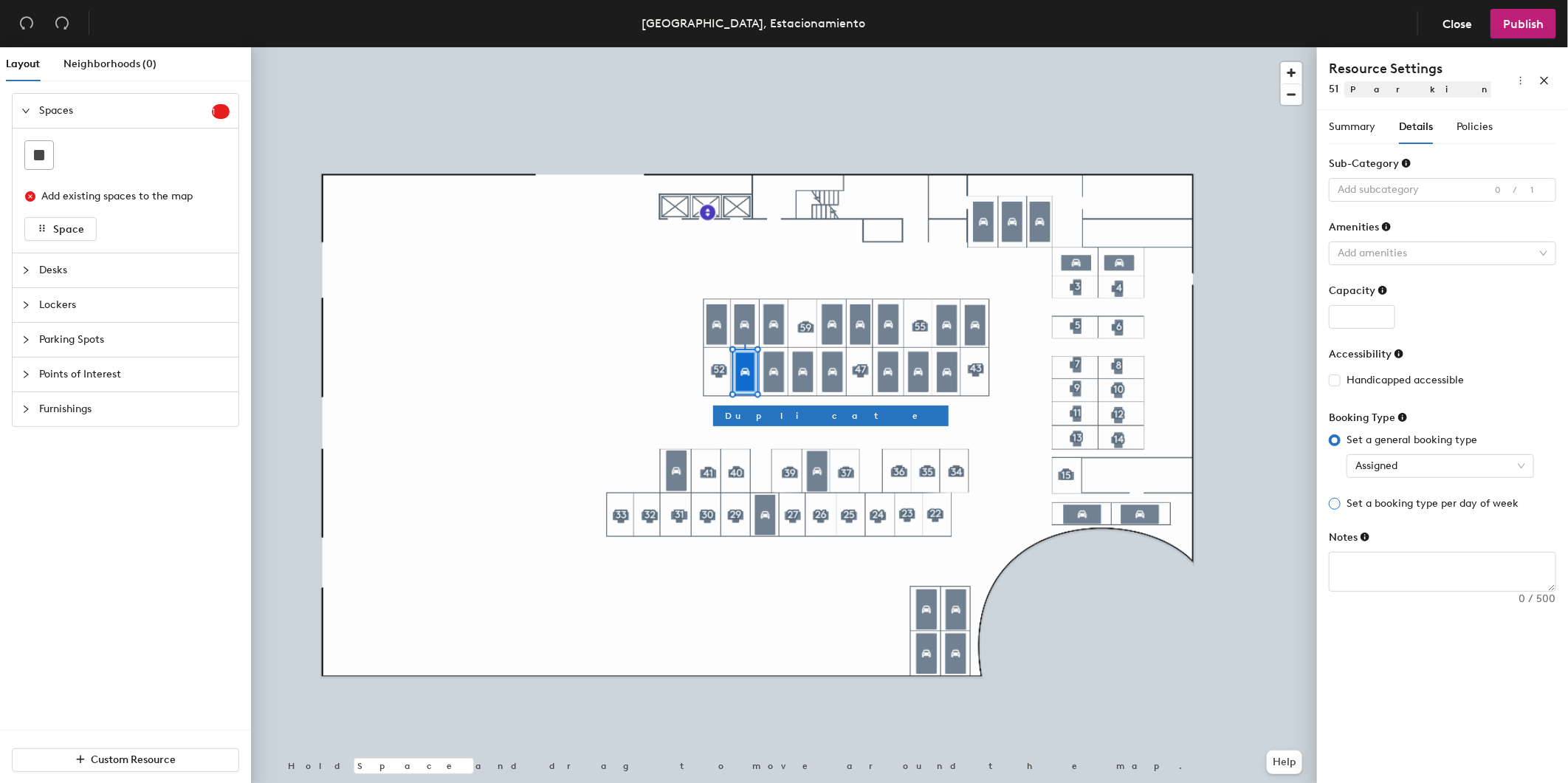
click at [1404, 501] on span "Set a booking type per day of week" at bounding box center [1432, 503] width 184 height 17
click at [1341, 501] on input "Set a booking type per day of week" at bounding box center [1335, 504] width 12 height 12
radio input "true"
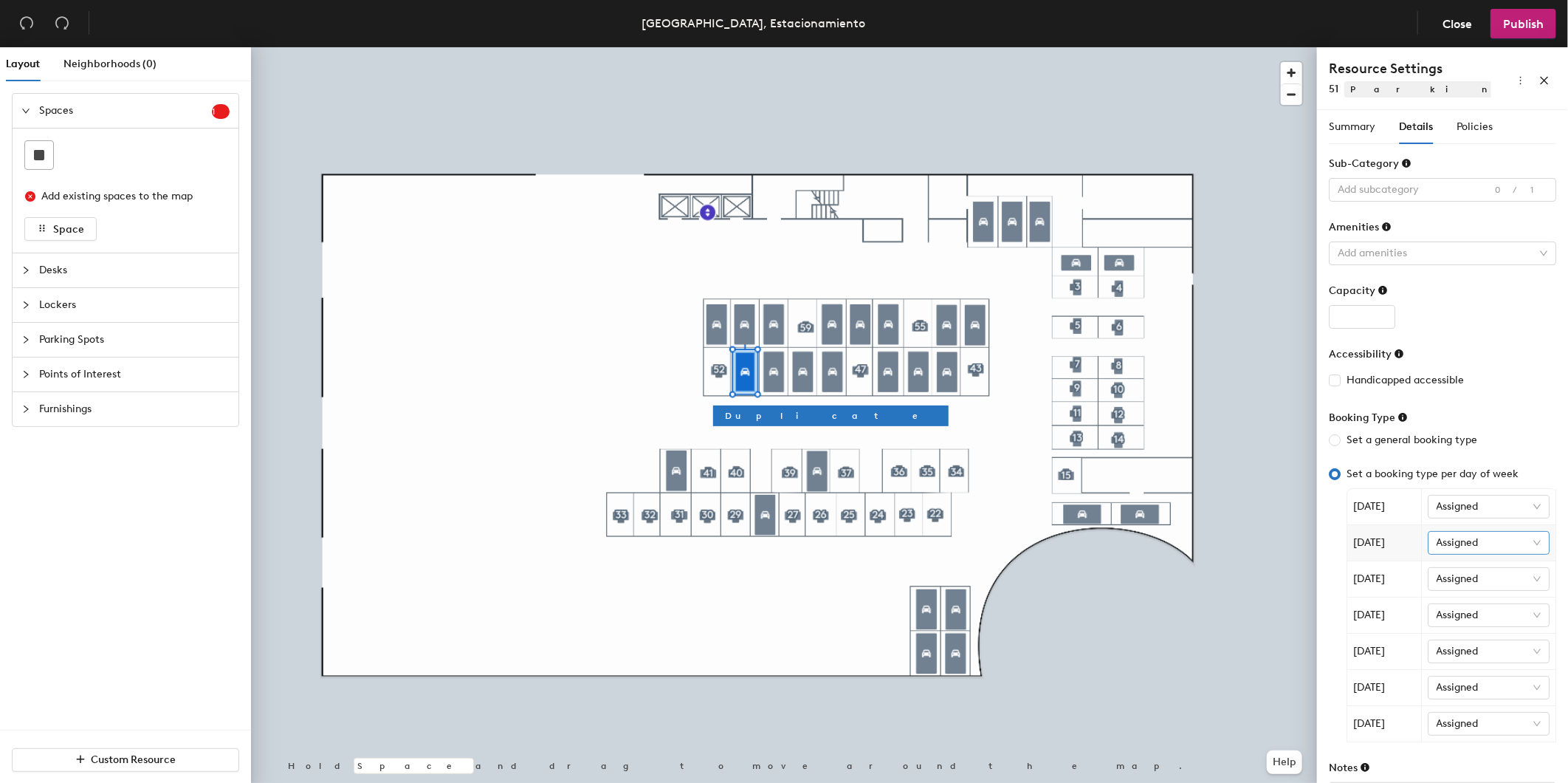
click at [1505, 539] on span "Assigned" at bounding box center [1489, 542] width 105 height 23
click at [1489, 577] on div "Reservable" at bounding box center [1484, 572] width 86 height 17
click at [1509, 29] on span "Publish" at bounding box center [1523, 24] width 40 height 14
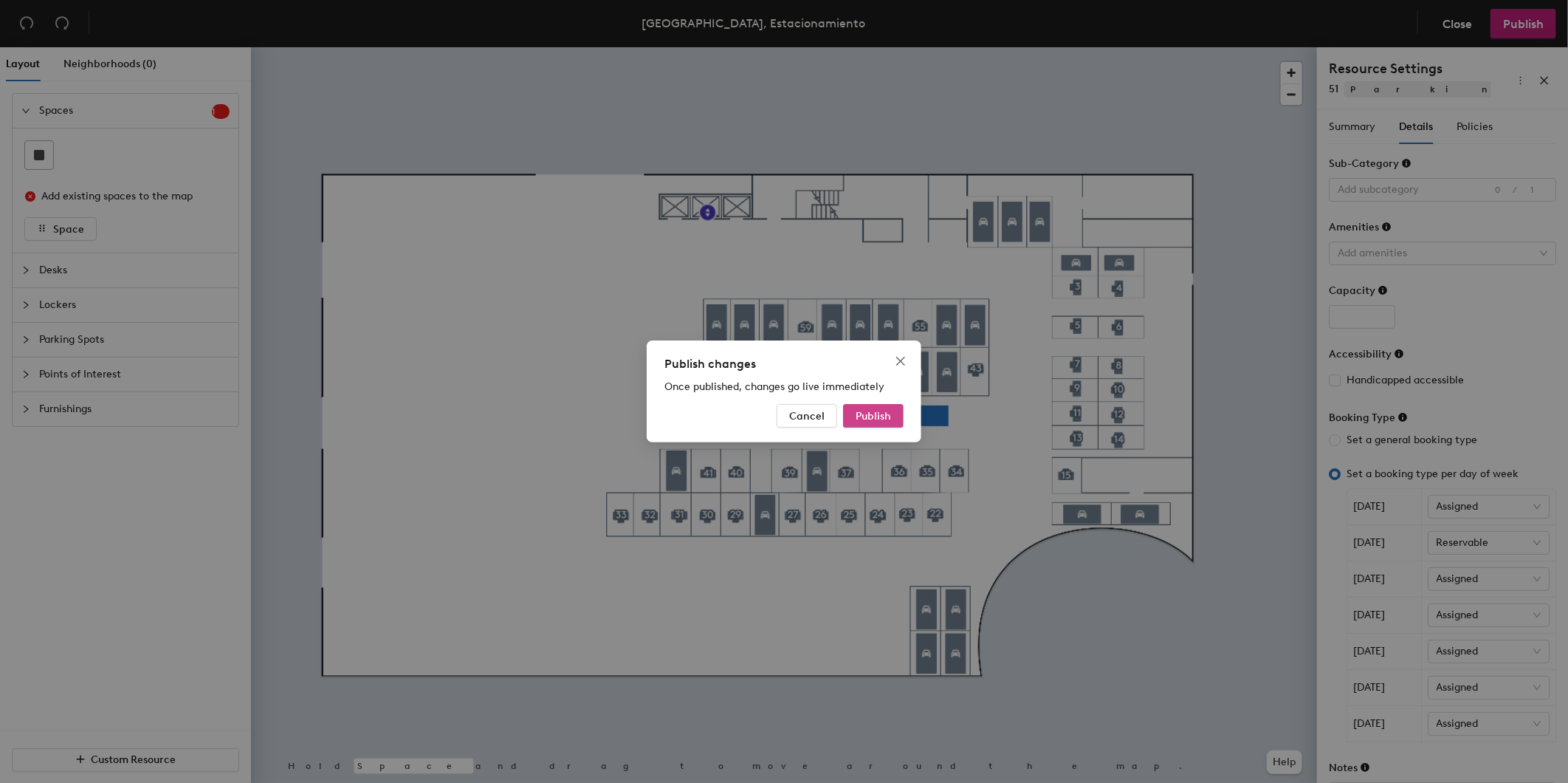
click at [852, 415] on button "Publish" at bounding box center [873, 416] width 61 height 24
